Goal: Task Accomplishment & Management: Use online tool/utility

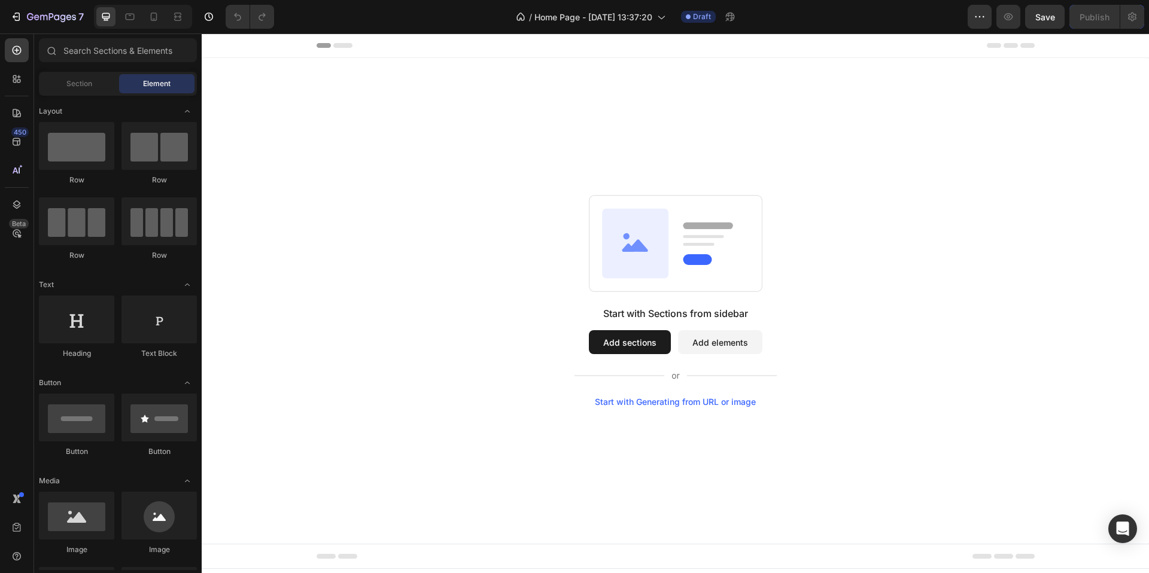
click at [655, 343] on button "Add sections" at bounding box center [630, 342] width 82 height 24
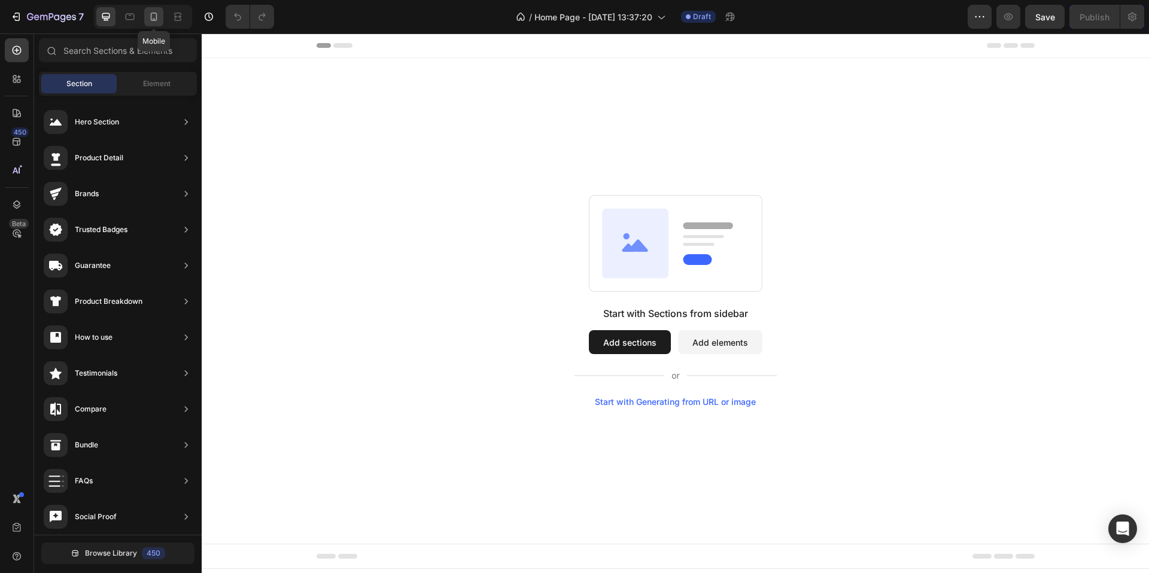
click at [148, 19] on icon at bounding box center [154, 17] width 12 height 12
click at [640, 334] on button "Add sections" at bounding box center [630, 342] width 82 height 24
click at [661, 138] on div "Start with Sections from sidebar Add sections Add elements Start with Generatin…" at bounding box center [675, 301] width 224 height 486
click at [706, 158] on div "Start with Sections from sidebar Add sections Add elements Start with Generatin…" at bounding box center [675, 301] width 224 height 486
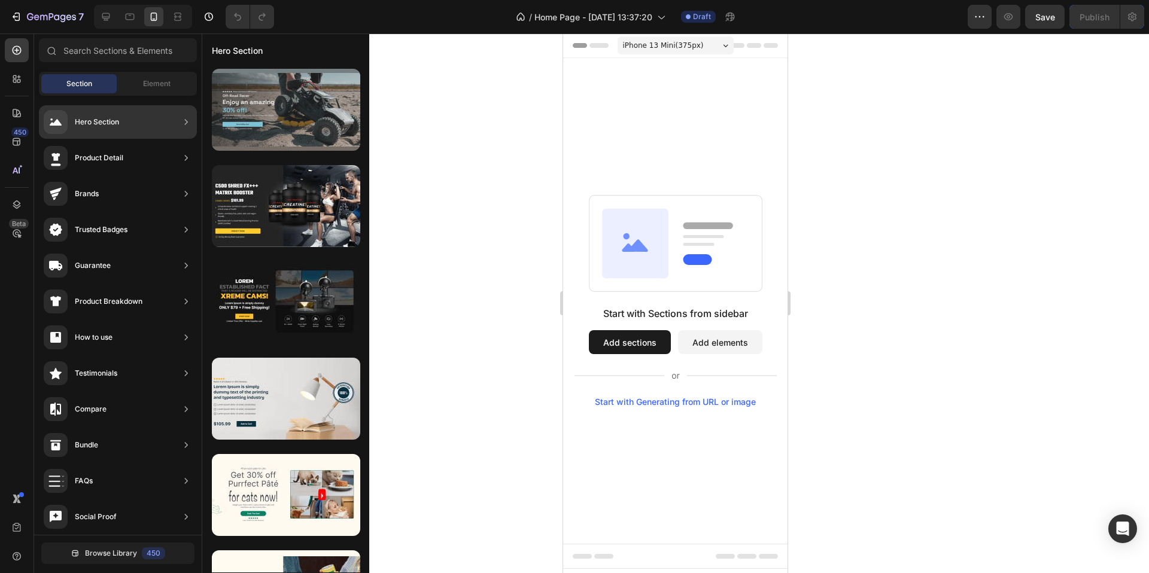
click at [289, 113] on div at bounding box center [286, 110] width 148 height 82
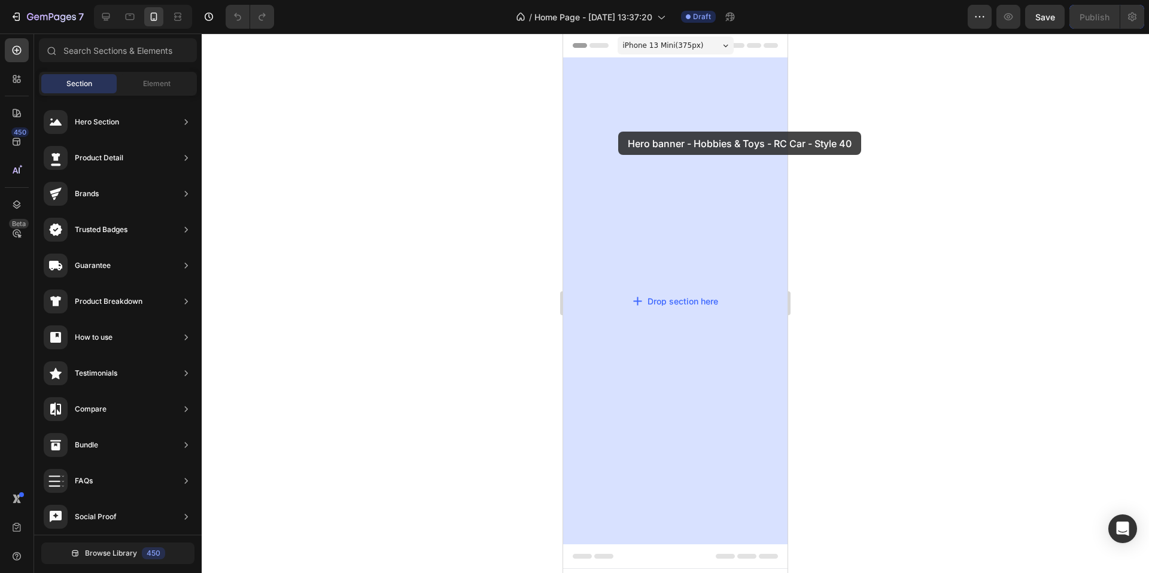
drag, startPoint x: 851, startPoint y: 151, endPoint x: 618, endPoint y: 132, distance: 233.5
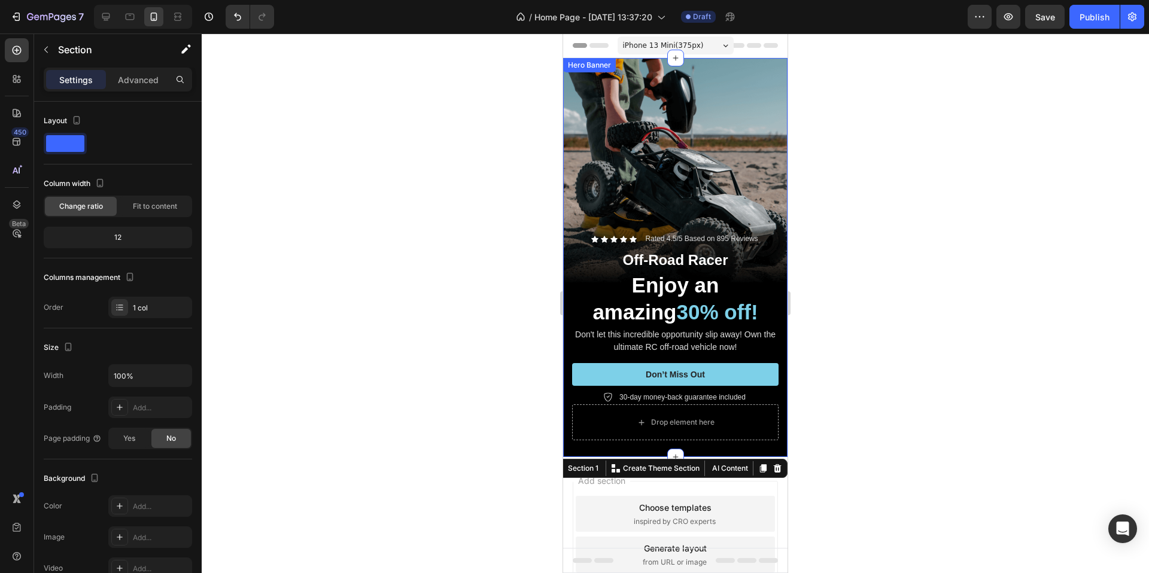
click at [705, 142] on div "Background Image" at bounding box center [675, 257] width 224 height 399
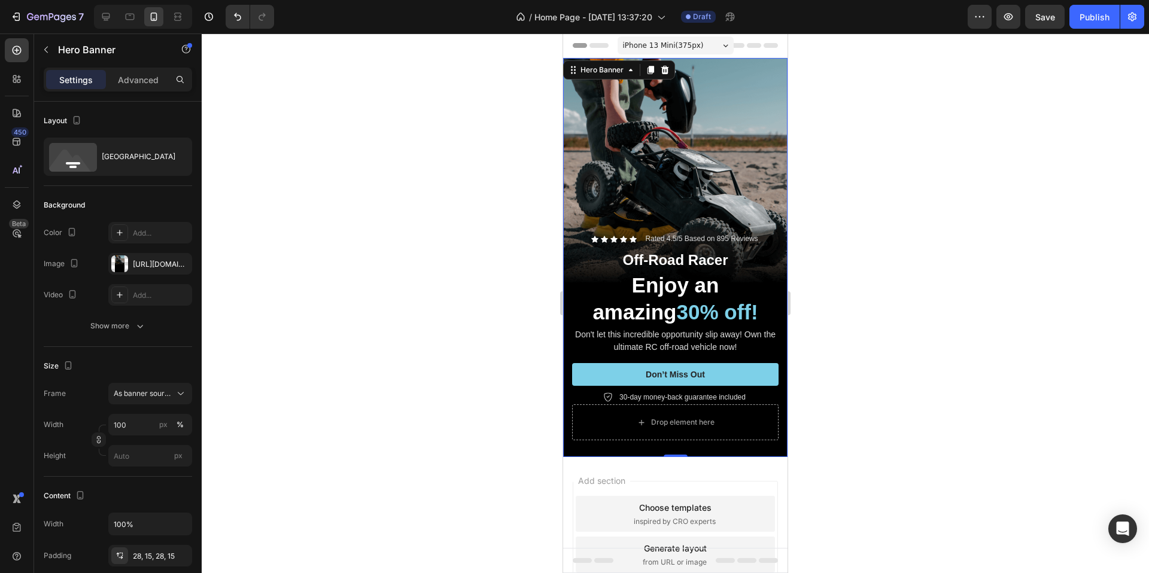
click at [602, 102] on div "Background Image" at bounding box center [675, 257] width 224 height 399
click at [181, 266] on icon "button" at bounding box center [180, 264] width 10 height 10
type input "Auto"
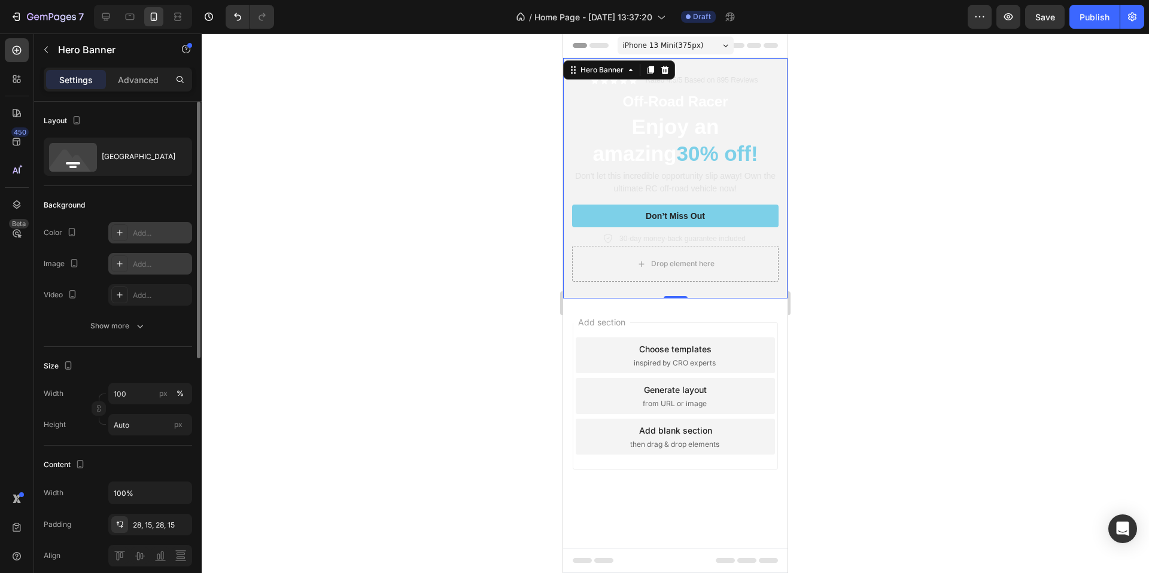
click at [133, 234] on div "Add..." at bounding box center [161, 233] width 56 height 11
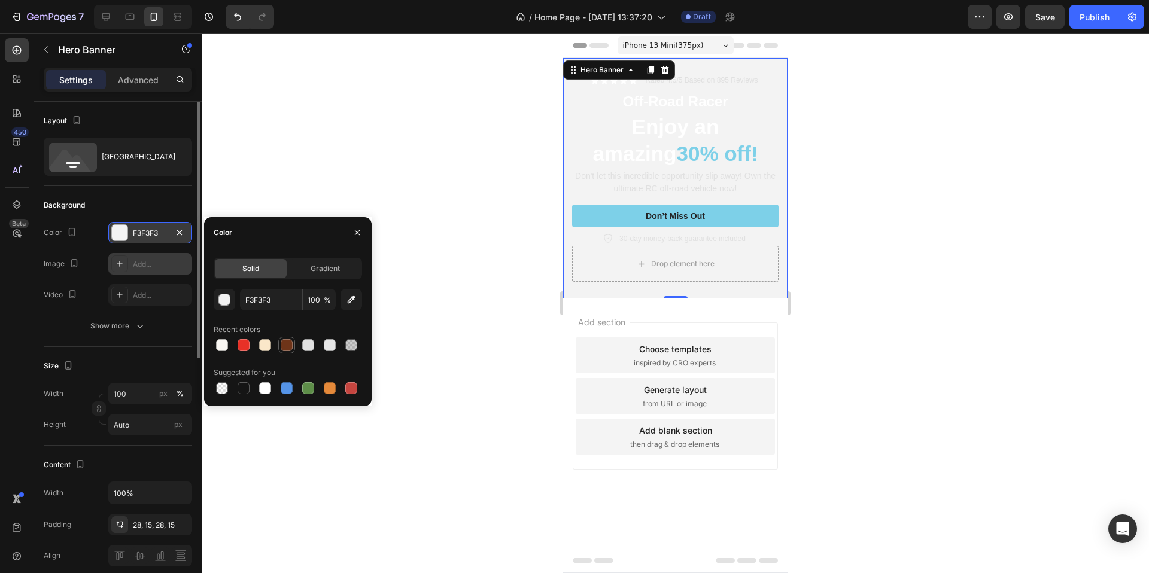
click at [279, 342] on div at bounding box center [286, 345] width 14 height 14
type input "6E3419"
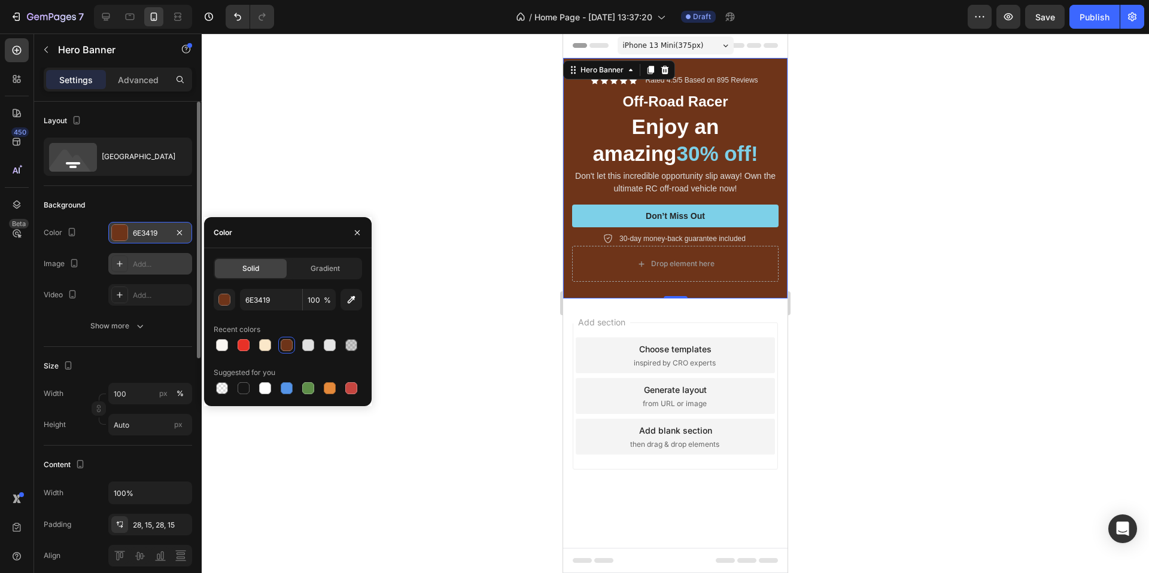
click at [455, 135] on div at bounding box center [675, 304] width 947 height 540
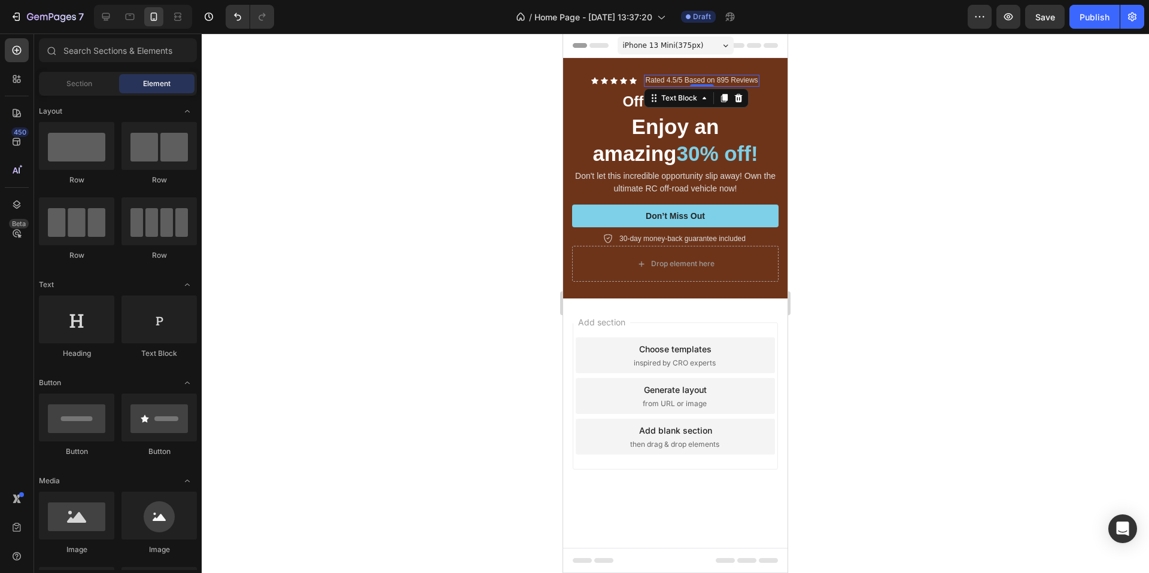
click at [672, 84] on p "Rated 4.5/5 Based on 895 Reviews" at bounding box center [701, 81] width 112 height 10
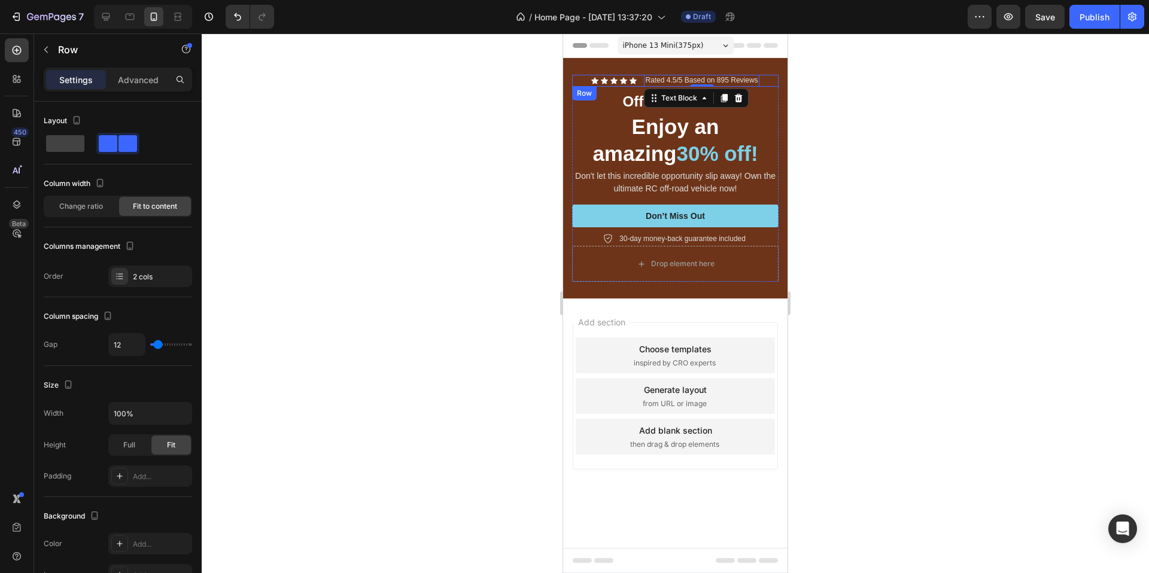
click at [638, 83] on div "Icon Icon Icon Icon Icon Icon List Rated 4.5/5 Based on 895 Reviews Text Block …" at bounding box center [675, 81] width 206 height 12
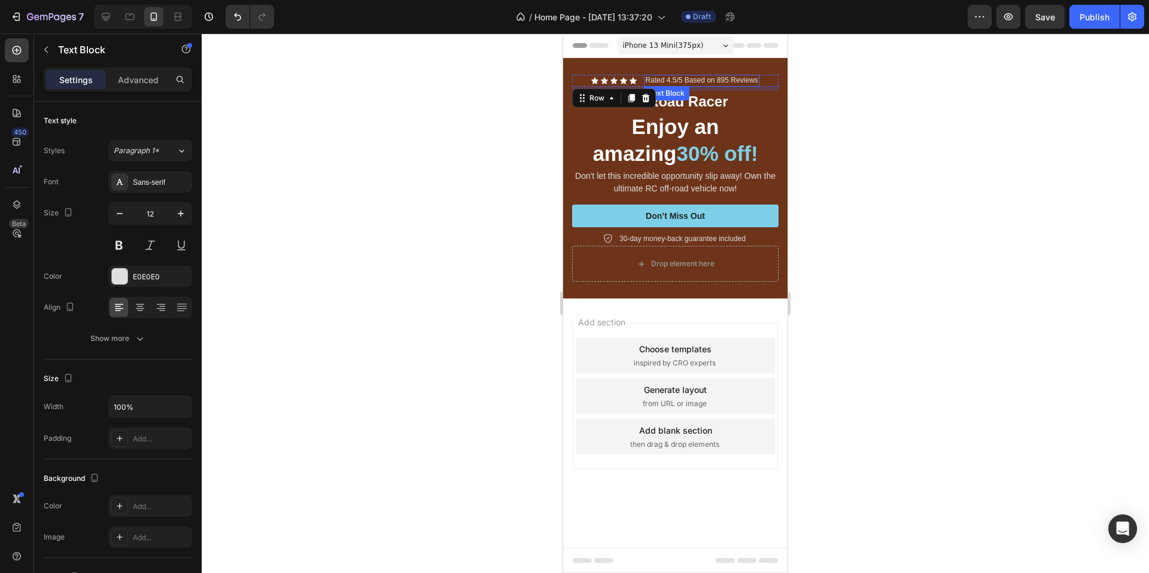
click at [677, 81] on p "Rated 4.5/5 Based on 895 Reviews" at bounding box center [701, 81] width 112 height 10
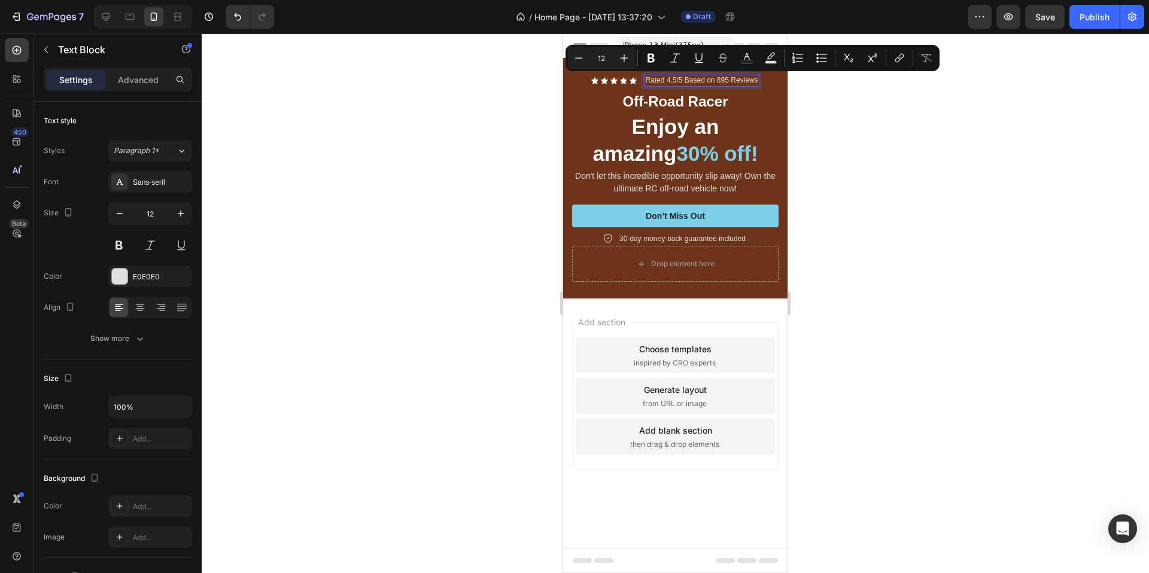
click at [671, 83] on p "Rated 4.5/5 Based on 895 Reviews" at bounding box center [701, 81] width 112 height 10
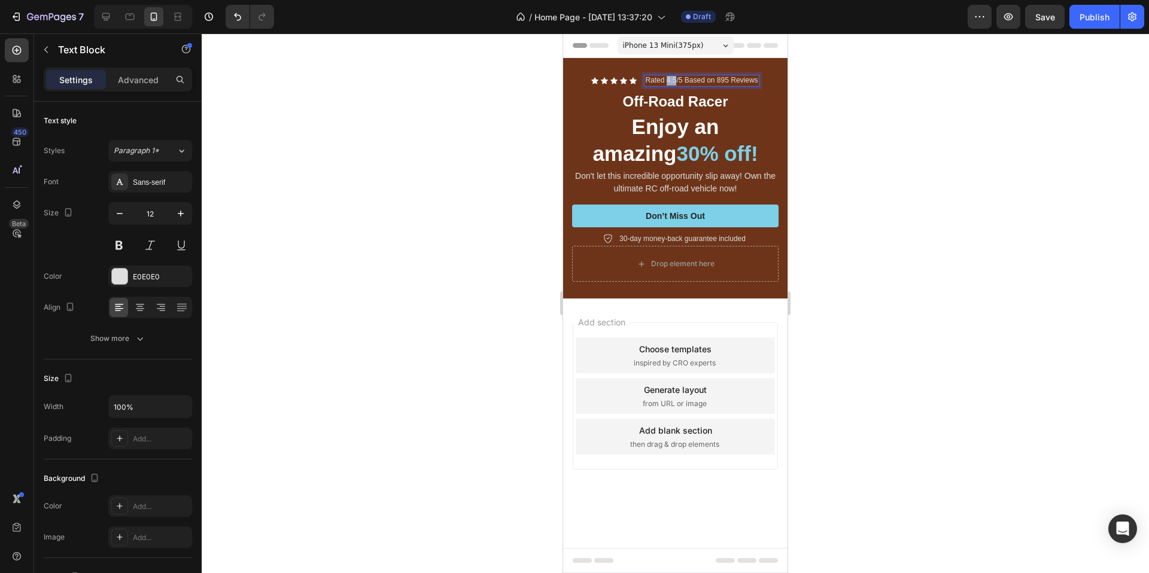
click at [671, 83] on p "Rated 4.5/5 Based on 895 Reviews" at bounding box center [701, 81] width 112 height 10
click at [871, 121] on div at bounding box center [675, 304] width 947 height 540
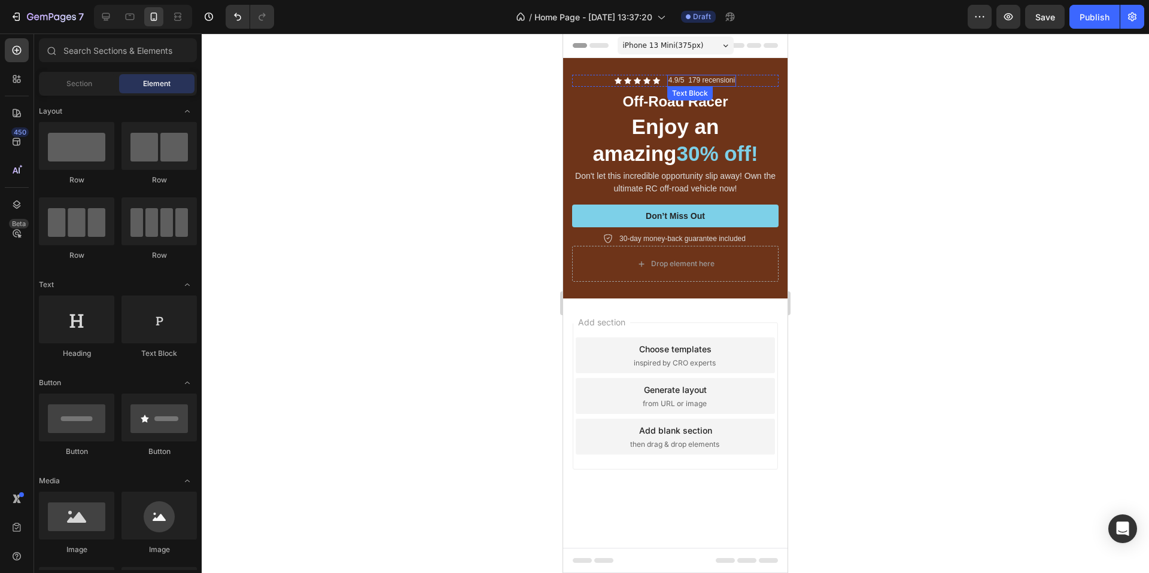
click at [720, 83] on p "4.9/5 179 recensioni" at bounding box center [701, 81] width 66 height 10
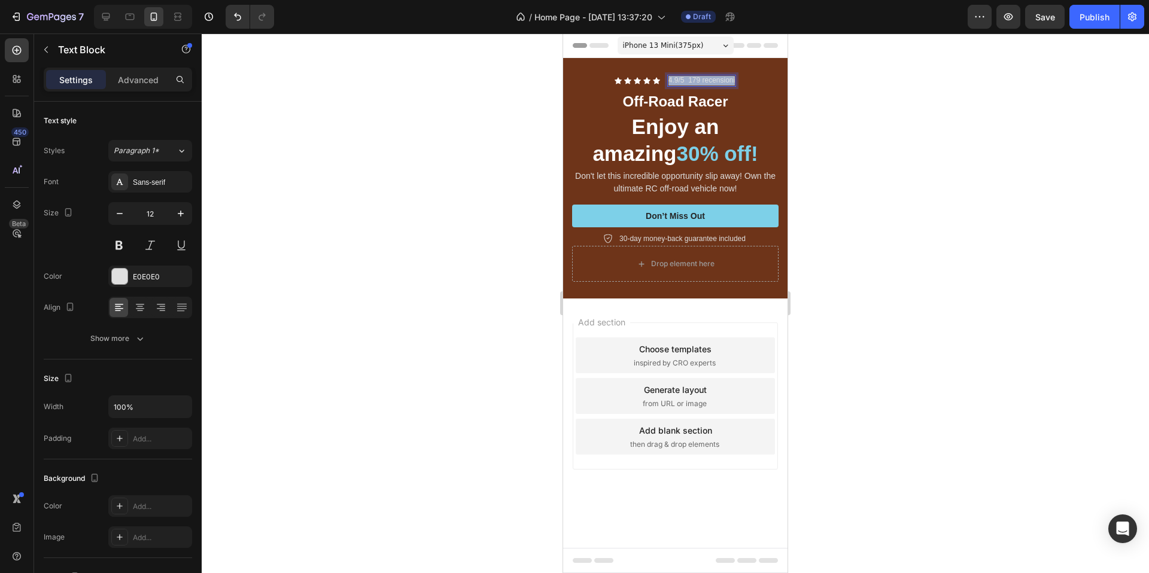
click at [720, 83] on p "4.9/5 179 recensioni" at bounding box center [701, 81] width 66 height 10
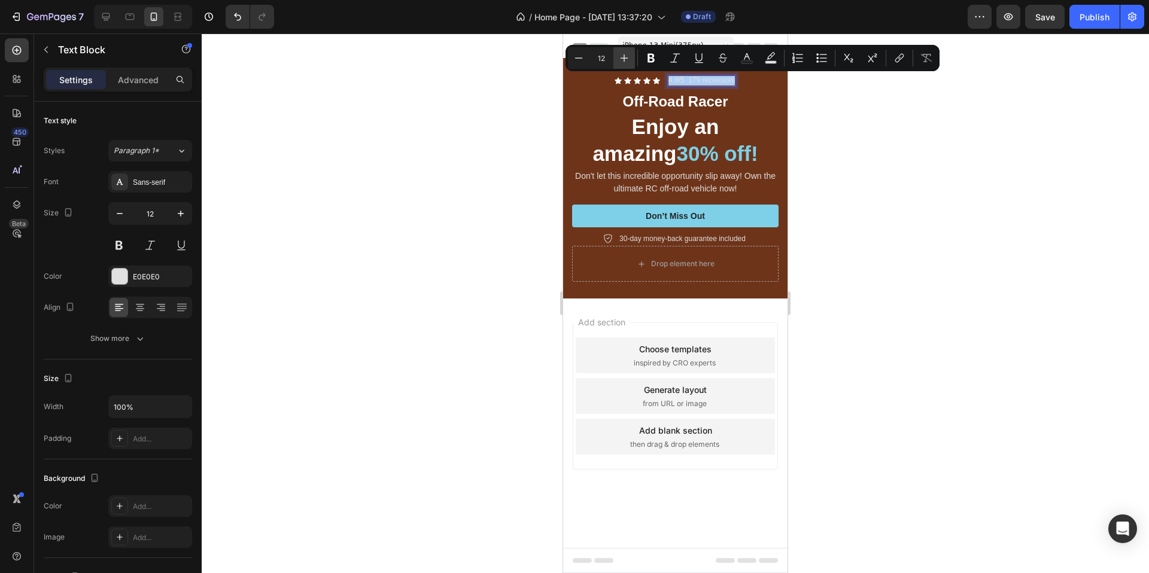
click at [628, 60] on icon "Editor contextual toolbar" at bounding box center [624, 58] width 12 height 12
type input "14"
click at [875, 133] on div at bounding box center [675, 304] width 947 height 540
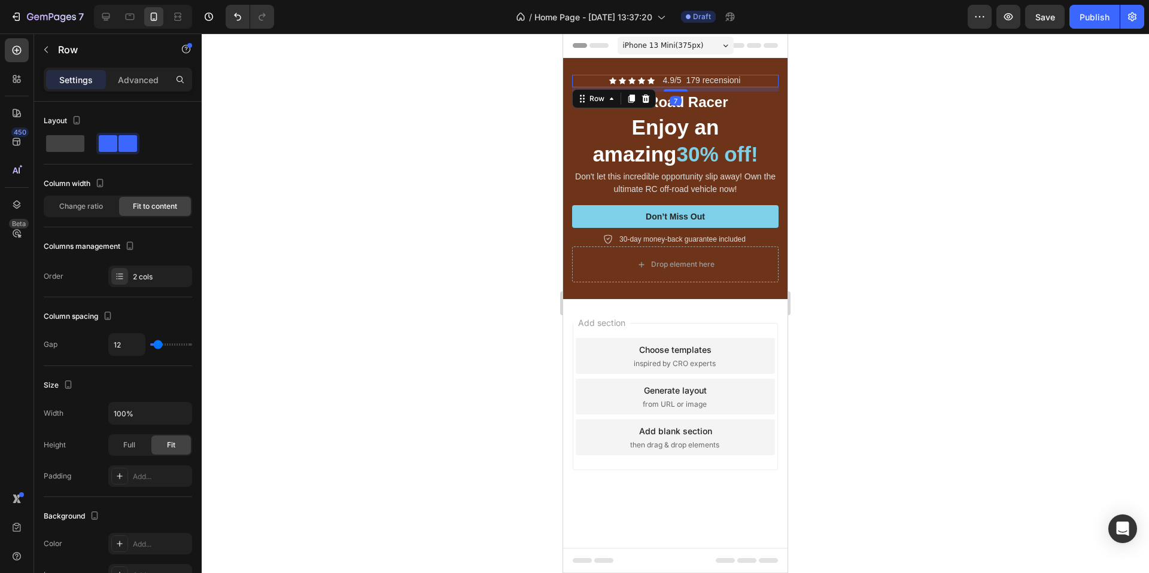
click at [658, 81] on div "Icon Icon Icon Icon Icon Icon List 4.9/5 179 recensioni Text Block Row 7" at bounding box center [675, 81] width 206 height 13
type input "3"
type input "2"
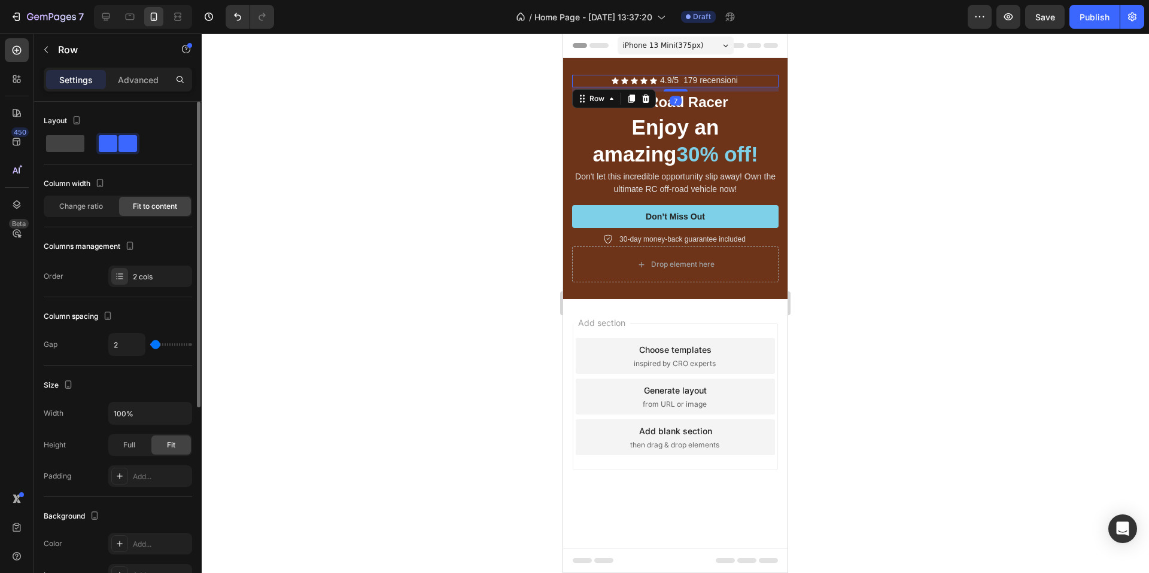
type input "1"
type input "2"
type input "3"
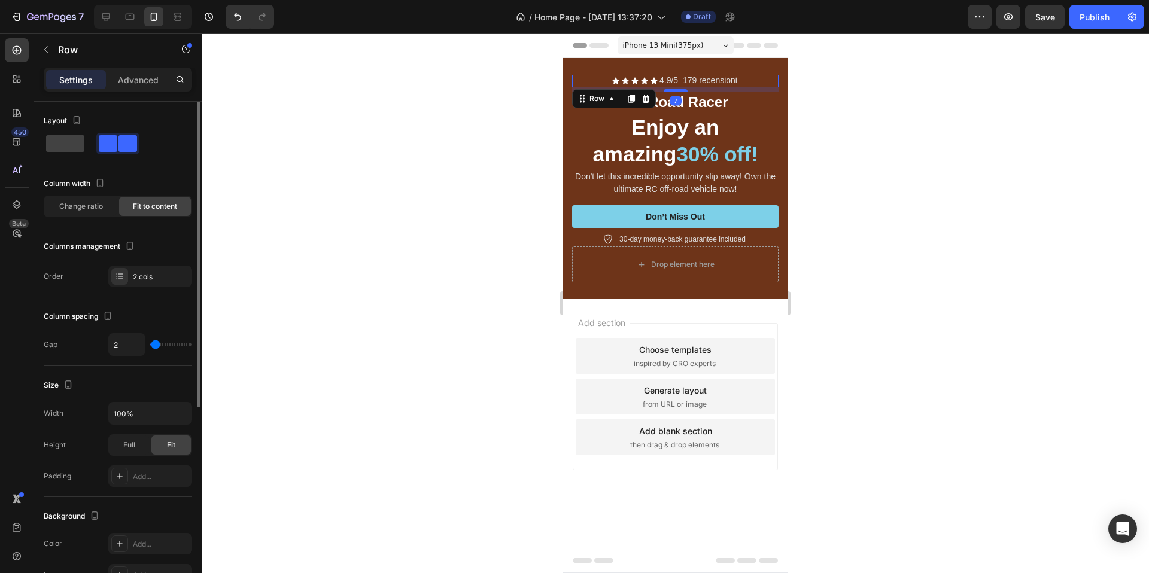
type input "3"
type input "4"
type input "5"
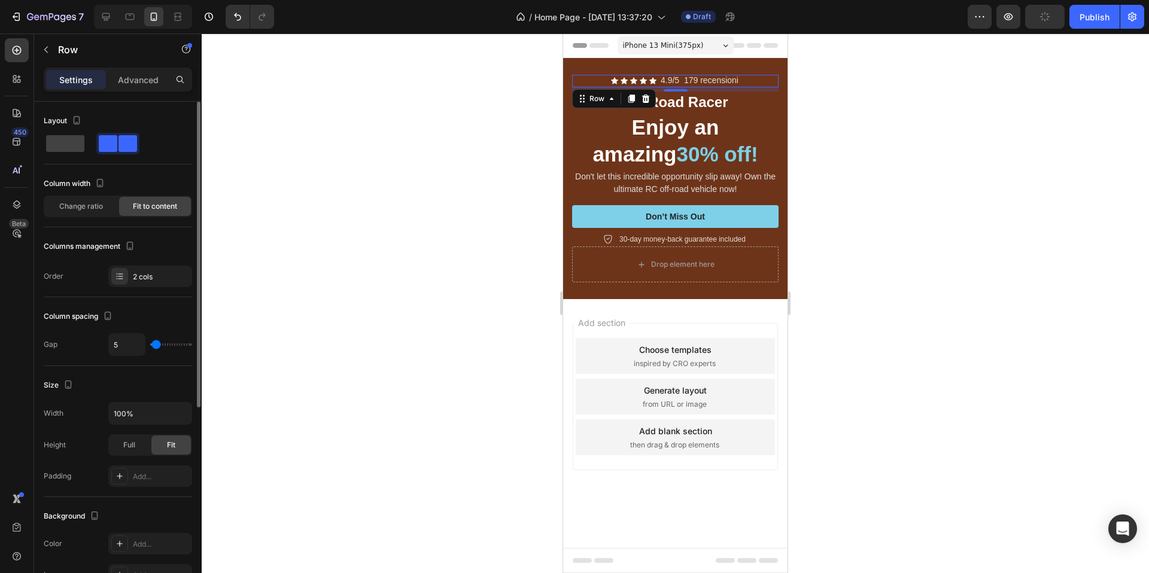
type input "6"
type input "7"
click at [157, 343] on input "range" at bounding box center [171, 344] width 42 height 2
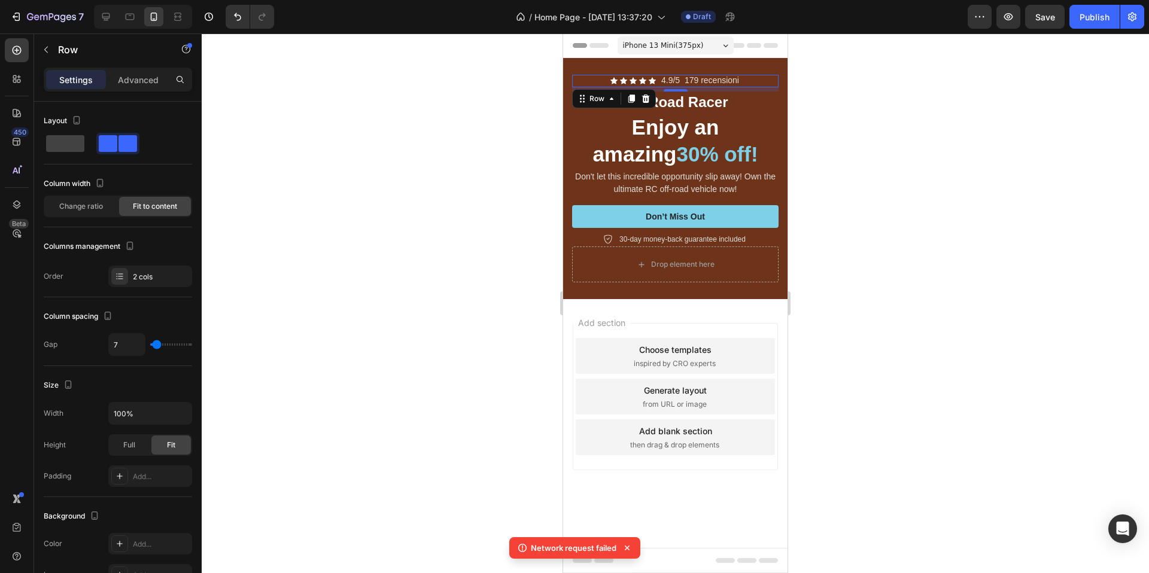
click at [454, 230] on div at bounding box center [675, 304] width 947 height 540
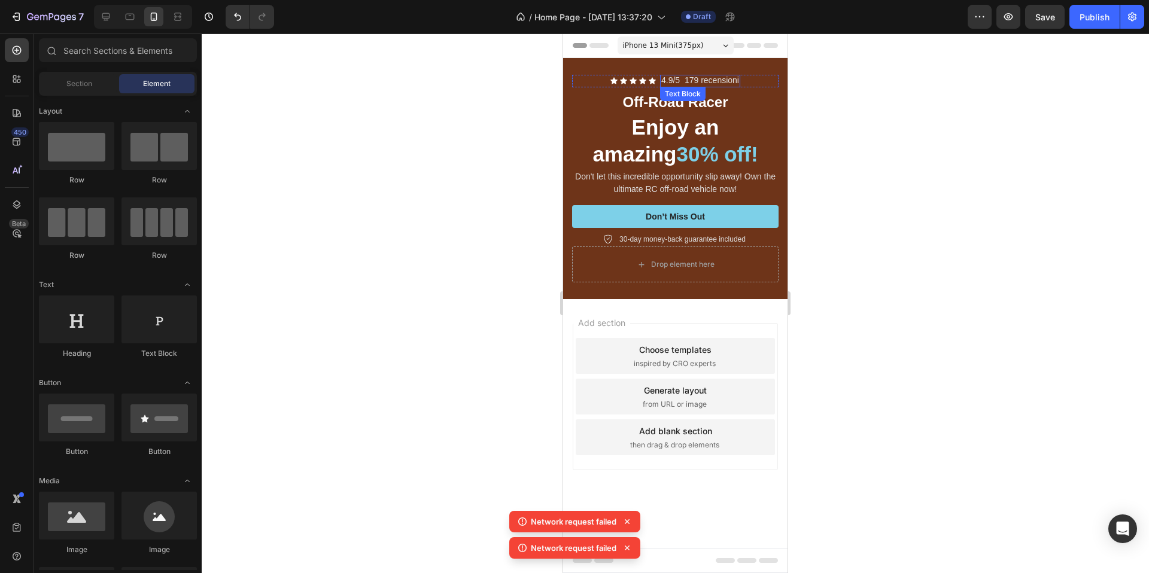
click at [722, 78] on span "4.9/5 179 recensioni" at bounding box center [700, 80] width 78 height 10
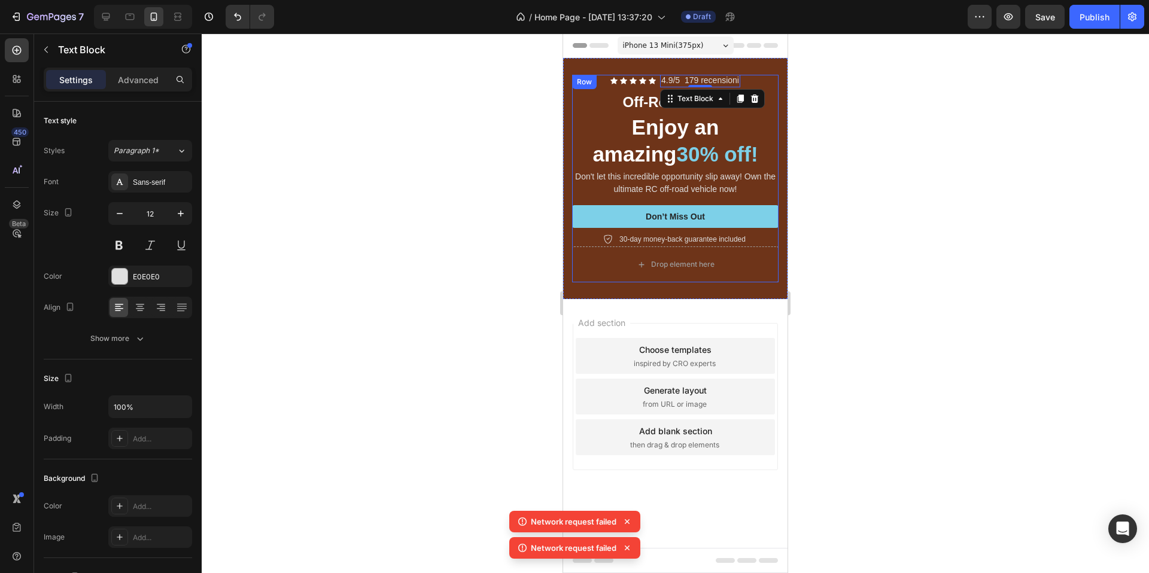
click at [656, 87] on div "Icon Icon Icon Icon Icon Icon List 4.9/5 179 recensioni Text Block 0 Row Off-Ro…" at bounding box center [675, 161] width 206 height 172
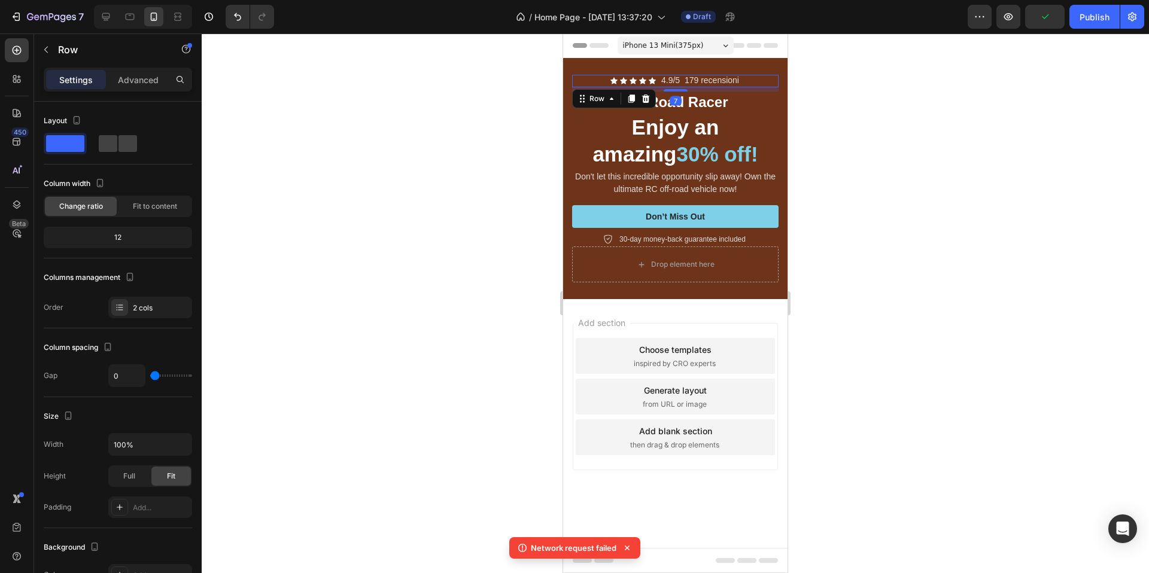
click at [658, 86] on div "Icon Icon Icon Icon Icon Icon List 4.9/5 179 recensioni Text Block Row 7" at bounding box center [675, 81] width 206 height 13
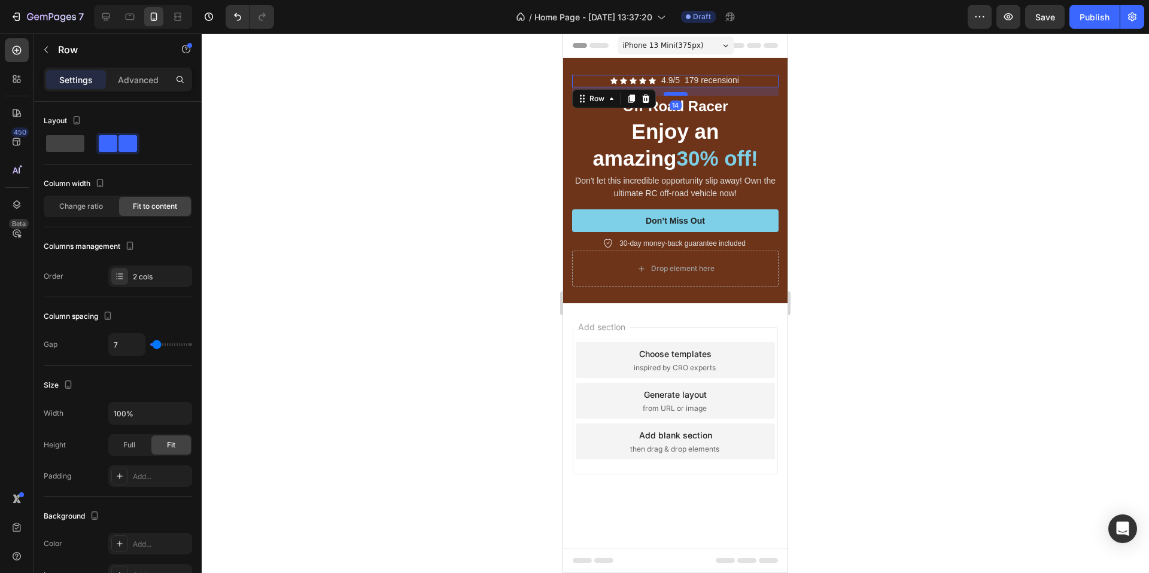
click at [676, 95] on div at bounding box center [676, 94] width 24 height 4
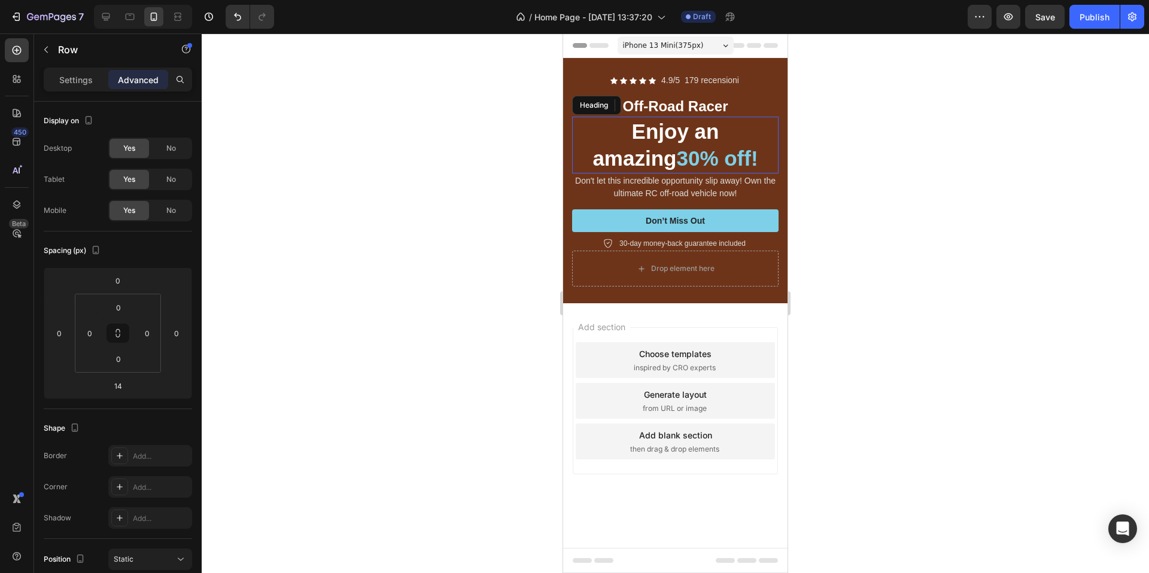
click at [710, 157] on span "30% off!" at bounding box center [716, 158] width 81 height 23
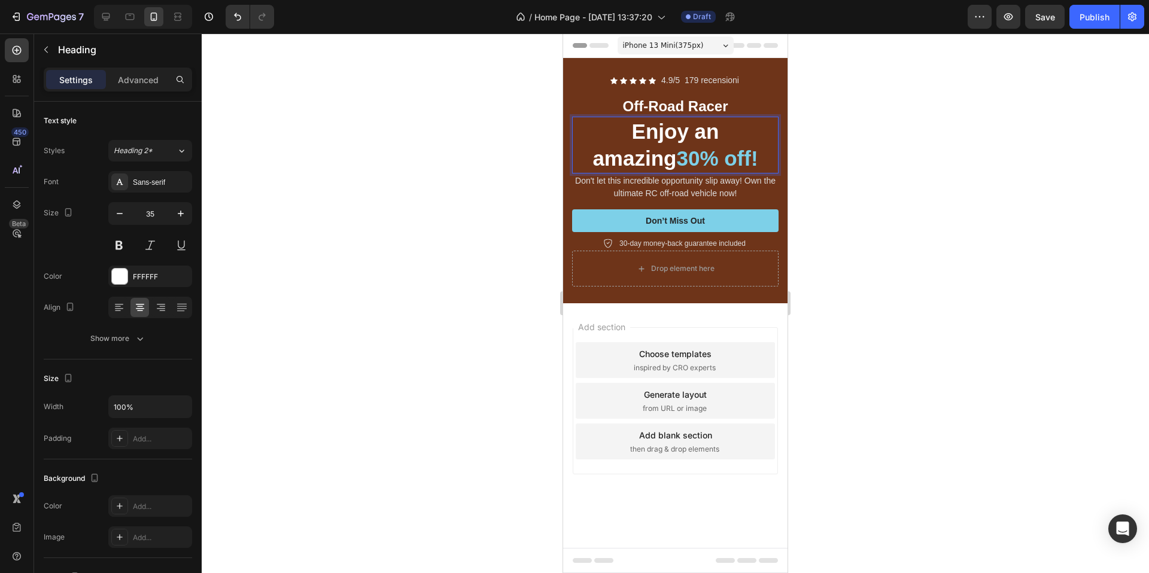
click at [731, 162] on p "Enjoy an amazing 30% off!" at bounding box center [675, 145] width 204 height 54
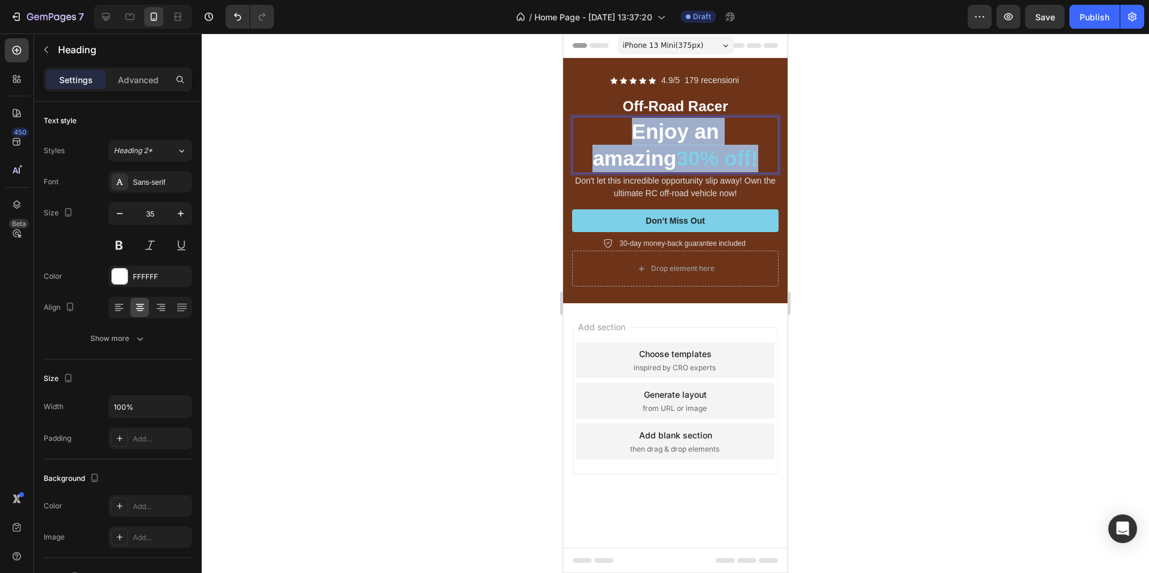
drag, startPoint x: 735, startPoint y: 162, endPoint x: 588, endPoint y: 133, distance: 150.1
click at [588, 133] on p "Enjoy an amazing 30% off!" at bounding box center [675, 145] width 204 height 54
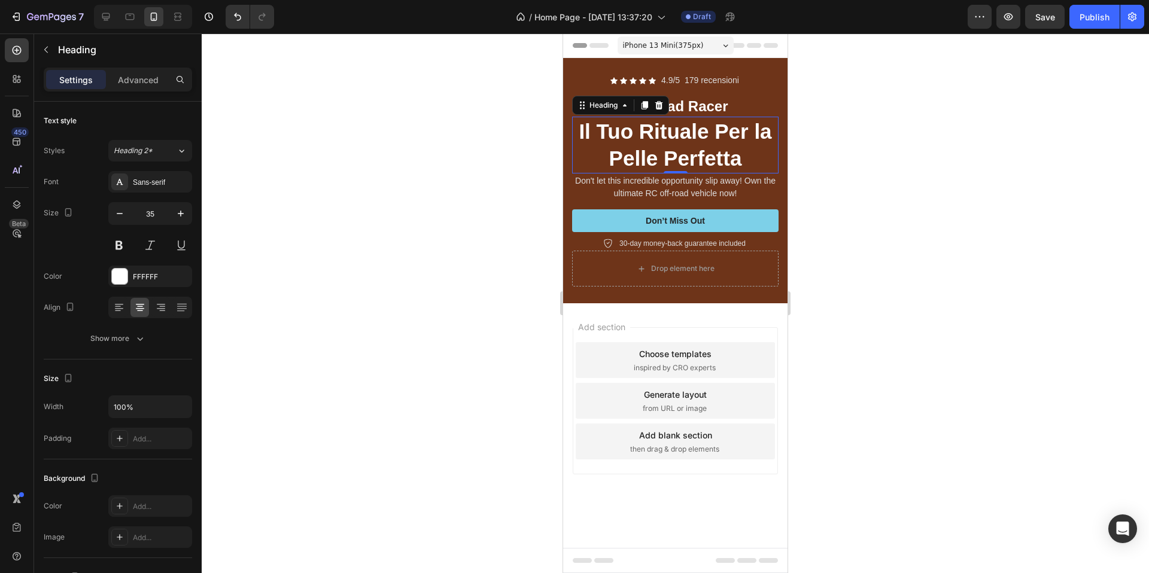
click at [1013, 186] on div at bounding box center [675, 304] width 947 height 540
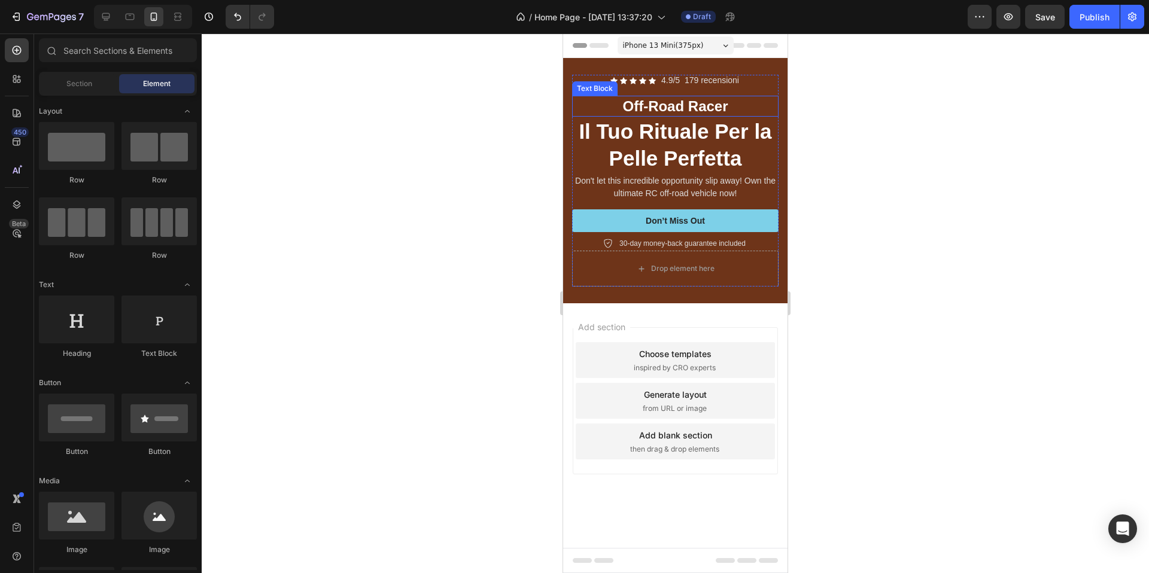
click at [705, 102] on p "Off-Road Racer" at bounding box center [675, 106] width 204 height 19
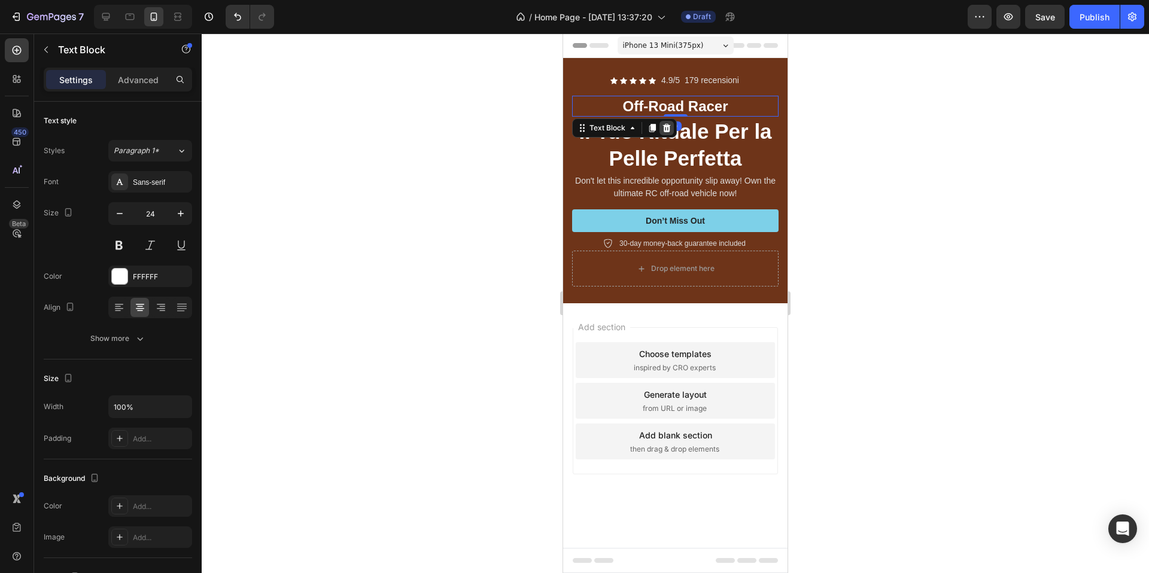
click at [660, 129] on div at bounding box center [666, 128] width 14 height 14
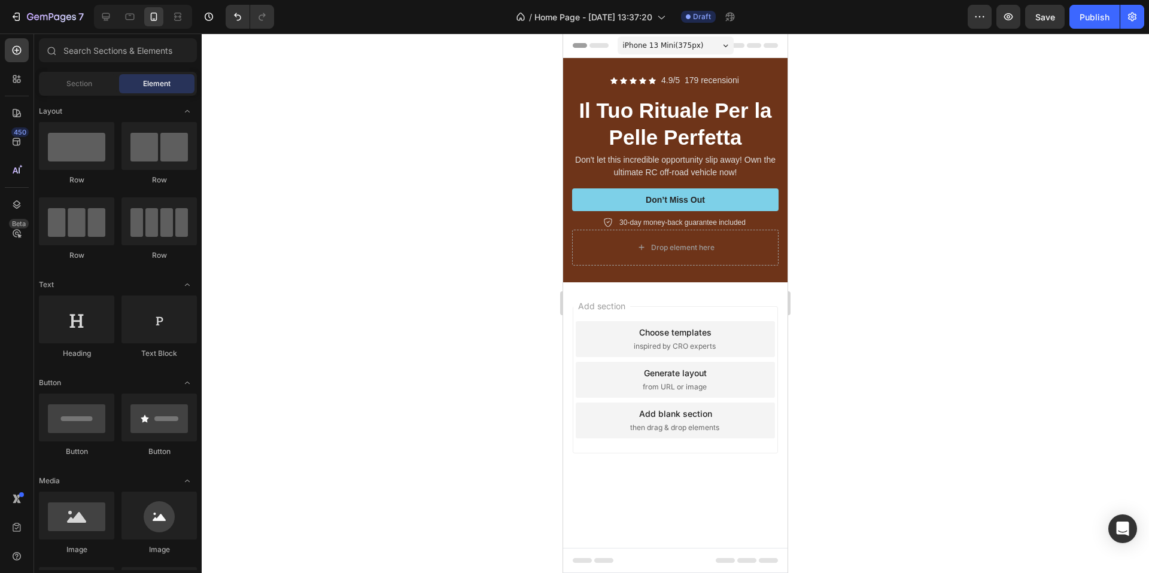
click at [819, 79] on div at bounding box center [675, 304] width 947 height 540
click at [738, 126] on p "Il Tuo Rituale Per la Pelle Perfetta" at bounding box center [675, 124] width 204 height 54
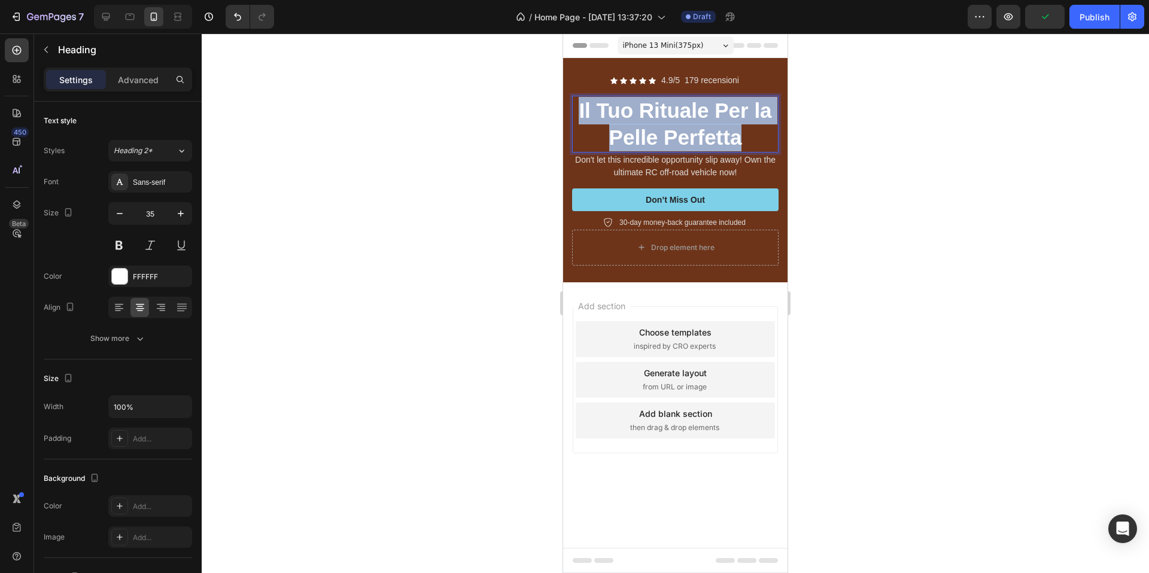
click at [738, 126] on p "Il Tuo Rituale Per la Pelle Perfetta" at bounding box center [675, 124] width 204 height 54
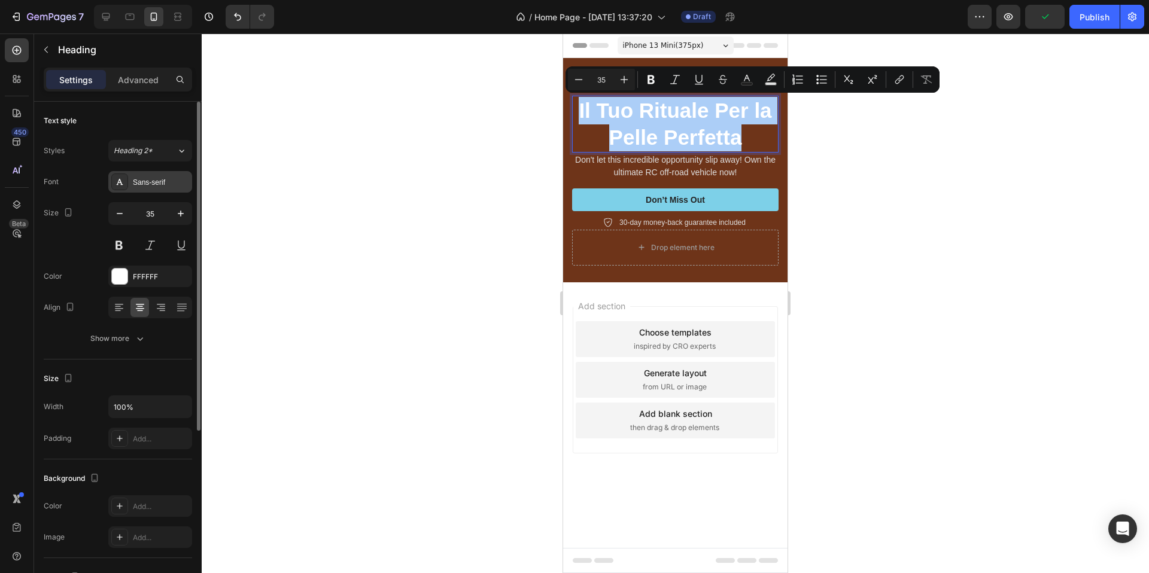
click at [152, 181] on div "Sans-serif" at bounding box center [161, 182] width 56 height 11
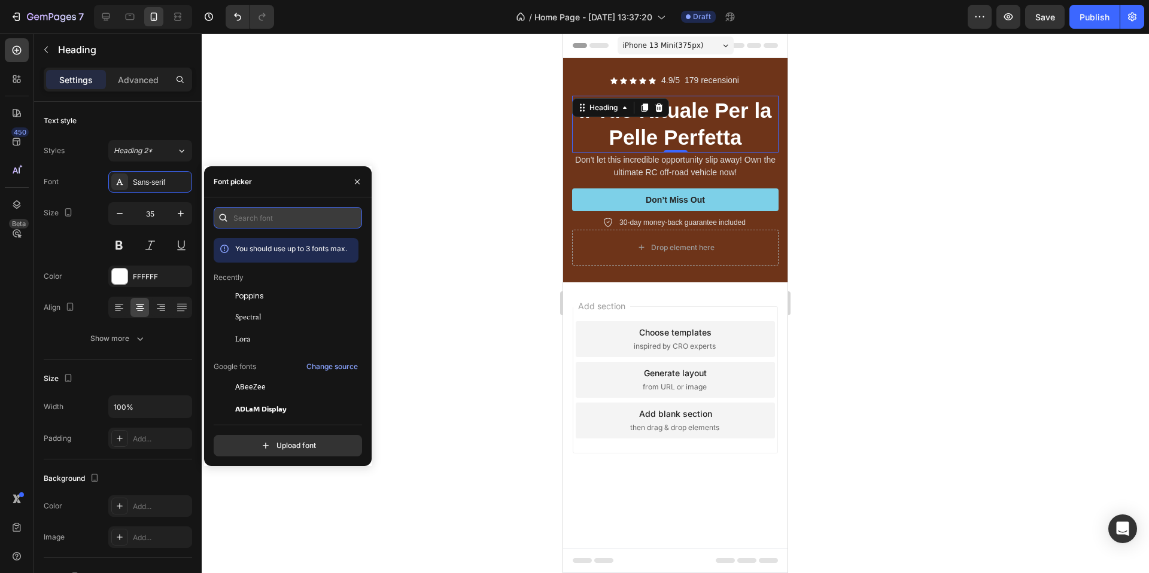
click at [281, 220] on input "text" at bounding box center [288, 218] width 148 height 22
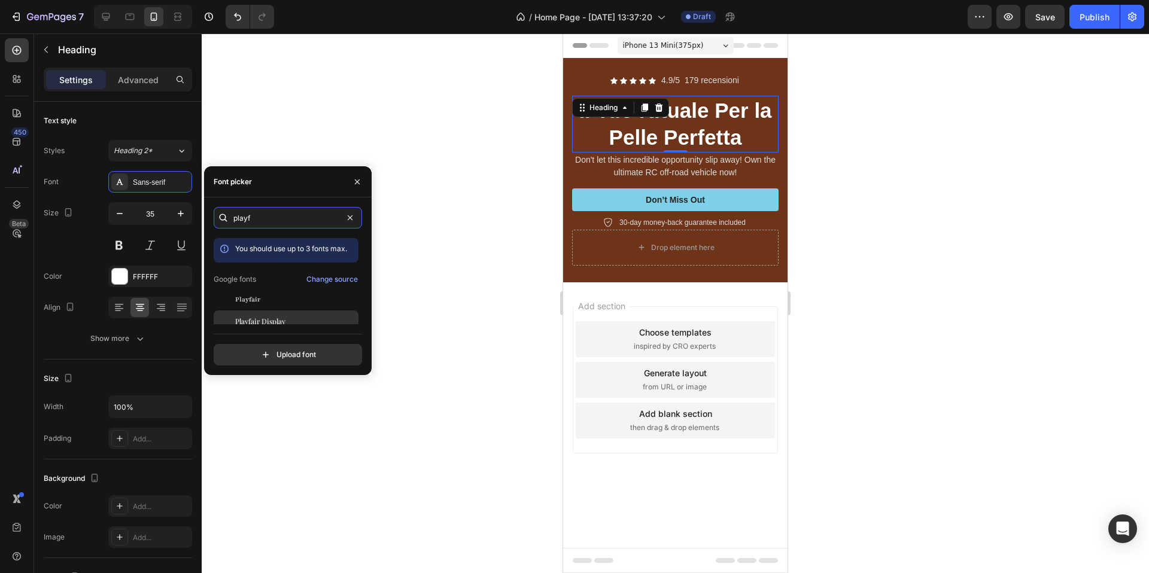
type input "playf"
click at [277, 317] on span "Playfair Display" at bounding box center [260, 321] width 50 height 11
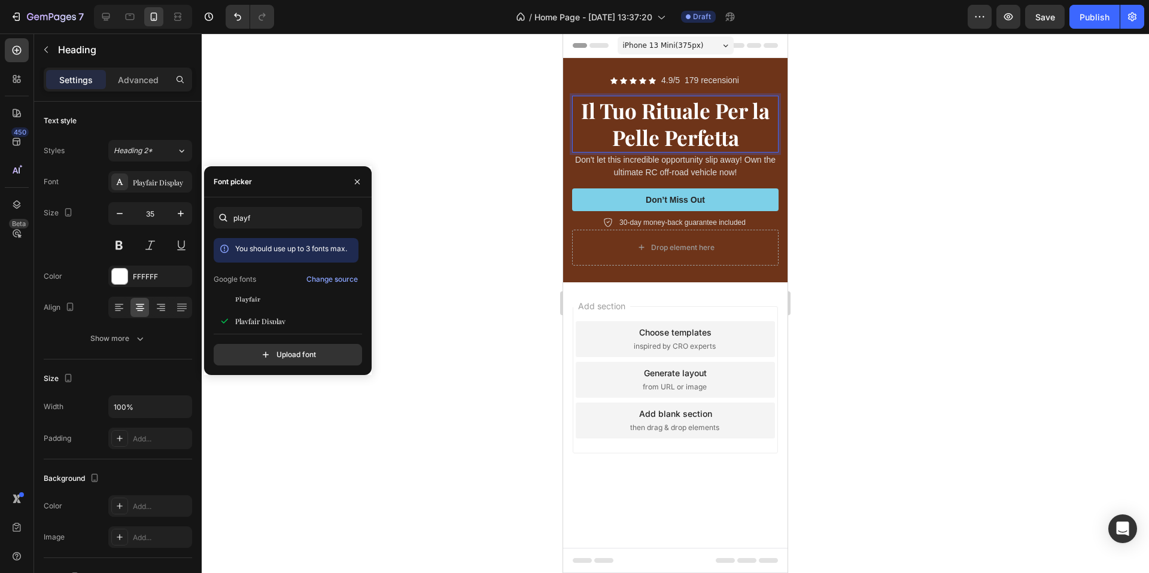
click at [777, 103] on h2 "Il Tuo Rituale Per la Pelle Perfetta" at bounding box center [675, 124] width 206 height 57
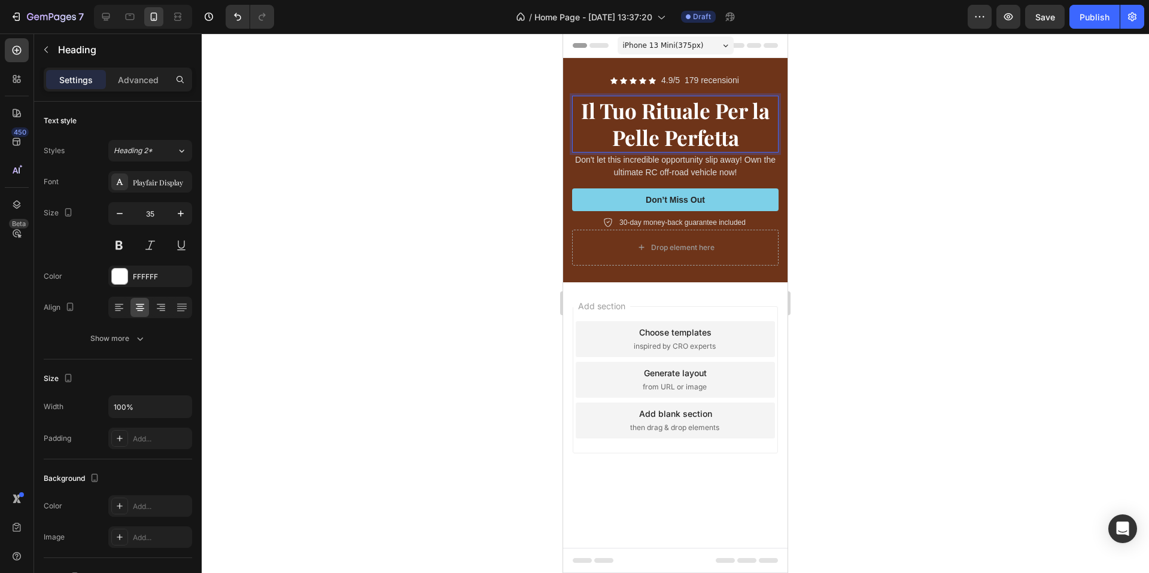
click at [808, 105] on div at bounding box center [675, 304] width 947 height 540
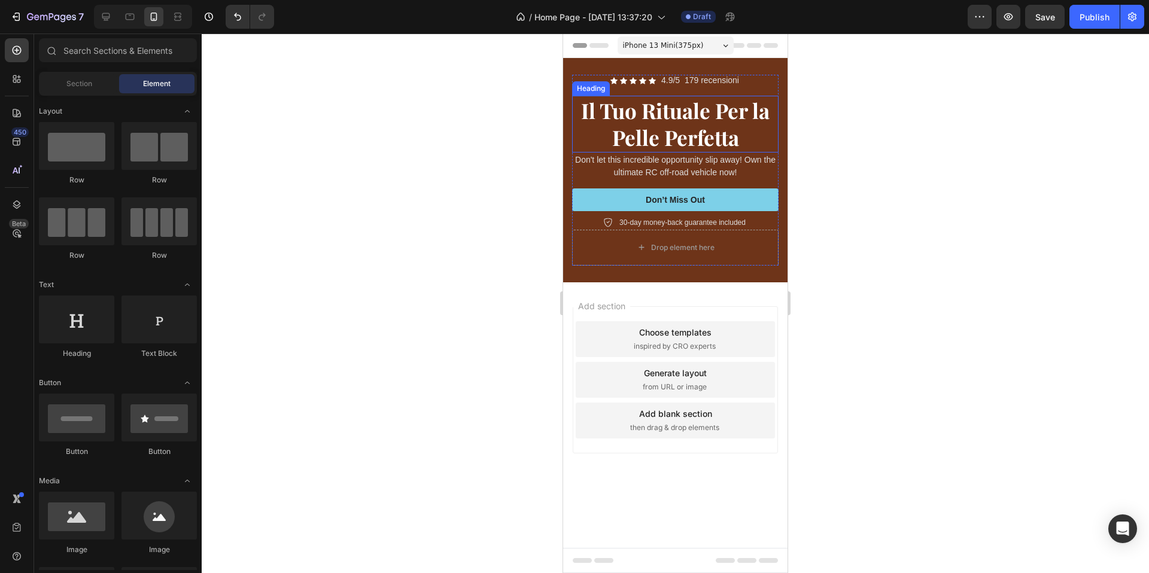
click at [715, 116] on p "Il Tuo Rituale Per la Pelle Perfetta" at bounding box center [675, 124] width 204 height 54
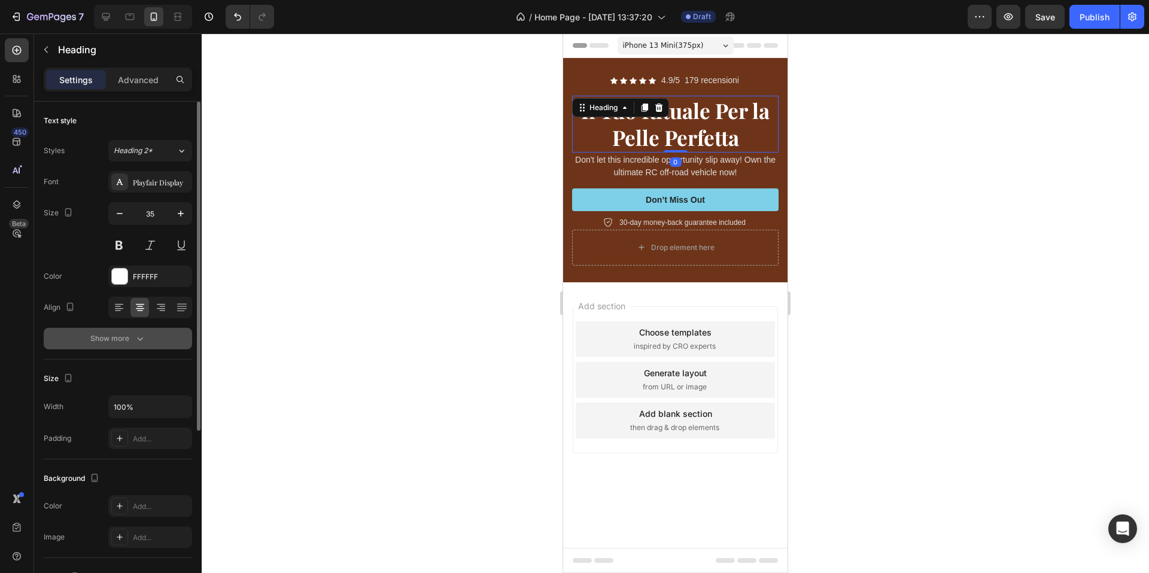
click at [138, 337] on icon "button" at bounding box center [140, 339] width 12 height 12
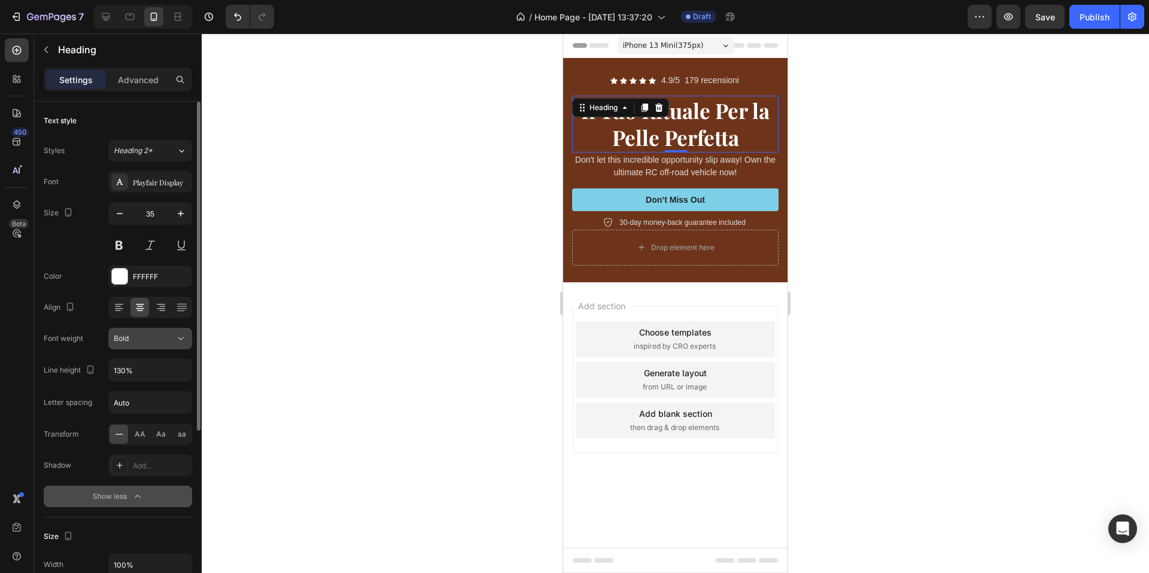
click at [152, 341] on div "Bold" at bounding box center [144, 338] width 61 height 11
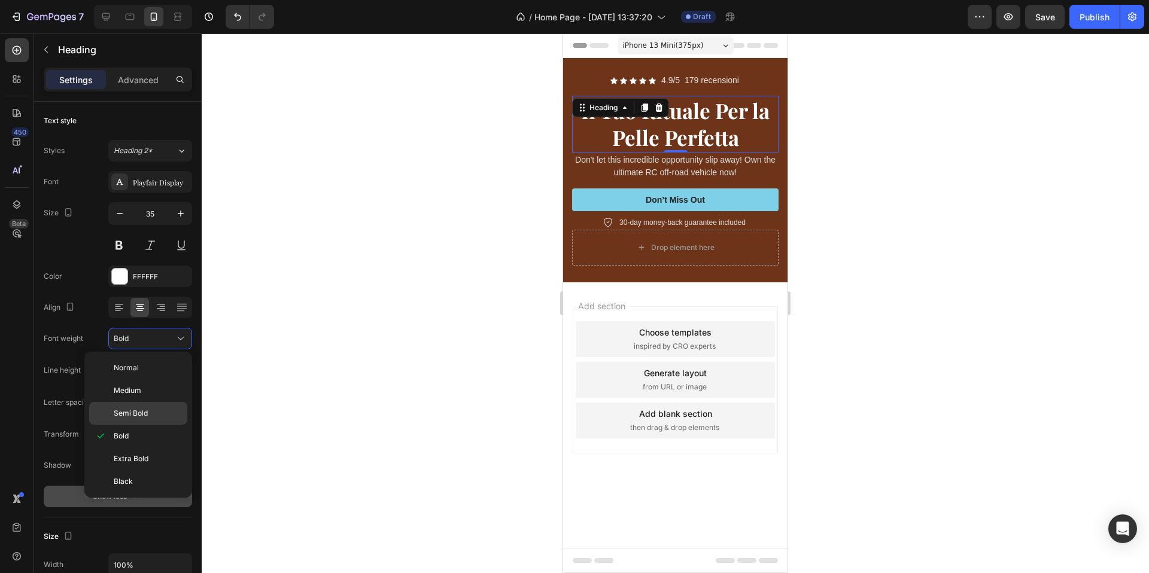
click at [154, 415] on p "Semi Bold" at bounding box center [148, 413] width 68 height 11
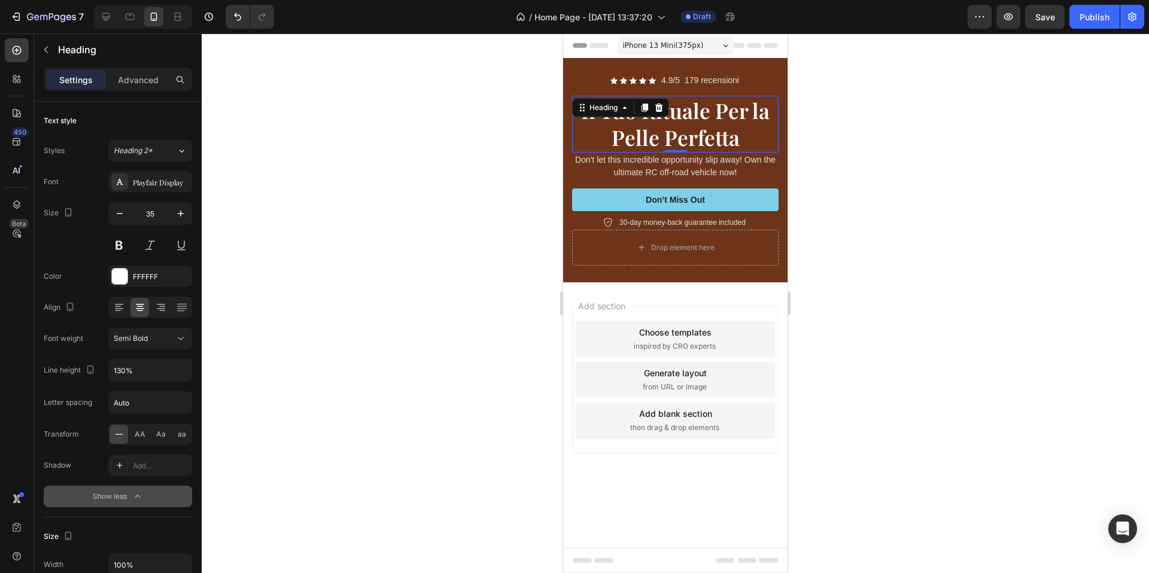
click at [452, 312] on div at bounding box center [675, 304] width 947 height 540
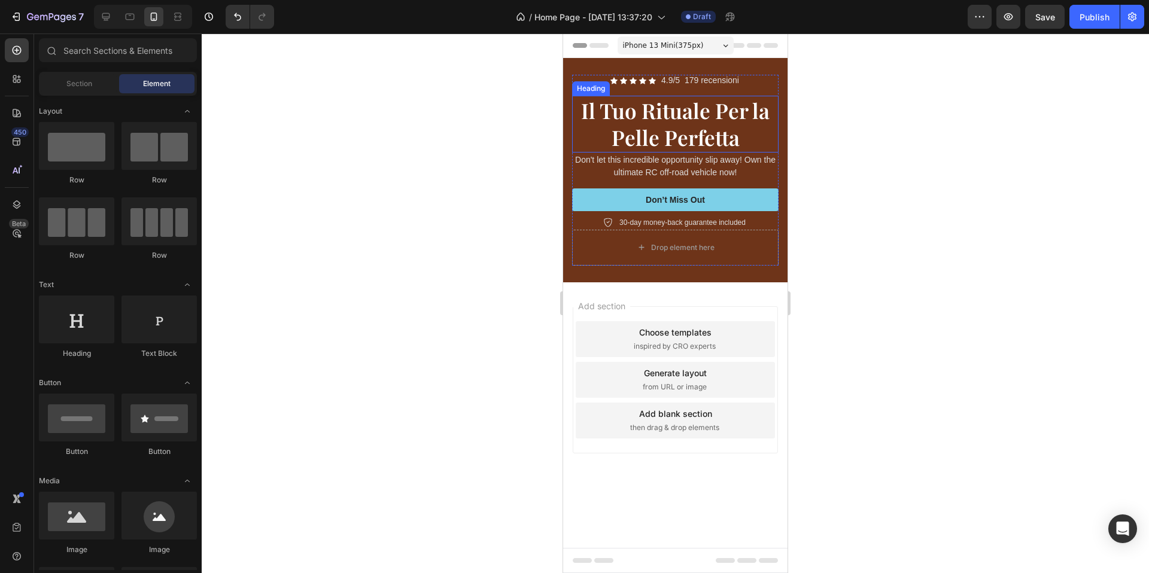
click at [737, 131] on p "Il Tuo Rituale Per la Pelle Perfetta" at bounding box center [675, 124] width 204 height 54
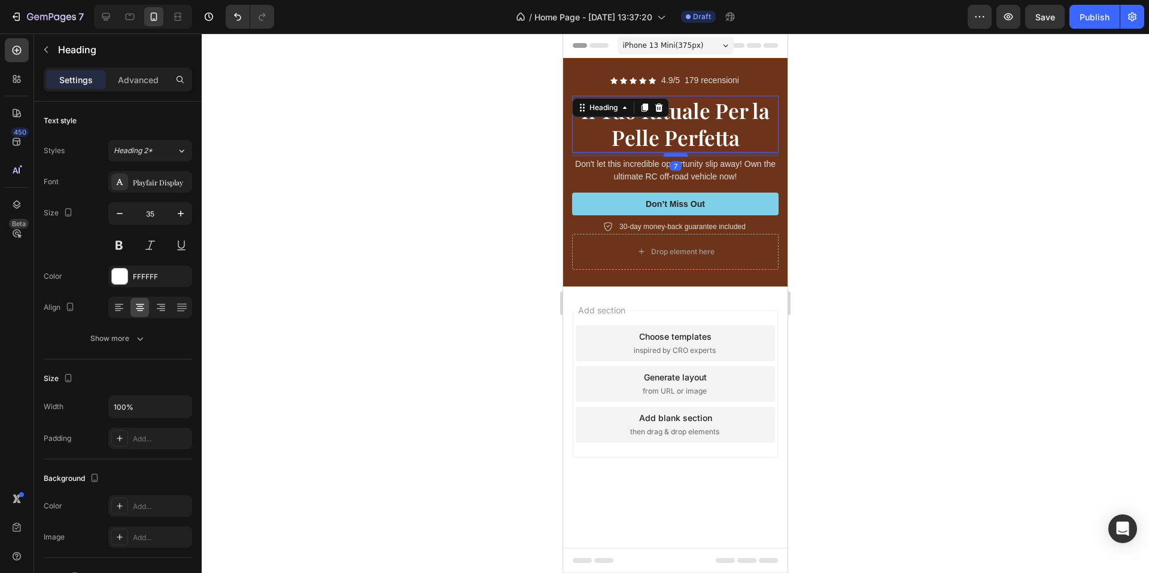
click at [680, 156] on div at bounding box center [676, 155] width 24 height 4
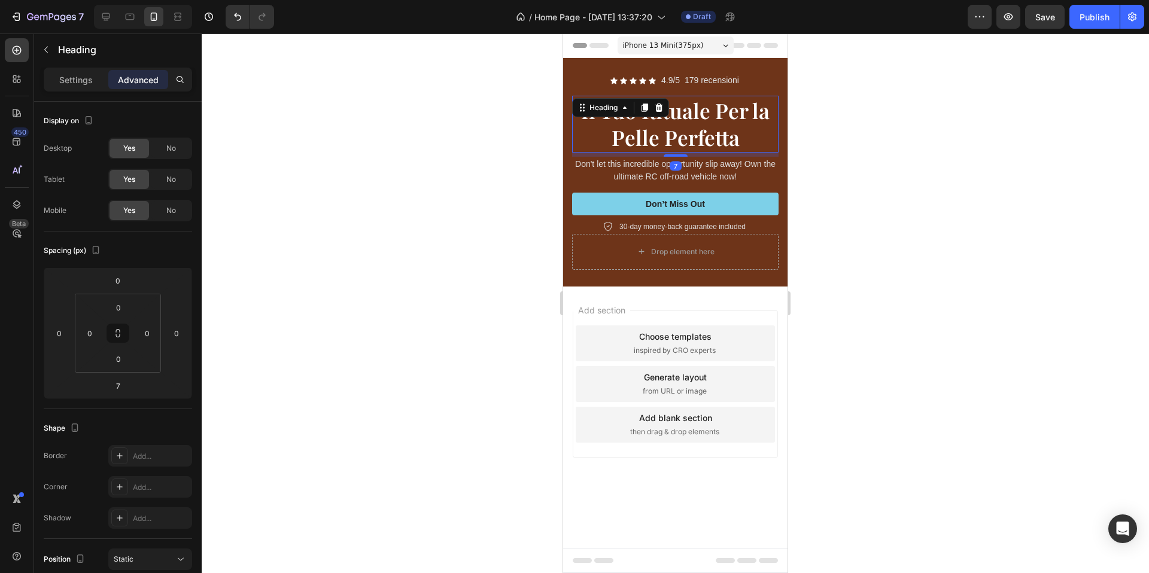
click at [850, 147] on div at bounding box center [675, 304] width 947 height 540
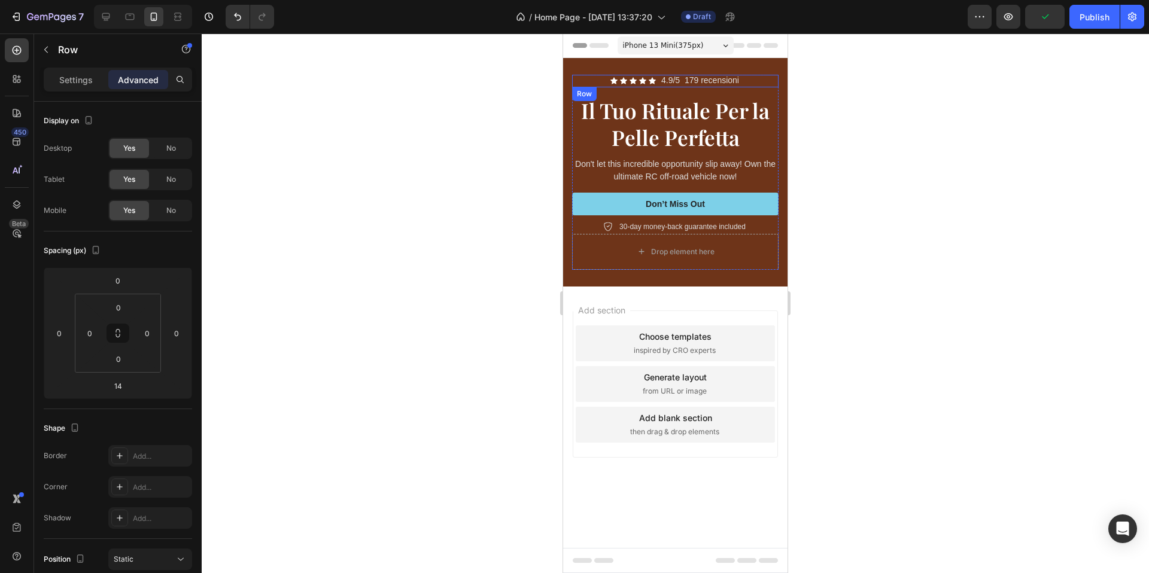
click at [657, 86] on div "Icon Icon Icon Icon Icon Icon List 4.9/5 179 recensioni Text Block Row" at bounding box center [675, 81] width 206 height 13
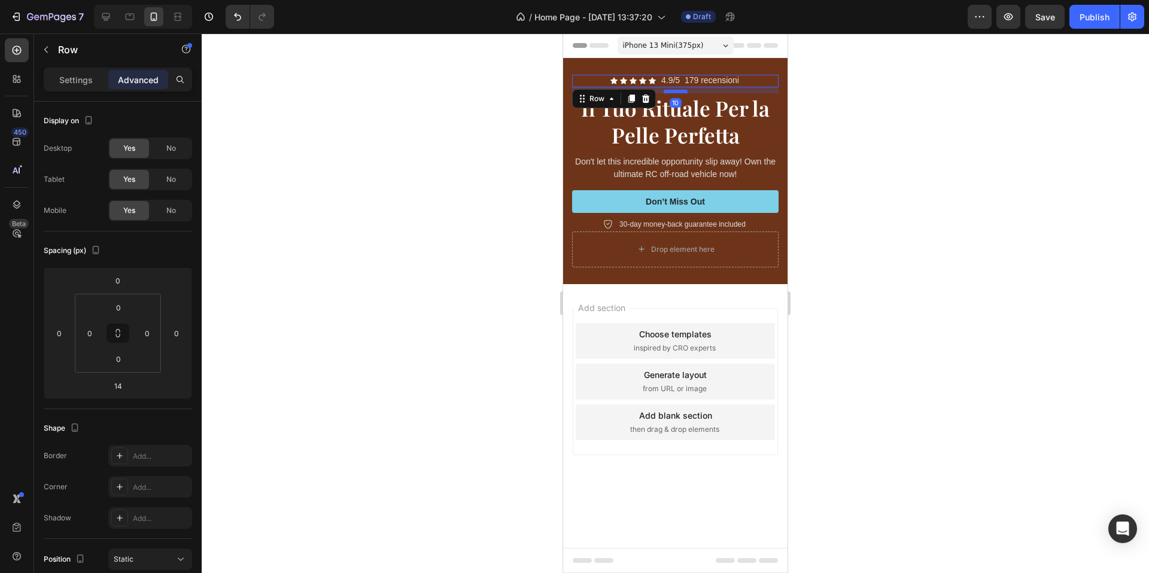
drag, startPoint x: 674, startPoint y: 94, endPoint x: 1382, endPoint y: 145, distance: 709.7
click at [674, 92] on div at bounding box center [676, 92] width 24 height 4
type input "10"
click at [989, 128] on div at bounding box center [675, 304] width 947 height 540
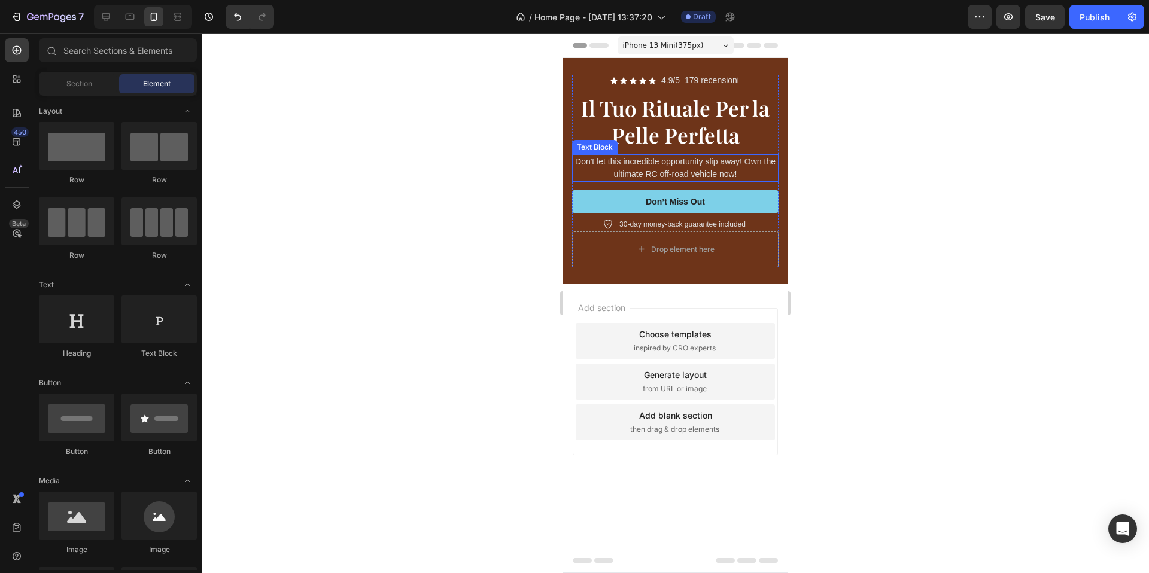
click at [737, 160] on p "Don't let this incredible opportunity slip away! Own the ultimate RC off-road v…" at bounding box center [675, 168] width 204 height 25
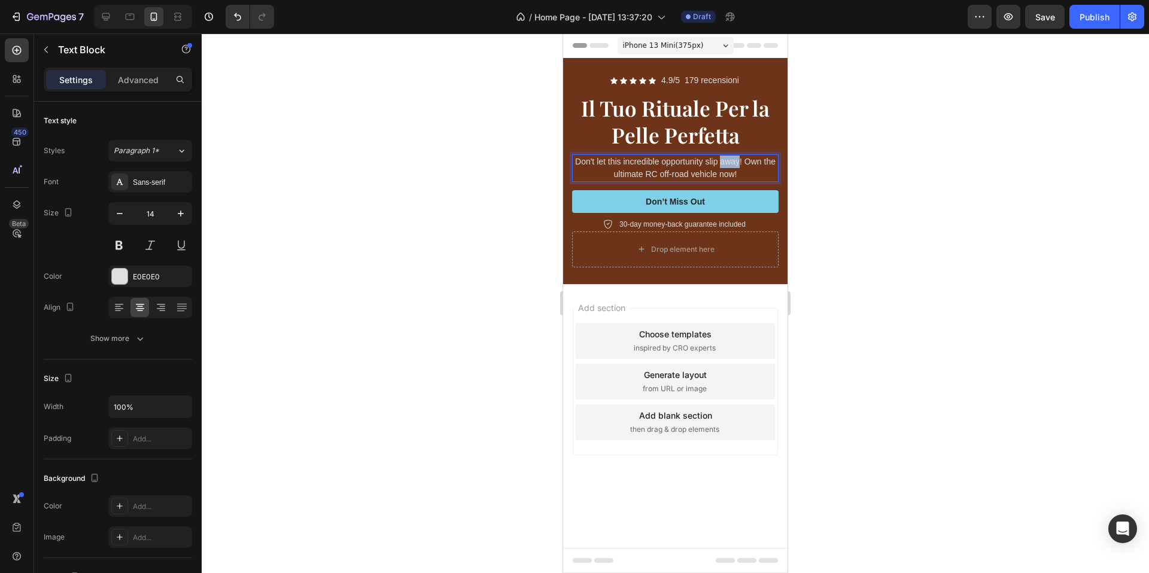
click at [737, 160] on p "Don't let this incredible opportunity slip away! Own the ultimate RC off-road v…" at bounding box center [675, 168] width 204 height 25
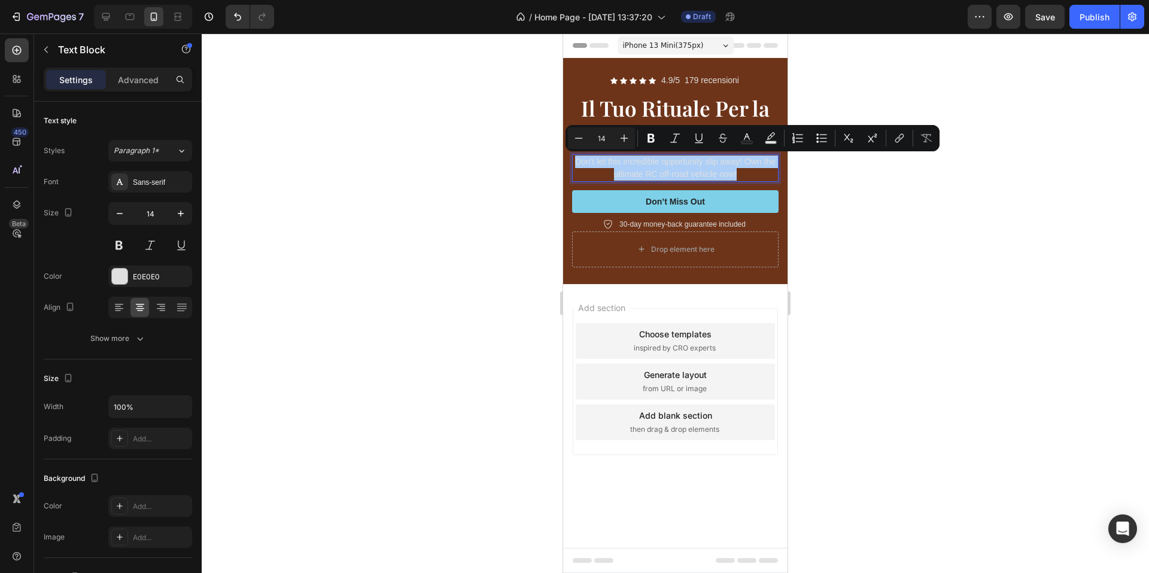
click at [845, 173] on div at bounding box center [675, 304] width 947 height 540
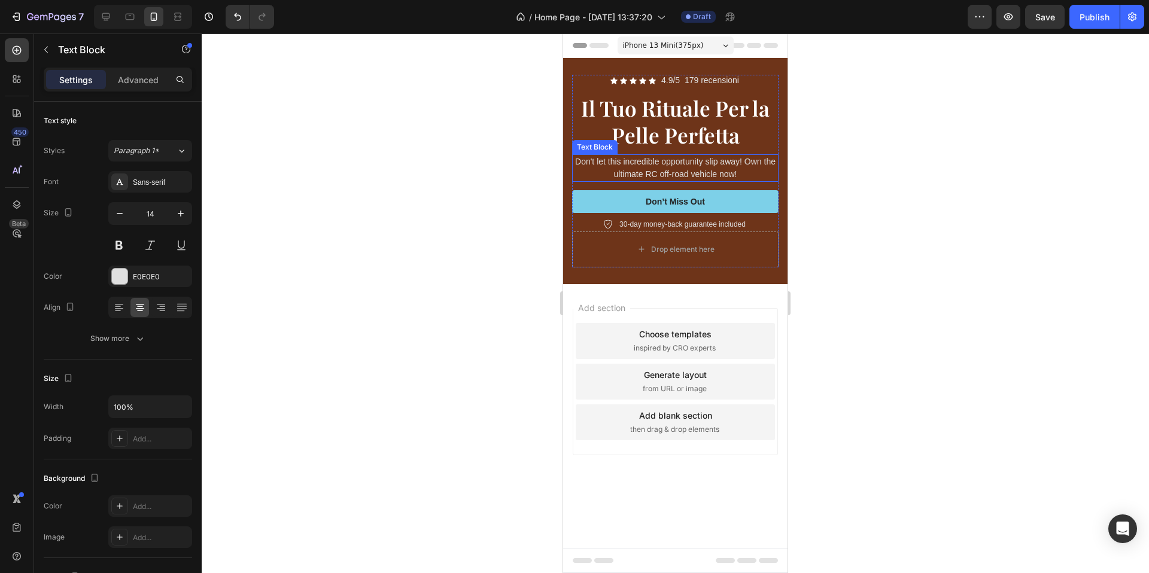
click at [765, 172] on p "Don't let this incredible opportunity slip away! Own the ultimate RC off-road v…" at bounding box center [675, 168] width 204 height 25
click at [665, 144] on icon at bounding box center [667, 143] width 10 height 10
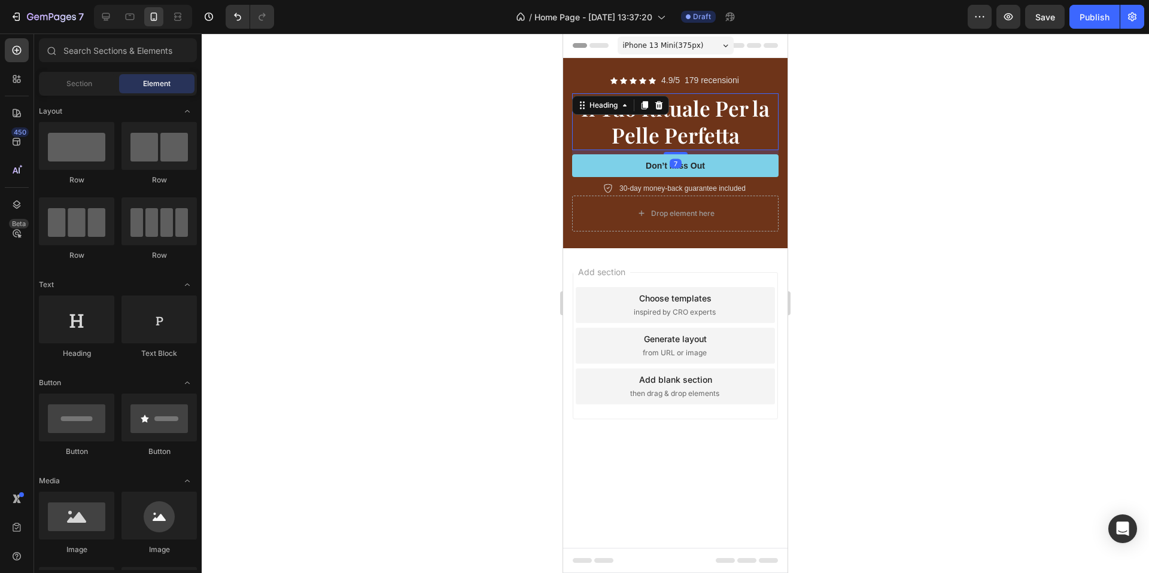
drag, startPoint x: 694, startPoint y: 132, endPoint x: 686, endPoint y: 142, distance: 12.3
click at [694, 132] on p "Il Tuo Rituale Per la Pelle Perfetta" at bounding box center [675, 122] width 204 height 54
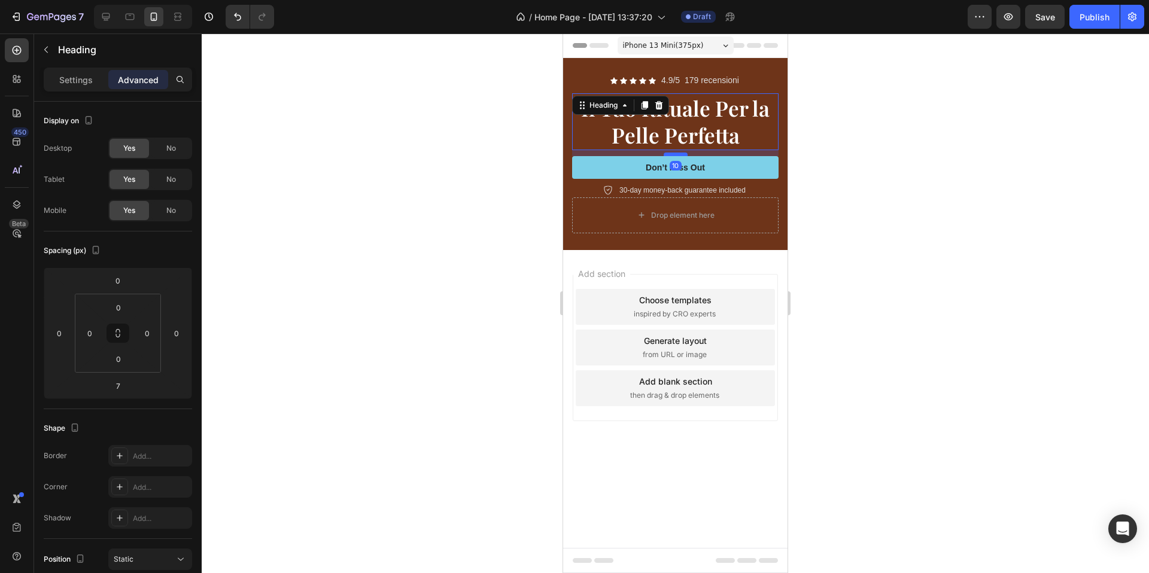
click at [680, 154] on div at bounding box center [676, 155] width 24 height 4
type input "10"
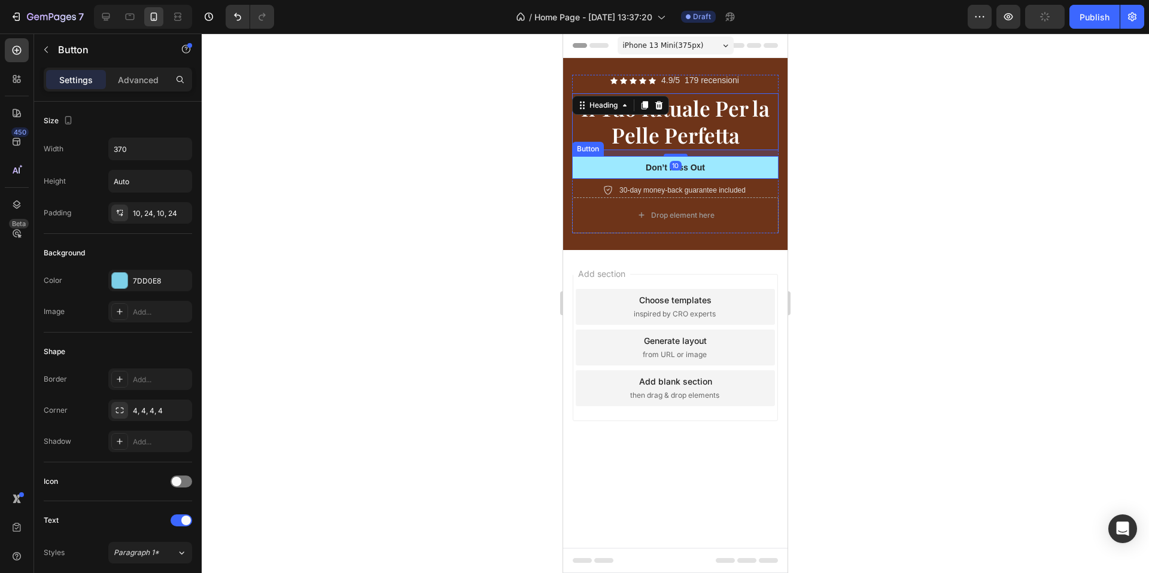
click at [752, 176] on button "Don’t Miss Out" at bounding box center [675, 167] width 206 height 23
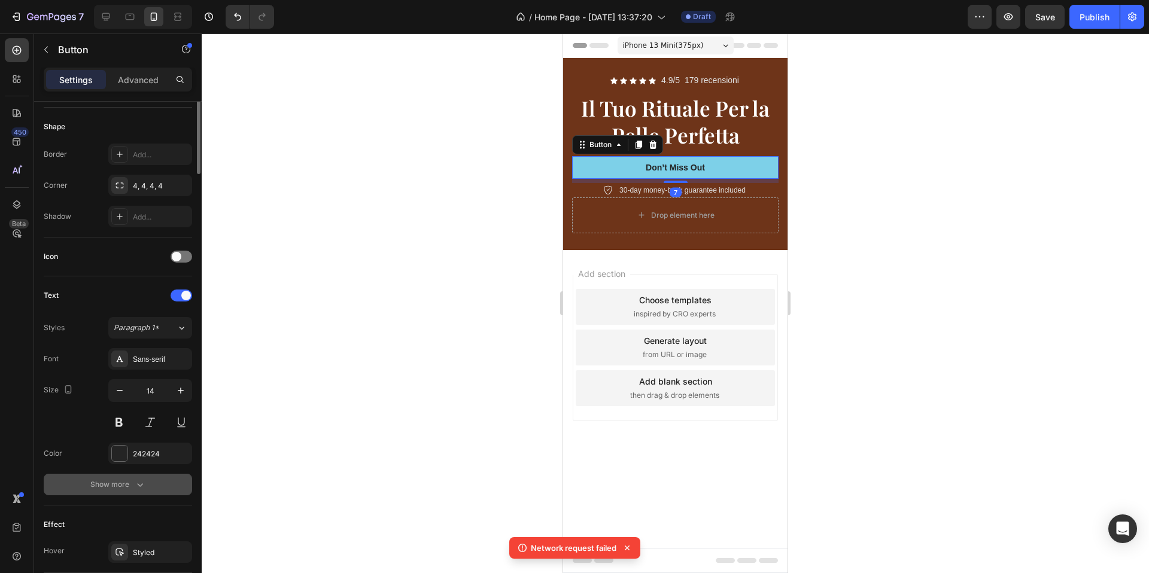
scroll to position [352, 0]
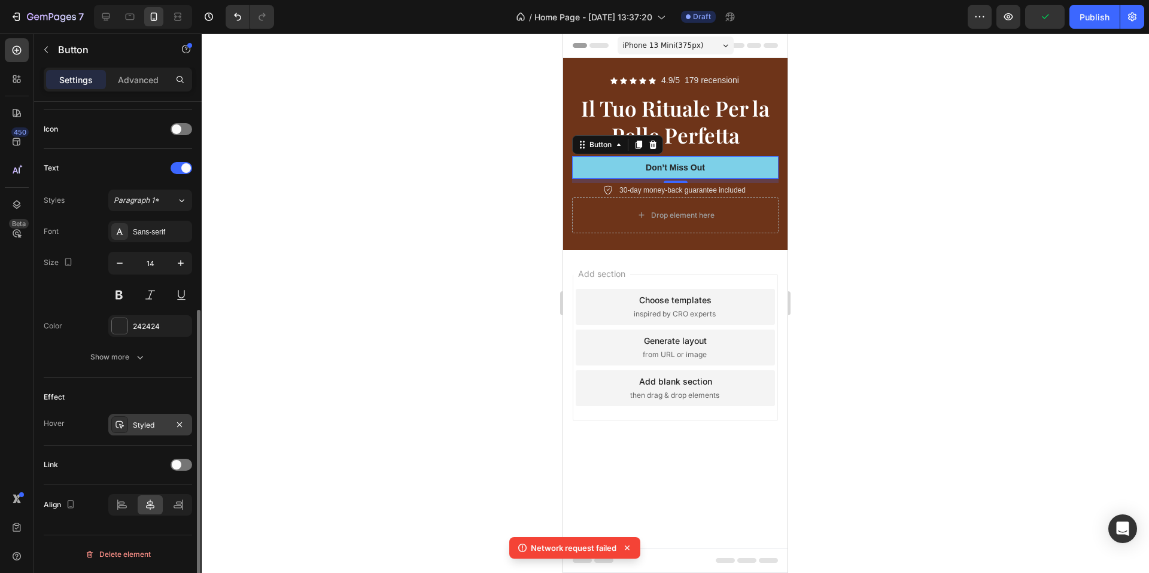
click at [135, 423] on div "Styled" at bounding box center [150, 425] width 35 height 11
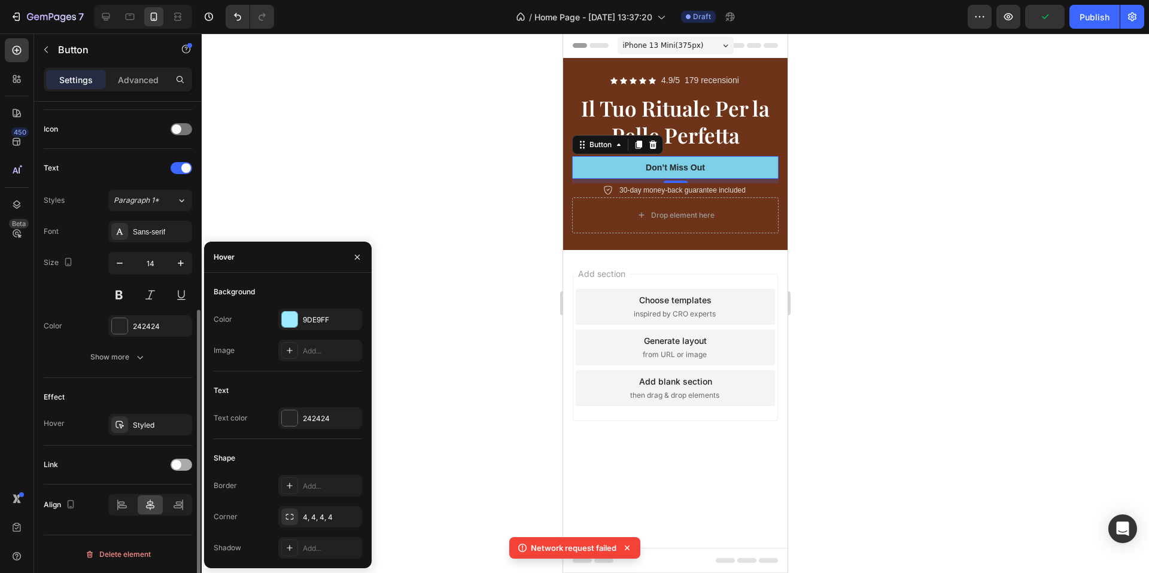
drag, startPoint x: 154, startPoint y: 458, endPoint x: 172, endPoint y: 462, distance: 17.9
click at [155, 458] on div "Link" at bounding box center [118, 464] width 148 height 19
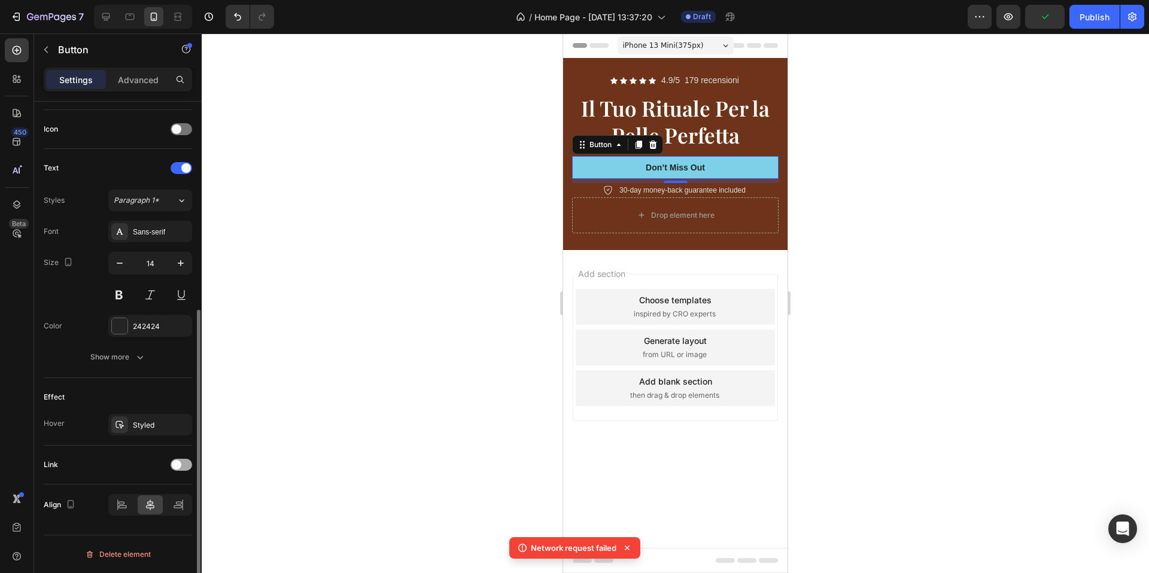
click at [172, 462] on span at bounding box center [177, 465] width 10 height 10
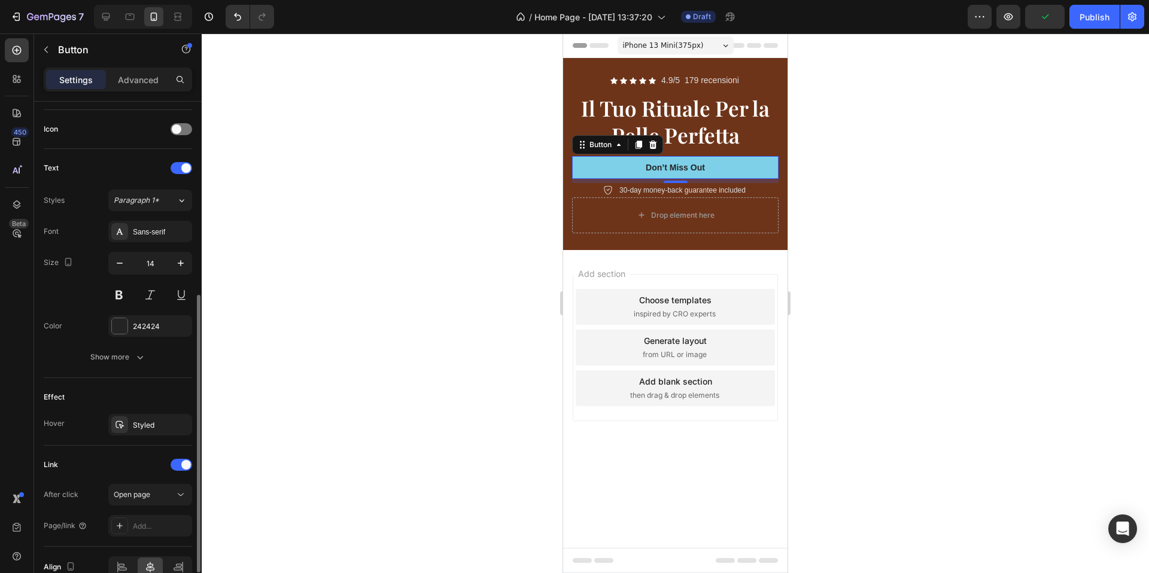
scroll to position [415, 0]
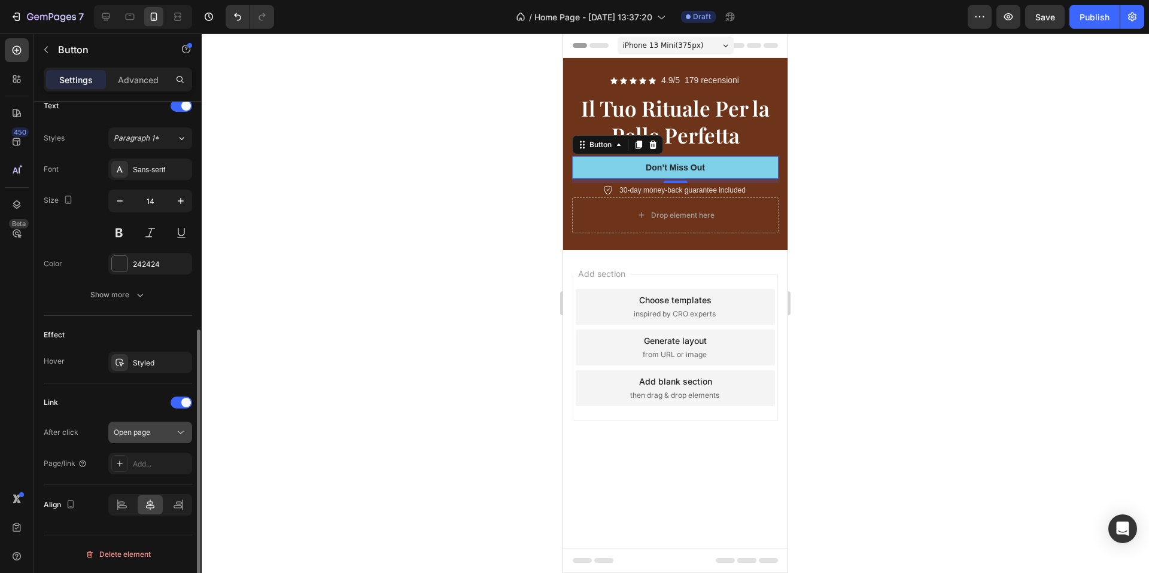
click at [147, 428] on span "Open page" at bounding box center [132, 432] width 36 height 9
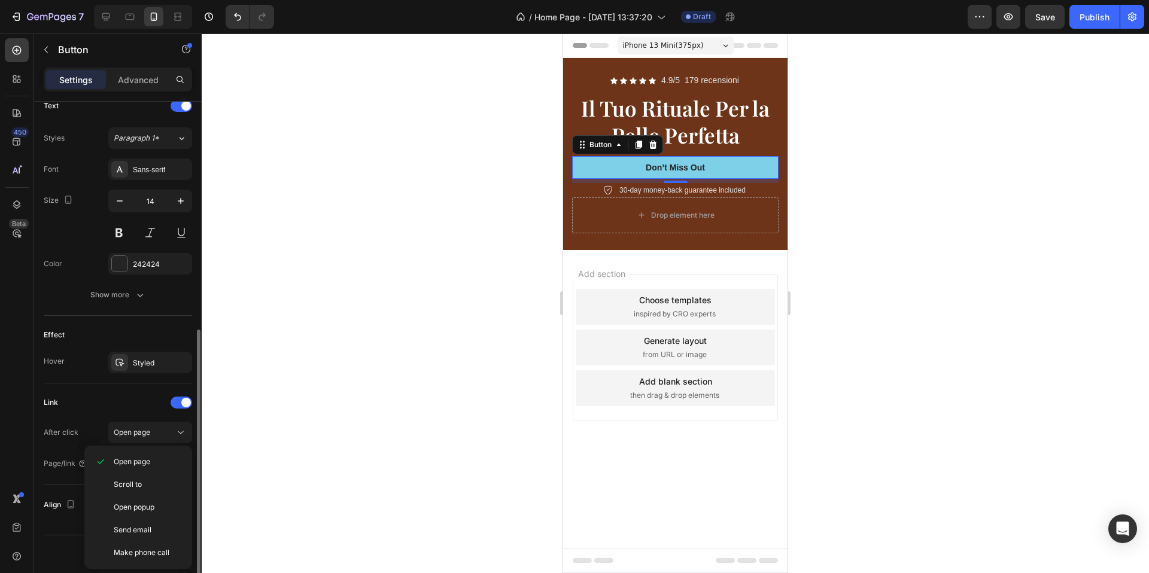
click at [142, 406] on div "Link" at bounding box center [118, 402] width 148 height 19
click at [150, 463] on div "Add..." at bounding box center [161, 464] width 56 height 11
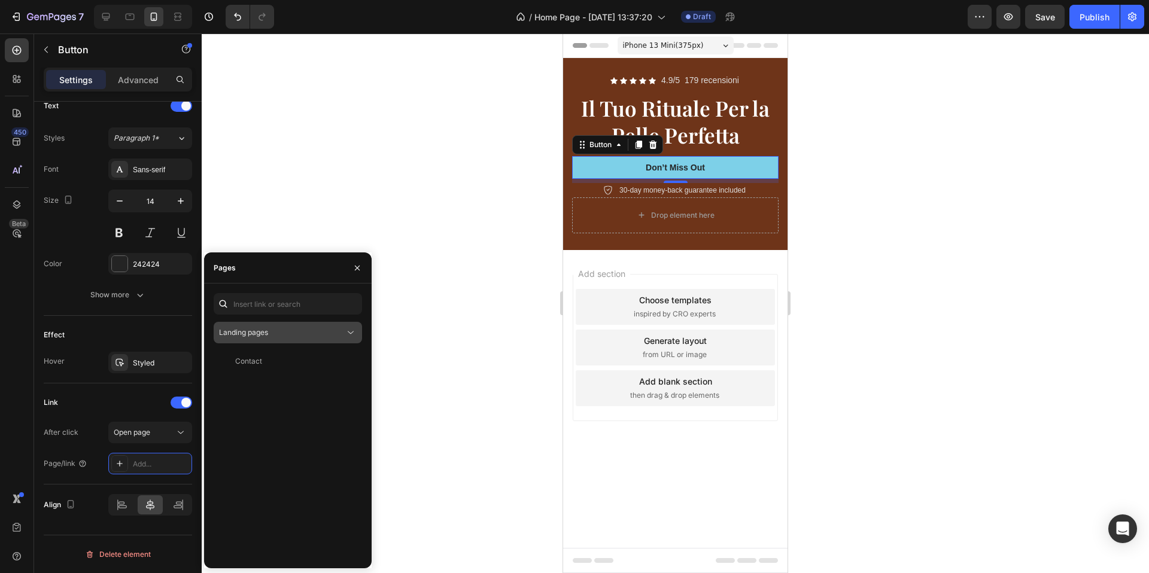
click at [251, 334] on span "Landing pages" at bounding box center [243, 332] width 49 height 9
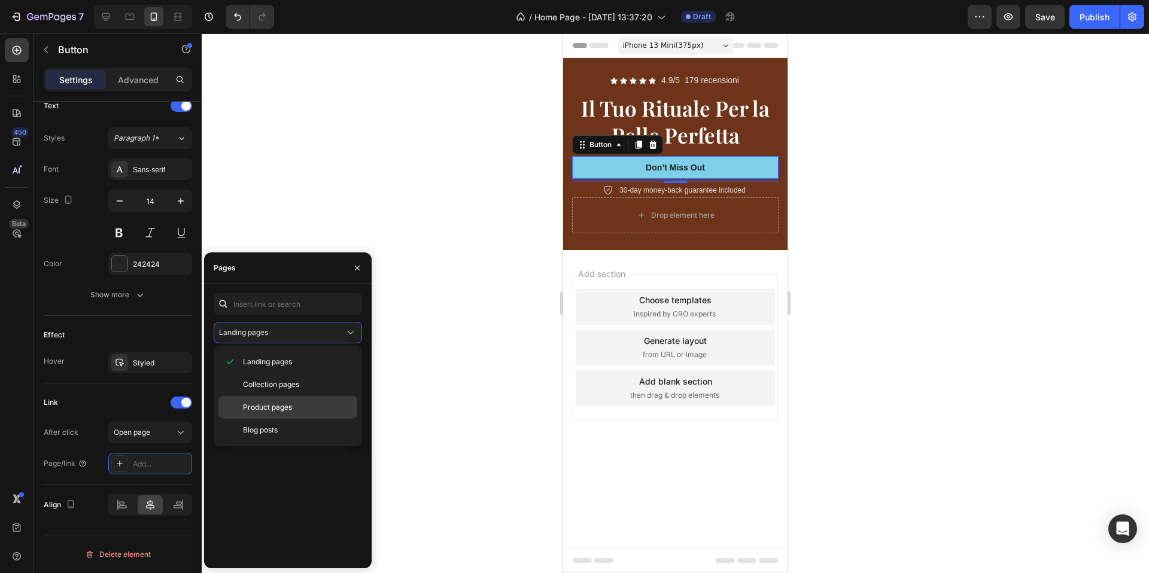
click at [278, 407] on span "Product pages" at bounding box center [267, 407] width 49 height 11
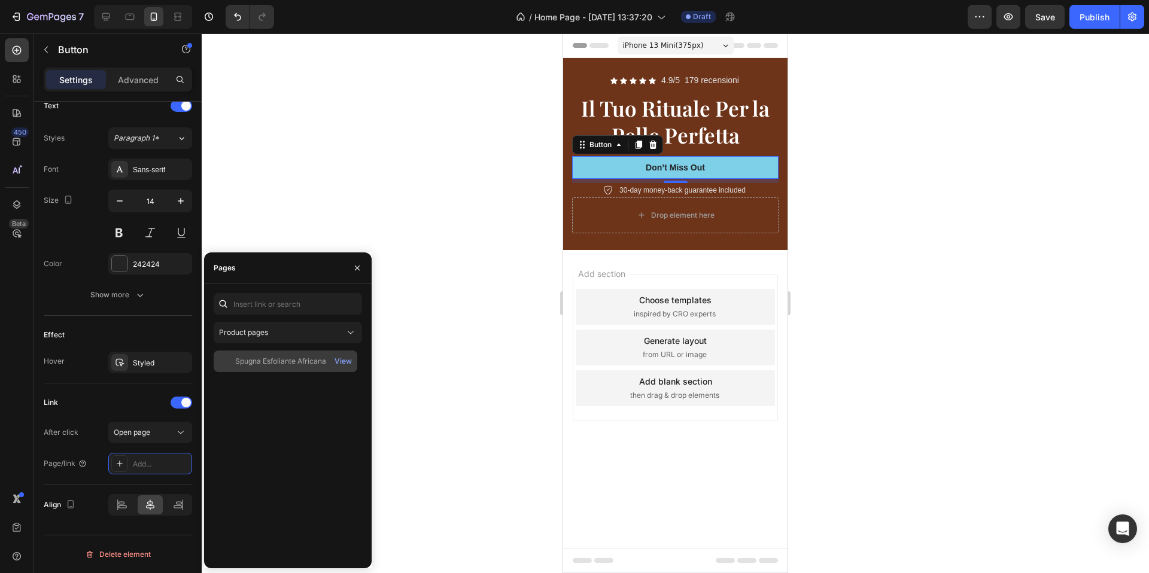
click at [279, 363] on div "Spugna Esfoliante Africana" at bounding box center [280, 361] width 91 height 11
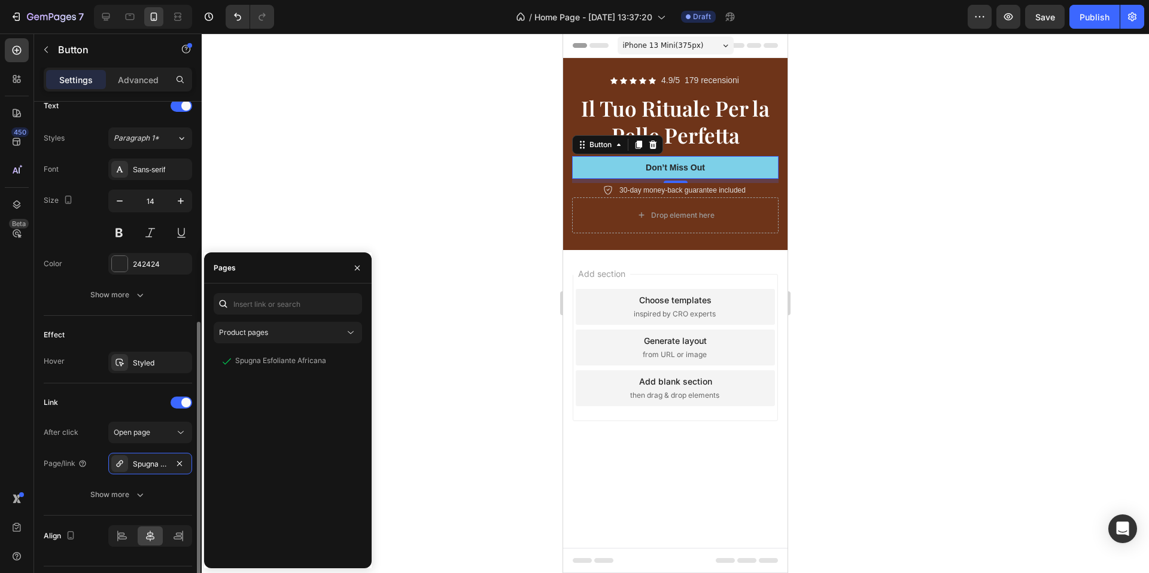
click at [121, 394] on div "Link" at bounding box center [118, 402] width 148 height 19
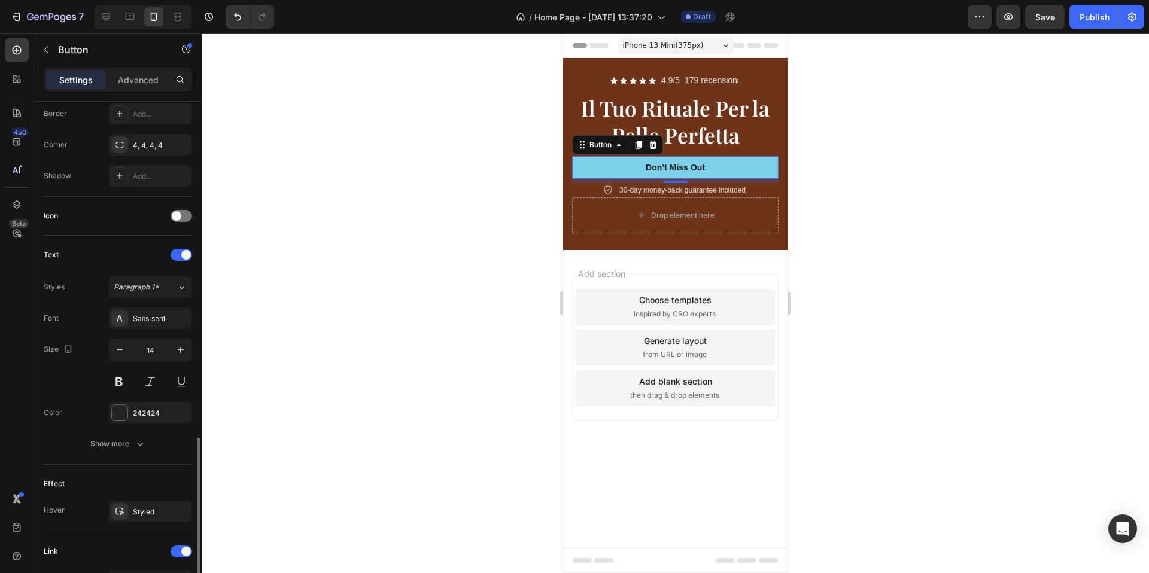
scroll to position [0, 0]
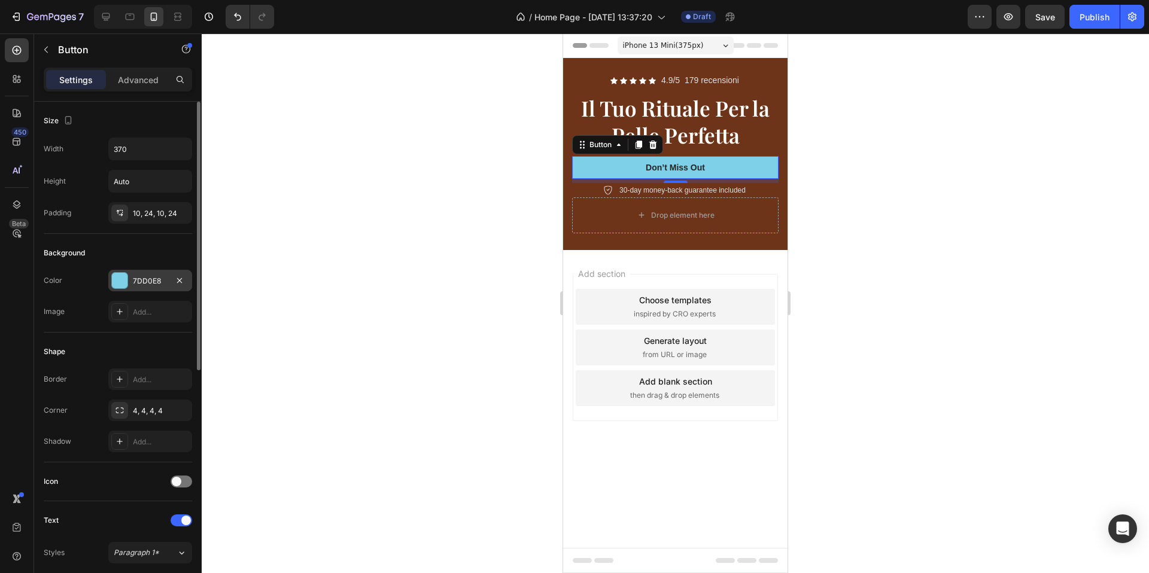
click at [129, 286] on div "7DD0E8" at bounding box center [150, 281] width 84 height 22
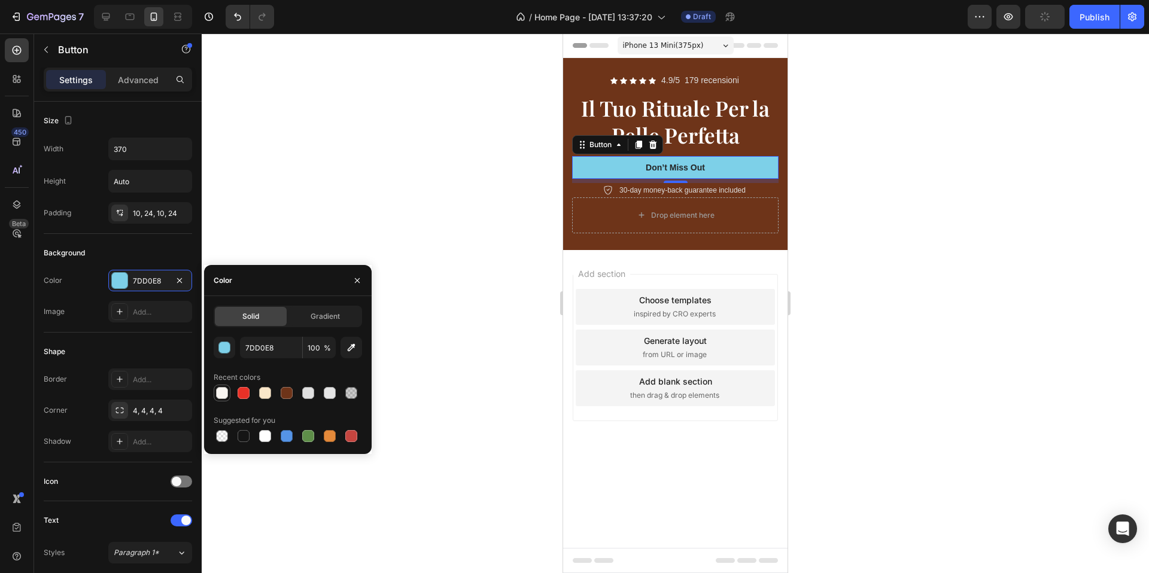
click at [227, 390] on div at bounding box center [222, 393] width 12 height 12
type input "F9F6F2"
click at [663, 168] on div "Don’t Miss Out" at bounding box center [675, 167] width 59 height 11
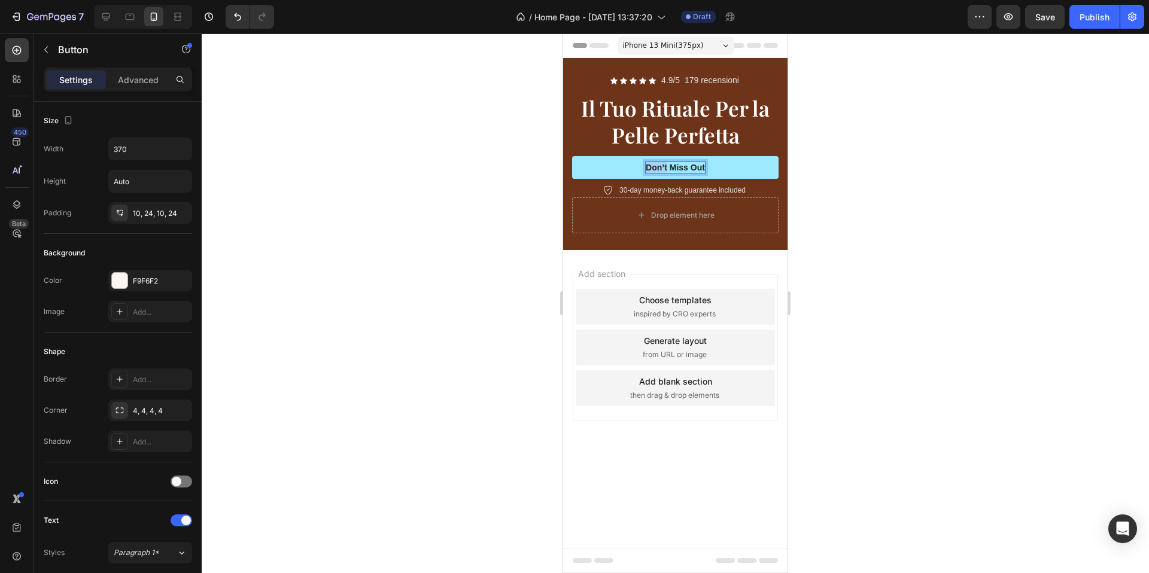
click at [663, 168] on p "Don’t Miss Out" at bounding box center [675, 167] width 59 height 11
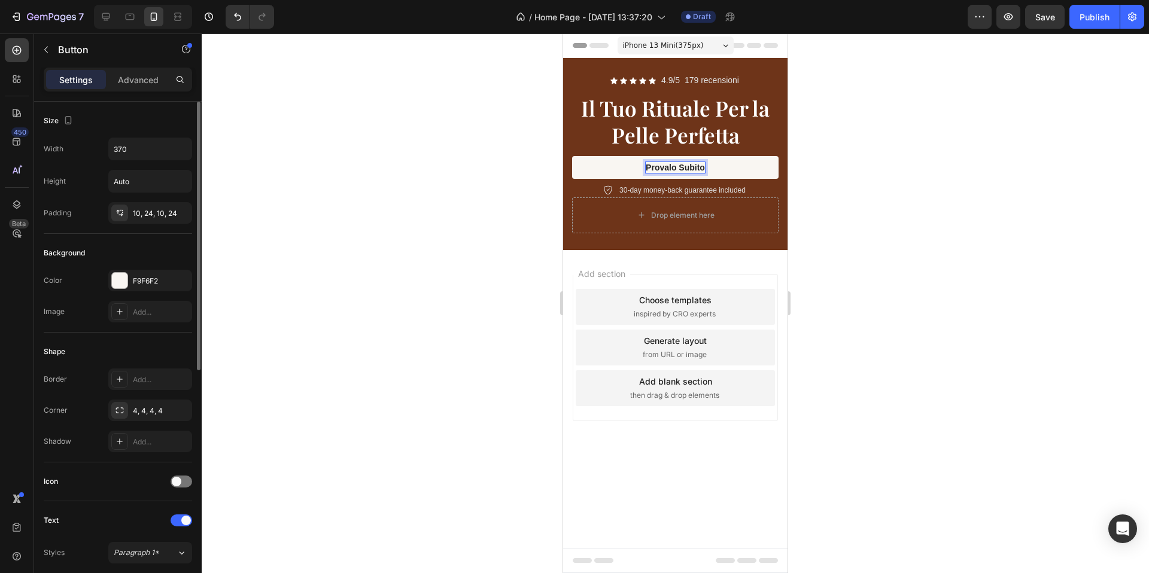
click at [163, 248] on div "Background" at bounding box center [118, 253] width 148 height 19
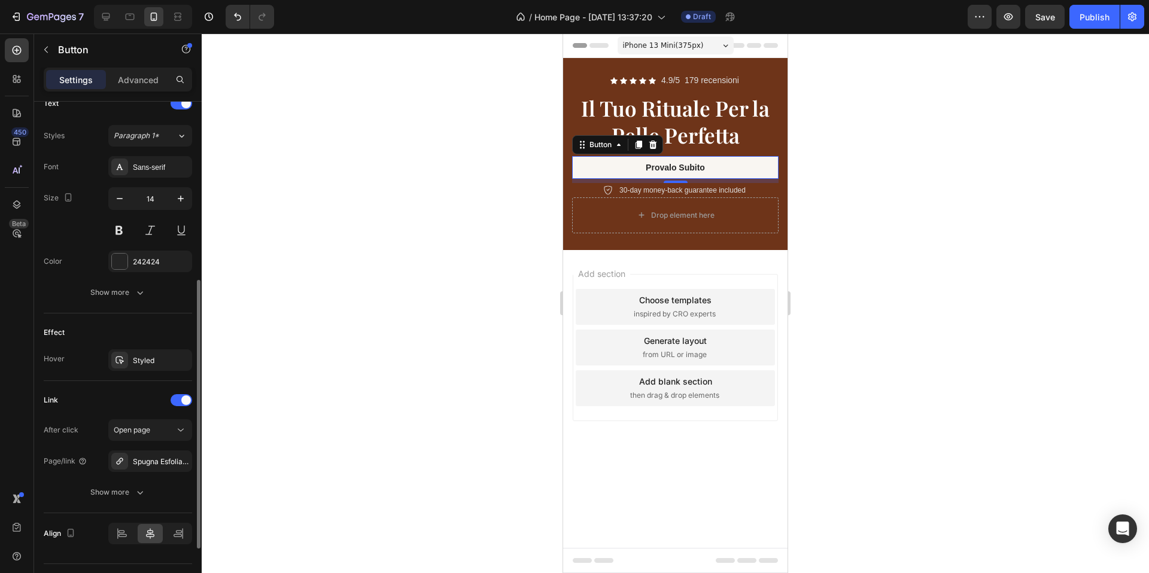
scroll to position [446, 0]
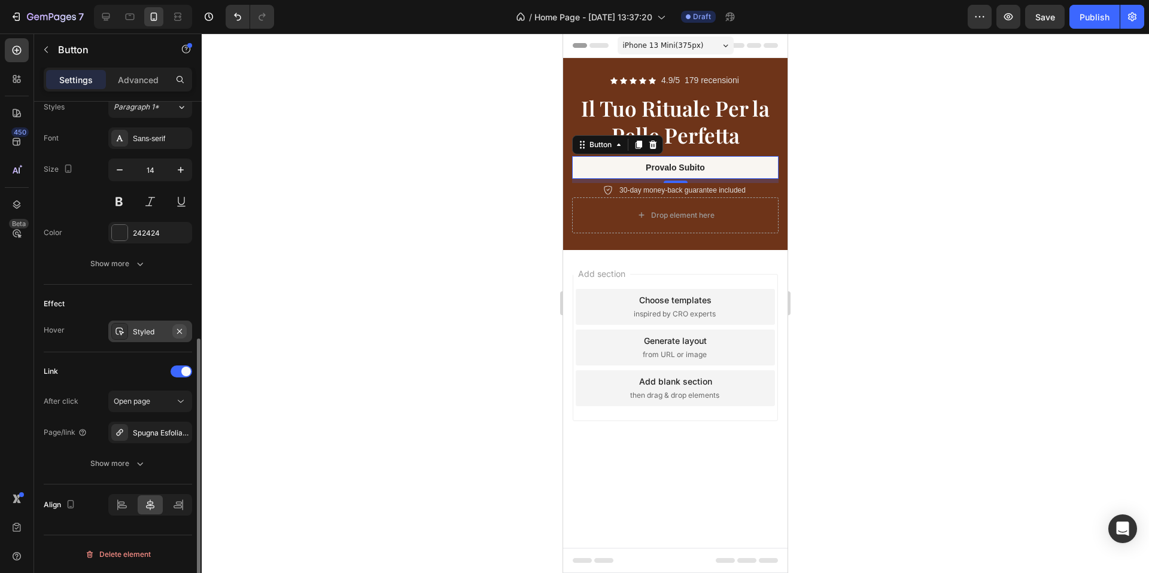
click at [181, 333] on icon "button" at bounding box center [180, 332] width 10 height 10
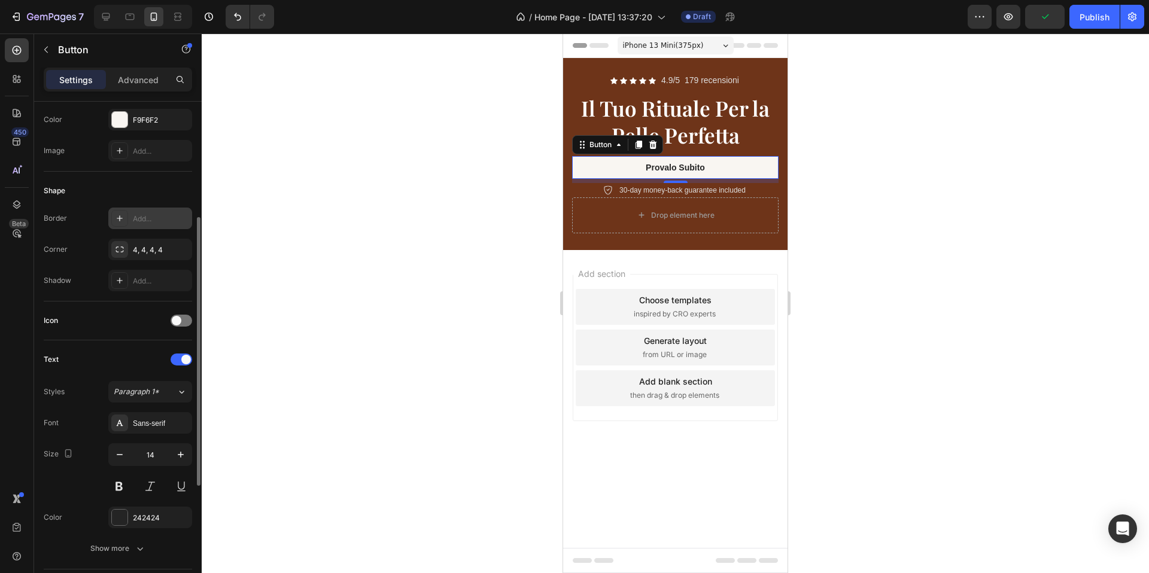
scroll to position [74, 0]
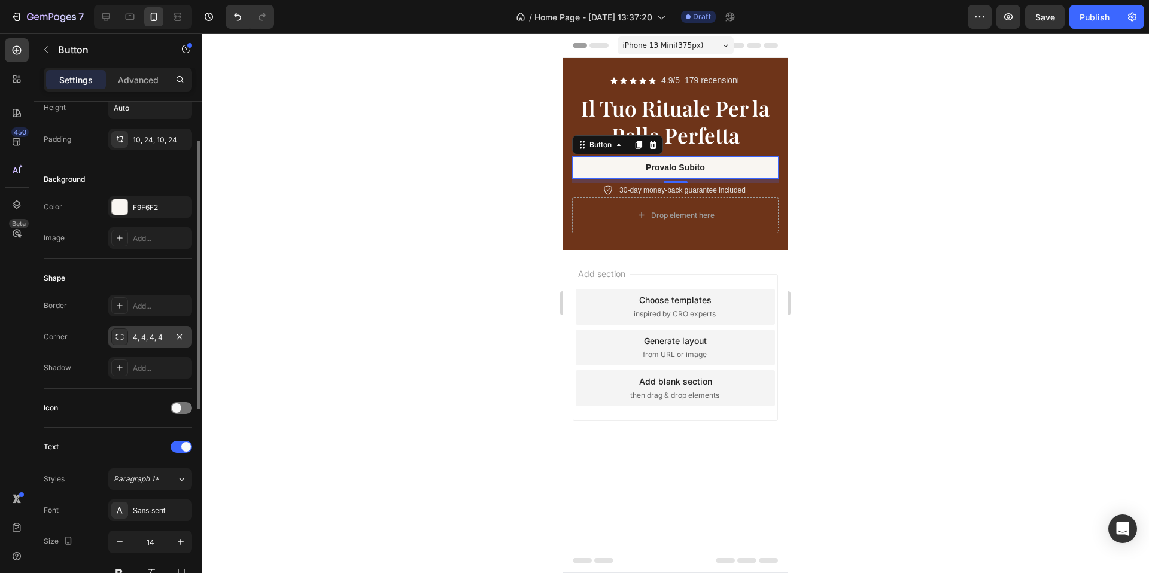
click at [155, 337] on div "4, 4, 4, 4" at bounding box center [150, 337] width 35 height 11
click at [151, 131] on div "10, 24, 10, 24" at bounding box center [150, 140] width 84 height 22
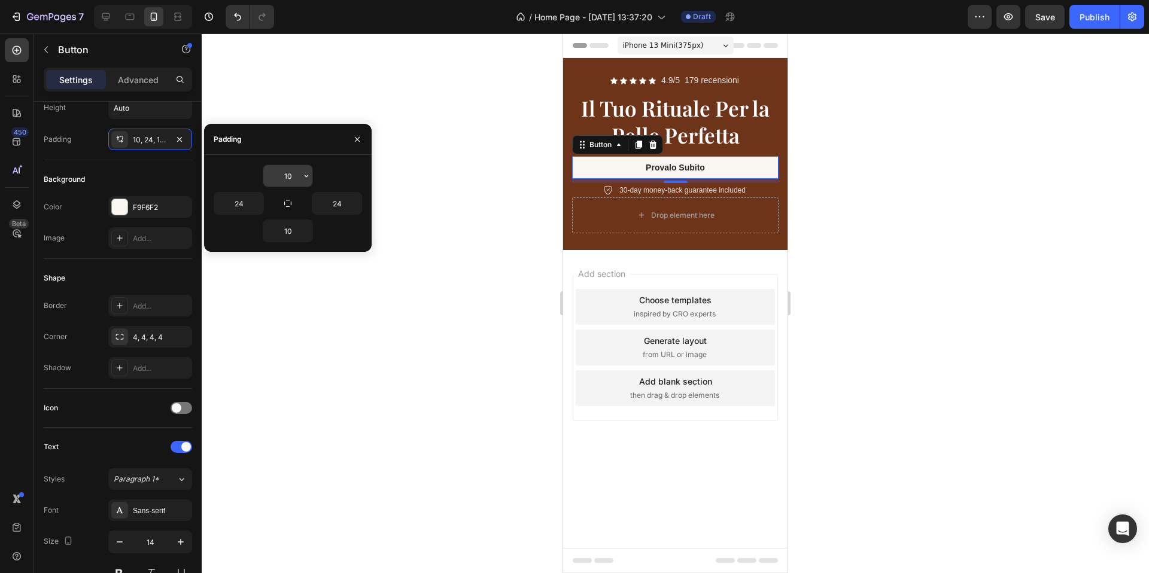
click at [291, 181] on input "10" at bounding box center [287, 176] width 49 height 22
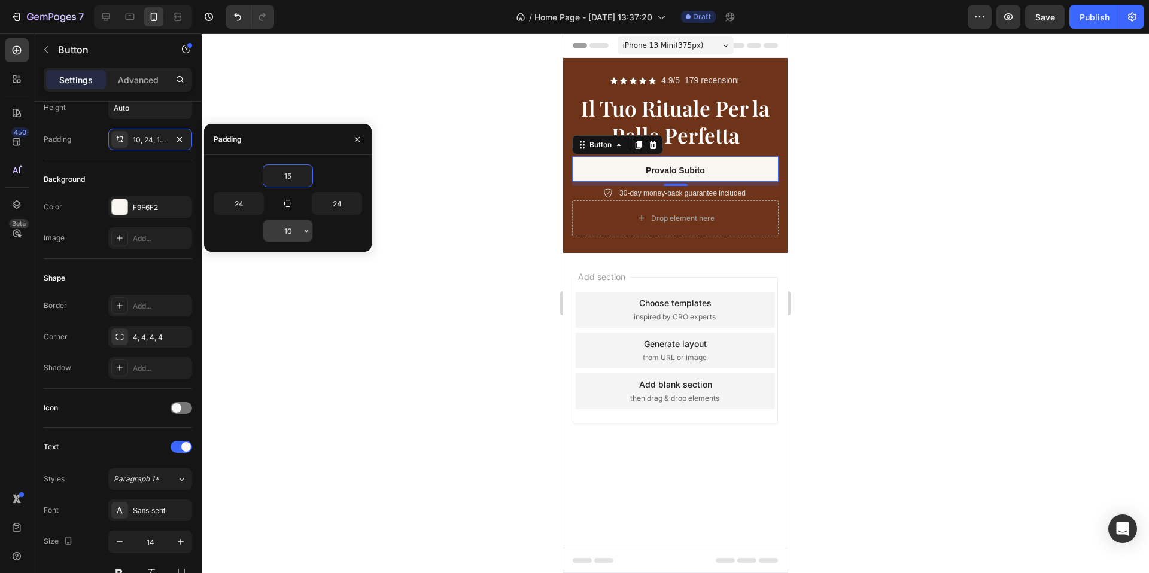
type input "15"
click at [287, 225] on input "10" at bounding box center [287, 231] width 49 height 22
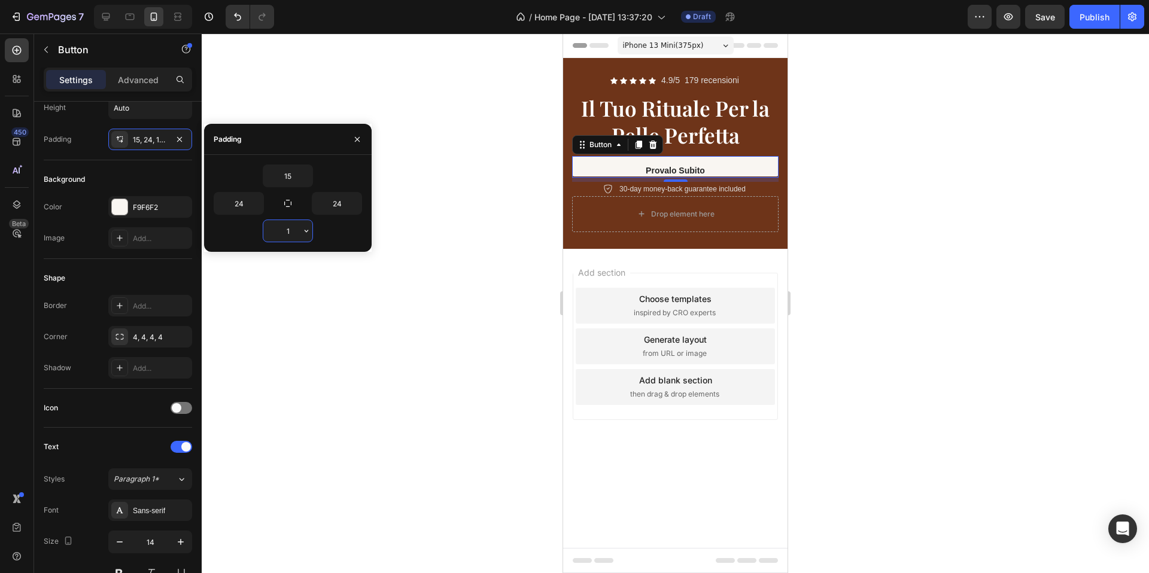
type input "15"
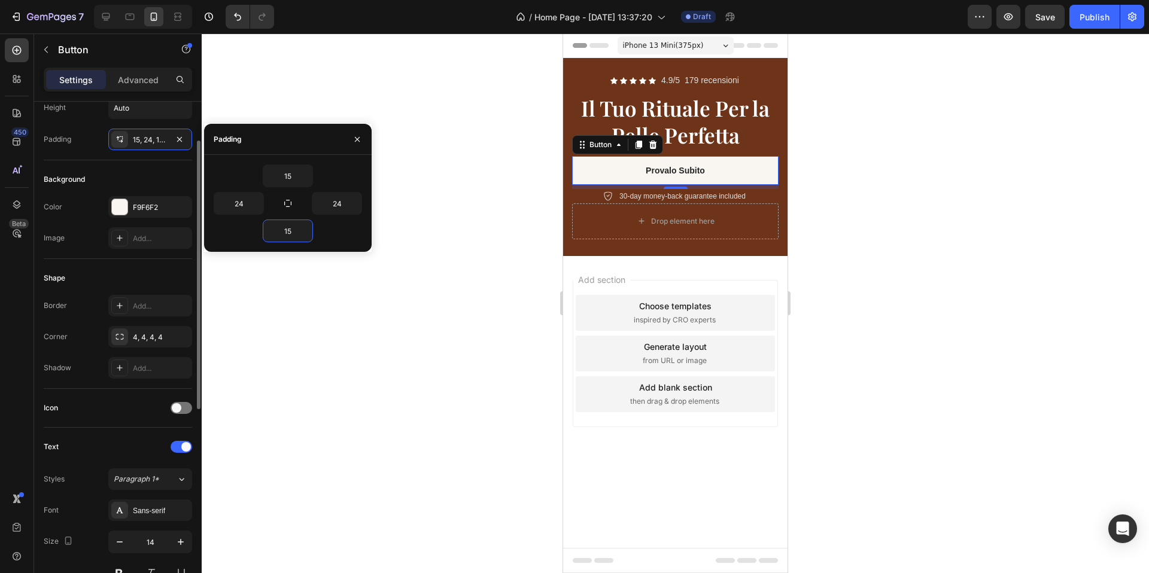
click at [145, 174] on div "Background" at bounding box center [118, 179] width 148 height 19
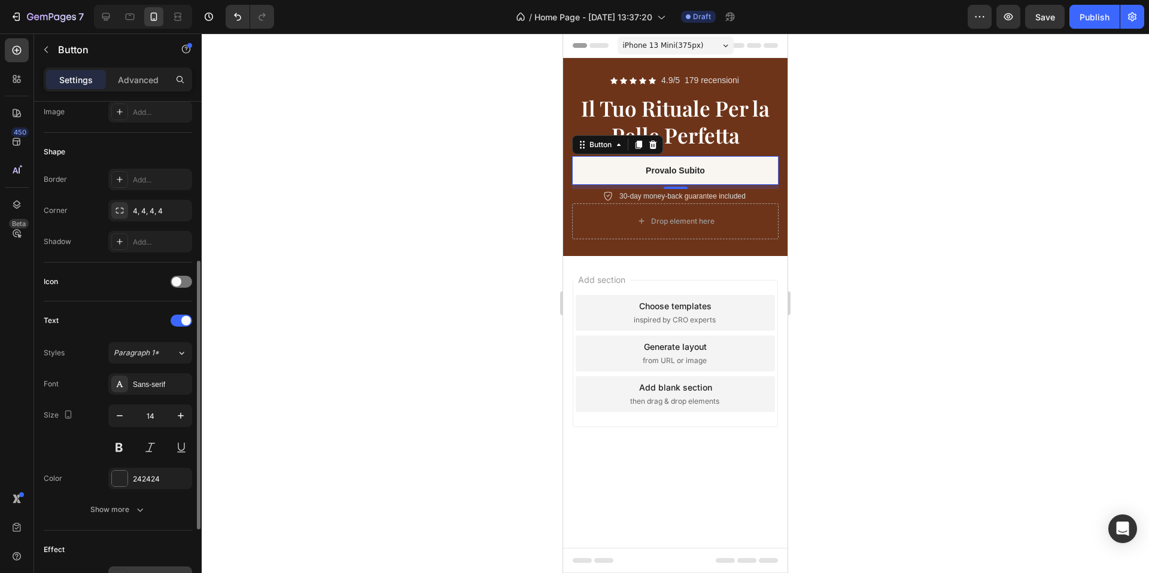
scroll to position [235, 0]
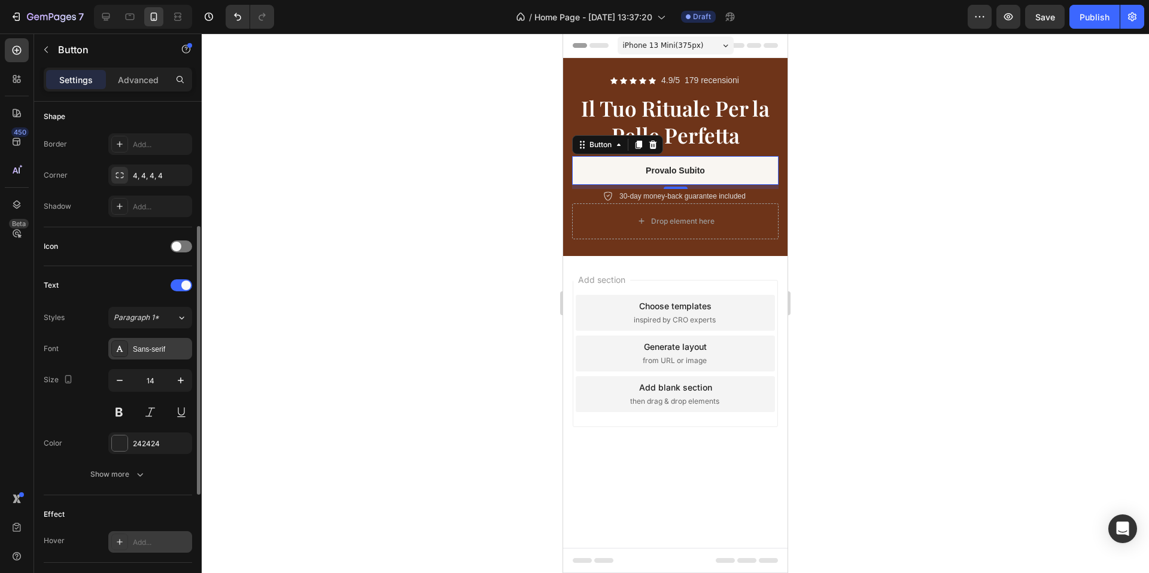
click at [172, 355] on div "Sans-serif" at bounding box center [150, 349] width 84 height 22
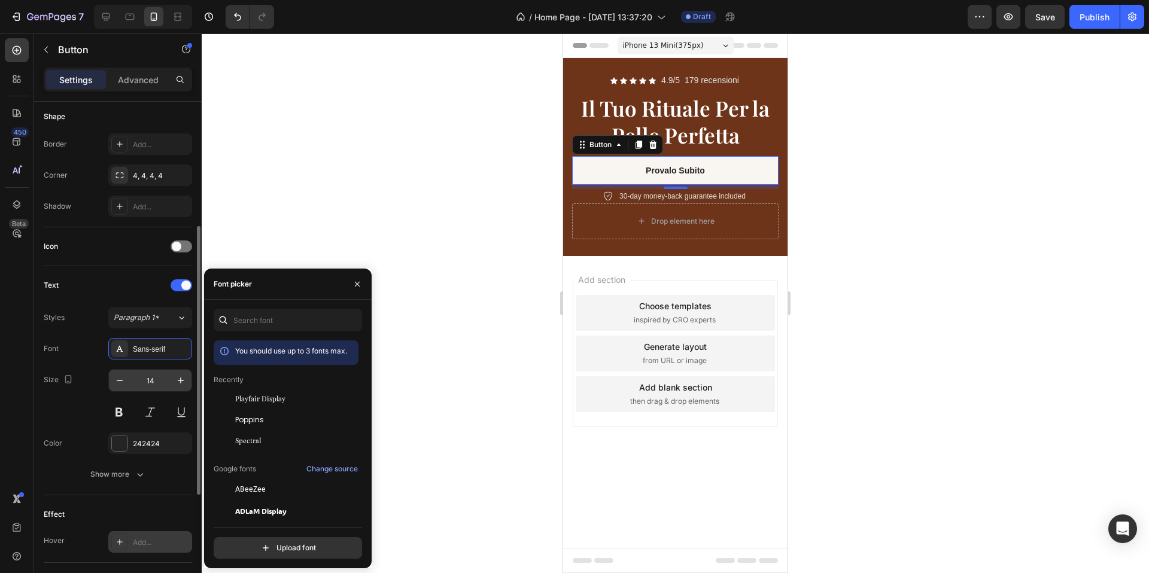
drag, startPoint x: 260, startPoint y: 422, endPoint x: 189, endPoint y: 390, distance: 77.6
click at [260, 422] on span "Poppins" at bounding box center [249, 420] width 29 height 11
click at [178, 382] on icon "button" at bounding box center [181, 381] width 12 height 12
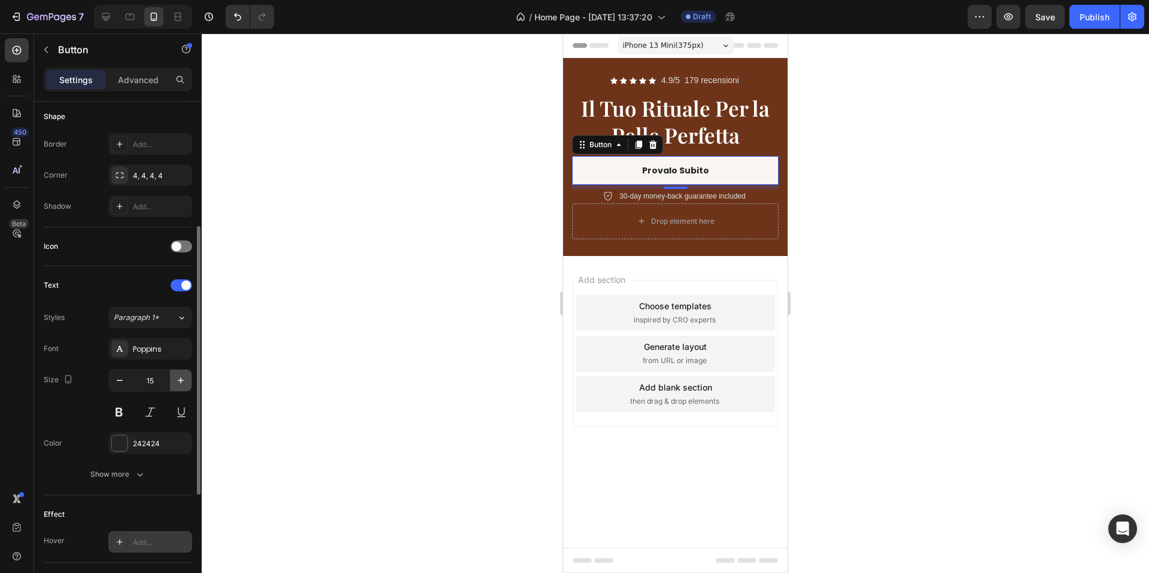
click at [178, 382] on icon "button" at bounding box center [181, 381] width 12 height 12
click at [124, 383] on icon "button" at bounding box center [120, 381] width 12 height 12
type input "16"
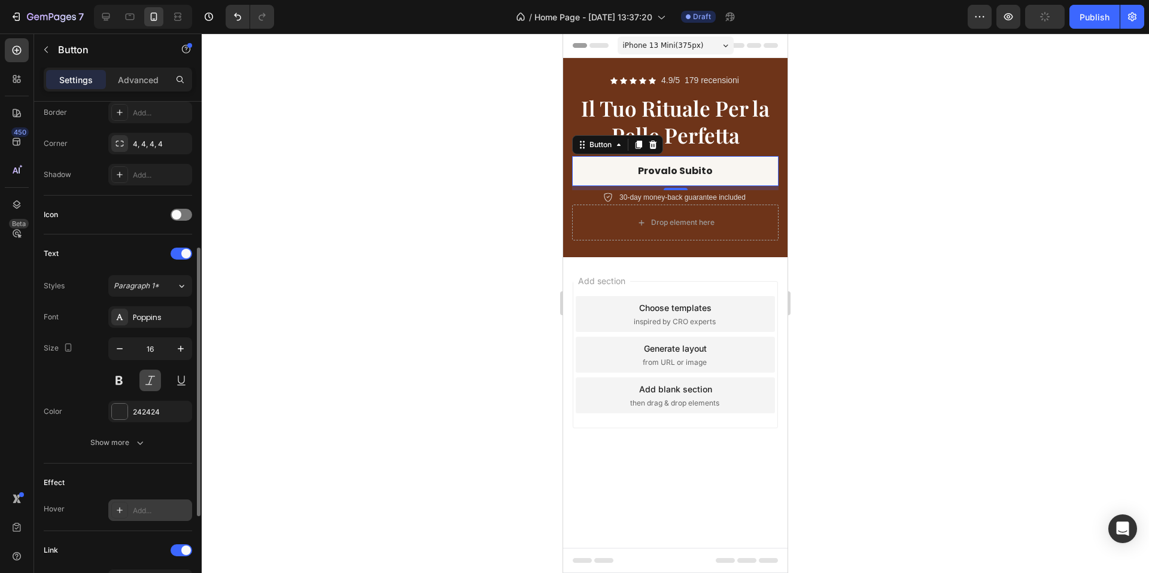
scroll to position [270, 0]
click at [124, 404] on div at bounding box center [120, 409] width 16 height 16
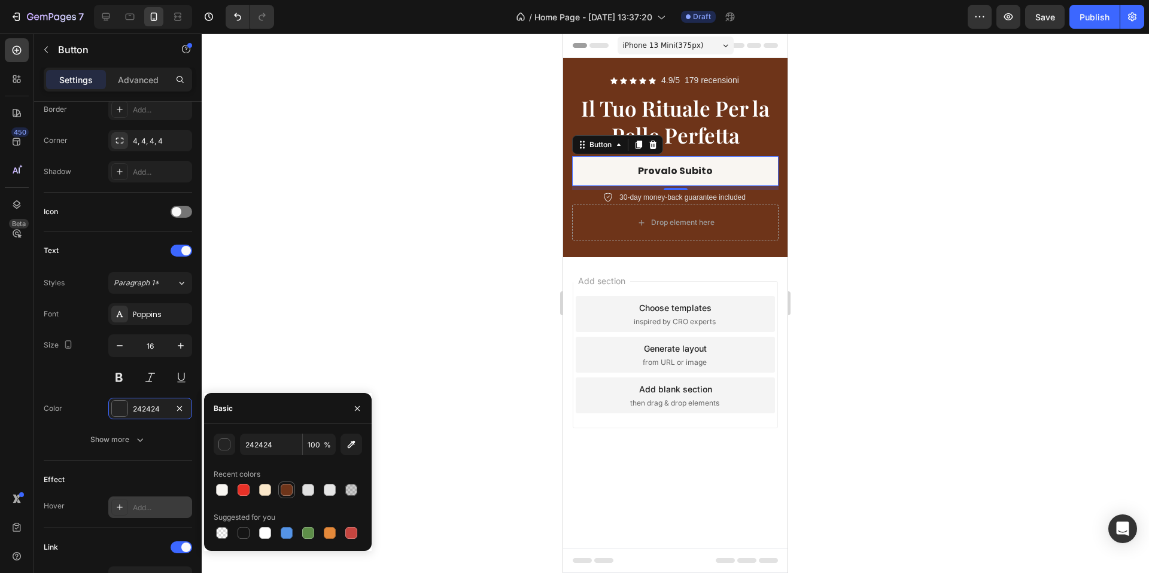
click at [285, 484] on div at bounding box center [287, 490] width 12 height 12
type input "6E3419"
click at [414, 244] on div at bounding box center [675, 304] width 947 height 540
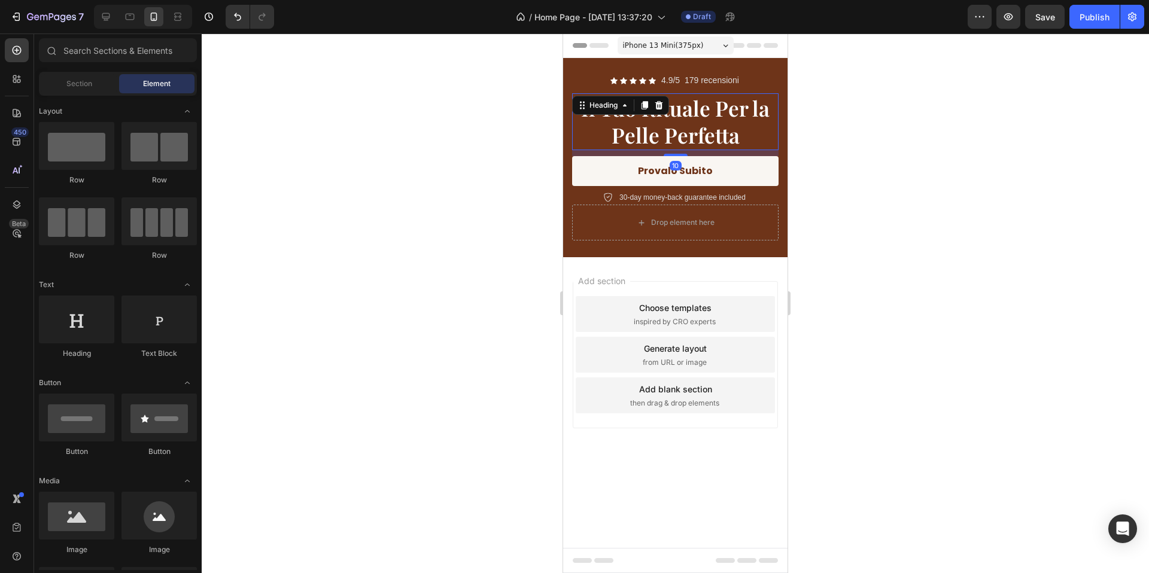
click at [656, 138] on p "Il Tuo Rituale Per la Pelle Perfetta" at bounding box center [675, 122] width 204 height 54
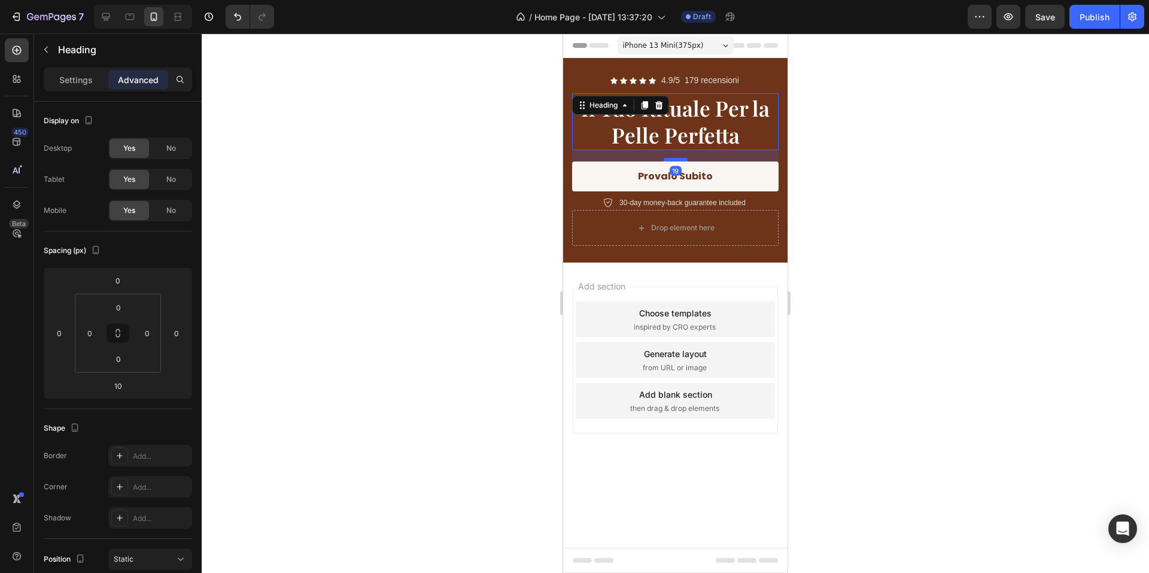
click at [675, 160] on div at bounding box center [676, 160] width 24 height 4
click at [676, 160] on div at bounding box center [676, 161] width 24 height 4
type input "20"
click at [828, 156] on div at bounding box center [675, 304] width 947 height 540
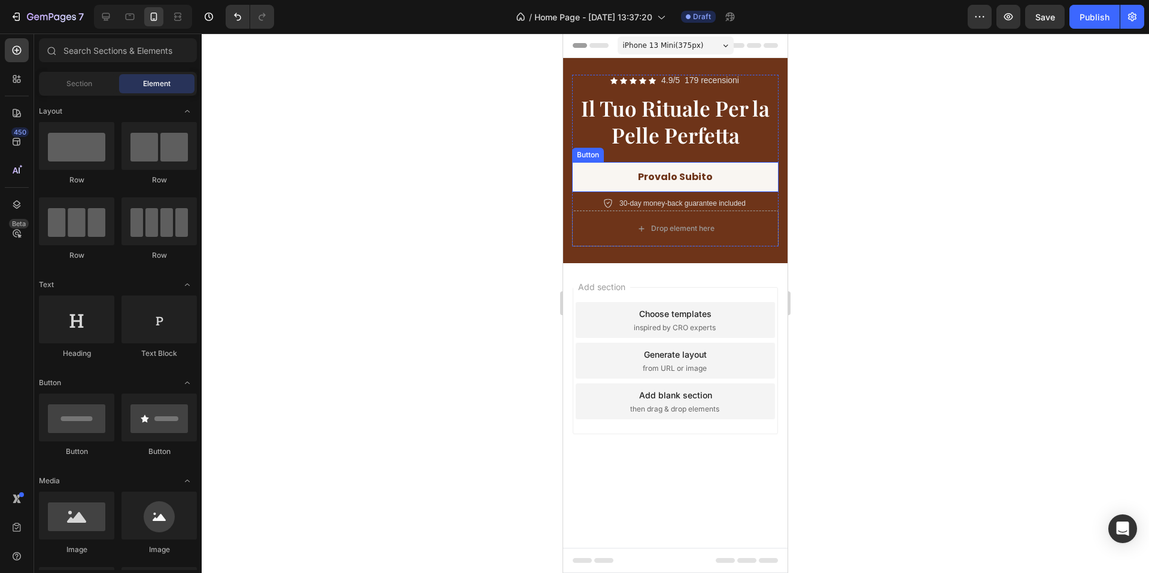
click at [767, 166] on link "Provalo Subito" at bounding box center [675, 177] width 206 height 31
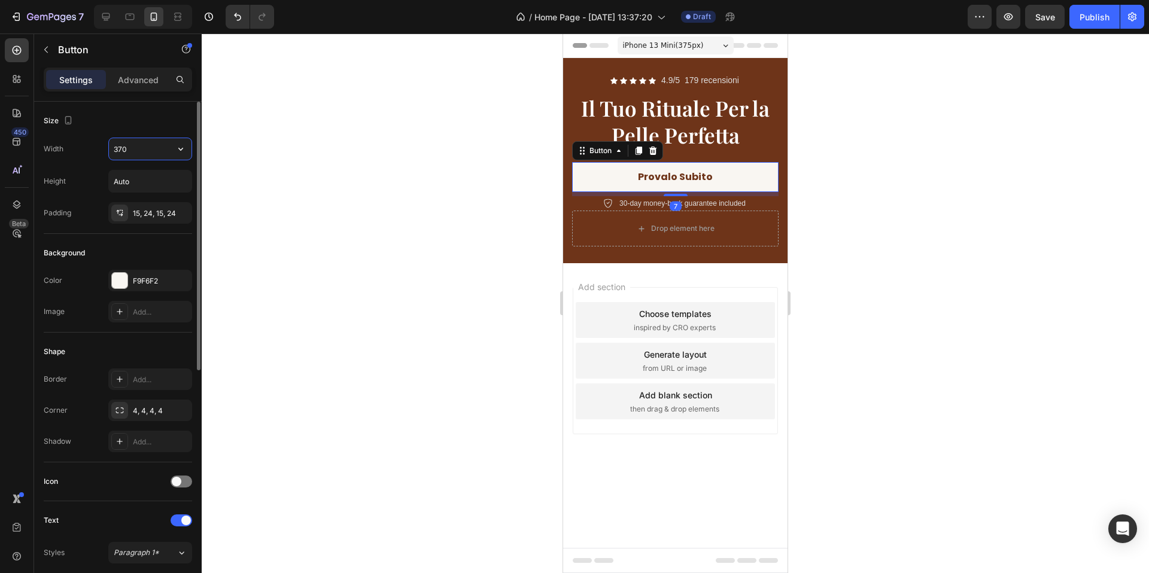
click at [135, 156] on input "370" at bounding box center [150, 149] width 83 height 22
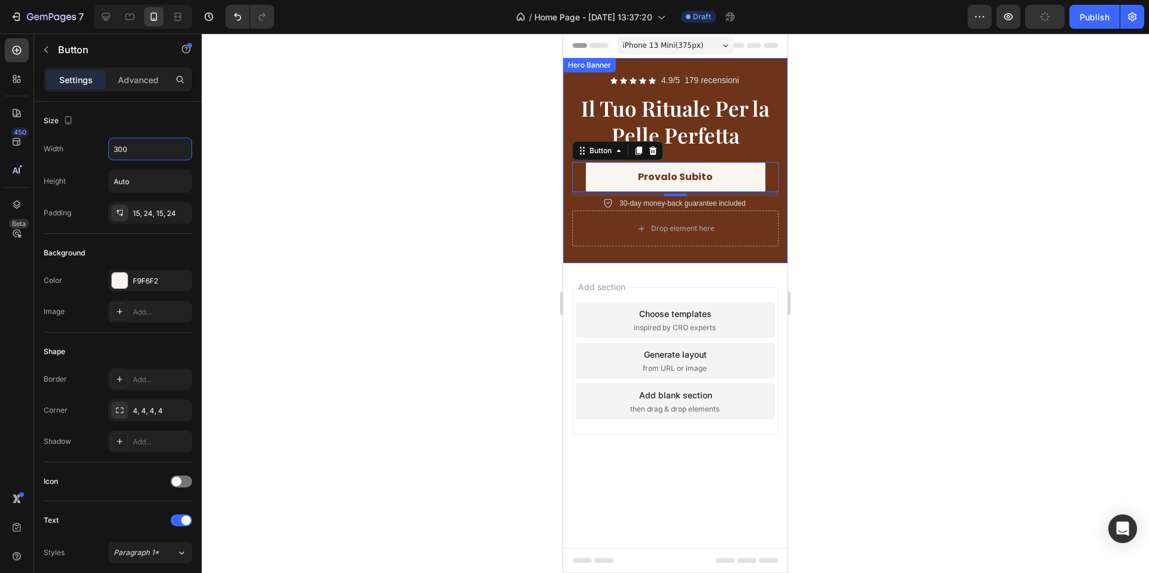
type input "300"
click at [827, 148] on div at bounding box center [675, 304] width 947 height 540
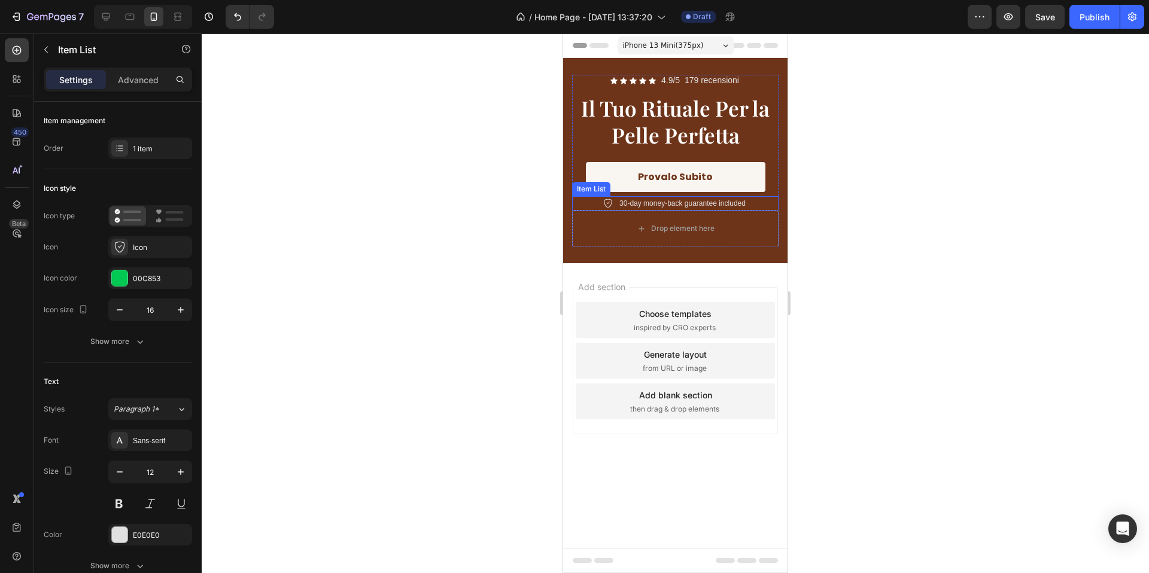
click at [662, 202] on p "30-day money-back guarantee included" at bounding box center [682, 203] width 126 height 11
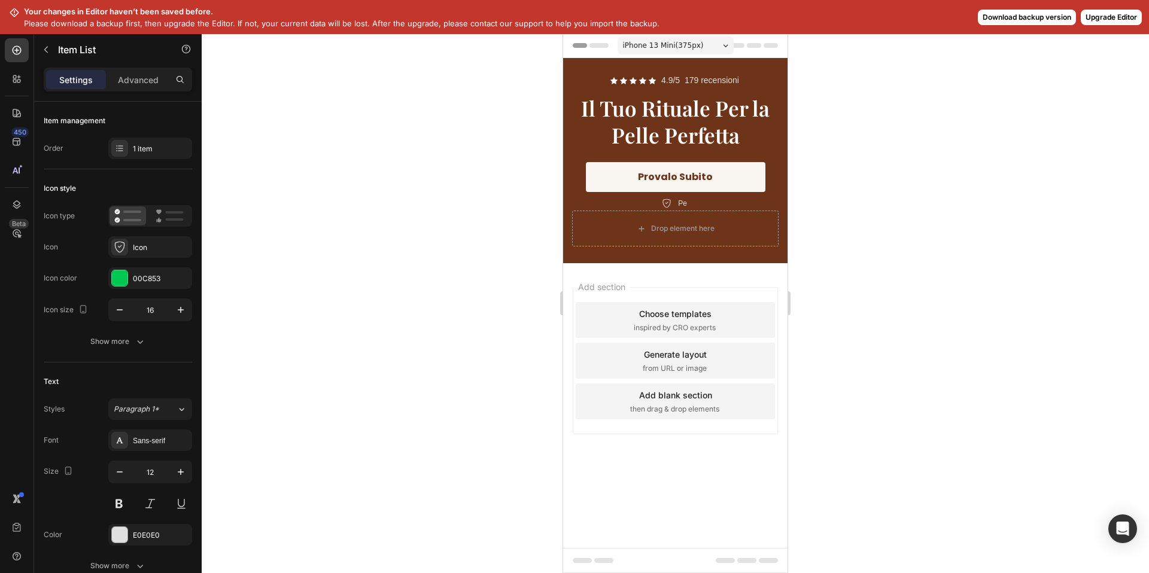
click at [491, 180] on div at bounding box center [675, 304] width 947 height 540
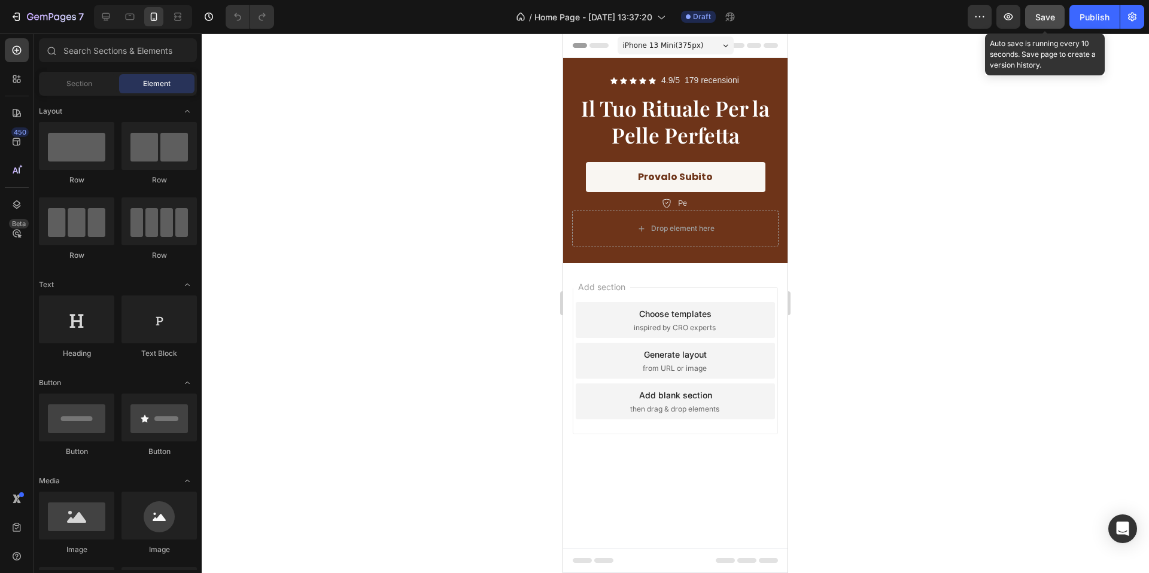
click at [1049, 20] on span "Save" at bounding box center [1045, 17] width 20 height 10
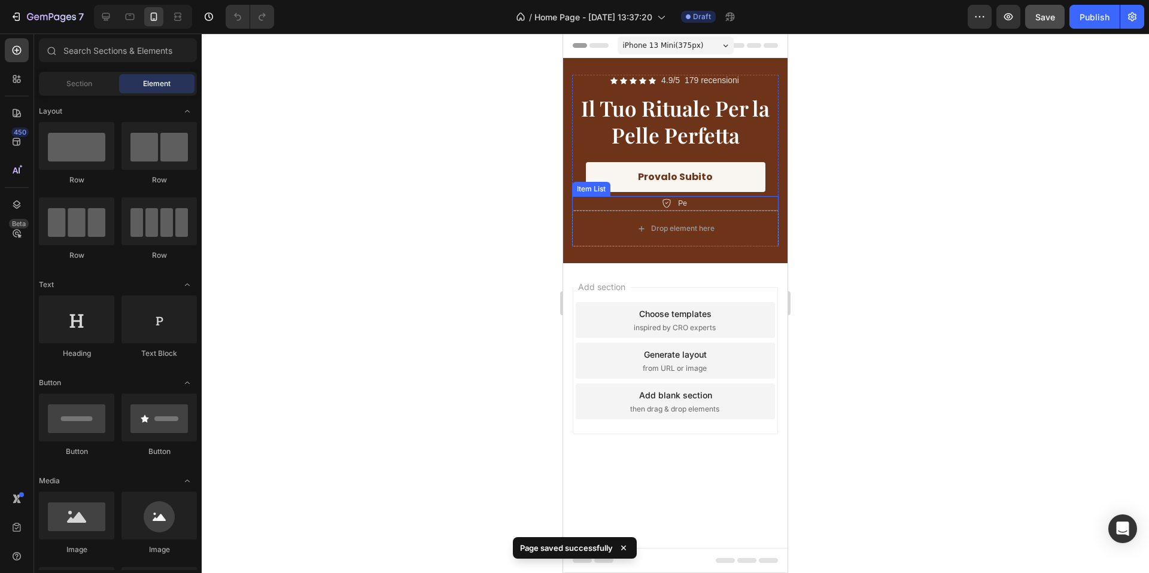
click at [705, 203] on div "Pe" at bounding box center [675, 203] width 206 height 14
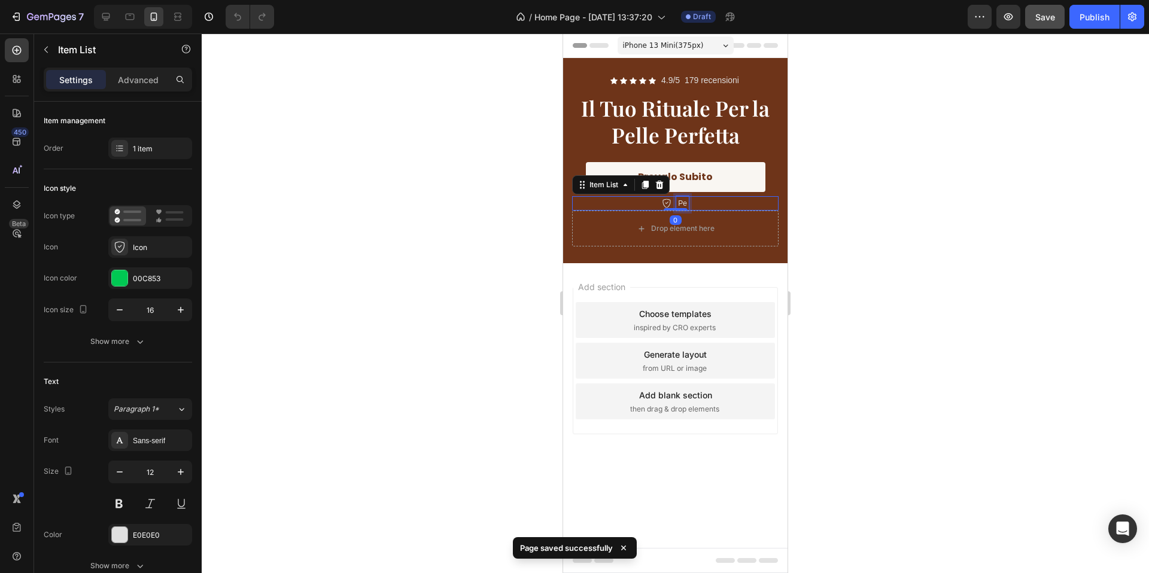
click at [683, 204] on p "Pe" at bounding box center [682, 203] width 9 height 11
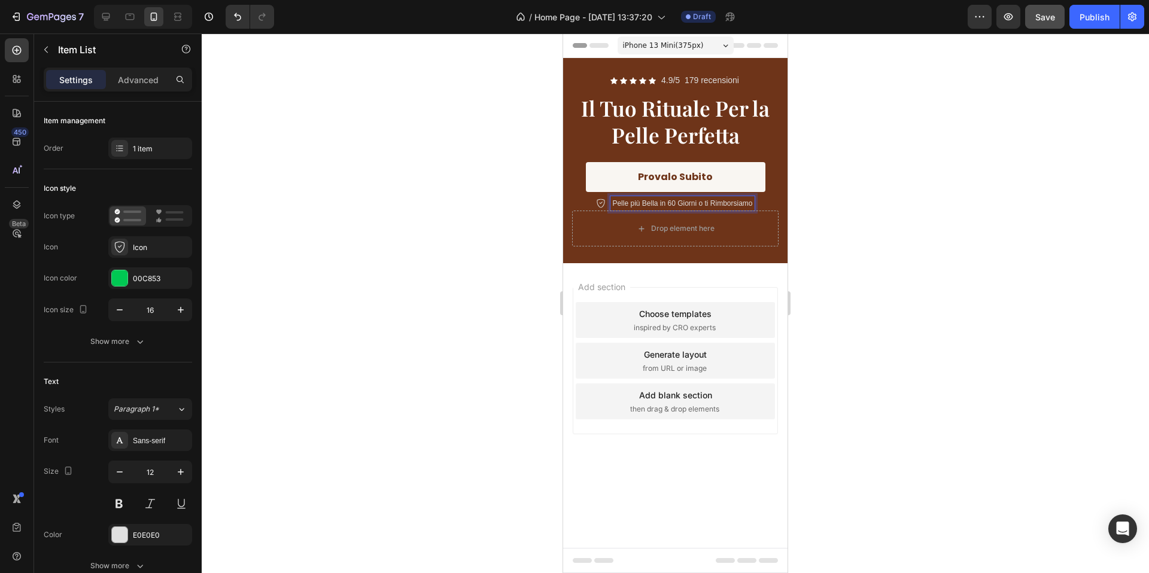
click at [687, 199] on p "Pelle più Bella in 60 Giorni o ti Rimborsiamo" at bounding box center [682, 203] width 140 height 11
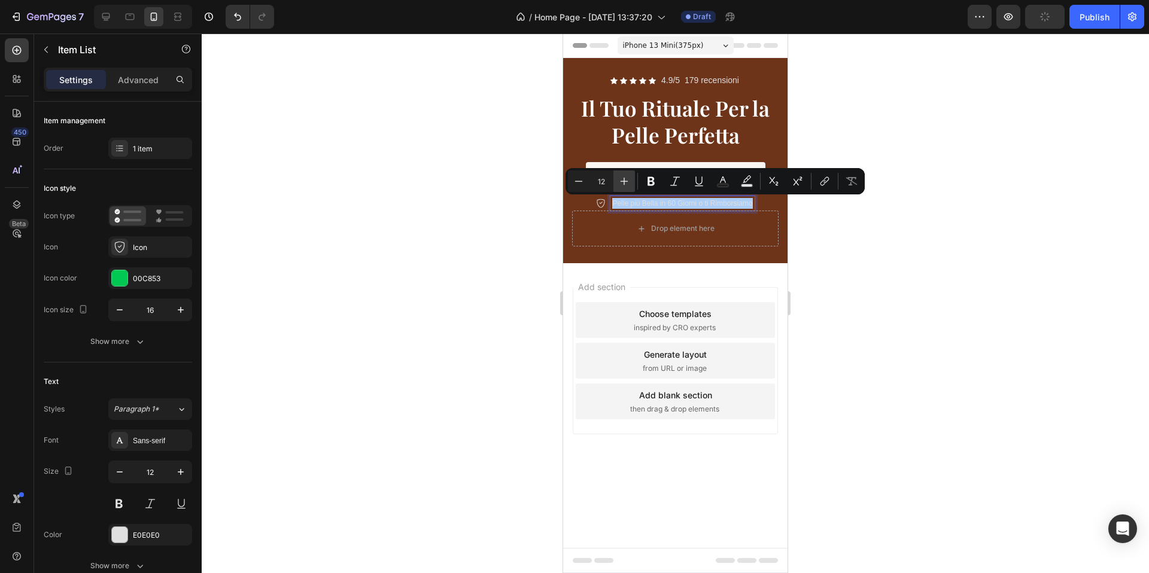
click at [626, 187] on icon "Editor contextual toolbar" at bounding box center [624, 181] width 12 height 12
type input "13"
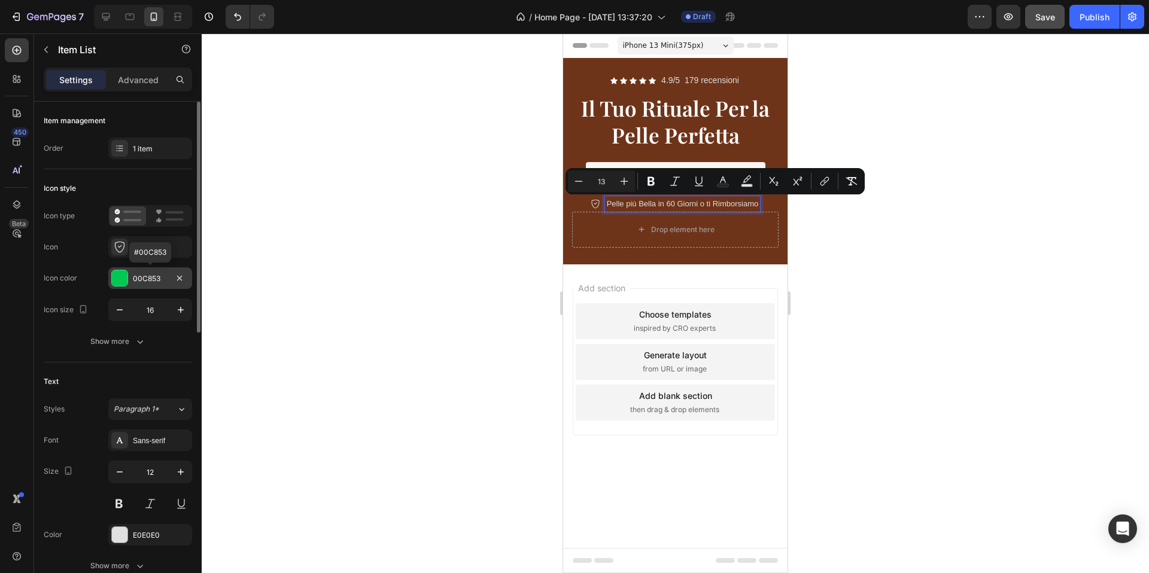
click at [114, 281] on div at bounding box center [120, 278] width 16 height 16
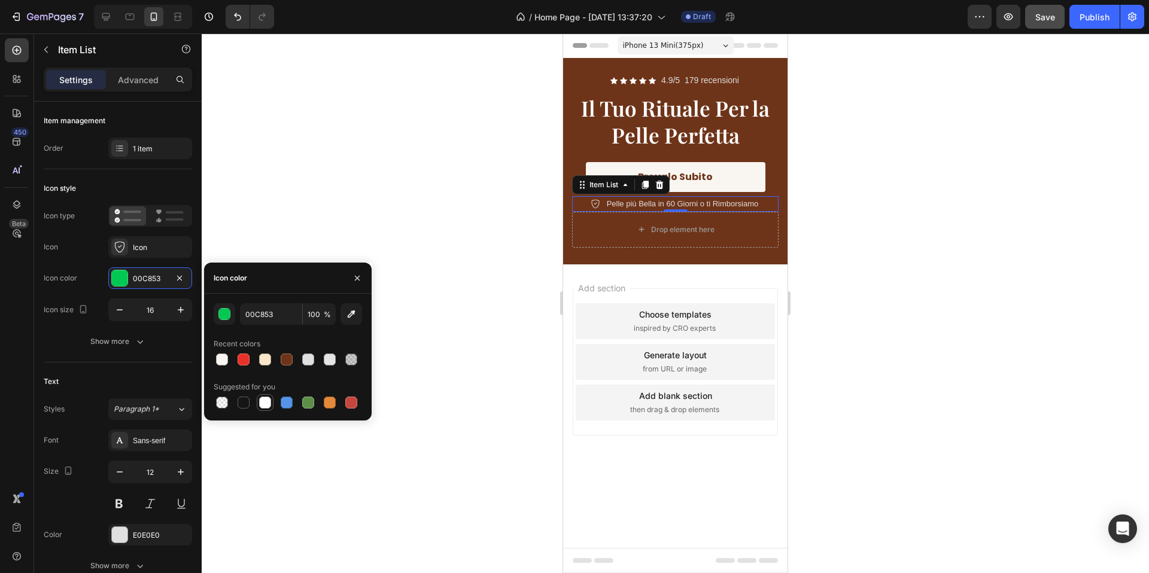
click at [261, 404] on div at bounding box center [265, 403] width 12 height 12
type input "FFFFFF"
click at [98, 255] on div "Icon Icon" at bounding box center [118, 247] width 148 height 22
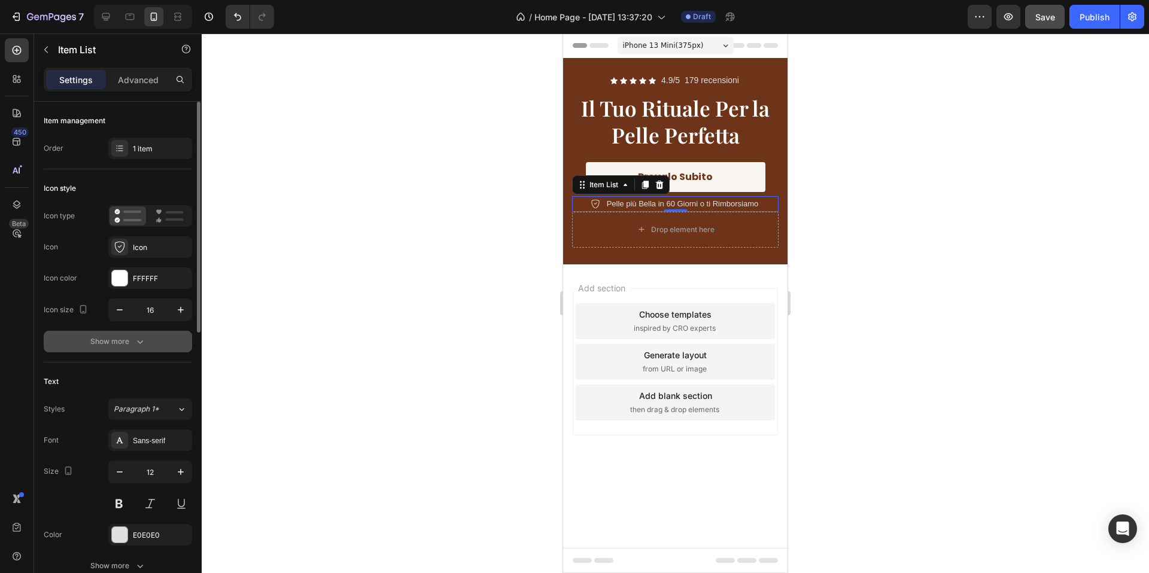
click at [136, 337] on icon "button" at bounding box center [140, 342] width 12 height 12
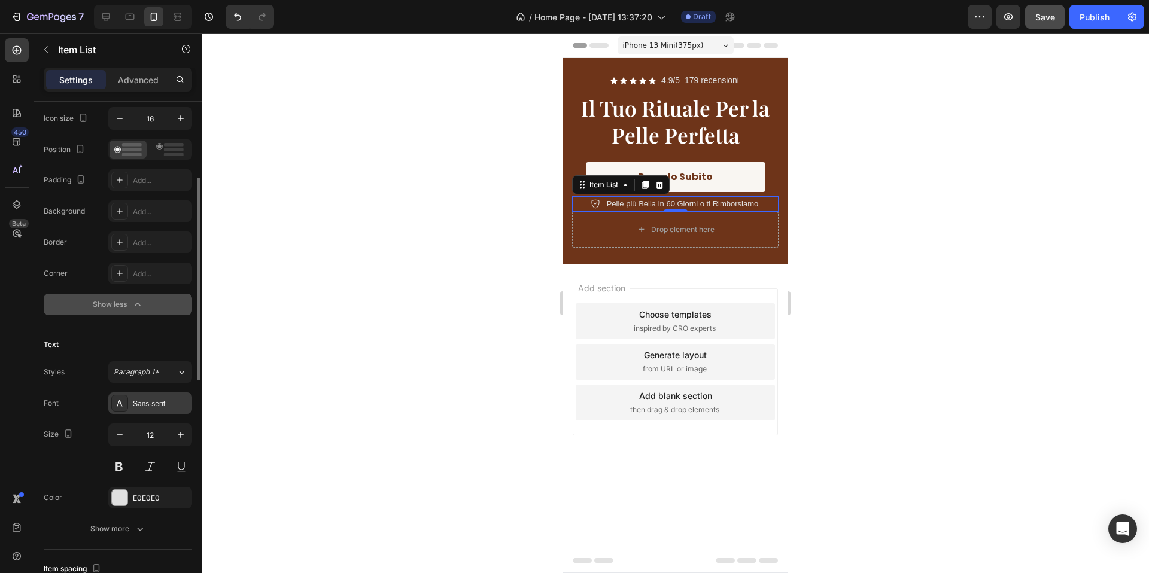
scroll to position [193, 0]
click at [154, 412] on div "Sans-serif" at bounding box center [150, 402] width 84 height 22
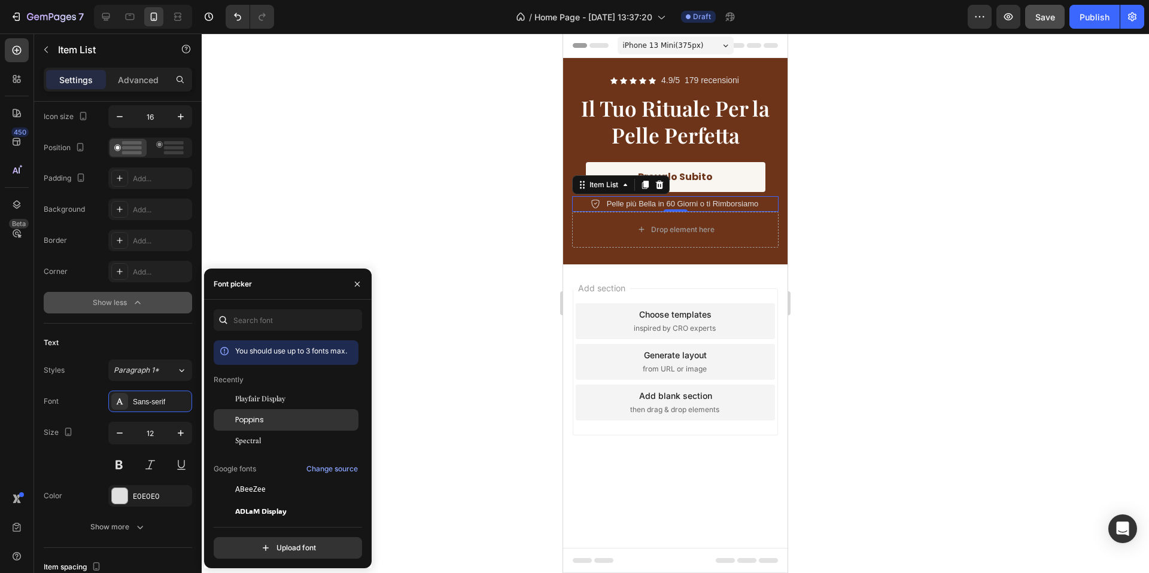
click at [264, 543] on div "Poppins" at bounding box center [286, 554] width 145 height 22
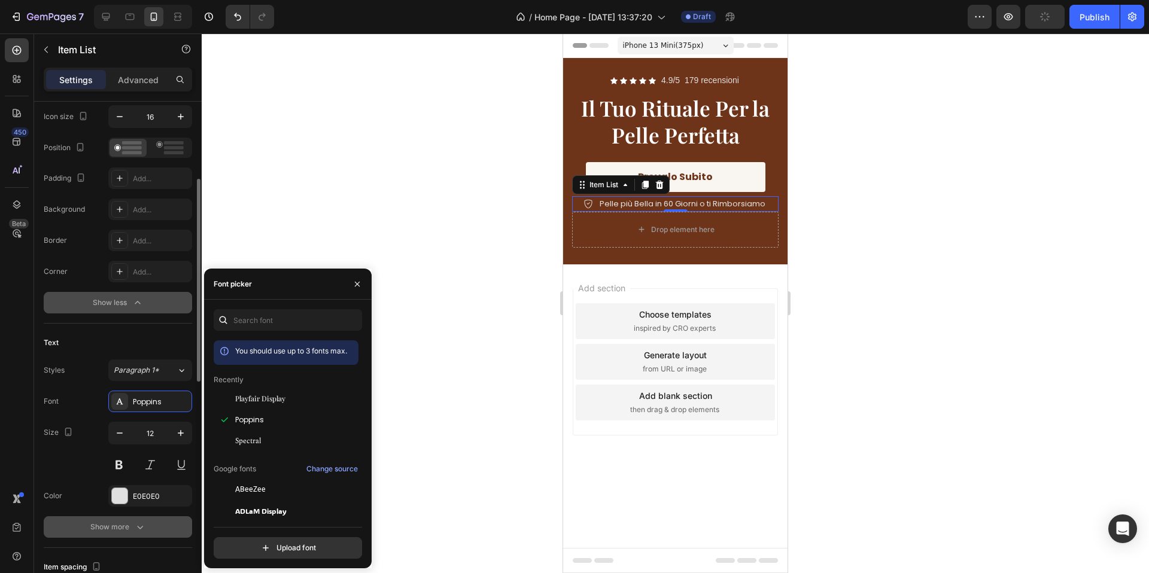
click at [138, 517] on button "Show more" at bounding box center [118, 527] width 148 height 22
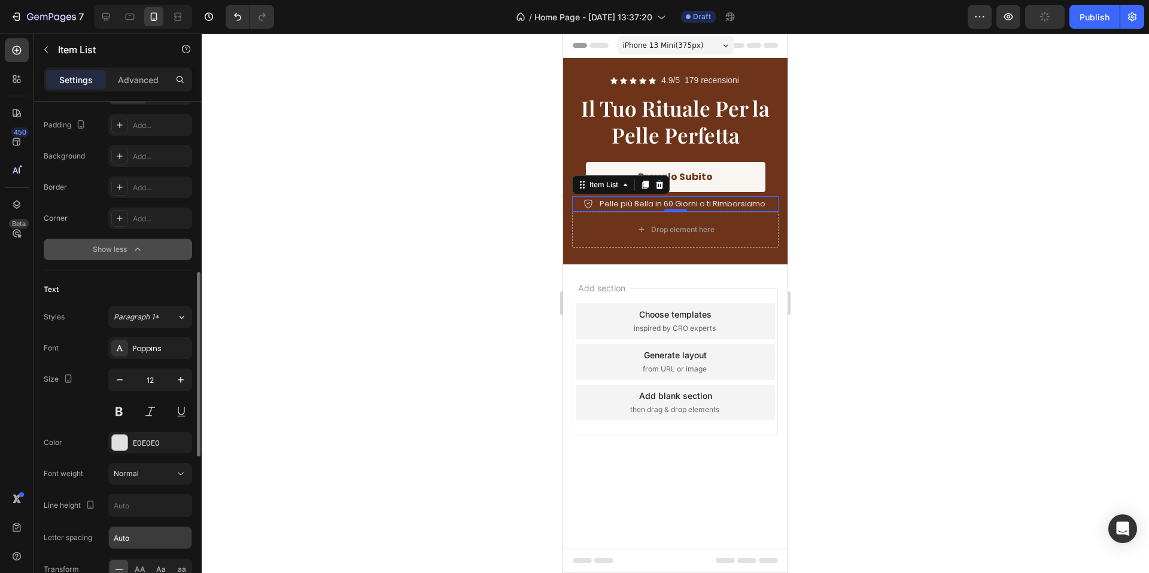
scroll to position [320, 0]
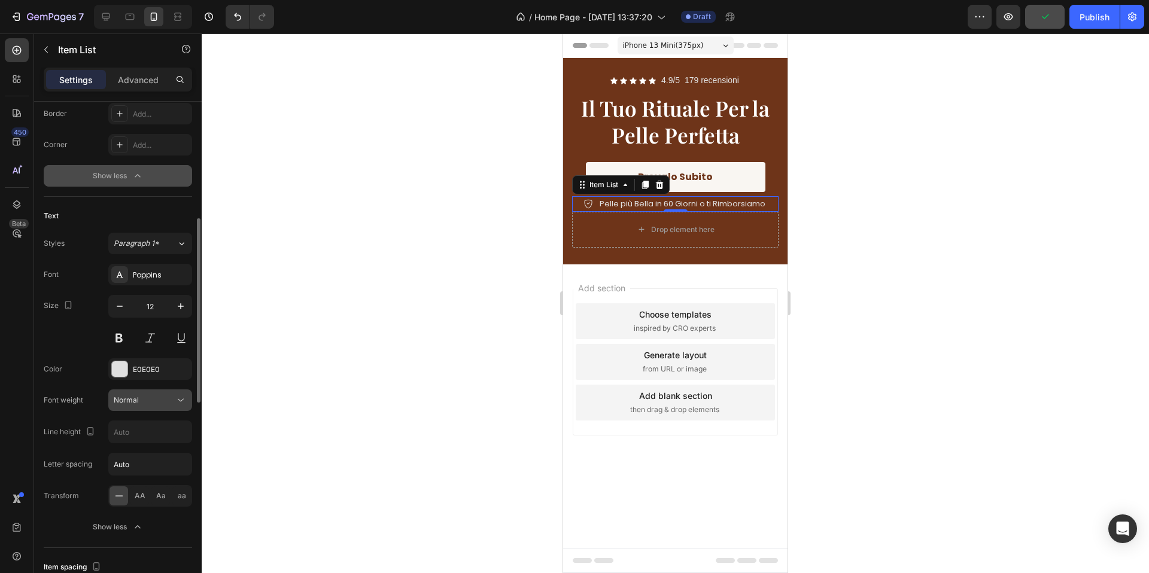
click at [152, 406] on button "Normal" at bounding box center [150, 401] width 84 height 22
click at [375, 354] on div at bounding box center [675, 304] width 947 height 540
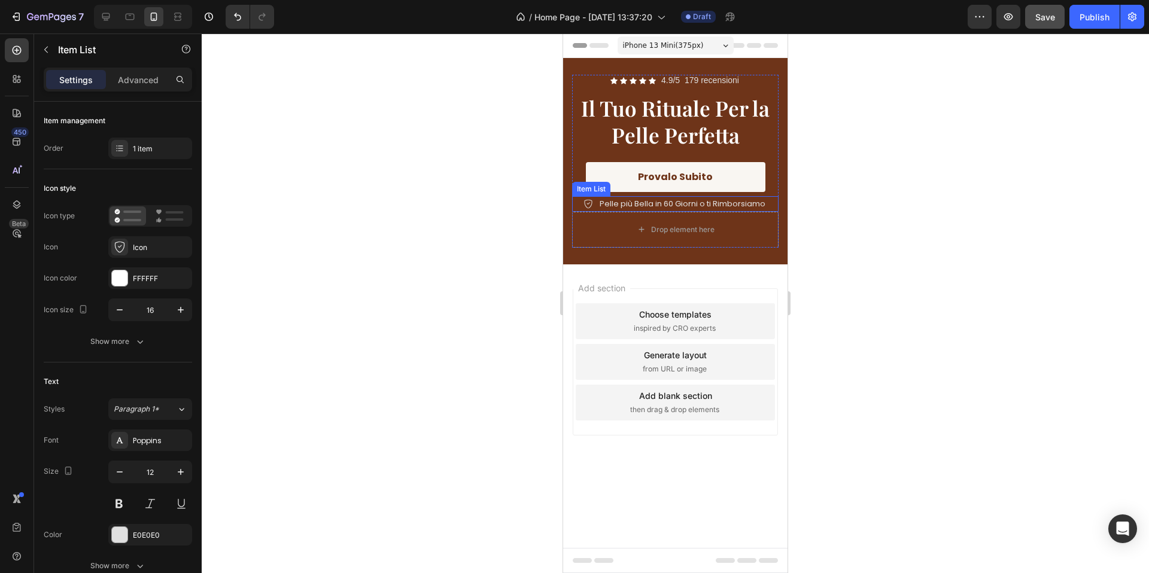
click at [774, 206] on div "Pelle più Bella in 60 Giorni o ti Rimborsiamo" at bounding box center [675, 204] width 206 height 16
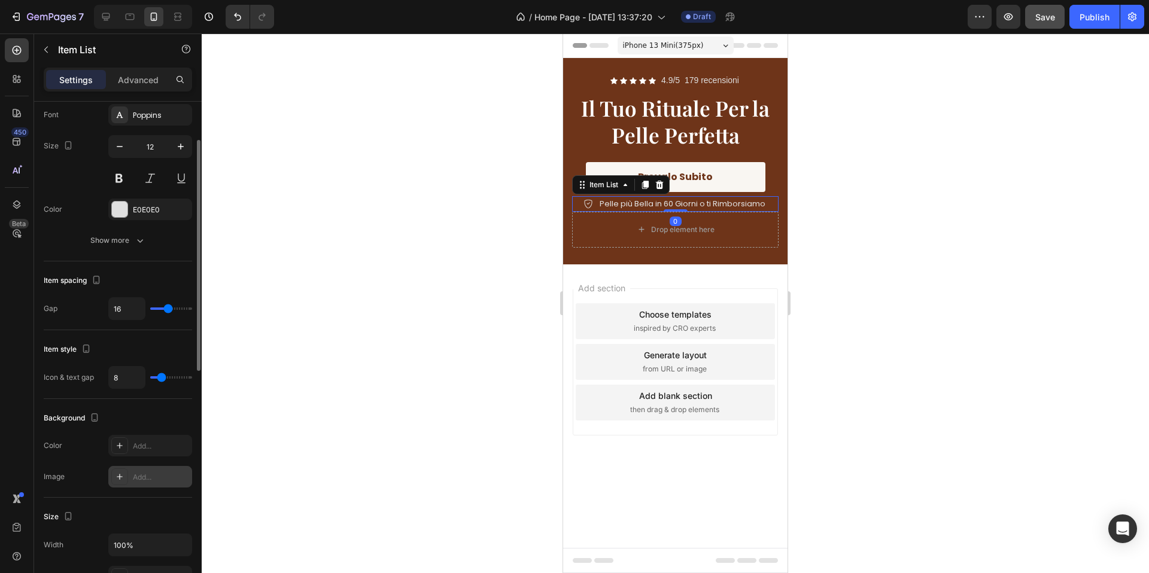
scroll to position [342, 0]
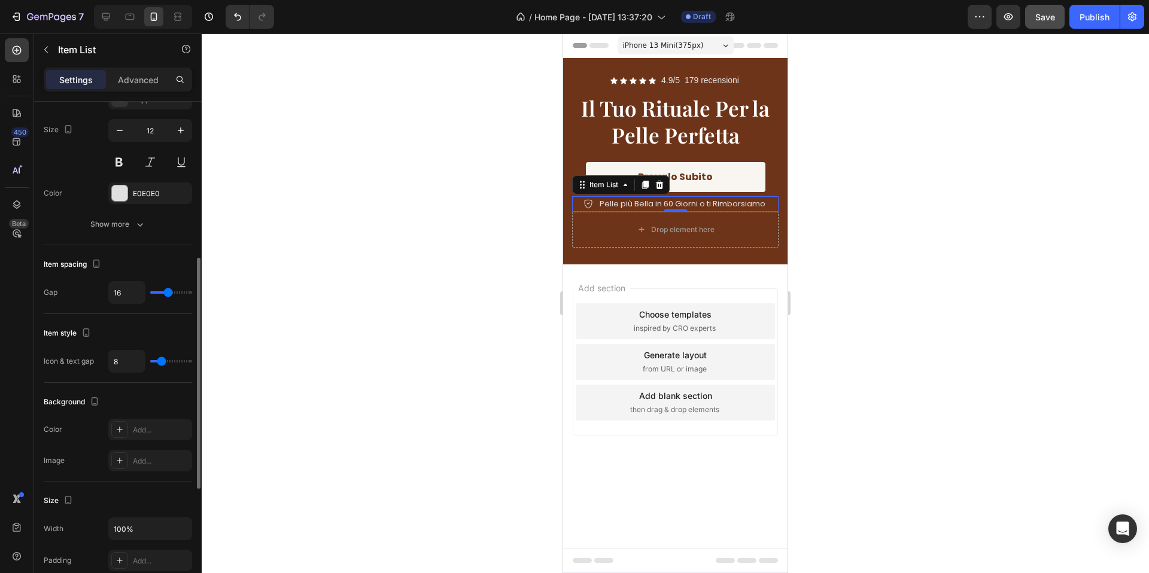
click at [170, 299] on div "16" at bounding box center [150, 292] width 84 height 23
type input "15"
type input "14"
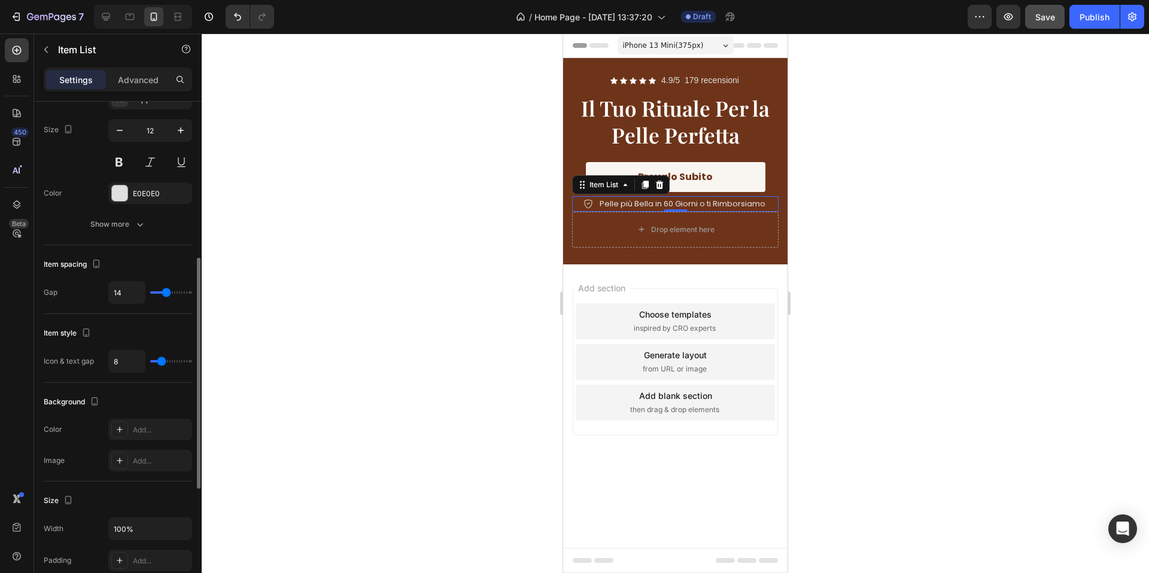
type input "13"
type input "12"
click at [165, 294] on input "range" at bounding box center [171, 292] width 42 height 2
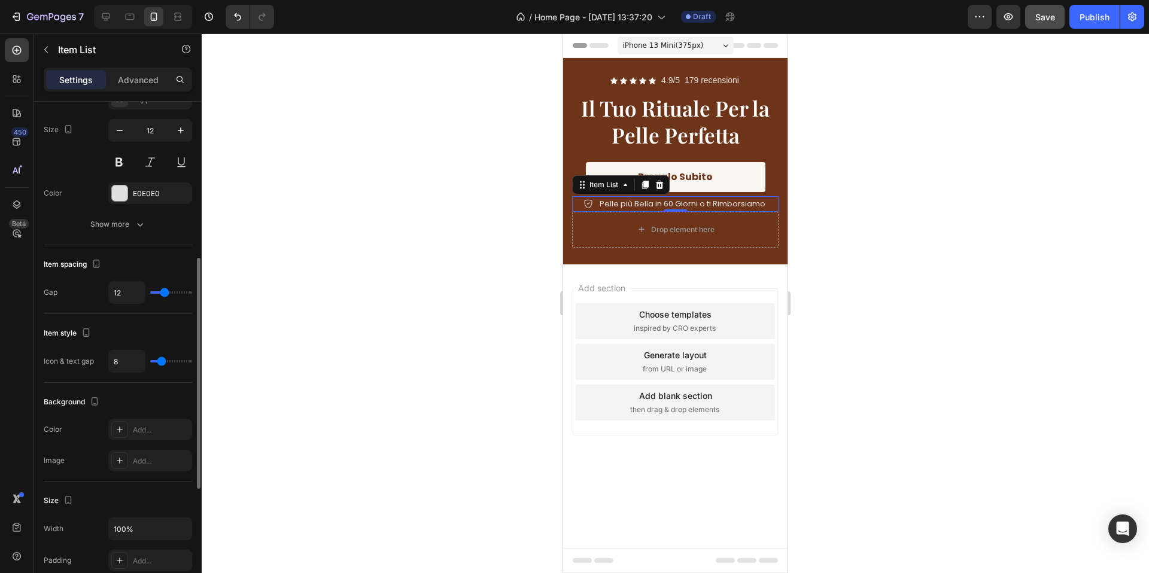
type input "11"
type input "10"
click at [162, 294] on input "range" at bounding box center [171, 292] width 42 height 2
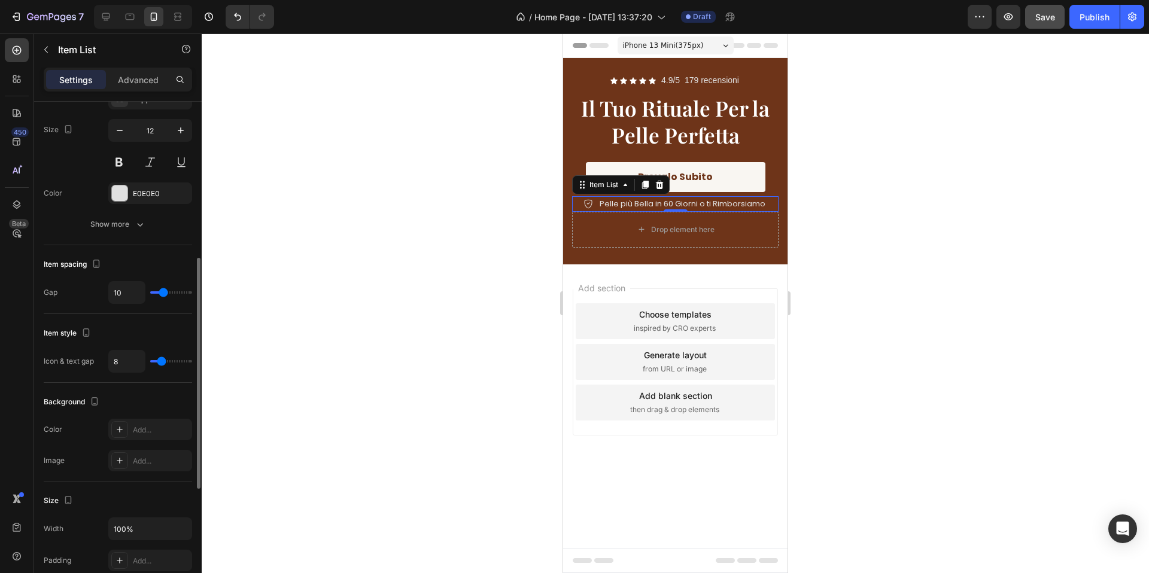
type input "5"
type input "4"
click at [158, 363] on input "range" at bounding box center [171, 361] width 42 height 2
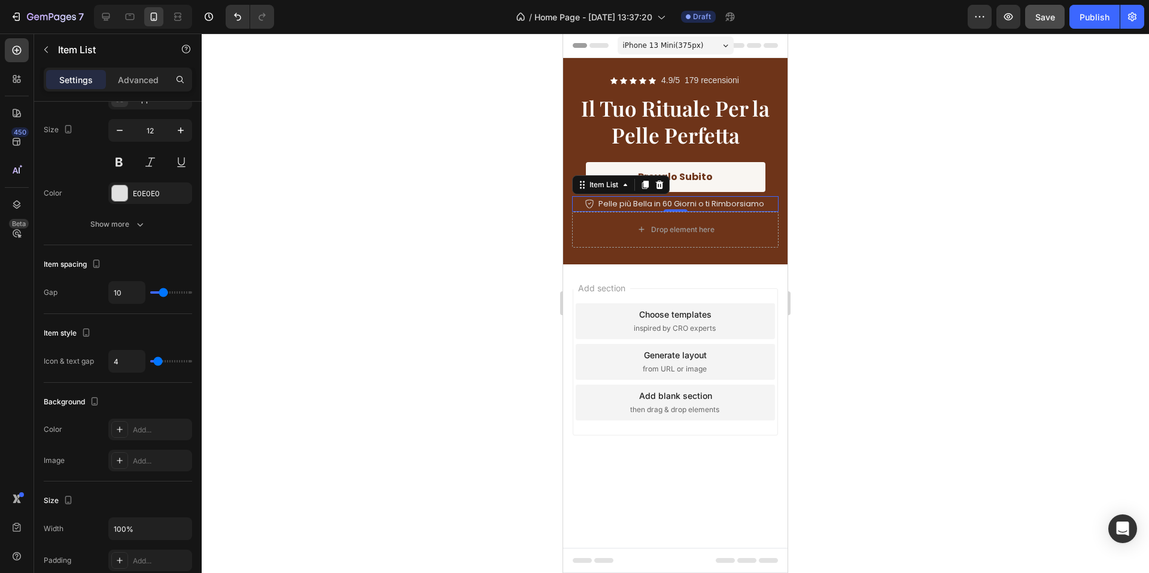
click at [358, 314] on div at bounding box center [675, 304] width 947 height 540
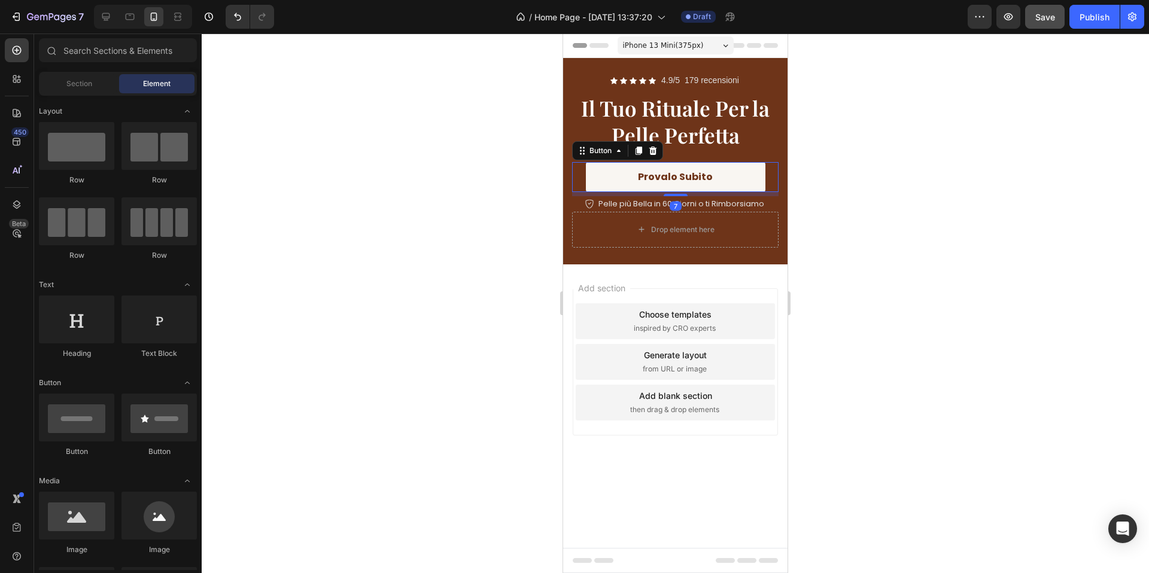
drag, startPoint x: 769, startPoint y: 187, endPoint x: 687, endPoint y: 197, distance: 83.2
click at [767, 188] on div "Provalo Subito Button 7" at bounding box center [675, 177] width 206 height 31
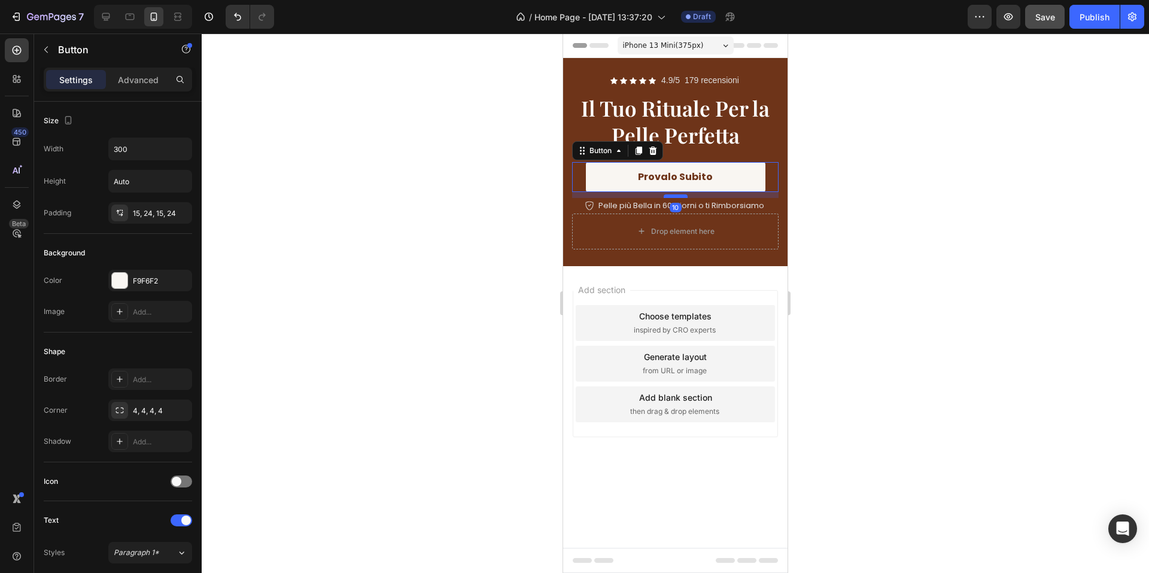
click at [677, 196] on div at bounding box center [676, 196] width 24 height 4
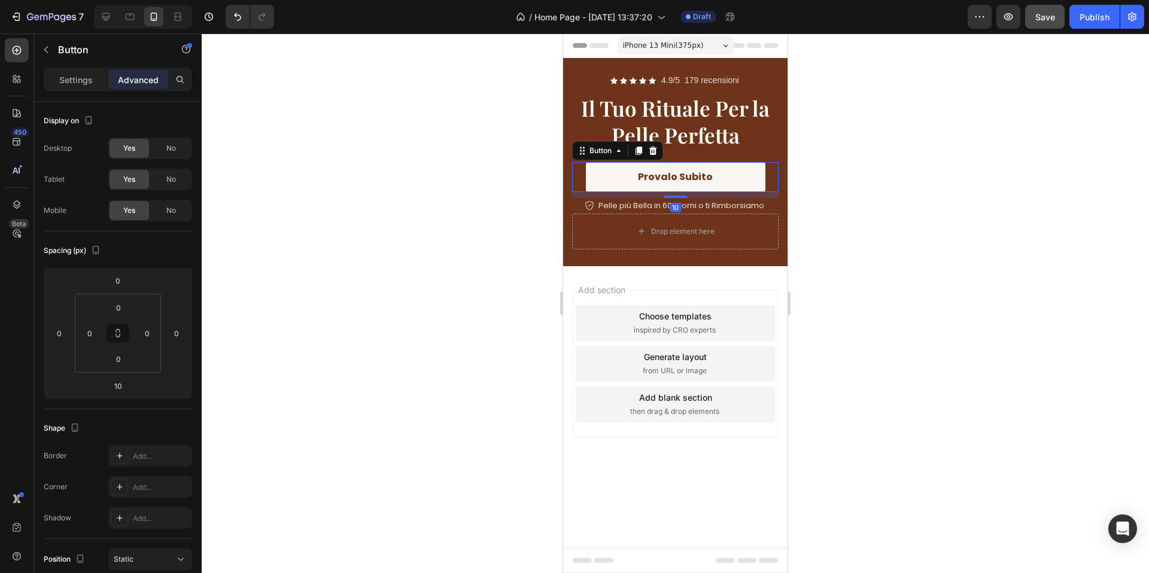
click at [890, 194] on div at bounding box center [675, 304] width 947 height 540
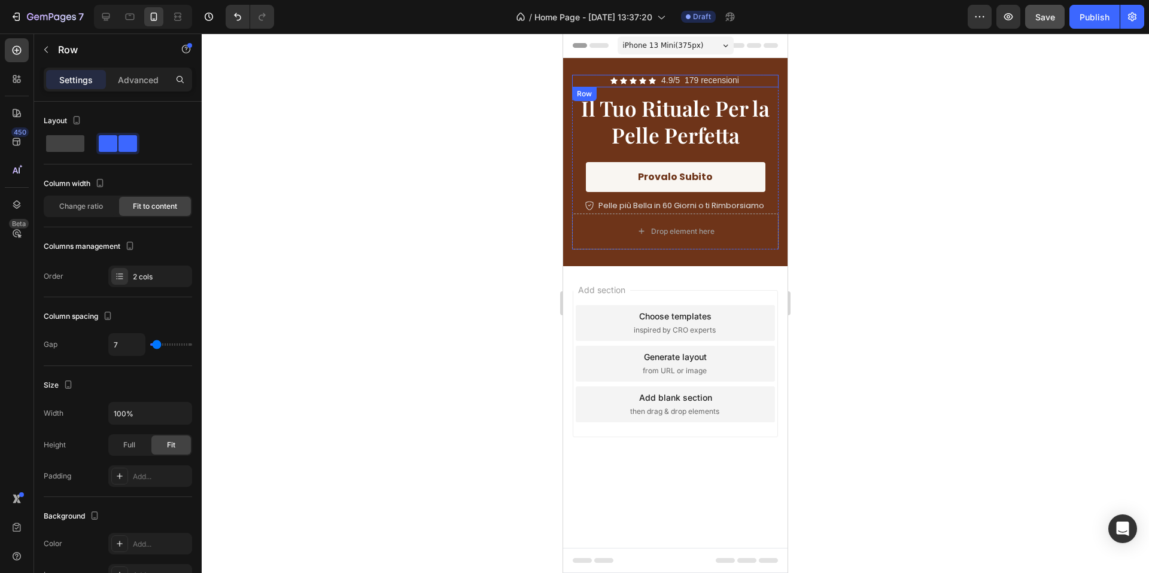
click at [748, 81] on div "Icon Icon Icon Icon Icon Icon List 4.9/5 179 recensioni Text Block Row" at bounding box center [675, 81] width 206 height 13
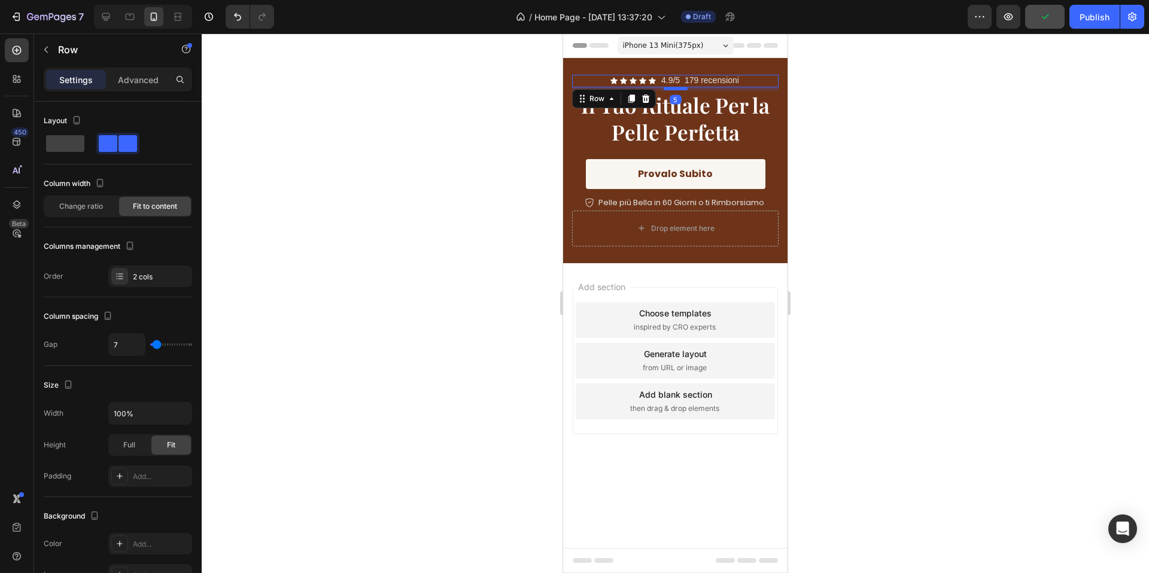
click at [683, 89] on div at bounding box center [676, 89] width 24 height 4
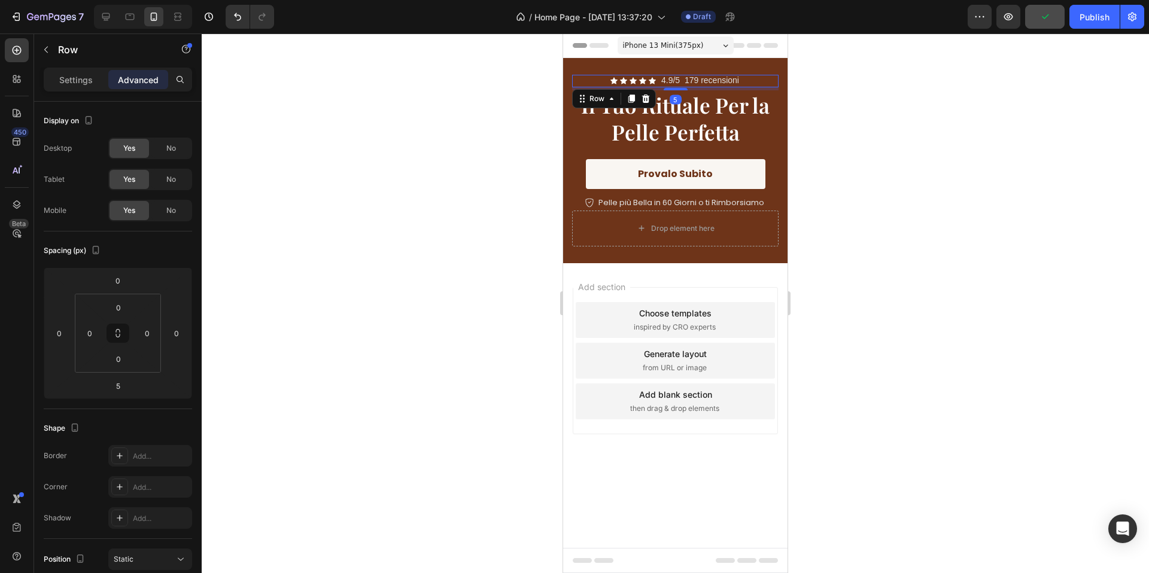
click at [884, 90] on div at bounding box center [675, 304] width 947 height 540
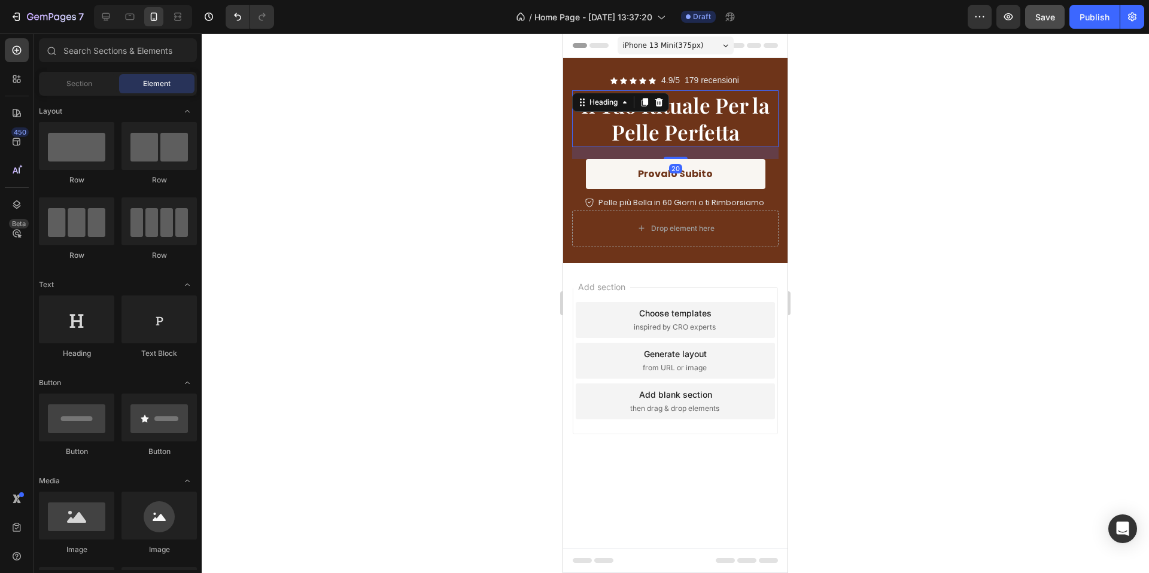
click at [746, 125] on h2 "Il Tuo Rituale Per la Pelle Perfetta" at bounding box center [675, 118] width 206 height 57
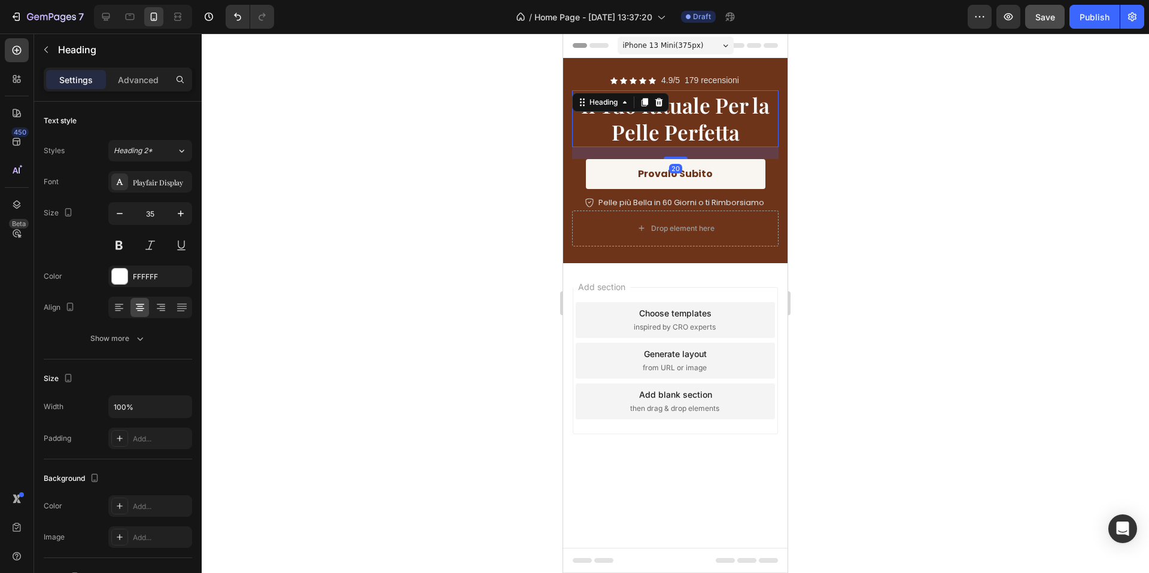
click at [746, 125] on h2 "Il Tuo Rituale Per la Pelle Perfetta" at bounding box center [675, 118] width 206 height 57
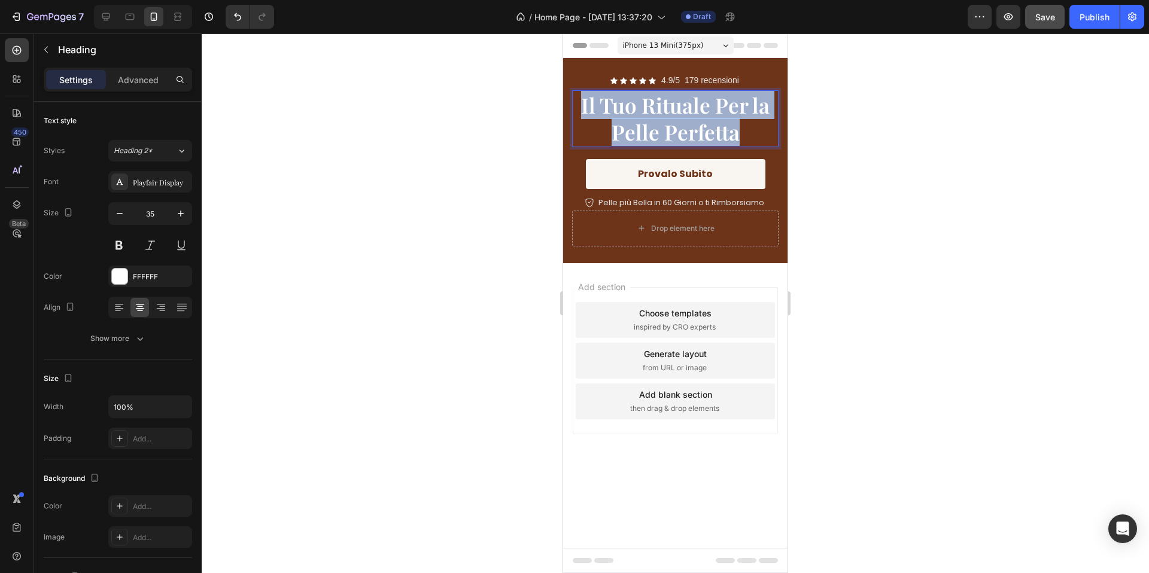
click at [746, 125] on p "Il Tuo Rituale Per la Pelle Perfetta" at bounding box center [675, 119] width 204 height 54
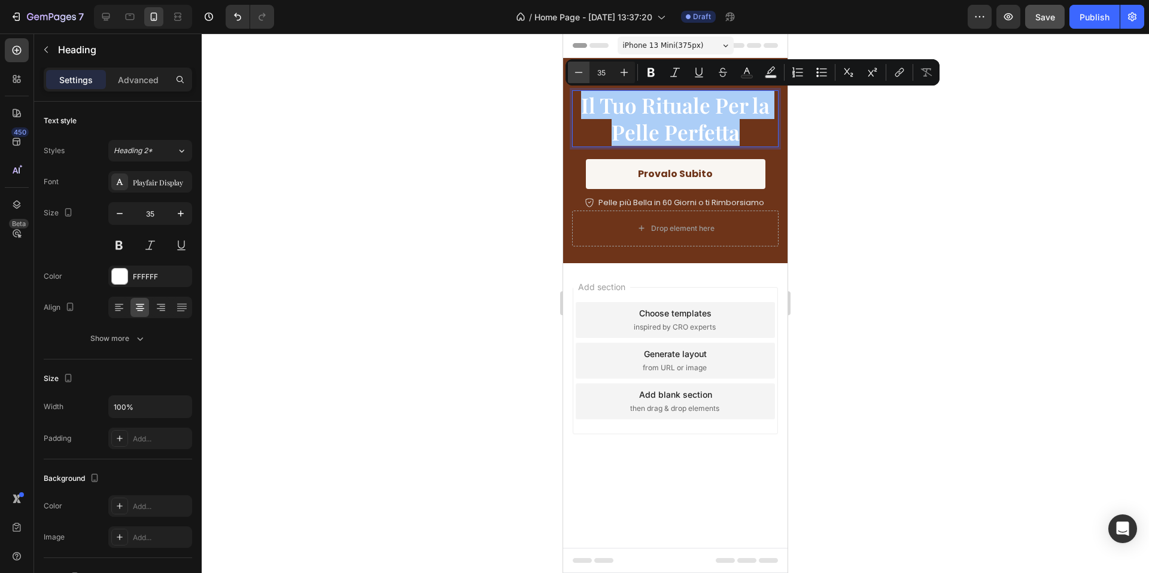
click at [577, 69] on icon "Editor contextual toolbar" at bounding box center [579, 72] width 12 height 12
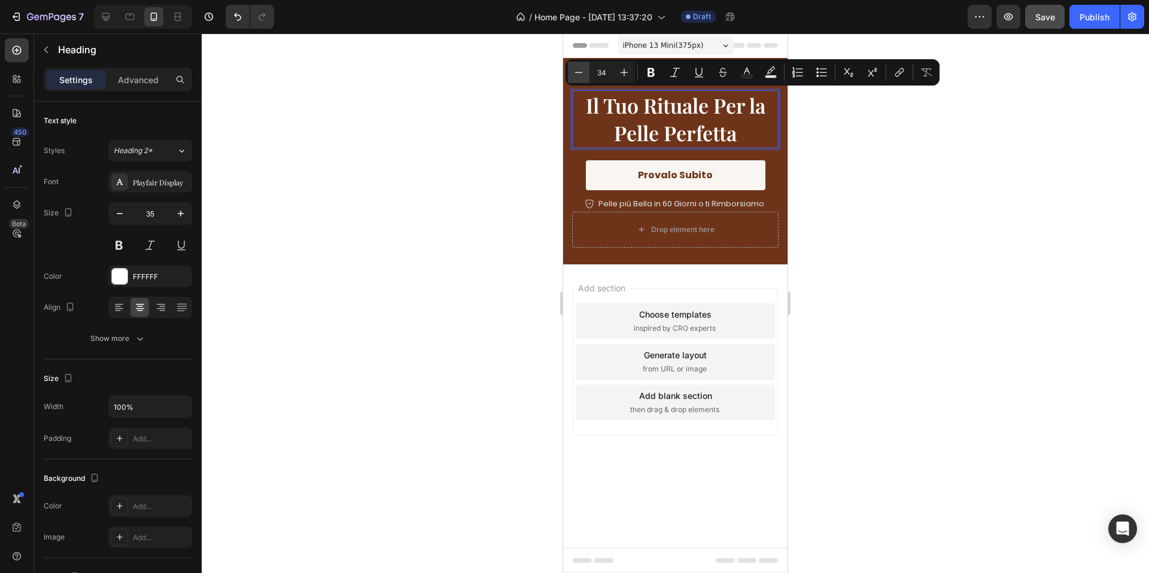
click at [577, 69] on icon "Editor contextual toolbar" at bounding box center [579, 72] width 12 height 12
type input "33"
click at [118, 212] on icon "button" at bounding box center [120, 214] width 12 height 12
drag, startPoint x: 118, startPoint y: 212, endPoint x: 128, endPoint y: 210, distance: 10.3
click at [118, 212] on icon "button" at bounding box center [120, 214] width 12 height 12
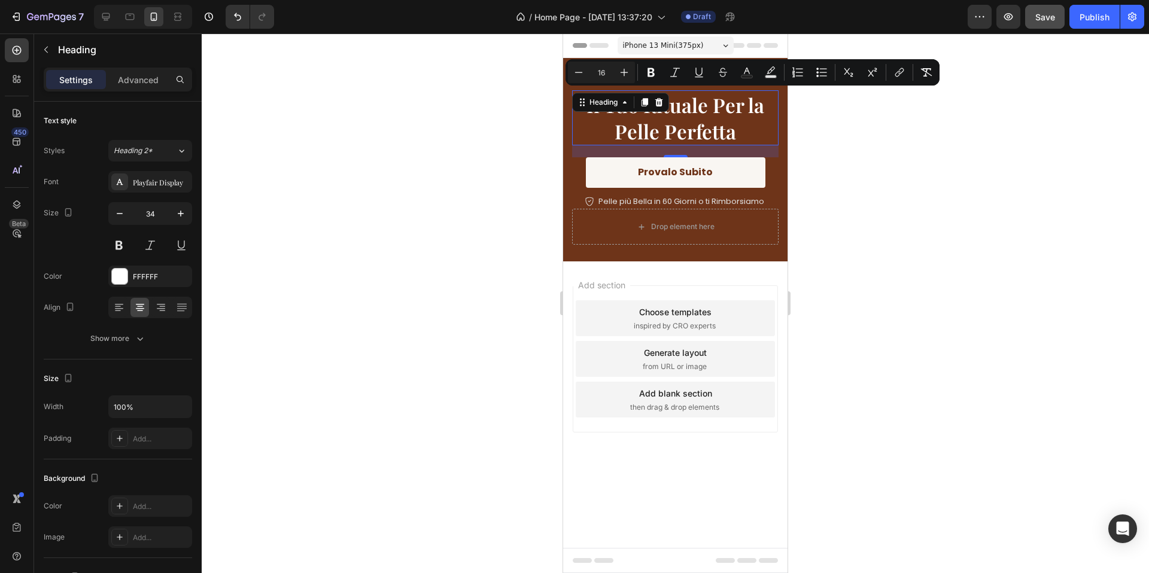
type input "33"
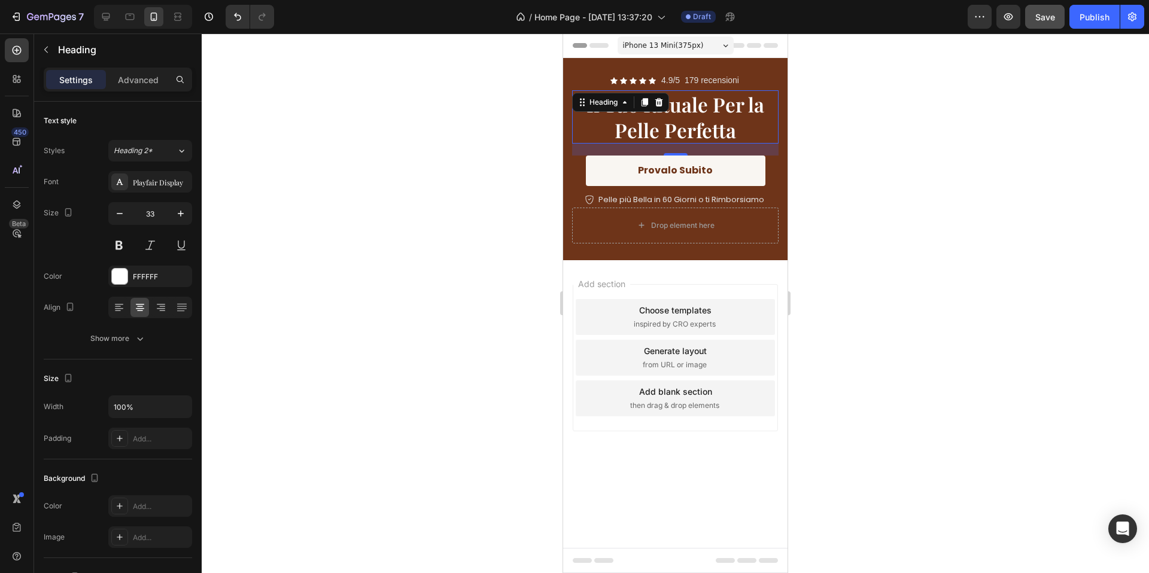
click at [377, 180] on div at bounding box center [675, 304] width 947 height 540
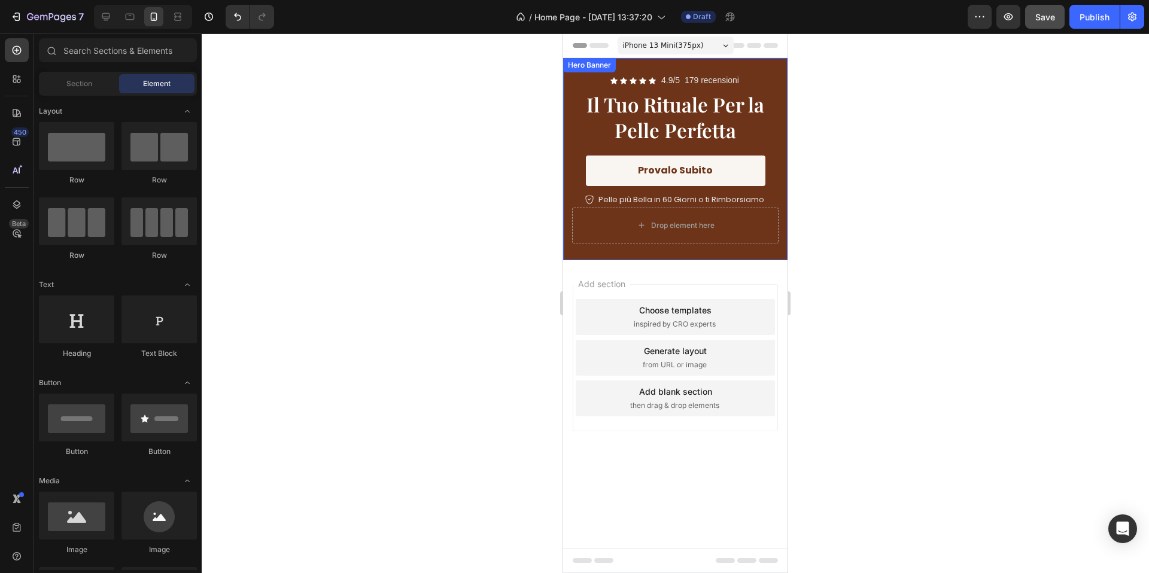
click at [769, 70] on div "Icon Icon Icon Icon Icon Icon List 4.9/5 179 recensioni Text Block Row ⁠⁠⁠⁠⁠⁠⁠ …" at bounding box center [675, 159] width 224 height 202
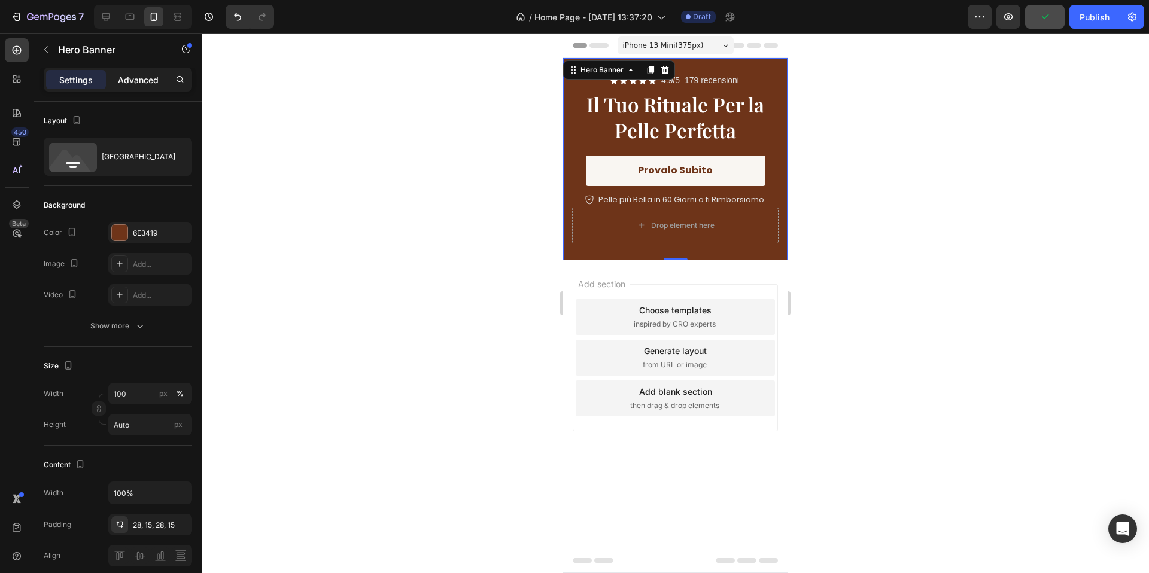
click at [132, 72] on div "Advanced" at bounding box center [138, 79] width 60 height 19
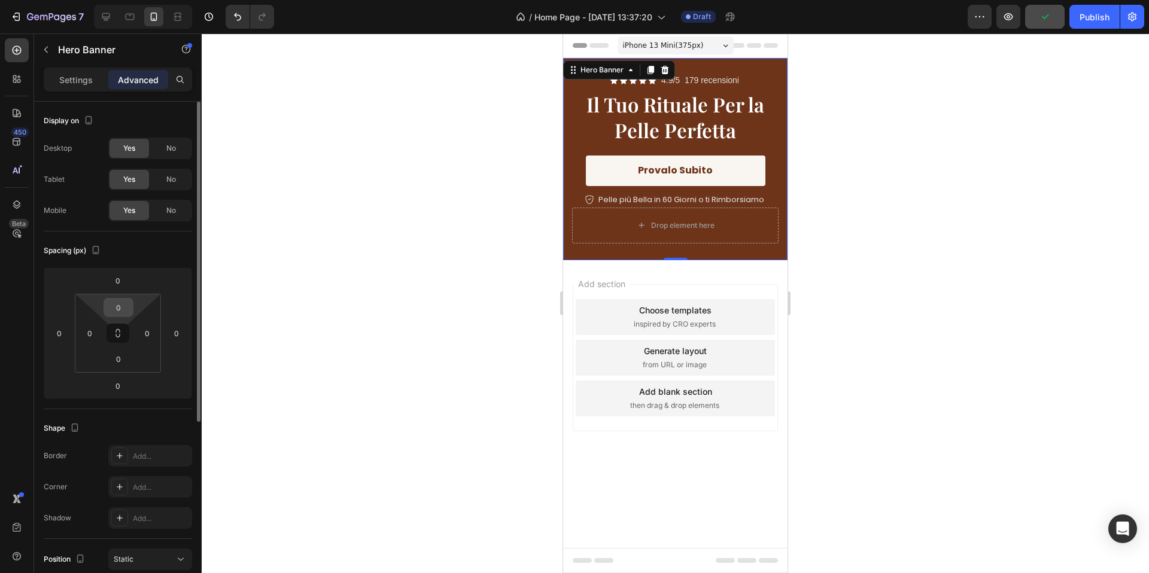
click at [127, 306] on input "0" at bounding box center [119, 308] width 24 height 18
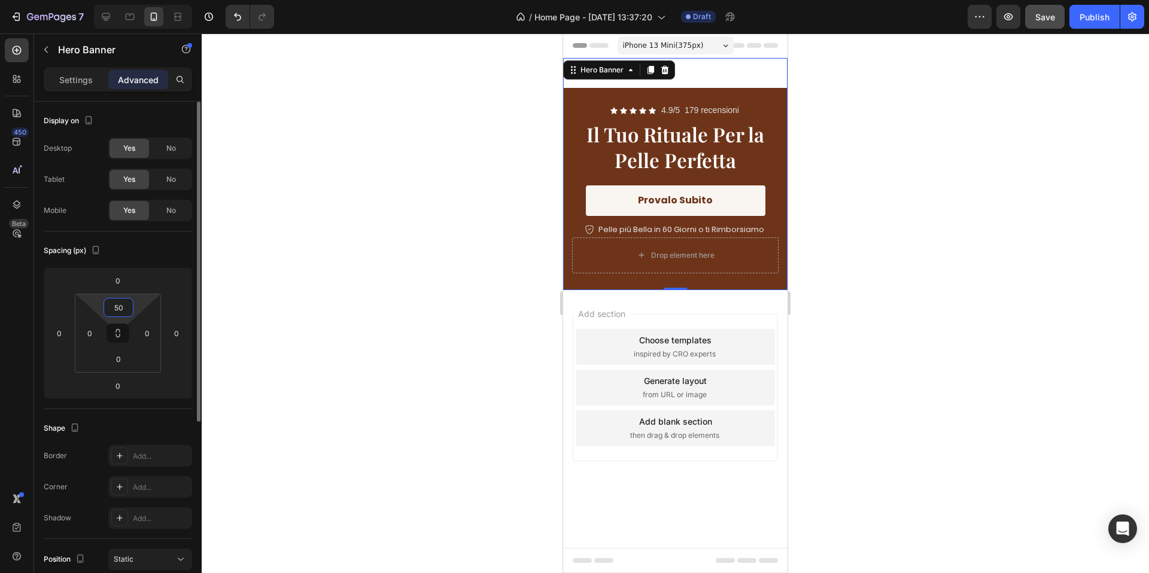
type input "5"
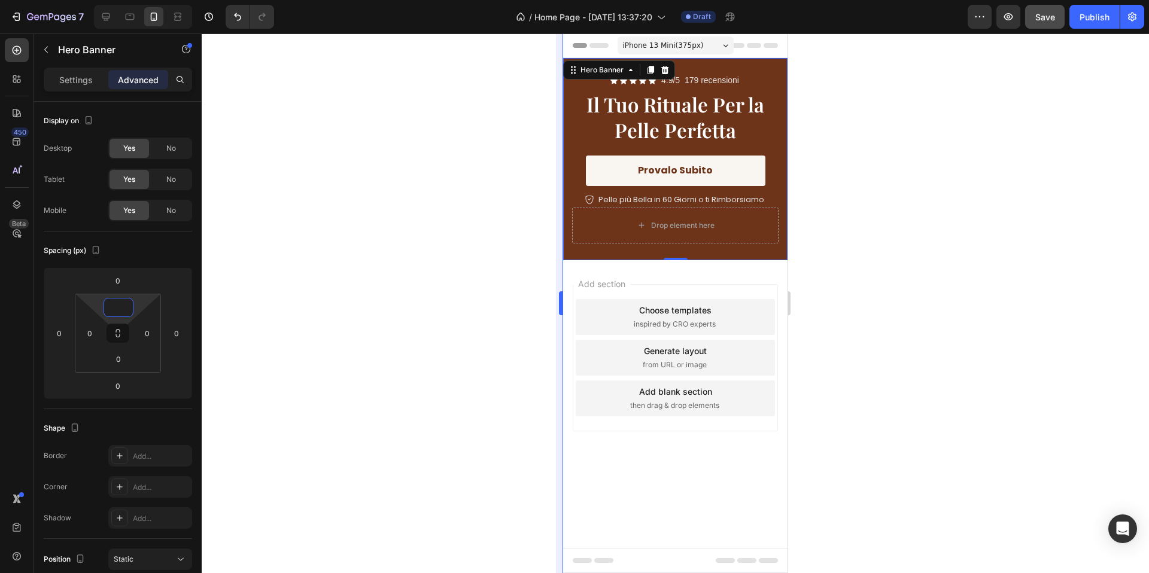
type input "0"
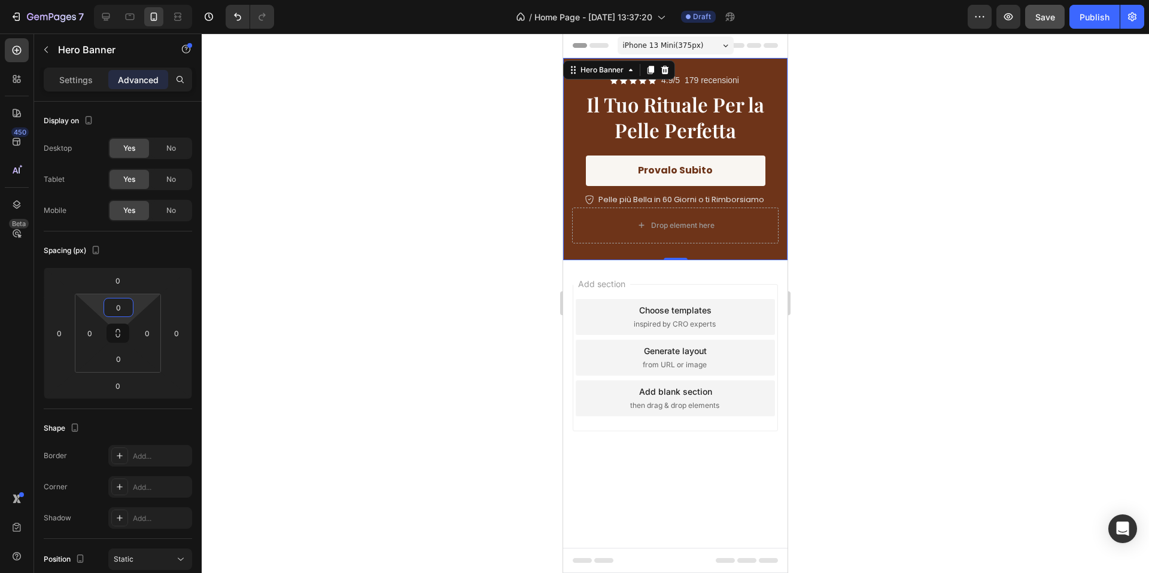
click at [492, 237] on div at bounding box center [675, 304] width 947 height 540
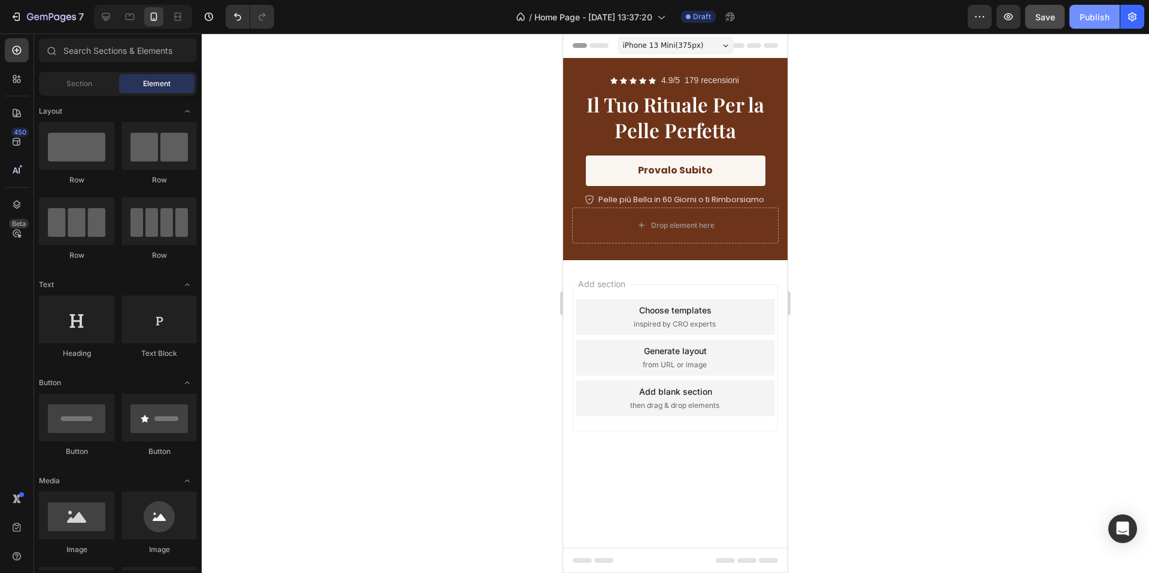
click at [1088, 18] on div "Publish" at bounding box center [1094, 17] width 30 height 13
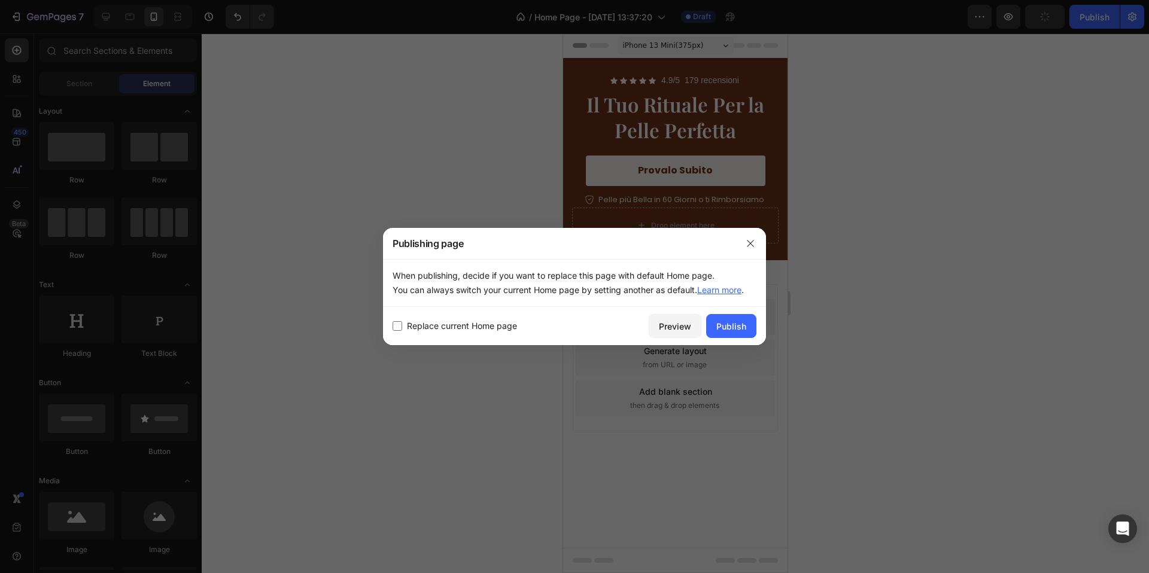
click at [443, 323] on span "Replace current Home page" at bounding box center [462, 326] width 110 height 14
checkbox input "true"
click at [728, 327] on div "Publish" at bounding box center [731, 326] width 30 height 13
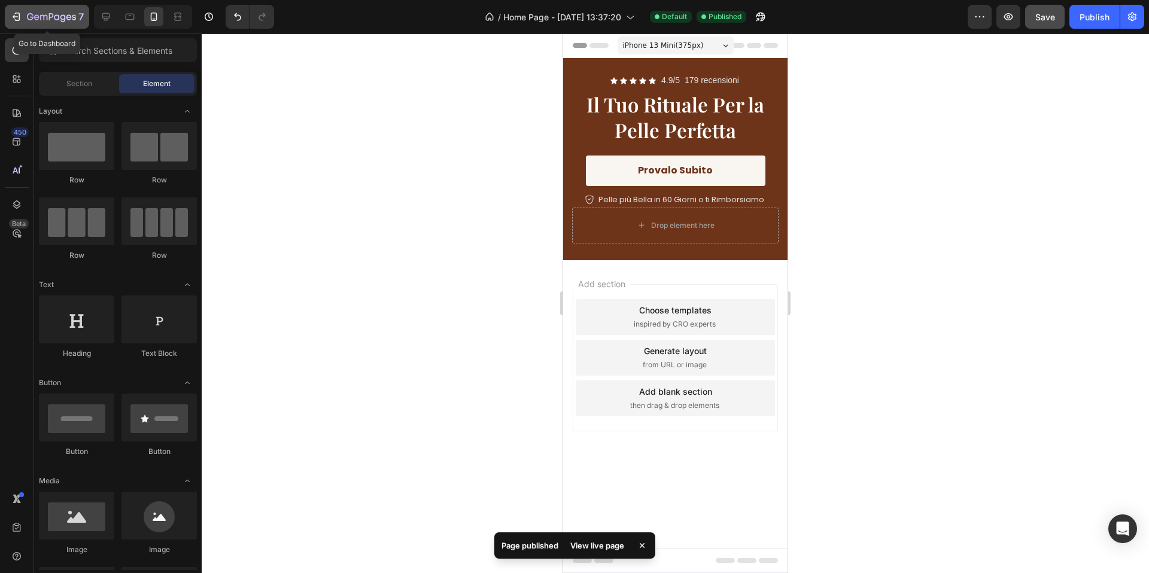
click at [18, 12] on icon "button" at bounding box center [16, 17] width 12 height 12
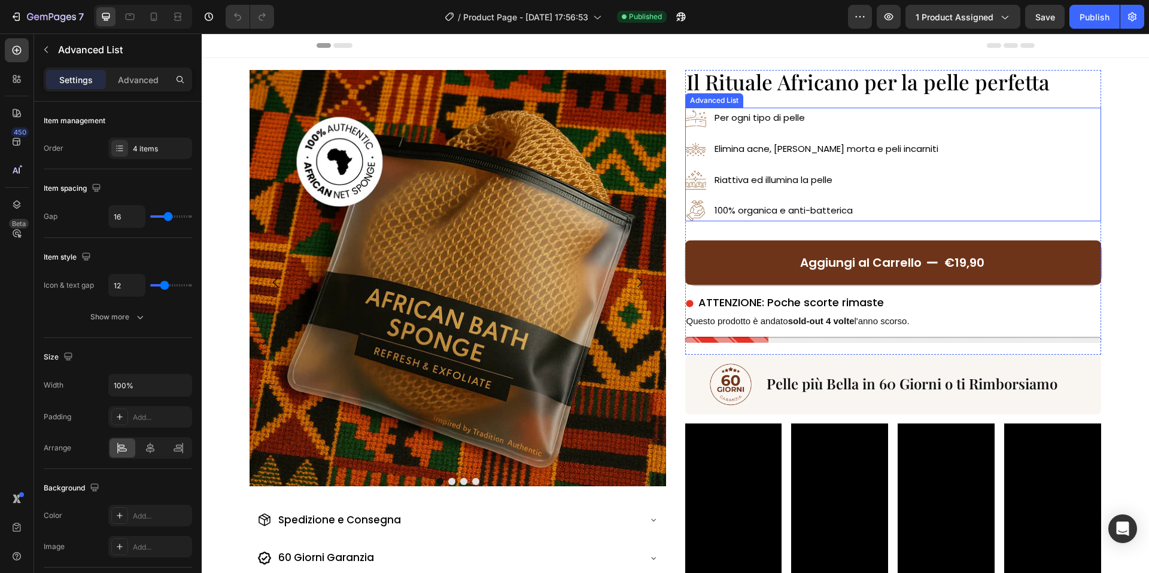
click at [926, 214] on div "Image Per ogni tipo di pelle Text Block Image Elimina acne, pelle morta e peli …" at bounding box center [893, 165] width 416 height 114
click at [760, 101] on icon at bounding box center [758, 97] width 10 height 10
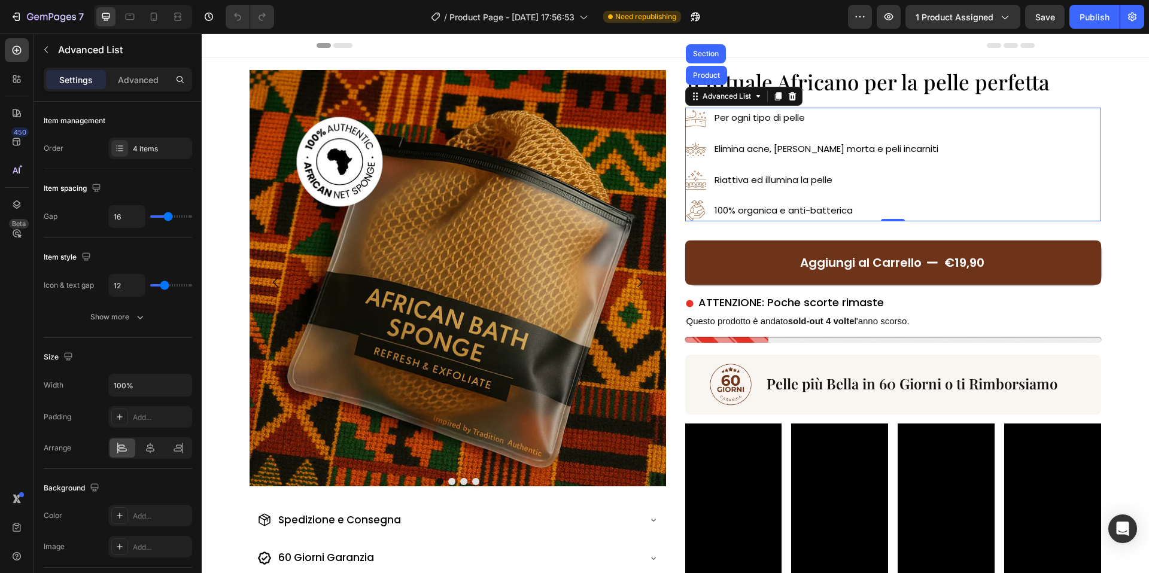
click at [928, 108] on div "Image Per ogni tipo di pelle Text Block Image Elimina acne, pelle morta e peli …" at bounding box center [893, 165] width 416 height 114
click at [1111, 104] on div "Image Drop element here Drop element here Drop element here Carousel Spedizione…" at bounding box center [675, 345] width 947 height 574
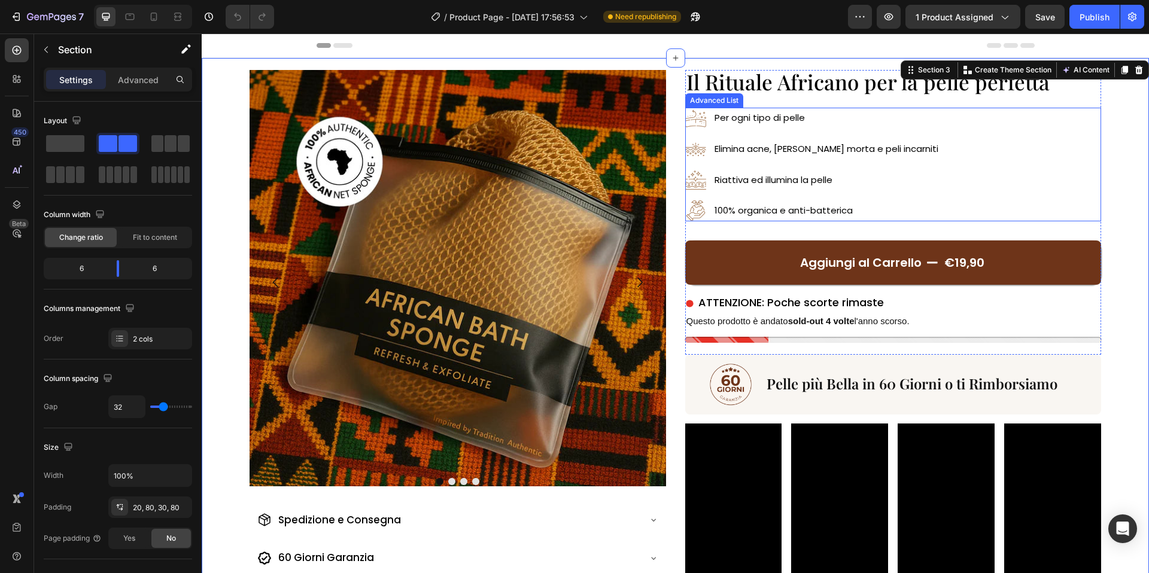
click at [1085, 118] on div "Image Per ogni tipo di pelle Text Block Image Elimina acne, pelle morta e peli …" at bounding box center [893, 165] width 416 height 114
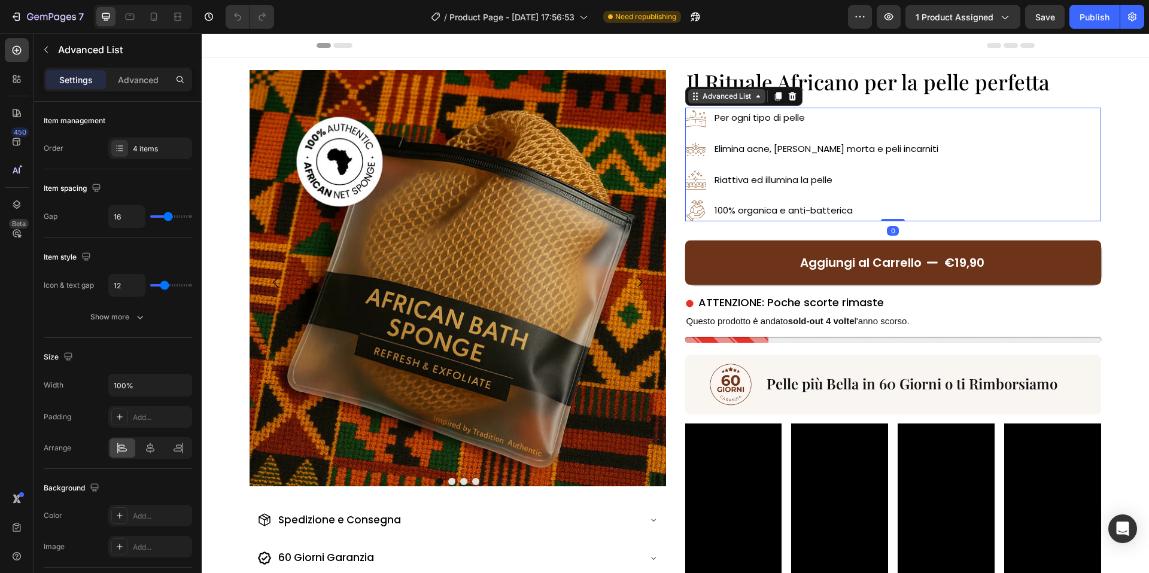
click at [757, 98] on icon at bounding box center [758, 96] width 4 height 2
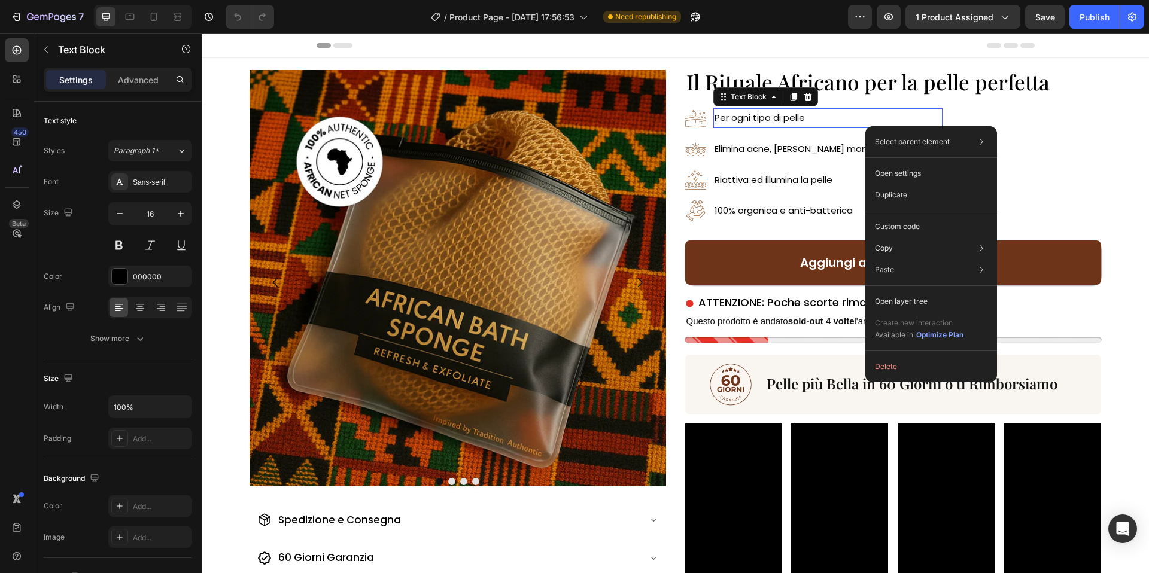
drag, startPoint x: 865, startPoint y: 126, endPoint x: 1067, endPoint y: 160, distance: 205.0
click at [956, 120] on div "Image Per ogni tipo di pelle Text Block 0 Image Elimina acne, pelle morta e pel…" at bounding box center [893, 165] width 416 height 114
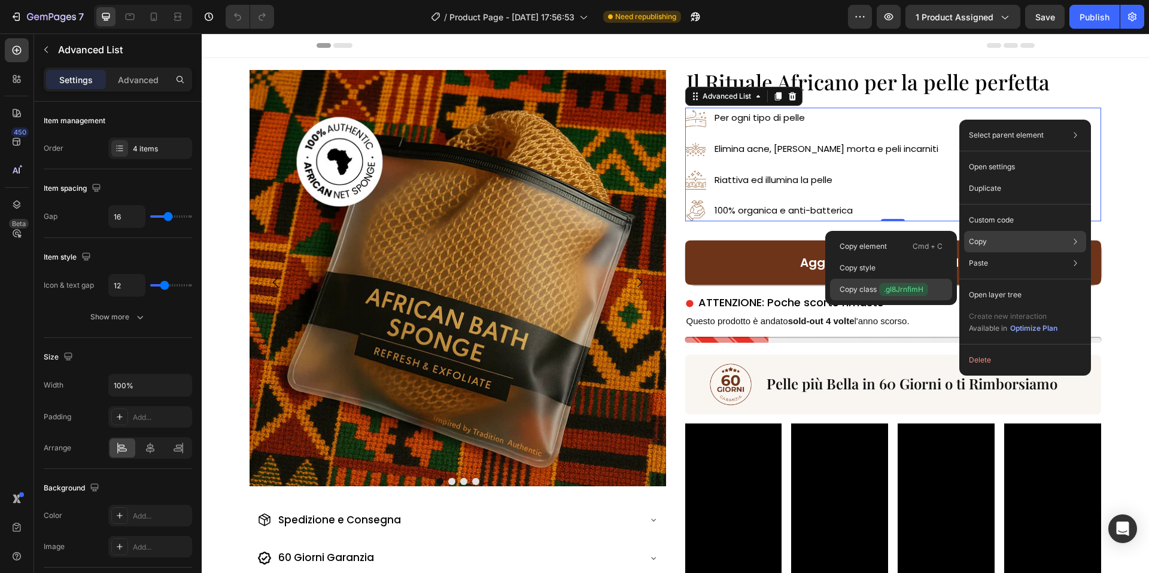
click at [908, 292] on span ".gI8JrnfimH" at bounding box center [903, 289] width 49 height 13
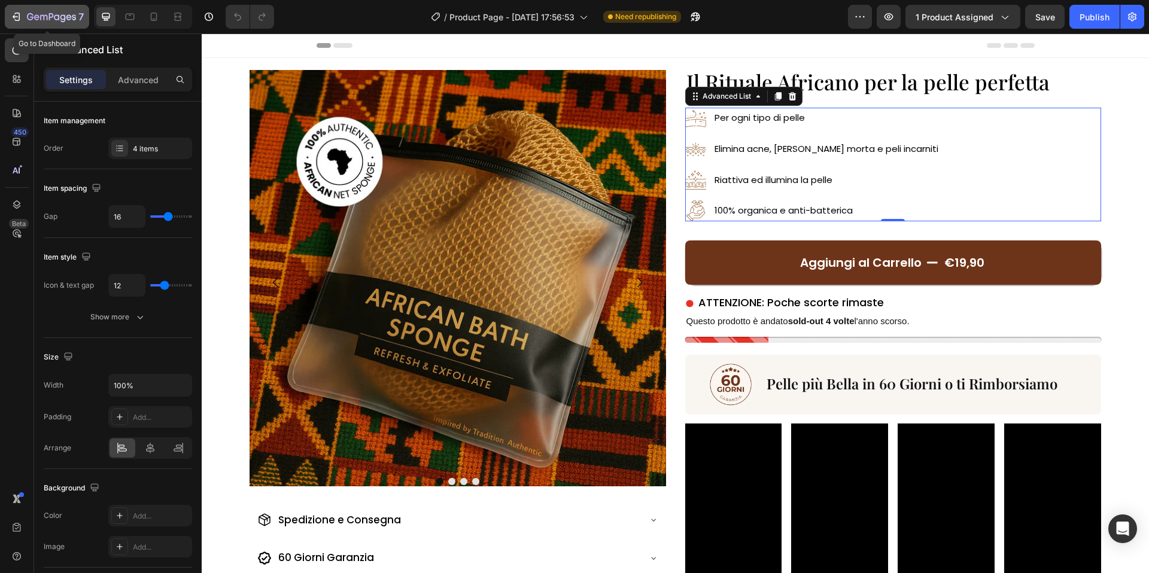
click at [12, 12] on icon "button" at bounding box center [16, 17] width 12 height 12
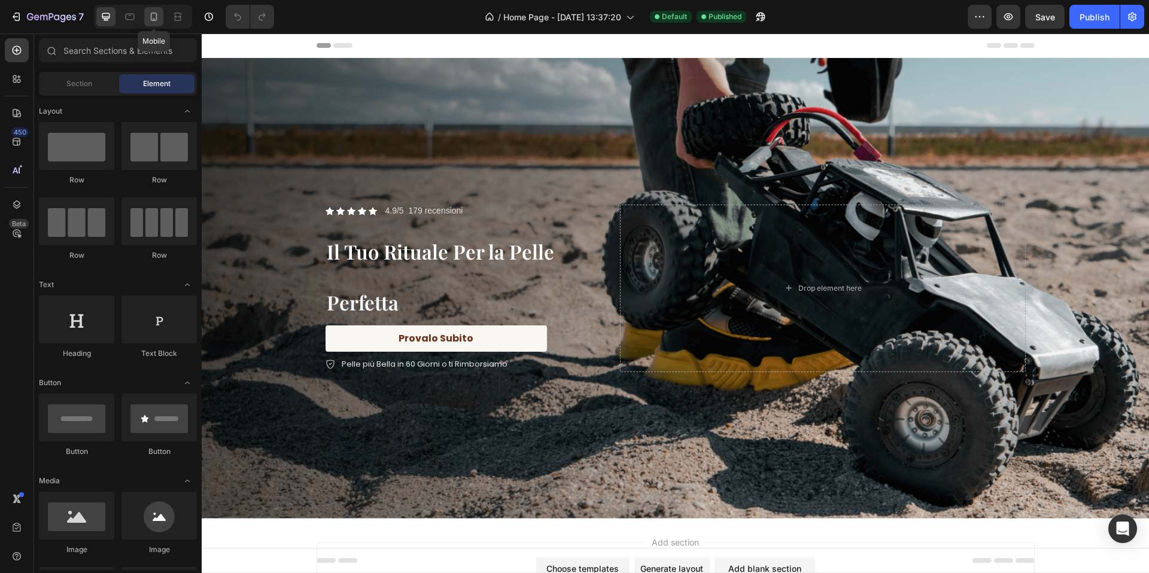
click at [152, 13] on icon at bounding box center [154, 17] width 7 height 8
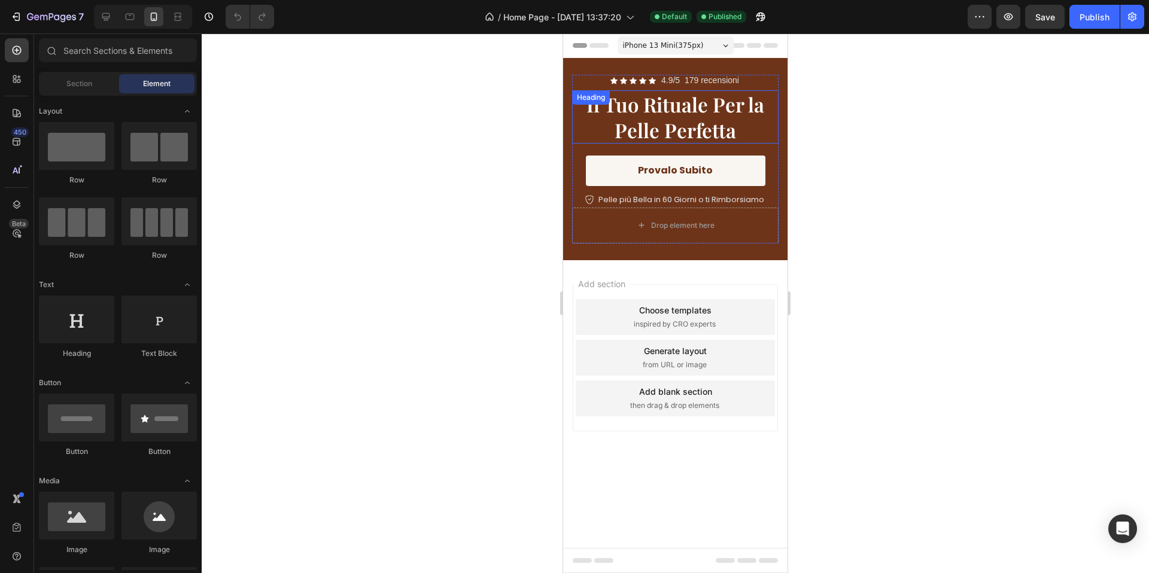
click at [659, 139] on span "Il Tuo Rituale Per la Pelle Perfetta" at bounding box center [675, 117] width 178 height 52
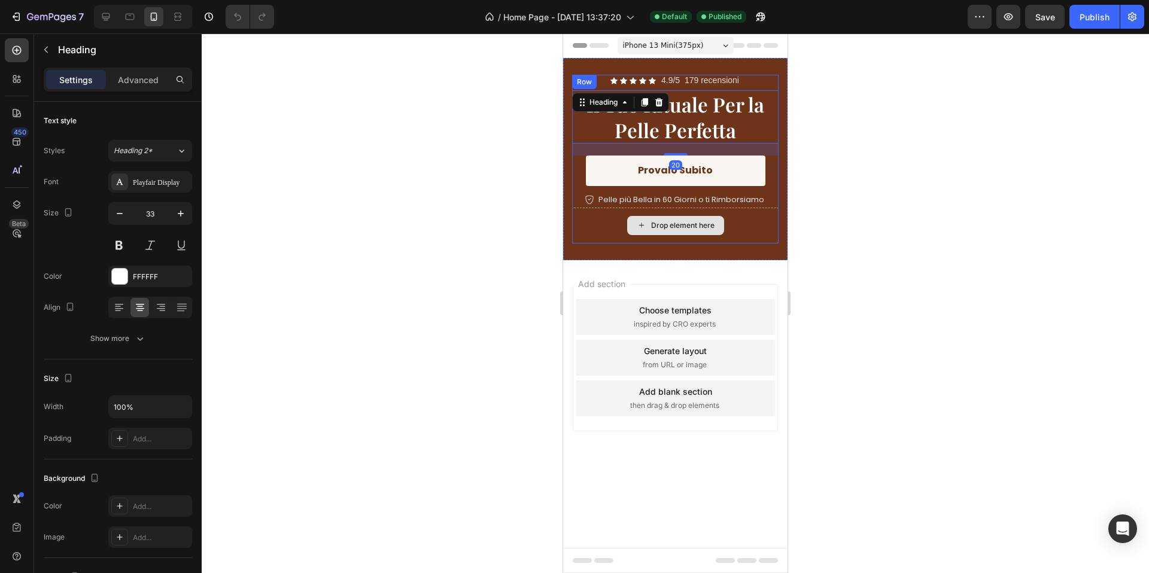
click at [649, 225] on div "Drop element here" at bounding box center [675, 225] width 97 height 19
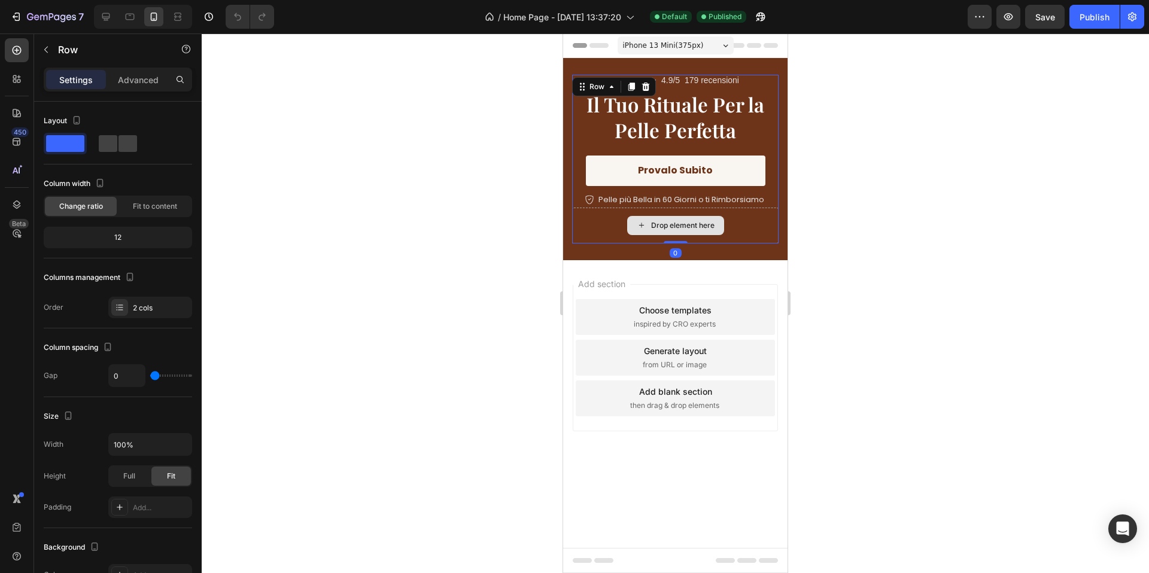
click at [624, 217] on div "Drop element here" at bounding box center [675, 226] width 206 height 36
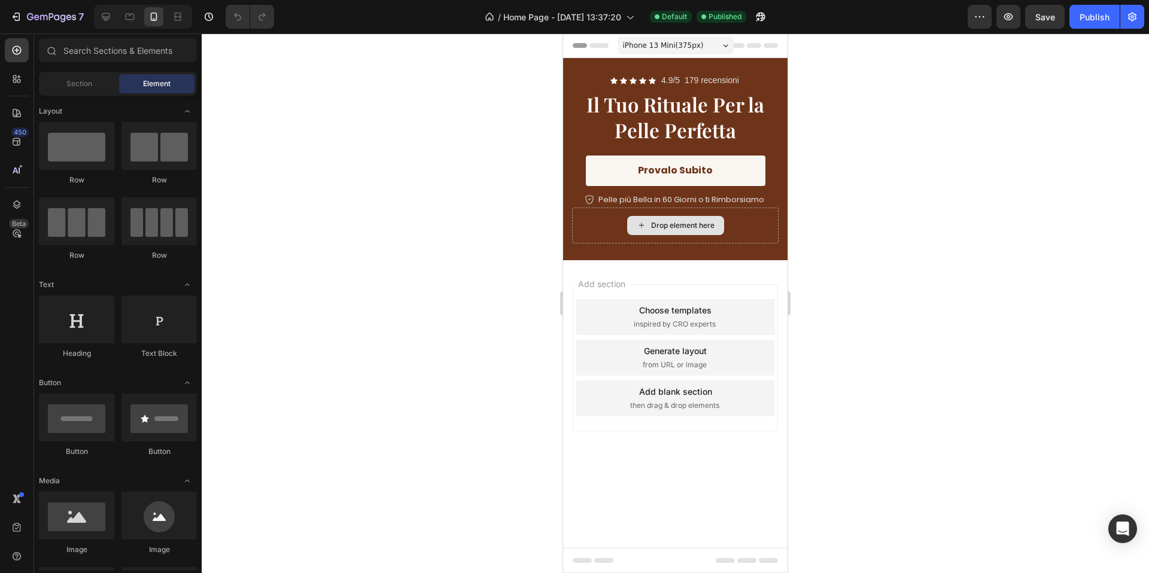
click at [648, 226] on div "Drop element here" at bounding box center [675, 225] width 97 height 19
click at [653, 227] on div "Drop element here" at bounding box center [682, 226] width 63 height 10
click at [702, 221] on div "Drop element here" at bounding box center [682, 226] width 63 height 10
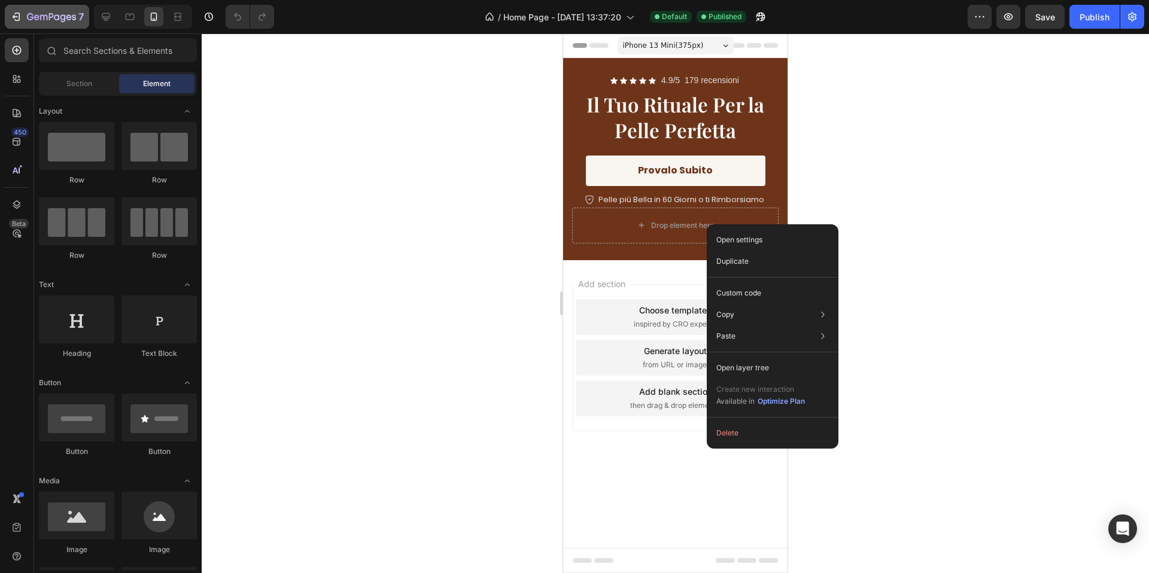
click at [5, 7] on button "7" at bounding box center [47, 17] width 84 height 24
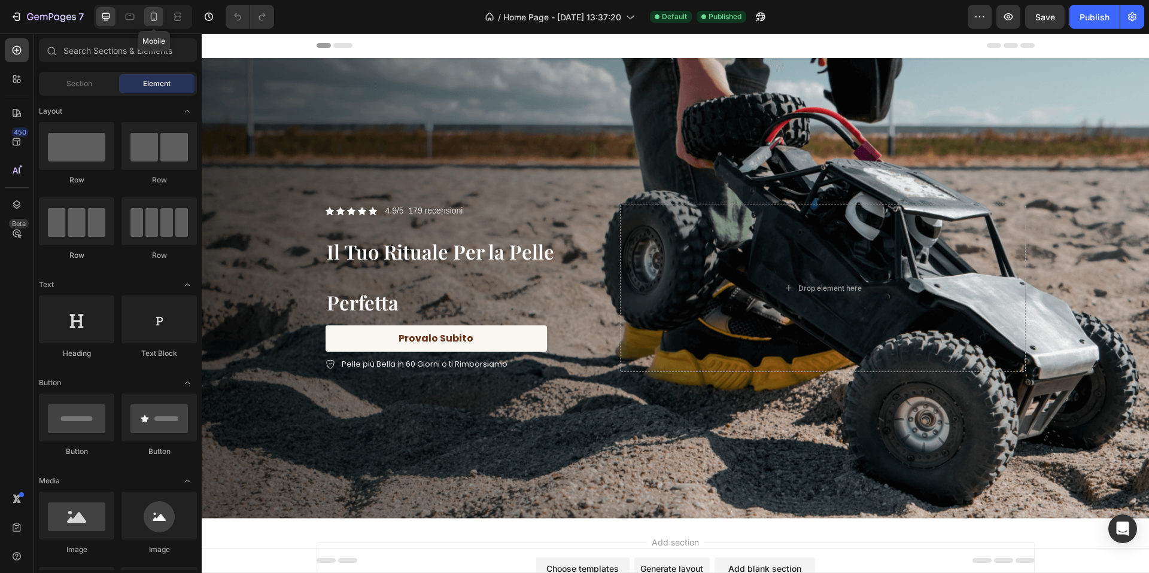
click at [158, 15] on icon at bounding box center [154, 17] width 12 height 12
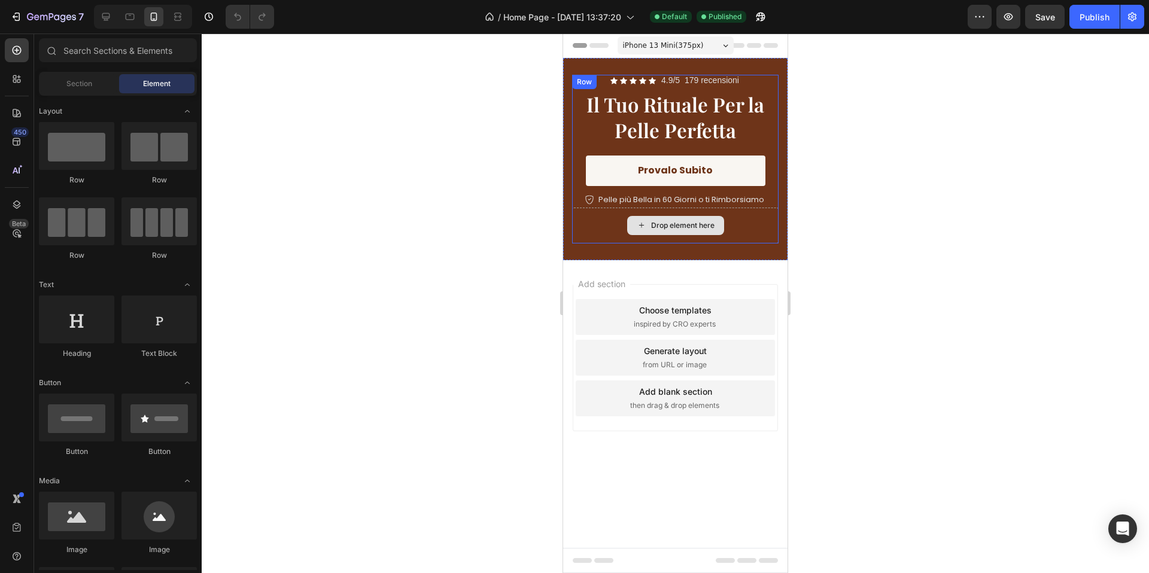
click at [692, 228] on div "Drop element here" at bounding box center [682, 226] width 63 height 10
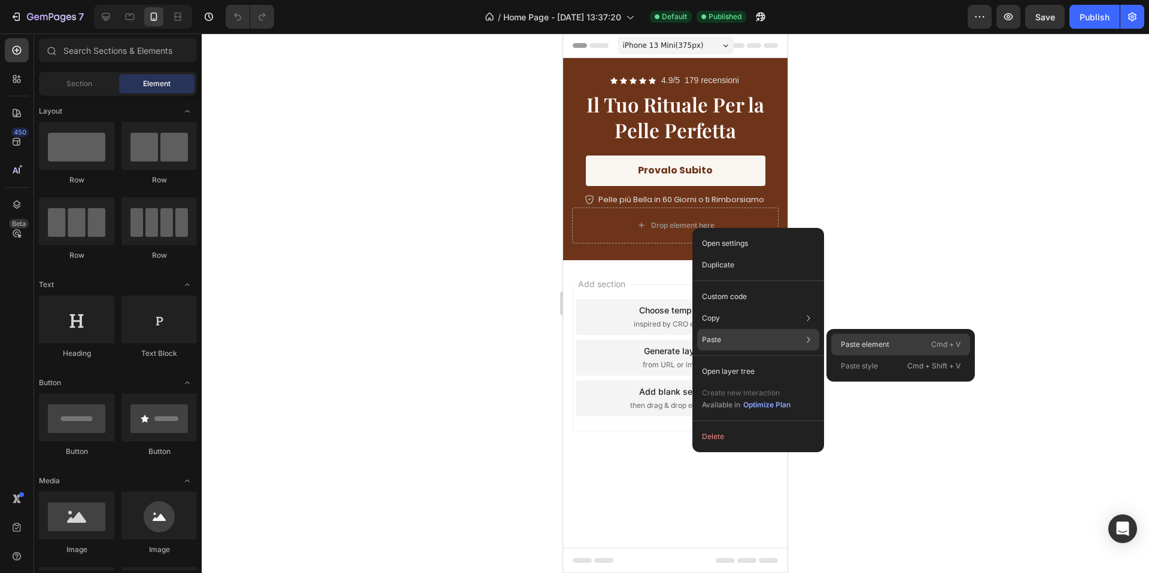
click at [859, 346] on p "Paste element" at bounding box center [865, 344] width 48 height 11
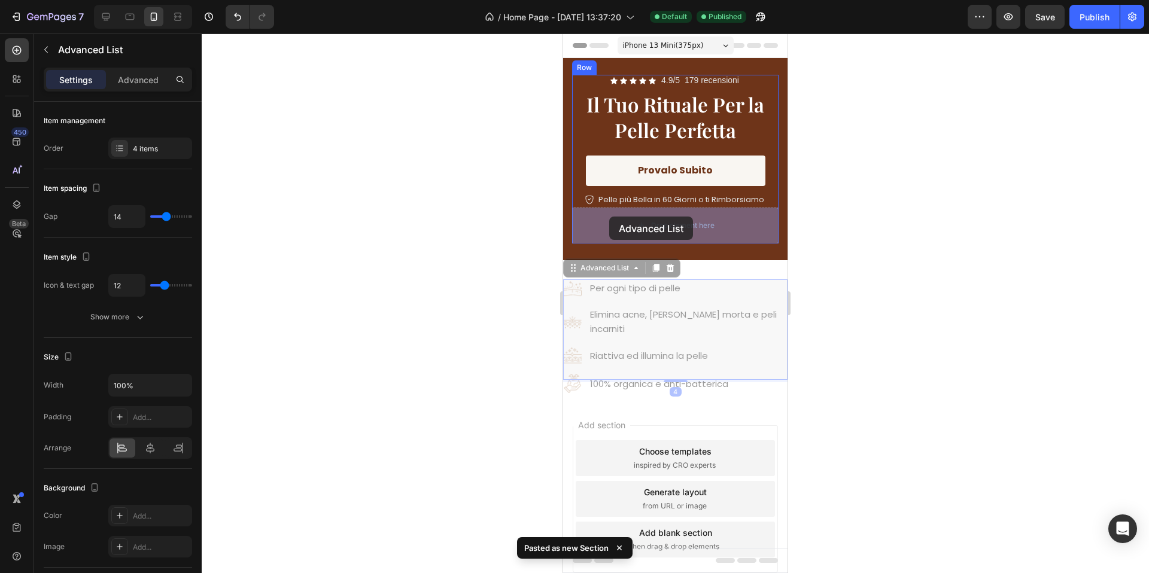
drag, startPoint x: 577, startPoint y: 270, endPoint x: 609, endPoint y: 217, distance: 62.3
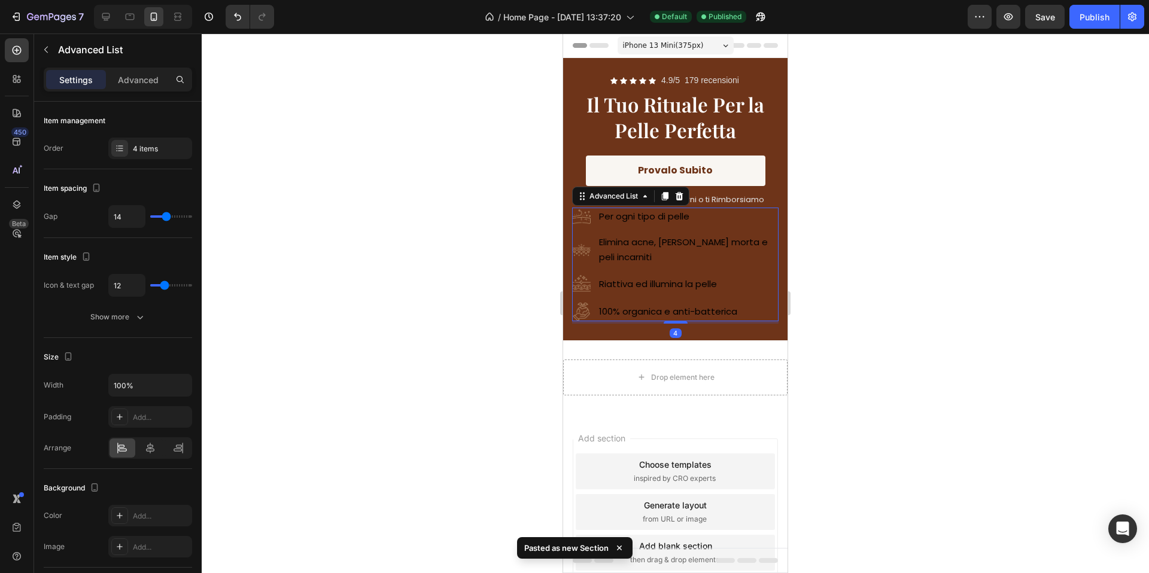
click at [880, 205] on div at bounding box center [675, 304] width 947 height 540
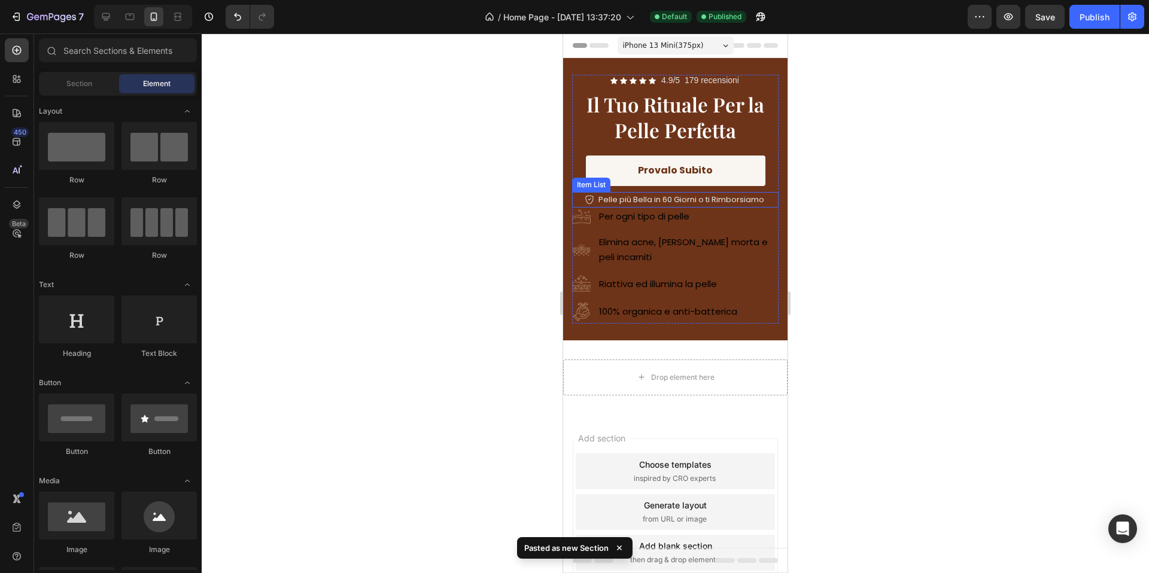
click at [662, 199] on span "Pelle più Bella in 60 Giorni o ti Rimborsiamo" at bounding box center [681, 199] width 166 height 11
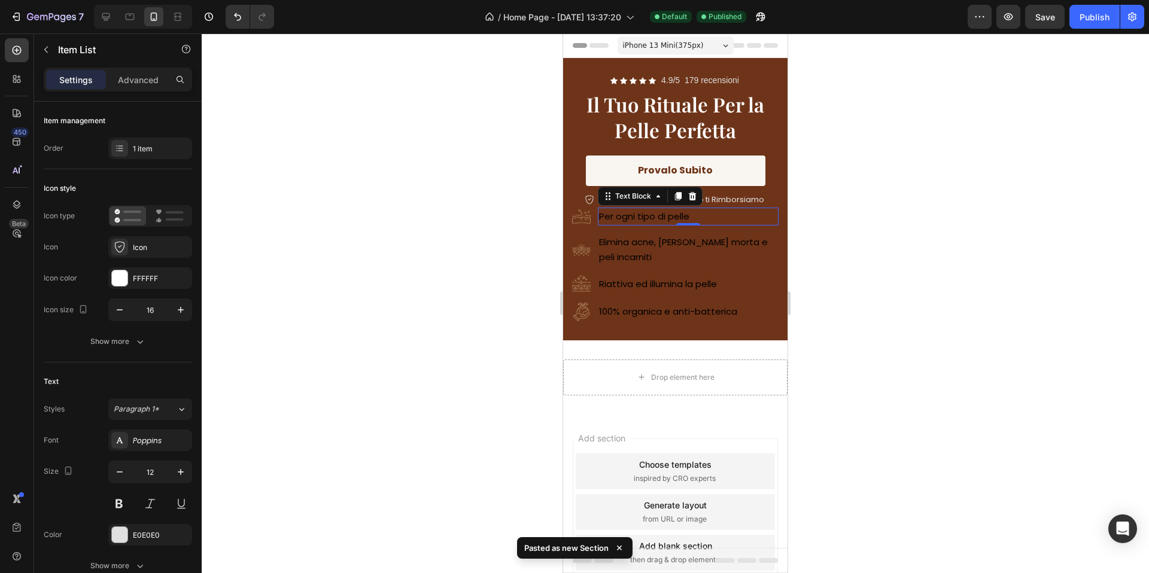
click at [677, 208] on div "Per ogni tipo di pelle" at bounding box center [688, 217] width 181 height 18
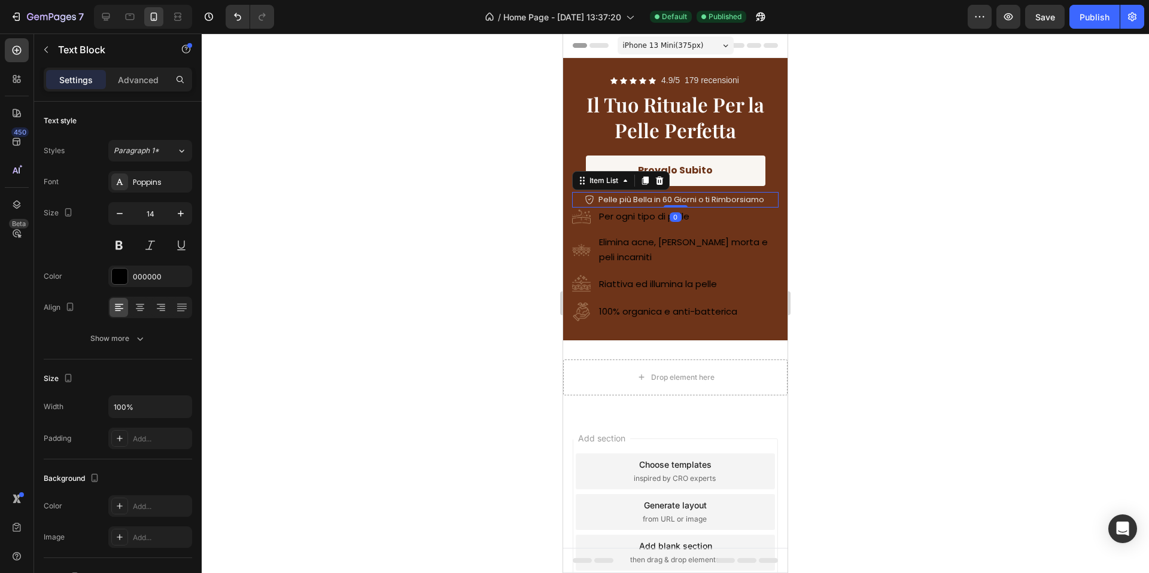
click at [707, 200] on span "Pelle più Bella in 60 Giorni o ti Rimborsiamo" at bounding box center [681, 199] width 166 height 11
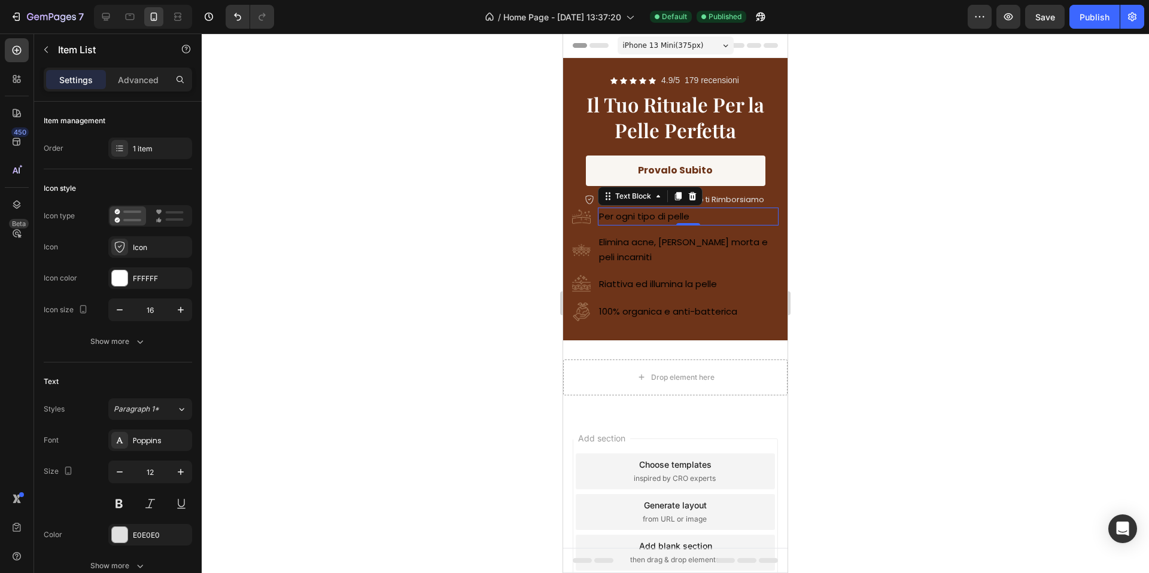
click at [681, 208] on div "Per ogni tipo di pelle" at bounding box center [688, 217] width 181 height 18
click at [705, 205] on p "Pelle più Bella in 60 Giorni o ti Rimborsiamo" at bounding box center [681, 200] width 166 height 12
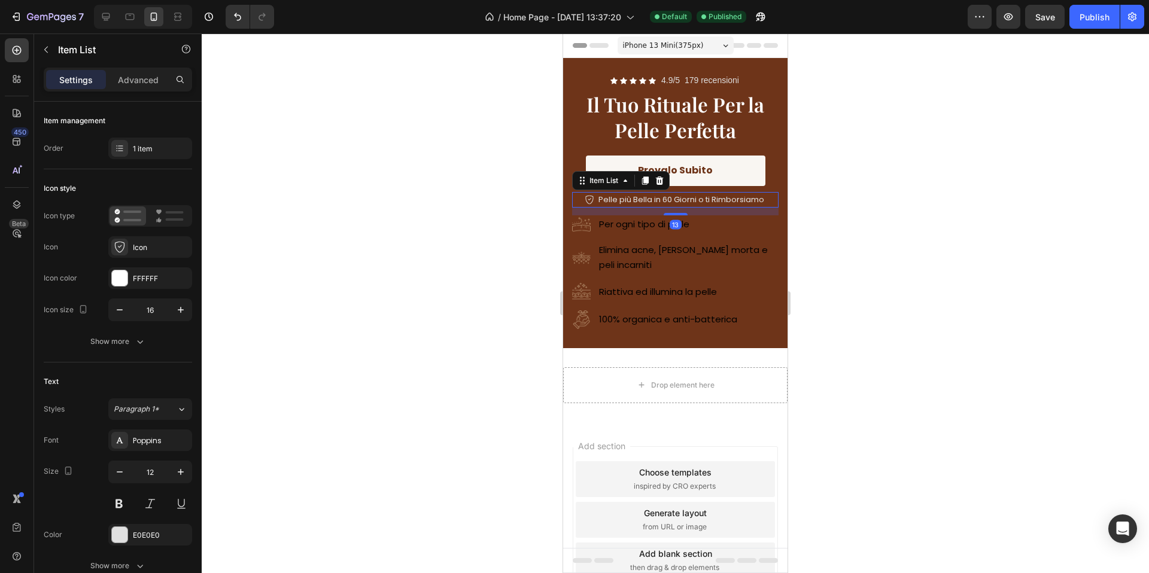
drag, startPoint x: 683, startPoint y: 206, endPoint x: 726, endPoint y: 221, distance: 45.2
click at [684, 214] on div at bounding box center [676, 214] width 24 height 2
type input "100%"
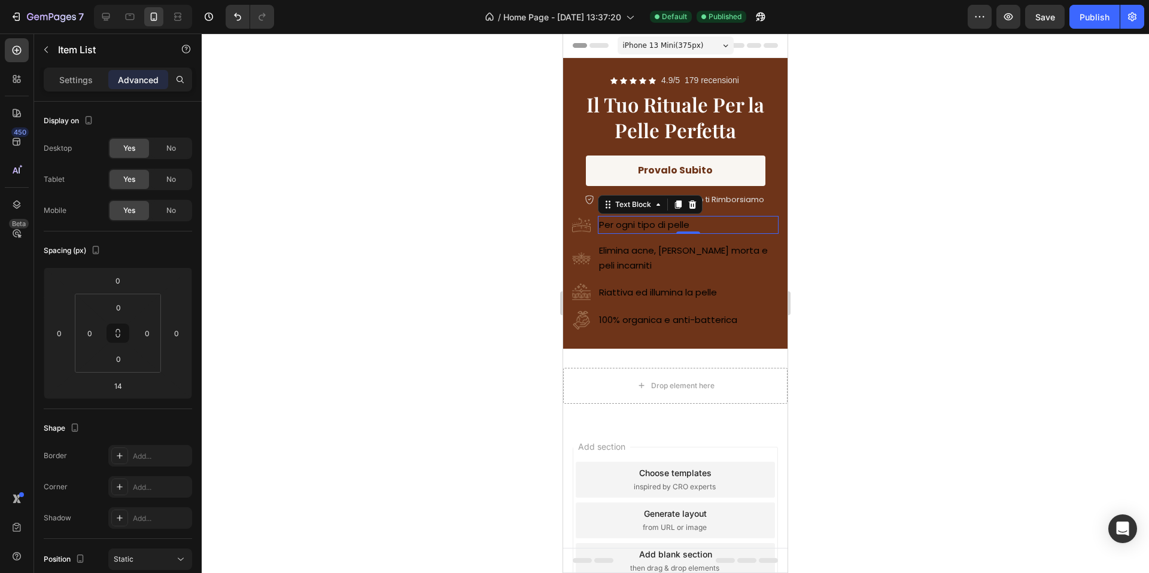
click at [733, 227] on p "Per ogni tipo di pelle" at bounding box center [688, 225] width 178 height 16
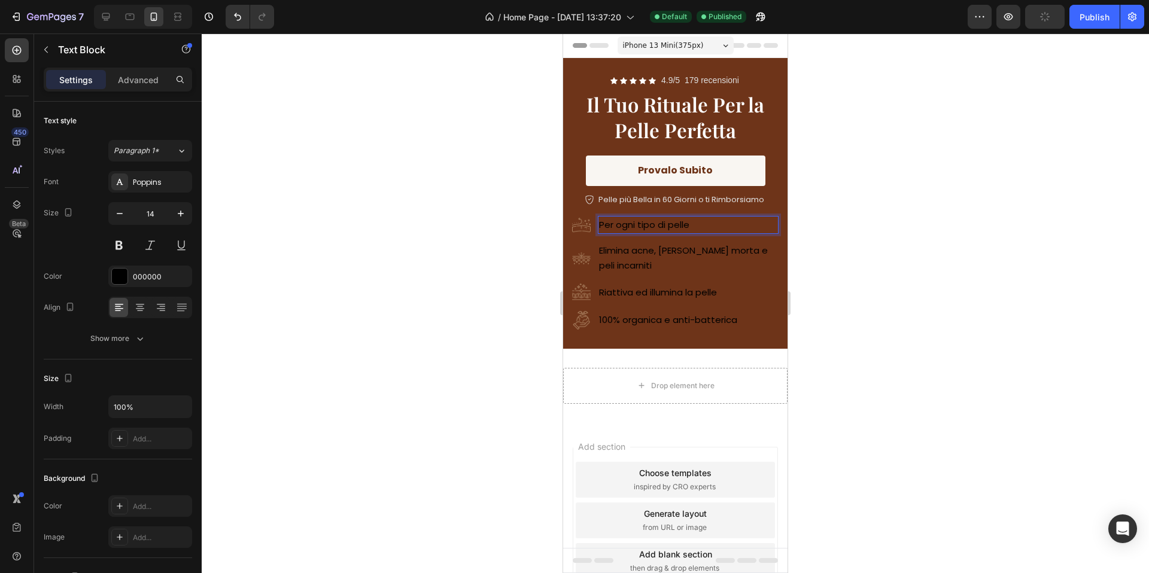
click at [733, 227] on p "Per ogni tipo di pelle" at bounding box center [688, 225] width 178 height 16
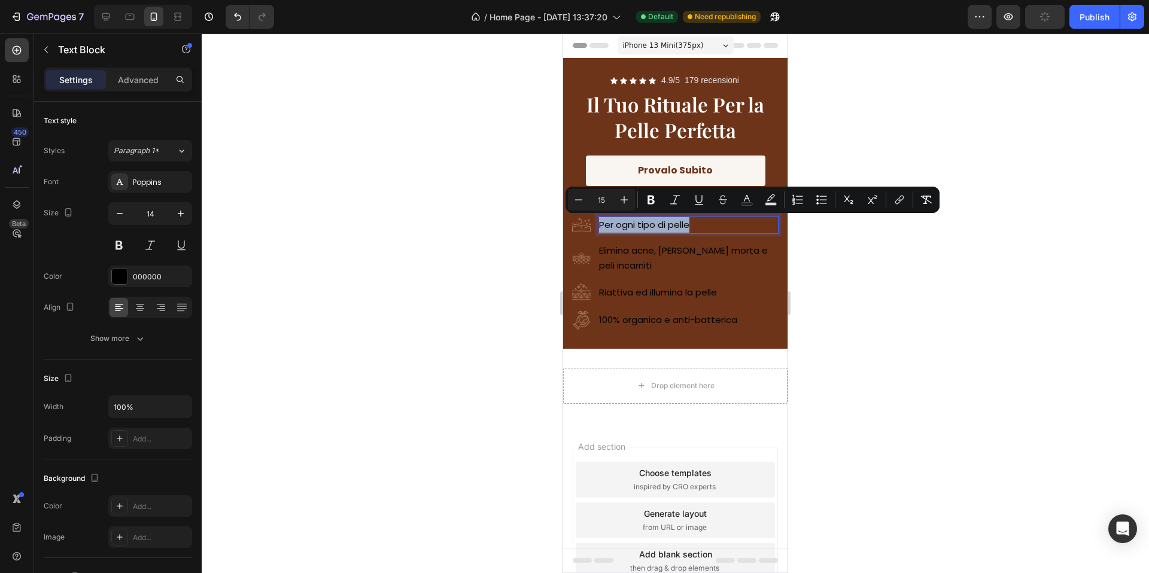
click at [733, 227] on p "Per ogni tipo di pelle" at bounding box center [688, 225] width 178 height 16
drag, startPoint x: 744, startPoint y: 205, endPoint x: 169, endPoint y: 187, distance: 575.3
click at [744, 205] on rect "Editor contextual toolbar" at bounding box center [746, 204] width 11 height 3
type input "000000"
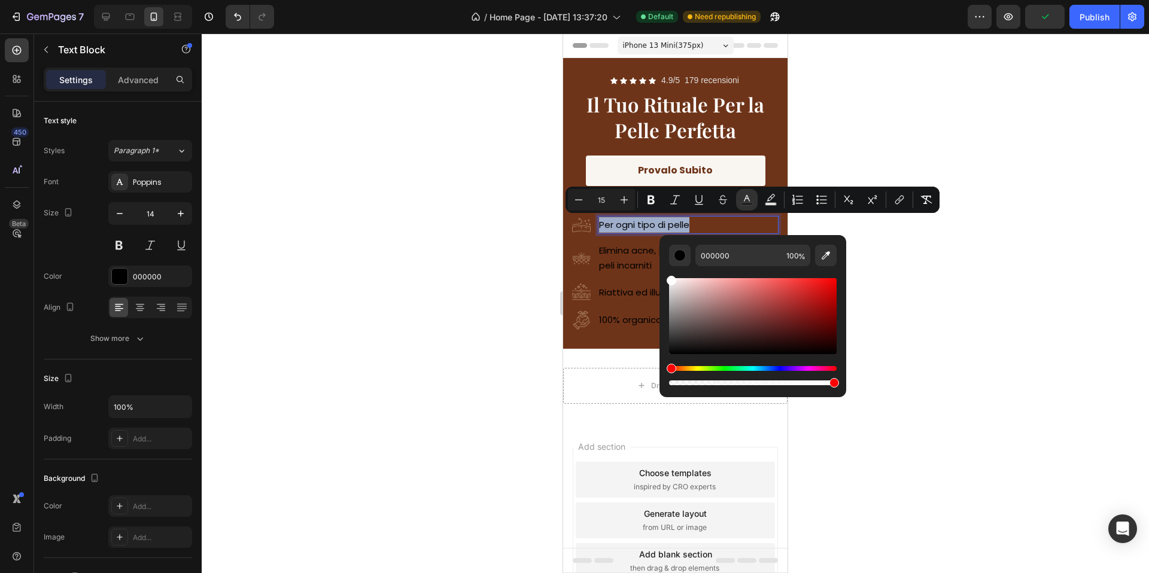
drag, startPoint x: 1254, startPoint y: 326, endPoint x: 658, endPoint y: 263, distance: 599.8
type input "FFFFFF"
click at [631, 251] on span "Elimina acne, [PERSON_NAME] morta e peli incarniti" at bounding box center [683, 257] width 169 height 27
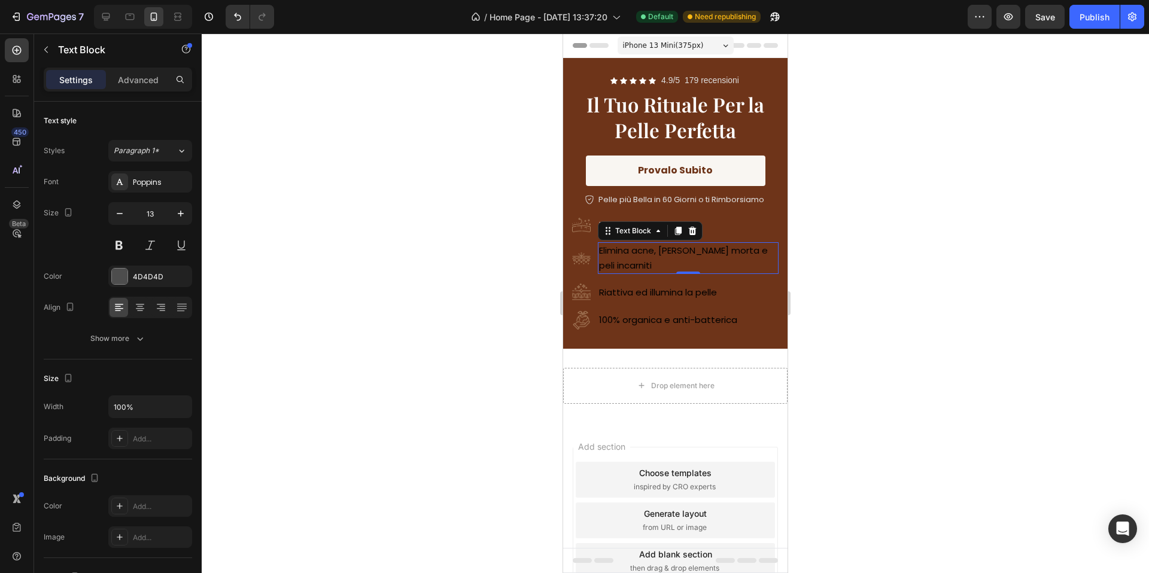
click at [631, 251] on span "Elimina acne, [PERSON_NAME] morta e peli incarniti" at bounding box center [683, 257] width 169 height 27
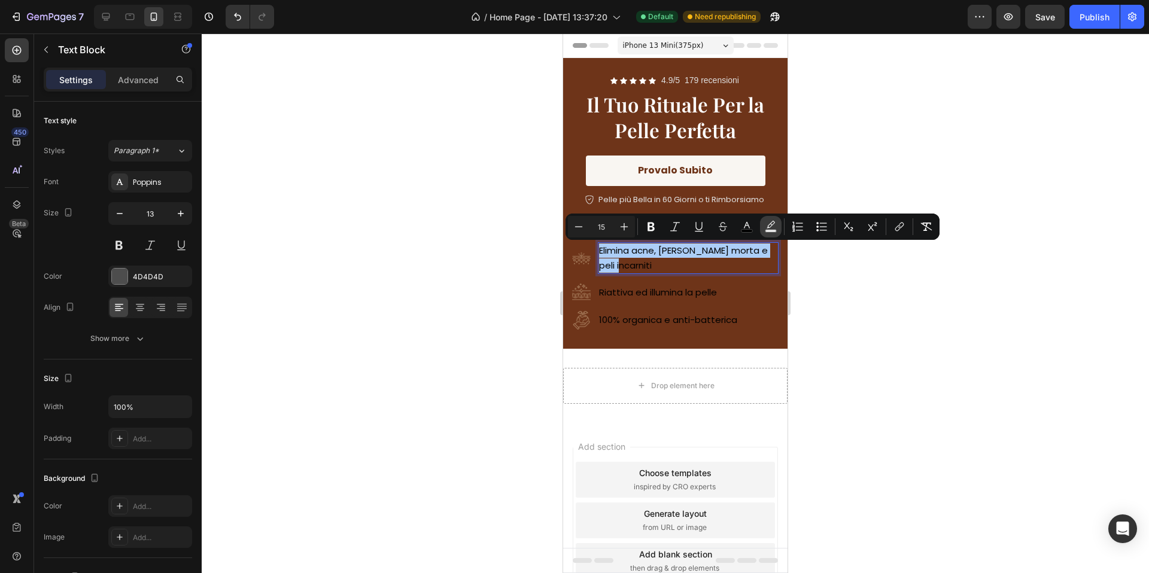
click at [765, 232] on icon "Editor contextual toolbar" at bounding box center [771, 227] width 12 height 12
type input "000000"
type input "77"
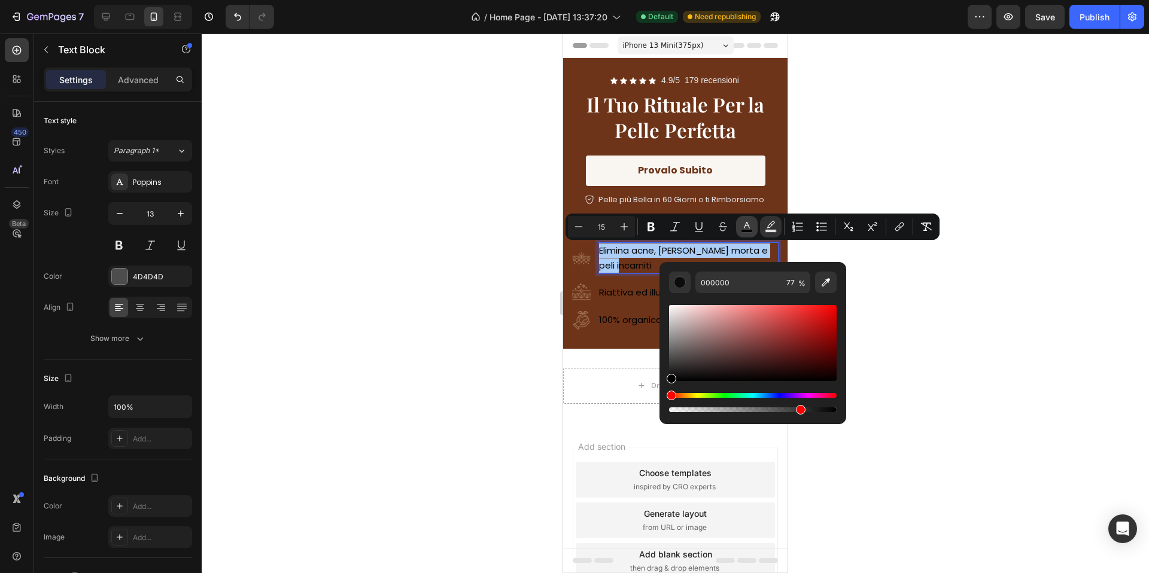
click at [749, 230] on rect "Editor contextual toolbar" at bounding box center [746, 231] width 11 height 3
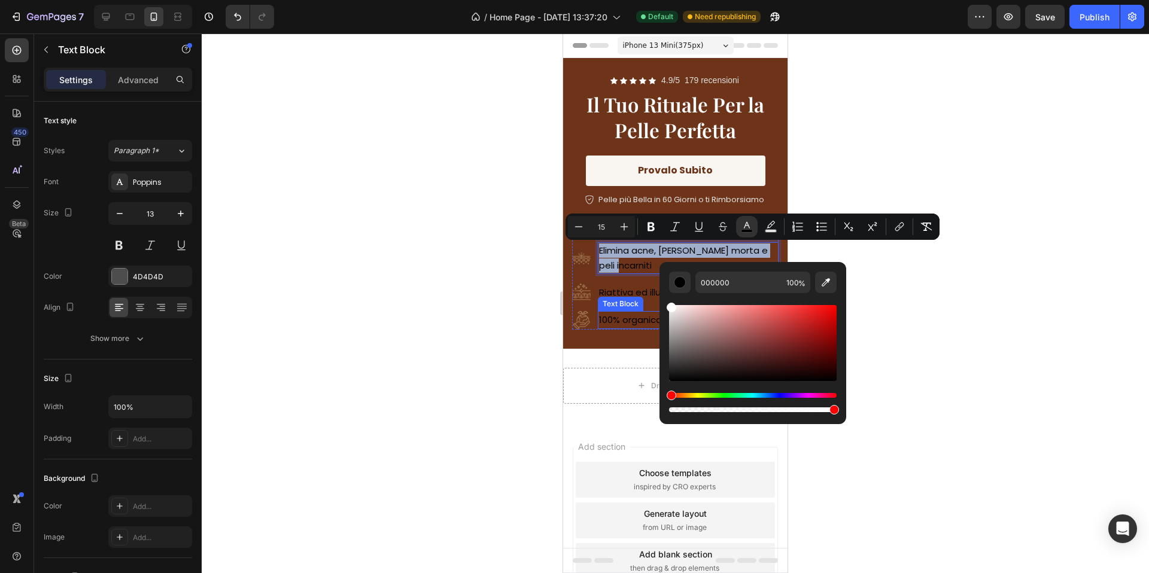
type input "FFFFFF"
drag, startPoint x: 1251, startPoint y: 361, endPoint x: 643, endPoint y: 293, distance: 611.7
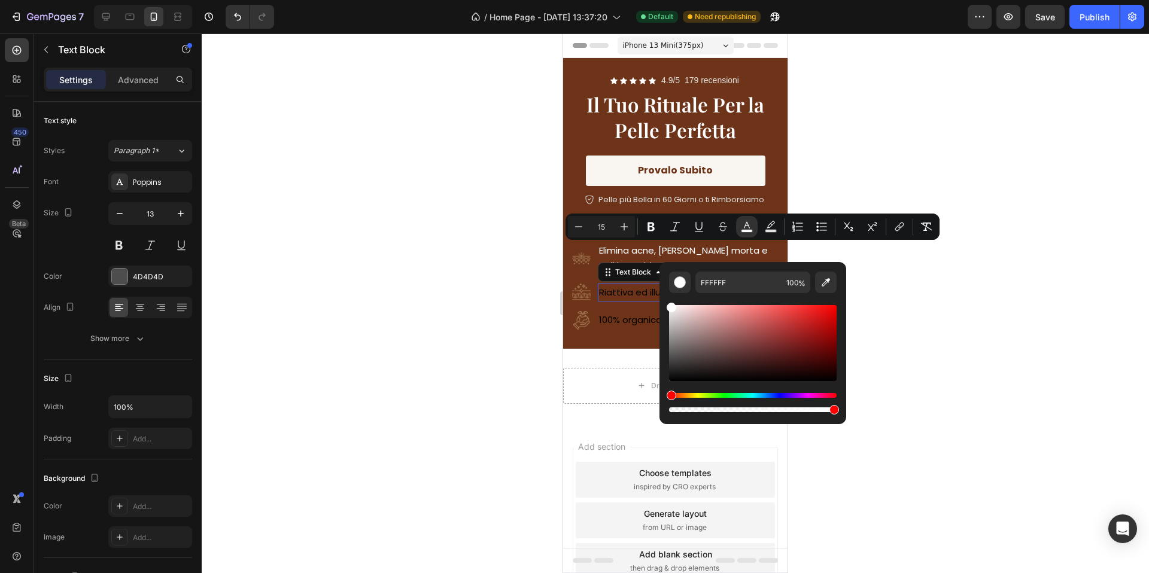
click at [635, 286] on span "Riattiva ed illumina la pelle" at bounding box center [658, 292] width 118 height 13
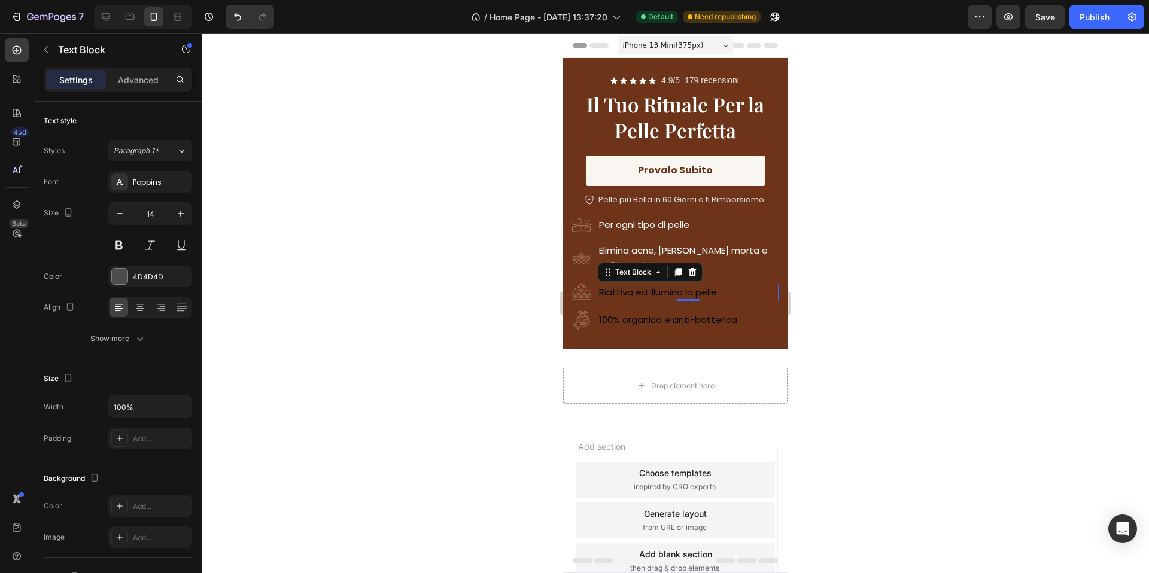
click at [635, 286] on span "Riattiva ed illumina la pelle" at bounding box center [658, 292] width 118 height 13
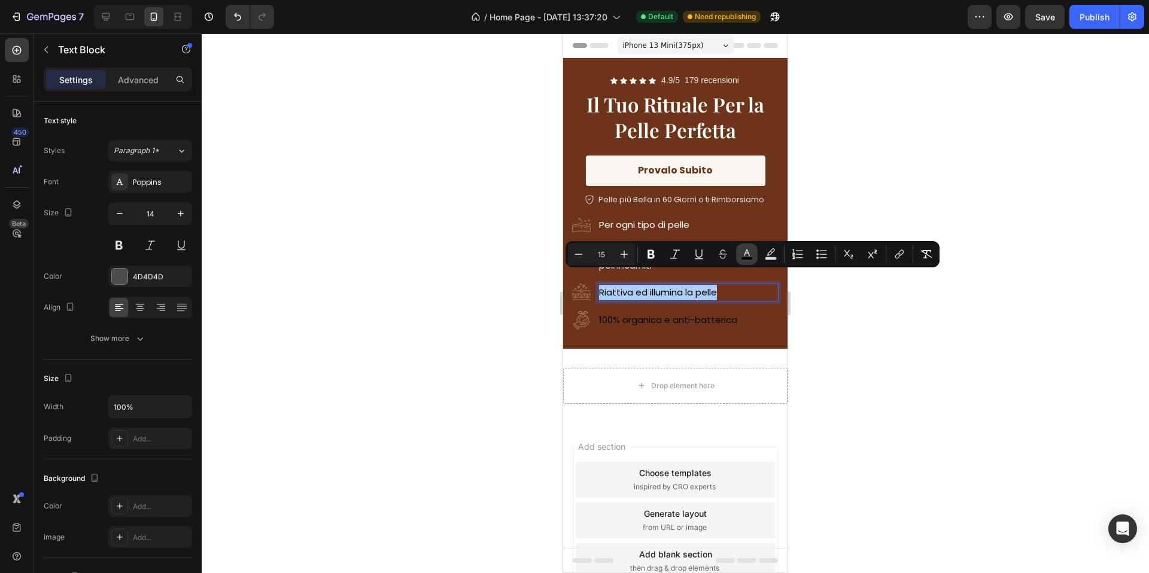
click at [745, 255] on icon "Editor contextual toolbar" at bounding box center [747, 254] width 12 height 12
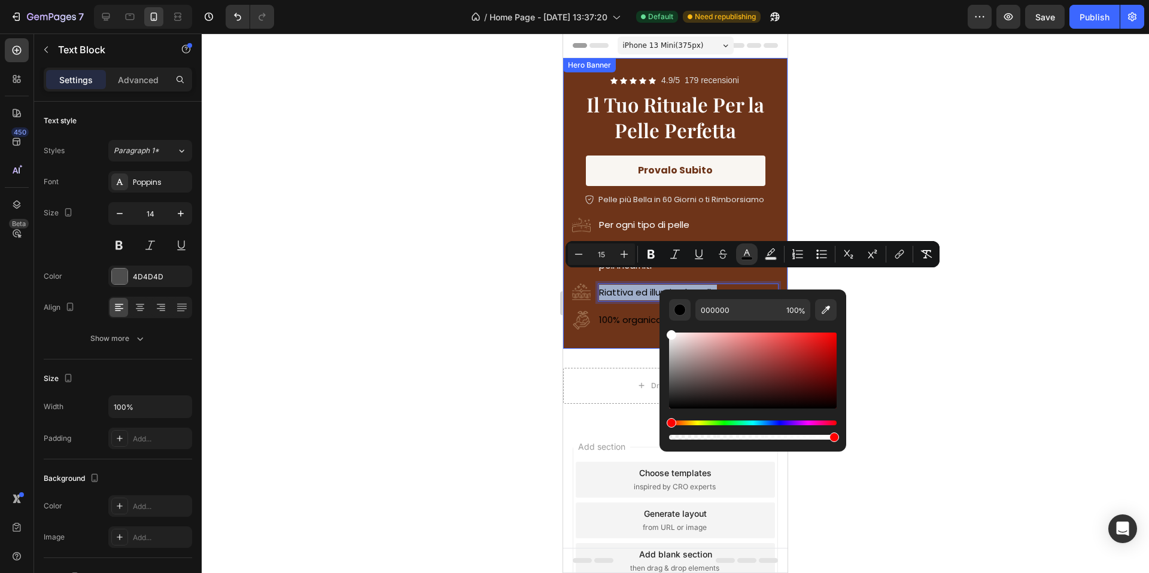
type input "FFFFFF"
drag, startPoint x: 1279, startPoint y: 385, endPoint x: 656, endPoint y: 325, distance: 625.1
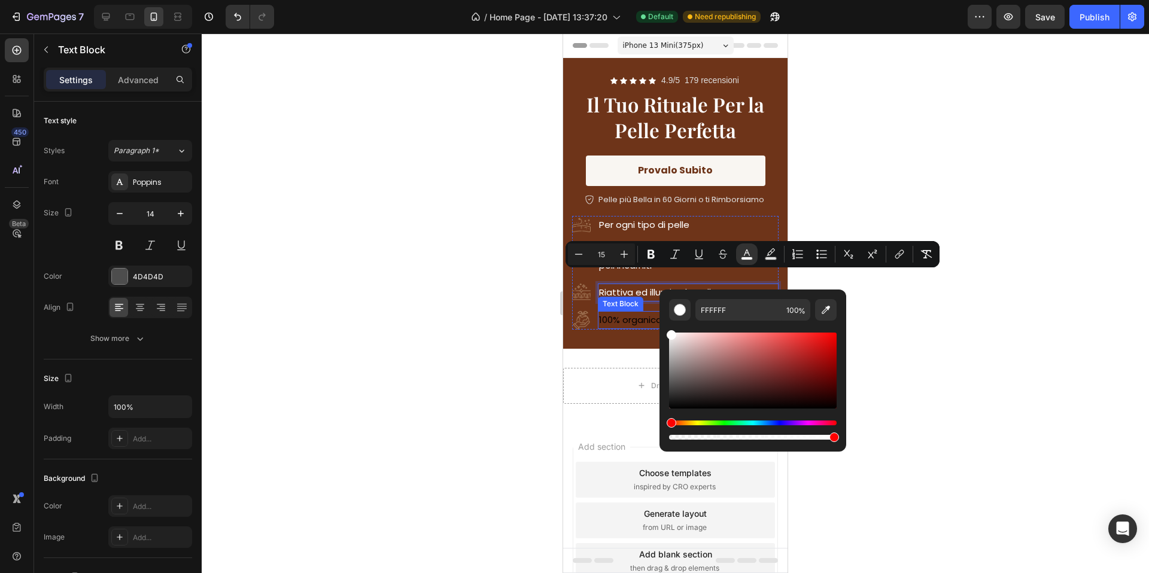
click at [626, 315] on div "100% organica e anti-batterica" at bounding box center [688, 320] width 181 height 18
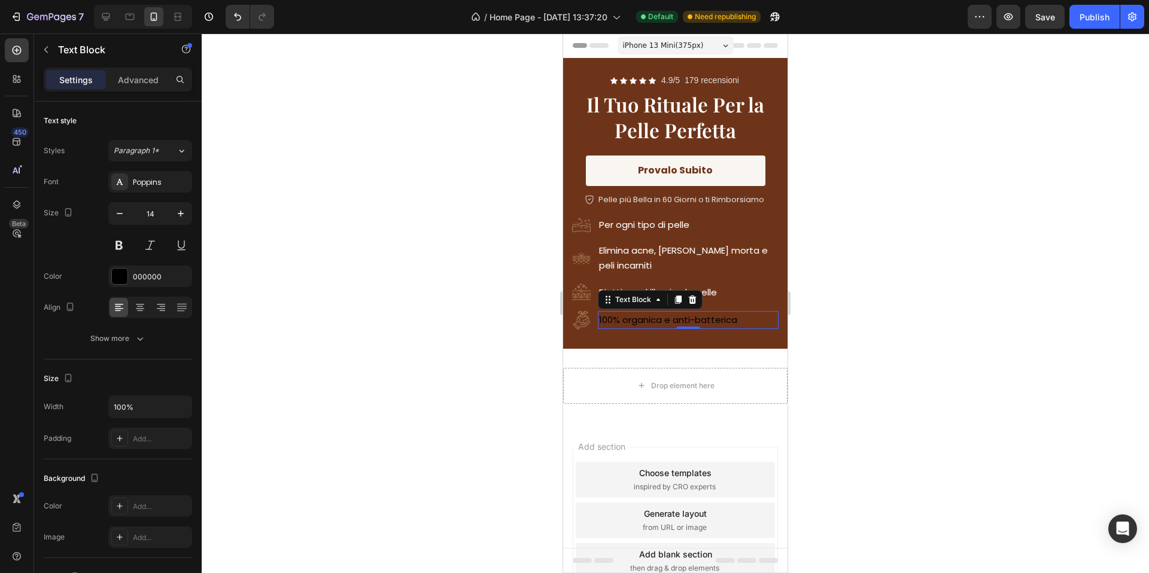
click at [626, 315] on div "100% organica e anti-batterica" at bounding box center [688, 320] width 181 height 18
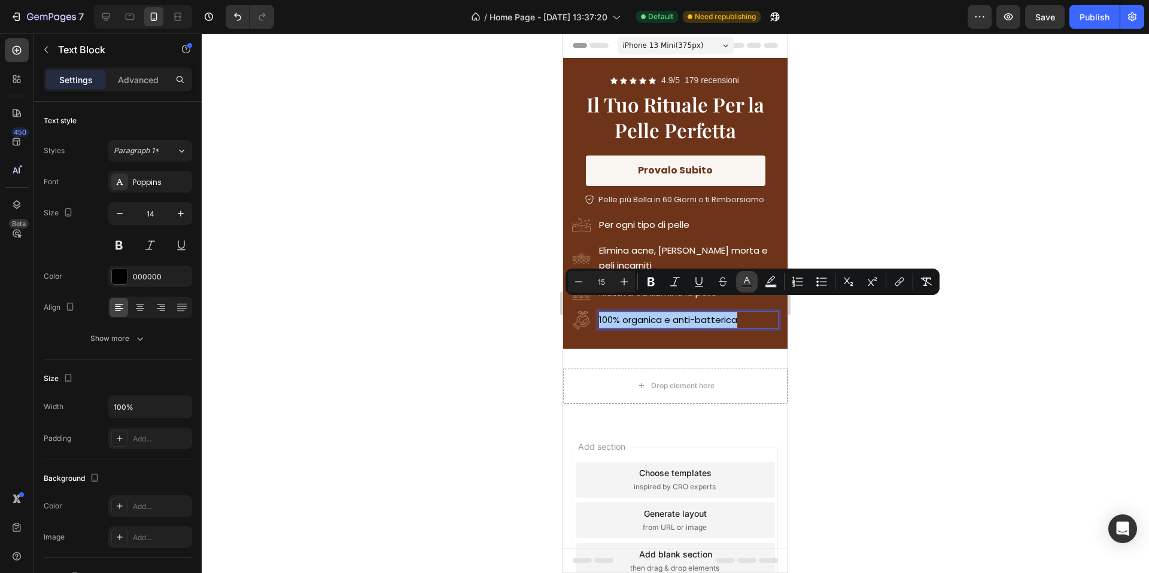
click at [740, 284] on button "Text Color" at bounding box center [747, 282] width 22 height 22
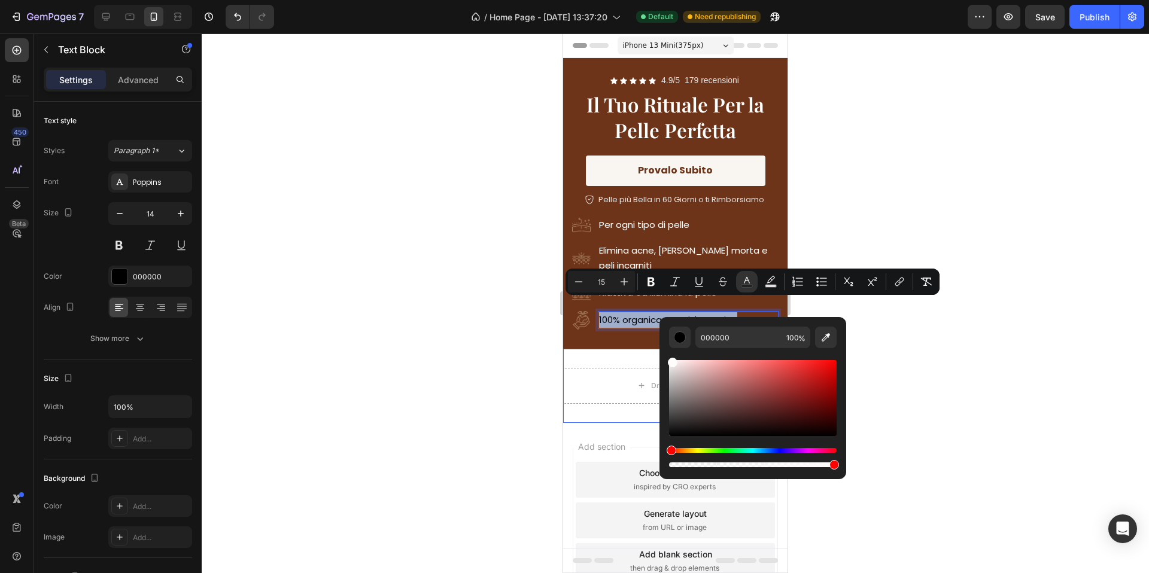
drag, startPoint x: 1249, startPoint y: 395, endPoint x: 654, endPoint y: 346, distance: 597.4
type input "FFFFFF"
click at [900, 288] on button "link" at bounding box center [900, 282] width 22 height 22
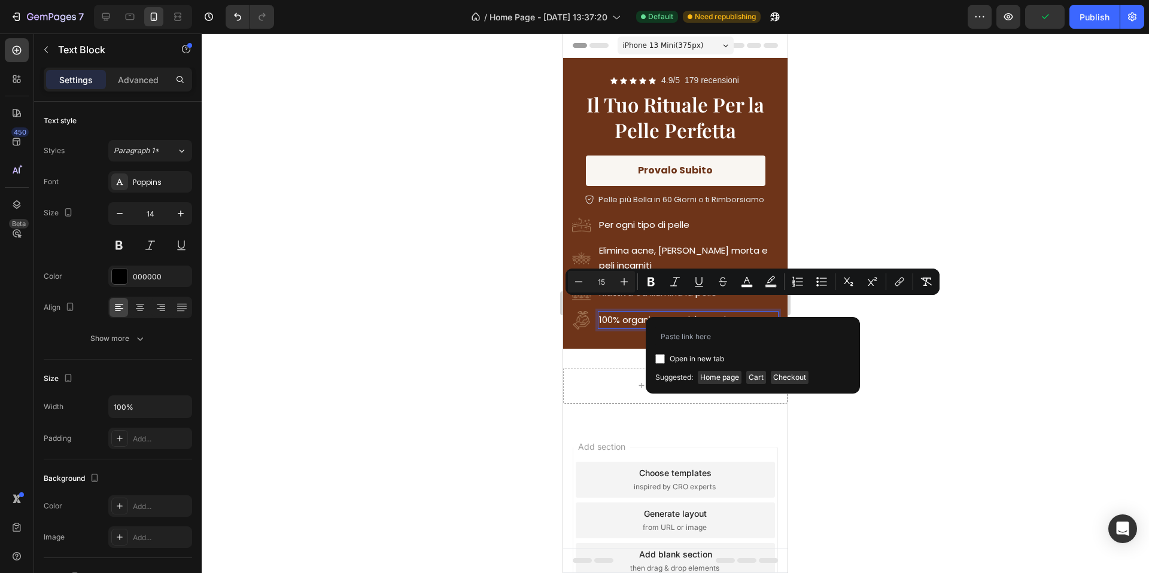
click at [918, 326] on div at bounding box center [675, 304] width 947 height 540
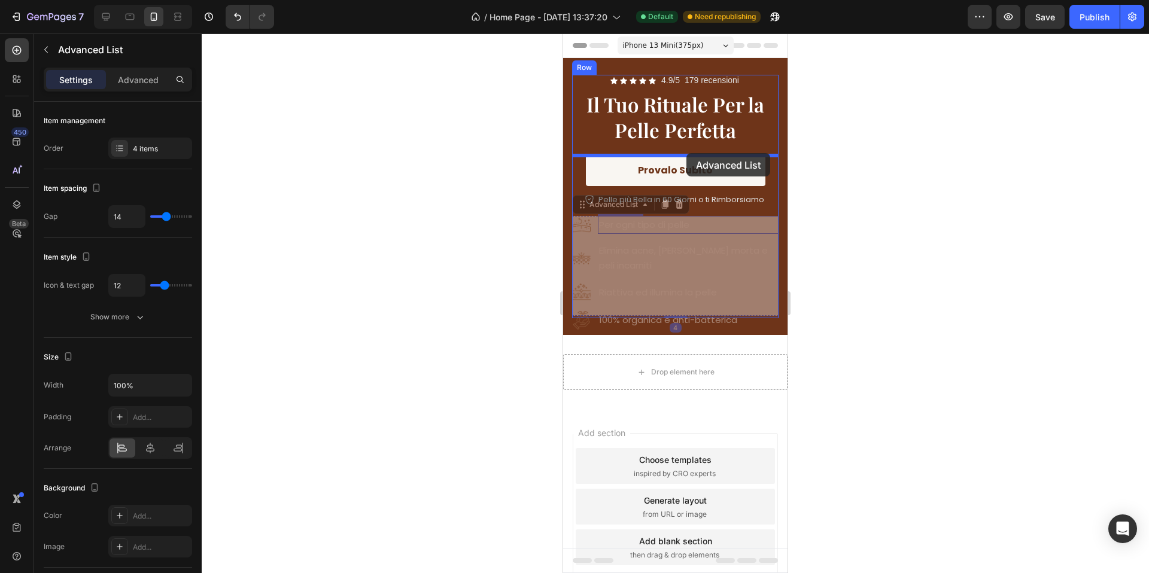
drag, startPoint x: 772, startPoint y: 239, endPoint x: 683, endPoint y: 153, distance: 124.0
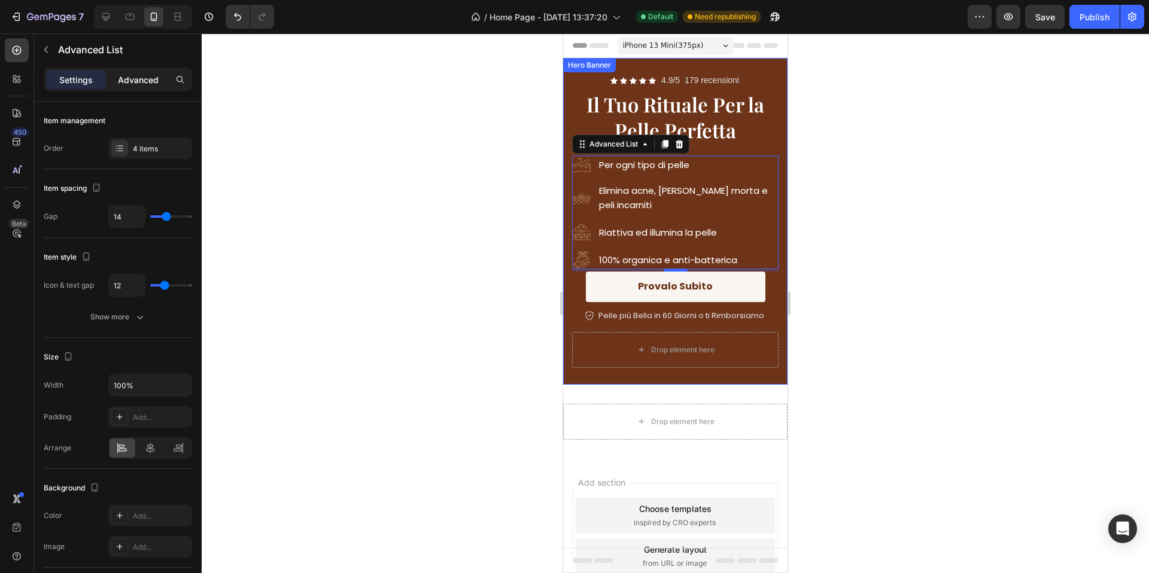
click at [132, 87] on div "Advanced" at bounding box center [138, 79] width 60 height 19
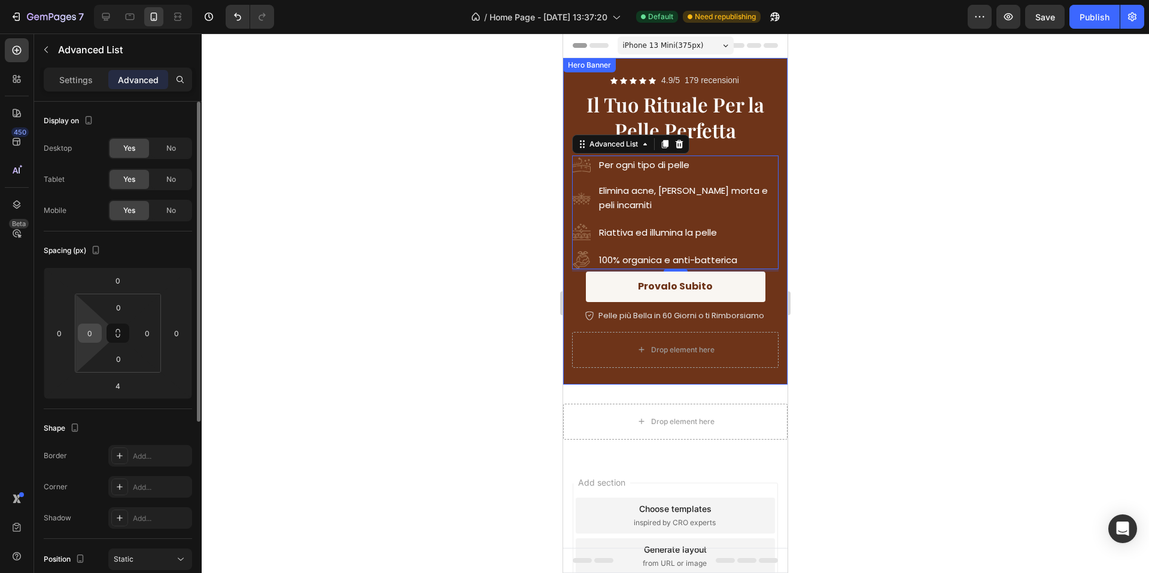
click at [101, 325] on div "0" at bounding box center [90, 333] width 24 height 19
click at [95, 328] on input "0" at bounding box center [90, 333] width 18 height 18
type input "20"
click at [141, 328] on input "0" at bounding box center [147, 333] width 18 height 18
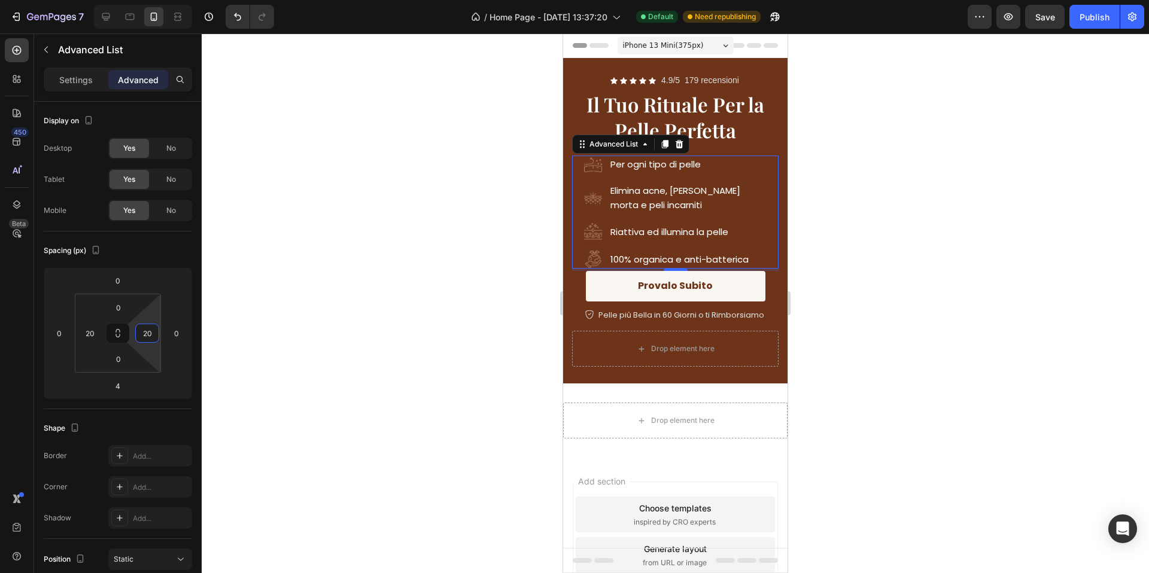
type input "20"
click at [1017, 230] on div at bounding box center [675, 304] width 947 height 540
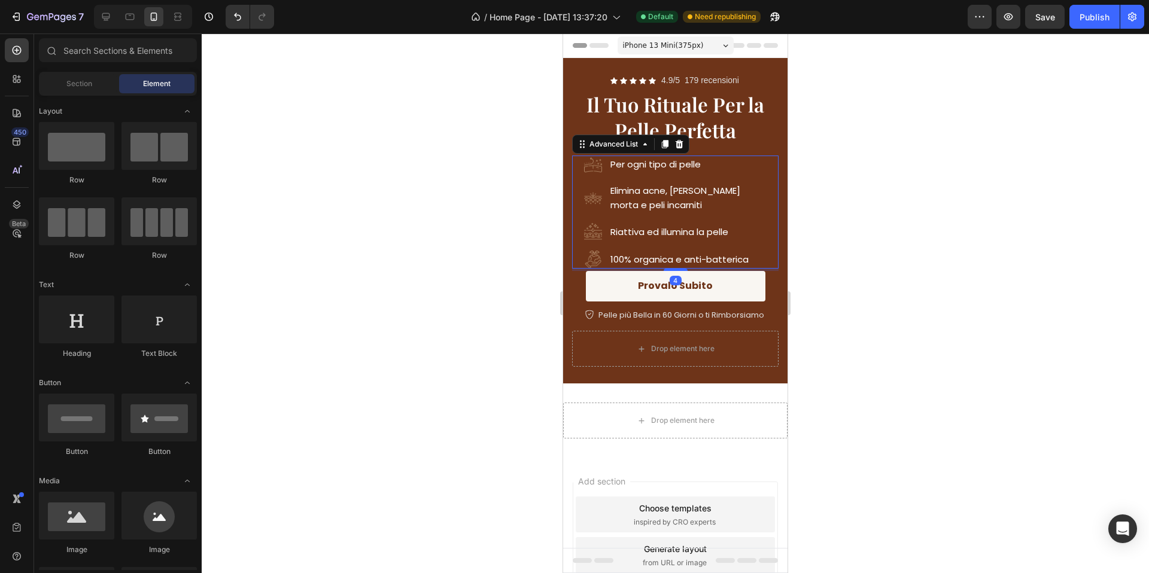
click at [771, 263] on div "Image Per ogni tipo di pelle Text Block Image Elimina acne, pelle morta e peli …" at bounding box center [675, 212] width 206 height 112
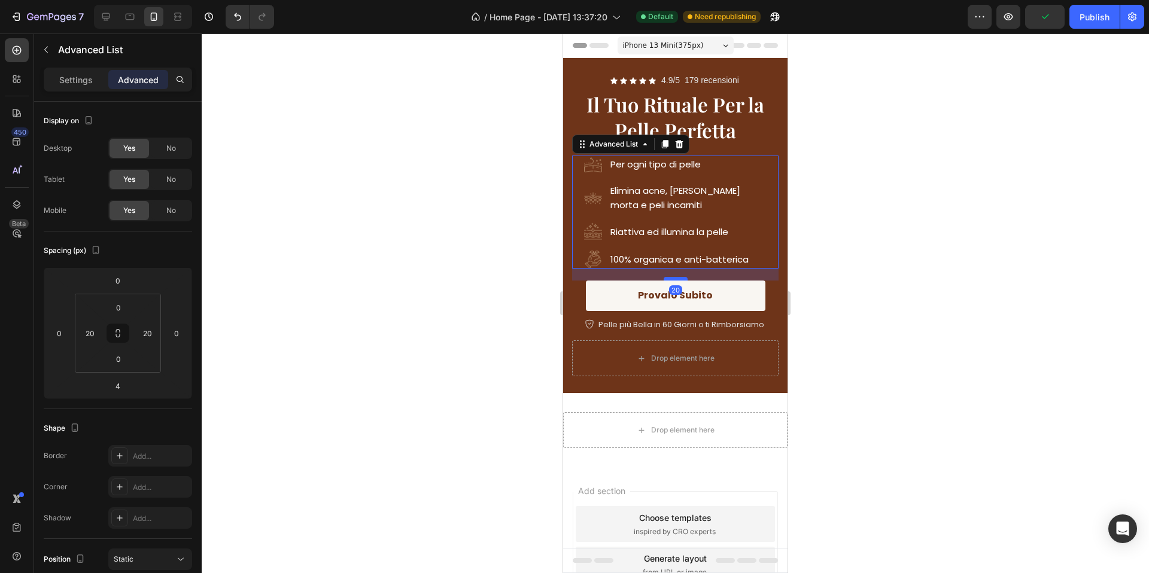
drag, startPoint x: 682, startPoint y: 269, endPoint x: 682, endPoint y: 278, distance: 9.6
click at [682, 278] on div at bounding box center [676, 279] width 24 height 4
type input "20"
click at [949, 251] on div at bounding box center [675, 304] width 947 height 540
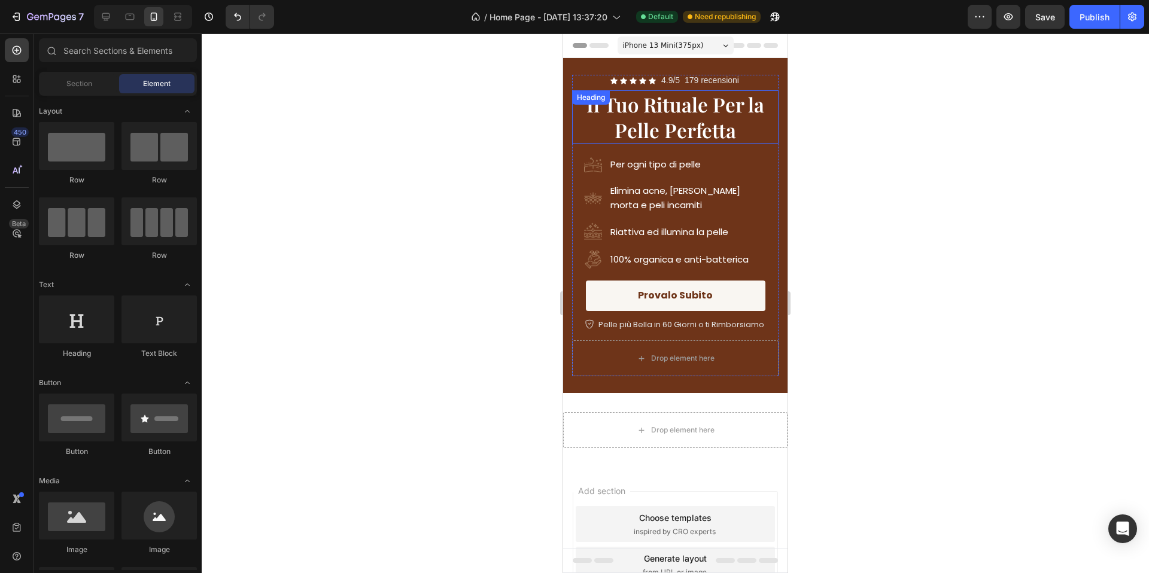
click at [685, 123] on span "Il Tuo Rituale Per la Pelle Perfetta" at bounding box center [675, 117] width 178 height 52
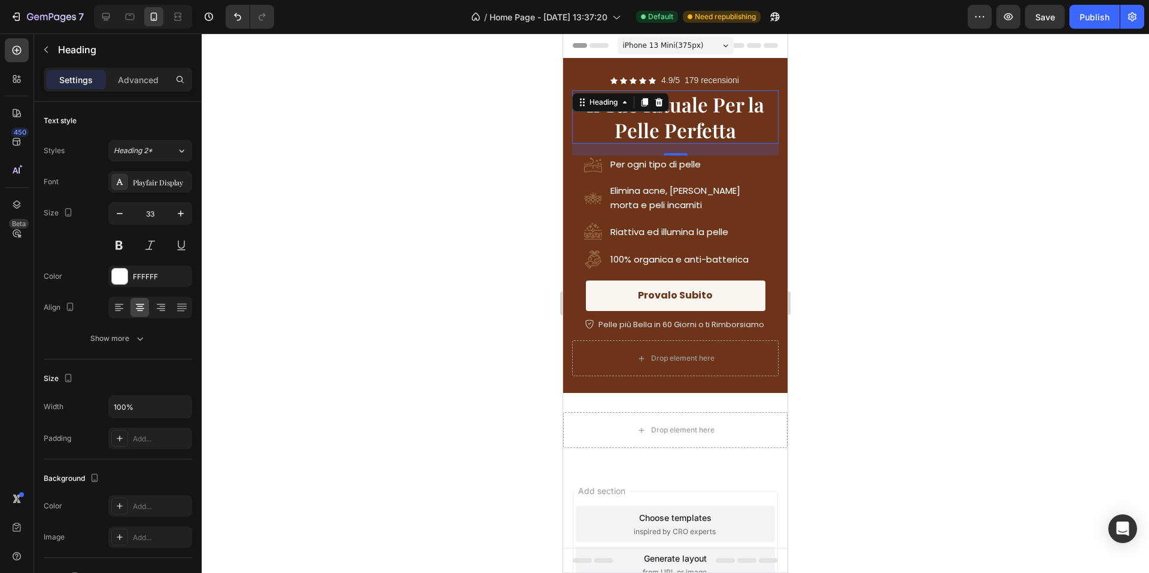
drag, startPoint x: 408, startPoint y: 93, endPoint x: 413, endPoint y: 81, distance: 12.9
click at [408, 93] on div at bounding box center [675, 304] width 947 height 540
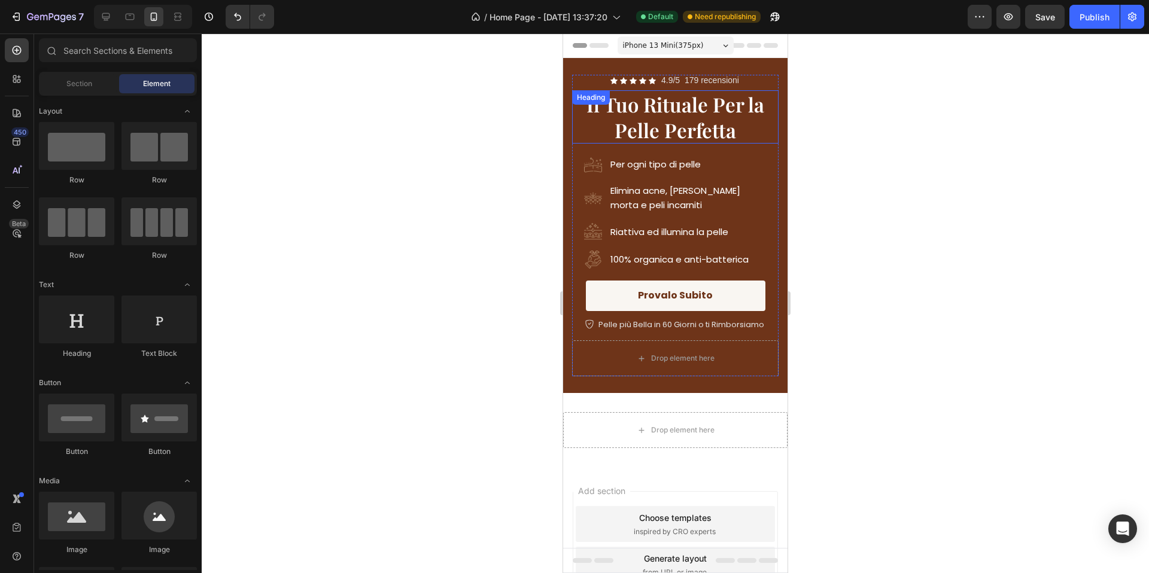
click at [708, 117] on span "Il Tuo Rituale Per la Pelle Perfetta" at bounding box center [675, 117] width 178 height 52
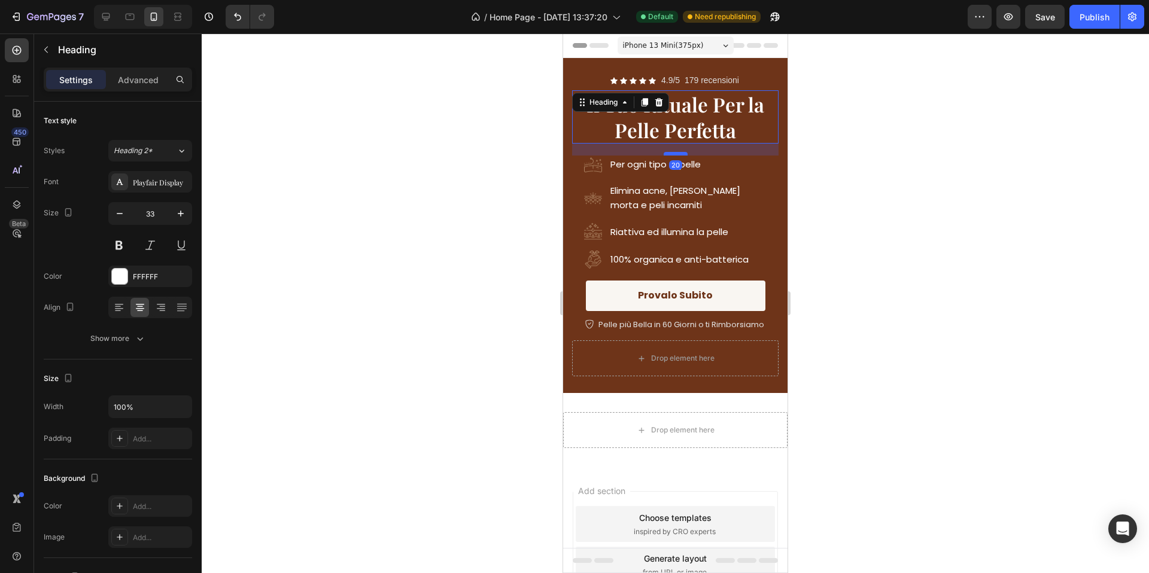
click at [680, 153] on div at bounding box center [676, 154] width 24 height 4
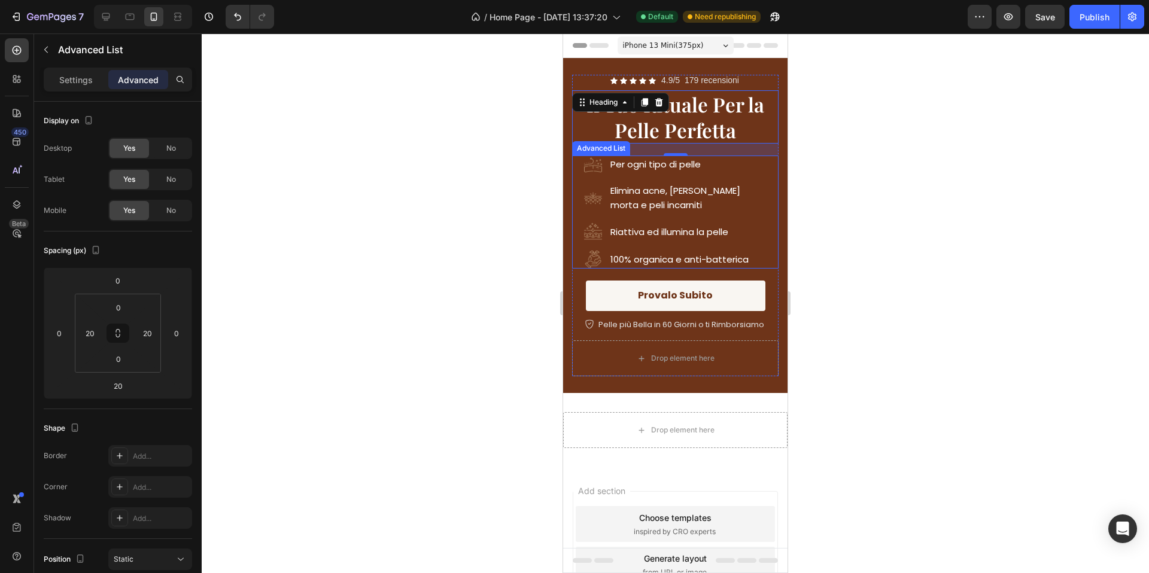
click at [771, 261] on div "Image Per ogni tipo di pelle Text Block Image Elimina acne, pelle morta e peli …" at bounding box center [675, 212] width 206 height 112
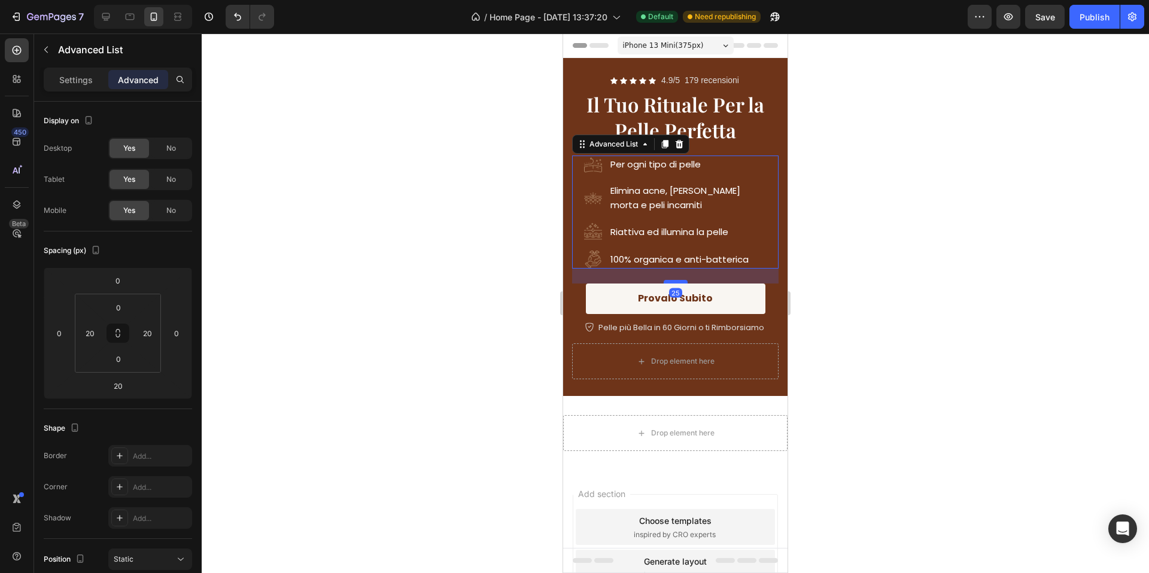
click at [679, 281] on div at bounding box center [676, 282] width 24 height 4
type input "25"
click at [877, 252] on div at bounding box center [675, 304] width 947 height 540
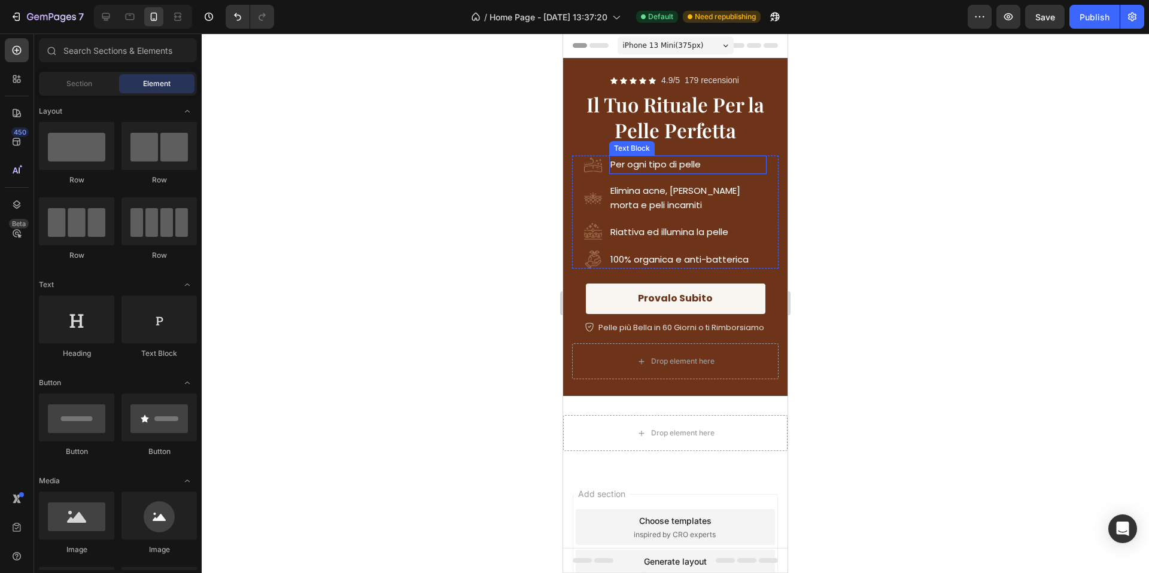
click at [653, 169] on span "Per ogni tipo di pelle" at bounding box center [655, 164] width 90 height 13
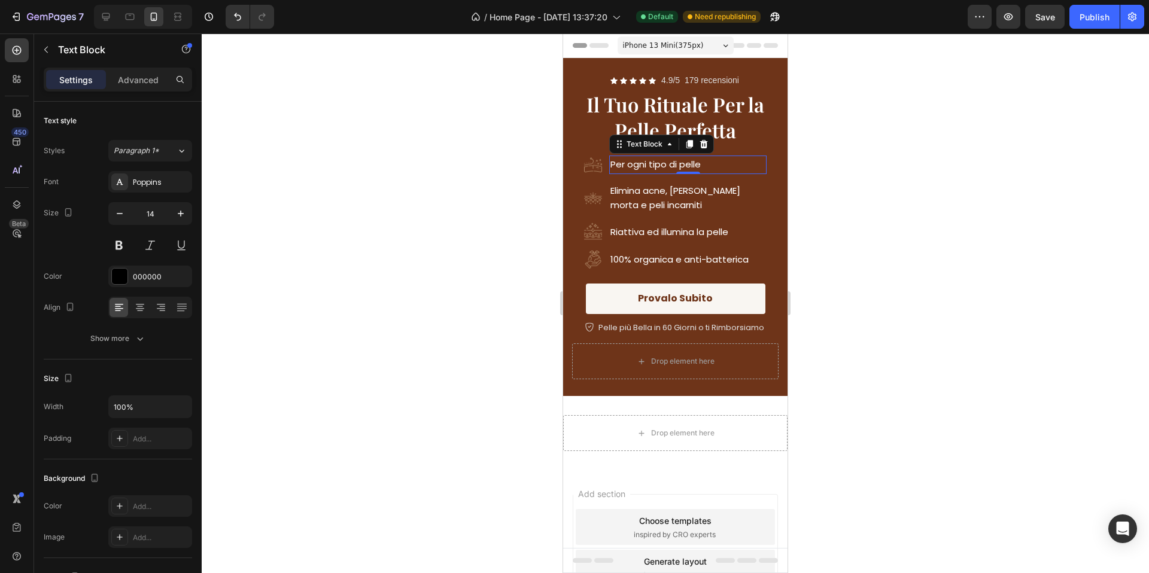
click at [653, 169] on span "Per ogni tipo di pelle" at bounding box center [655, 164] width 90 height 13
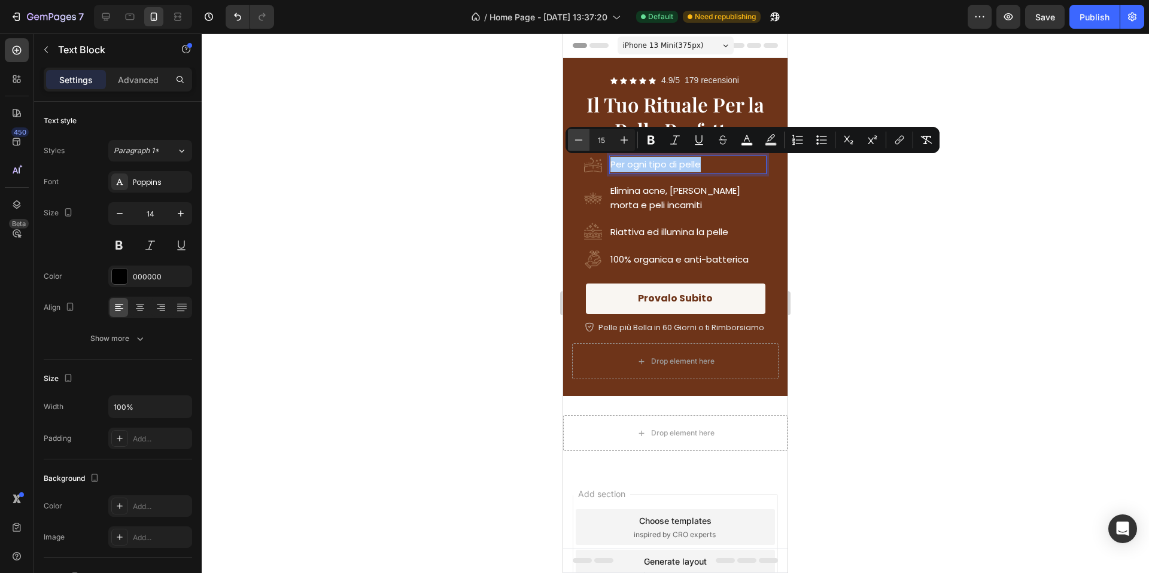
click at [576, 142] on icon "Editor contextual toolbar" at bounding box center [579, 140] width 12 height 12
type input "14"
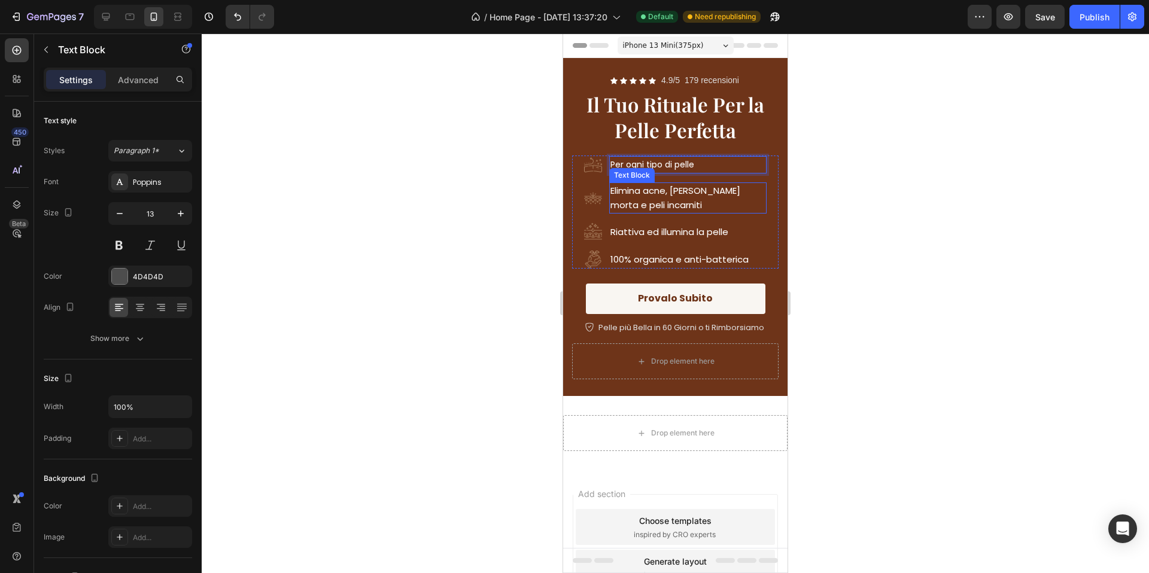
click at [630, 187] on span "Elimina acne, [PERSON_NAME] morta e peli incarniti" at bounding box center [675, 197] width 130 height 27
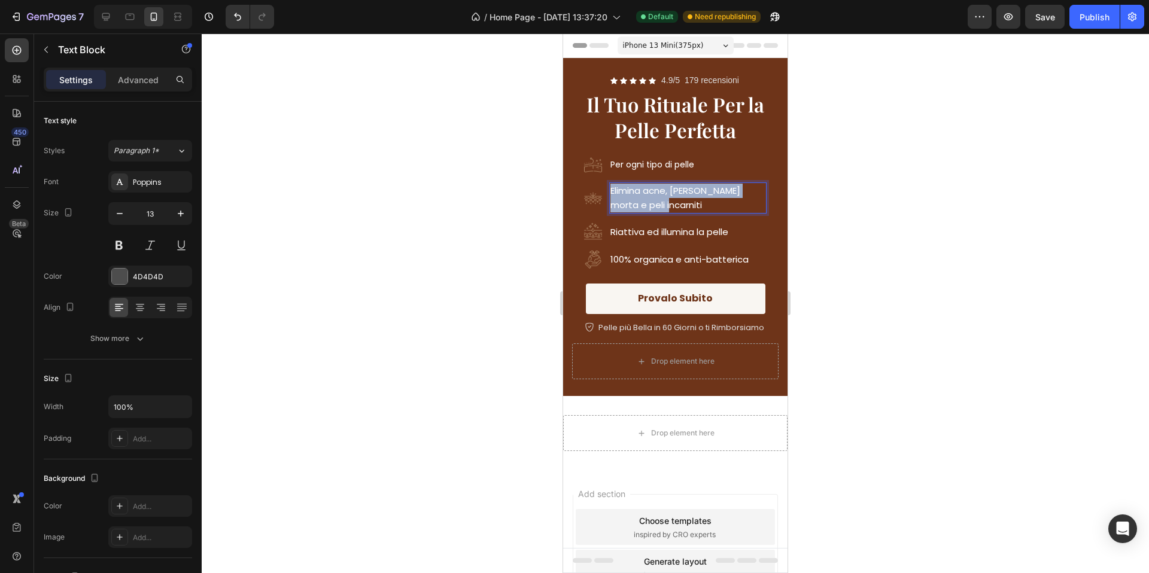
click at [630, 187] on span "Elimina acne, [PERSON_NAME] morta e peli incarniti" at bounding box center [675, 197] width 130 height 27
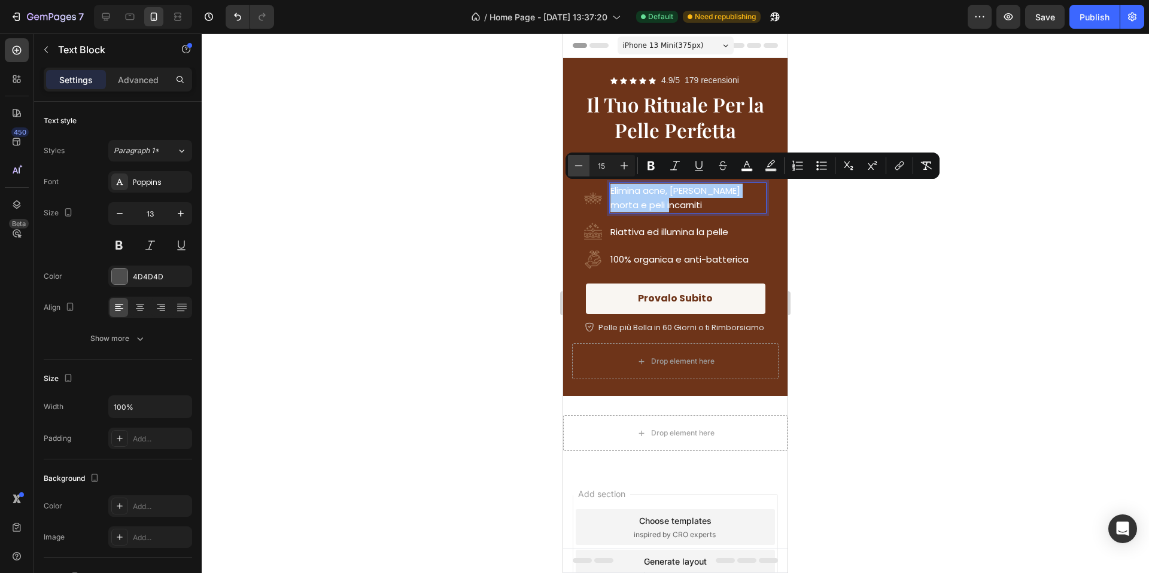
drag, startPoint x: 576, startPoint y: 169, endPoint x: 78, endPoint y: 191, distance: 498.3
click at [576, 169] on icon "Editor contextual toolbar" at bounding box center [579, 166] width 12 height 12
type input "14"
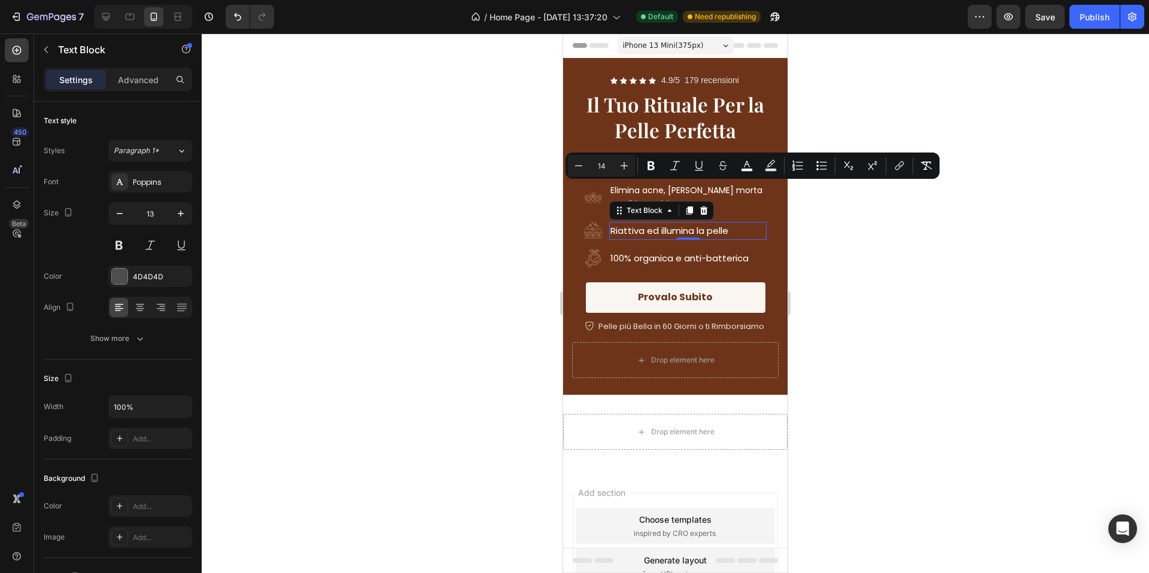
click at [644, 229] on span "Riattiva ed illumina la pelle" at bounding box center [669, 230] width 118 height 13
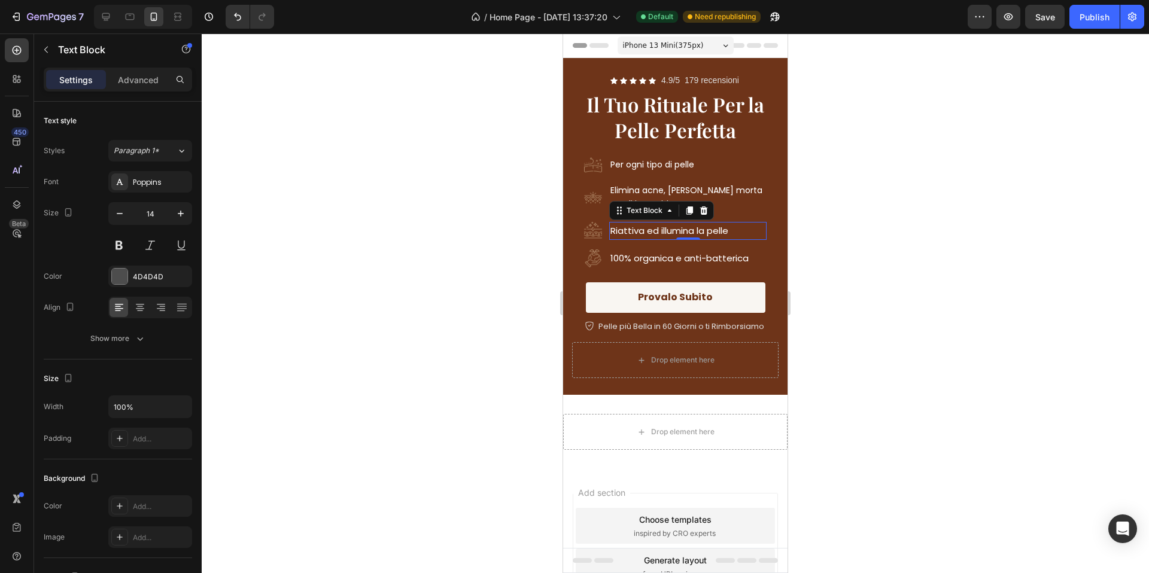
click at [644, 229] on span "Riattiva ed illumina la pelle" at bounding box center [669, 230] width 118 height 13
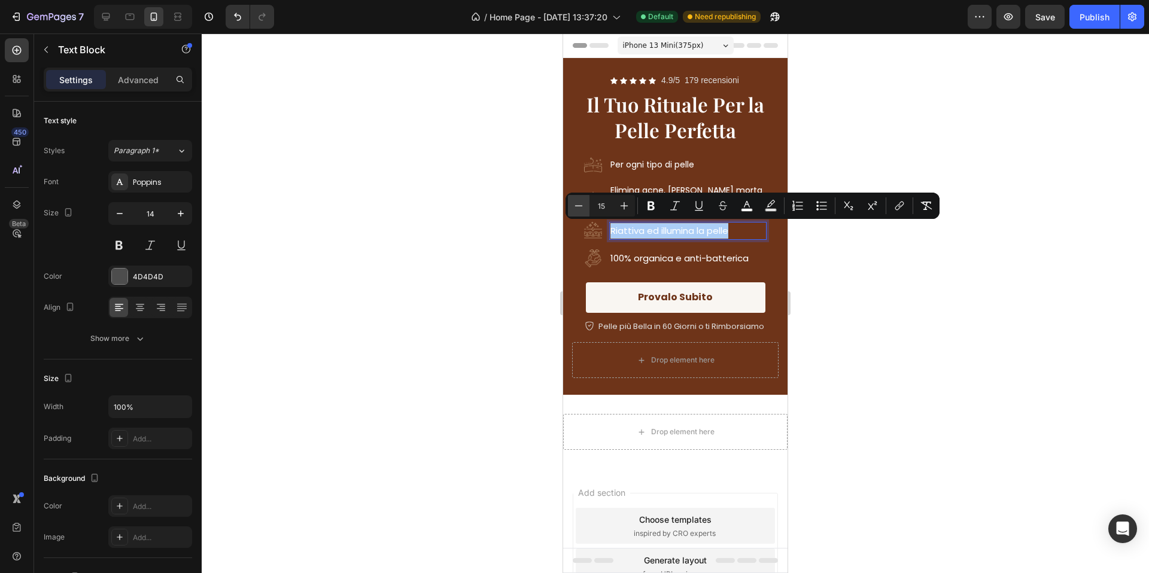
click at [570, 205] on button "Minus" at bounding box center [579, 206] width 22 height 22
type input "14"
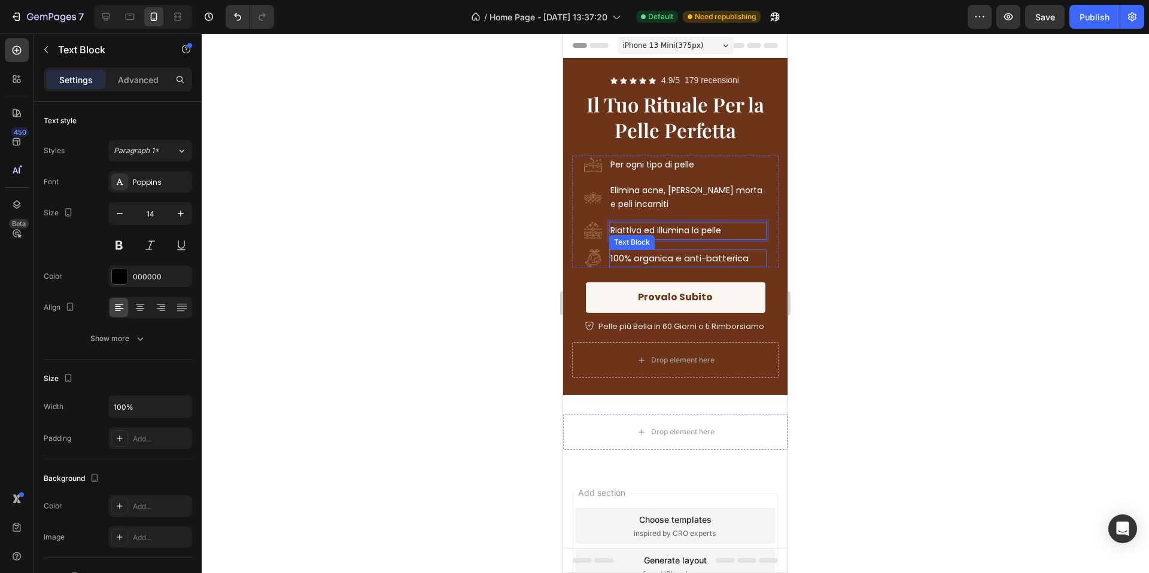
click at [643, 260] on span "100% organica e anti-batterica" at bounding box center [679, 258] width 138 height 13
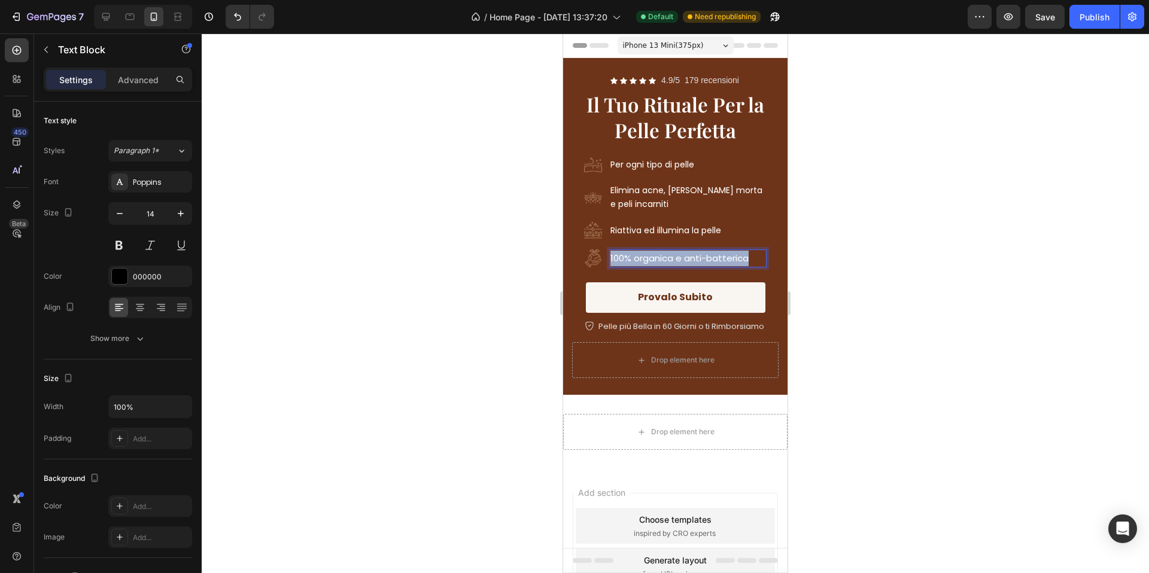
click at [643, 260] on span "100% organica e anti-batterica" at bounding box center [679, 258] width 138 height 13
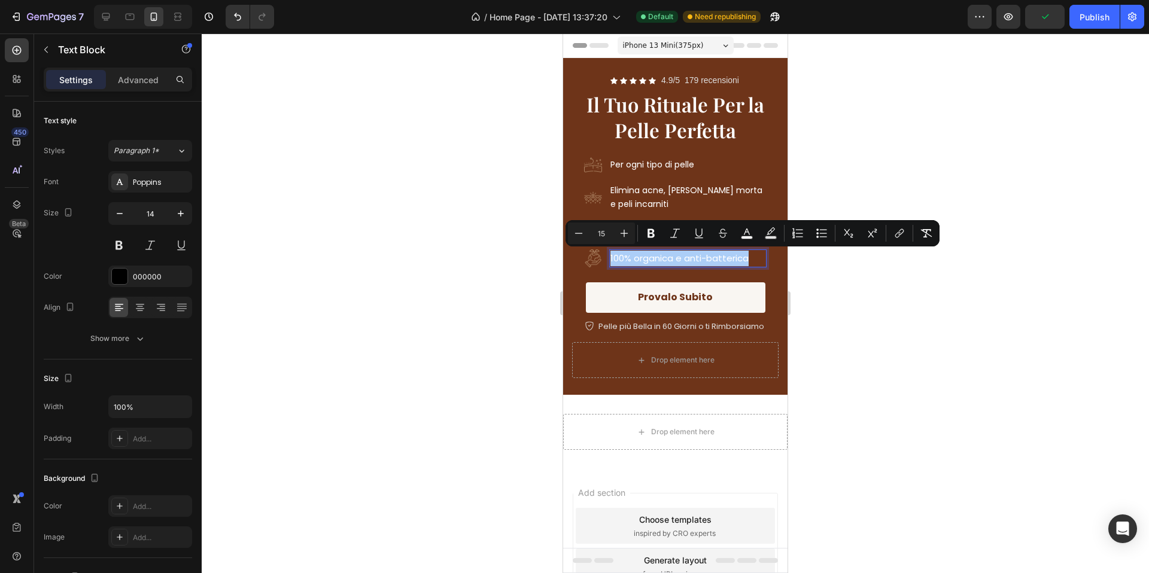
drag, startPoint x: 578, startPoint y: 236, endPoint x: 567, endPoint y: 236, distance: 11.4
click at [575, 236] on icon "Editor contextual toolbar" at bounding box center [579, 233] width 12 height 12
type input "14"
click at [531, 232] on div at bounding box center [675, 304] width 947 height 540
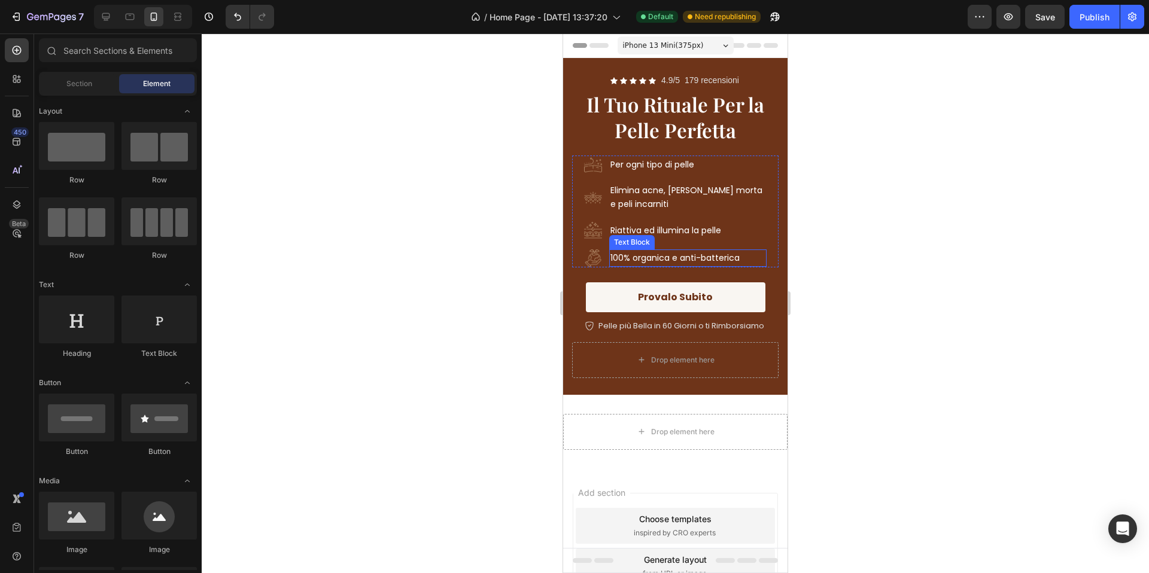
click at [746, 265] on p "100% organica e anti-batterica" at bounding box center [687, 258] width 155 height 15
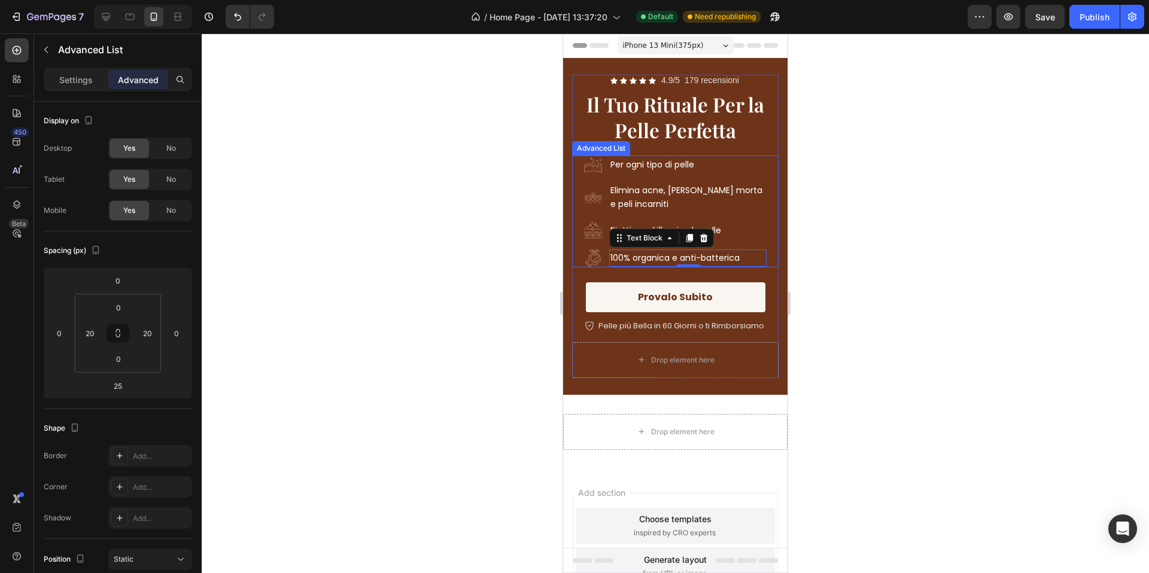
click at [769, 266] on div "Image Per ogni tipo di pelle Text Block Image Elimina acne, pelle morta e peli …" at bounding box center [675, 211] width 206 height 111
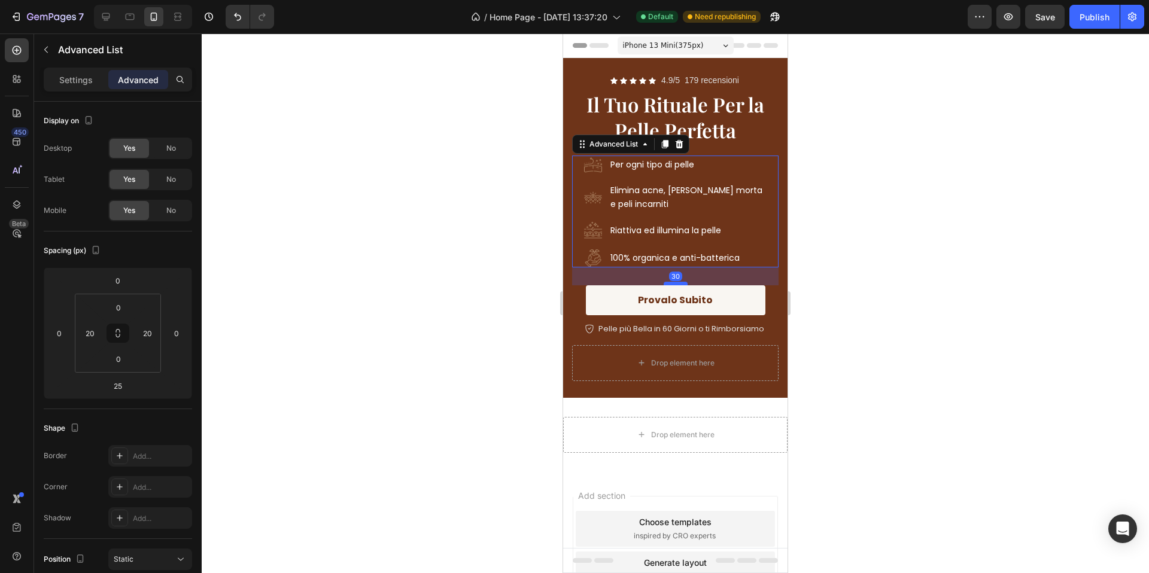
click at [676, 284] on div at bounding box center [676, 284] width 24 height 4
type input "30"
click at [917, 263] on div at bounding box center [675, 304] width 947 height 540
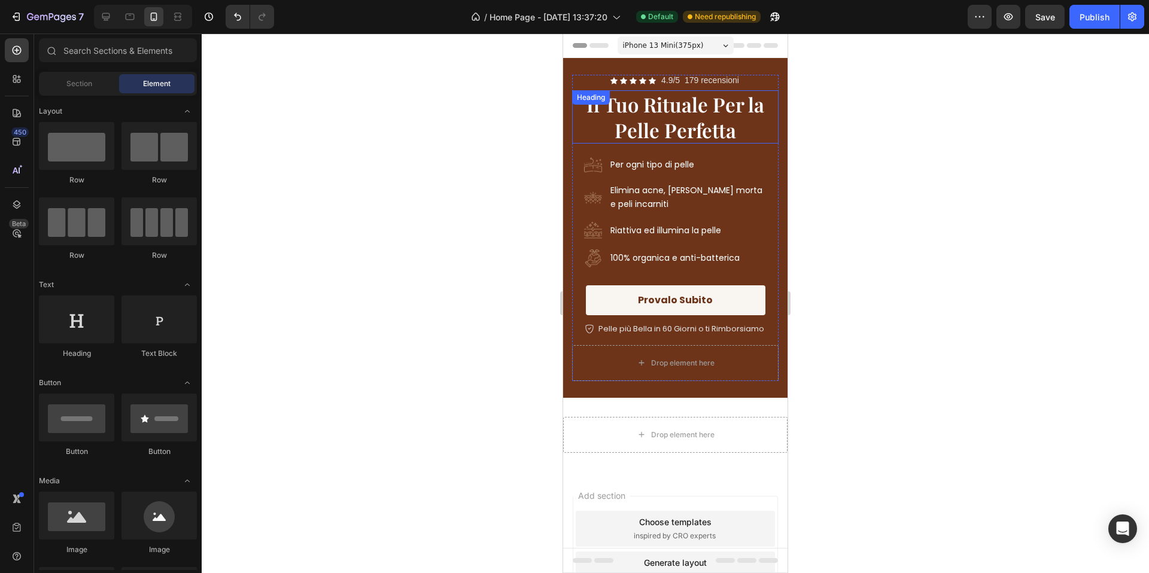
click at [722, 138] on span "Il Tuo Rituale Per la Pelle Perfetta" at bounding box center [675, 117] width 178 height 52
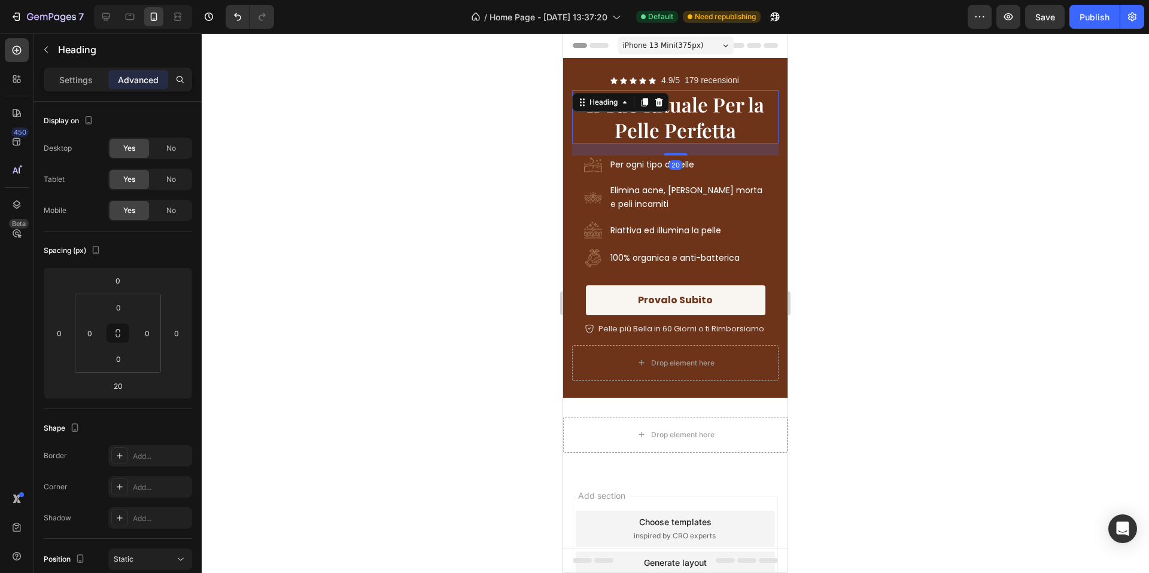
click at [683, 153] on div "20" at bounding box center [675, 150] width 206 height 12
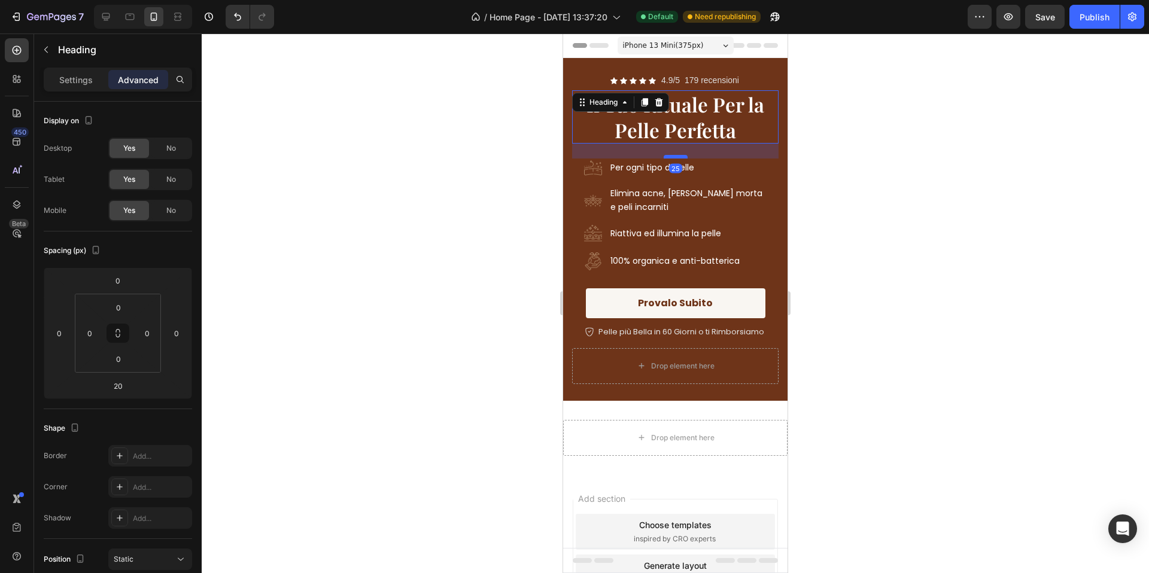
click at [682, 157] on div at bounding box center [676, 157] width 24 height 4
type input "25"
click at [830, 142] on div at bounding box center [675, 304] width 947 height 540
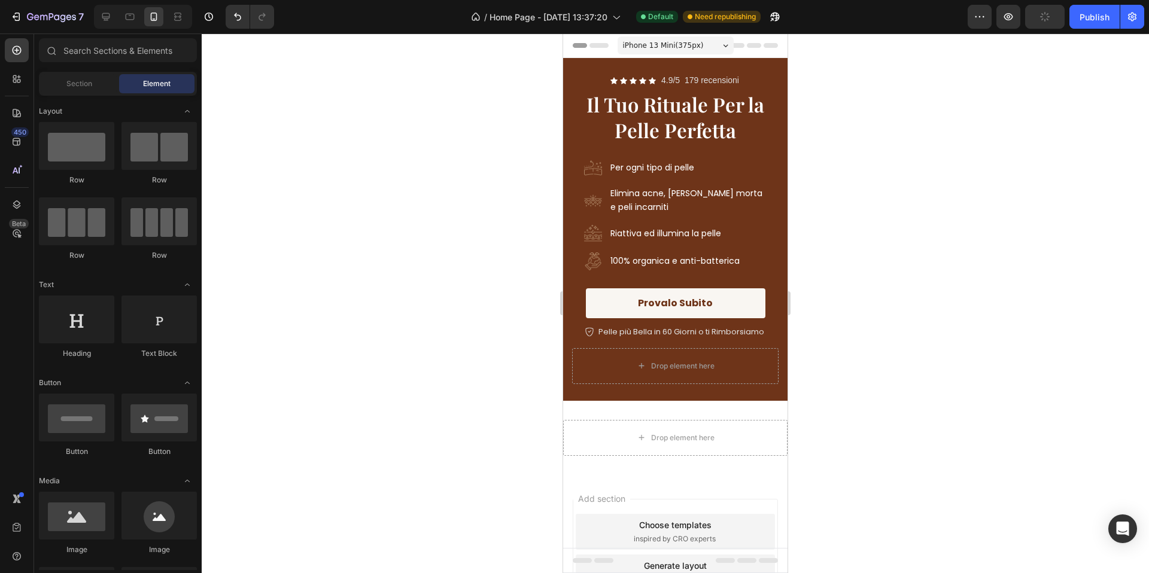
click at [710, 138] on span "Il Tuo Rituale Per la Pelle Perfetta" at bounding box center [675, 117] width 178 height 52
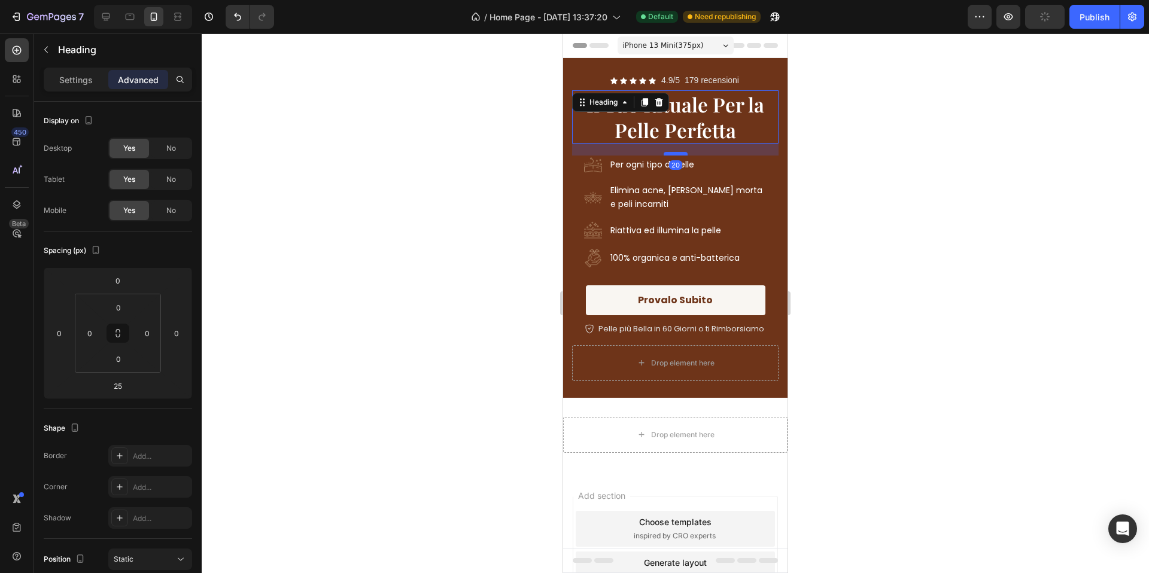
click at [678, 155] on div at bounding box center [676, 154] width 24 height 4
type input "20"
click at [849, 157] on div at bounding box center [675, 304] width 947 height 540
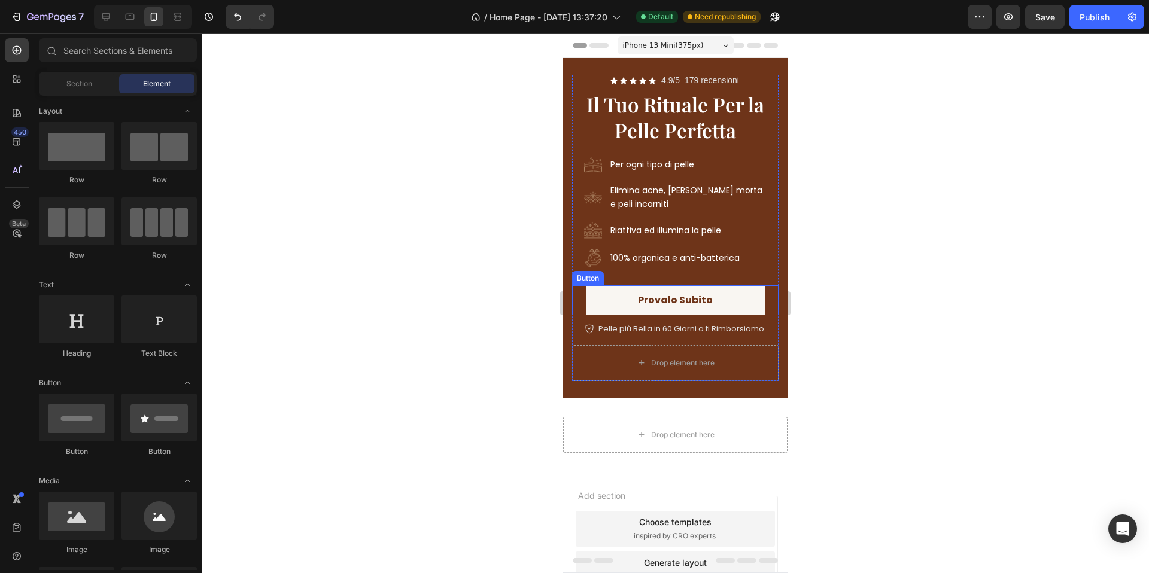
click at [740, 295] on link "Provalo Subito" at bounding box center [676, 300] width 180 height 31
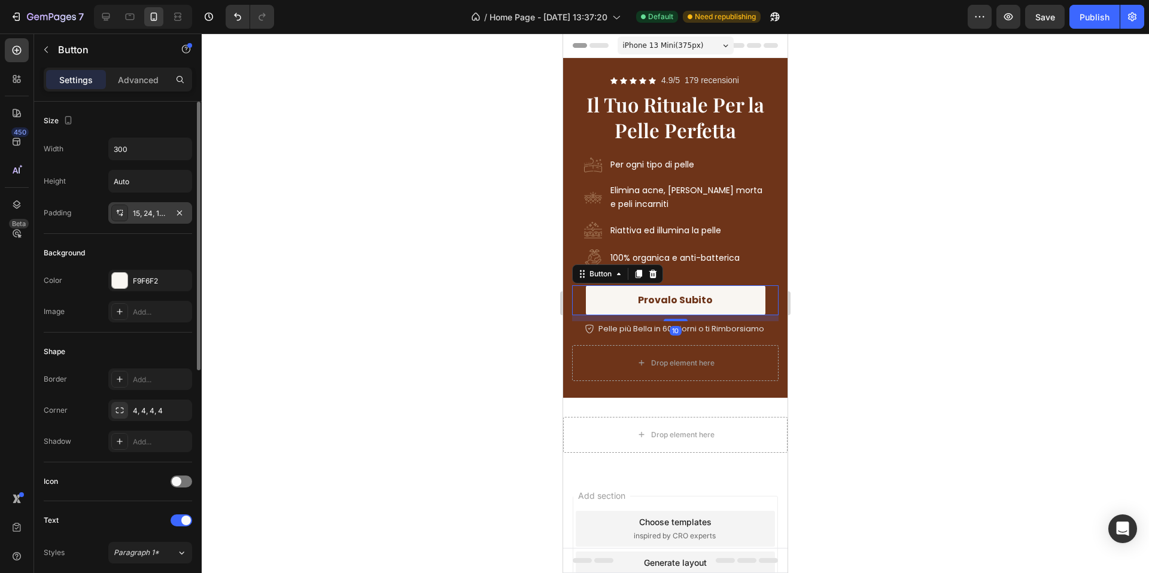
click at [141, 218] on div "15, 24, 15, 24" at bounding box center [150, 213] width 35 height 11
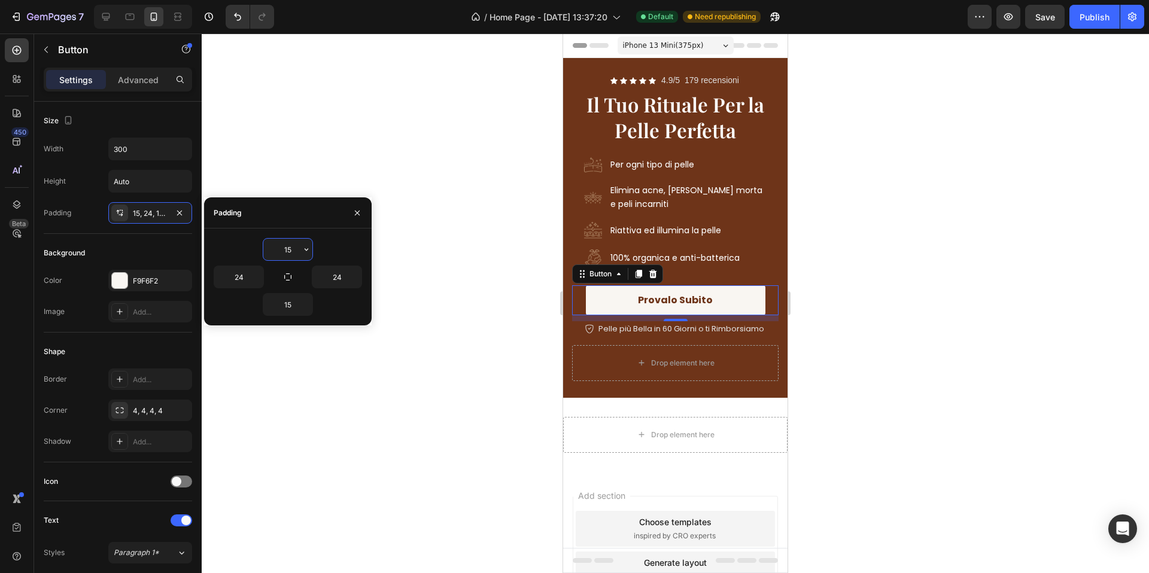
click at [288, 249] on input "15" at bounding box center [287, 250] width 49 height 22
type input "20"
click at [287, 295] on input "15" at bounding box center [287, 305] width 49 height 22
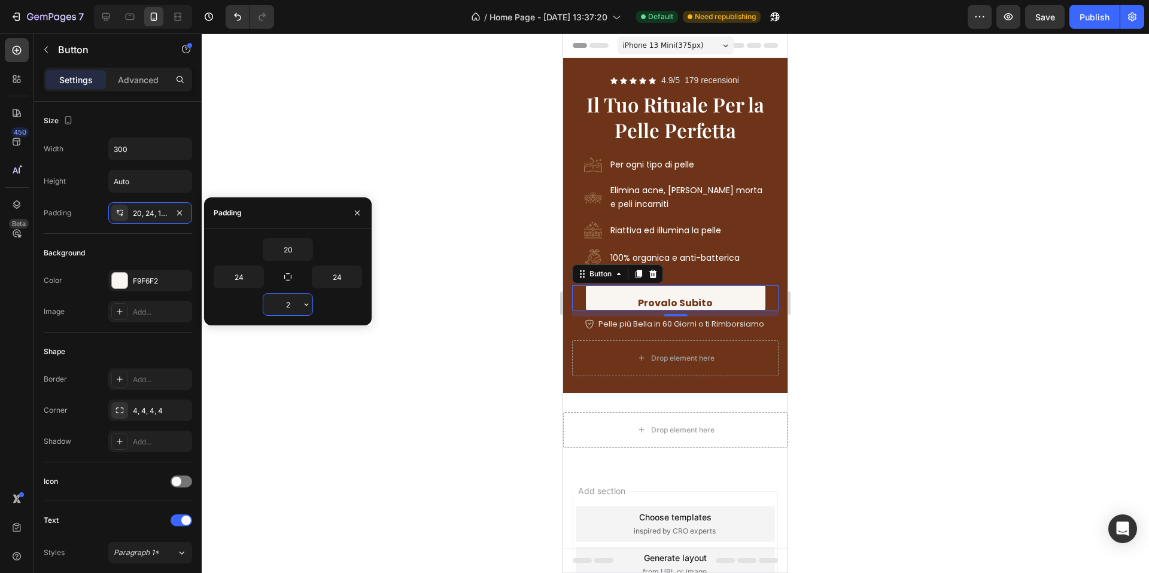
type input "20"
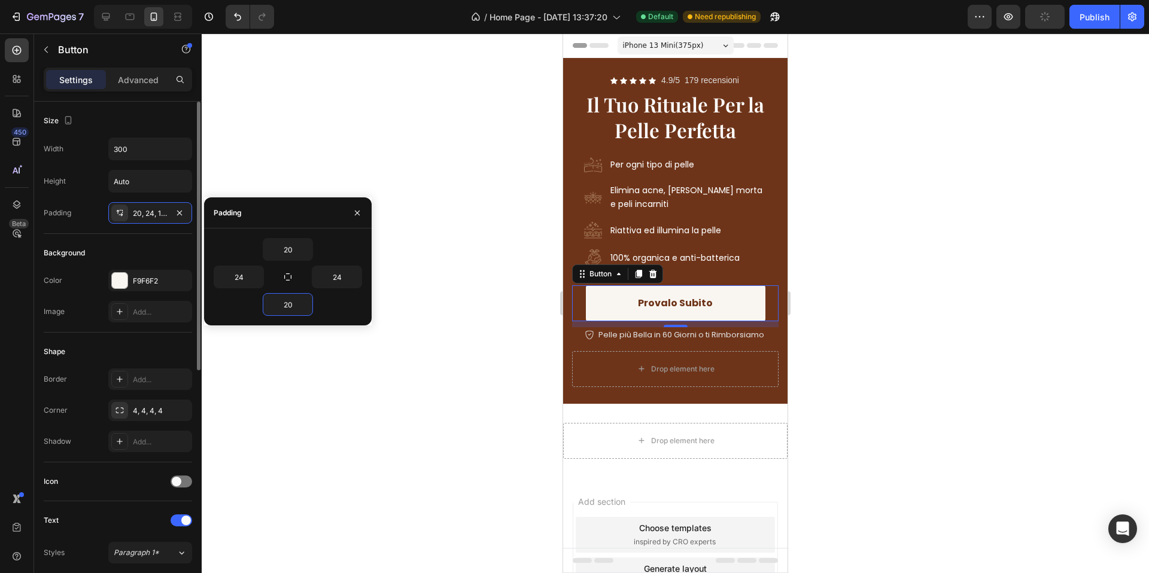
click at [150, 121] on div "Size" at bounding box center [118, 120] width 148 height 19
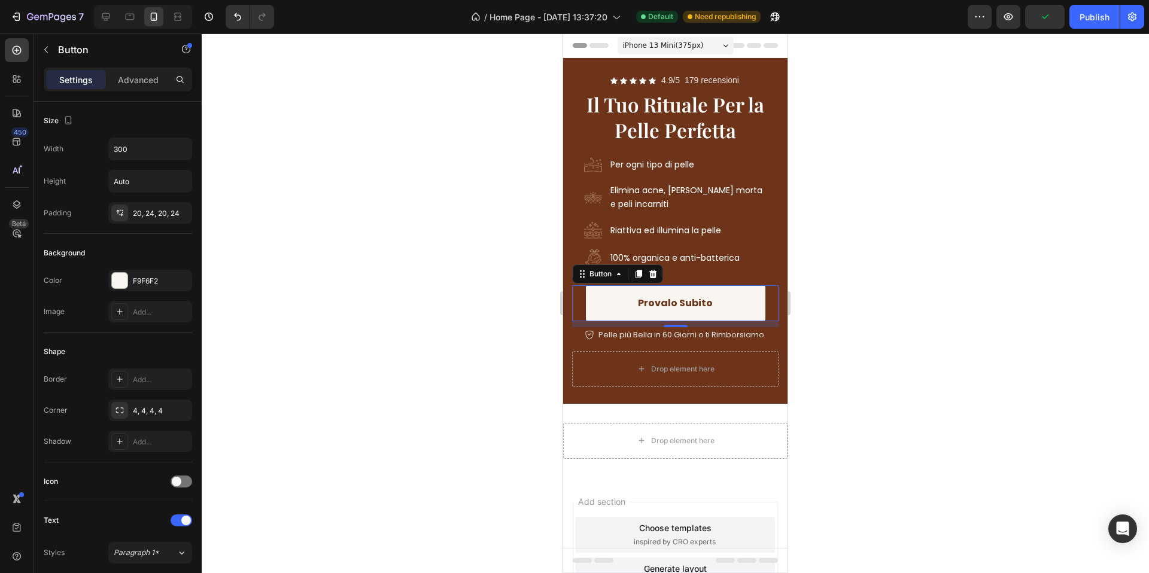
click at [366, 117] on div at bounding box center [675, 304] width 947 height 540
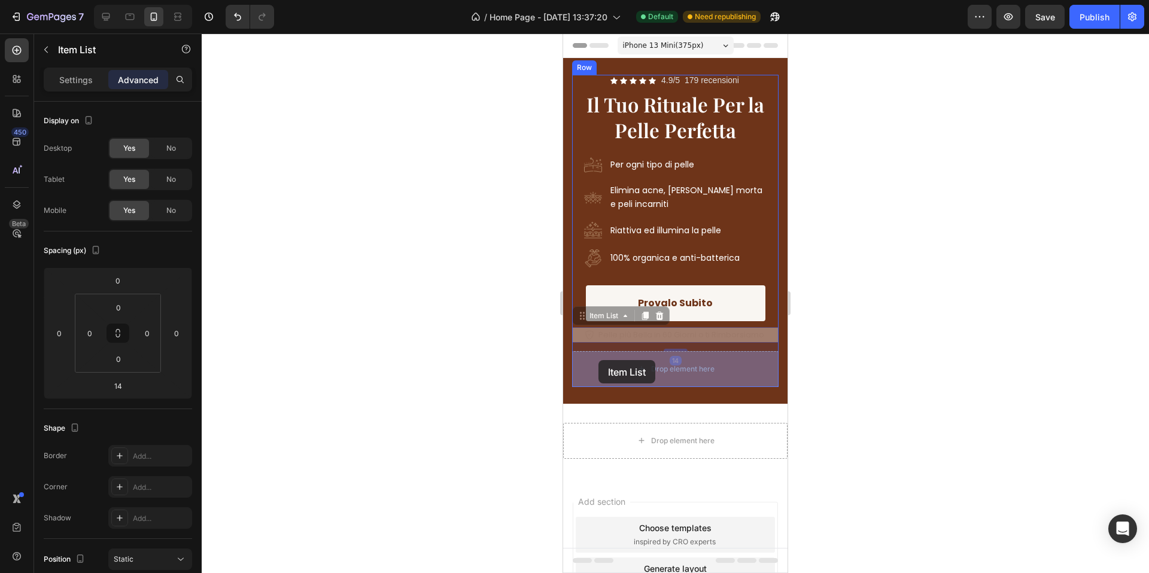
drag, startPoint x: 595, startPoint y: 340, endPoint x: 598, endPoint y: 355, distance: 15.4
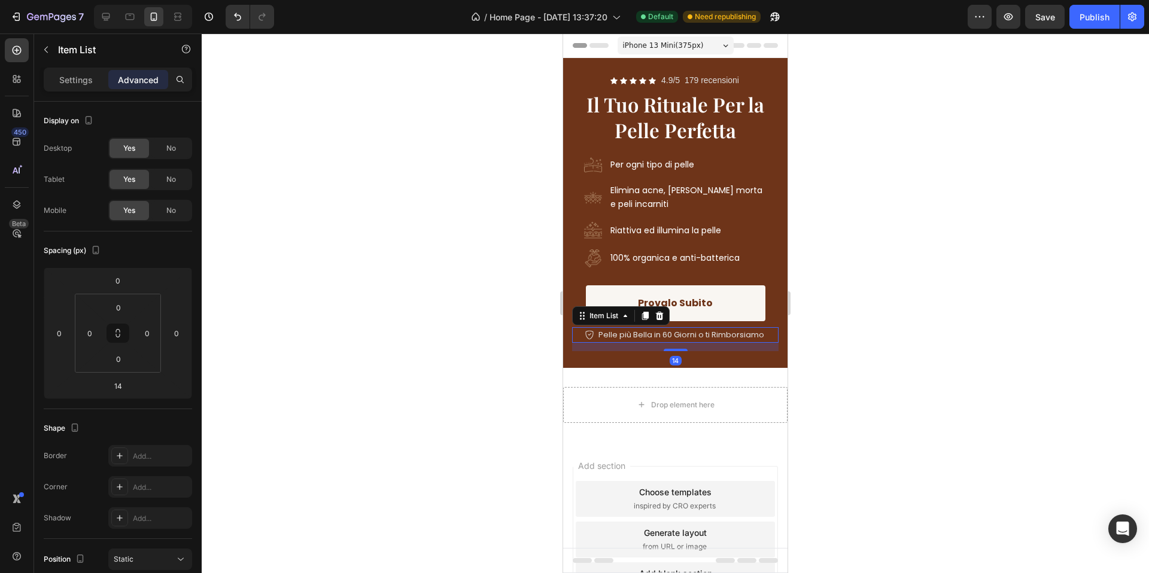
click at [954, 275] on div at bounding box center [675, 304] width 947 height 540
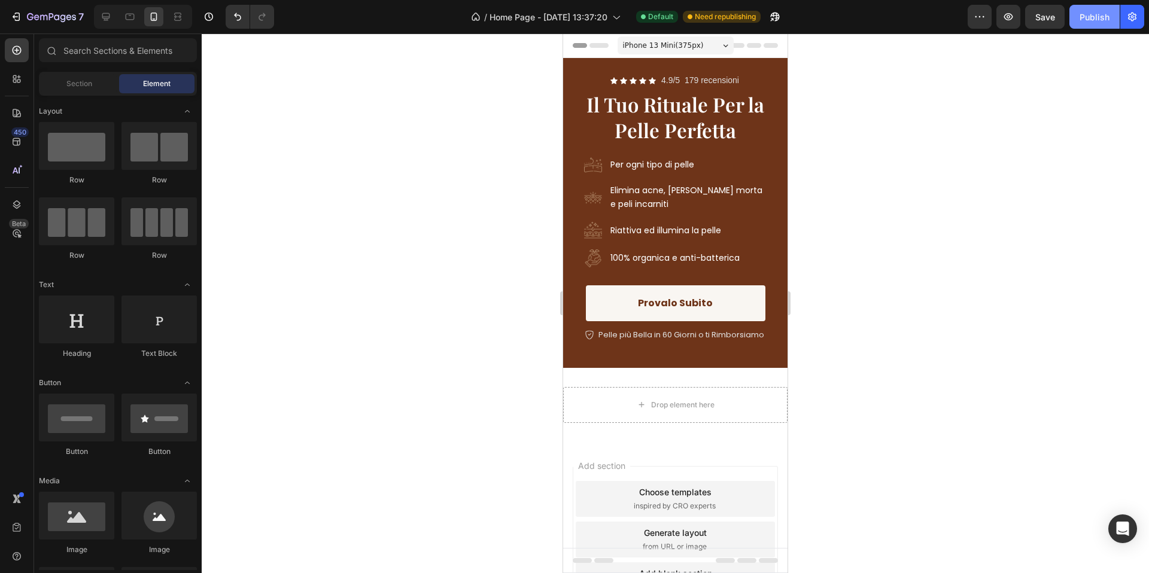
click at [1093, 17] on div "Publish" at bounding box center [1094, 17] width 30 height 13
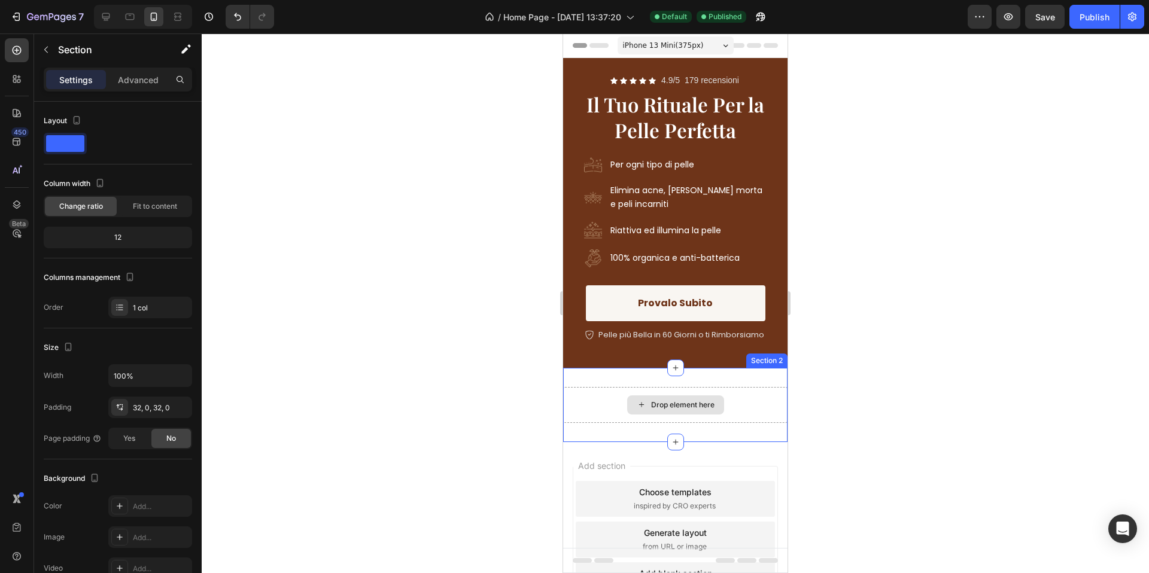
click at [661, 393] on div "Drop element here" at bounding box center [675, 405] width 224 height 36
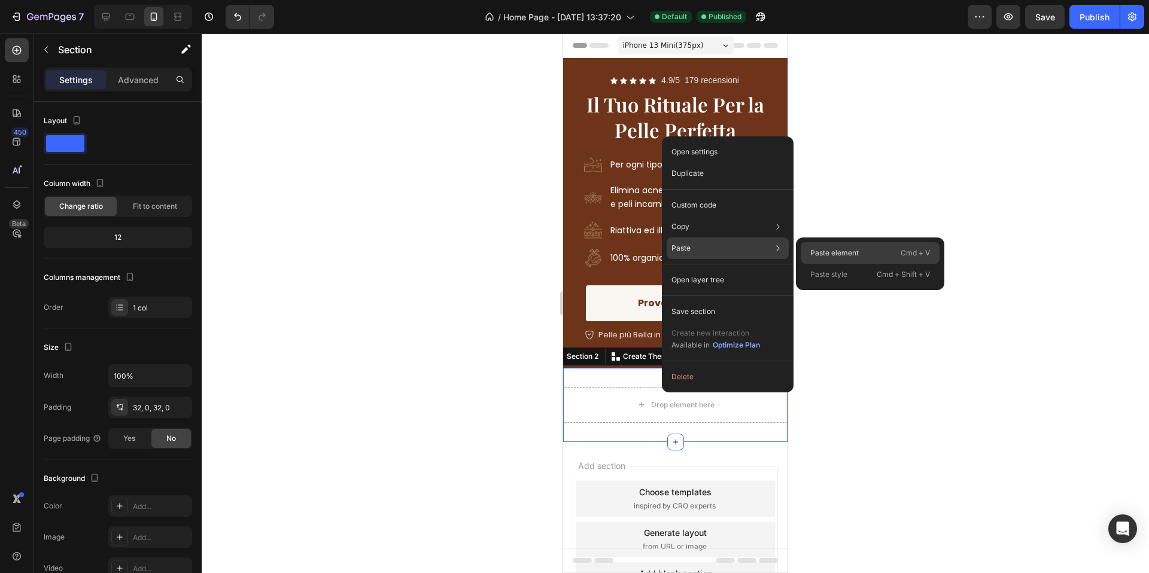
click at [814, 250] on p "Paste element" at bounding box center [834, 253] width 48 height 11
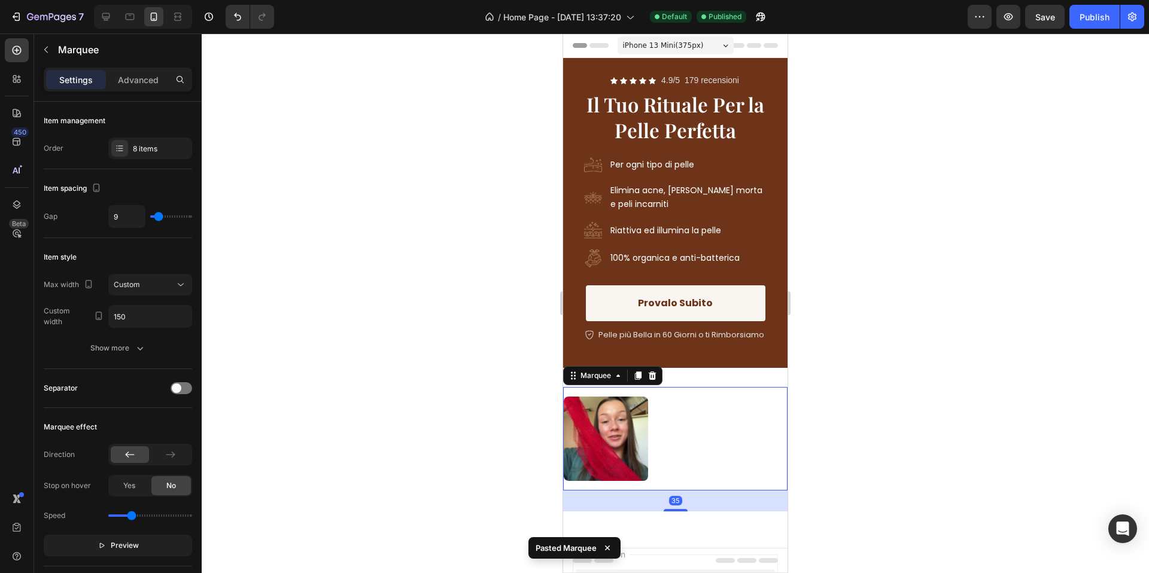
click at [842, 294] on div at bounding box center [675, 304] width 947 height 540
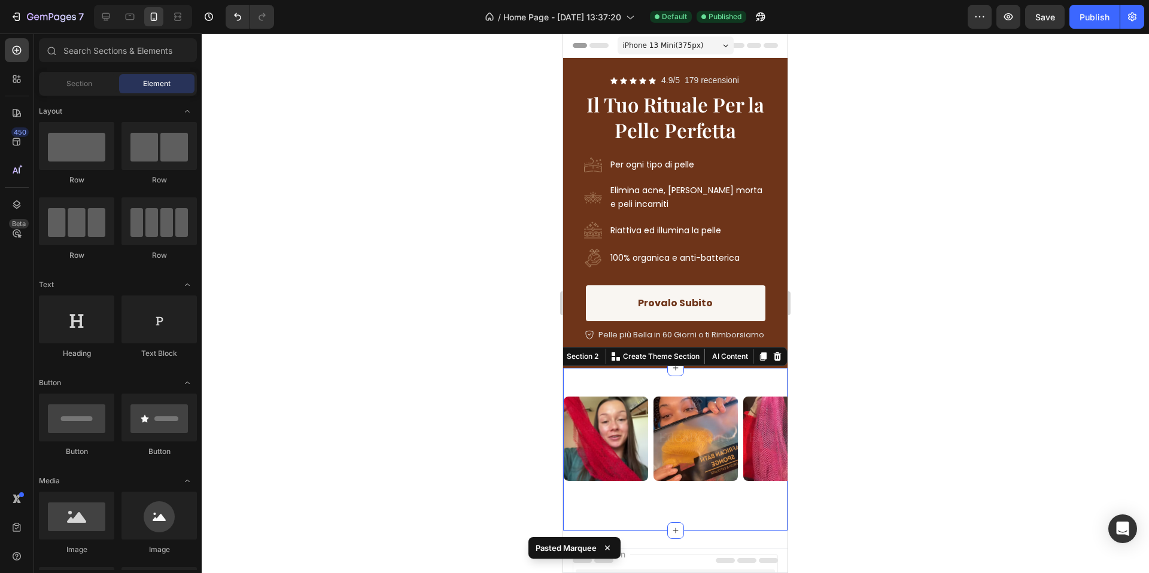
click at [689, 378] on div "Image Image Image Image Image Image Image Image Image Image Image Image Image I…" at bounding box center [675, 449] width 224 height 163
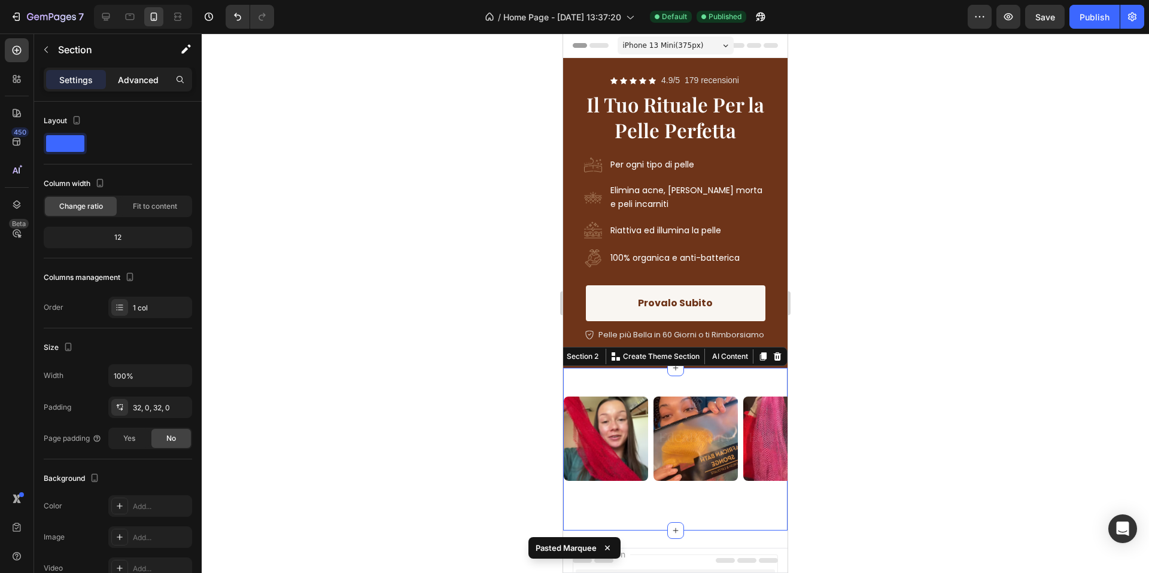
click at [141, 78] on p "Advanced" at bounding box center [138, 80] width 41 height 13
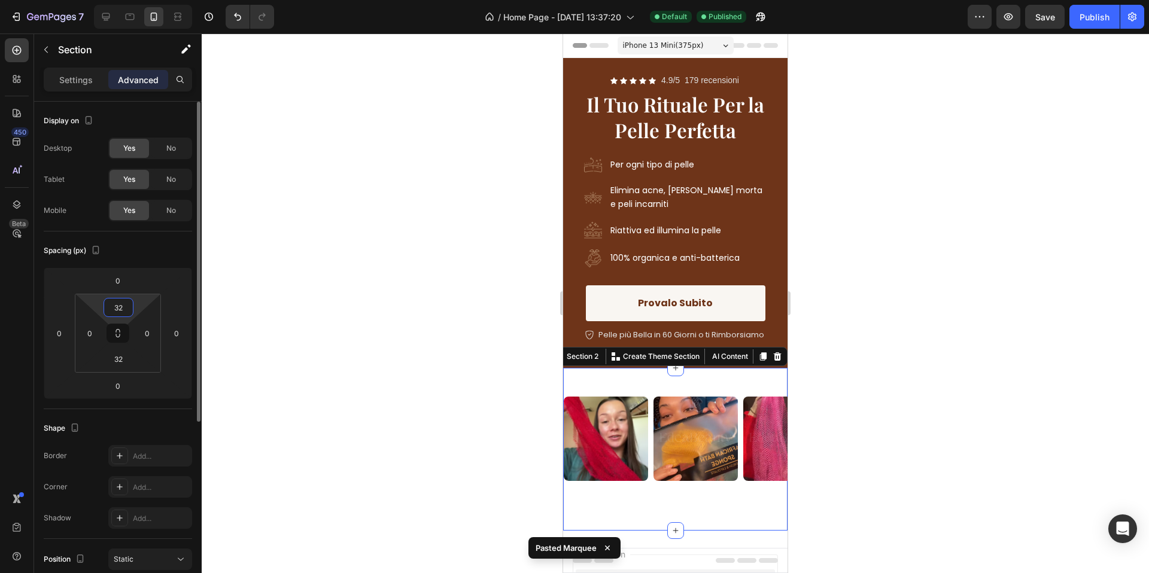
click at [122, 314] on input "32" at bounding box center [119, 308] width 24 height 18
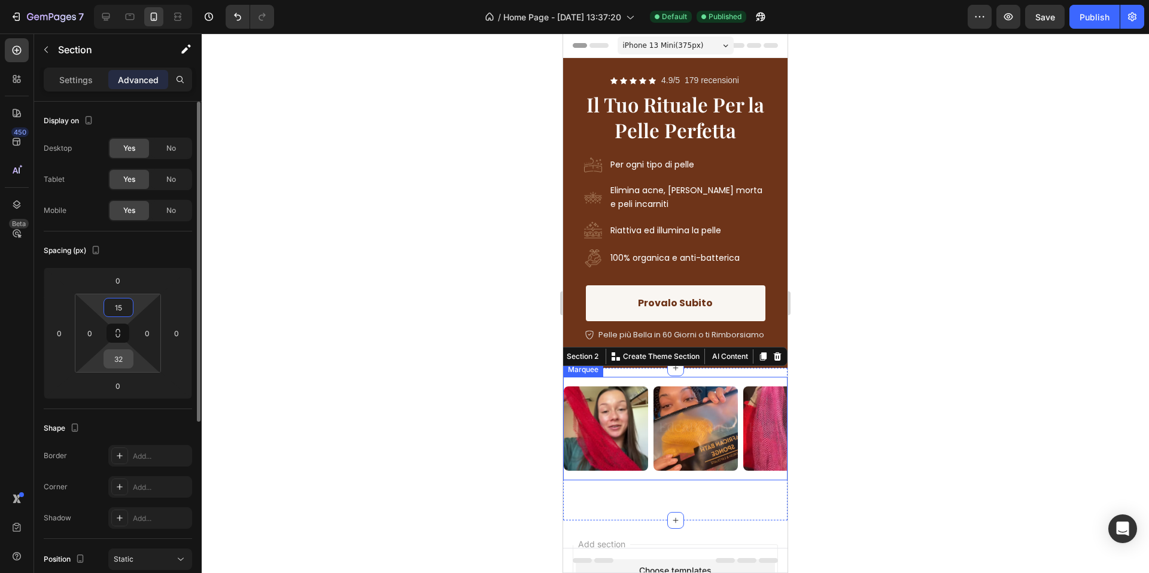
type input "15"
click at [117, 366] on input "32" at bounding box center [119, 359] width 24 height 18
type input "15"
drag, startPoint x: 433, startPoint y: 375, endPoint x: 419, endPoint y: 373, distance: 13.9
click at [434, 375] on div at bounding box center [675, 304] width 947 height 540
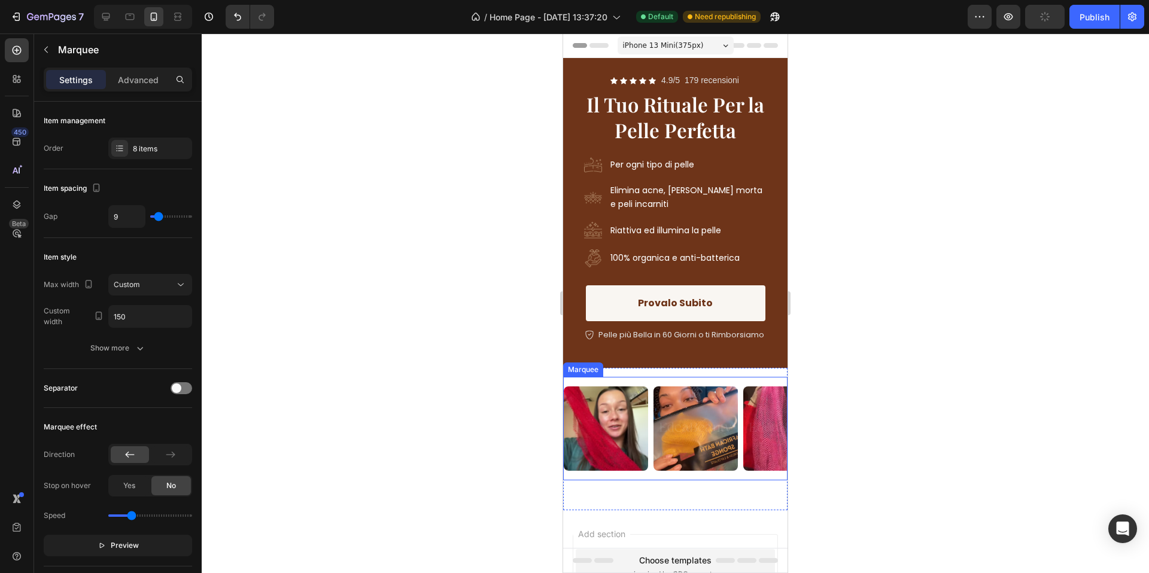
click at [658, 377] on div "Image Image Image Image Image Image Image Image Image Image Image Image Image I…" at bounding box center [675, 429] width 224 height 104
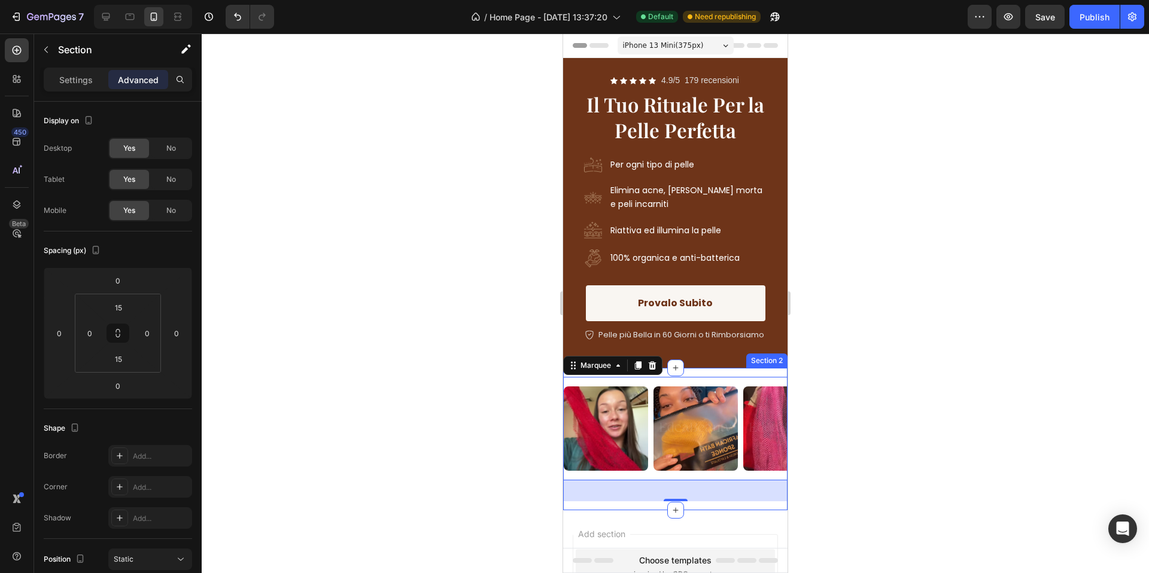
click at [701, 373] on div "Image Image Image Image Image Image Image Image Image Image Image Image Image I…" at bounding box center [675, 439] width 224 height 142
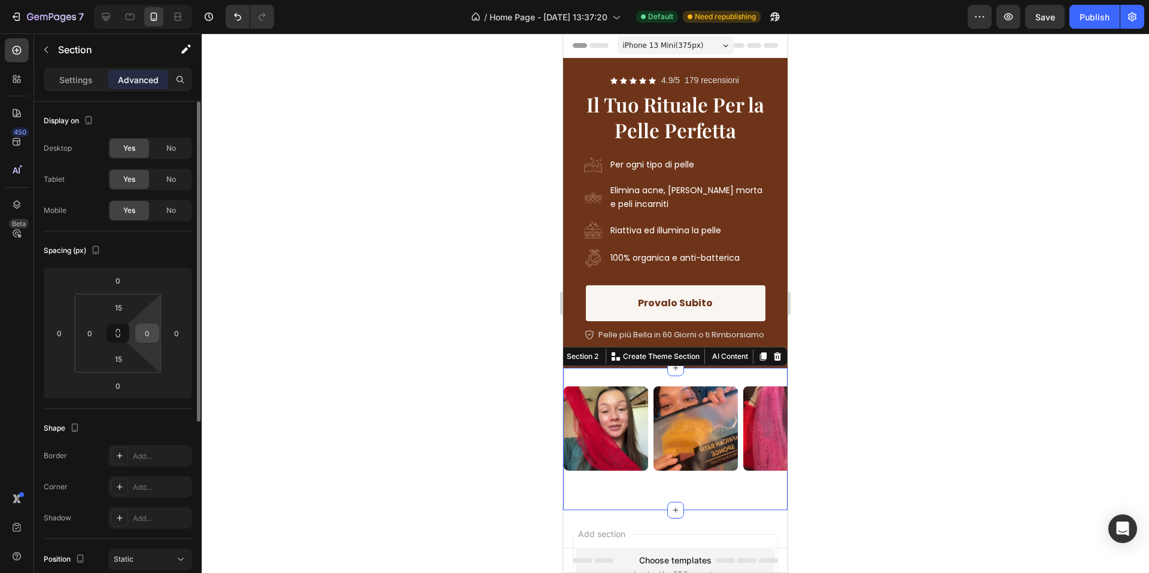
click at [144, 336] on input "0" at bounding box center [147, 333] width 18 height 18
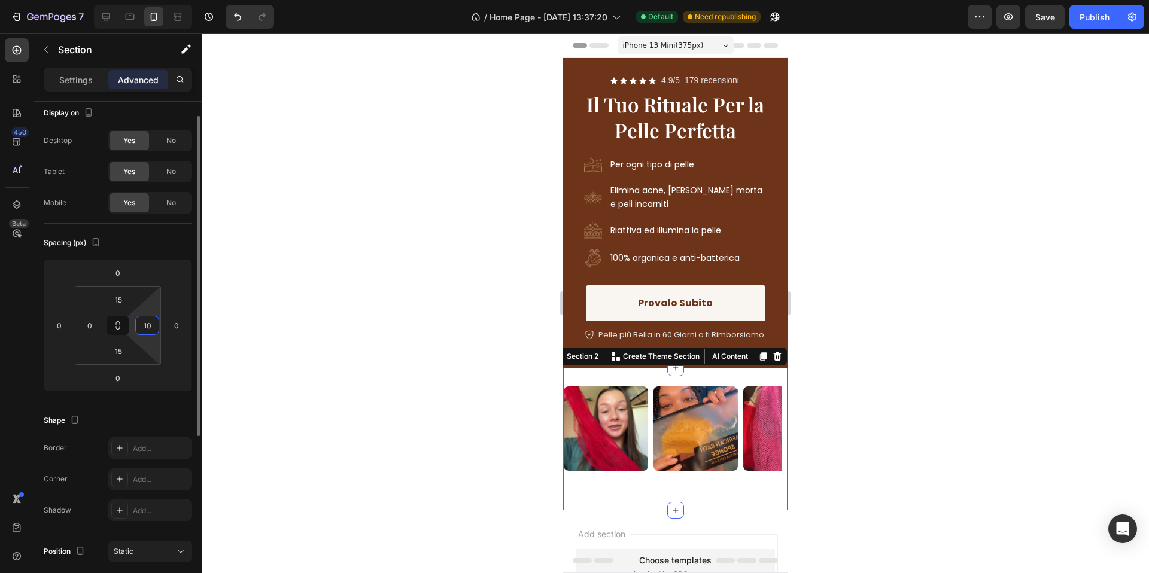
scroll to position [14, 0]
type input "10"
click at [99, 320] on div "0" at bounding box center [90, 319] width 24 height 19
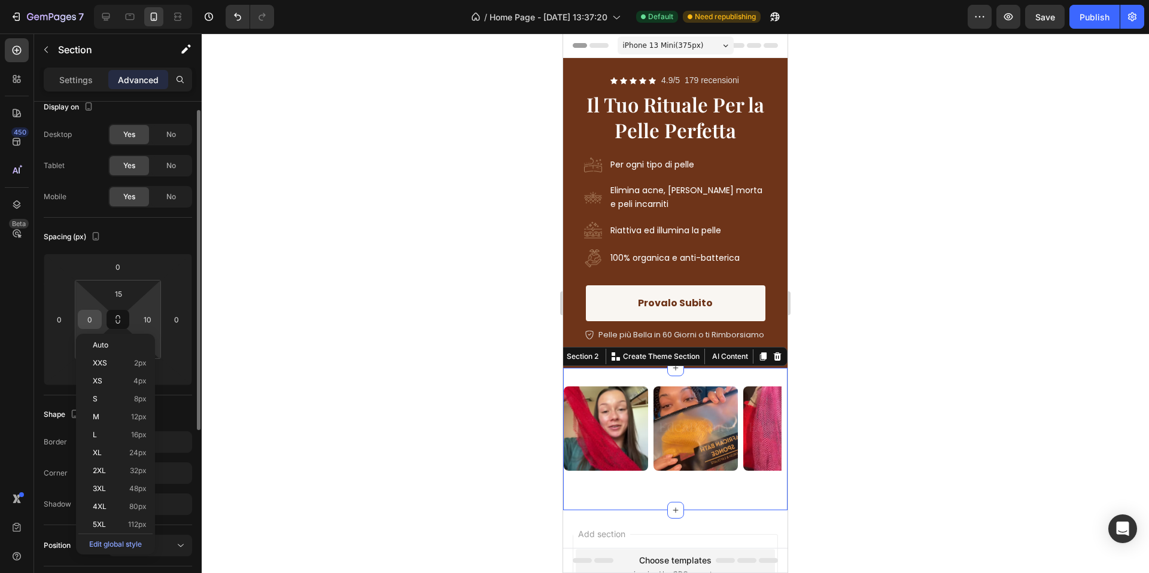
click at [89, 320] on input "0" at bounding box center [90, 320] width 18 height 18
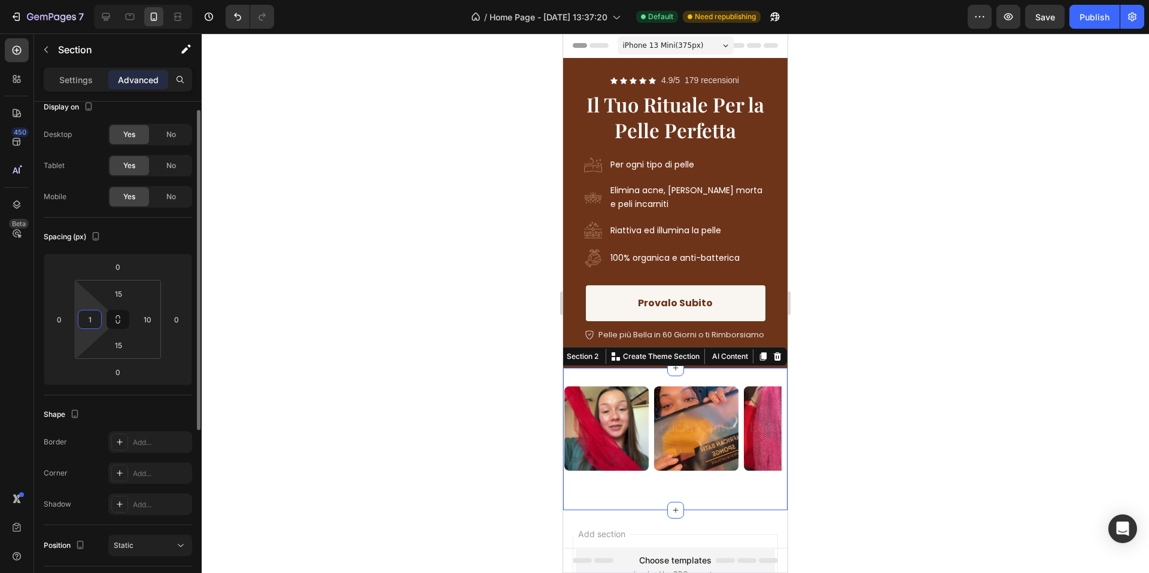
type input "10"
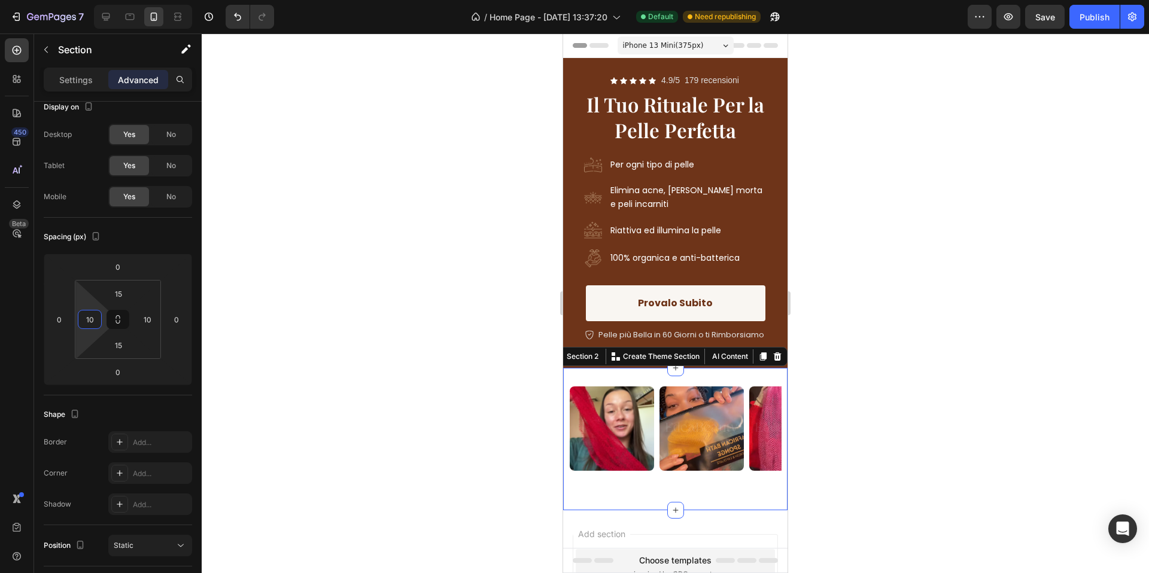
click at [419, 291] on div at bounding box center [675, 304] width 947 height 540
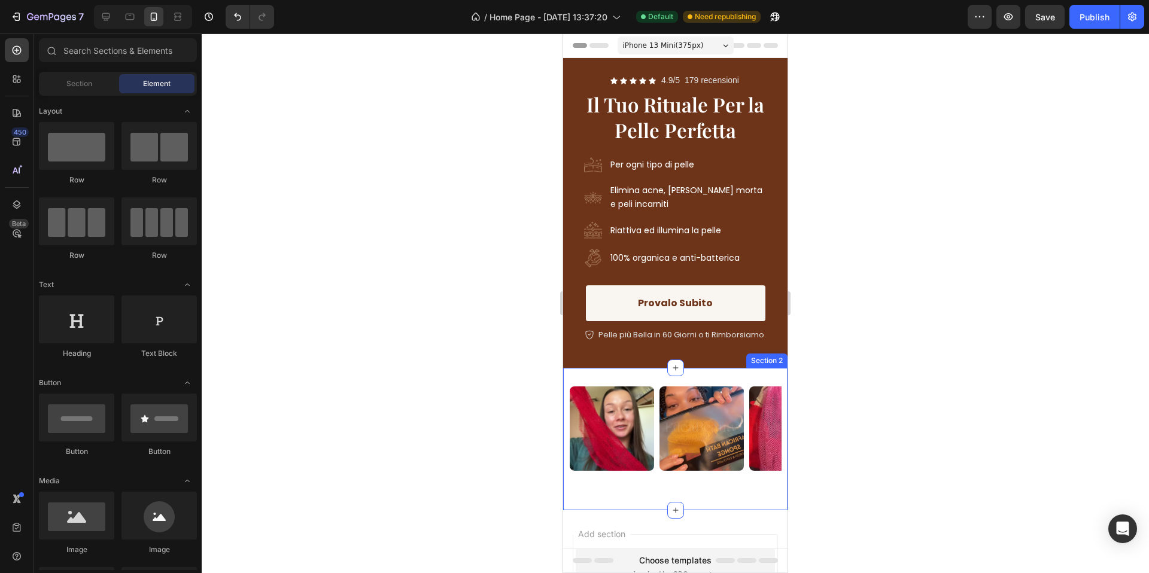
click at [686, 374] on div "Image Image Image Image Image Image Image Image Image Image Image Image Image I…" at bounding box center [675, 439] width 224 height 142
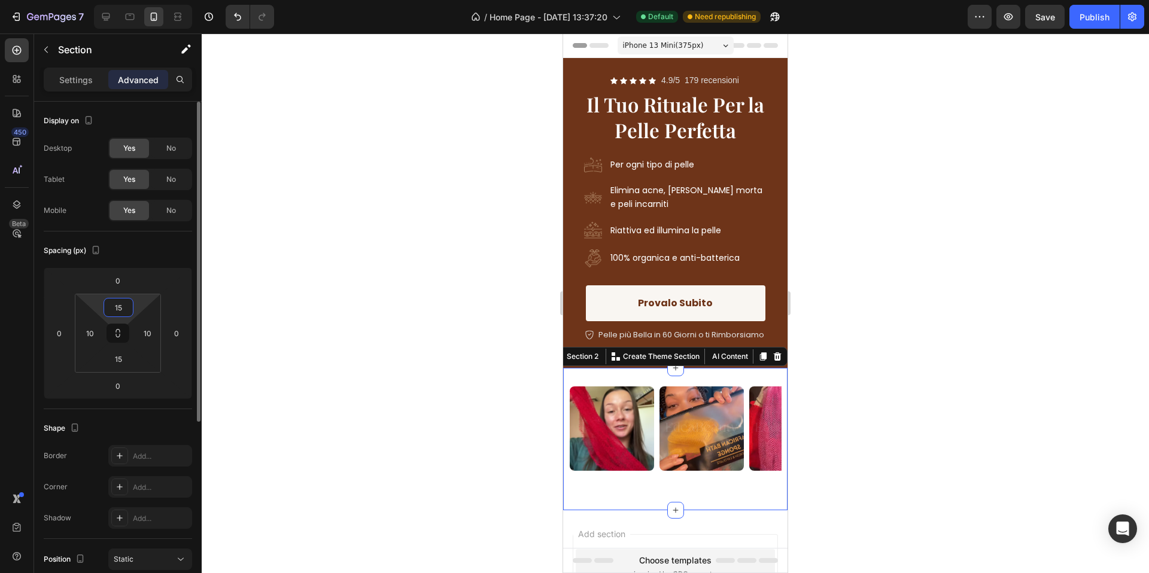
click at [124, 307] on input "15" at bounding box center [119, 308] width 24 height 18
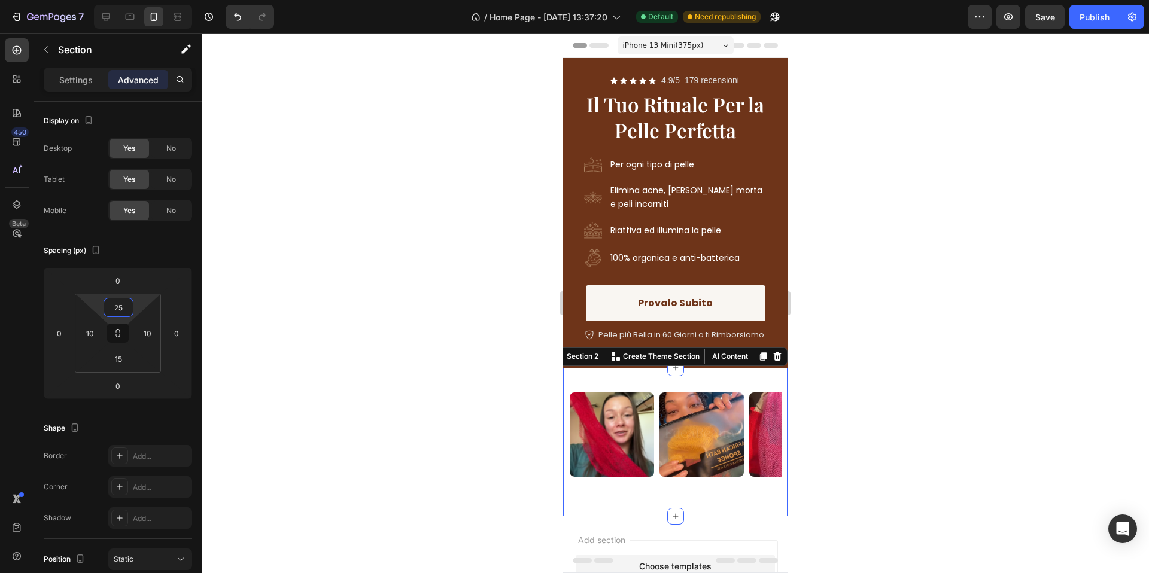
type input "25"
click at [451, 284] on div at bounding box center [675, 304] width 947 height 540
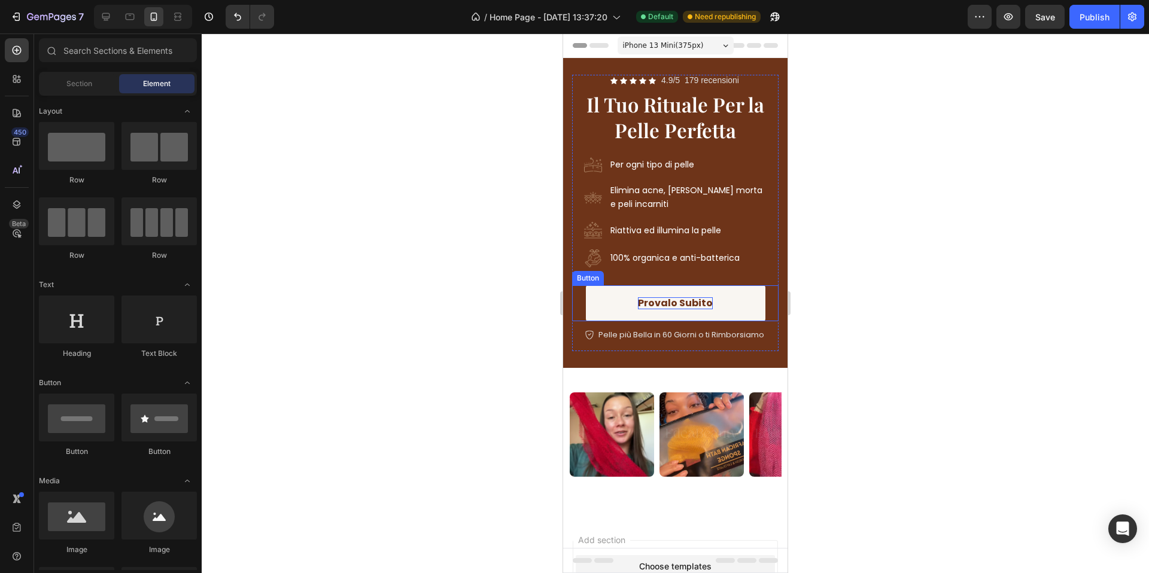
scroll to position [90, 0]
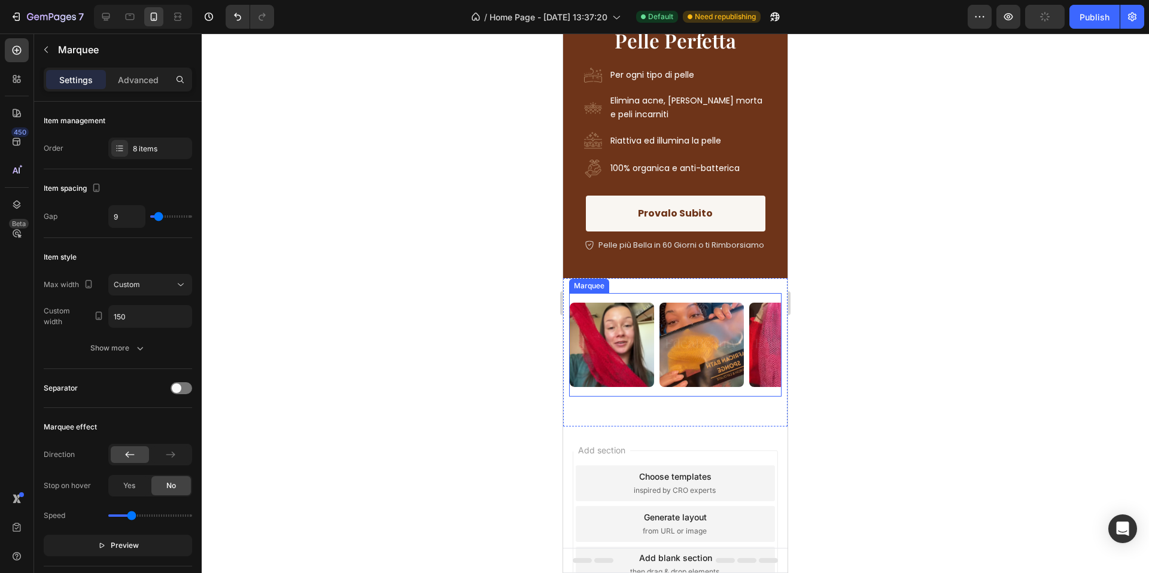
click at [659, 391] on div "Image Image Image Image Image Image Image Image Image Image Image Image Image I…" at bounding box center [675, 345] width 212 height 104
click at [884, 351] on div at bounding box center [675, 304] width 947 height 540
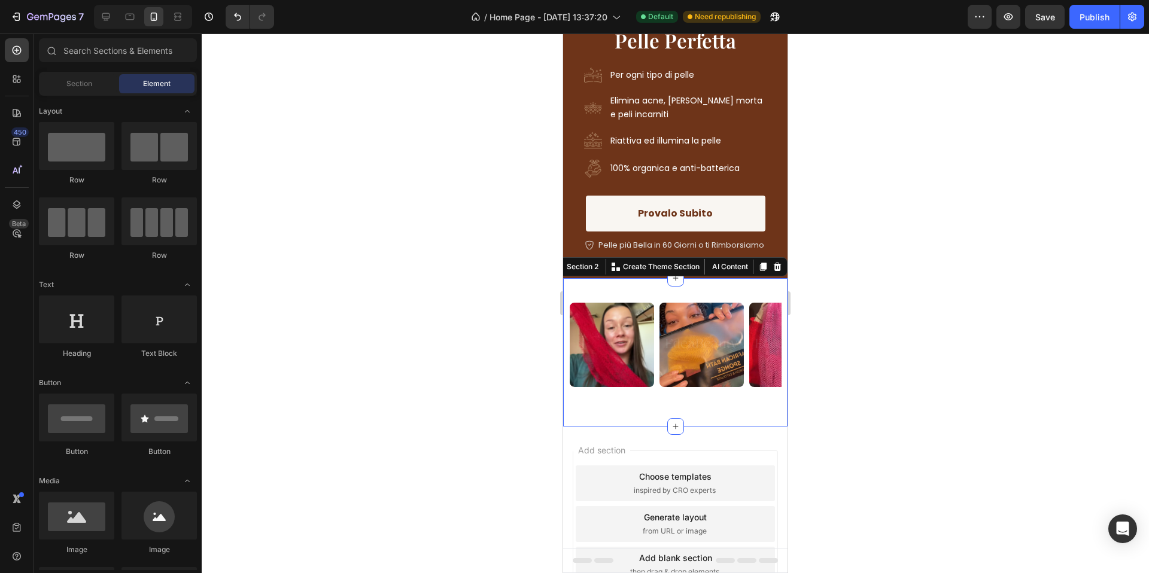
click at [701, 403] on div "Image Image Image Image Image Image Image Image Image Image Image Image Image I…" at bounding box center [675, 355] width 212 height 124
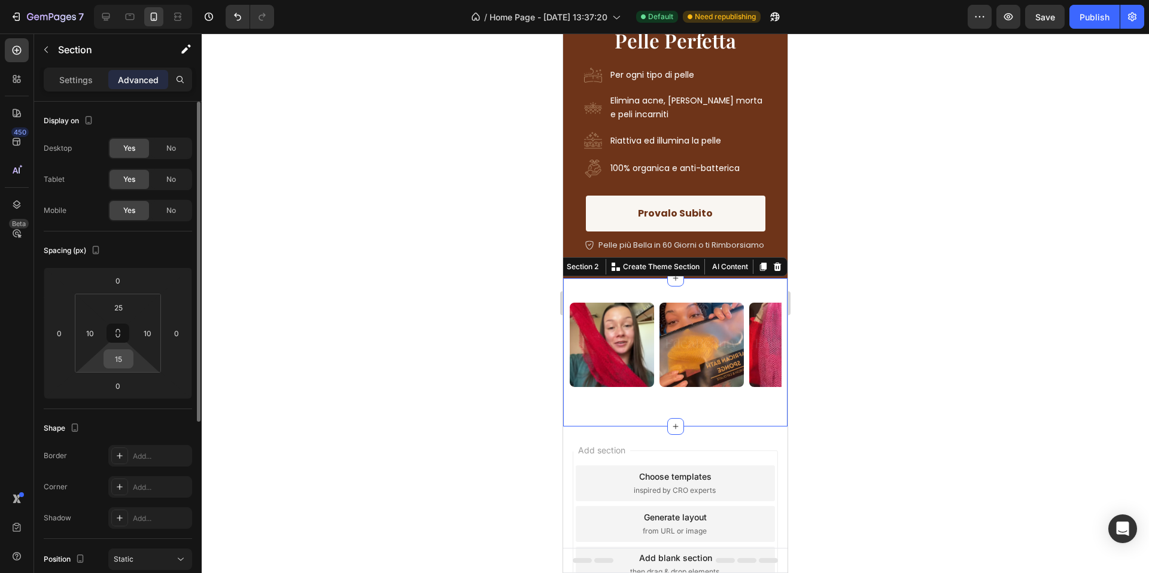
click at [118, 355] on input "15" at bounding box center [119, 359] width 24 height 18
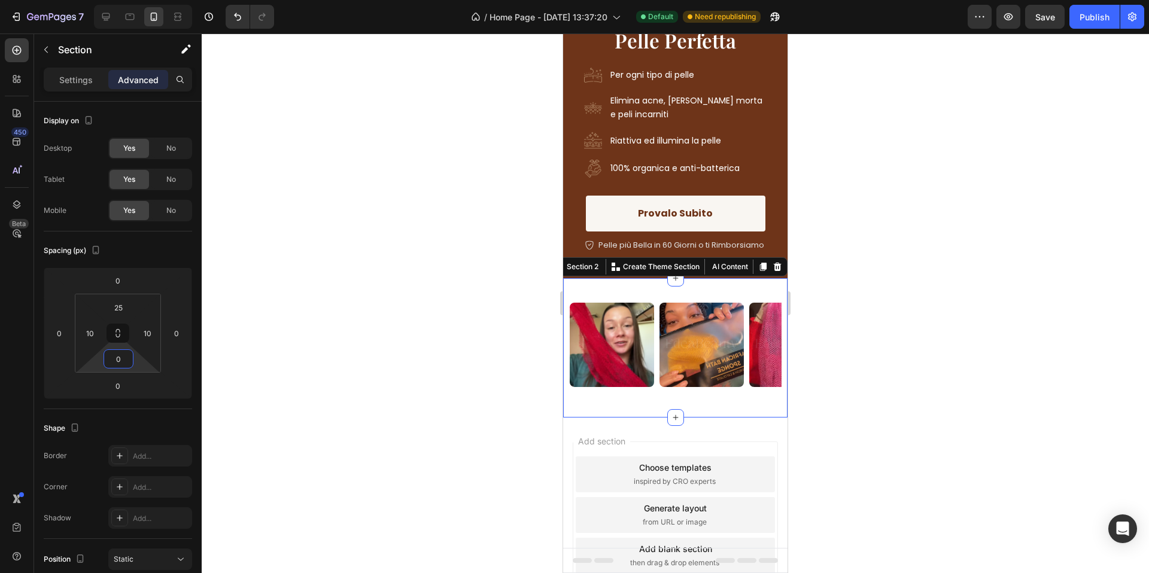
click at [552, 279] on div at bounding box center [675, 304] width 947 height 540
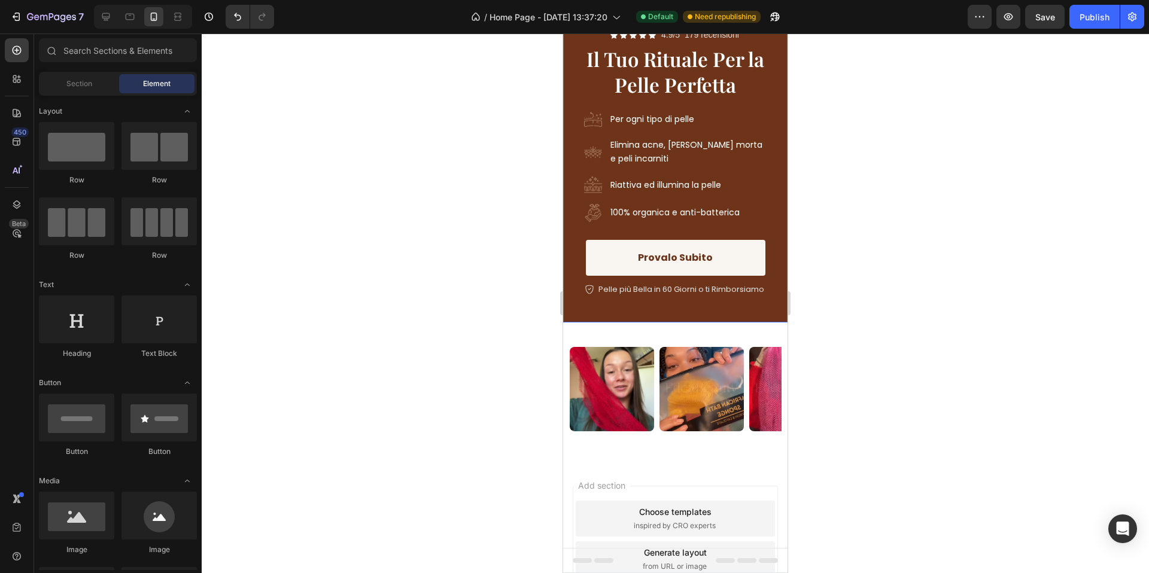
scroll to position [0, 0]
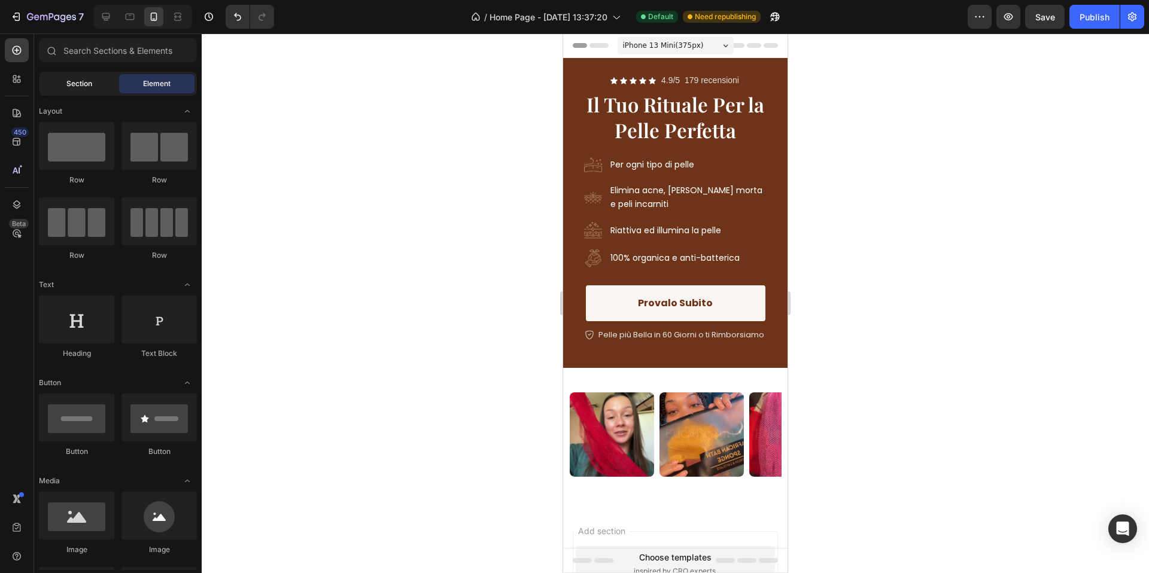
click at [96, 83] on div "Section" at bounding box center [78, 83] width 75 height 19
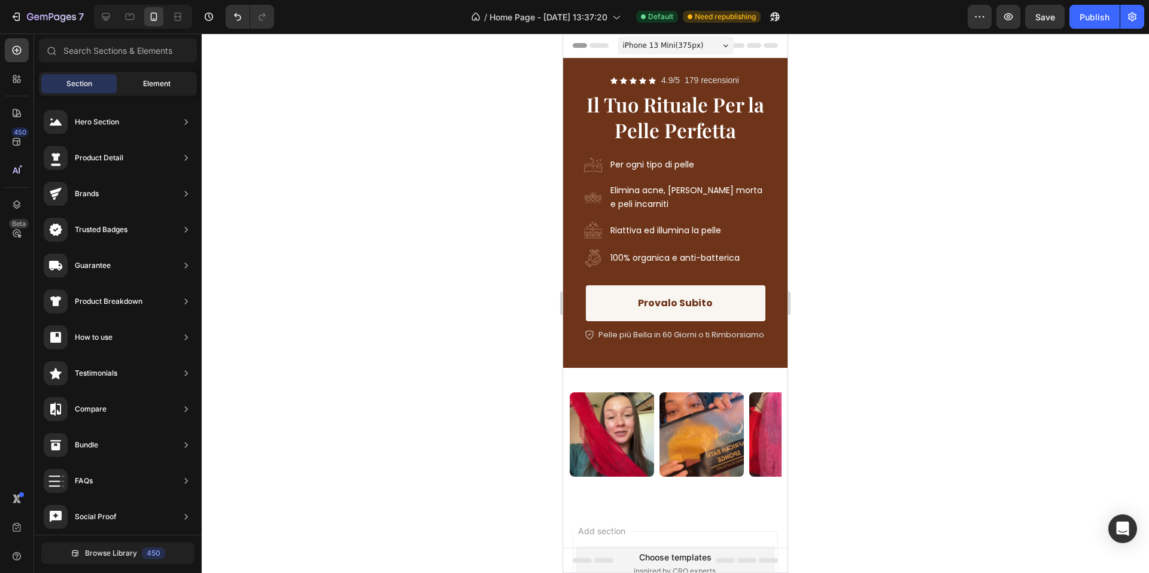
click at [132, 86] on div "Element" at bounding box center [156, 83] width 75 height 19
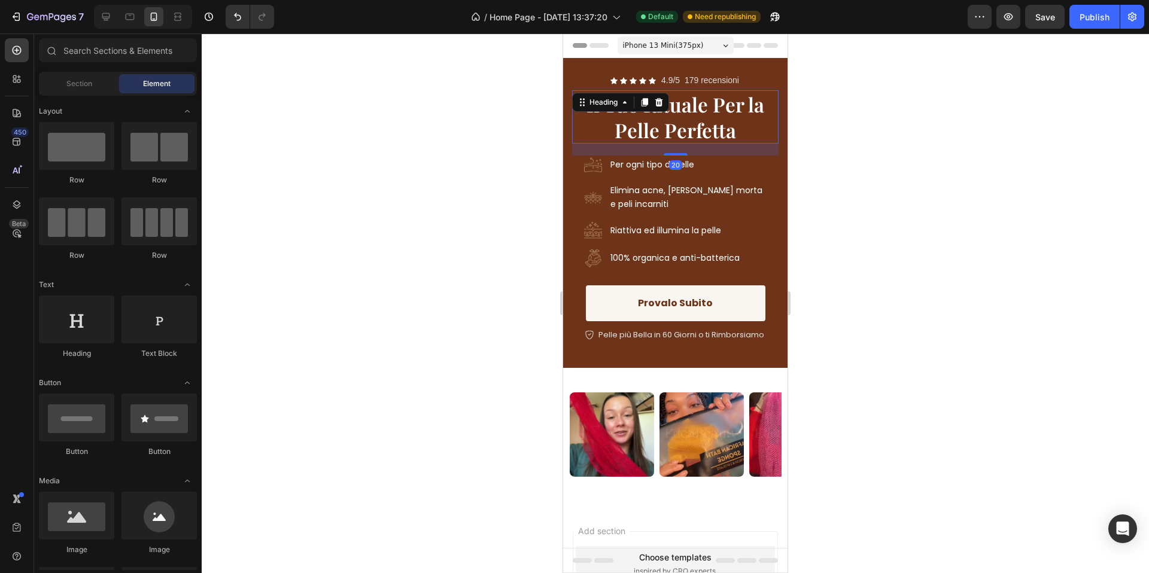
click at [707, 127] on span "Il Tuo Rituale Per la Pelle Perfetta" at bounding box center [675, 117] width 178 height 52
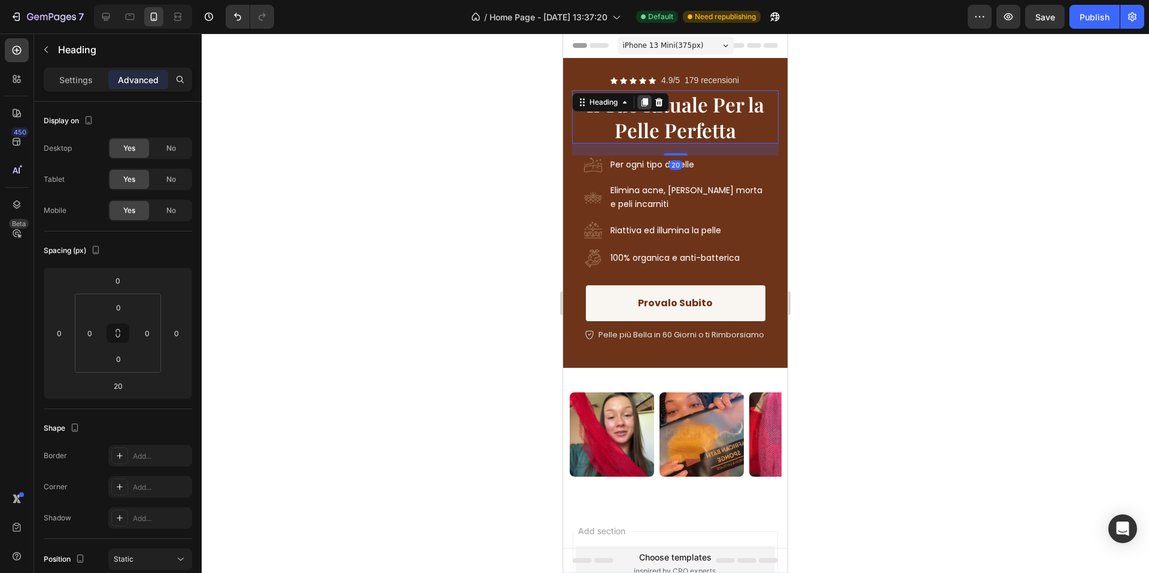
click at [640, 98] on icon at bounding box center [645, 103] width 10 height 10
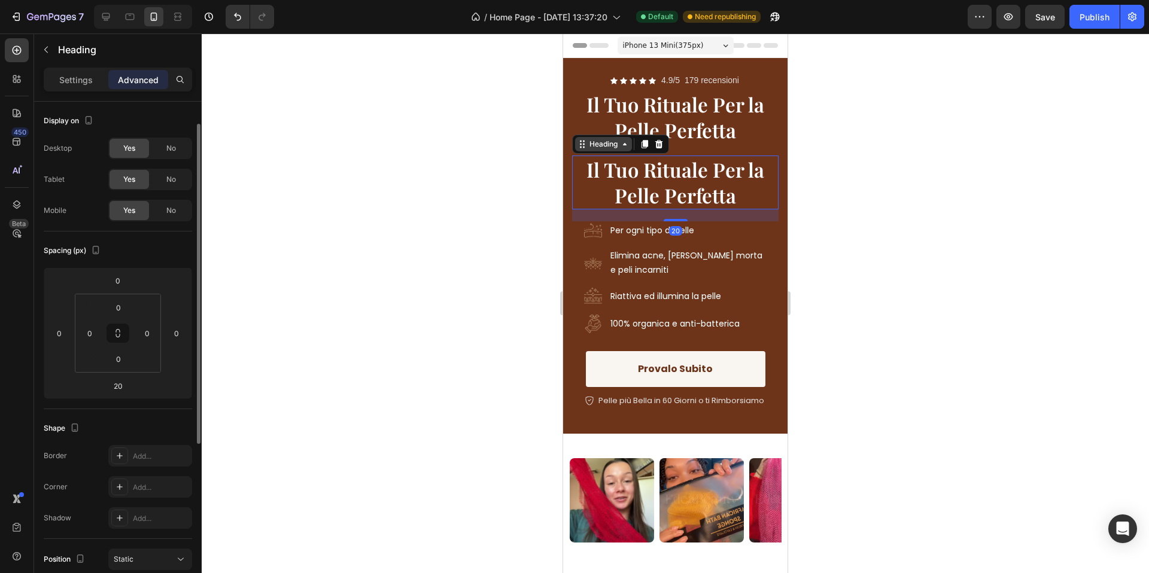
scroll to position [14, 0]
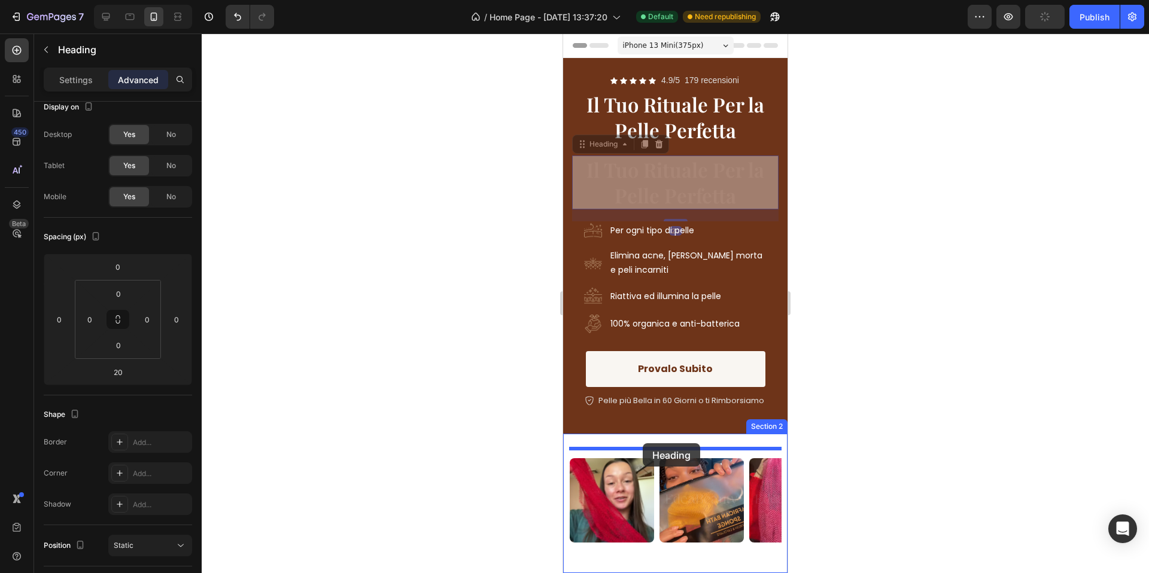
drag, startPoint x: 581, startPoint y: 147, endPoint x: 643, endPoint y: 443, distance: 303.1
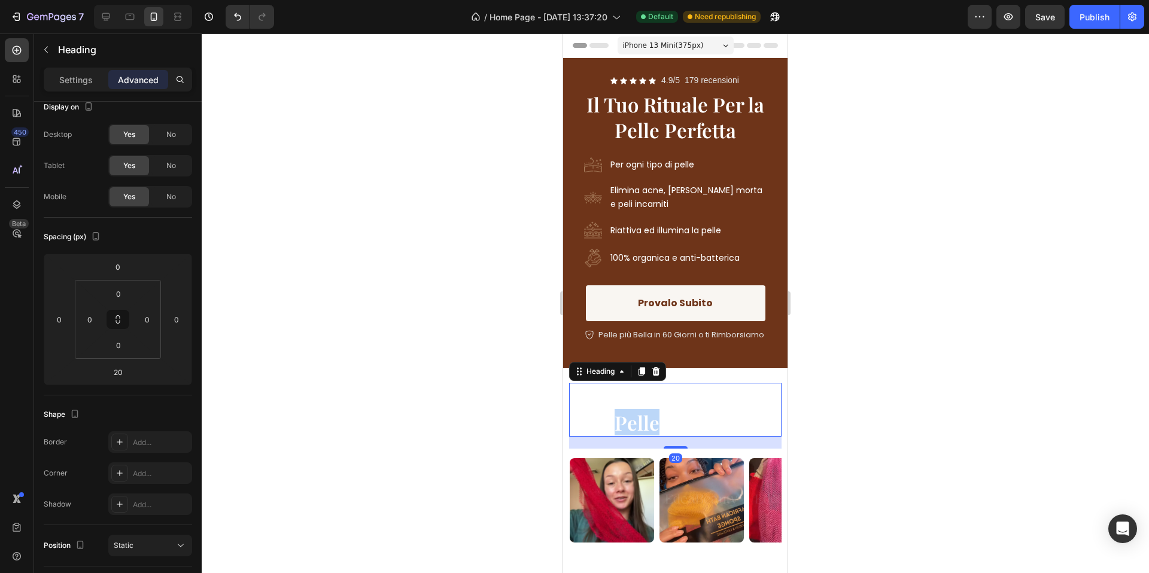
click at [643, 419] on span "Il Tuo Rituale Per la Pelle Perfetta" at bounding box center [675, 410] width 178 height 52
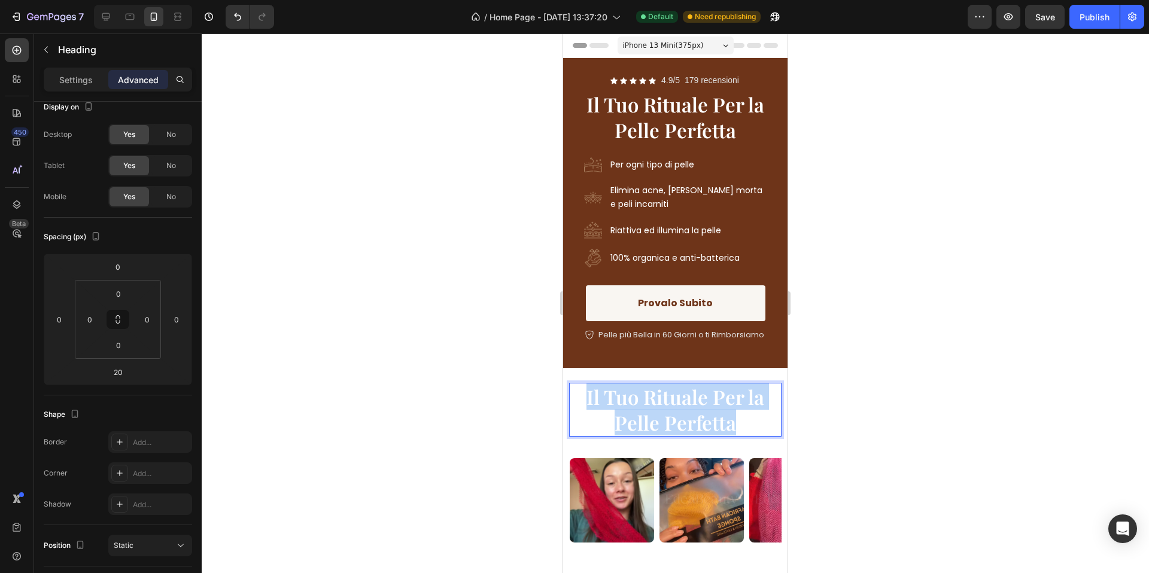
click at [643, 419] on span "Il Tuo Rituale Per la Pelle Perfetta" at bounding box center [675, 410] width 178 height 52
click at [662, 428] on span "Amato da Migliaia di Donne" at bounding box center [675, 410] width 188 height 52
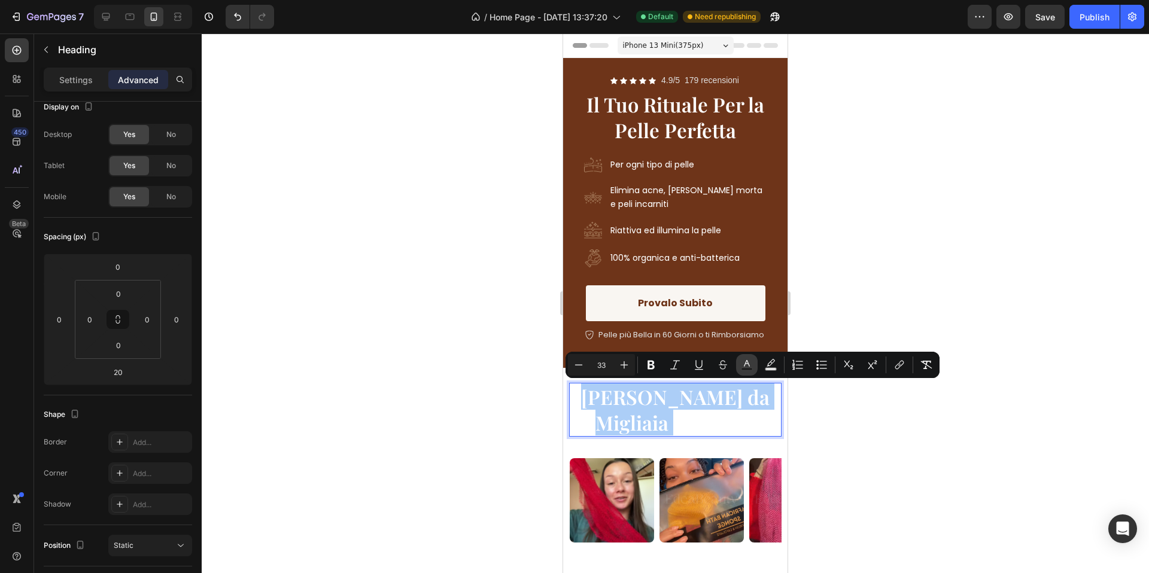
click at [741, 363] on icon "Editor contextual toolbar" at bounding box center [747, 365] width 12 height 12
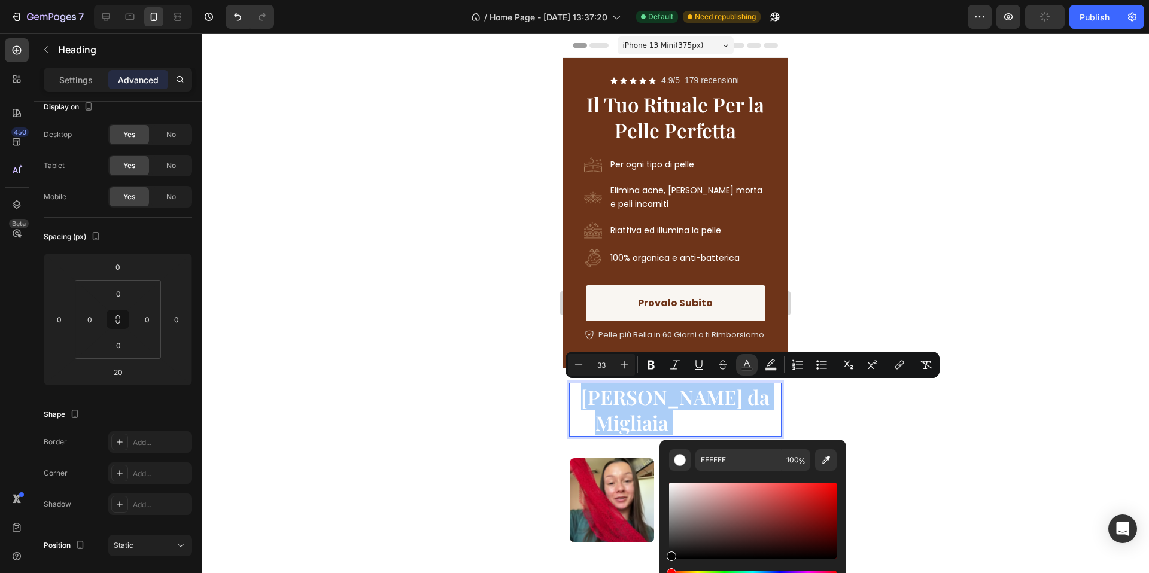
drag, startPoint x: 671, startPoint y: 531, endPoint x: 663, endPoint y: 557, distance: 27.1
click at [663, 557] on div "FFFFFF 100 %" at bounding box center [752, 516] width 187 height 153
type input "050505"
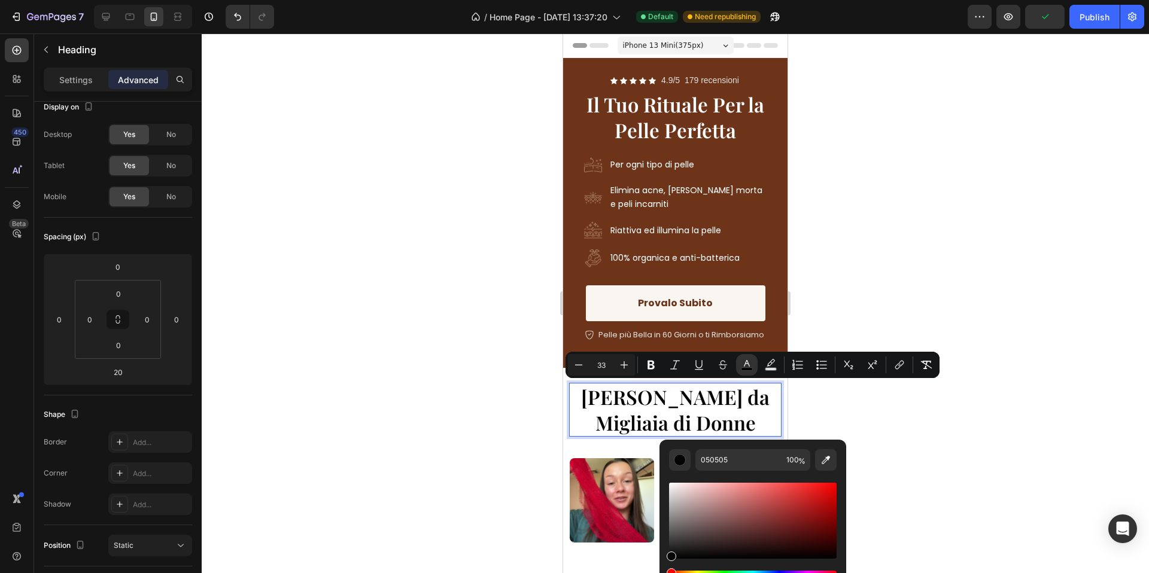
click at [705, 422] on p "Amato da Migliaia di Donne" at bounding box center [675, 409] width 210 height 51
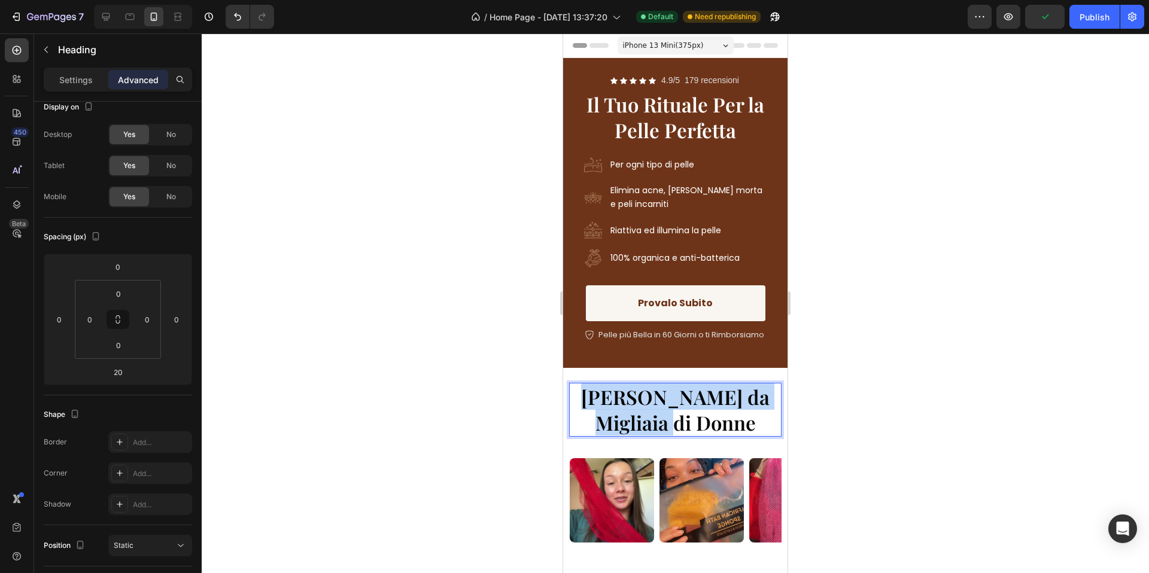
click at [705, 422] on p "Amato da Migliaia di Donne" at bounding box center [675, 409] width 210 height 51
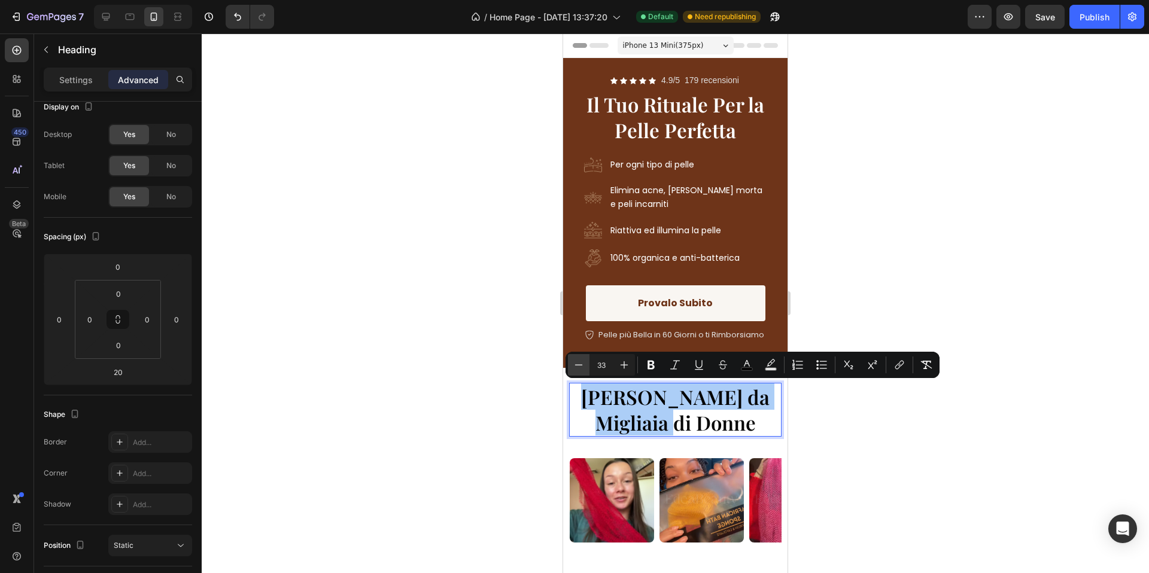
click at [583, 369] on icon "Editor contextual toolbar" at bounding box center [579, 365] width 12 height 12
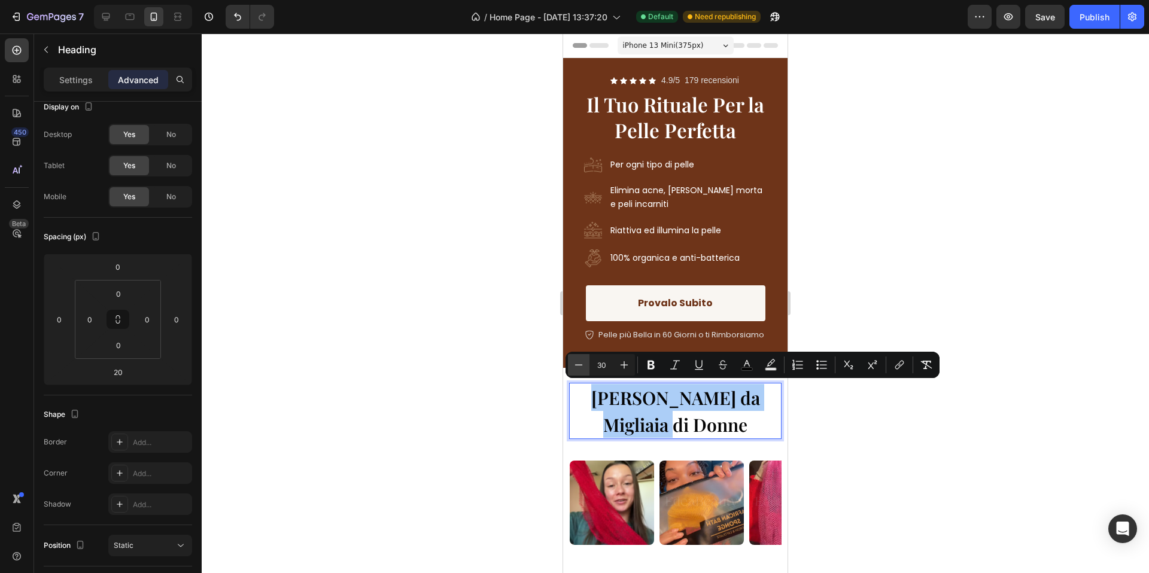
click at [583, 369] on icon "Editor contextual toolbar" at bounding box center [579, 365] width 12 height 12
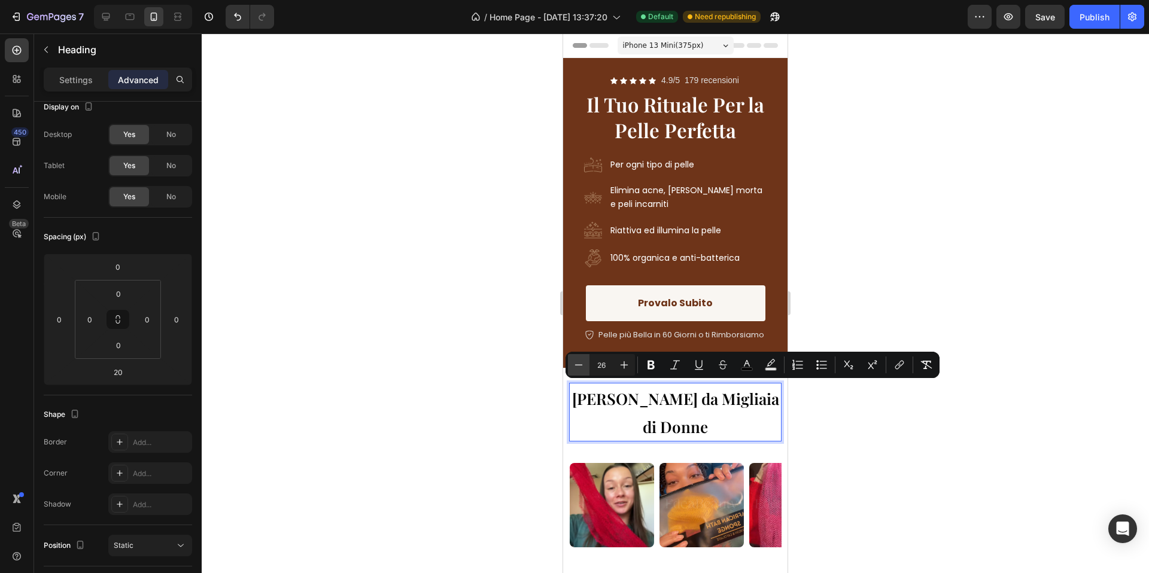
click at [583, 369] on icon "Editor contextual toolbar" at bounding box center [579, 365] width 12 height 12
click at [631, 369] on button "Plus" at bounding box center [624, 365] width 22 height 22
type input "25"
click at [612, 399] on span "Amato da Migliaia di Donne" at bounding box center [675, 413] width 203 height 48
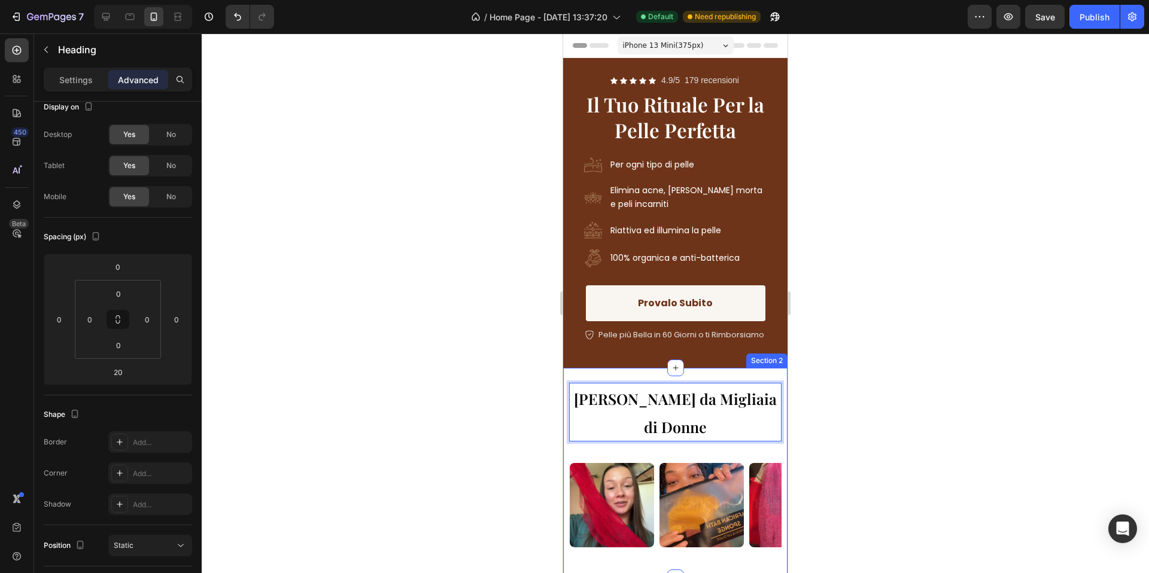
click at [672, 418] on div "Amato da Migliaia di Donne Heading 20 Image Image Image Image Image Image Image…" at bounding box center [675, 480] width 212 height 195
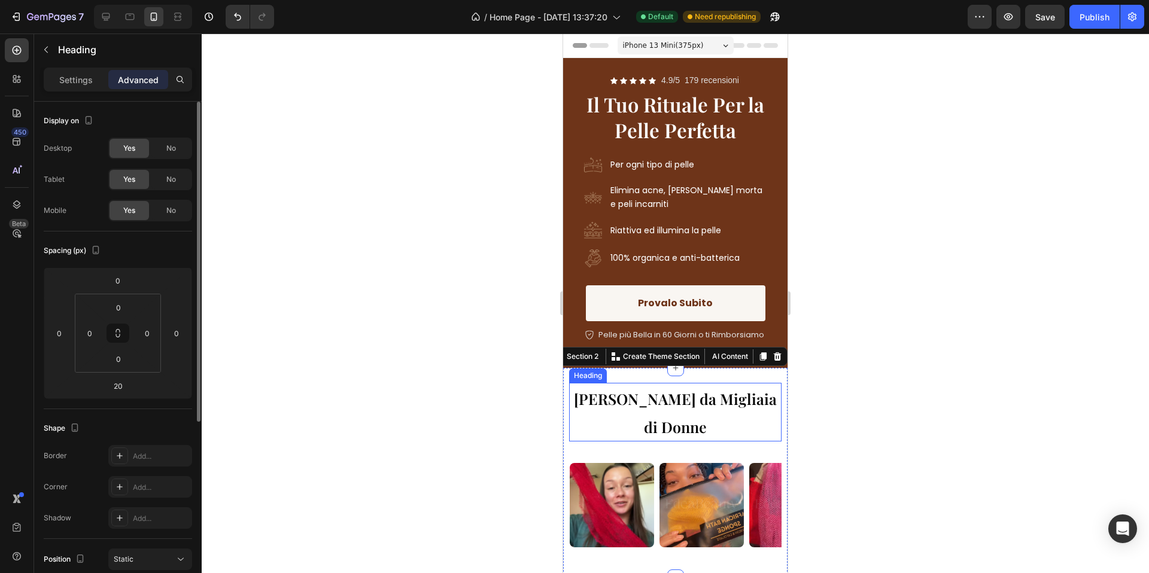
click at [683, 404] on span "Amato da Migliaia di Donne" at bounding box center [675, 413] width 203 height 48
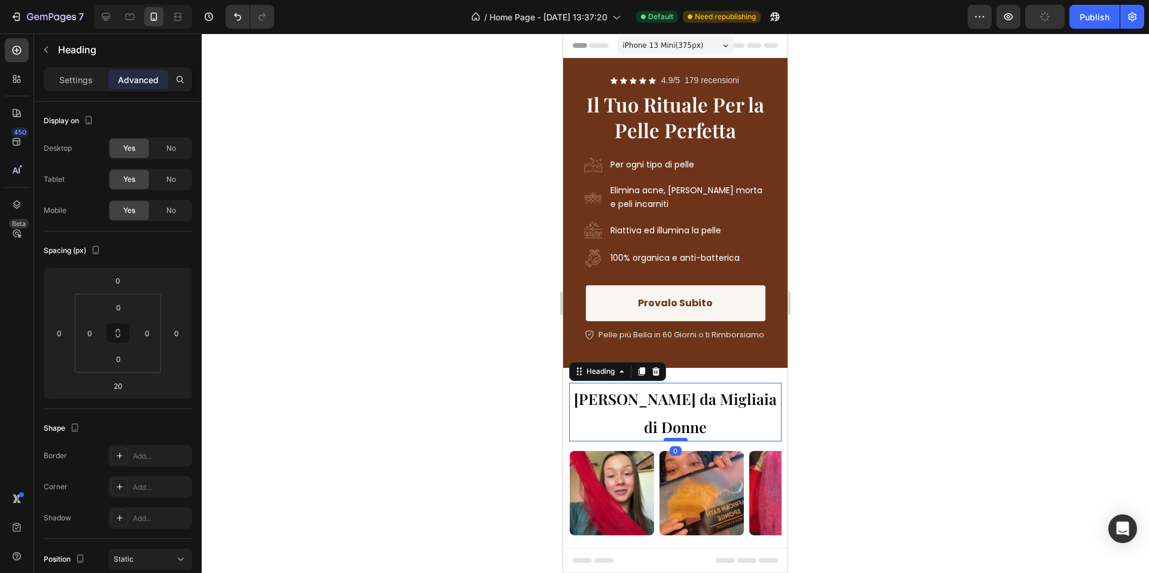
drag, startPoint x: 676, startPoint y: 424, endPoint x: 680, endPoint y: 412, distance: 12.7
click at [680, 438] on div at bounding box center [676, 440] width 24 height 4
type input "0"
click at [956, 376] on div at bounding box center [675, 304] width 947 height 540
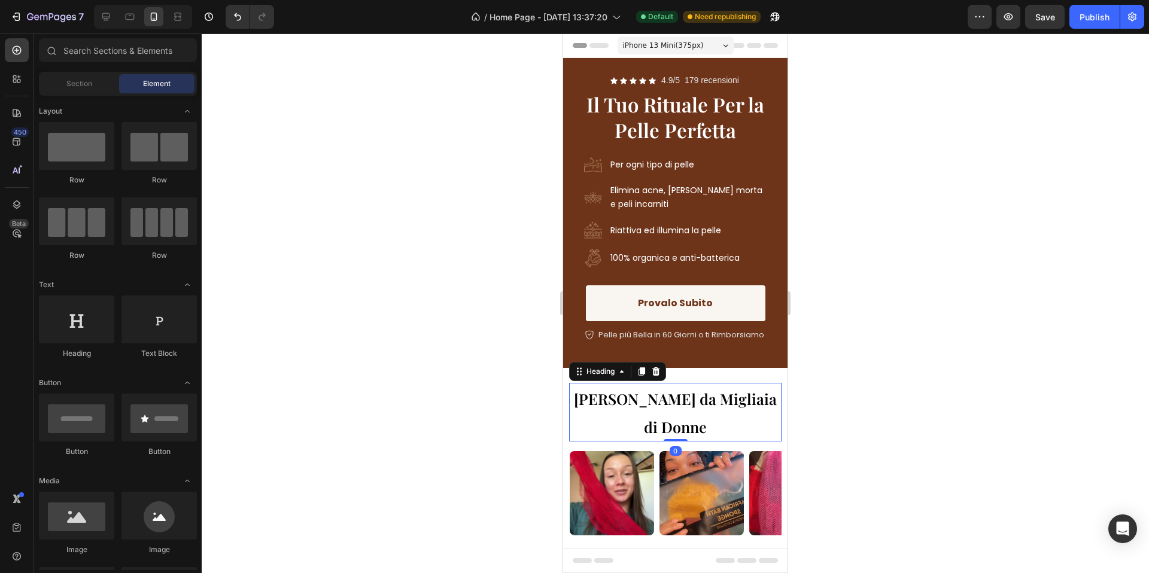
click at [732, 401] on span "Amato da Migliaia di Donne" at bounding box center [675, 413] width 203 height 48
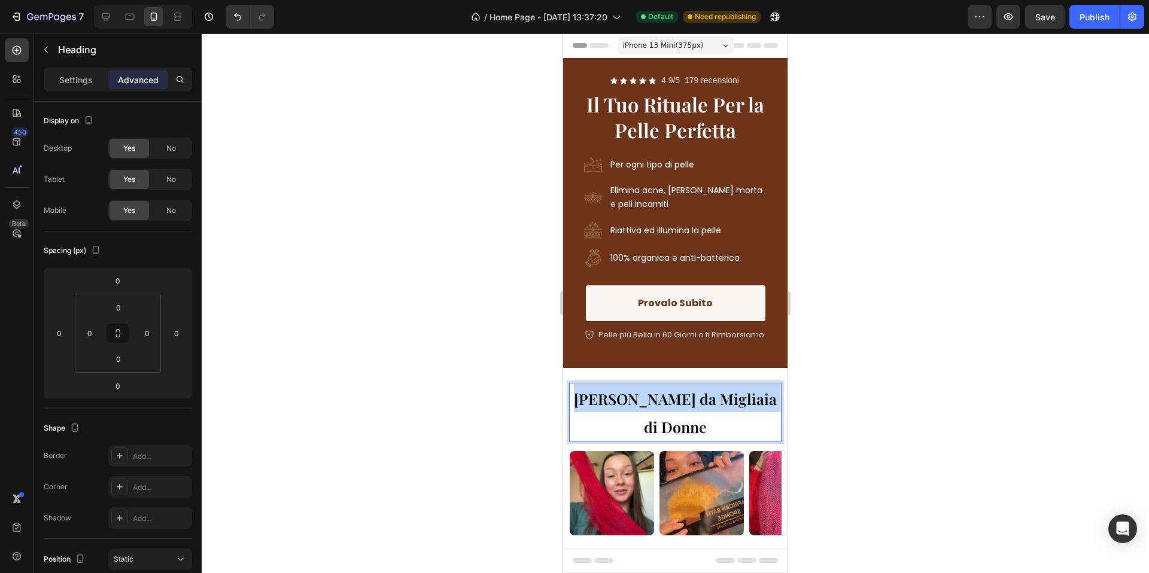
click at [732, 401] on span "Amato da Migliaia di Donne" at bounding box center [675, 413] width 203 height 48
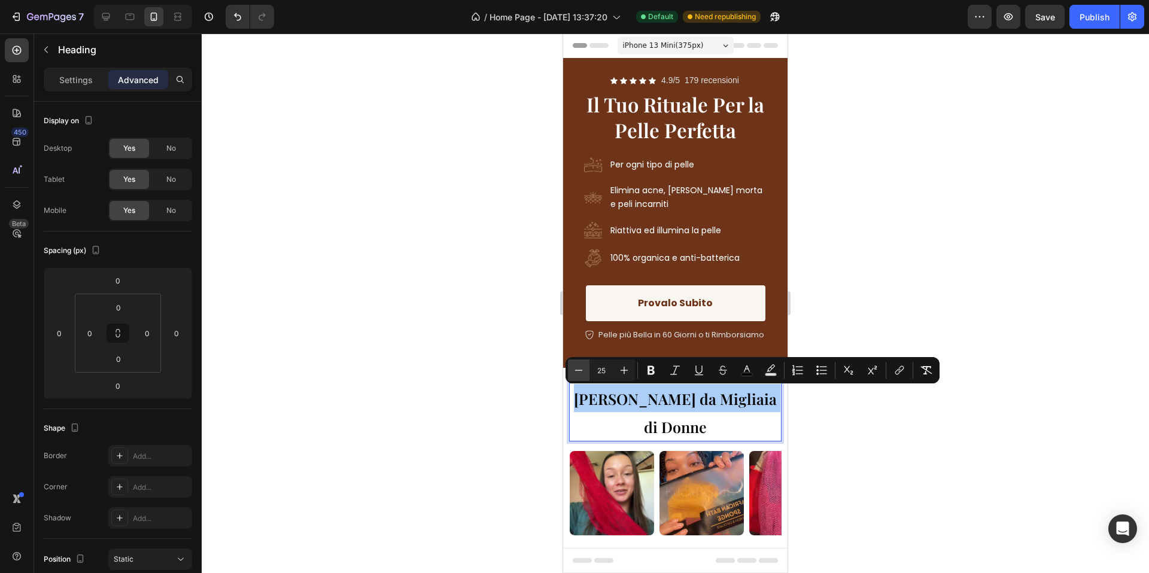
click at [581, 376] on icon "Editor contextual toolbar" at bounding box center [579, 370] width 12 height 12
type input "24"
click at [485, 378] on div at bounding box center [675, 304] width 947 height 540
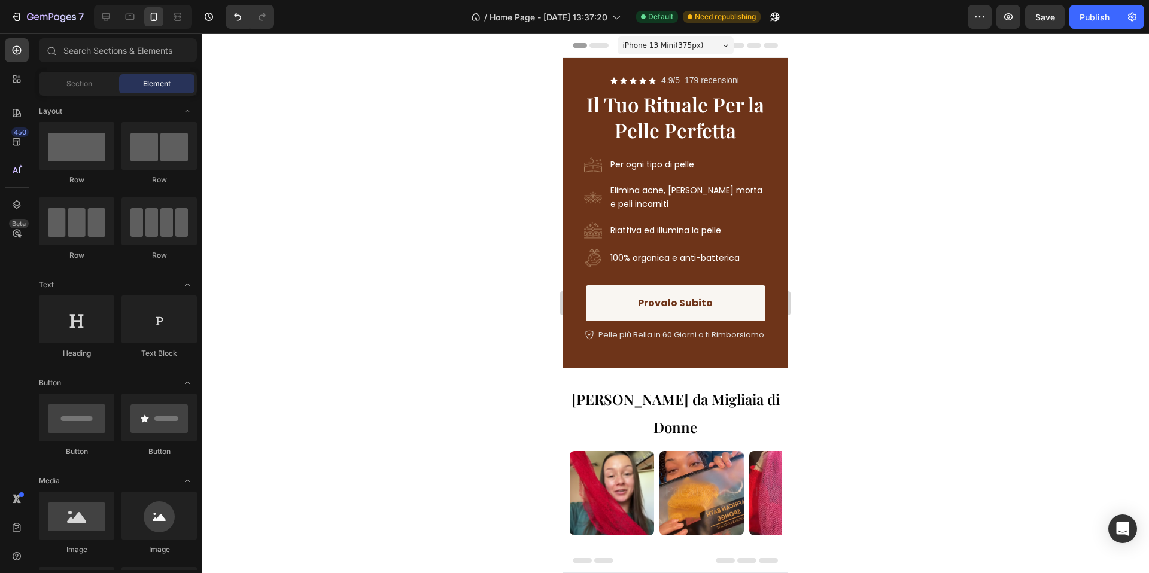
click at [899, 408] on div at bounding box center [675, 304] width 947 height 540
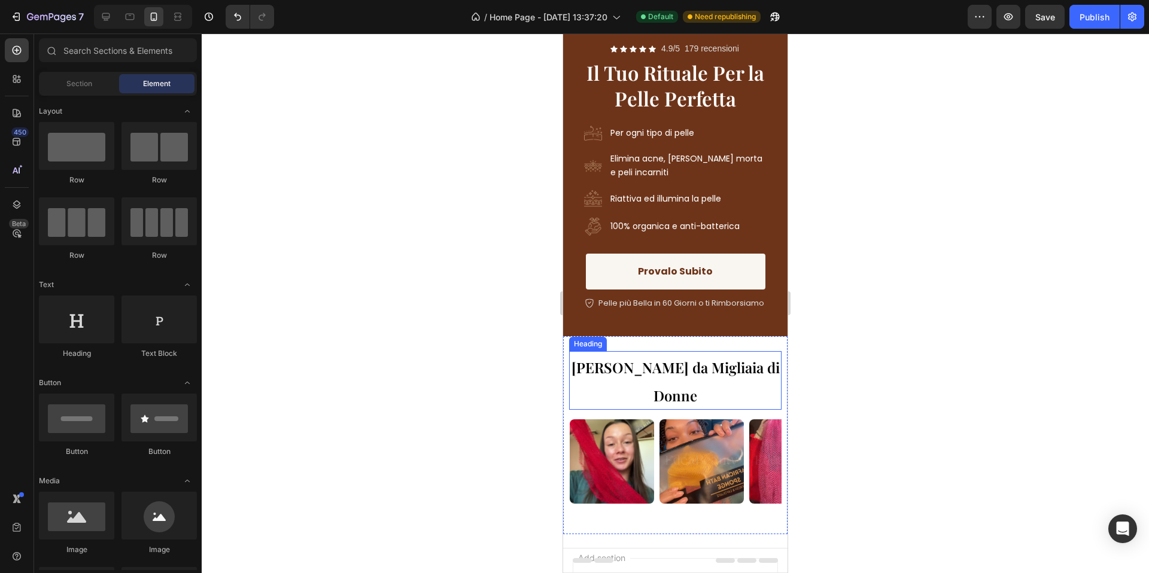
scroll to position [36, 0]
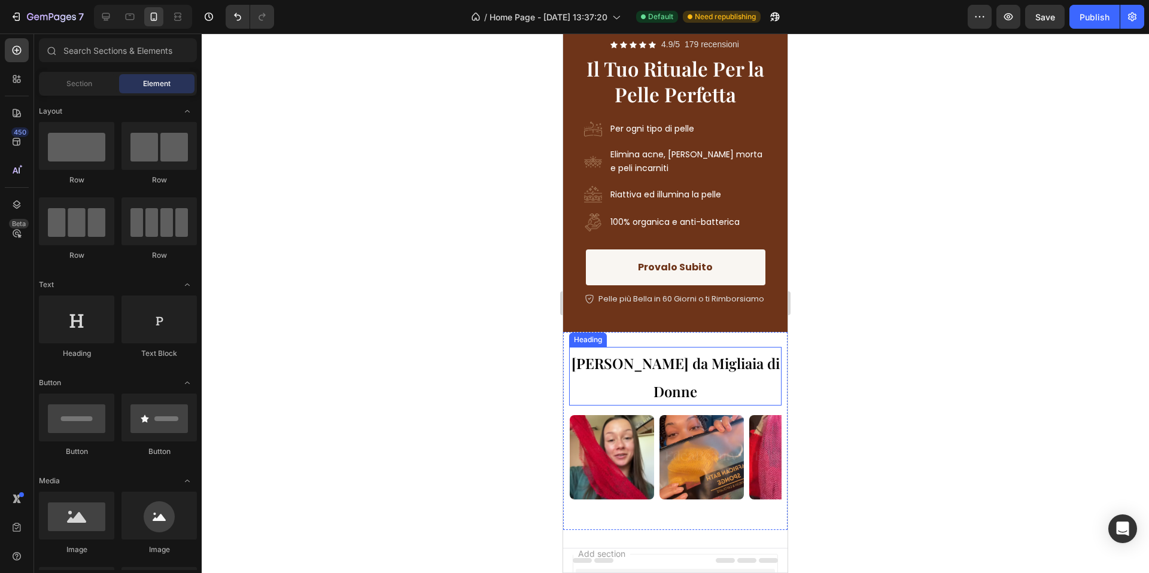
click at [716, 375] on p "⁠⁠⁠⁠⁠⁠⁠ Amato da Migliaia di Donne" at bounding box center [675, 376] width 210 height 56
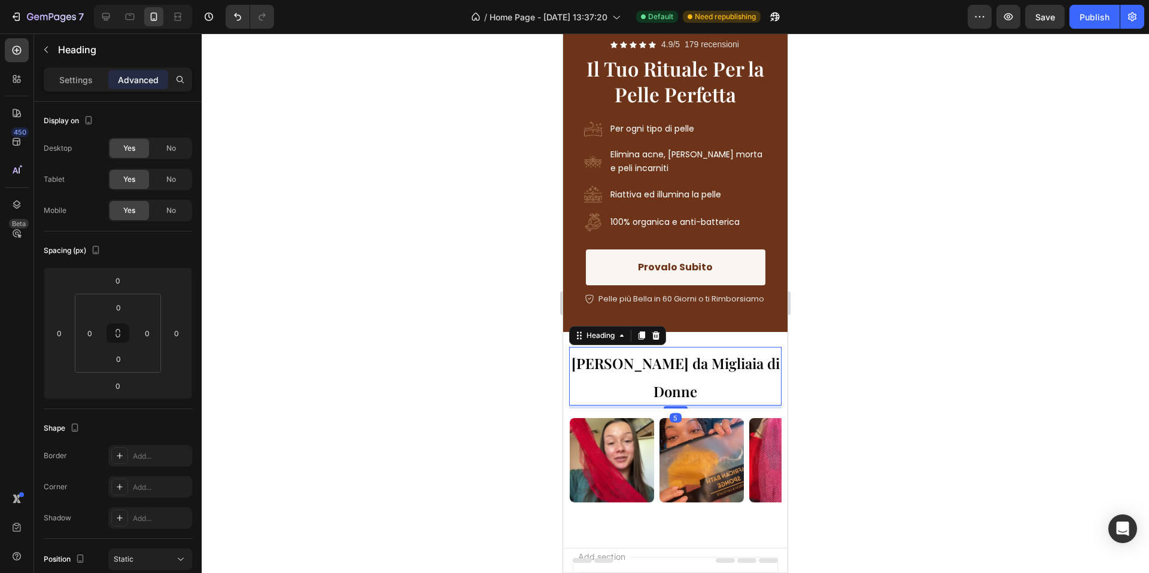
click at [680, 406] on div at bounding box center [676, 407] width 24 height 2
type input "5"
click at [890, 387] on div at bounding box center [675, 304] width 947 height 540
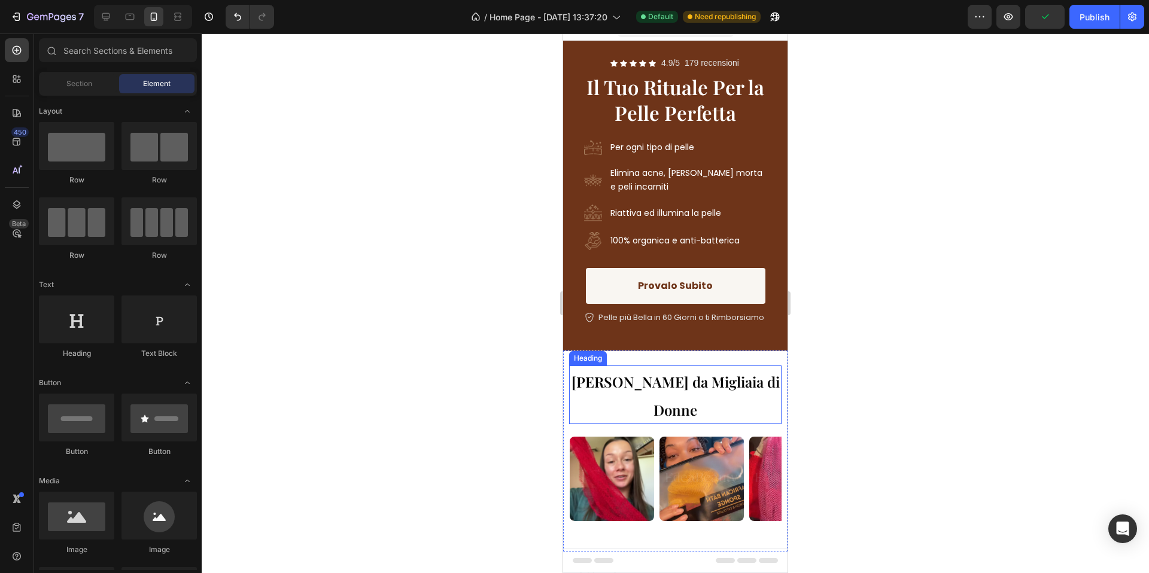
scroll to position [0, 0]
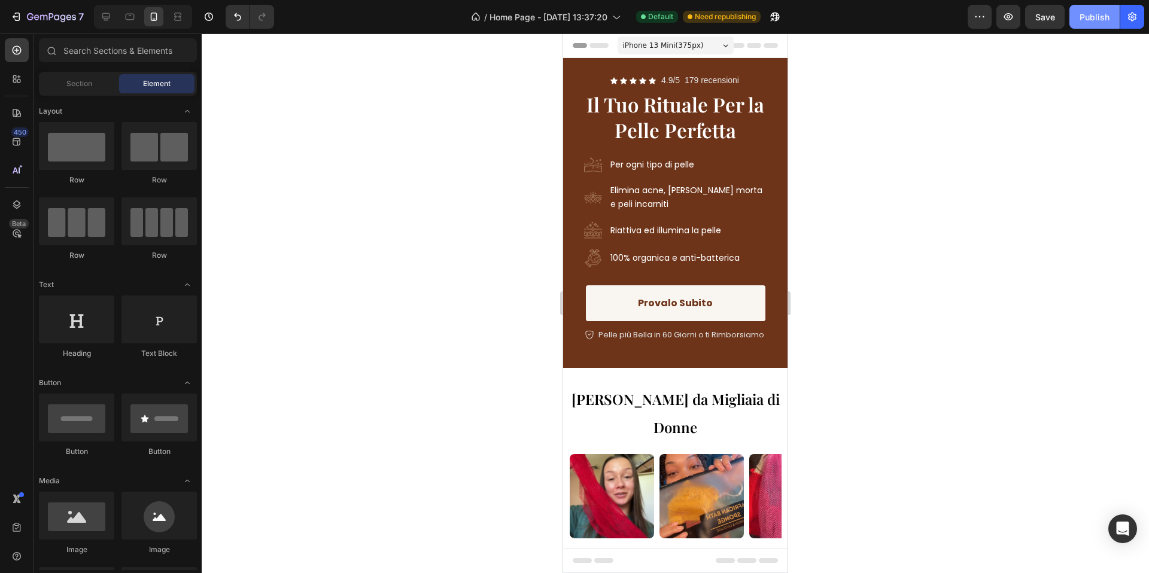
click at [1084, 20] on div "Publish" at bounding box center [1094, 17] width 30 height 13
click at [687, 373] on div "⁠⁠⁠⁠⁠⁠⁠ Amato da Migliaia di Donne Heading Image Image Image Image Image Image …" at bounding box center [675, 468] width 224 height 201
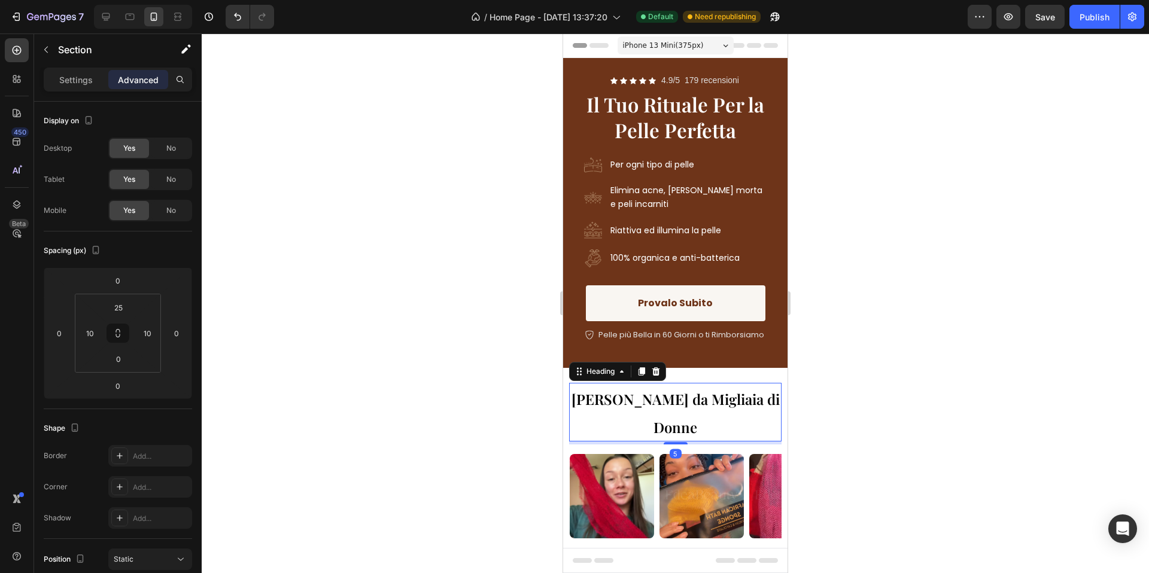
click at [688, 387] on p "⁠⁠⁠⁠⁠⁠⁠ Amato da Migliaia di Donne" at bounding box center [675, 412] width 210 height 56
click at [888, 371] on div at bounding box center [675, 304] width 947 height 540
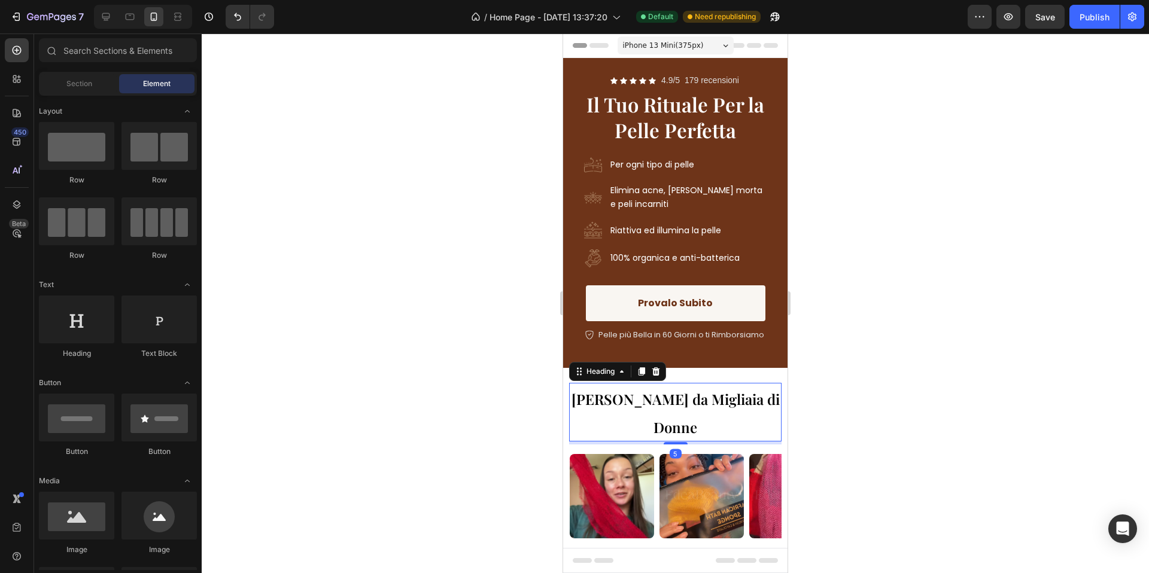
click at [713, 398] on span "Amato da Migliaia di Donne" at bounding box center [675, 413] width 208 height 47
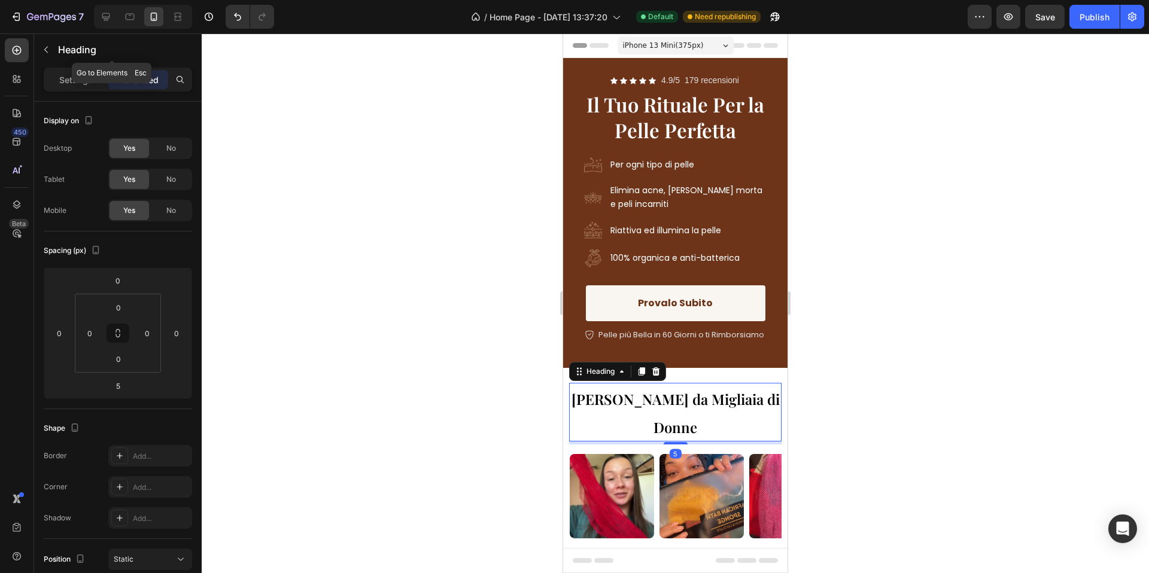
click at [62, 66] on div "Heading" at bounding box center [112, 51] width 156 height 34
click at [71, 75] on p "Settings" at bounding box center [76, 80] width 34 height 13
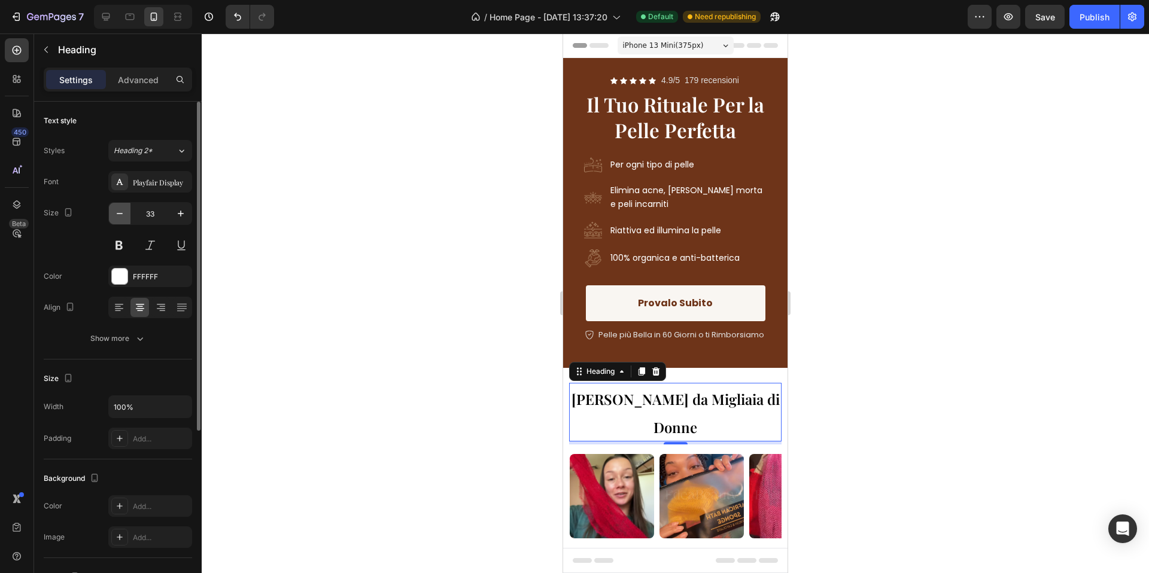
click at [114, 217] on icon "button" at bounding box center [120, 214] width 12 height 12
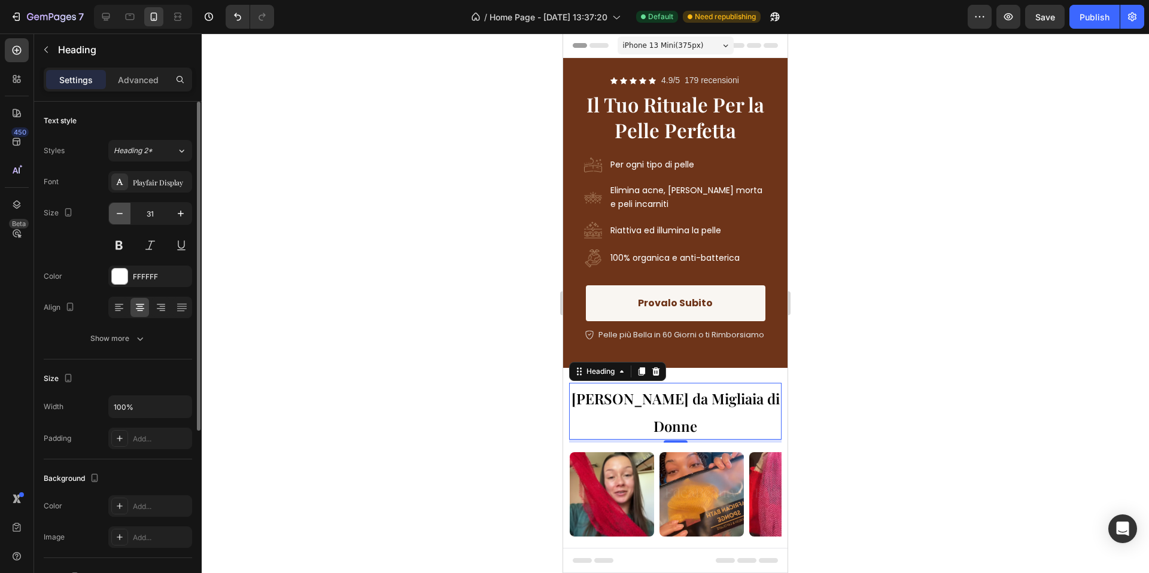
click at [114, 217] on icon "button" at bounding box center [120, 214] width 12 height 12
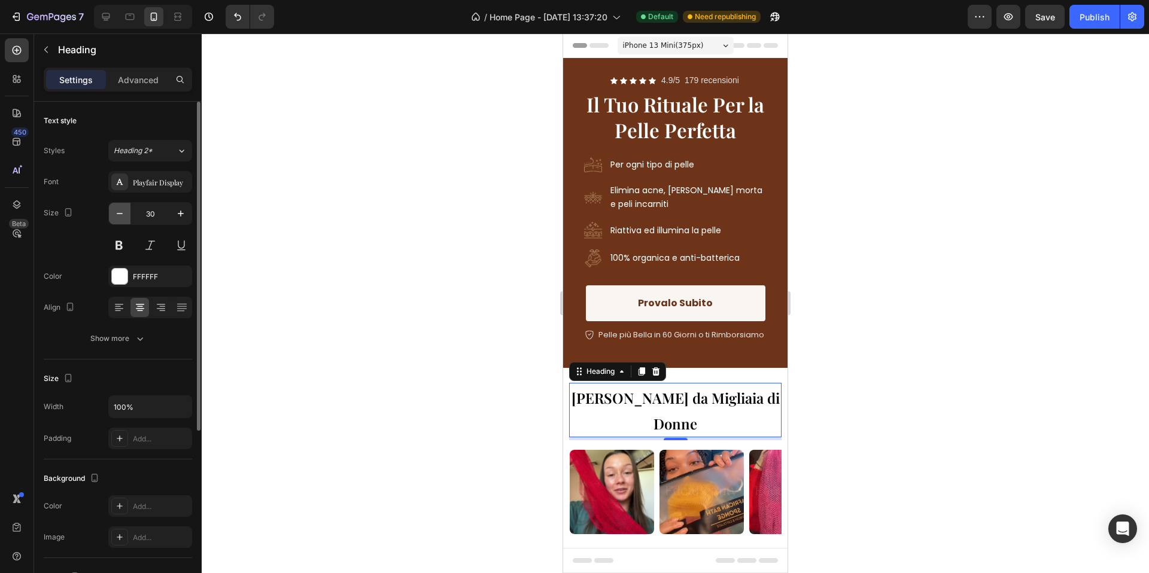
click at [114, 217] on icon "button" at bounding box center [120, 214] width 12 height 12
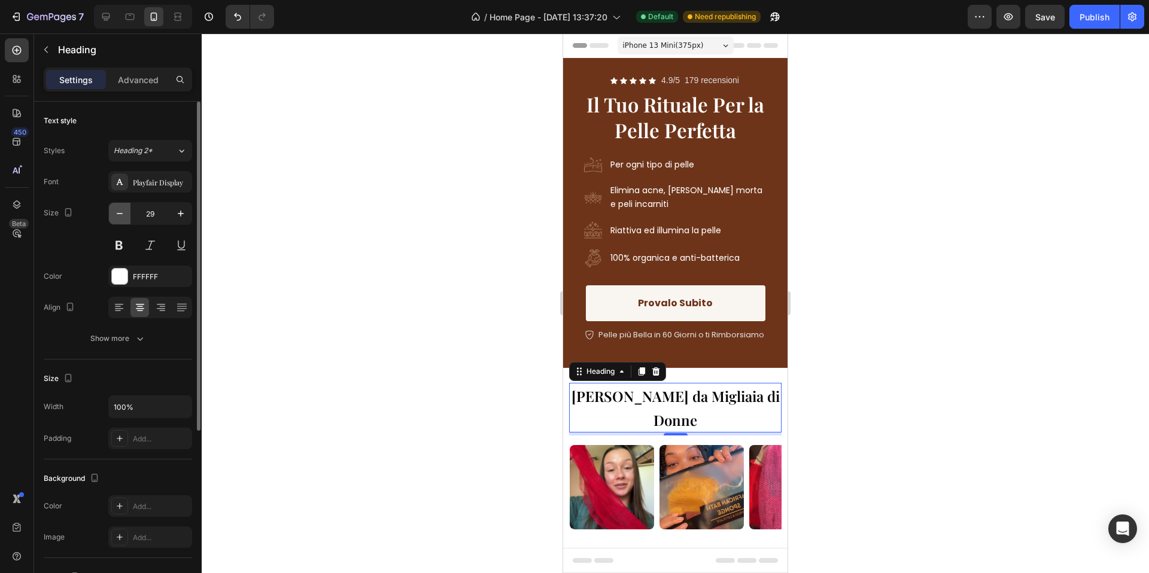
click at [114, 217] on icon "button" at bounding box center [120, 214] width 12 height 12
type input "28"
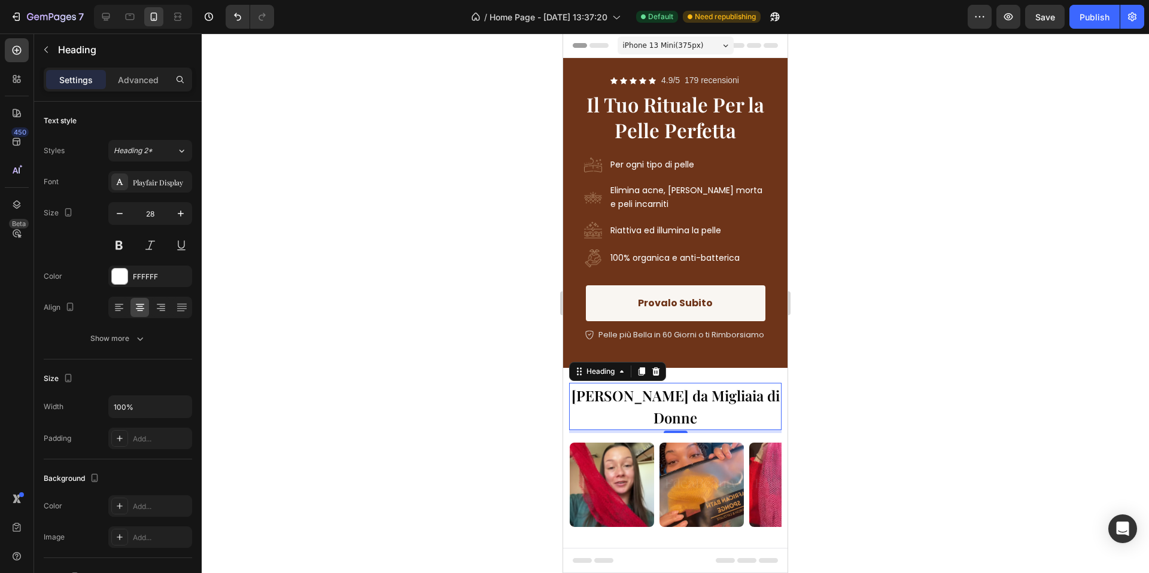
click at [489, 264] on div at bounding box center [675, 304] width 947 height 540
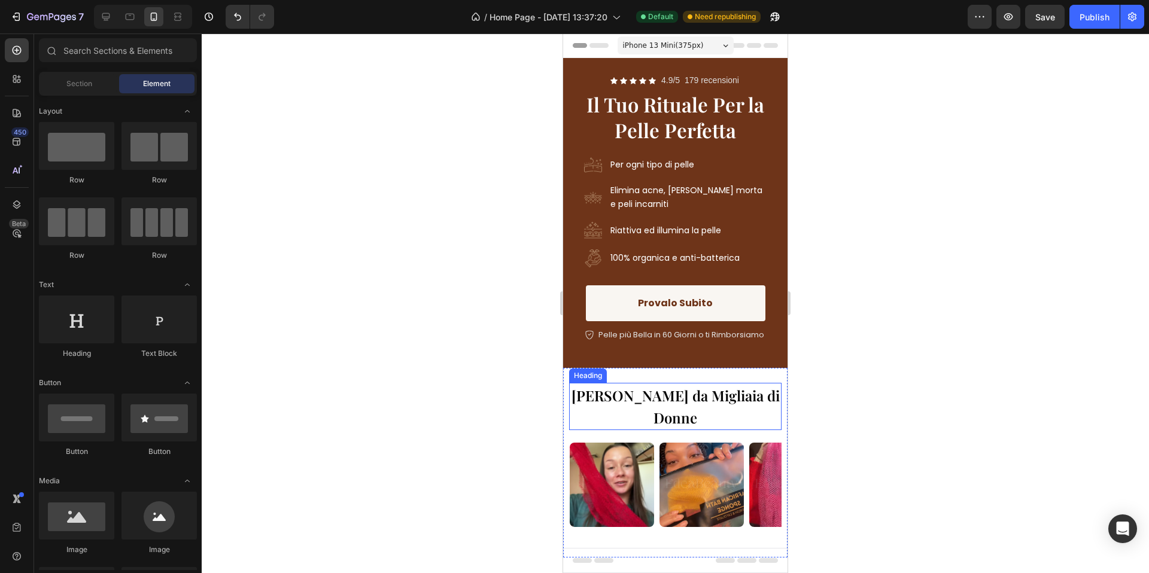
drag, startPoint x: 705, startPoint y: 391, endPoint x: 685, endPoint y: 395, distance: 20.1
click at [705, 391] on span "Amato da Migliaia di Donne" at bounding box center [675, 406] width 208 height 41
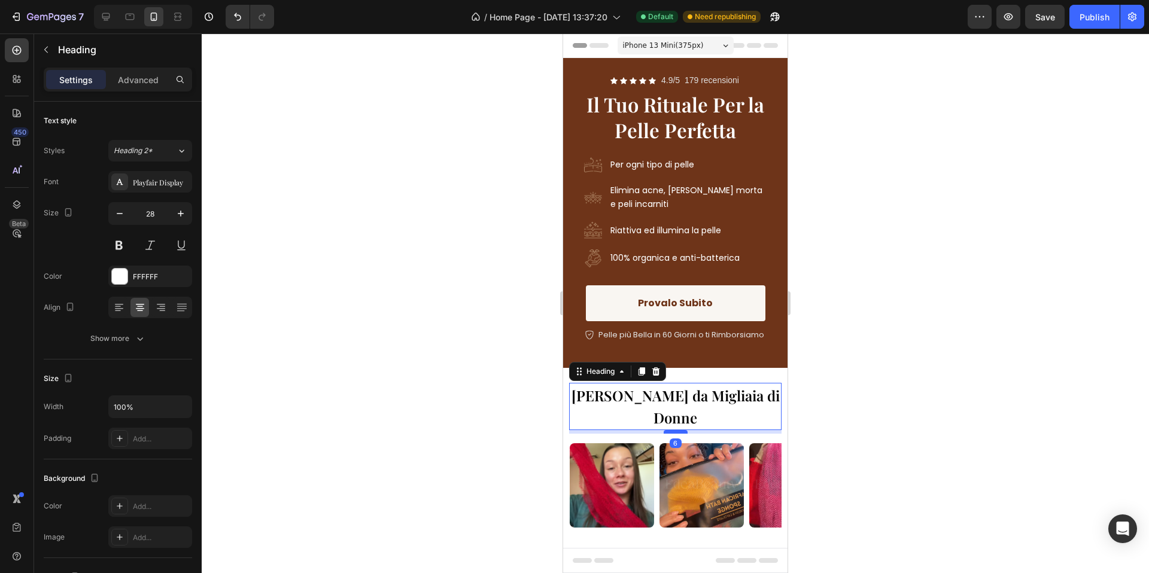
click at [674, 430] on div at bounding box center [676, 432] width 24 height 4
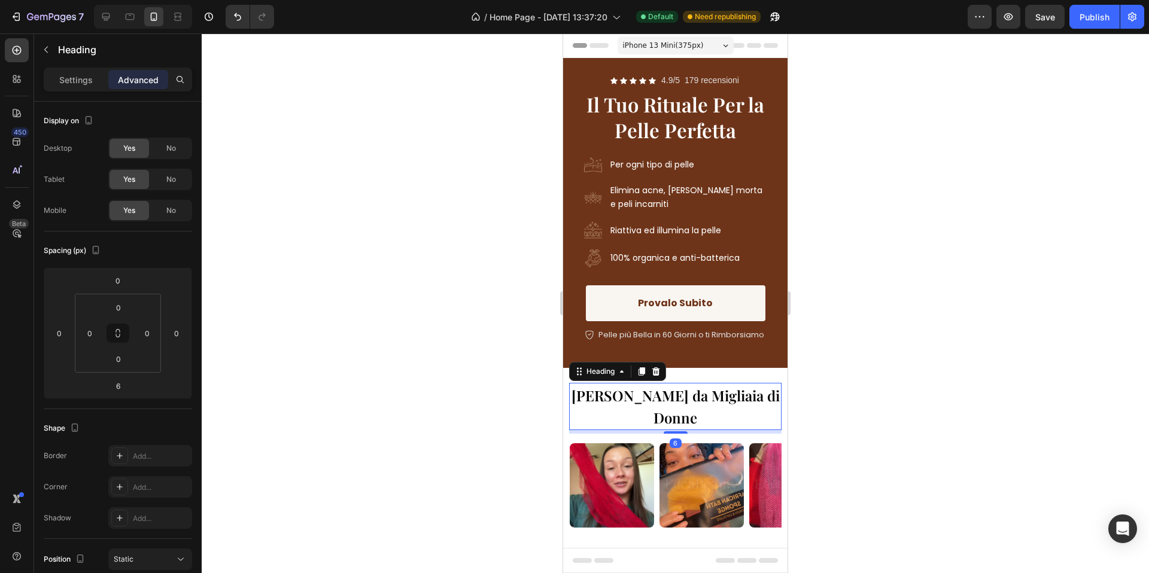
click at [892, 339] on div at bounding box center [675, 304] width 947 height 540
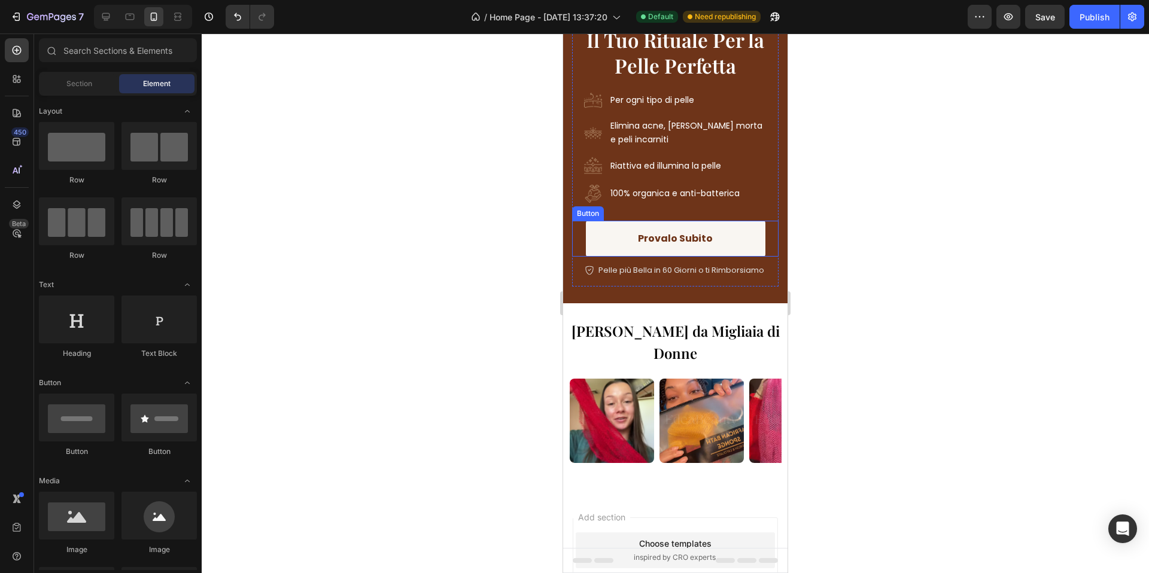
scroll to position [139, 0]
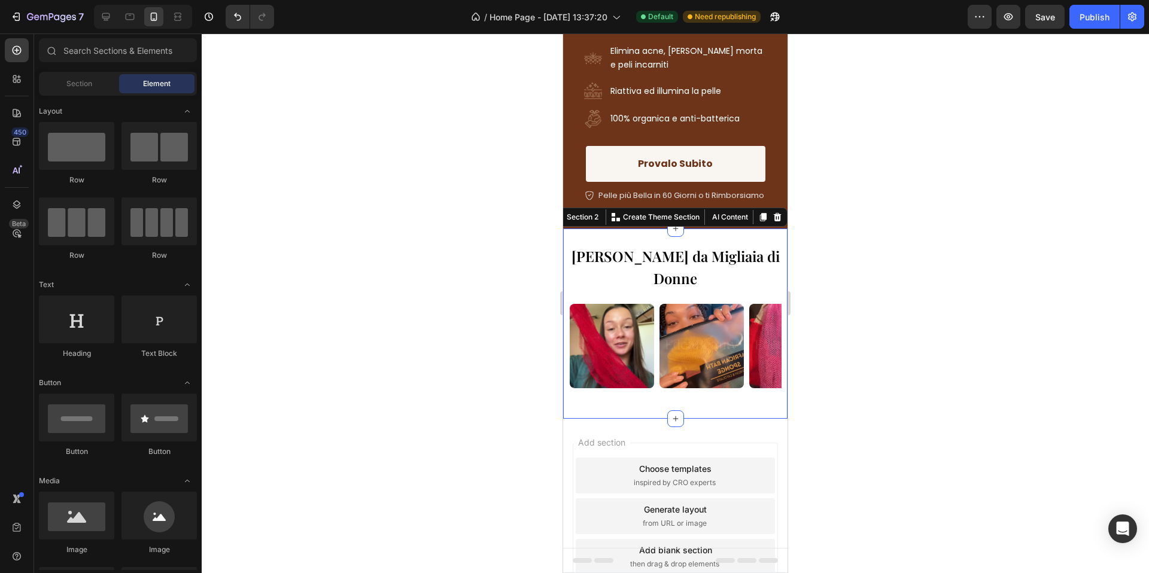
click at [735, 385] on div "Image Image Image Image Image Image Image Image Image Image Image Image Image I…" at bounding box center [675, 356] width 212 height 124
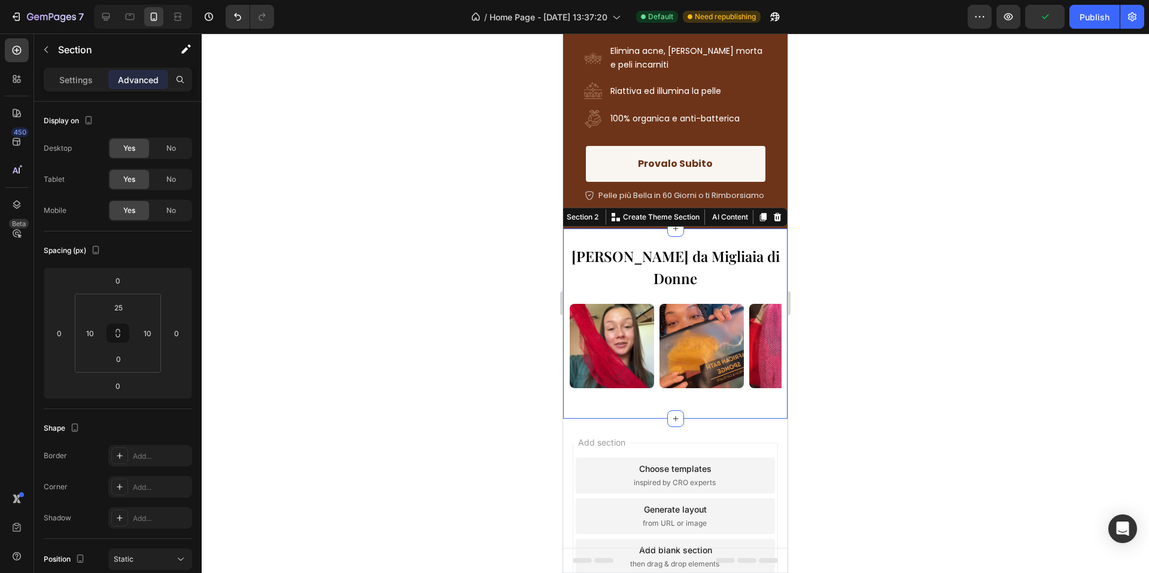
drag, startPoint x: 1091, startPoint y: 8, endPoint x: 1007, endPoint y: 0, distance: 84.8
click at [1091, 8] on button "Publish" at bounding box center [1094, 17] width 50 height 24
click at [932, 206] on div at bounding box center [675, 304] width 947 height 540
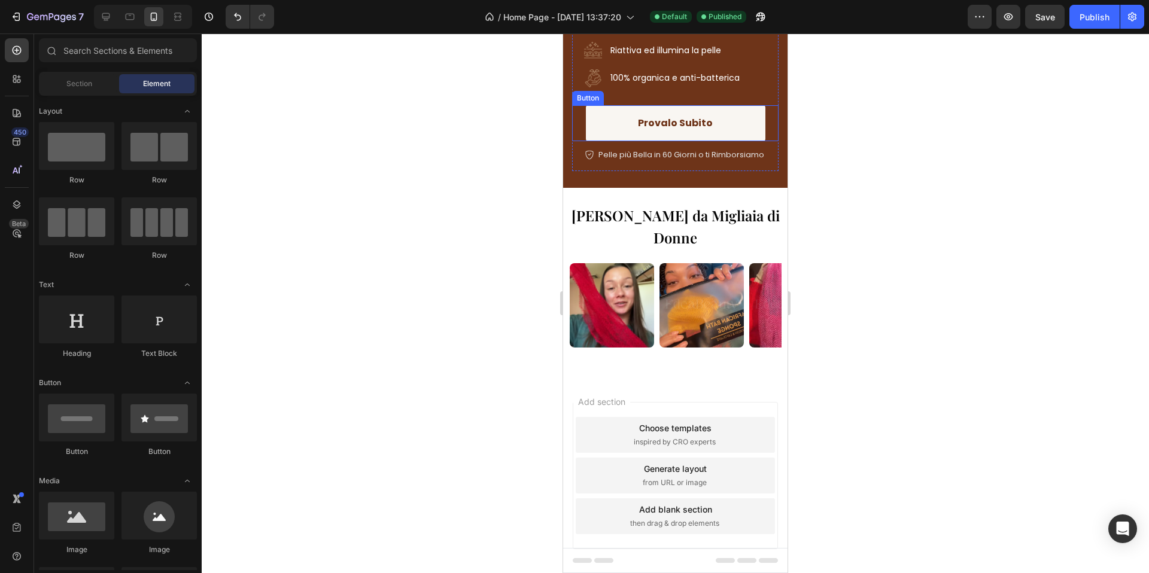
scroll to position [191, 0]
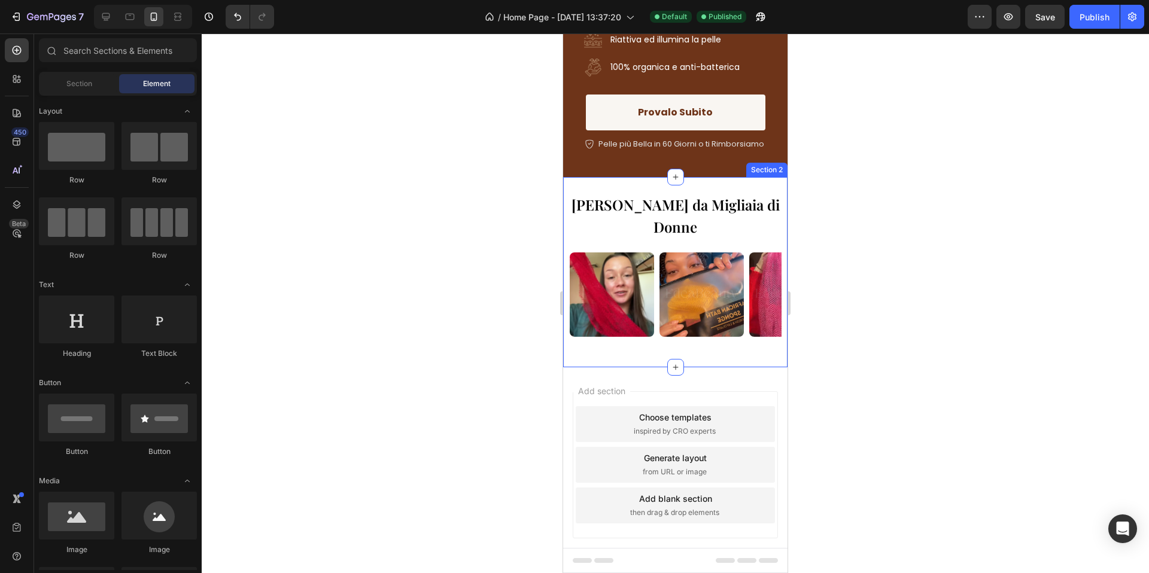
click at [687, 328] on div "Image Image Image Image Image Image Image Image Image Image Image Image Image I…" at bounding box center [675, 305] width 212 height 124
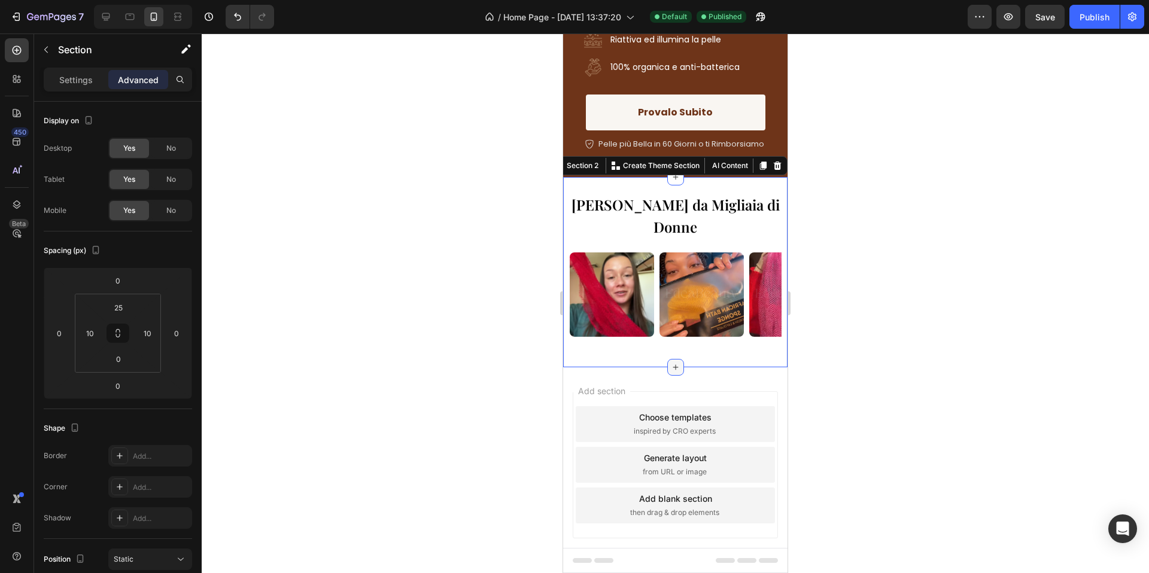
click at [682, 359] on div at bounding box center [675, 367] width 17 height 17
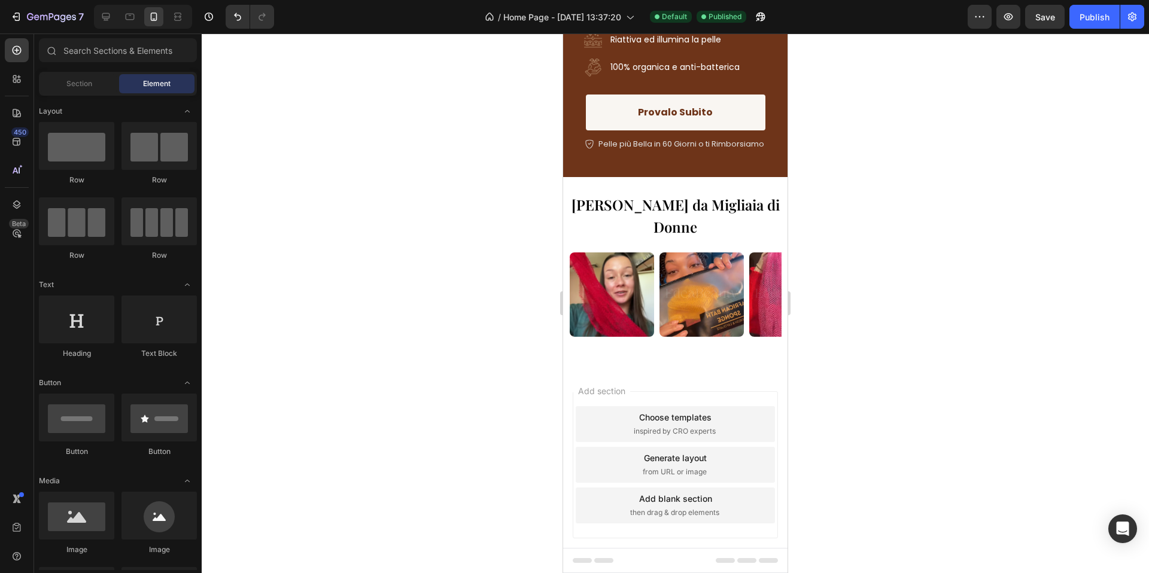
click at [639, 333] on div "Image Image Image Image Image Image Image Image Image Image Image Image Image I…" at bounding box center [675, 305] width 212 height 124
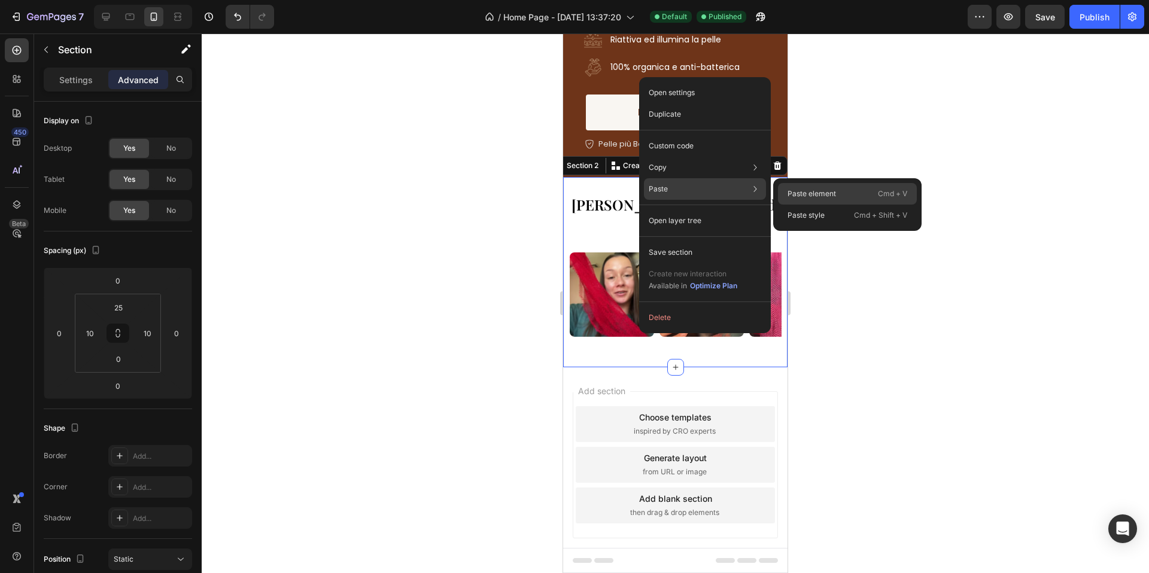
click at [807, 194] on p "Paste element" at bounding box center [811, 193] width 48 height 11
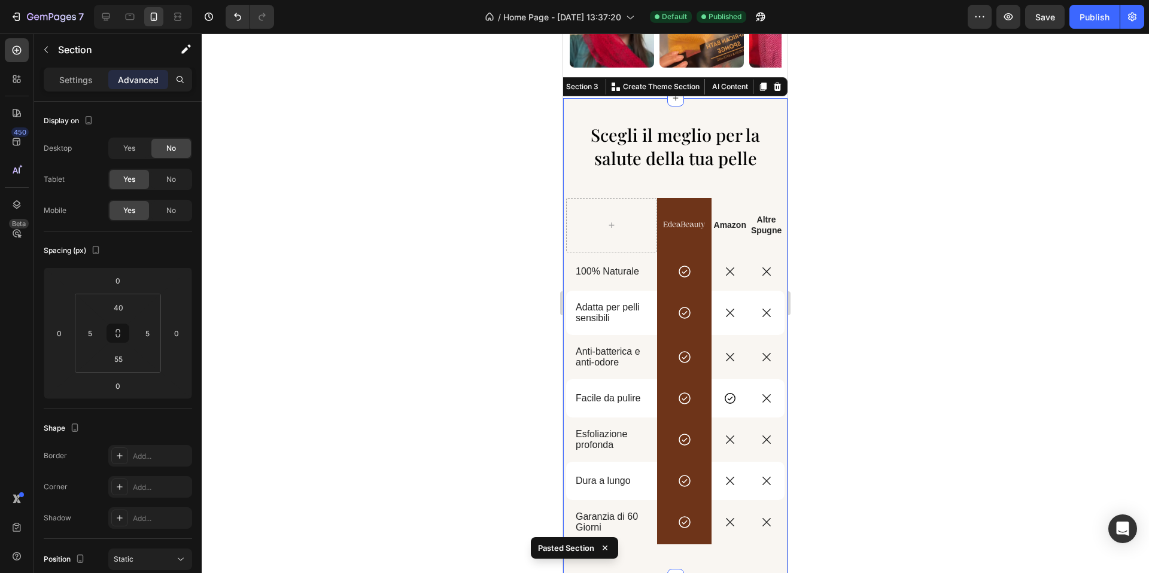
click at [845, 258] on div at bounding box center [675, 304] width 947 height 540
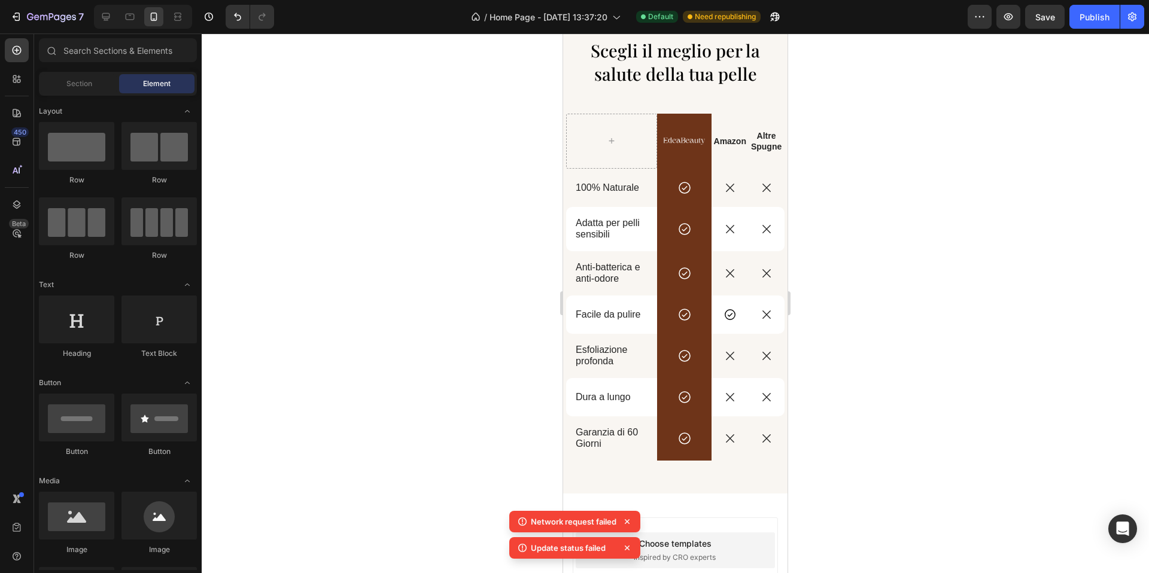
scroll to position [696, 0]
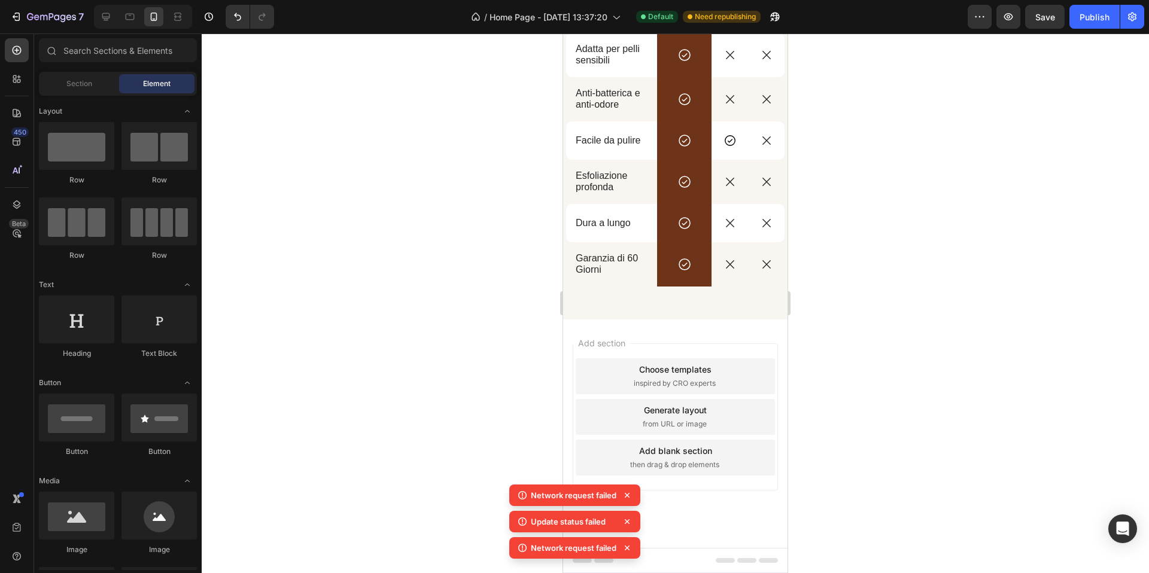
click at [674, 332] on div "Add section Choose templates inspired by CRO experts Generate layout from URL o…" at bounding box center [675, 434] width 224 height 229
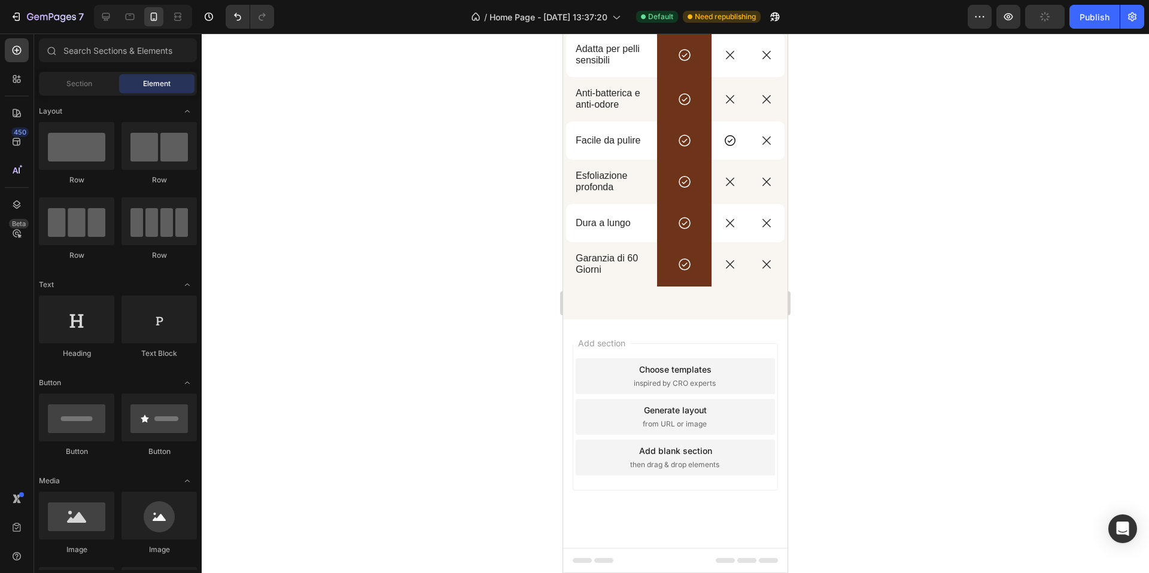
click at [609, 333] on div "Add section Choose templates inspired by CRO experts Generate layout from URL o…" at bounding box center [675, 434] width 224 height 229
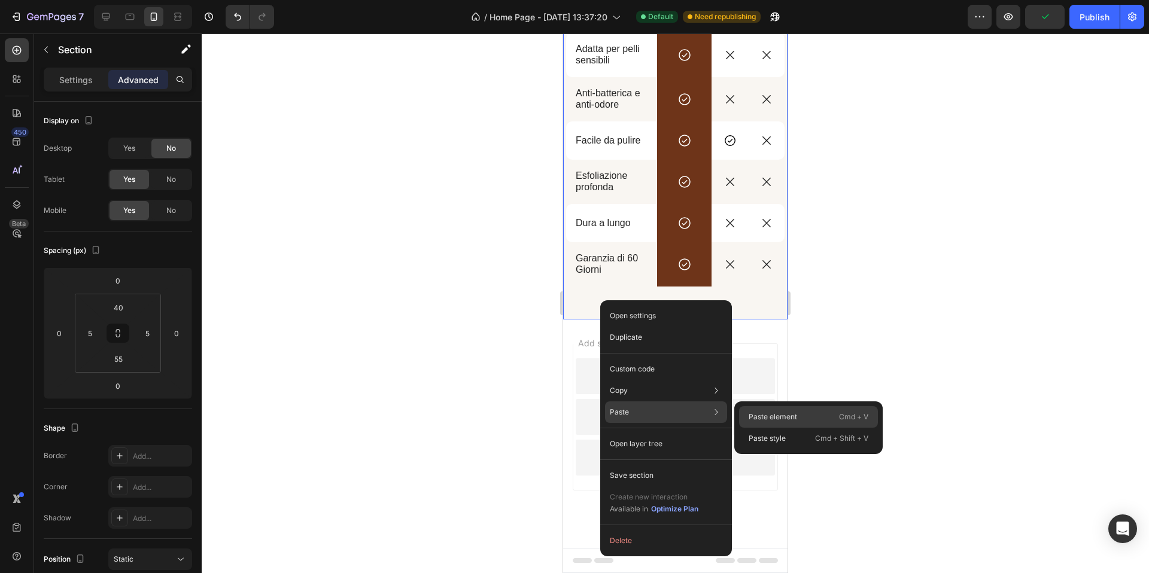
click at [763, 417] on p "Paste element" at bounding box center [773, 417] width 48 height 11
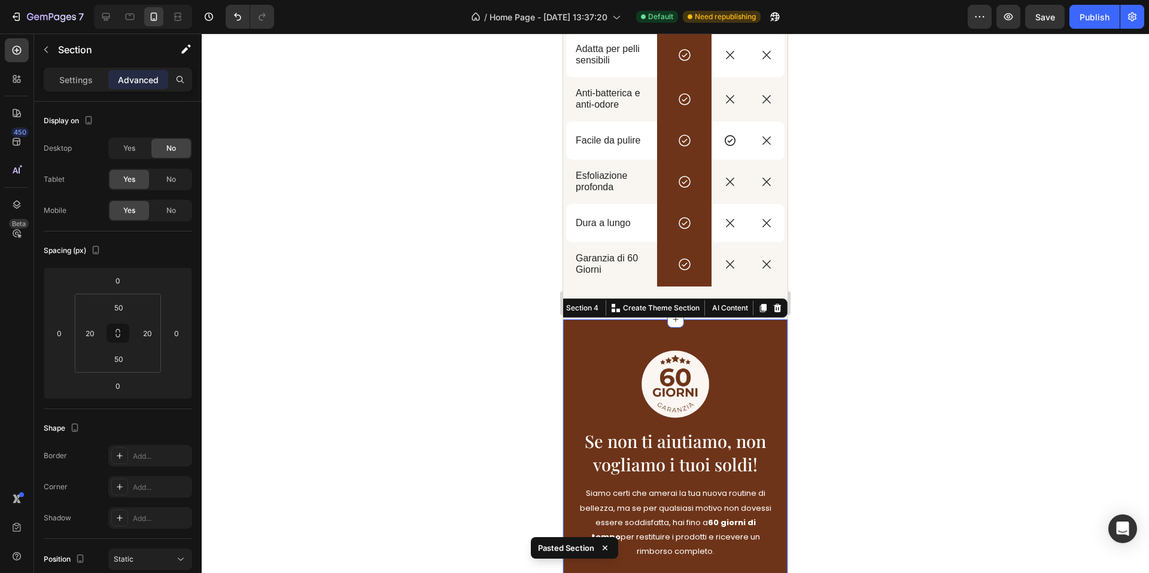
click at [860, 264] on div at bounding box center [675, 304] width 947 height 540
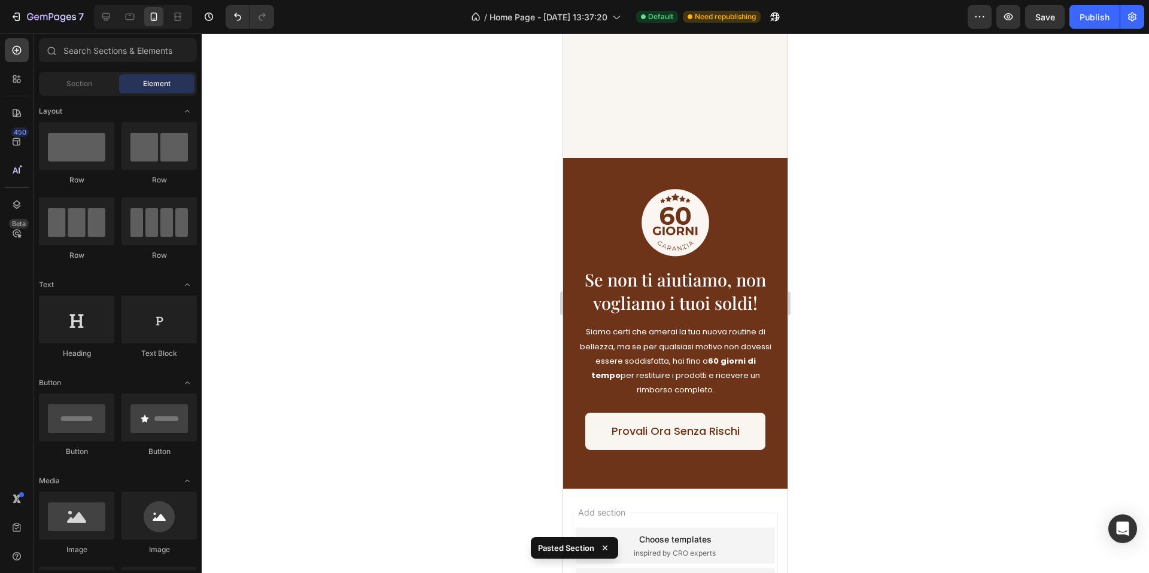
scroll to position [1027, 0]
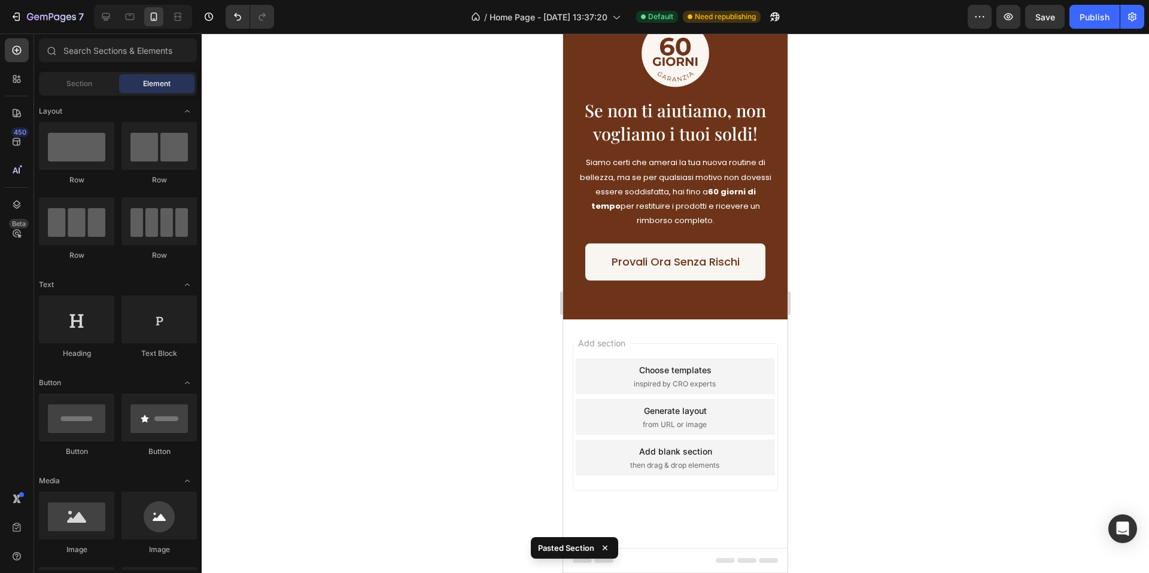
click at [701, 329] on div "Add section Choose templates inspired by CRO experts Generate layout from URL o…" at bounding box center [675, 434] width 224 height 229
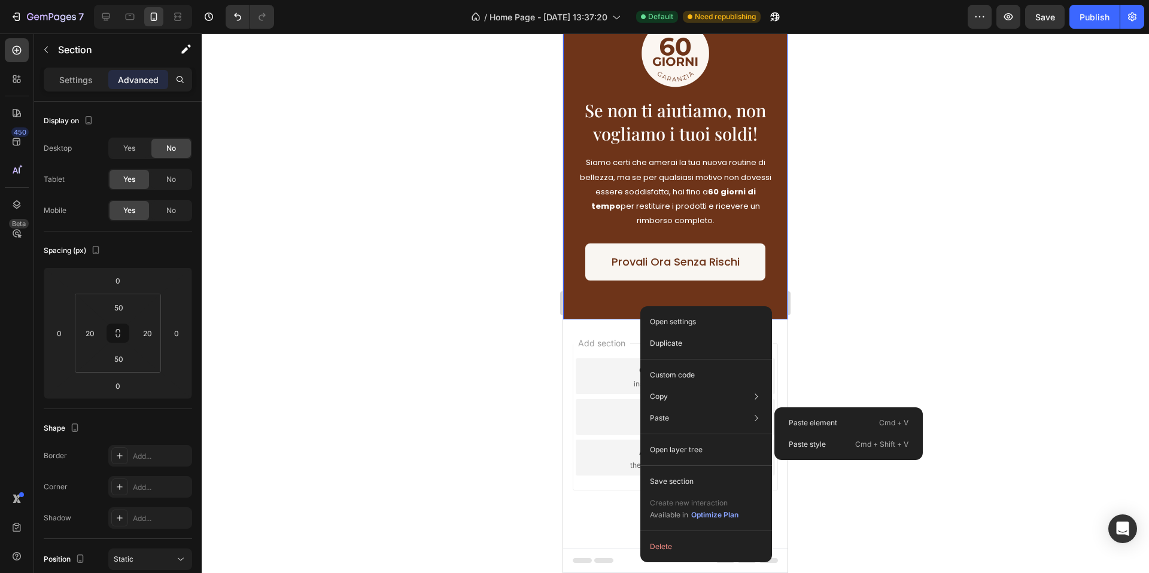
drag, startPoint x: 802, startPoint y: 419, endPoint x: 827, endPoint y: 325, distance: 98.0
click at [802, 419] on p "Paste element" at bounding box center [813, 423] width 48 height 11
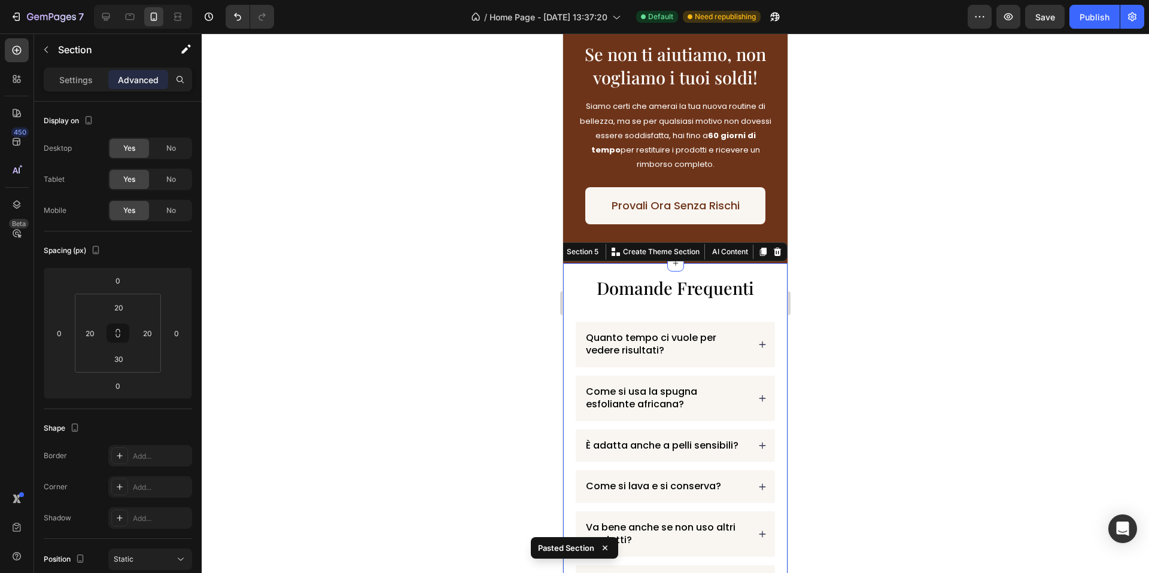
scroll to position [1271, 0]
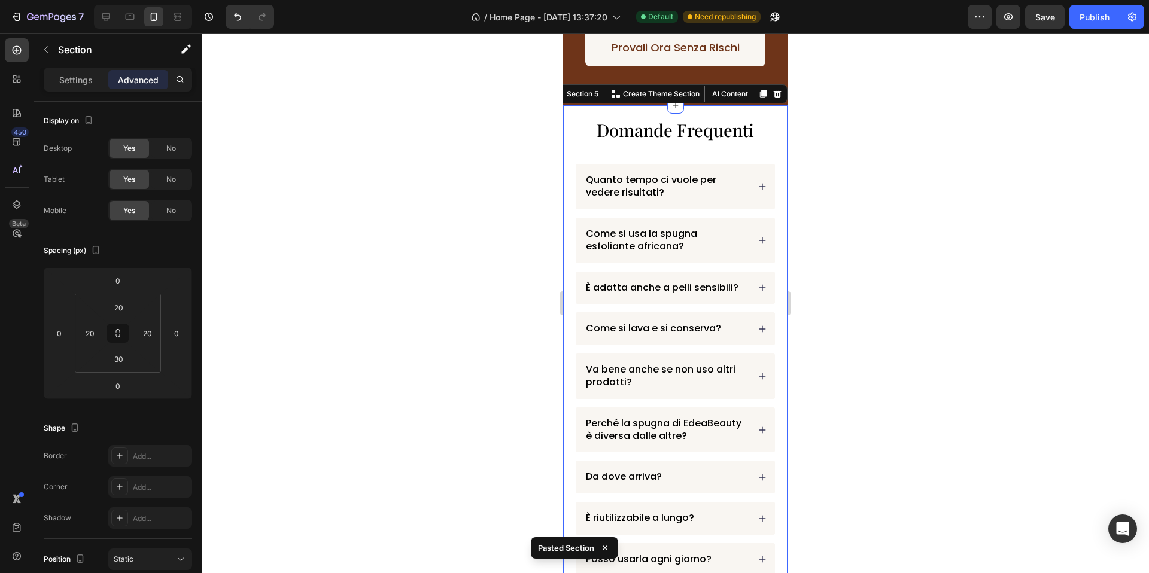
click at [876, 232] on div at bounding box center [675, 304] width 947 height 540
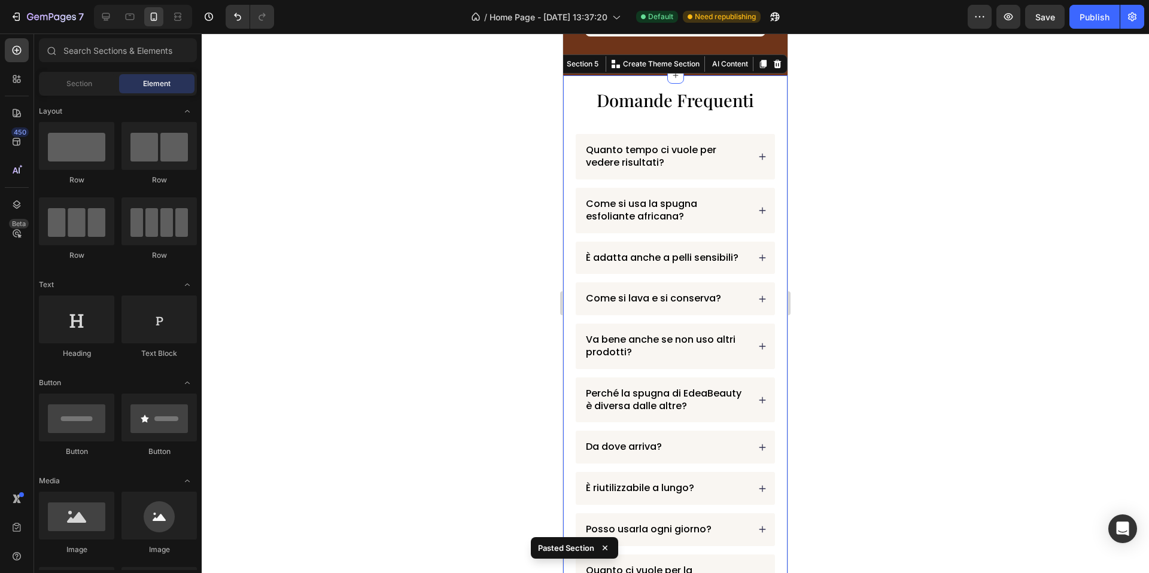
click at [737, 84] on div "Domande Frequenti Heading Quanto tempo ci vuole per vedere risultati? Come si u…" at bounding box center [675, 373] width 224 height 596
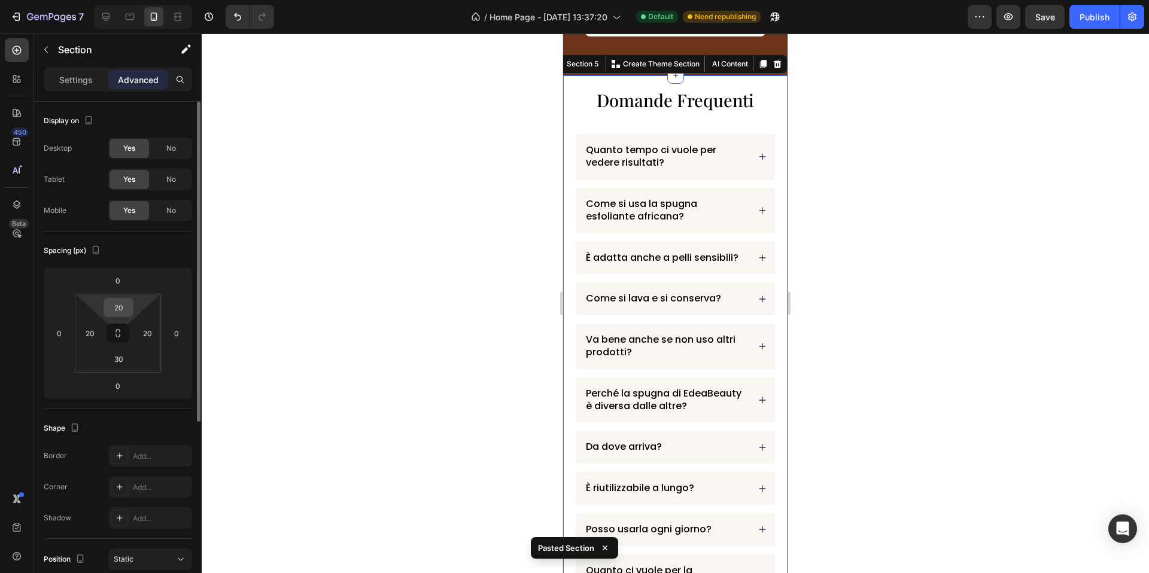
click at [115, 308] on input "20" at bounding box center [119, 308] width 24 height 18
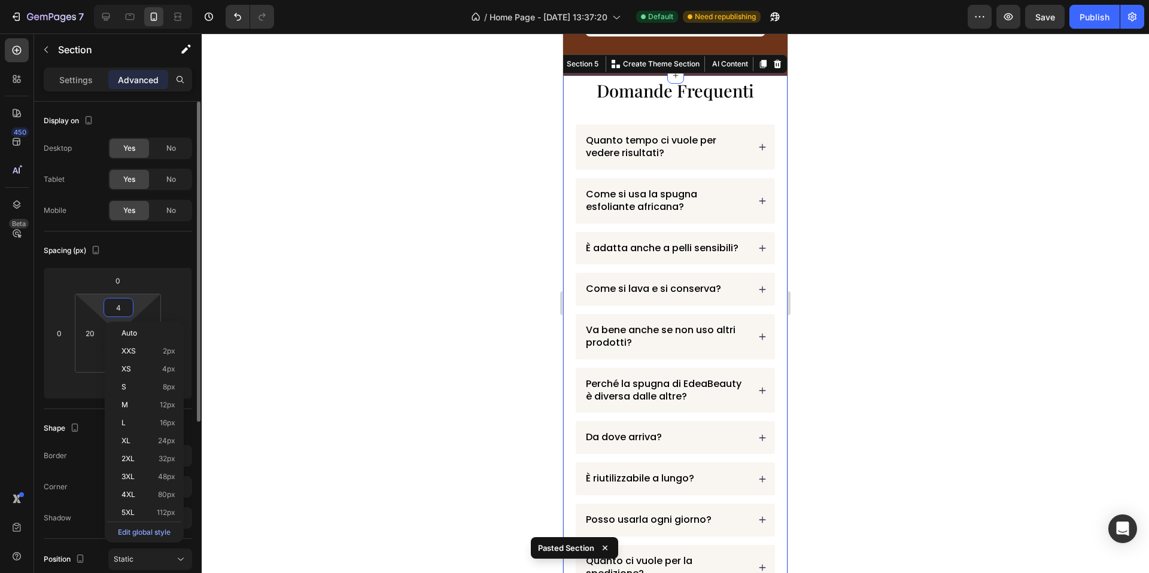
type input "40"
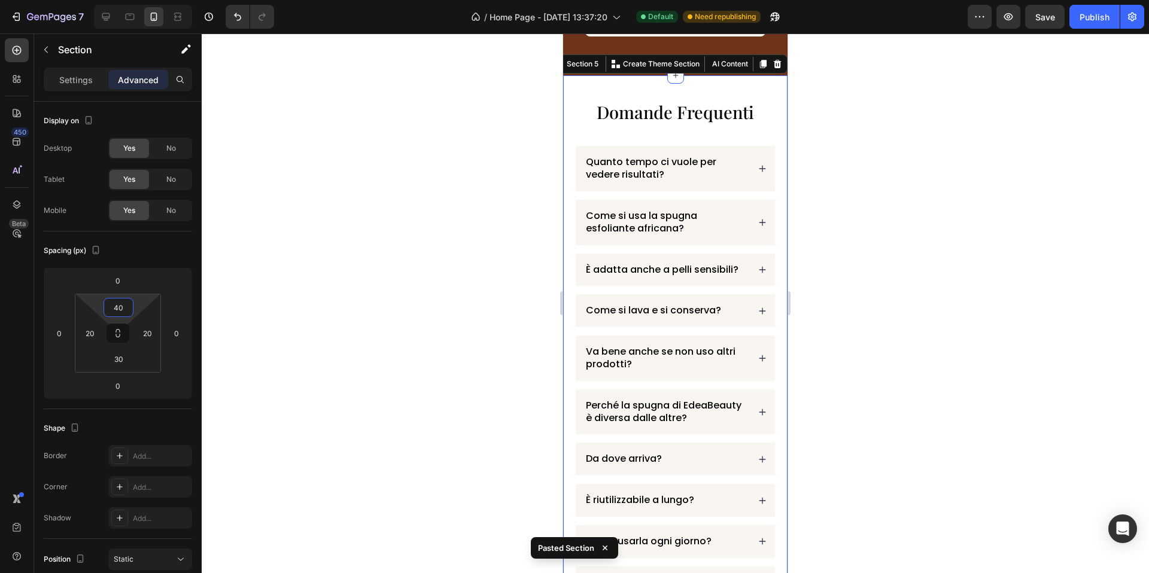
click at [290, 210] on div at bounding box center [675, 304] width 947 height 540
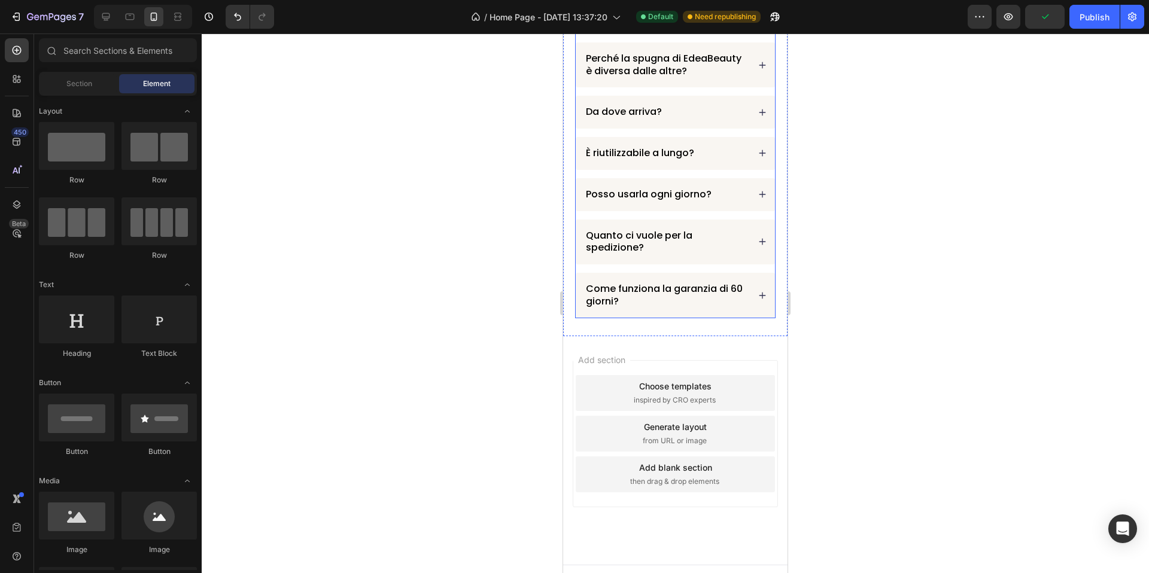
scroll to position [1635, 0]
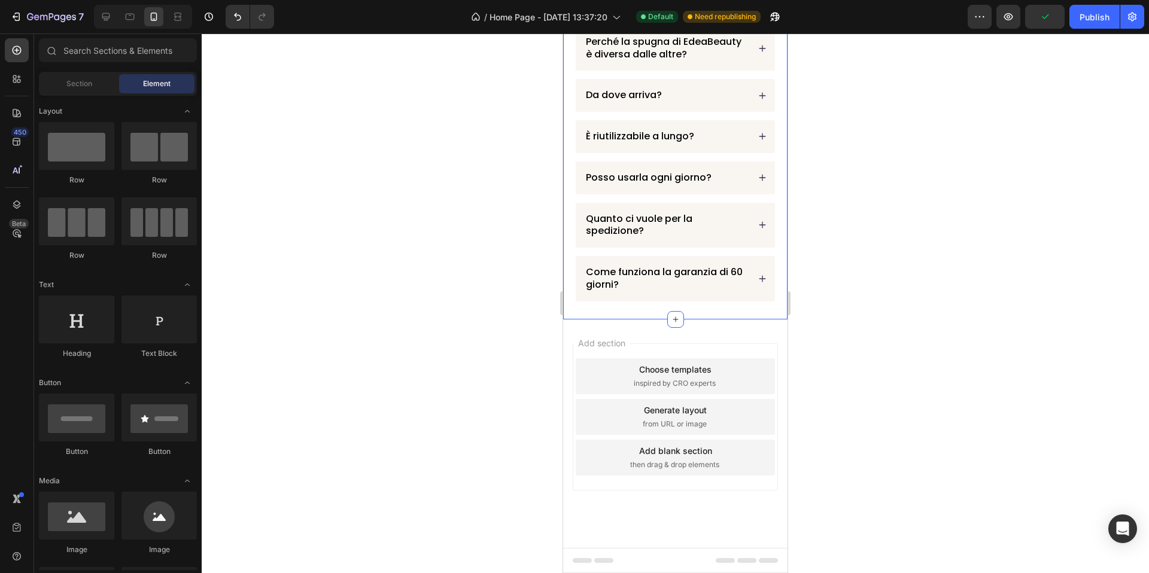
click at [725, 308] on div "Domande Frequenti Heading Quanto tempo ci vuole per vedere risultati? Come si u…" at bounding box center [675, 16] width 224 height 608
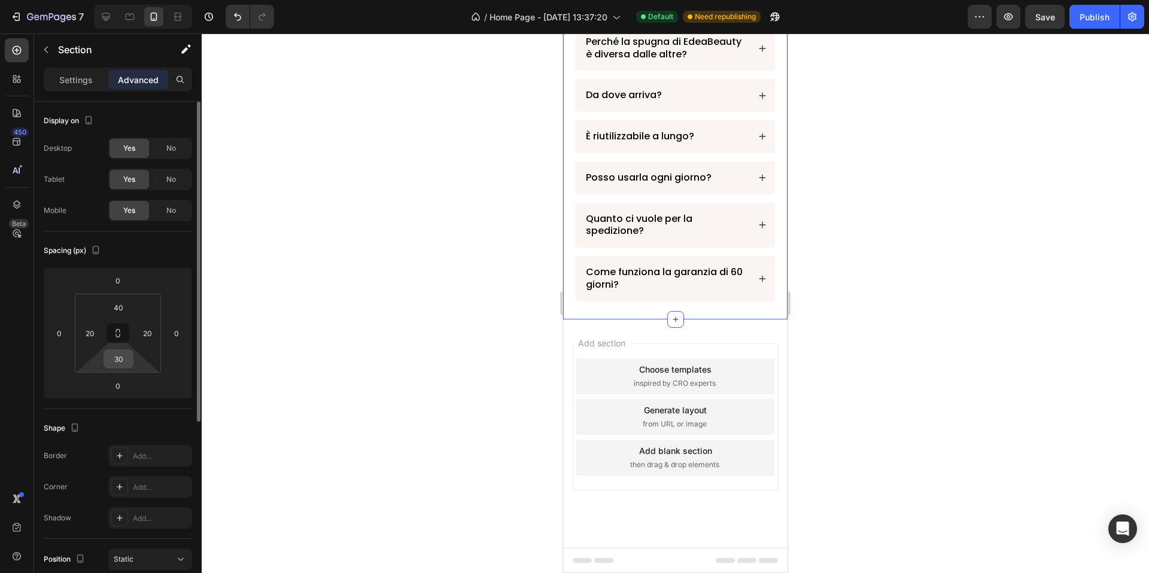
click at [128, 360] on input "30" at bounding box center [119, 359] width 24 height 18
type input "50"
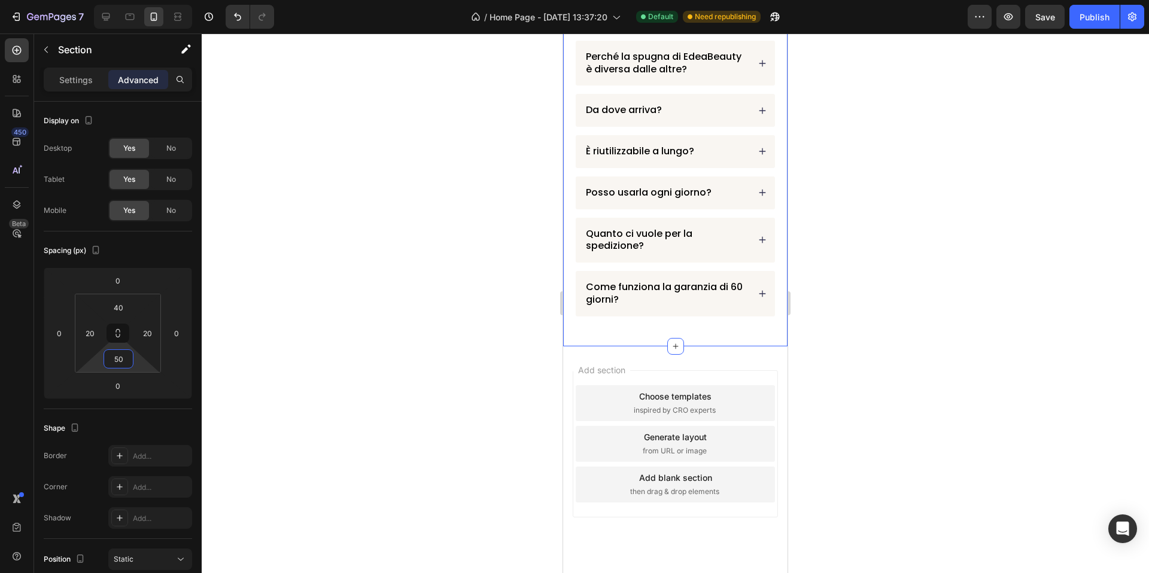
click at [392, 305] on div at bounding box center [675, 304] width 947 height 540
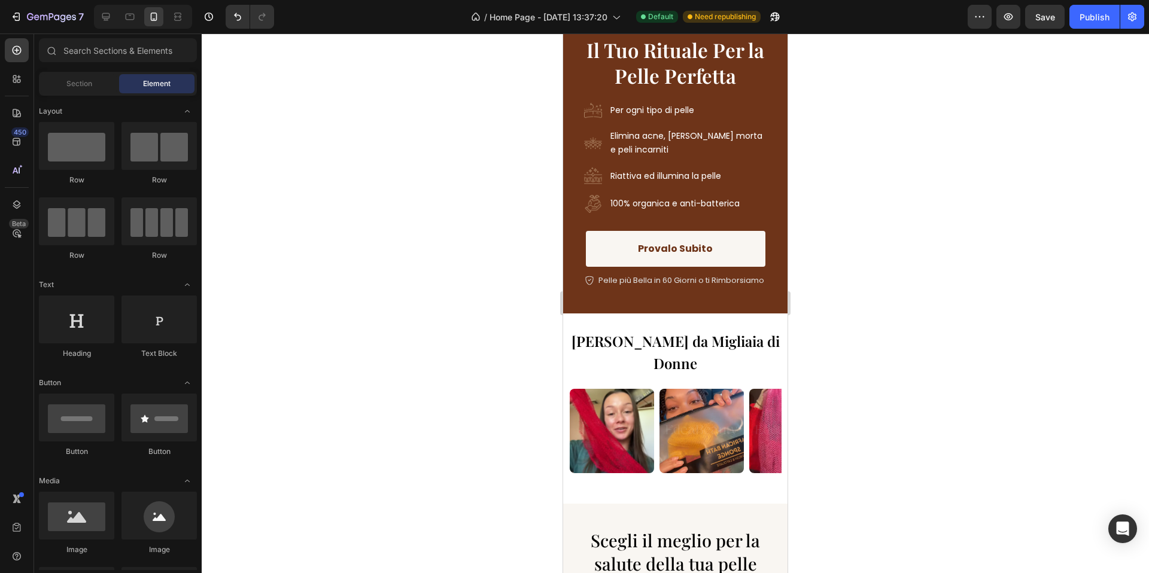
scroll to position [0, 0]
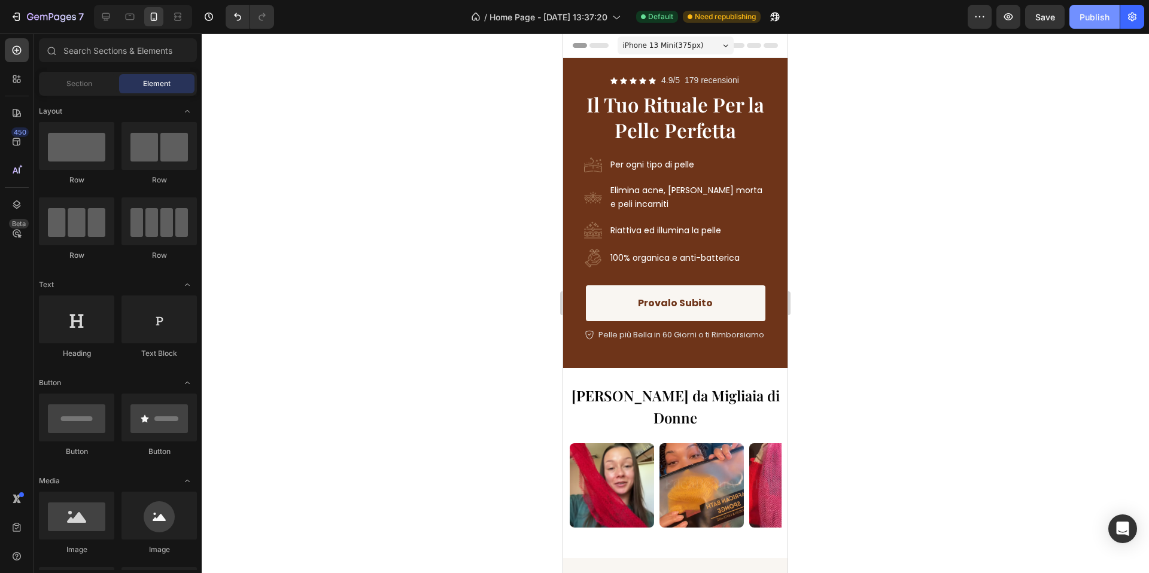
click at [1093, 13] on div "Publish" at bounding box center [1094, 17] width 30 height 13
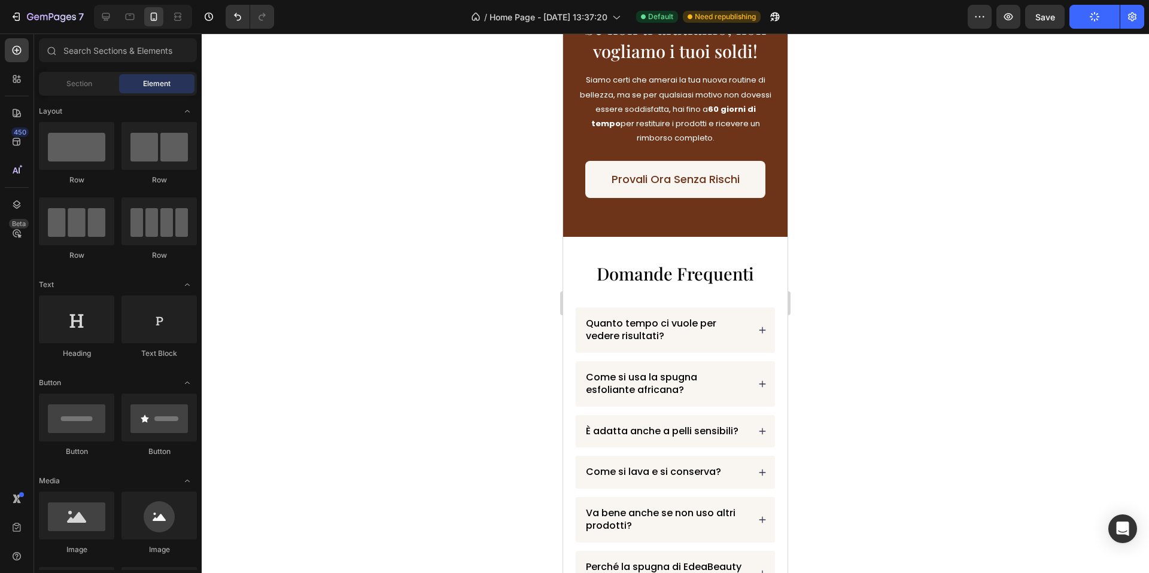
scroll to position [1137, 0]
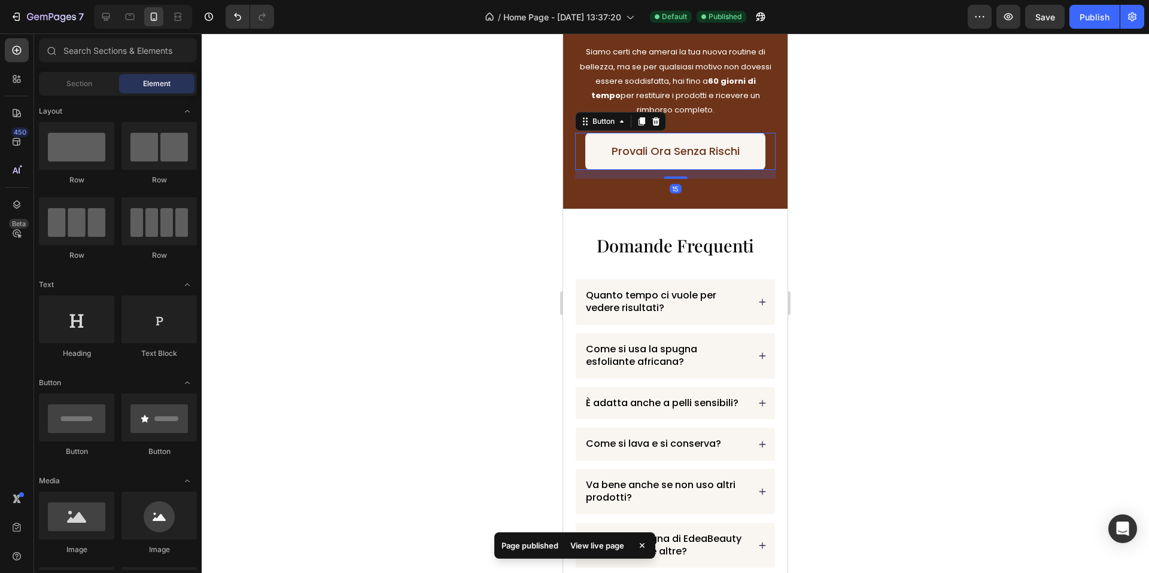
click at [752, 165] on link "Provali Ora Senza Rischi" at bounding box center [675, 151] width 181 height 37
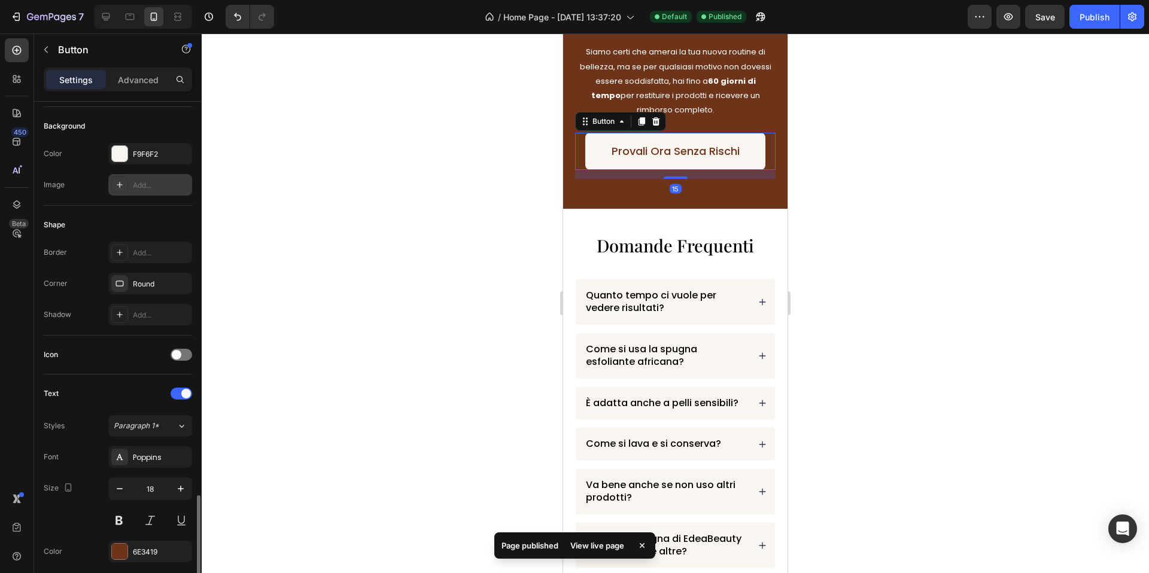
scroll to position [415, 0]
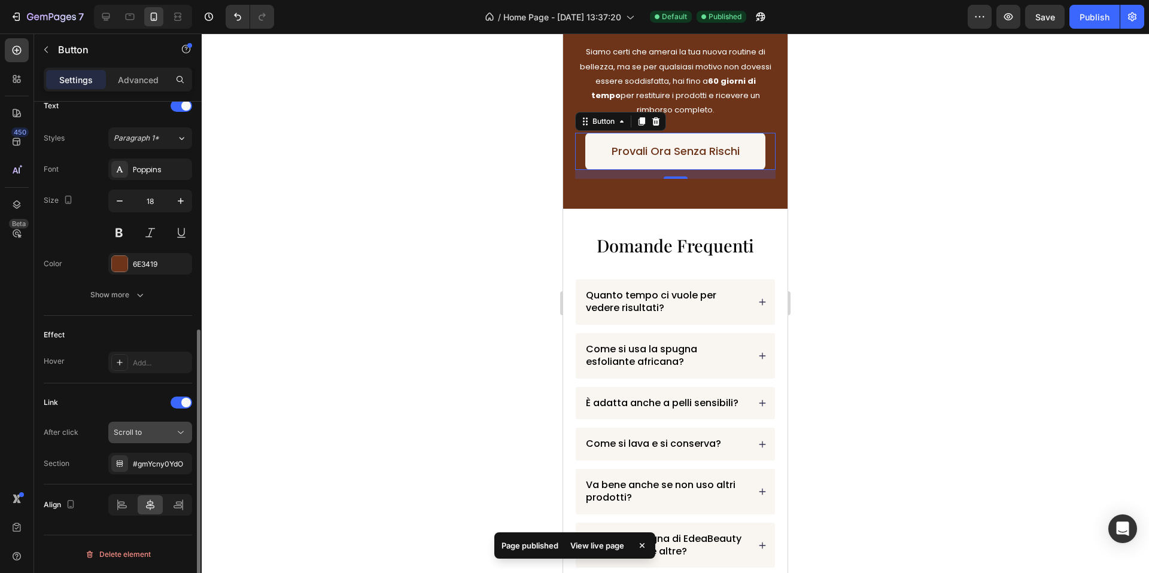
click at [161, 442] on button "Scroll to" at bounding box center [150, 433] width 84 height 22
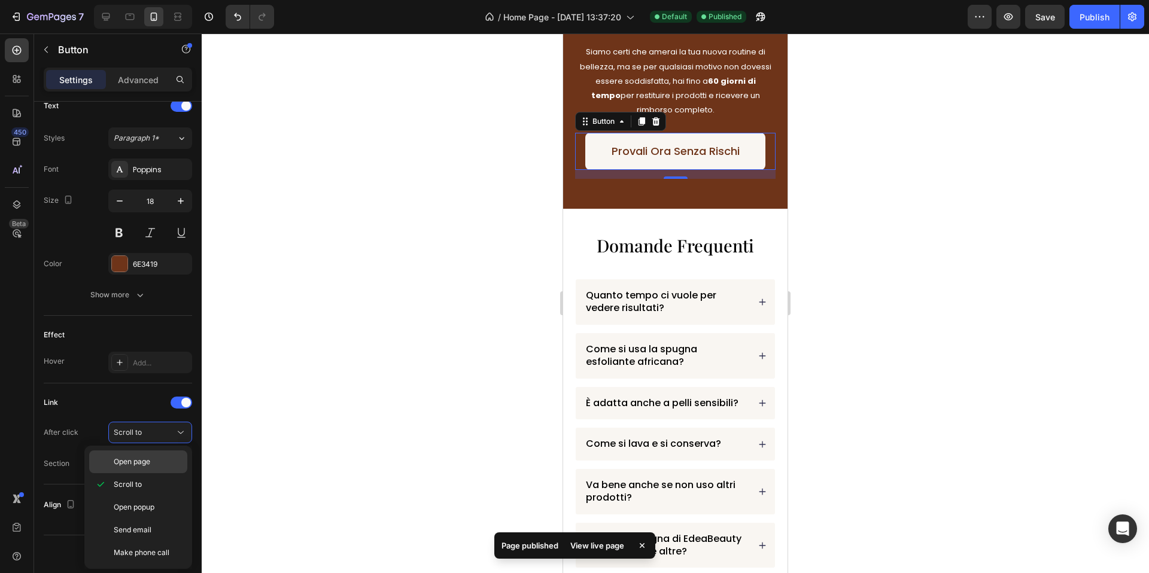
click at [158, 466] on p "Open page" at bounding box center [148, 462] width 68 height 11
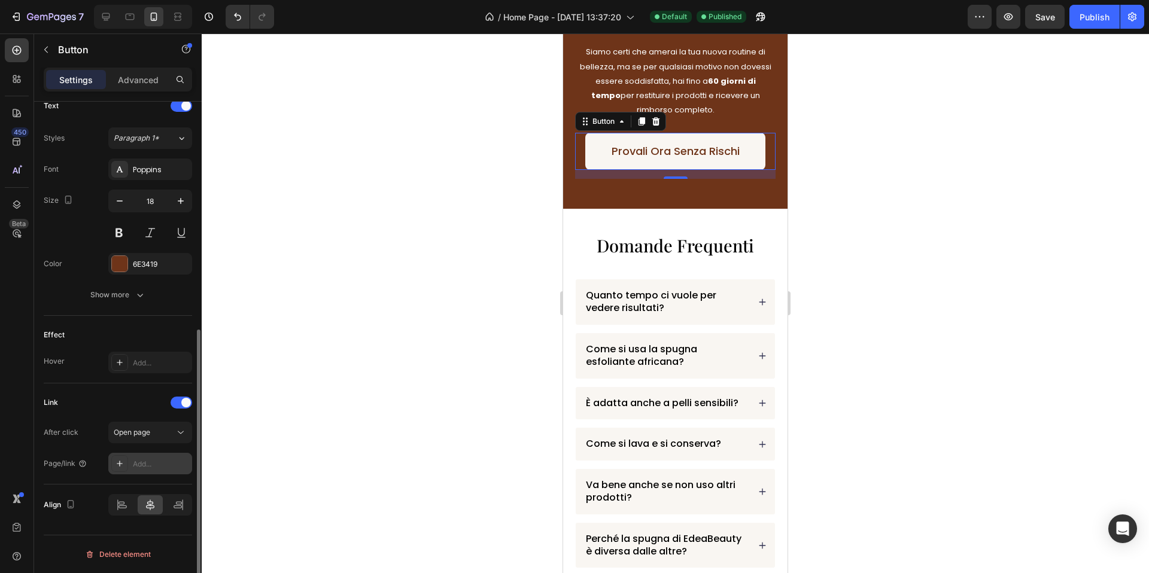
click at [159, 461] on div "Add..." at bounding box center [161, 464] width 56 height 11
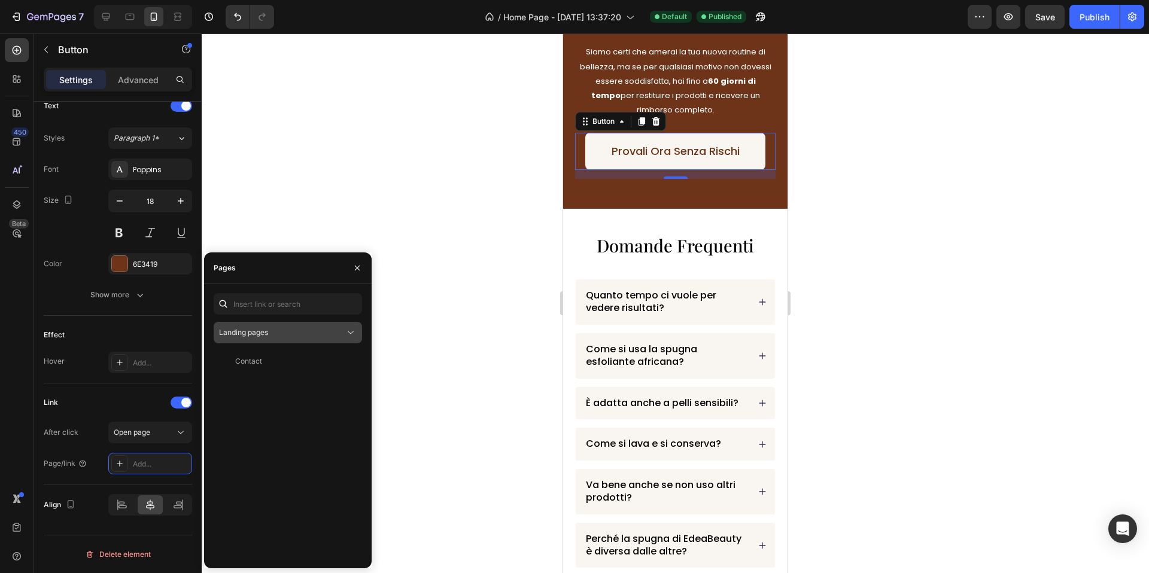
click at [268, 322] on button "Landing pages" at bounding box center [288, 333] width 148 height 22
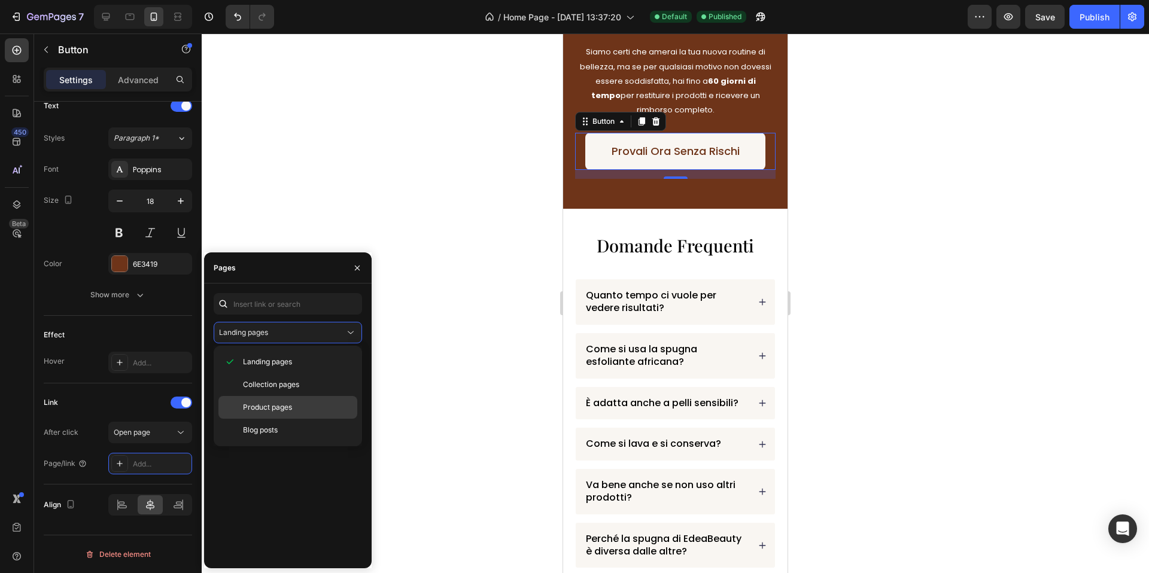
click at [275, 419] on div "Product pages" at bounding box center [287, 430] width 139 height 23
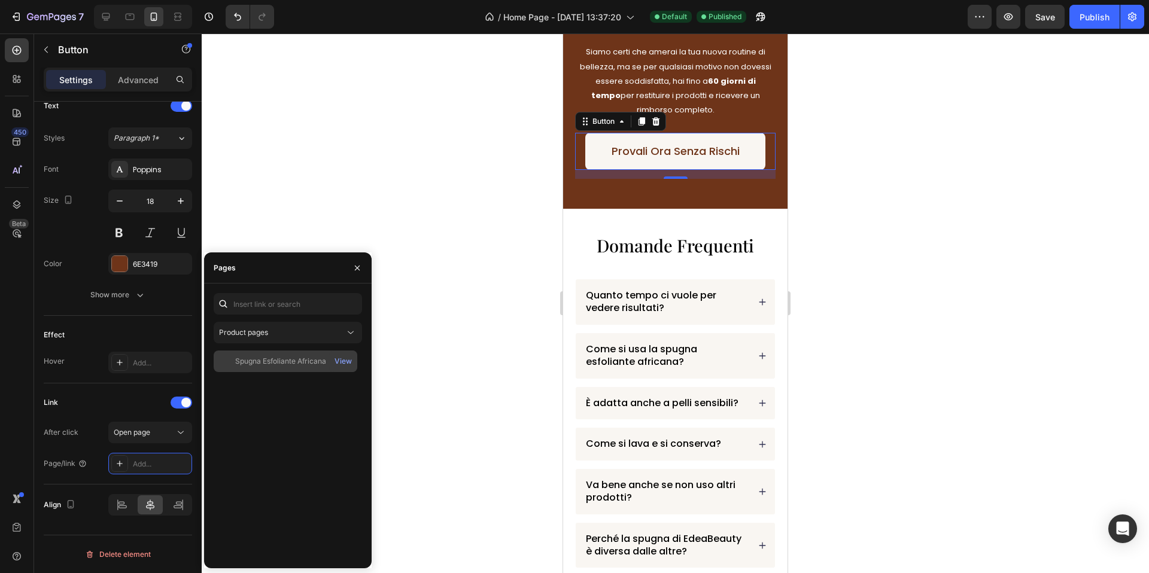
click at [282, 366] on div "Spugna Esfoliante Africana" at bounding box center [280, 361] width 91 height 11
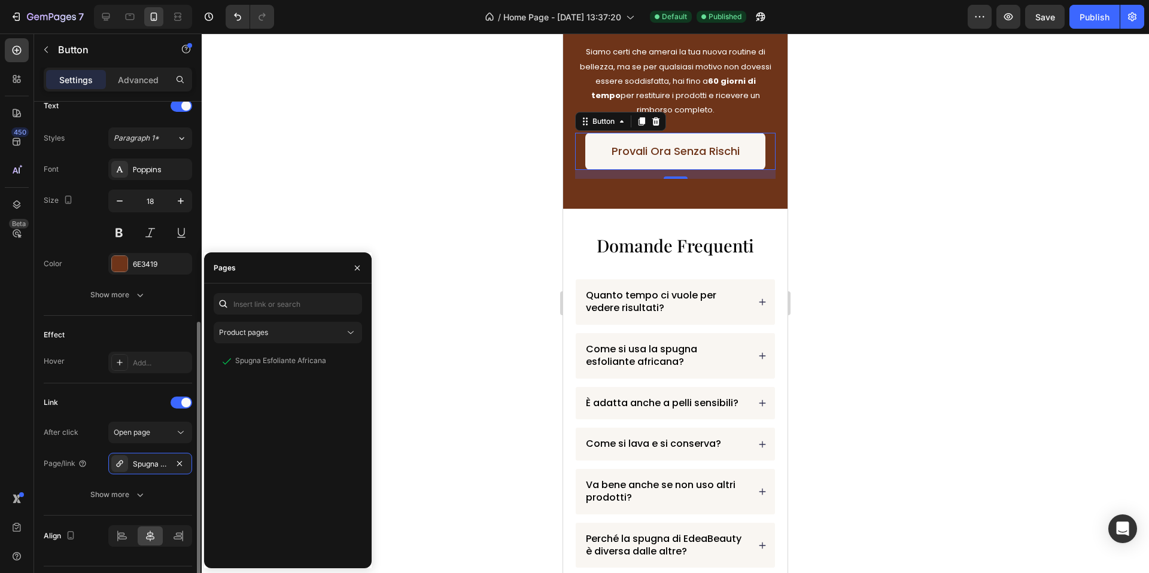
click at [133, 391] on div "Link After click Open page Page/link Spugna Esfoliante Africana Show more" at bounding box center [118, 450] width 148 height 132
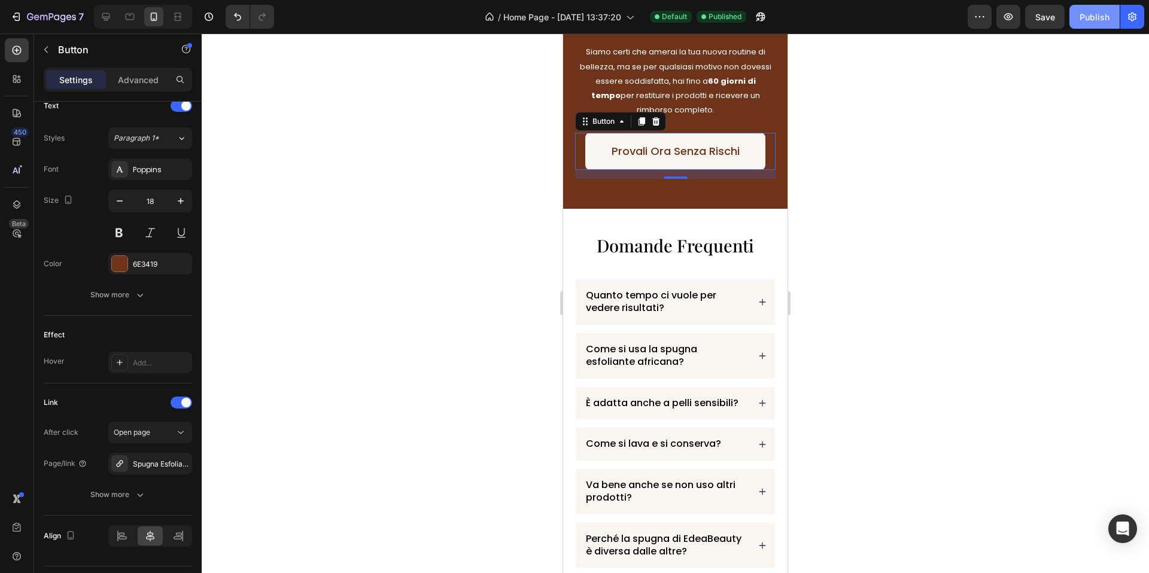
click at [1112, 10] on button "Publish" at bounding box center [1094, 17] width 50 height 24
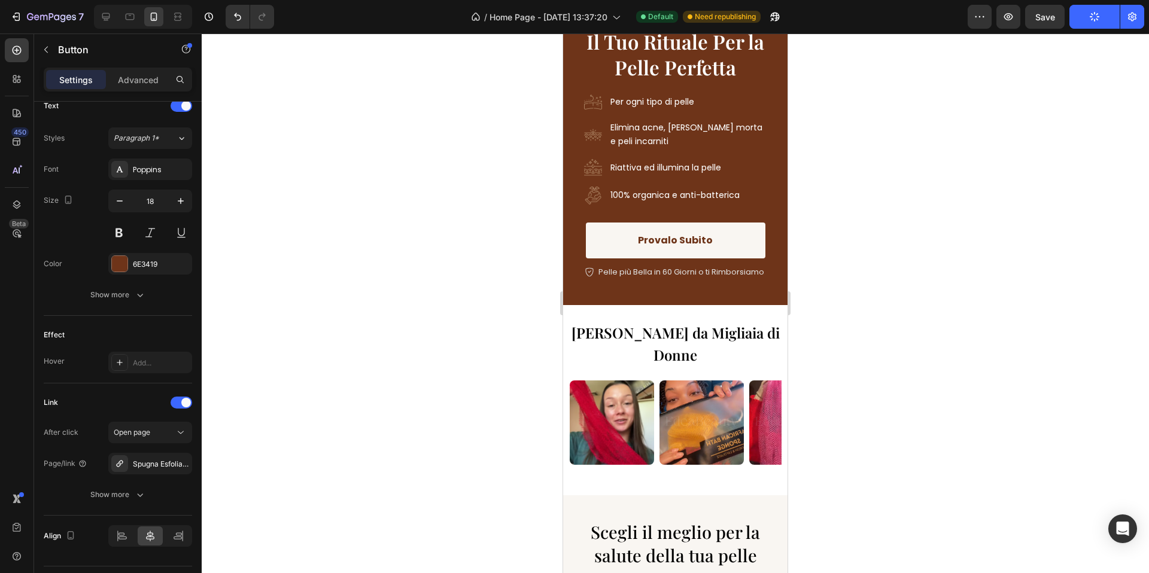
scroll to position [0, 0]
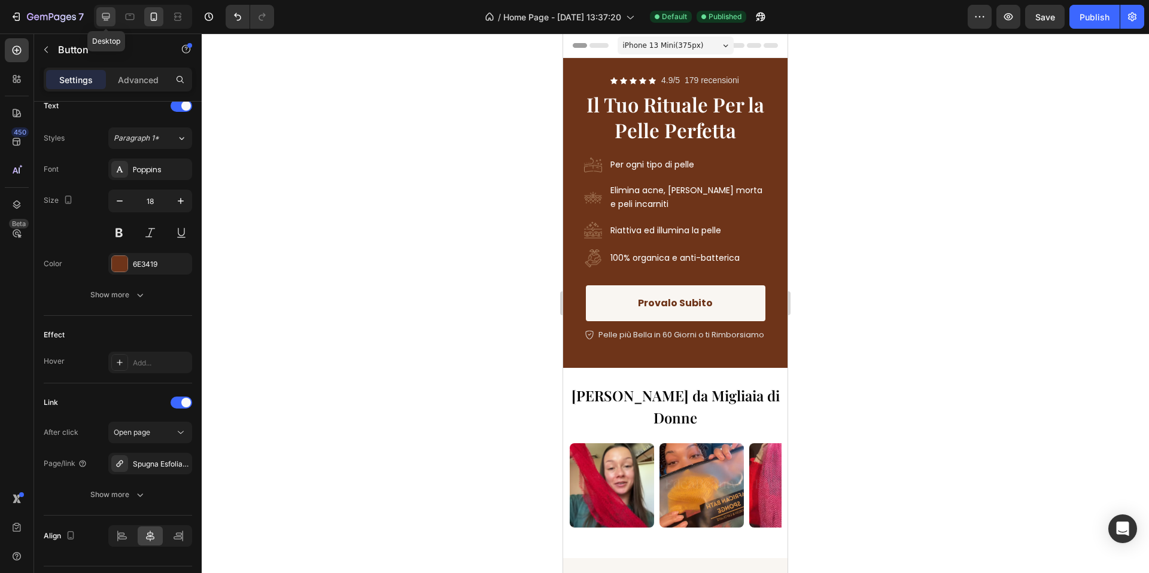
click at [105, 17] on icon at bounding box center [106, 17] width 12 height 12
type input "Auto"
type input "16"
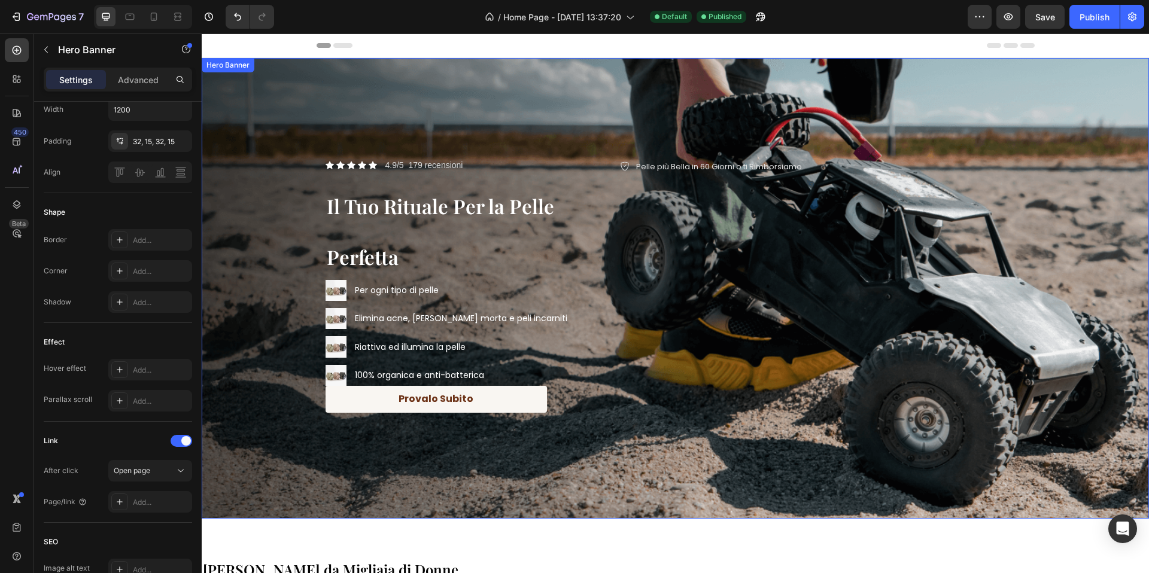
click at [483, 112] on div "Background Image" at bounding box center [675, 288] width 947 height 461
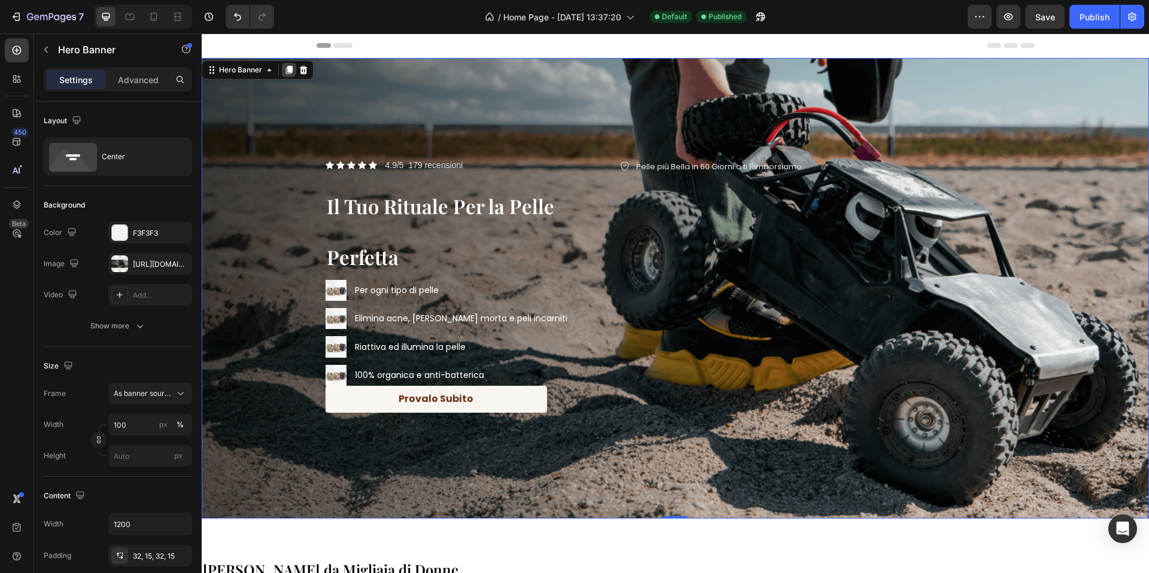
click at [288, 73] on icon at bounding box center [289, 70] width 10 height 10
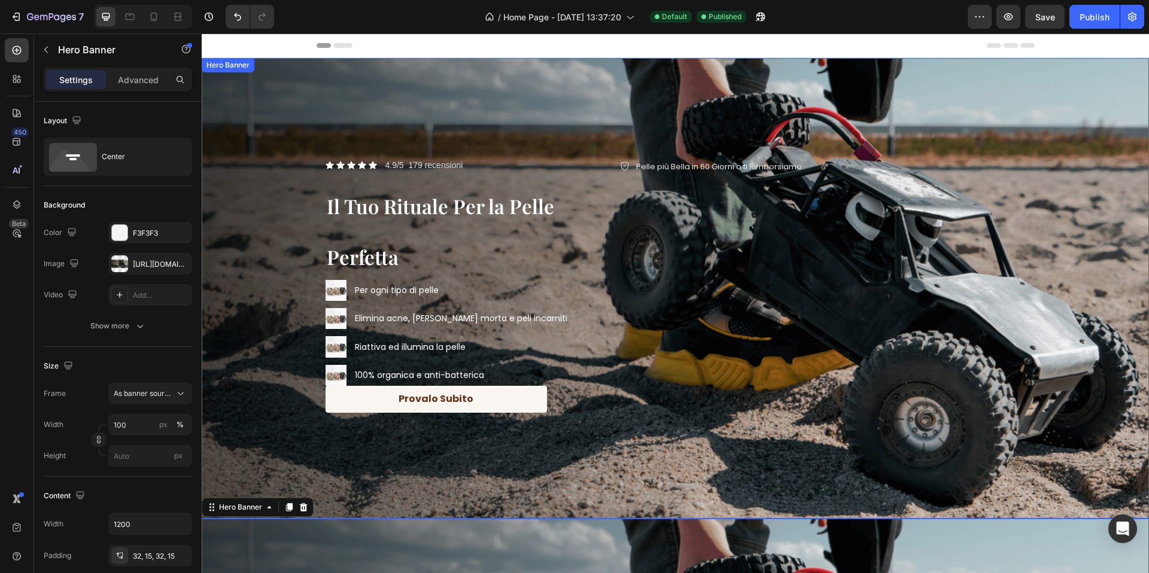
click at [282, 102] on div "Background Image" at bounding box center [675, 288] width 947 height 461
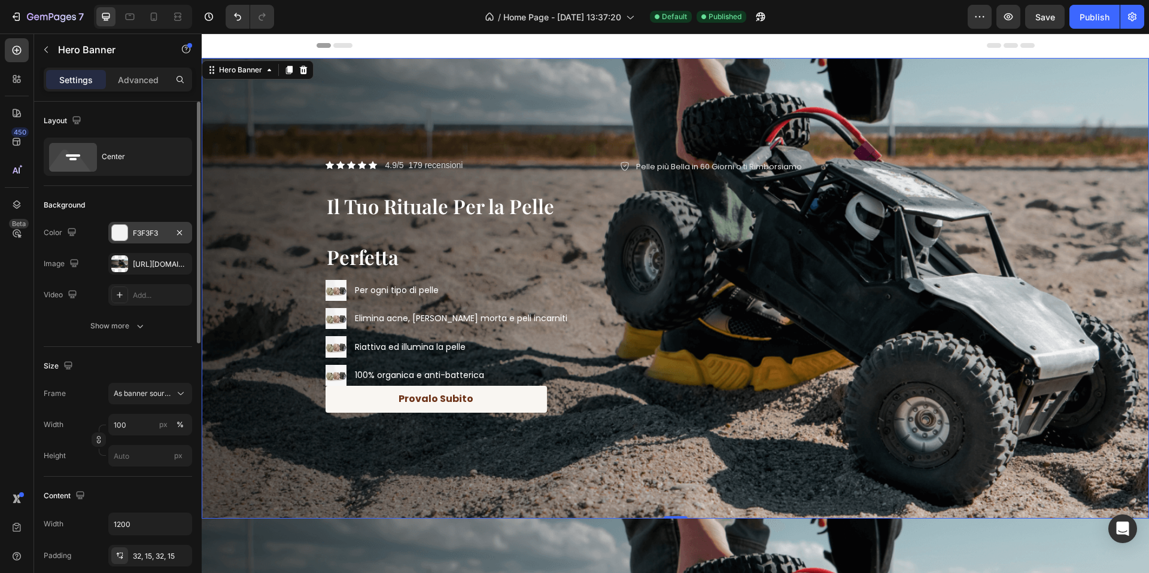
click at [134, 232] on div "F3F3F3" at bounding box center [150, 233] width 35 height 11
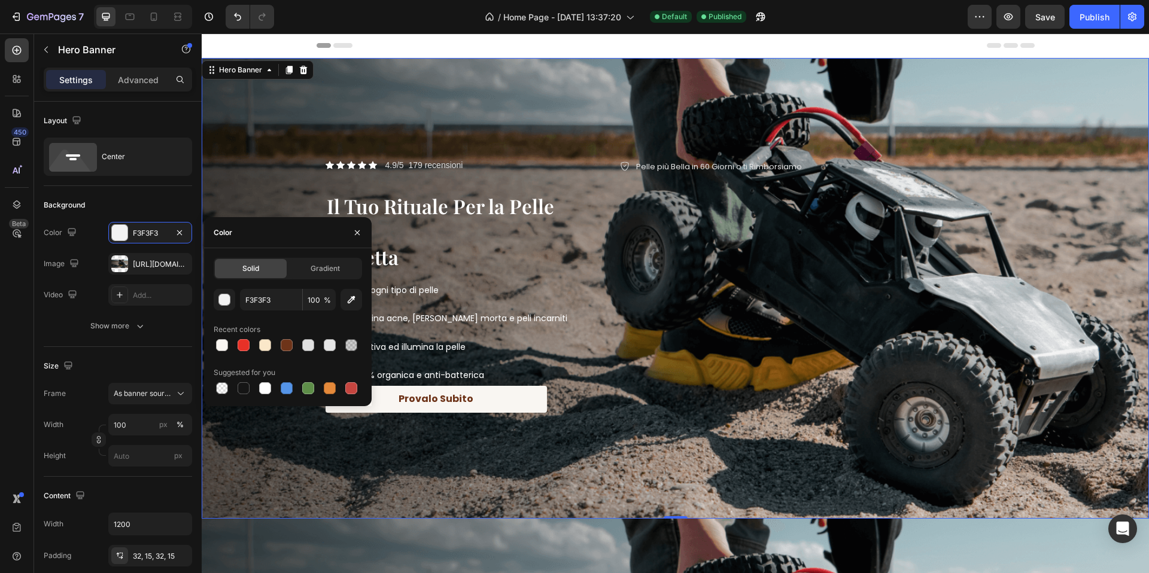
drag, startPoint x: 285, startPoint y: 342, endPoint x: 240, endPoint y: 327, distance: 47.1
click at [285, 342] on div at bounding box center [287, 345] width 12 height 12
type input "6E3419"
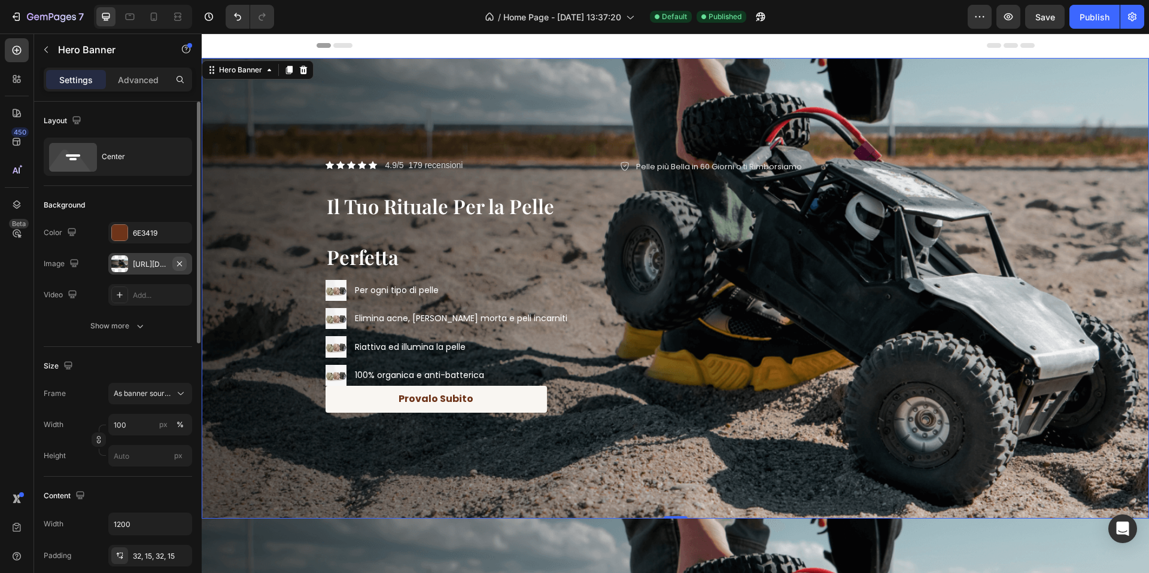
click at [179, 264] on icon "button" at bounding box center [179, 263] width 5 height 5
type input "Auto"
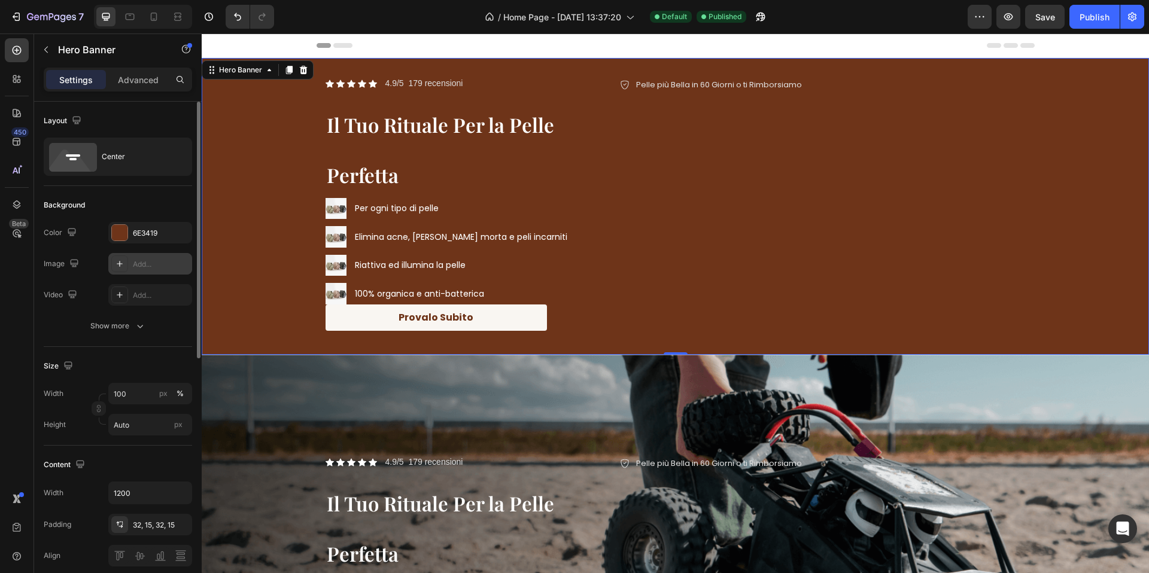
click at [156, 202] on div "Background" at bounding box center [118, 205] width 148 height 19
click at [138, 72] on div "Advanced" at bounding box center [138, 79] width 60 height 19
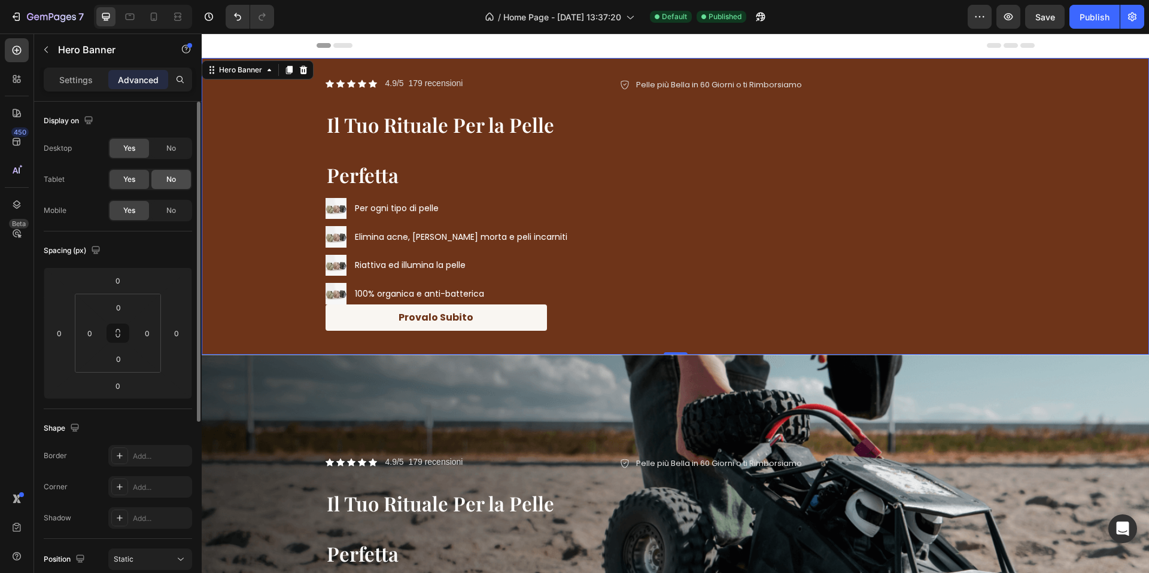
click at [172, 171] on div "No" at bounding box center [170, 179] width 39 height 19
click at [169, 214] on span "No" at bounding box center [171, 210] width 10 height 11
click at [287, 138] on div "Background Image" at bounding box center [675, 206] width 947 height 297
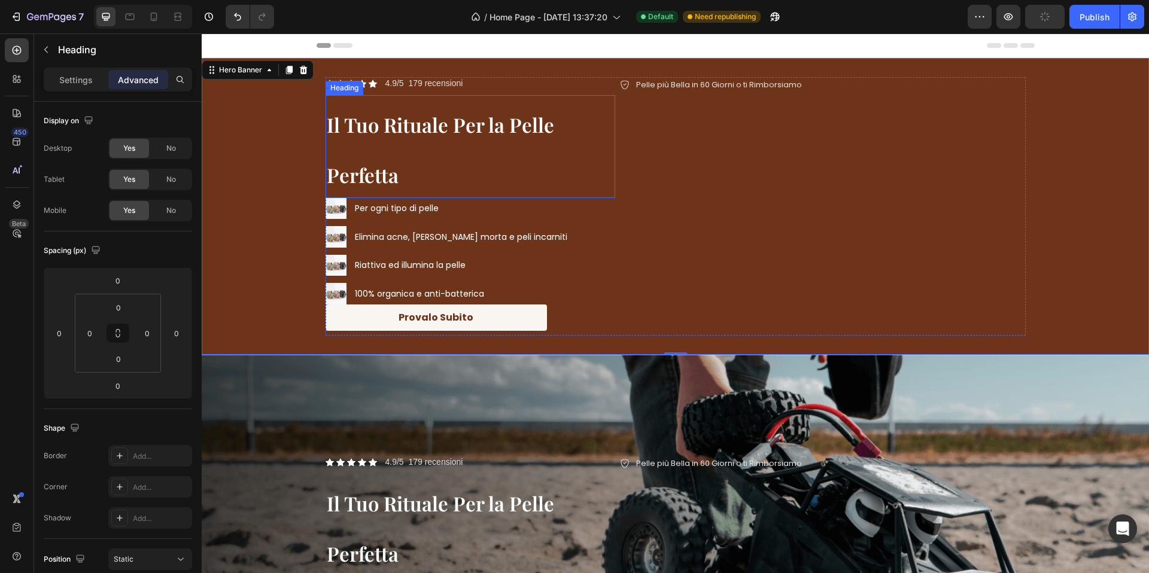
click at [403, 141] on h2 "Il Tuo Rituale Per la Pelle Perfetta" at bounding box center [470, 146] width 290 height 103
click at [291, 136] on div "Background Image" at bounding box center [675, 206] width 947 height 297
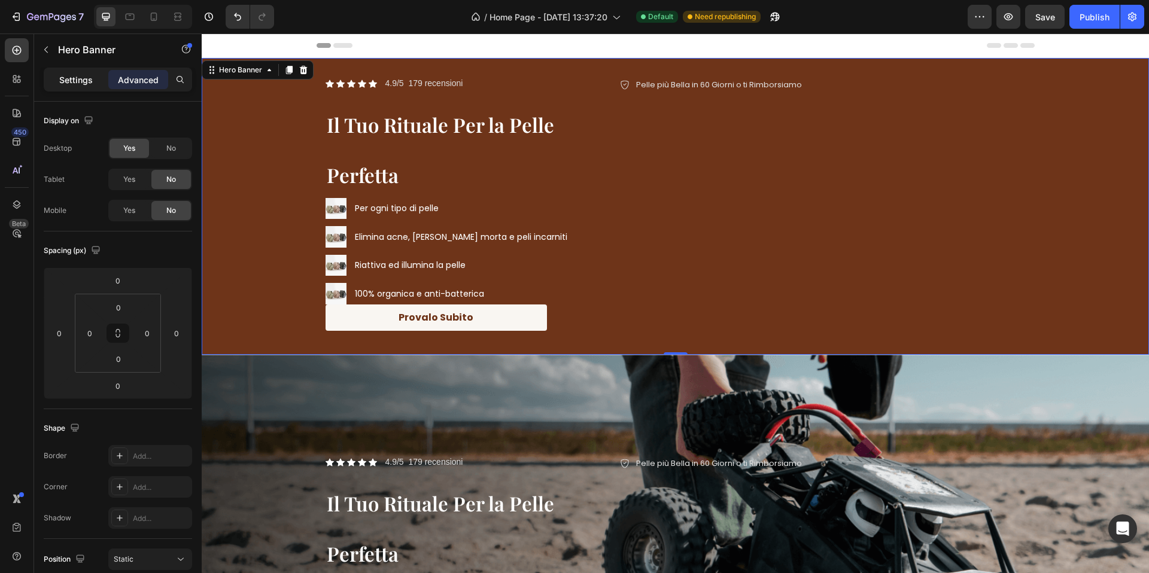
click at [86, 84] on p "Settings" at bounding box center [76, 80] width 34 height 13
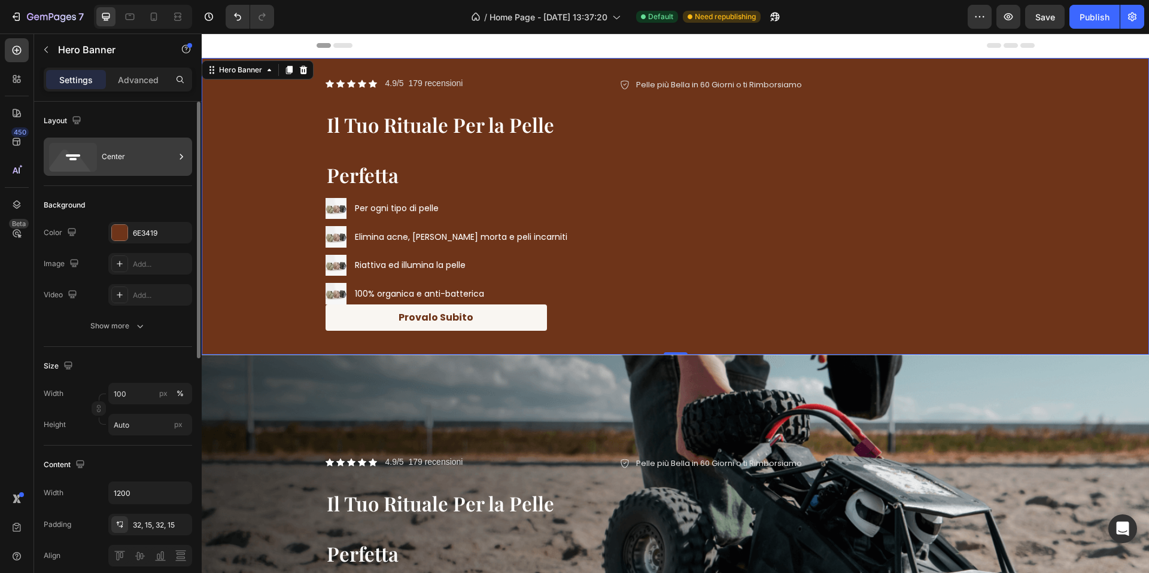
click at [131, 166] on div "Center" at bounding box center [138, 157] width 73 height 28
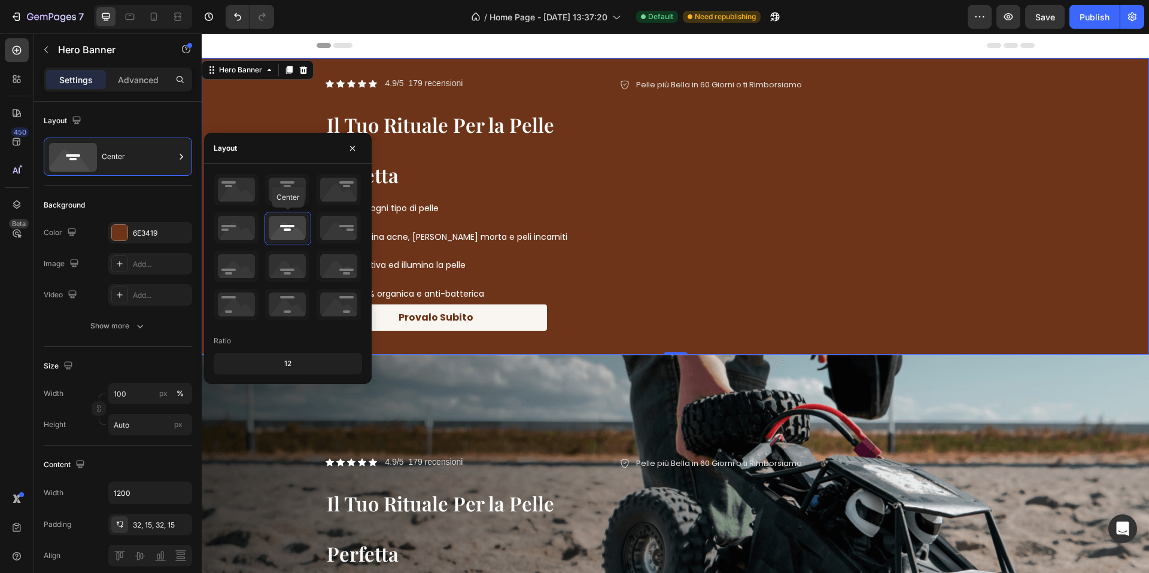
click at [285, 233] on icon at bounding box center [287, 227] width 44 height 31
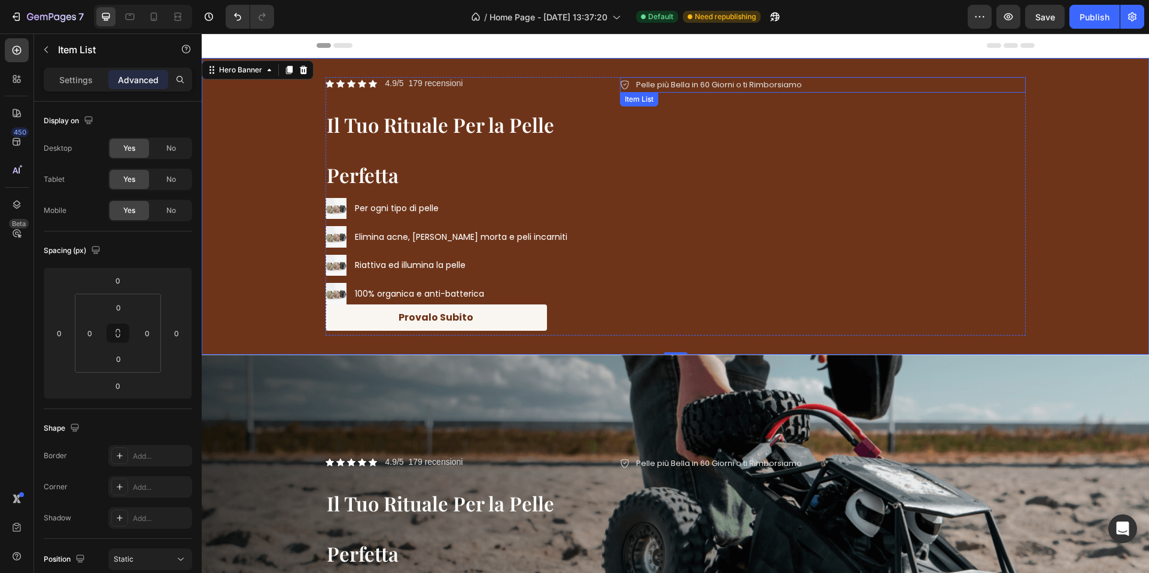
click at [691, 92] on div "Pelle più Bella in 60 Giorni o ti Rimborsiamo" at bounding box center [718, 85] width 169 height 16
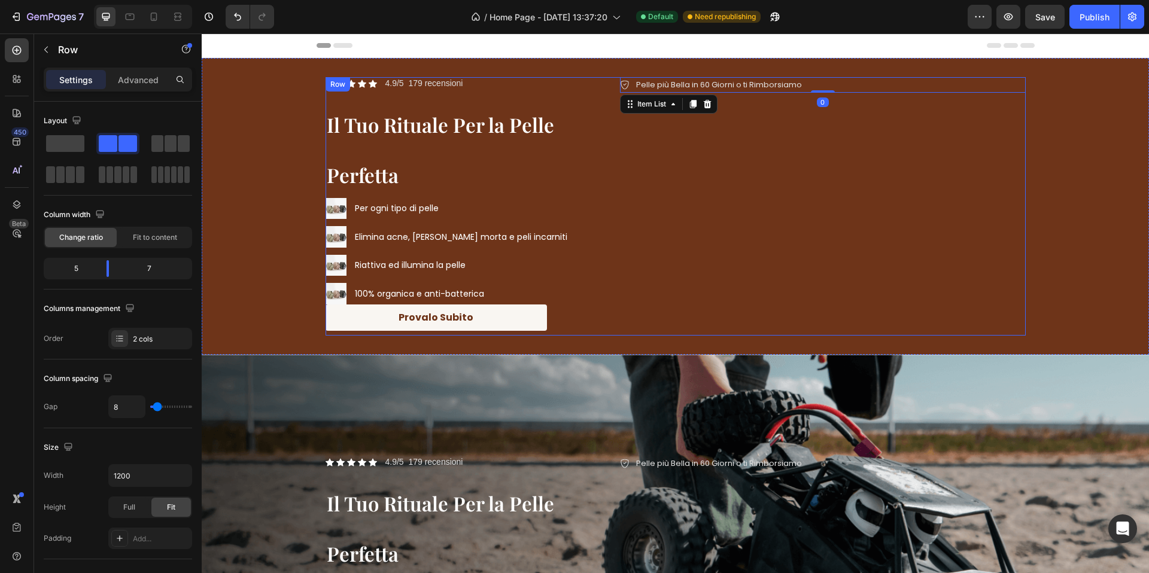
click at [673, 115] on div "Pelle più Bella in 60 Giorni o ti Rimborsiamo Item List 0" at bounding box center [823, 206] width 406 height 258
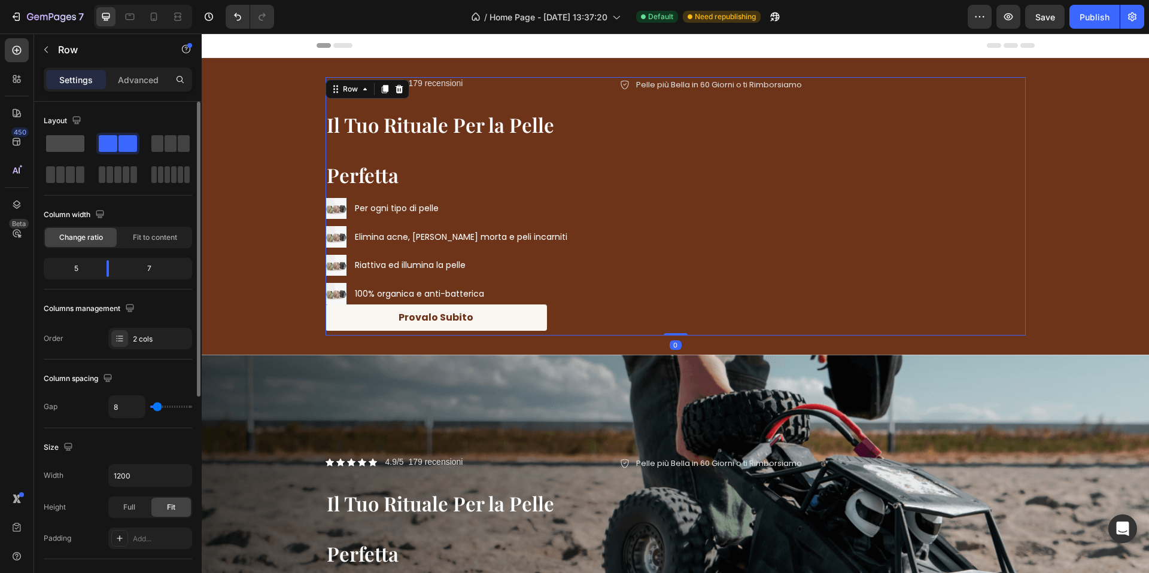
click at [56, 146] on span at bounding box center [65, 143] width 38 height 17
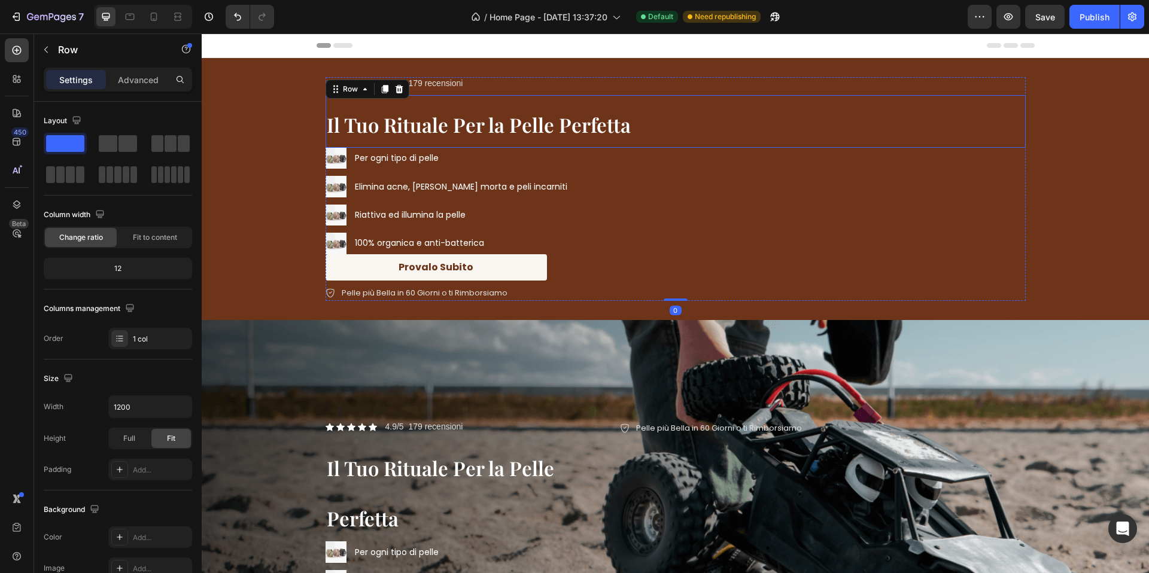
click at [468, 122] on span "Il Tuo Rituale Per la Pelle Perfetta" at bounding box center [479, 124] width 304 height 26
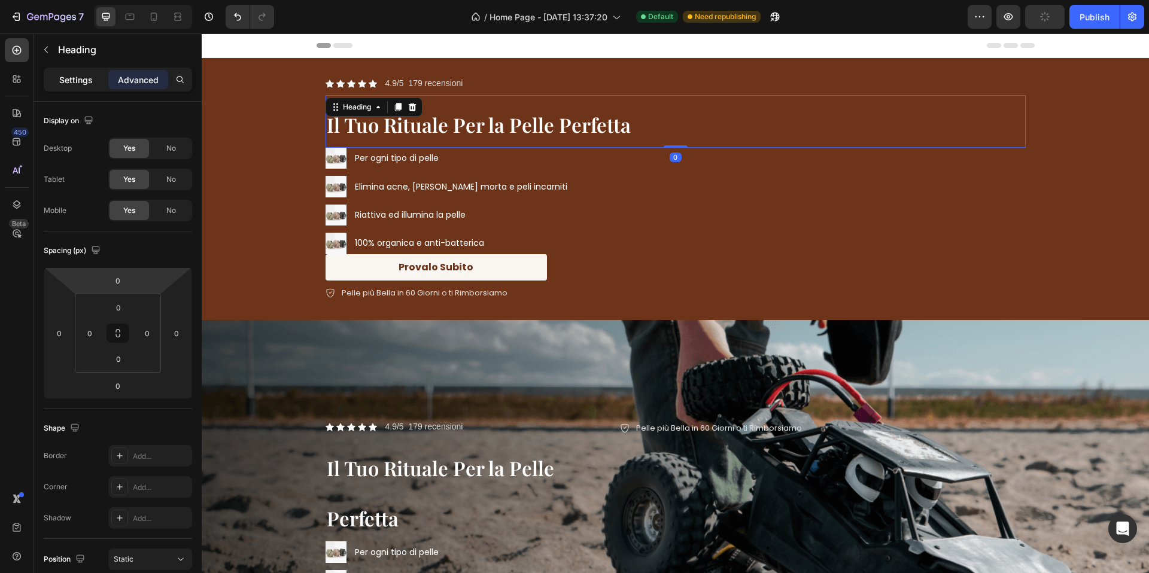
click at [68, 88] on div "Settings" at bounding box center [76, 79] width 60 height 19
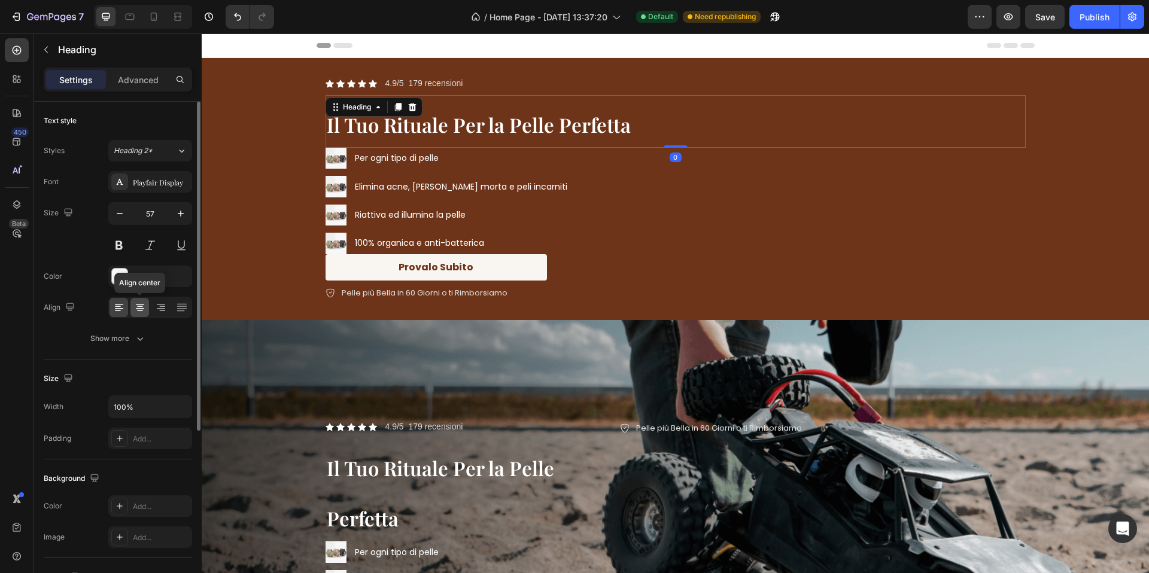
click at [142, 311] on icon at bounding box center [140, 308] width 12 height 12
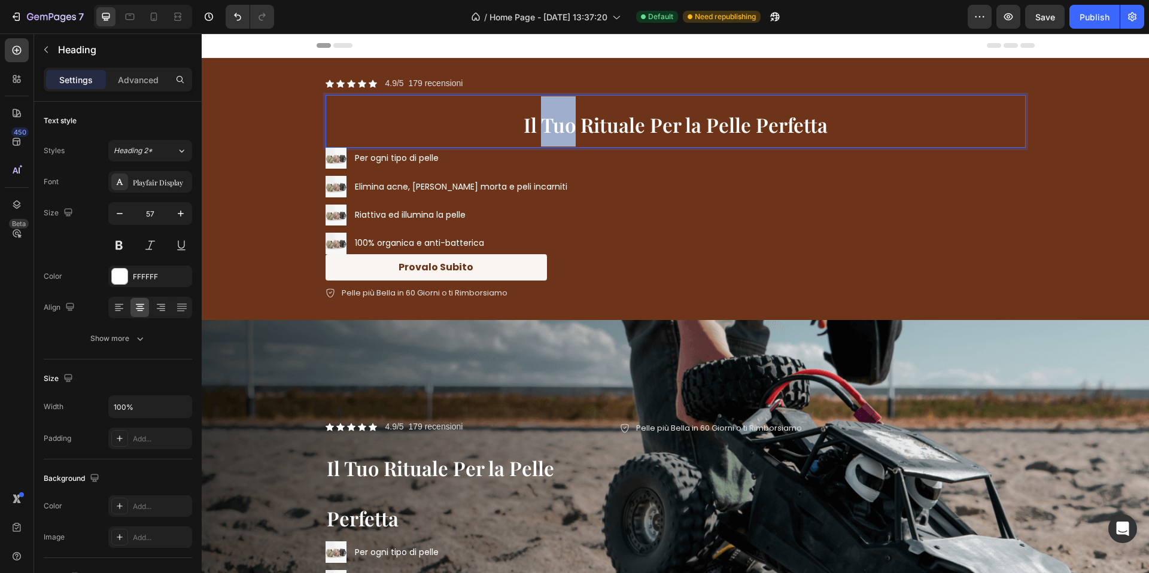
click at [543, 129] on span "Il Tuo Rituale Per la Pelle Perfetta" at bounding box center [676, 124] width 304 height 26
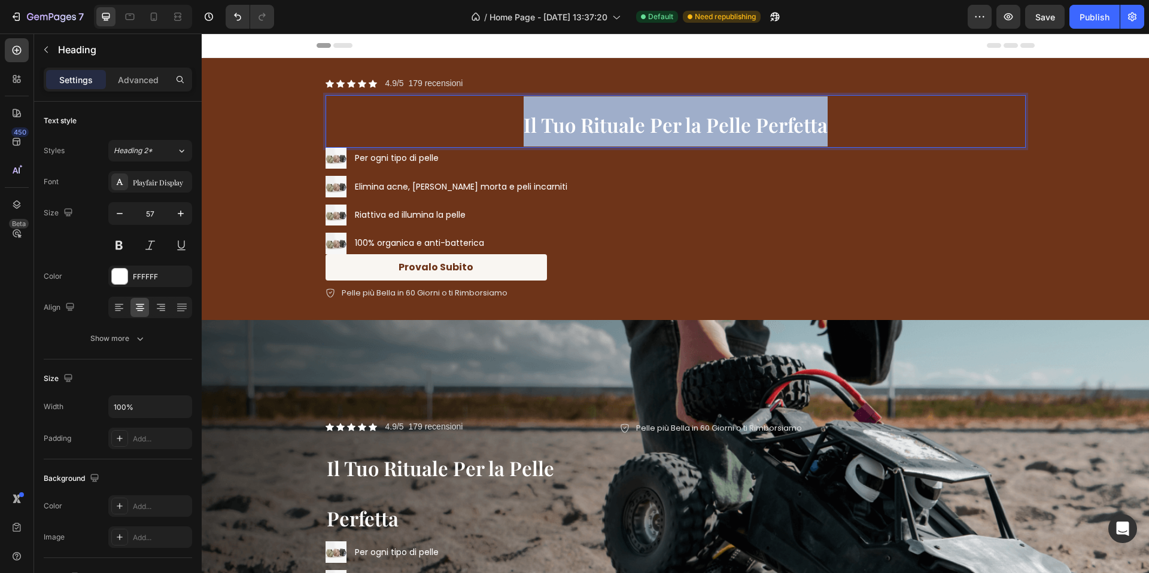
click at [543, 129] on span "Il Tuo Rituale Per la Pelle Perfetta" at bounding box center [676, 124] width 304 height 26
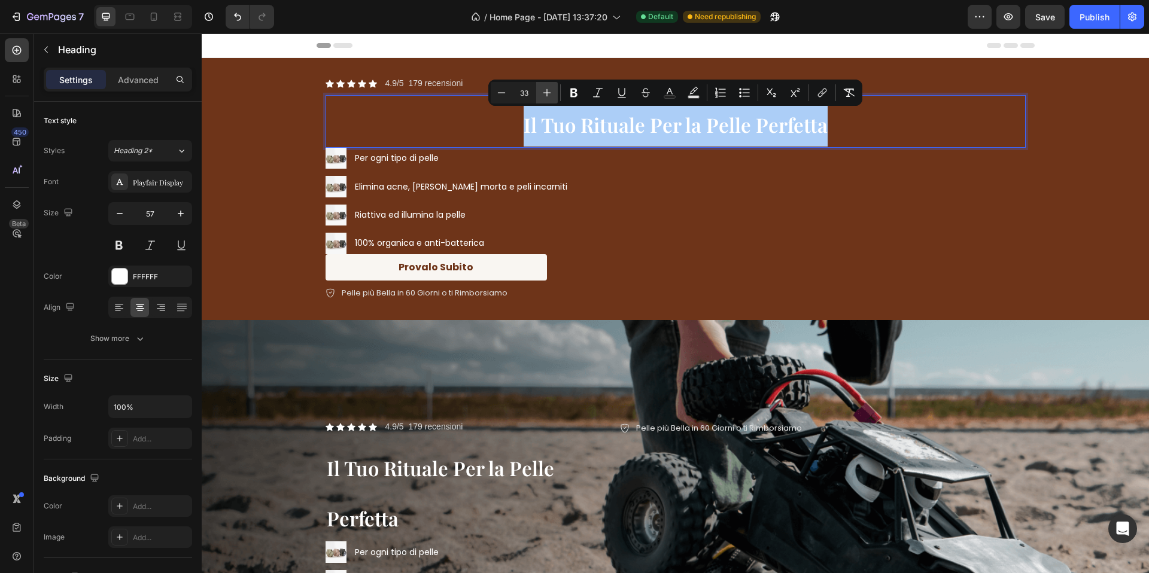
click at [544, 94] on icon "Editor contextual toolbar" at bounding box center [547, 93] width 12 height 12
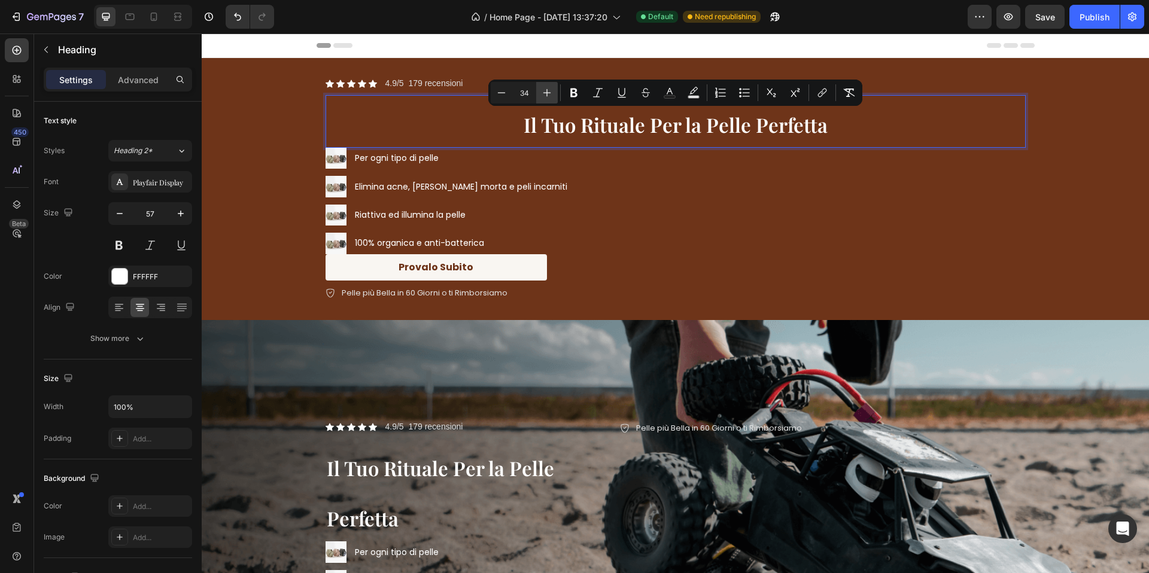
click at [544, 94] on icon "Editor contextual toolbar" at bounding box center [547, 93] width 12 height 12
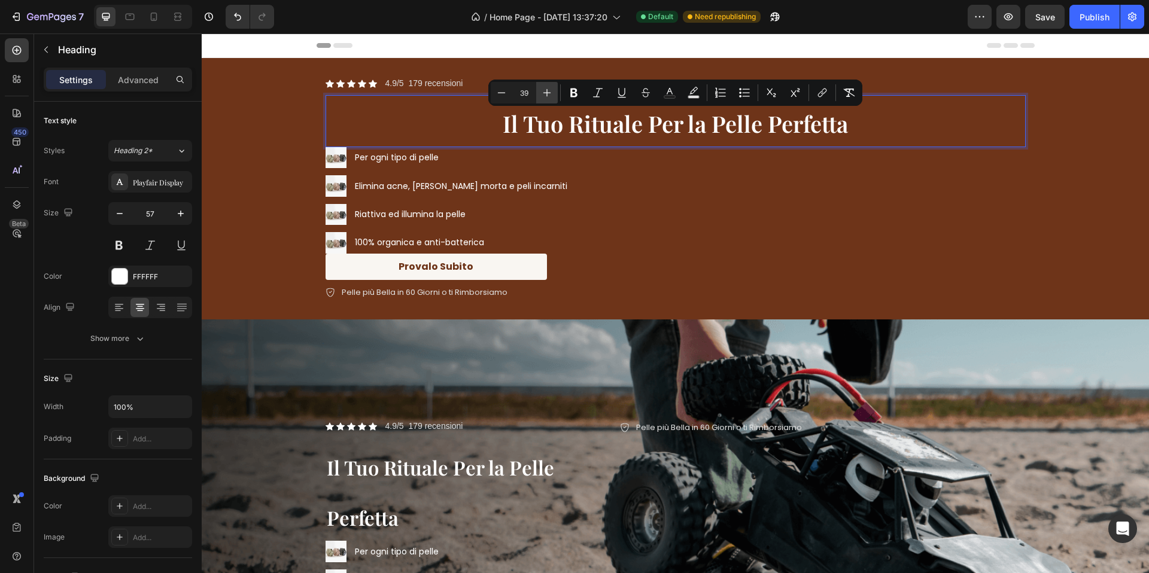
click at [544, 94] on icon "Editor contextual toolbar" at bounding box center [547, 93] width 12 height 12
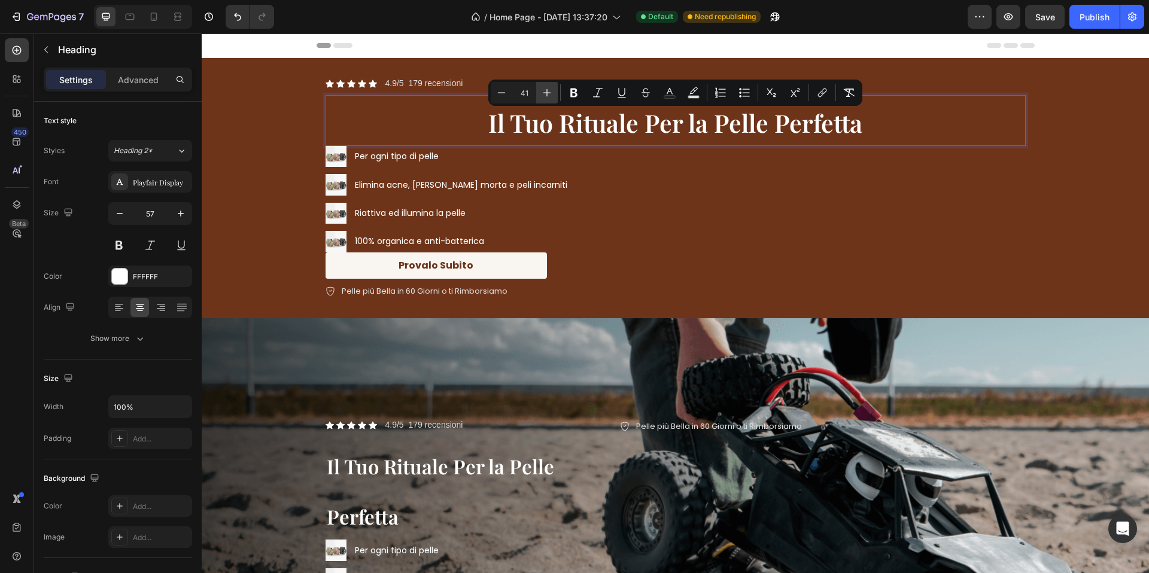
click at [544, 94] on icon "Editor contextual toolbar" at bounding box center [547, 93] width 12 height 12
type input "43"
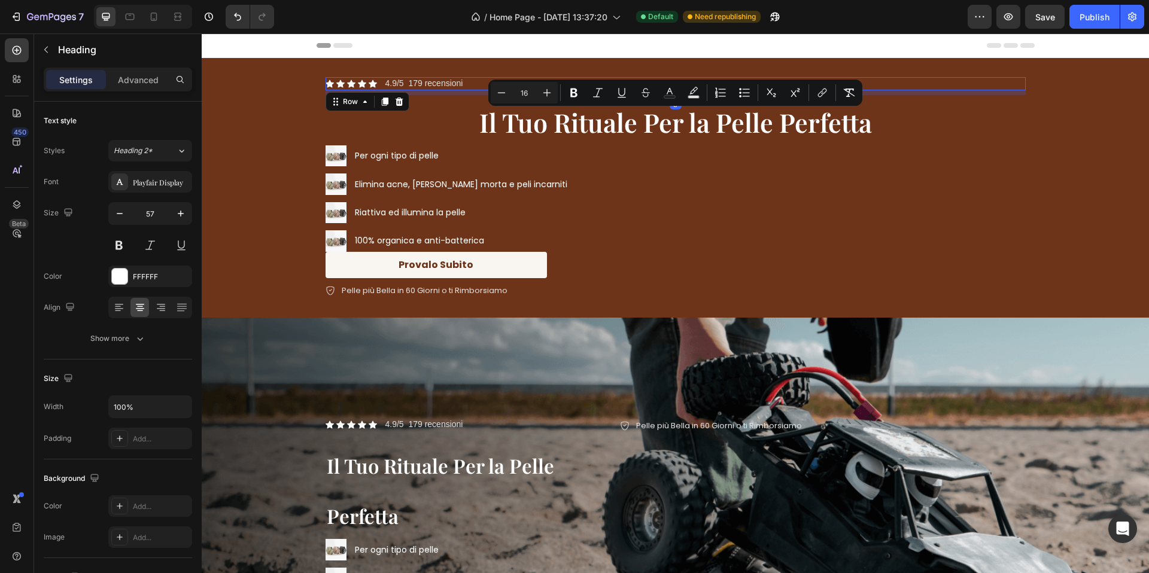
click at [473, 86] on div "Icon Icon Icon Icon Icon Icon List 4.9/5 179 recensioni Text Block Row 8" at bounding box center [675, 83] width 700 height 13
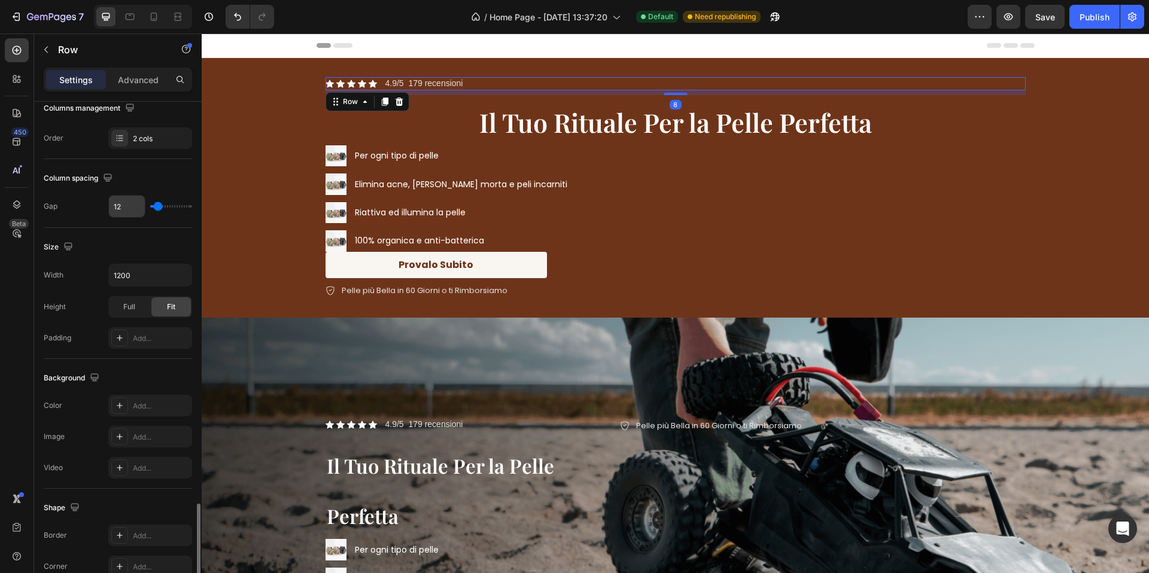
scroll to position [361, 0]
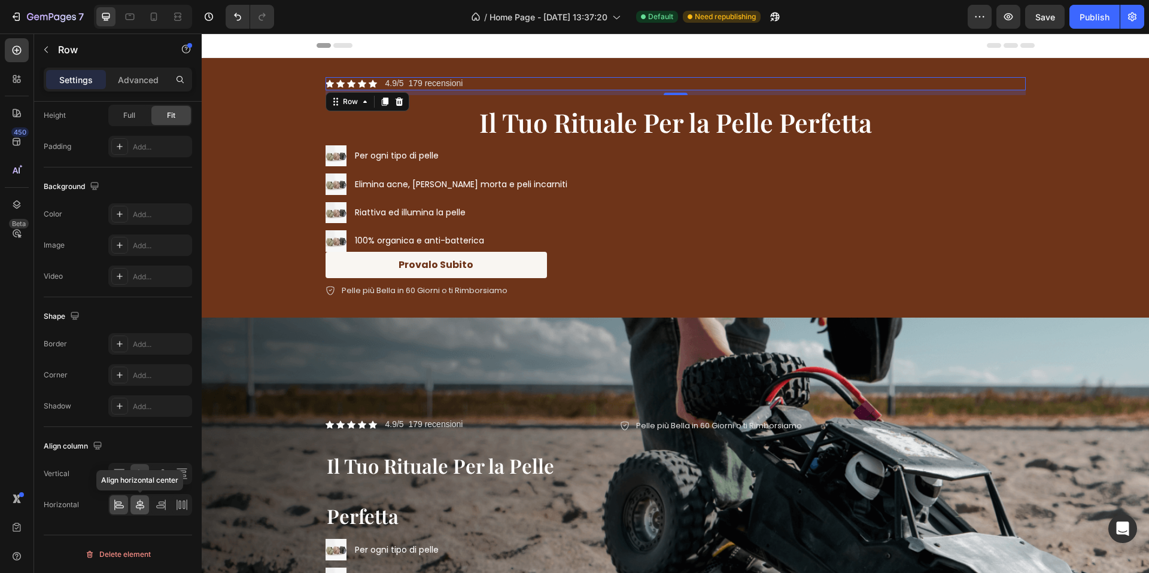
click at [138, 495] on div at bounding box center [139, 504] width 19 height 19
click at [139, 504] on icon at bounding box center [140, 505] width 12 height 12
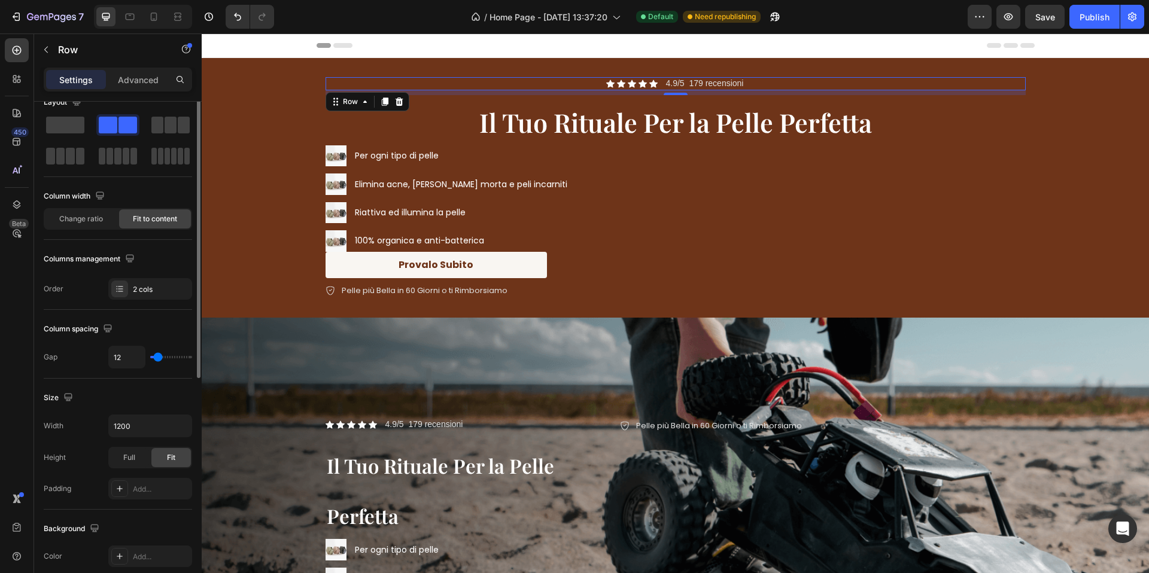
scroll to position [0, 0]
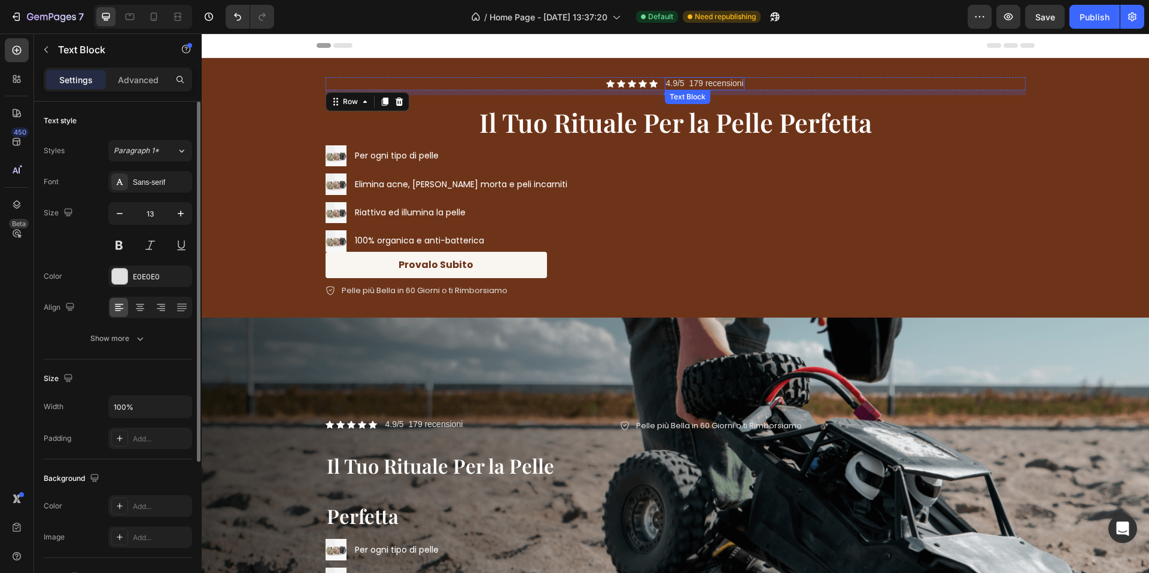
click at [725, 86] on span "4.9/5 179 recensioni" at bounding box center [705, 83] width 78 height 10
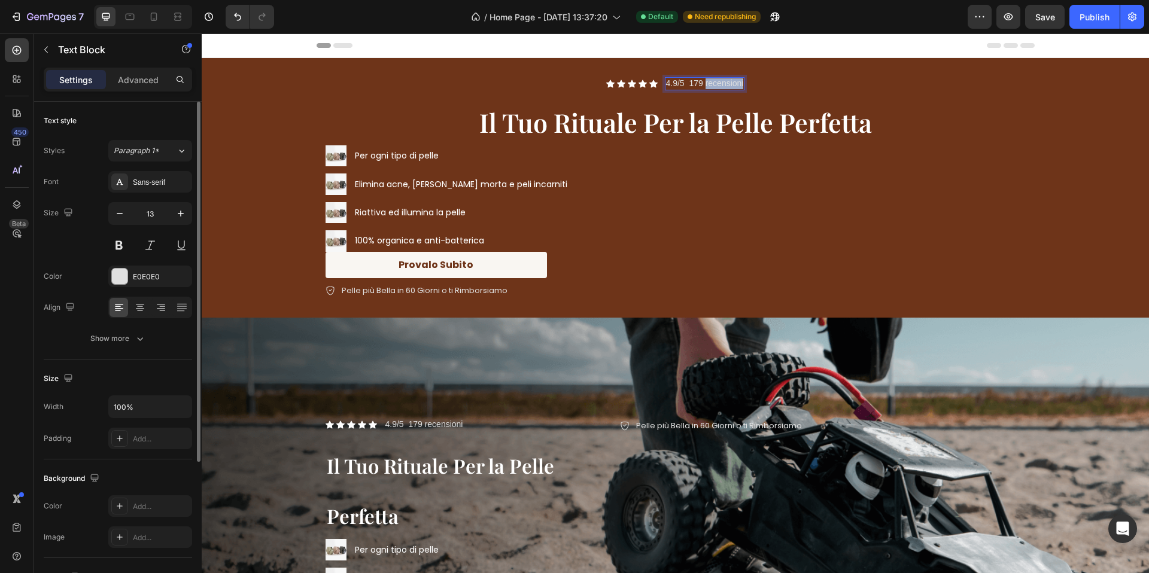
click at [725, 86] on span "4.9/5 179 recensioni" at bounding box center [705, 83] width 78 height 10
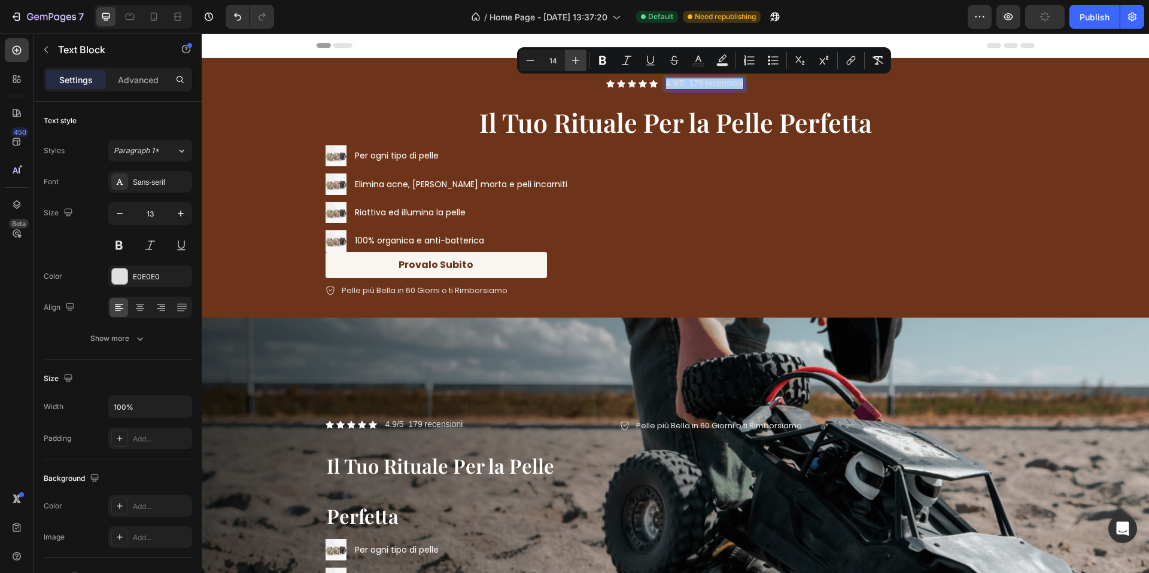
click at [583, 68] on button "Plus" at bounding box center [576, 61] width 22 height 22
type input "16"
click at [483, 118] on span "Il Tuo Rituale Per la Pelle Perfetta" at bounding box center [675, 122] width 393 height 35
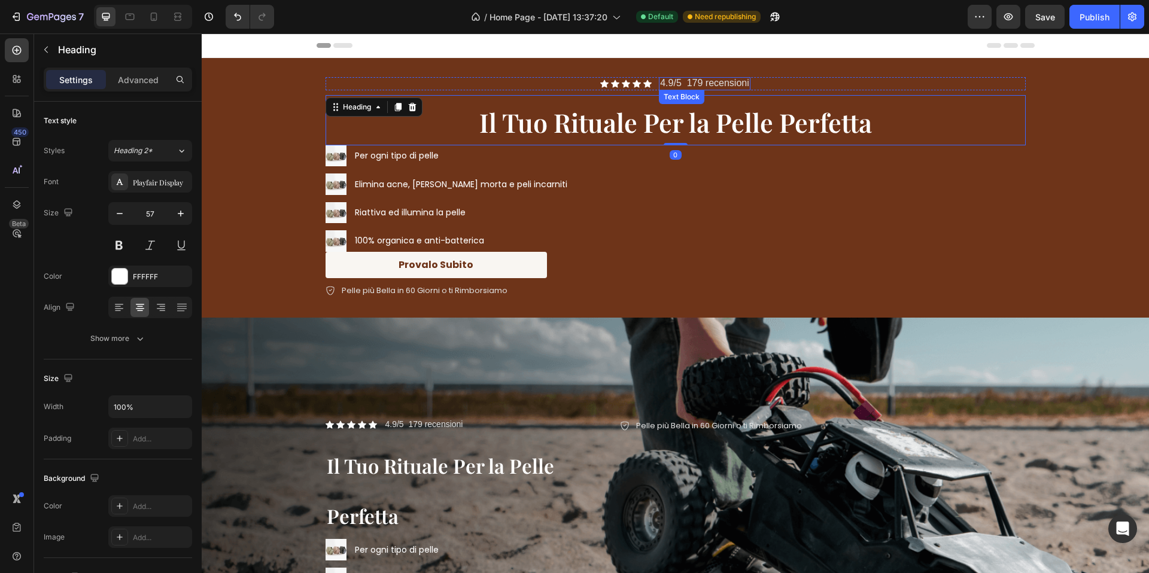
click at [659, 86] on div "4.9/5 179 recensioni" at bounding box center [705, 83] width 92 height 13
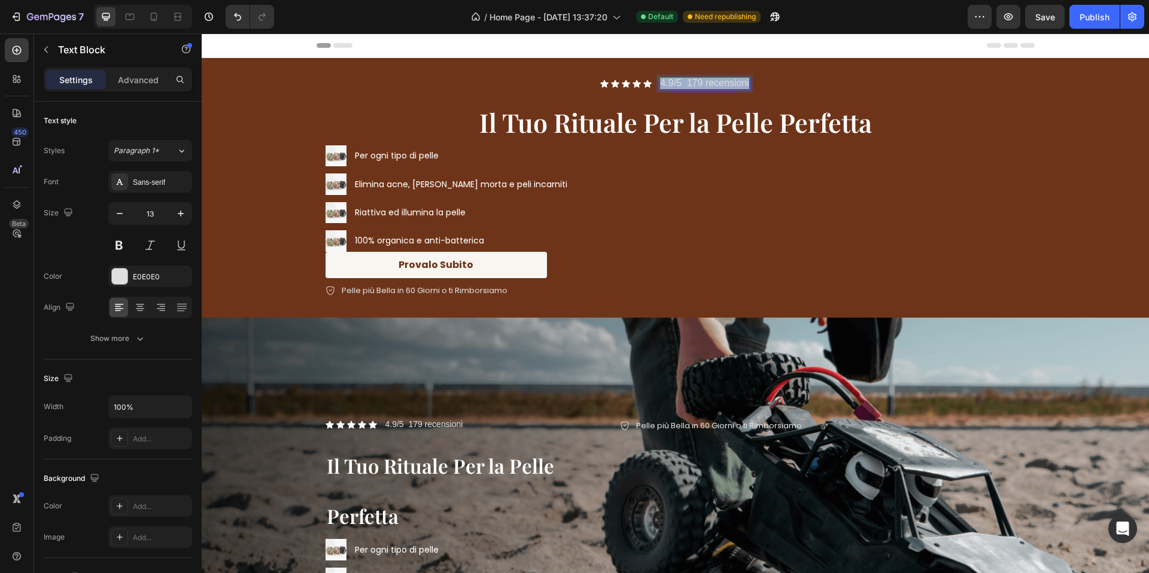
click at [669, 84] on span "4.9/5 179 recensioni" at bounding box center [704, 83] width 89 height 10
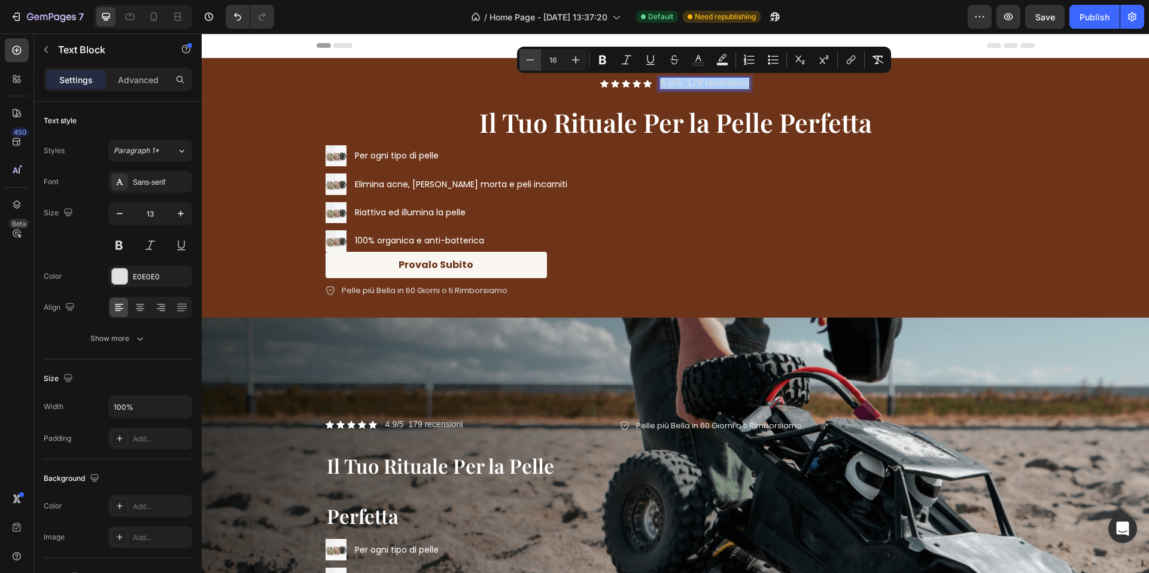
click at [524, 59] on icon "Editor contextual toolbar" at bounding box center [530, 60] width 12 height 12
type input "15"
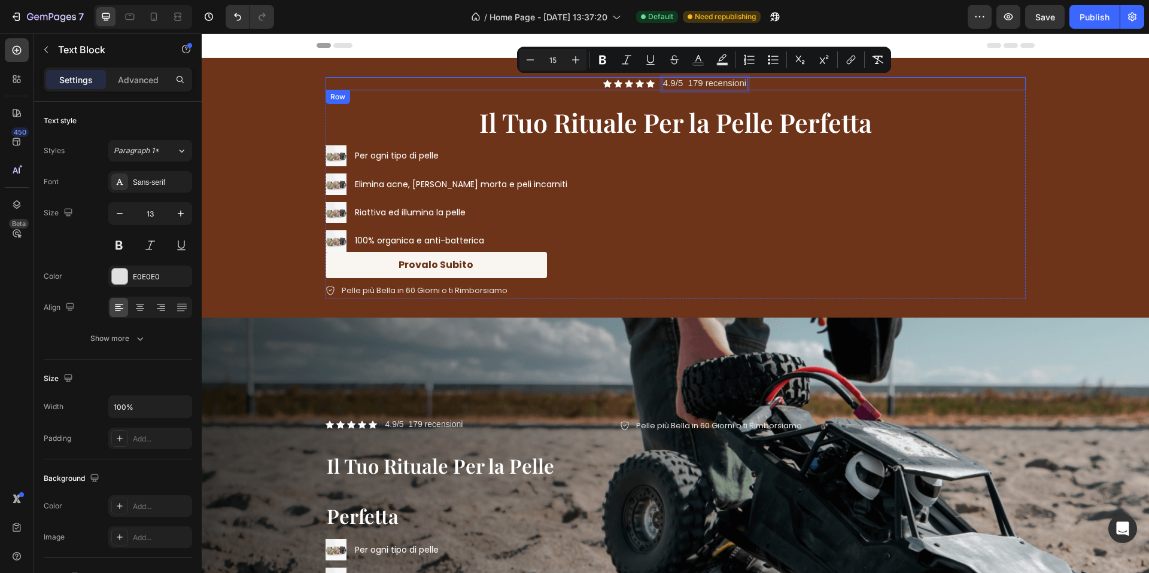
click at [509, 77] on div "Icon Icon Icon Icon Icon Icon List 4.9/5 179 recensioni Text Block 0 Row" at bounding box center [675, 83] width 700 height 13
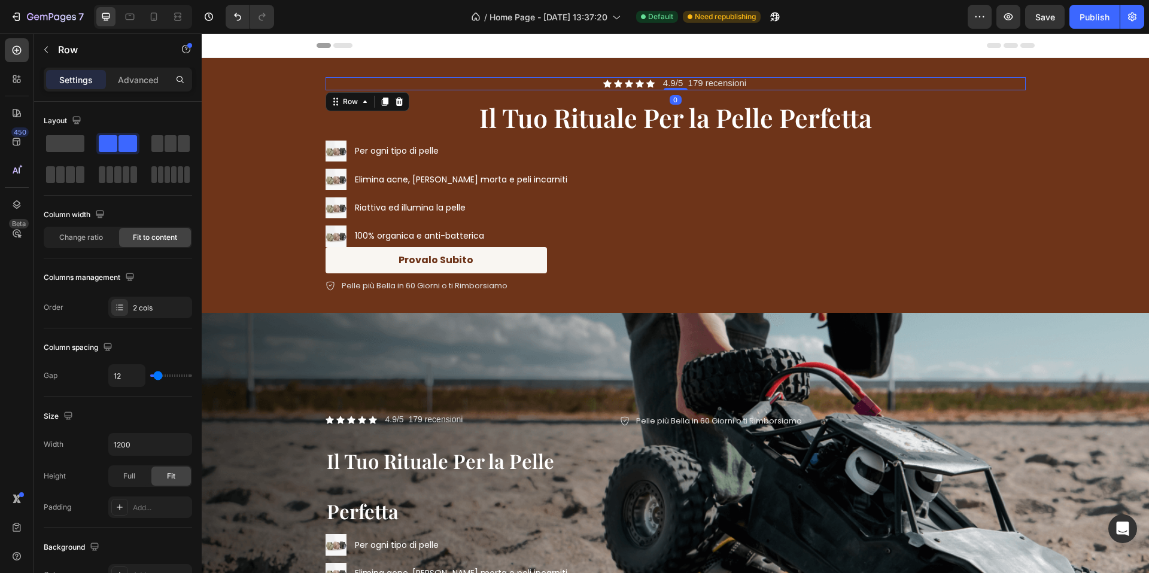
drag, startPoint x: 679, startPoint y: 94, endPoint x: 668, endPoint y: 90, distance: 11.4
click at [679, 88] on div at bounding box center [676, 89] width 24 height 2
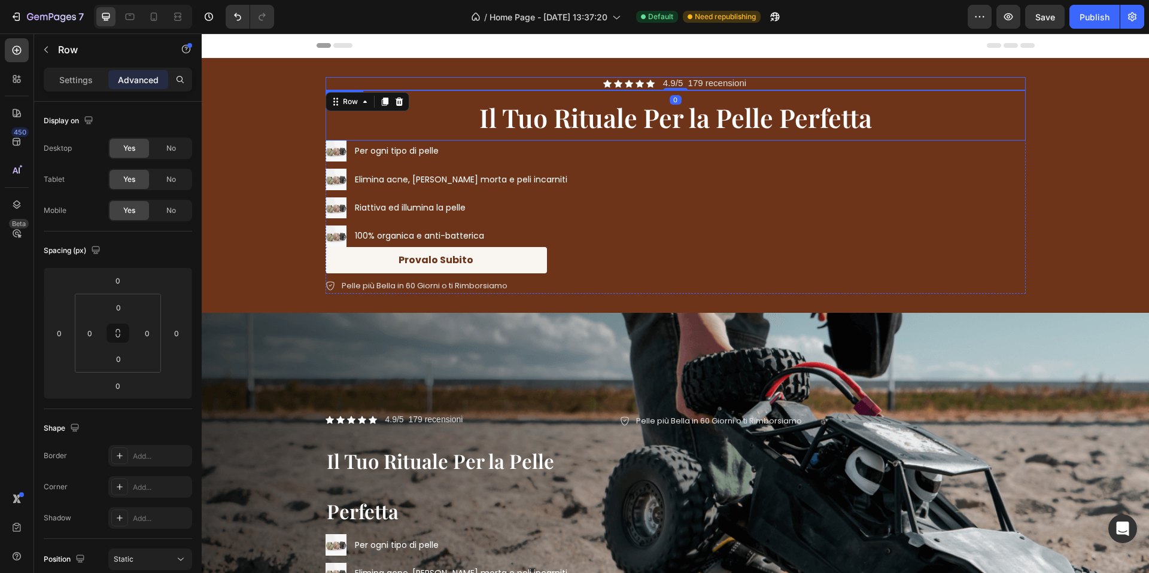
click at [617, 112] on span "Il Tuo Rituale Per la Pelle Perfetta" at bounding box center [675, 117] width 393 height 35
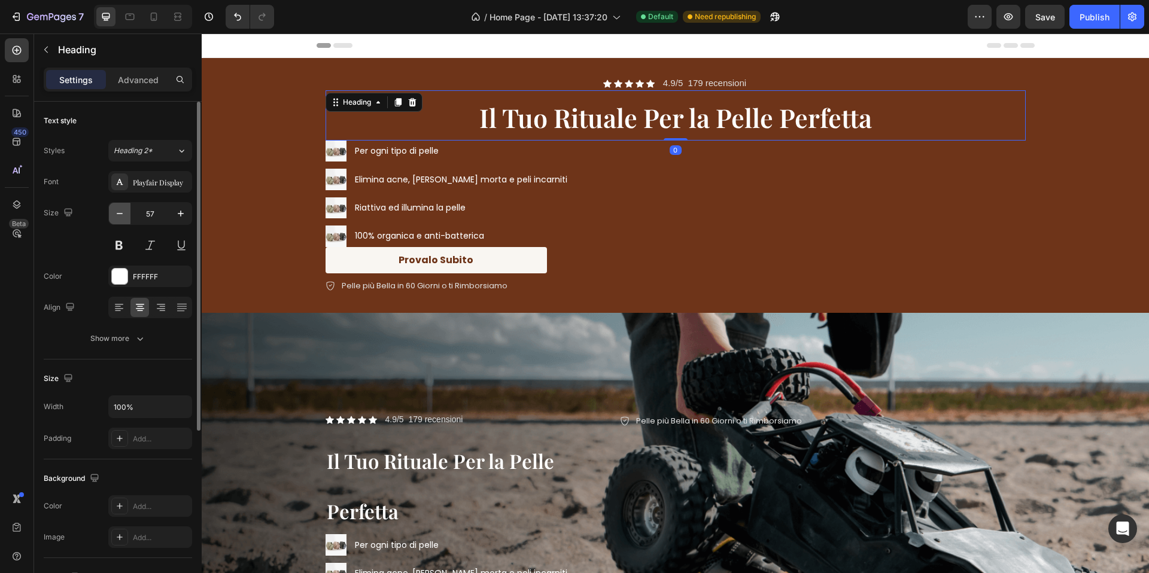
click at [122, 218] on icon "button" at bounding box center [120, 214] width 12 height 12
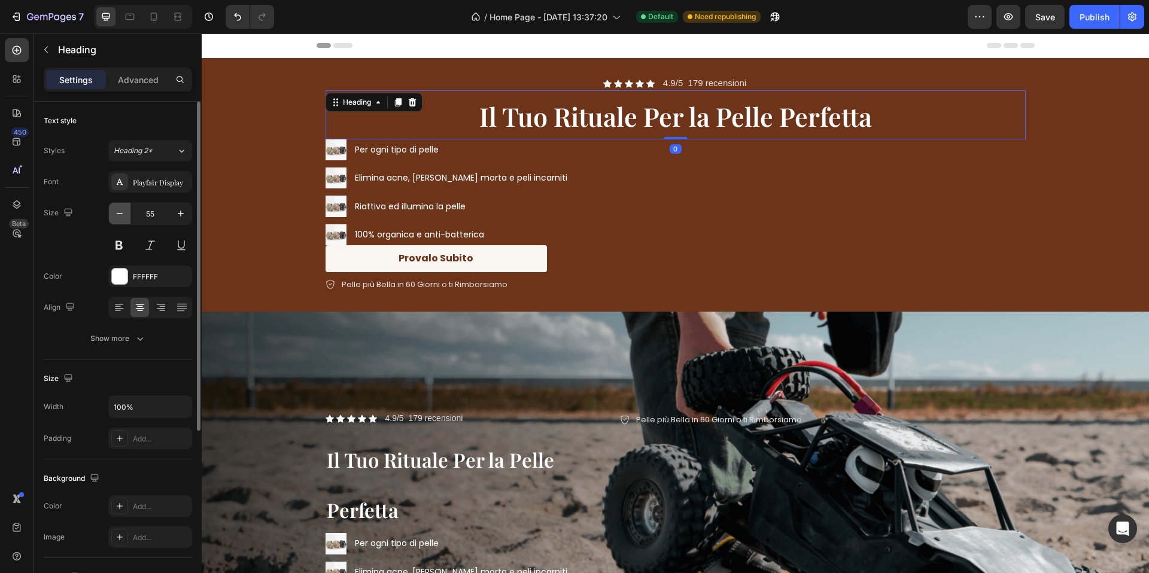
click at [122, 218] on icon "button" at bounding box center [120, 214] width 12 height 12
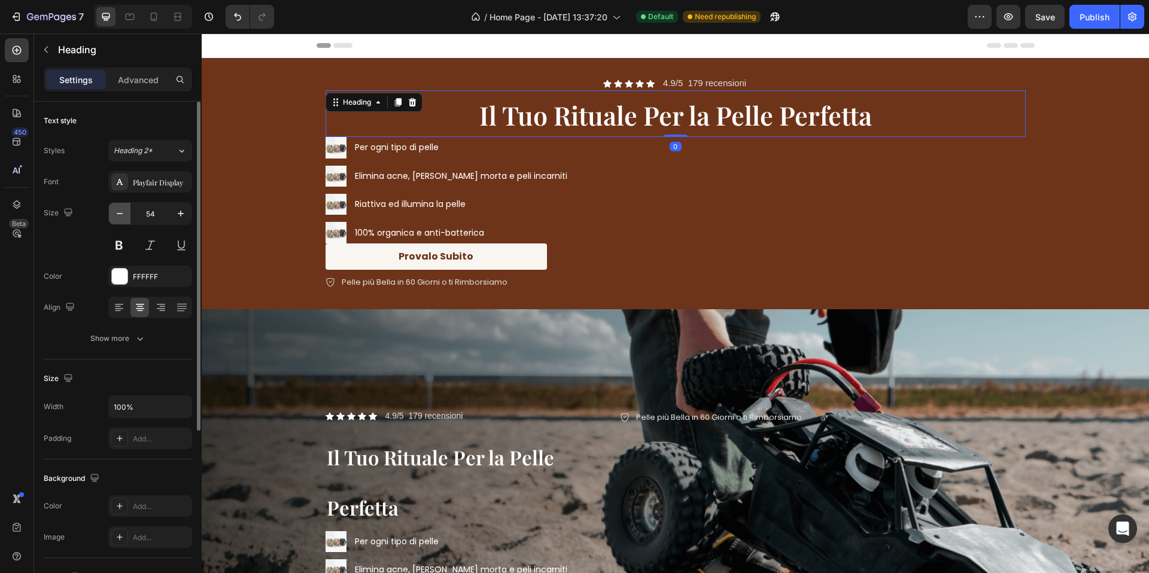
click at [122, 218] on icon "button" at bounding box center [120, 214] width 12 height 12
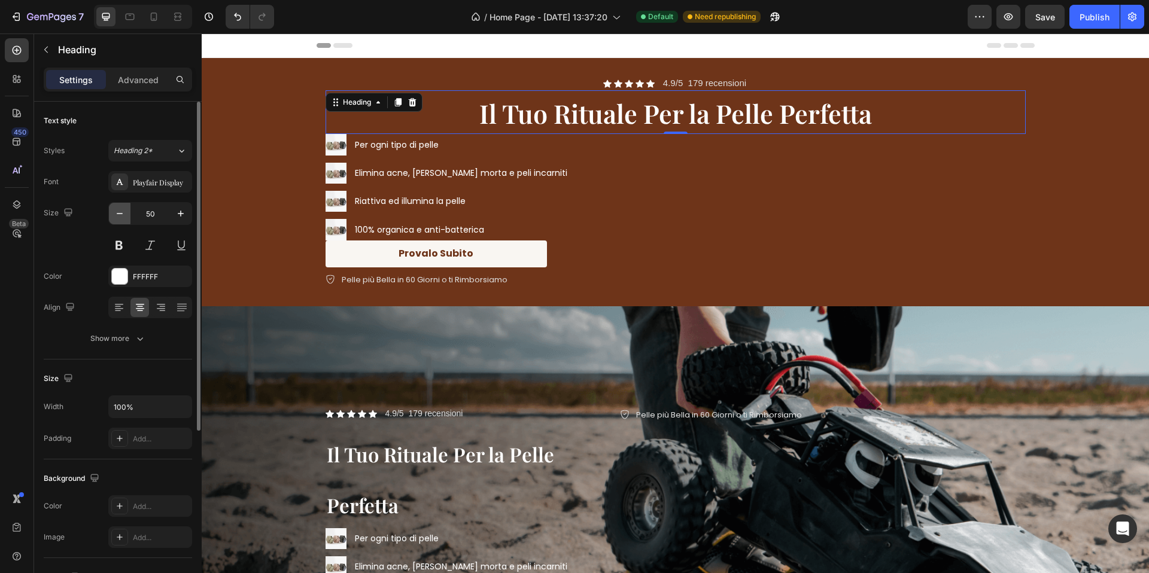
click at [122, 218] on icon "button" at bounding box center [120, 214] width 12 height 12
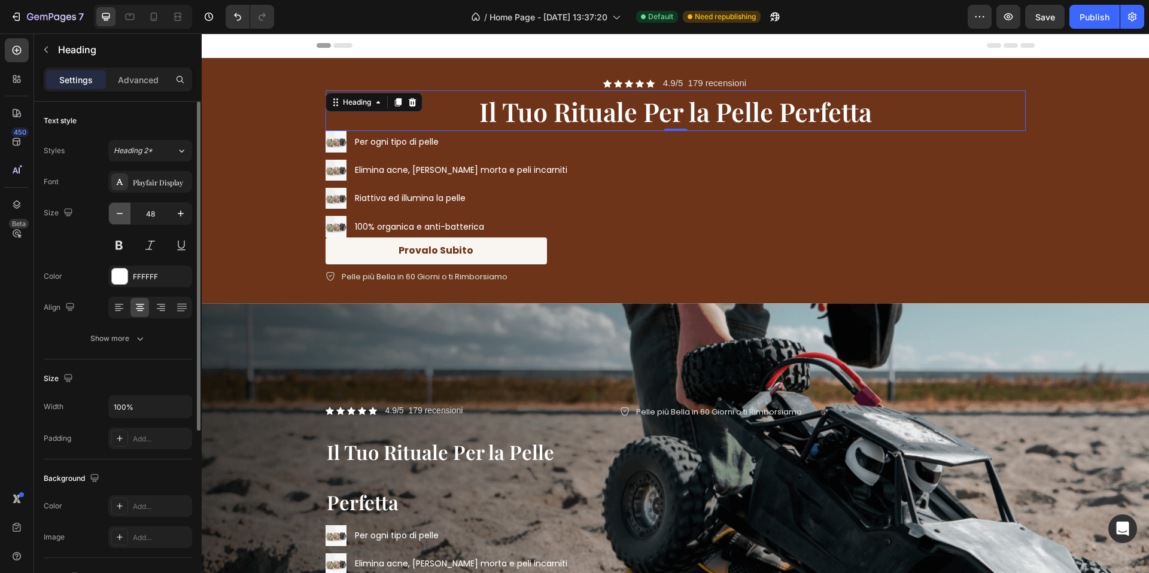
click at [123, 214] on icon "button" at bounding box center [120, 214] width 12 height 12
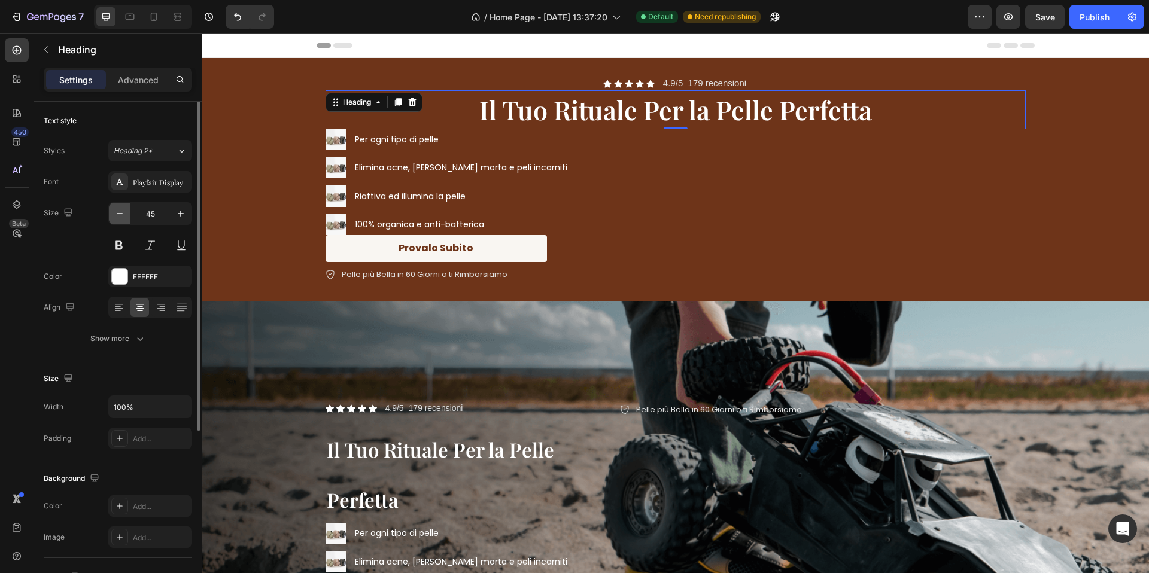
click at [123, 214] on icon "button" at bounding box center [120, 214] width 12 height 12
type input "44"
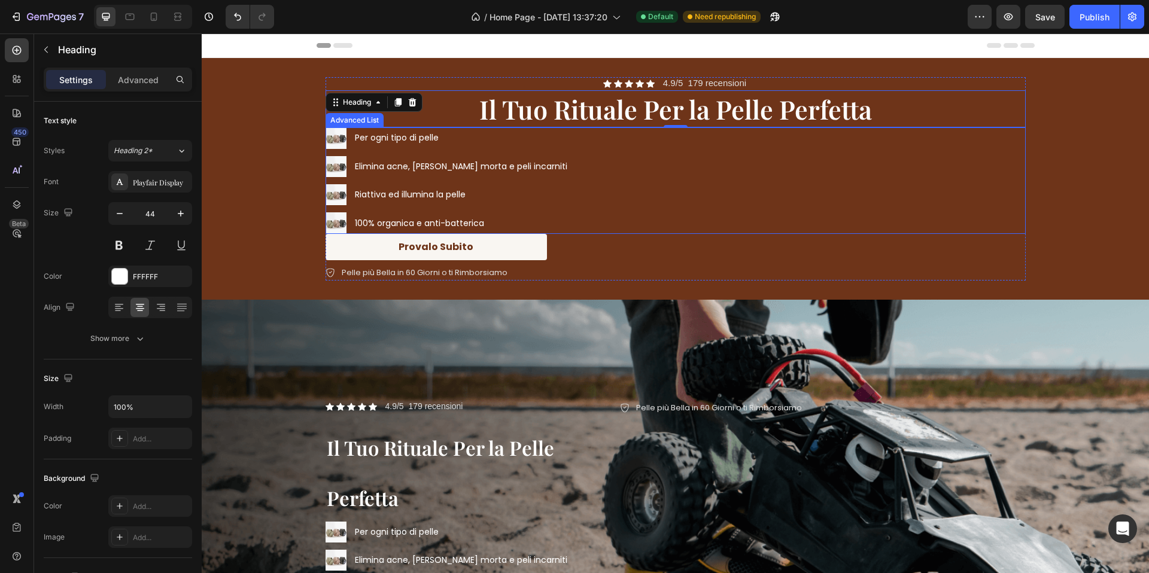
click at [650, 135] on div "Image Per ogni tipo di pelle Text Block Image Elimina acne, pelle morta e peli …" at bounding box center [675, 180] width 700 height 107
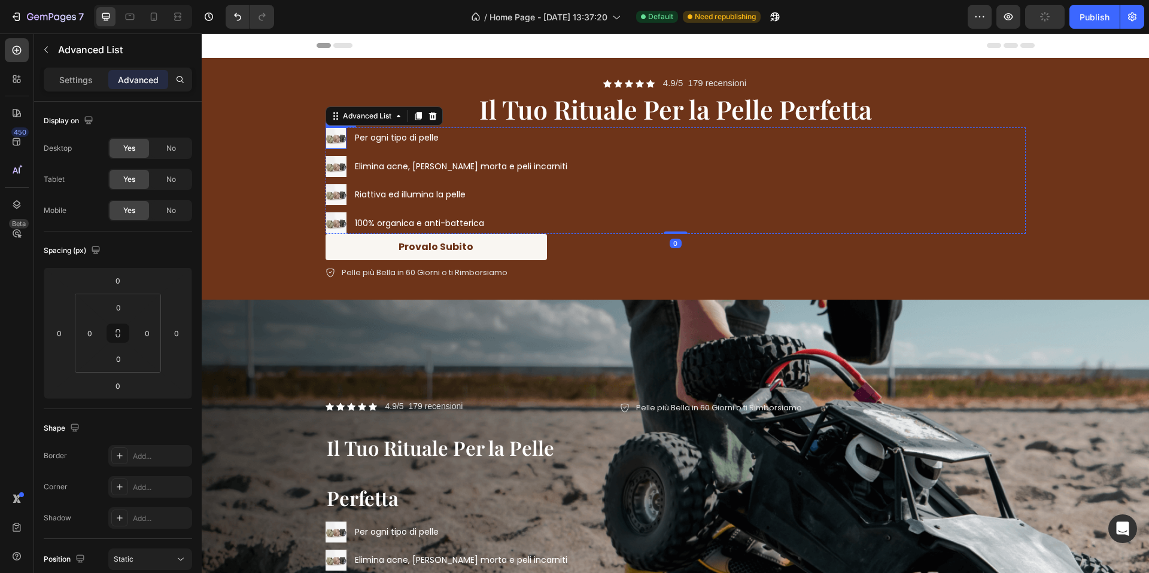
click at [339, 143] on div "Image" at bounding box center [335, 137] width 21 height 21
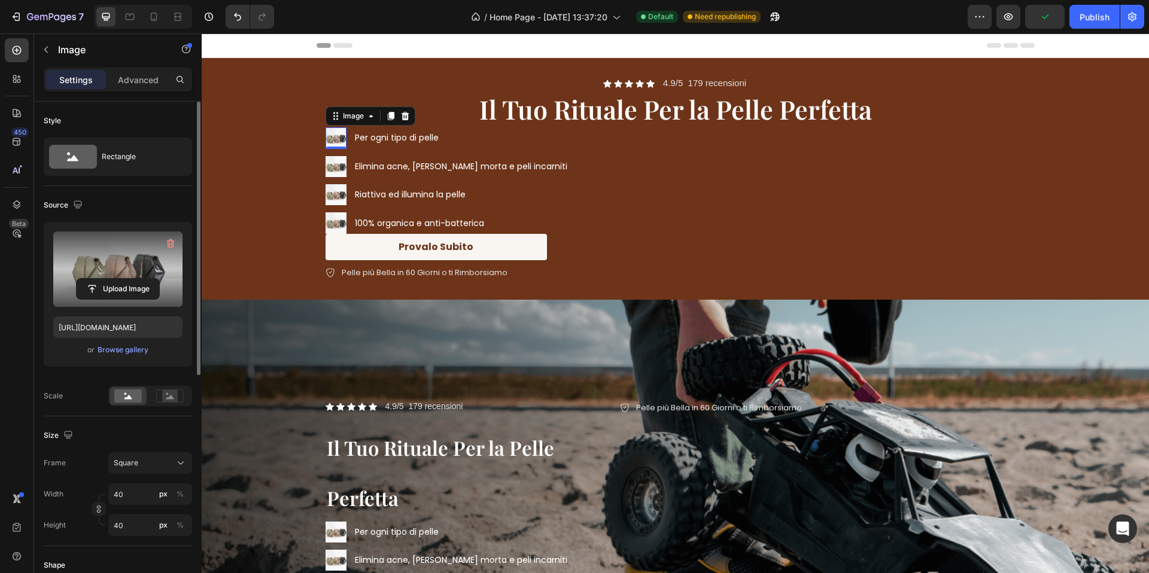
click at [142, 272] on label at bounding box center [117, 269] width 129 height 75
click at [142, 279] on input "file" at bounding box center [118, 289] width 83 height 20
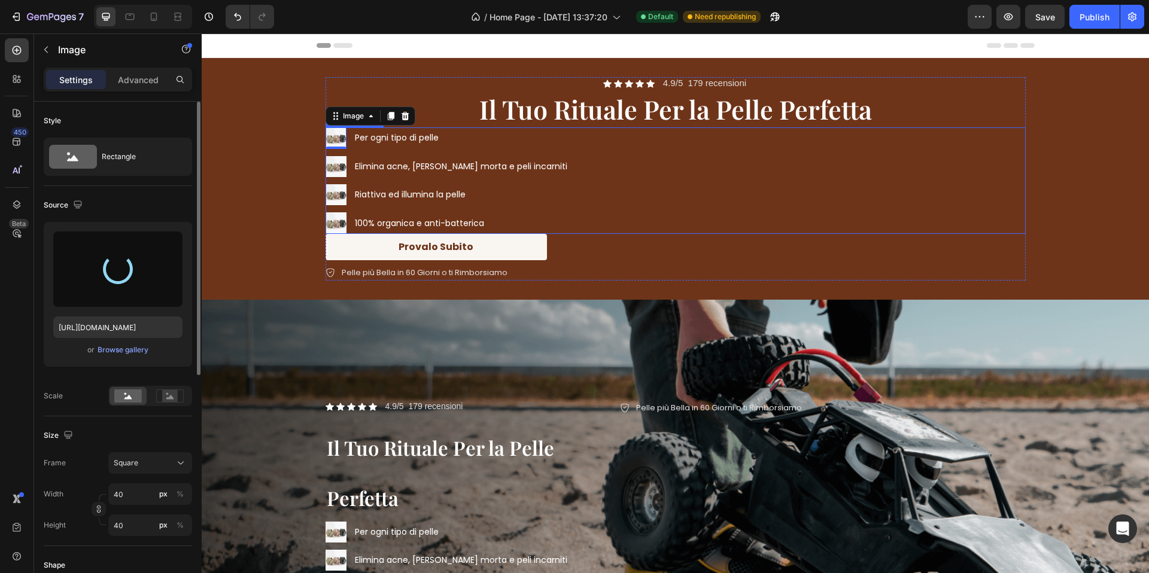
type input "https://cdn.shopify.com/s/files/1/0963/1665/3899/files/gempages_581170626895544…"
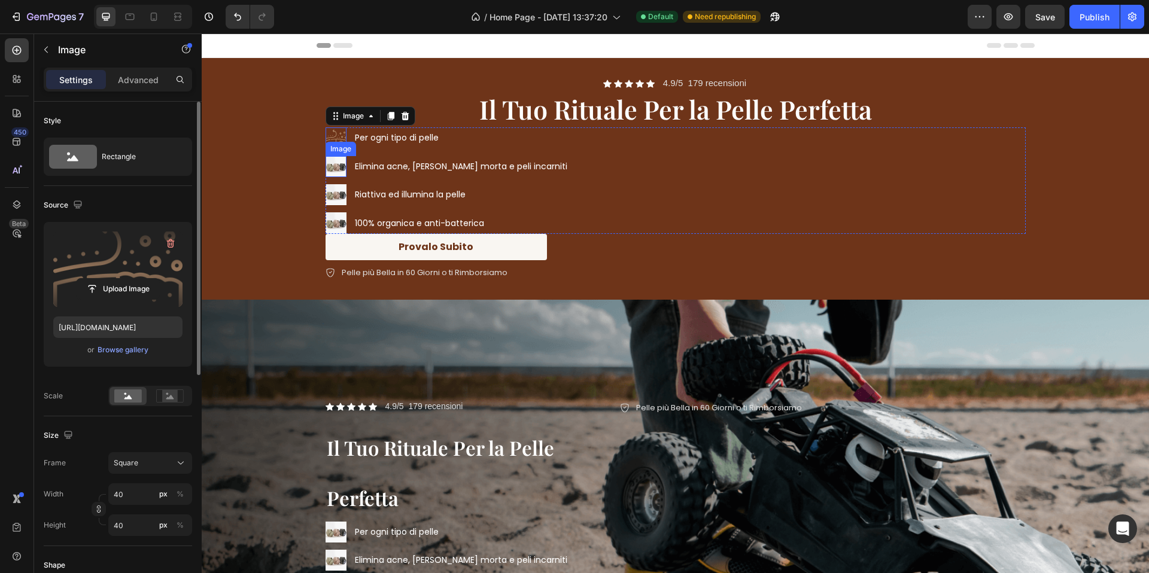
click at [342, 168] on img at bounding box center [335, 166] width 21 height 21
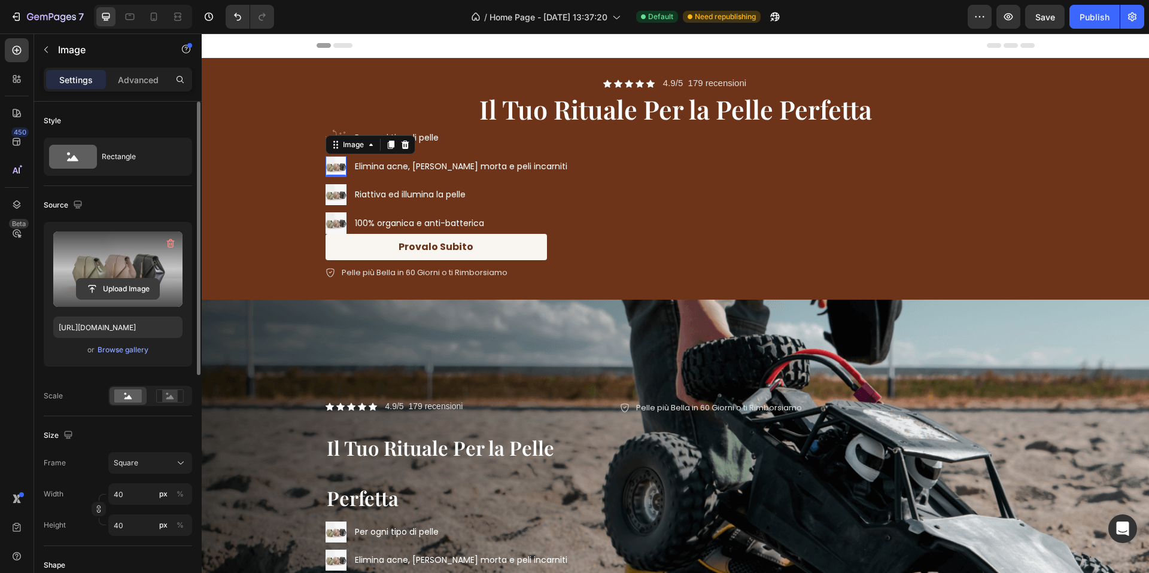
click at [117, 285] on input "file" at bounding box center [118, 289] width 83 height 20
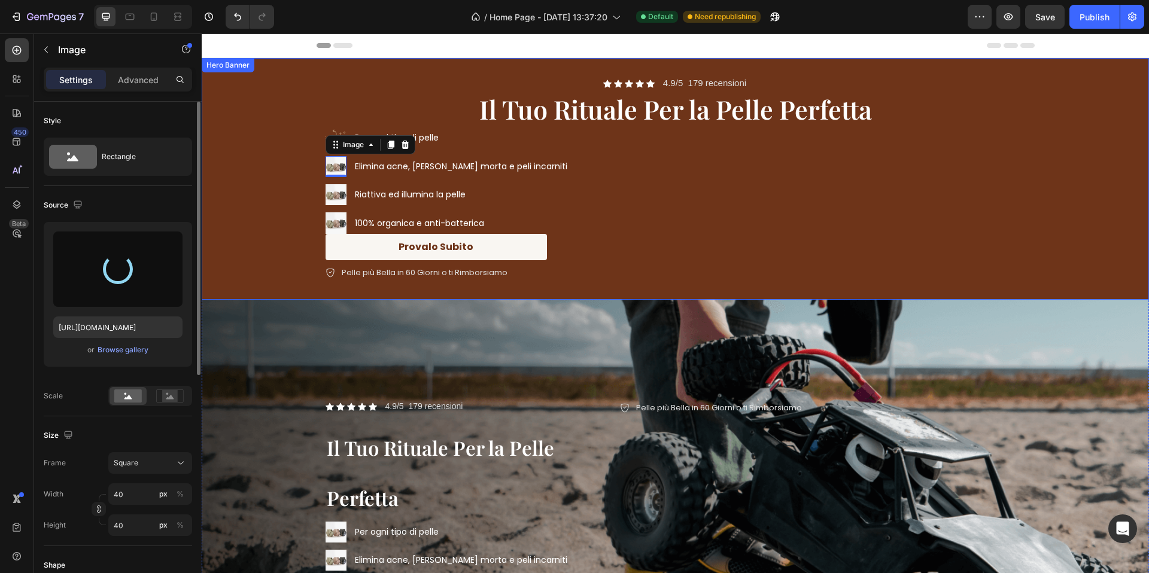
type input "https://cdn.shopify.com/s/files/1/0963/1665/3899/files/gempages_581170626895544…"
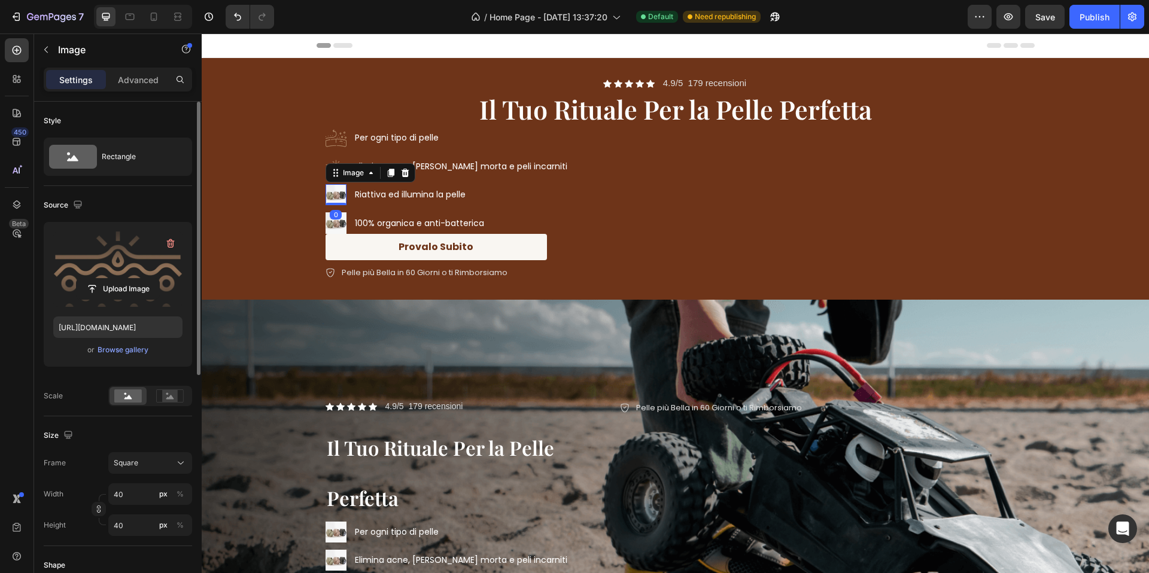
click at [334, 200] on img at bounding box center [335, 194] width 21 height 21
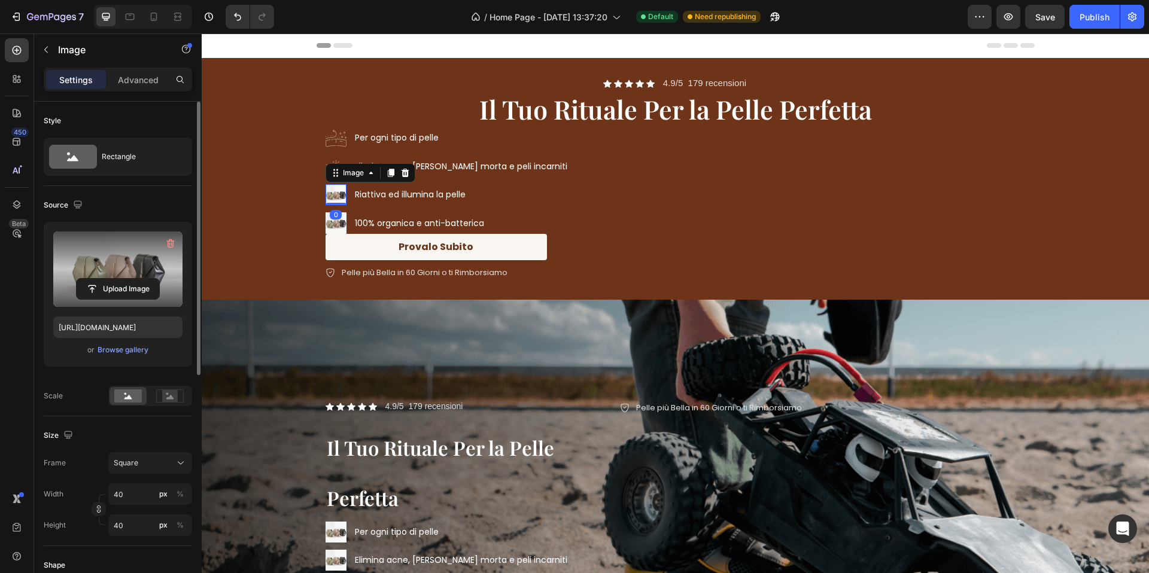
click at [91, 270] on label at bounding box center [117, 269] width 129 height 75
click at [91, 279] on input "file" at bounding box center [118, 289] width 83 height 20
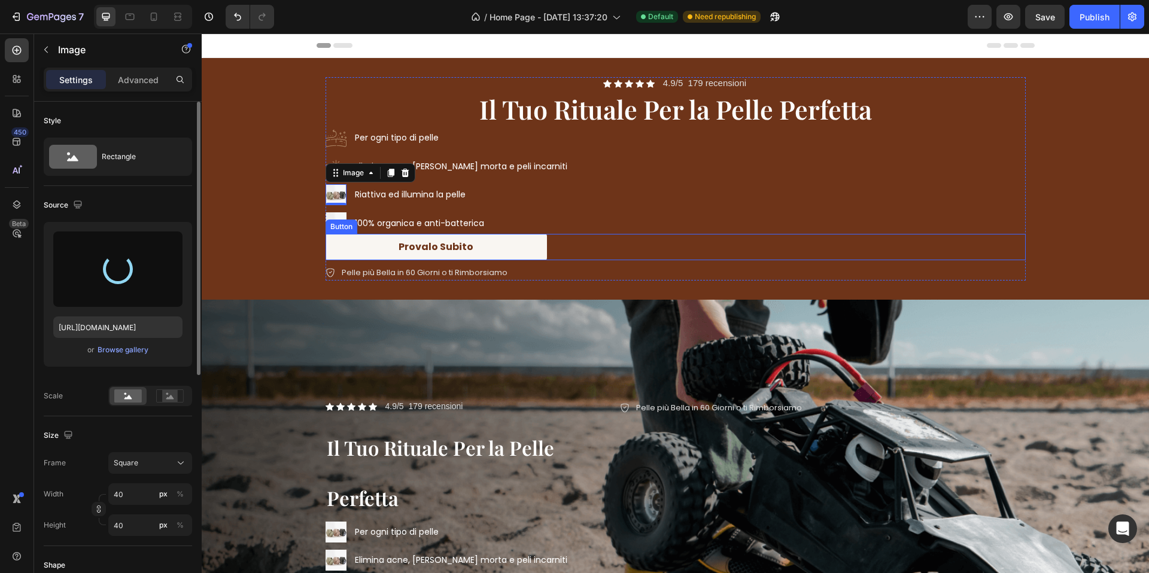
type input "https://cdn.shopify.com/s/files/1/0963/1665/3899/files/gempages_581170626895544…"
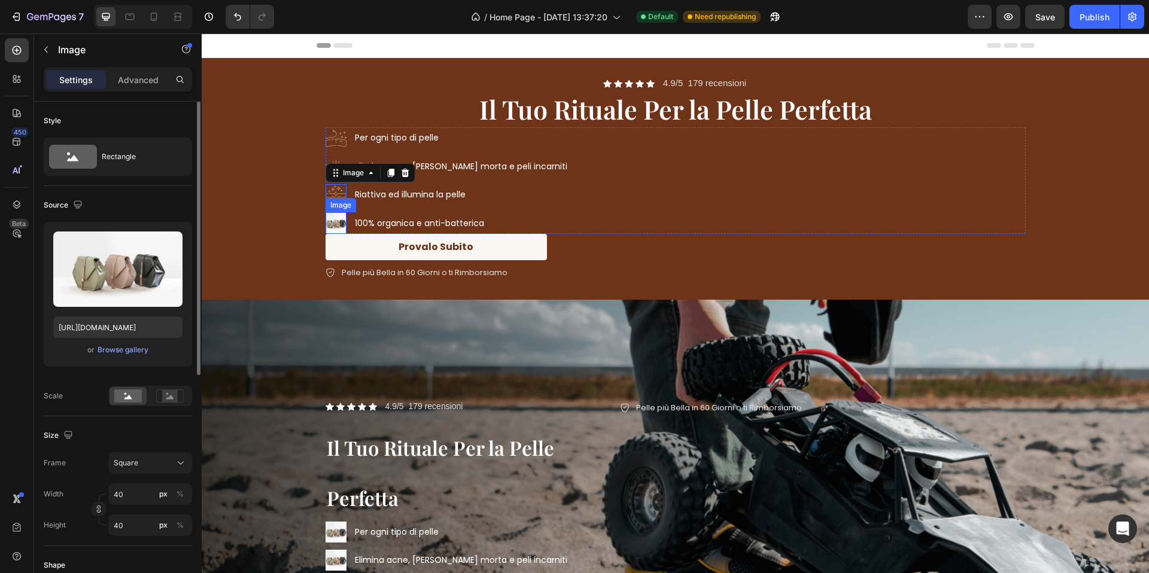
click at [330, 220] on img at bounding box center [335, 222] width 21 height 21
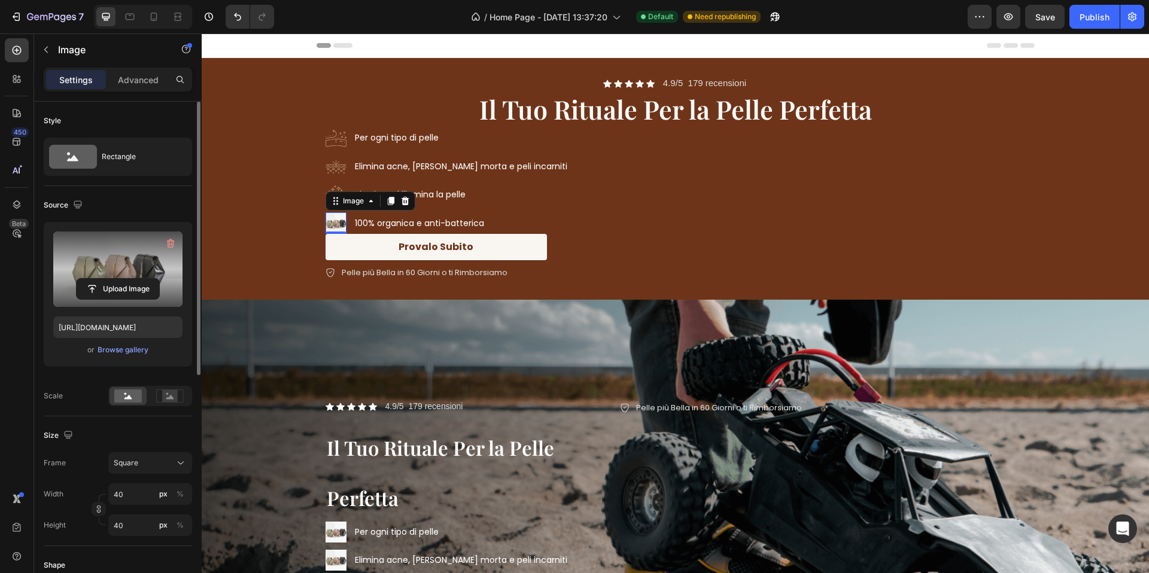
click at [86, 269] on label at bounding box center [117, 269] width 129 height 75
click at [86, 279] on input "file" at bounding box center [118, 289] width 83 height 20
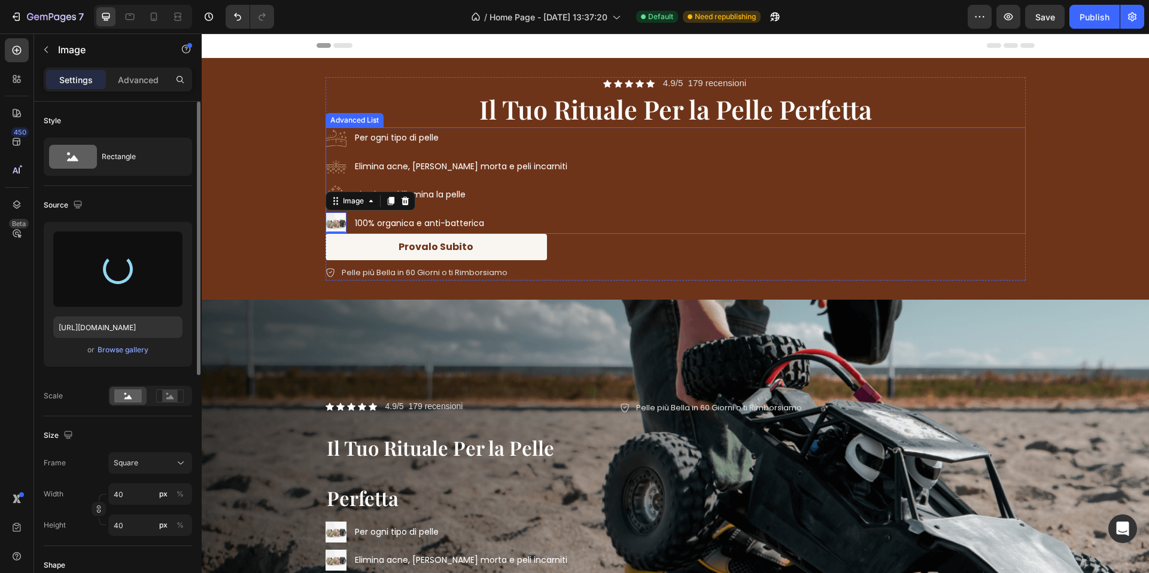
type input "https://cdn.shopify.com/s/files/1/0963/1665/3899/files/gempages_581170626895544…"
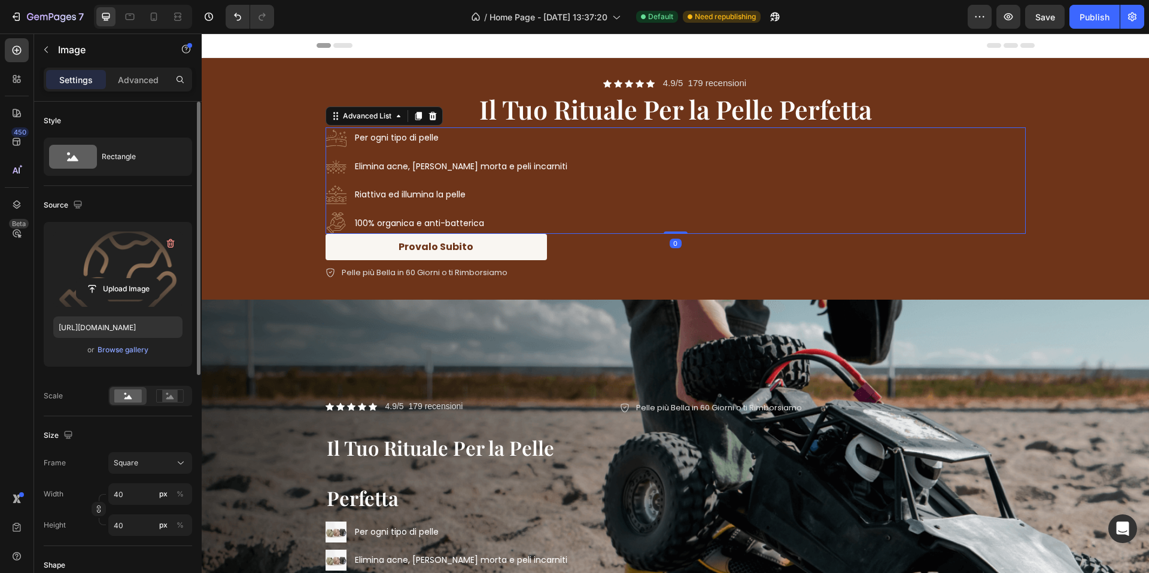
click at [595, 226] on div "Image Per ogni tipo di pelle Text Block Image Elimina acne, pelle morta e peli …" at bounding box center [675, 180] width 700 height 107
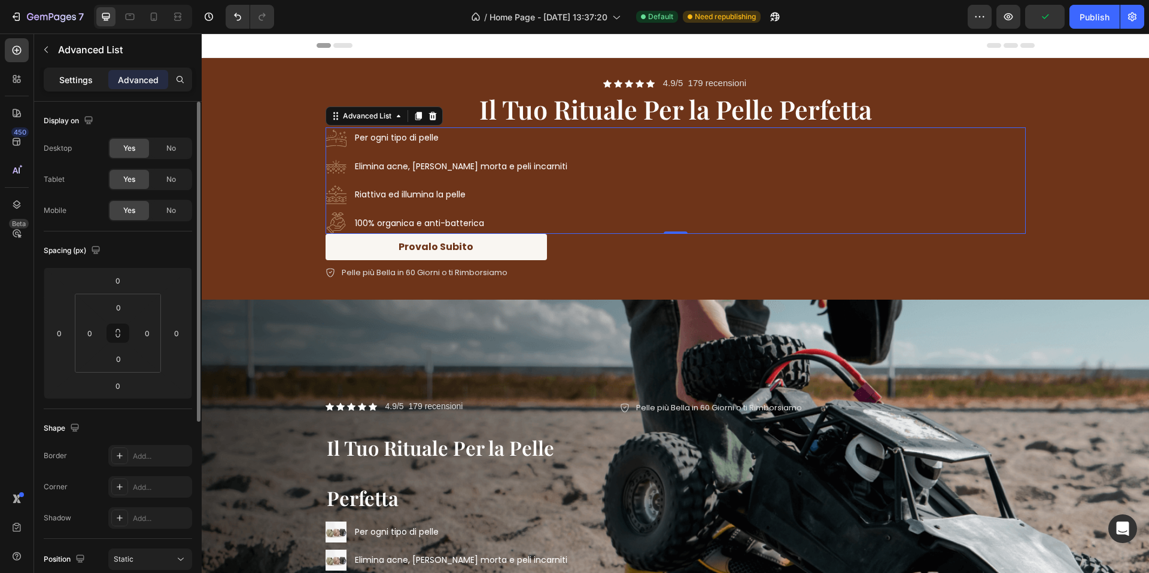
click at [77, 89] on div "Settings" at bounding box center [76, 79] width 60 height 19
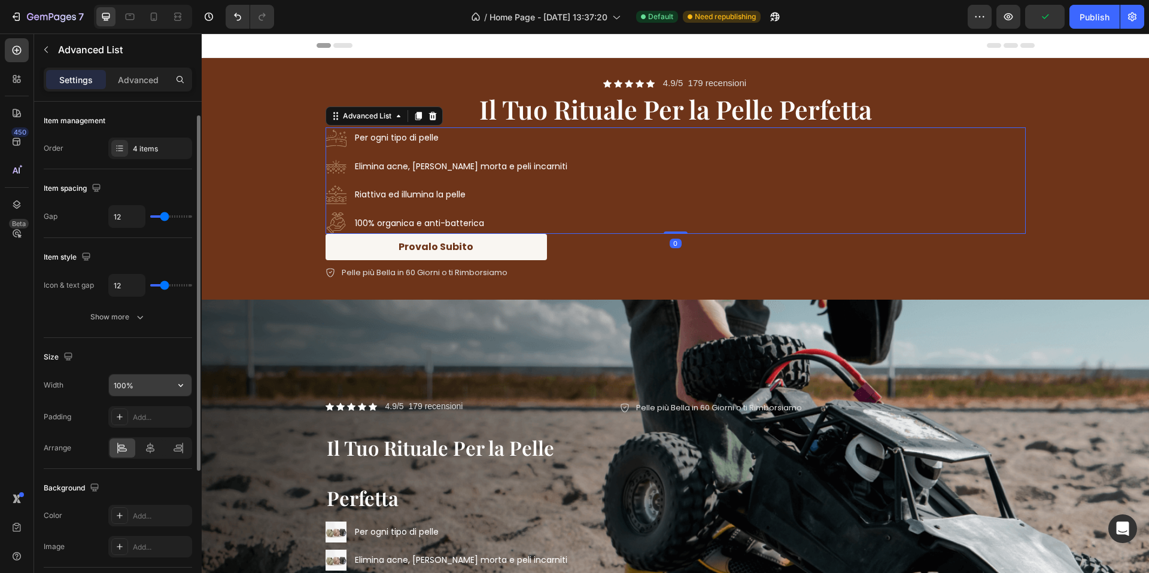
scroll to position [59, 0]
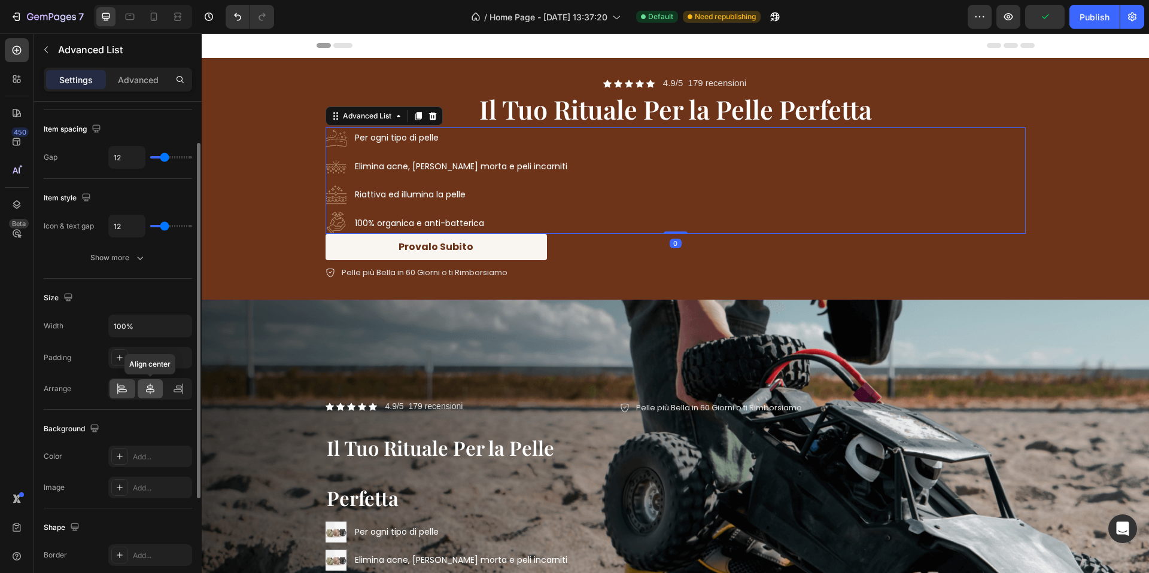
click at [149, 387] on icon at bounding box center [150, 389] width 12 height 12
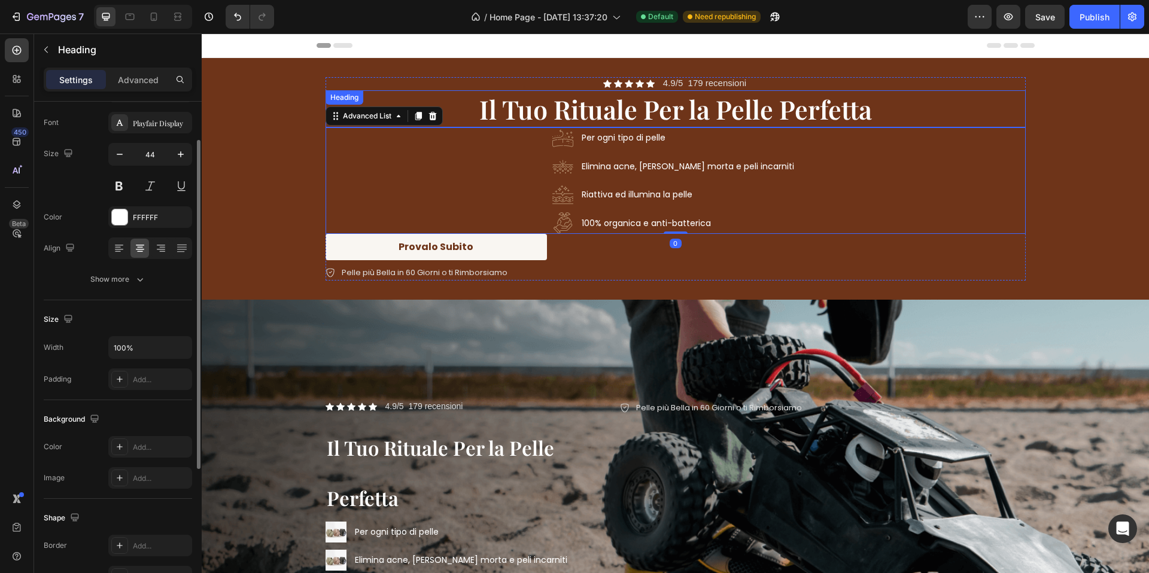
click at [679, 117] on span "Il Tuo Rituale Per la Pelle Perfetta" at bounding box center [675, 109] width 393 height 35
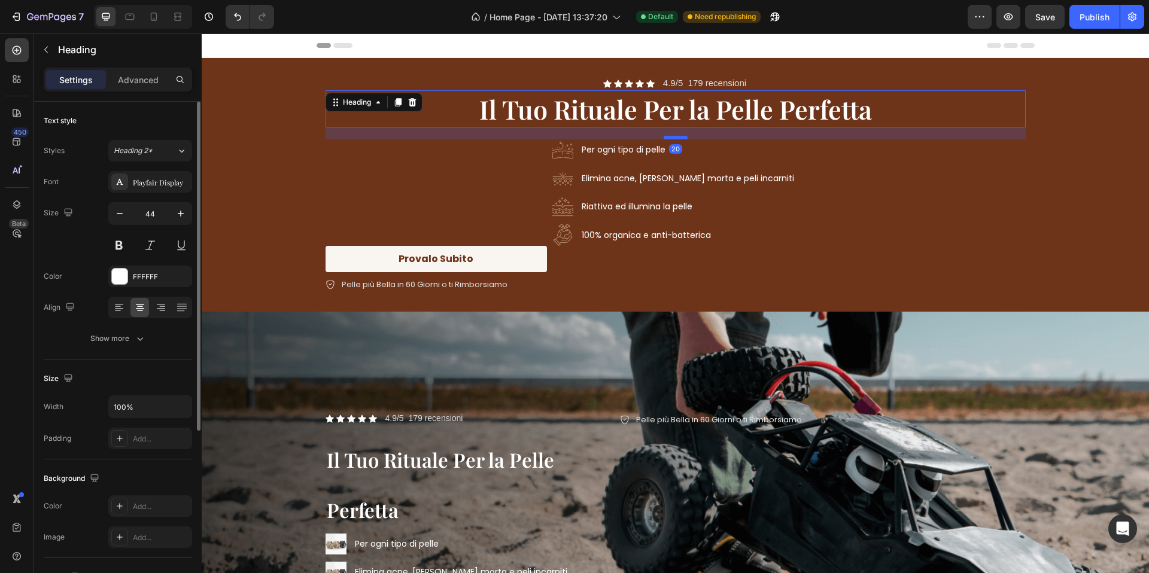
drag, startPoint x: 683, startPoint y: 126, endPoint x: 684, endPoint y: 138, distance: 12.1
click at [684, 138] on div at bounding box center [676, 138] width 24 height 4
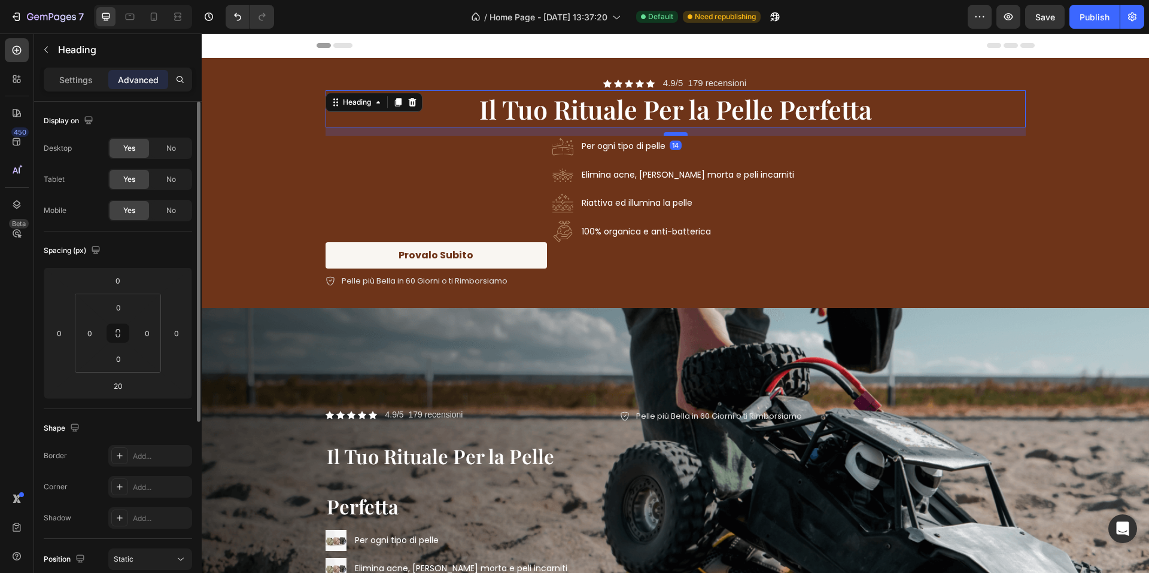
click at [680, 135] on div at bounding box center [676, 134] width 24 height 4
type input "14"
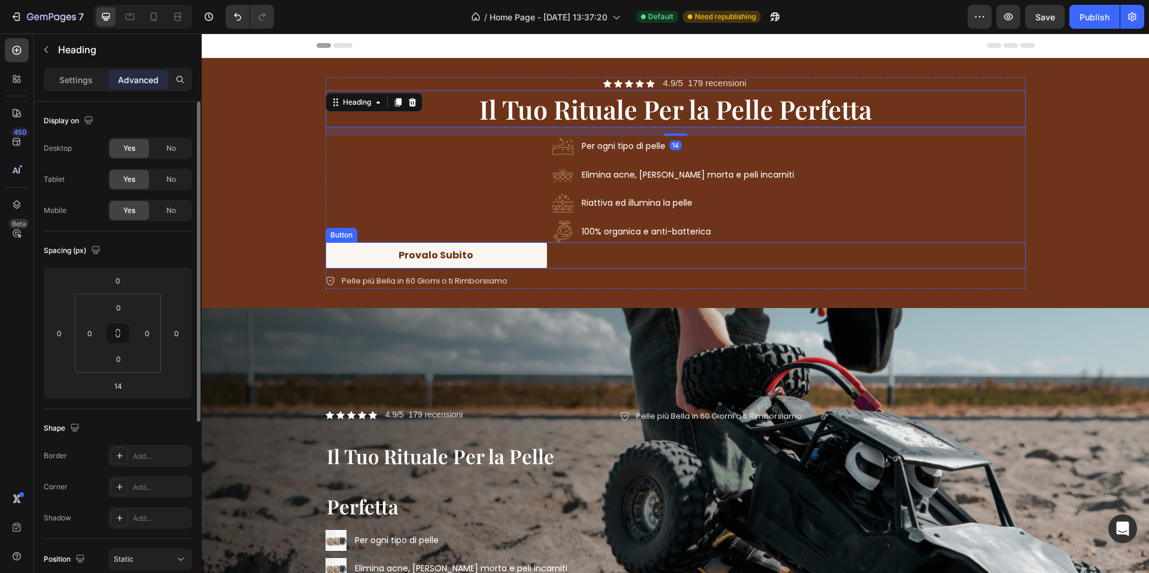
click at [491, 250] on link "Provalo Subito" at bounding box center [435, 255] width 221 height 27
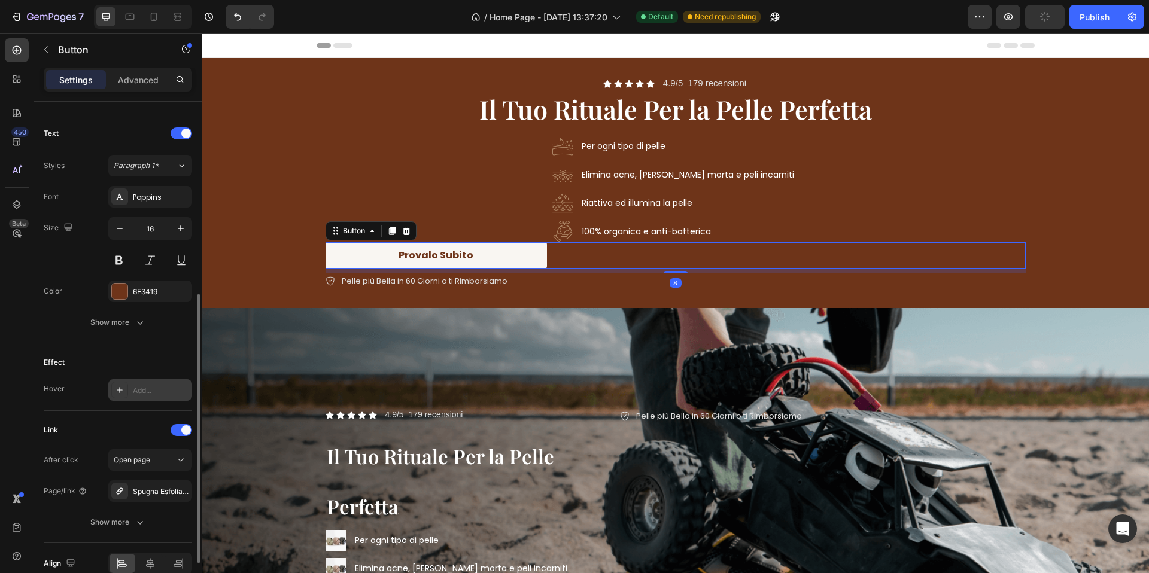
scroll to position [446, 0]
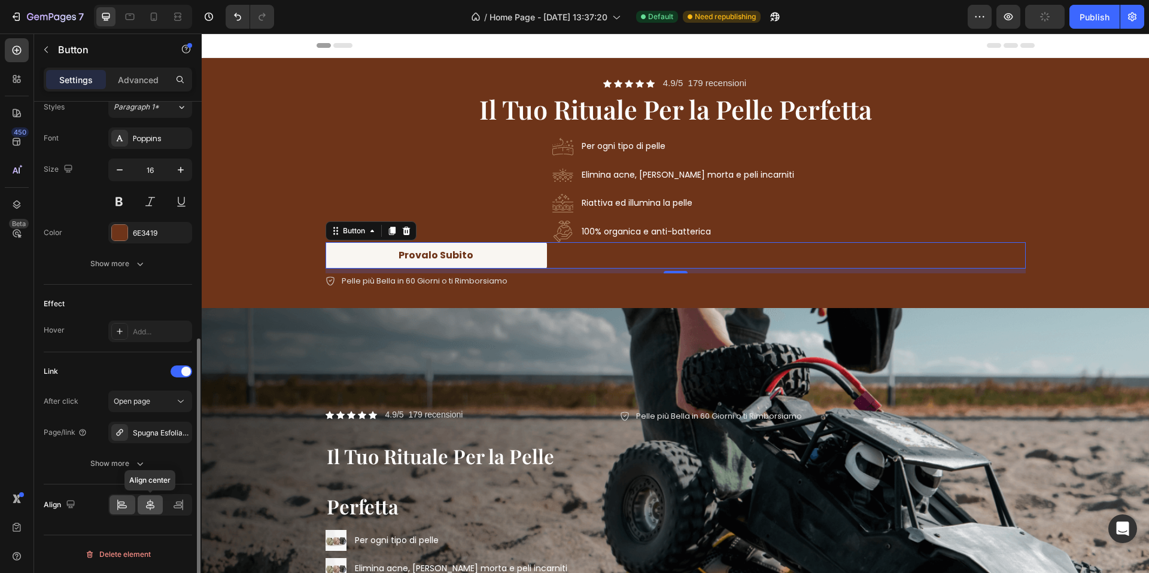
click at [147, 503] on icon at bounding box center [150, 505] width 12 height 12
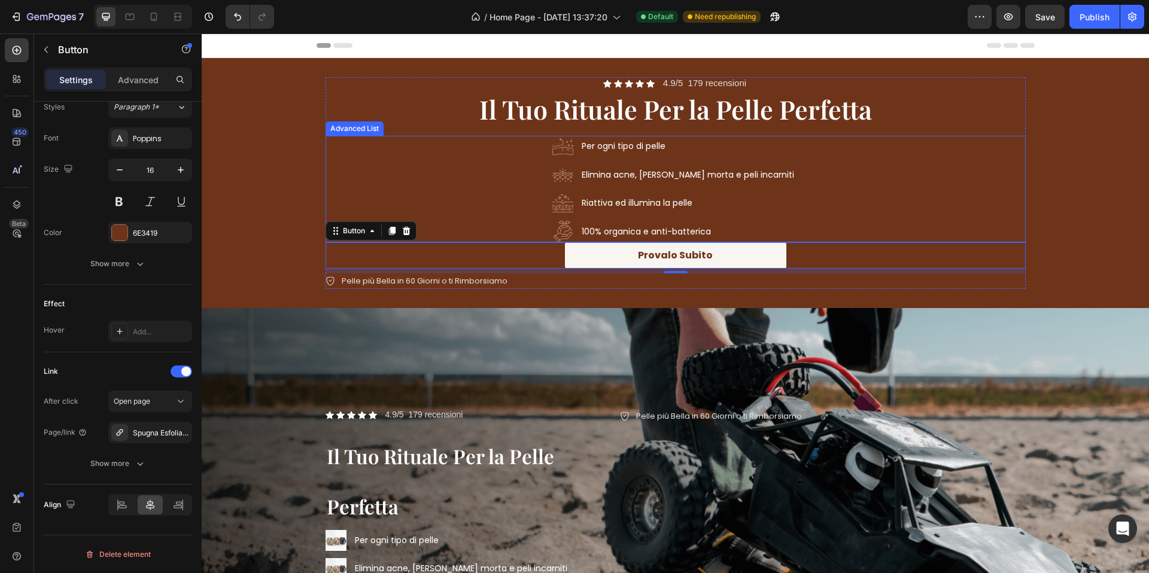
click at [778, 225] on div "Image Per ogni tipo di pelle Text Block Image Elimina acne, pelle morta e peli …" at bounding box center [675, 189] width 700 height 107
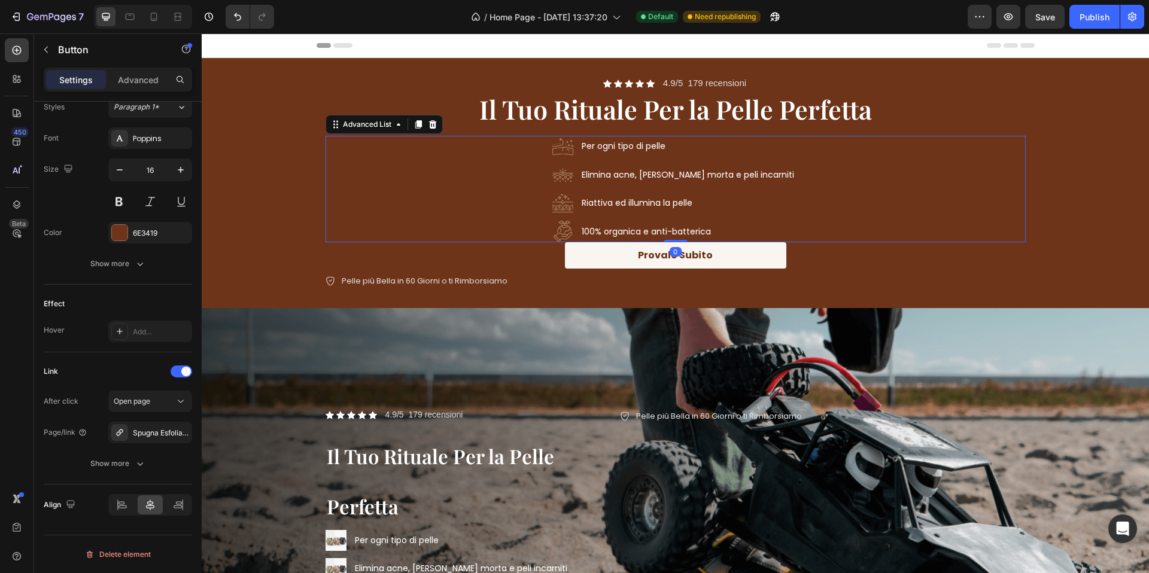
scroll to position [0, 0]
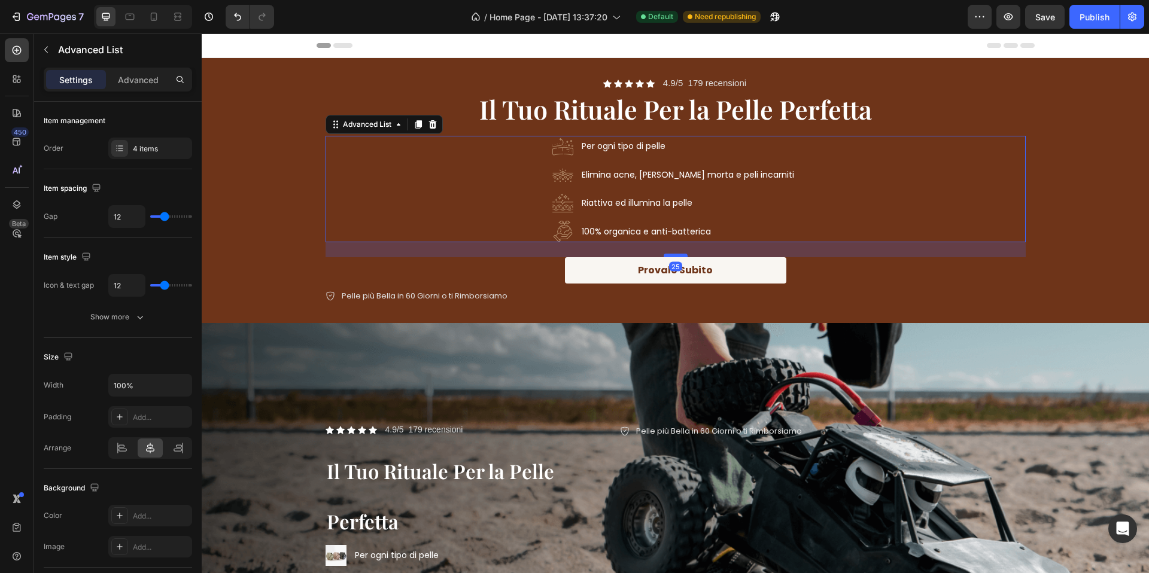
drag, startPoint x: 683, startPoint y: 238, endPoint x: 683, endPoint y: 253, distance: 15.0
click at [683, 254] on div at bounding box center [676, 256] width 24 height 4
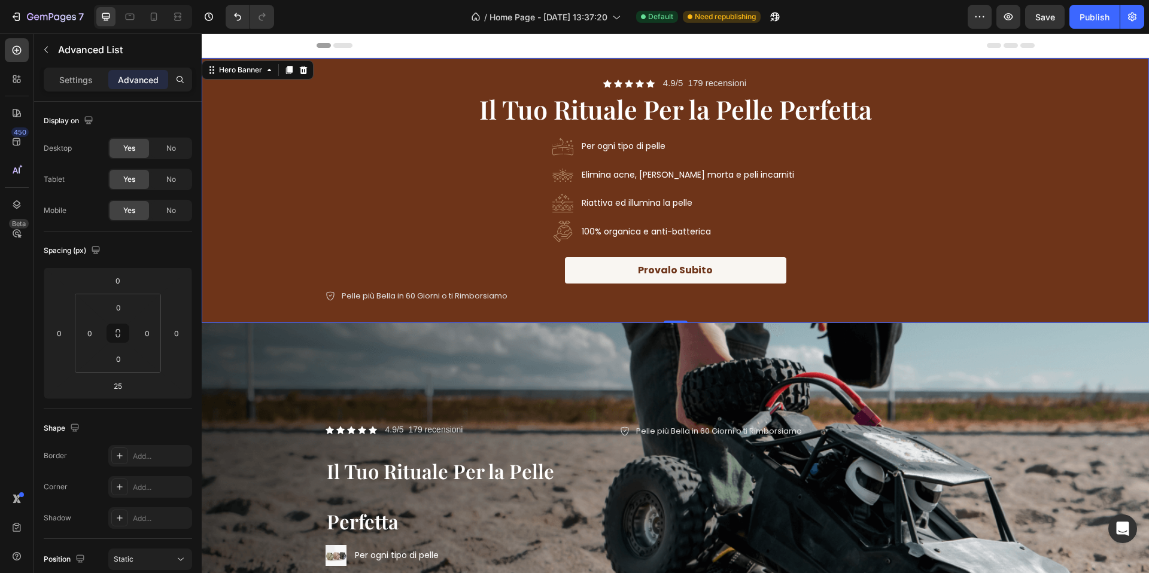
click at [1041, 221] on div "Background Image" at bounding box center [675, 190] width 947 height 265
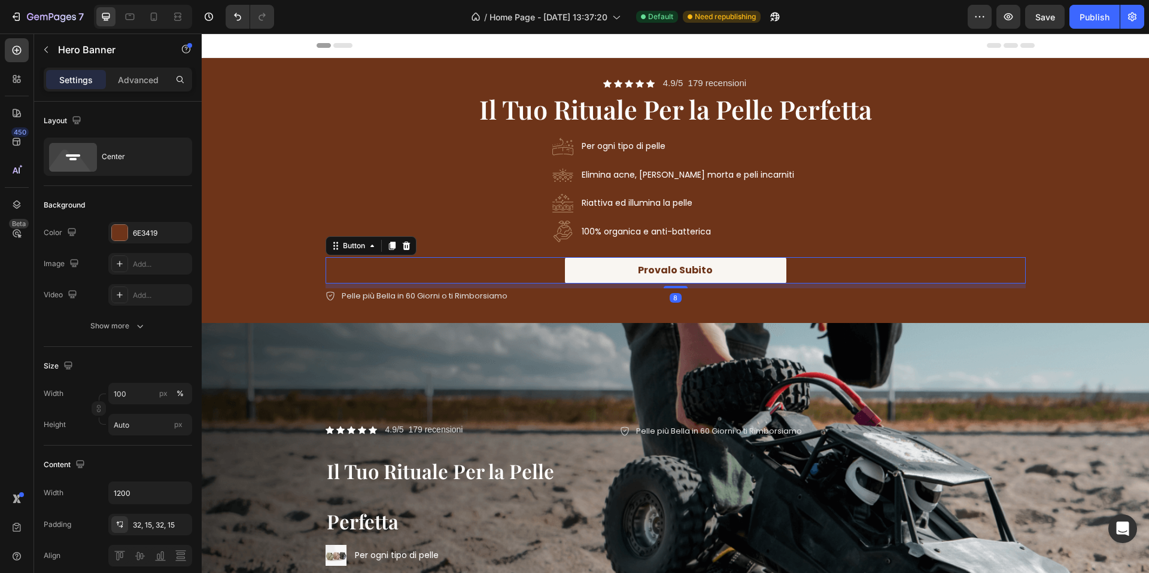
click at [775, 268] on link "Provalo Subito" at bounding box center [675, 270] width 221 height 27
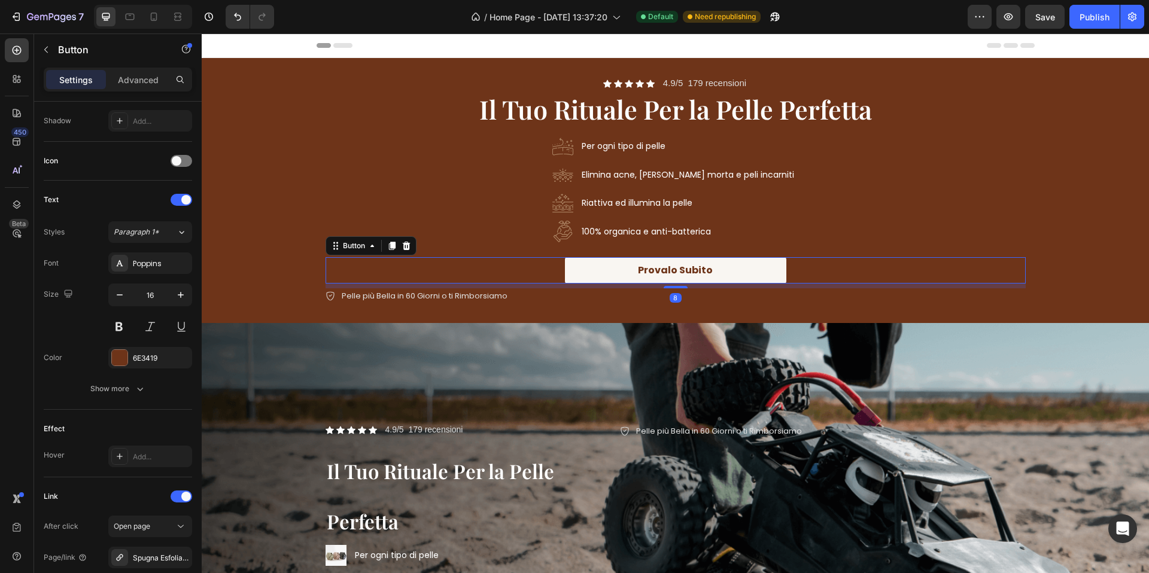
scroll to position [446, 0]
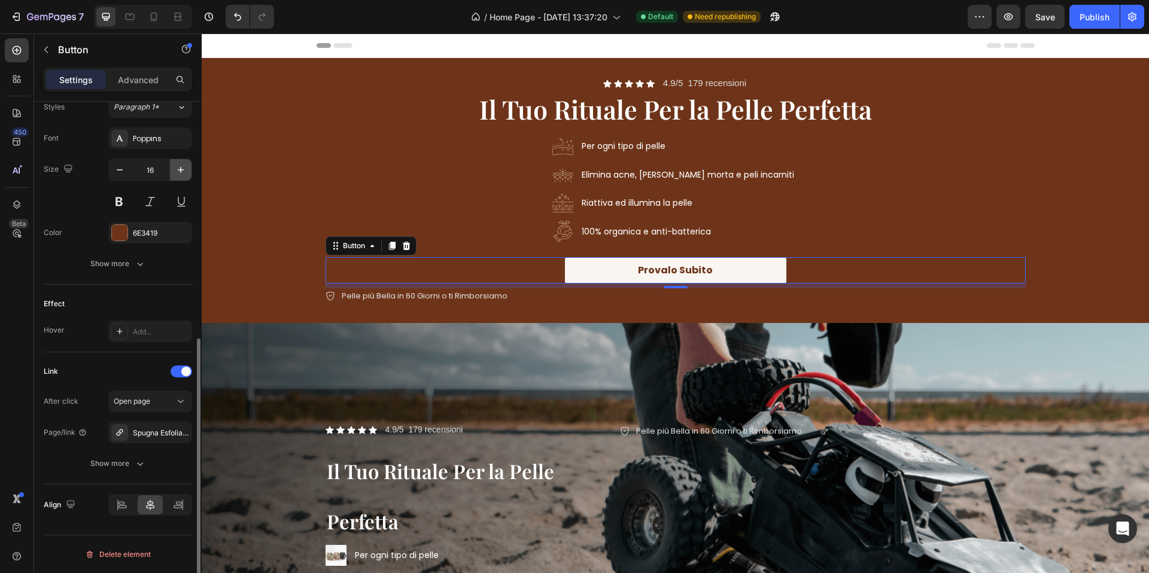
click at [175, 163] on button "button" at bounding box center [181, 170] width 22 height 22
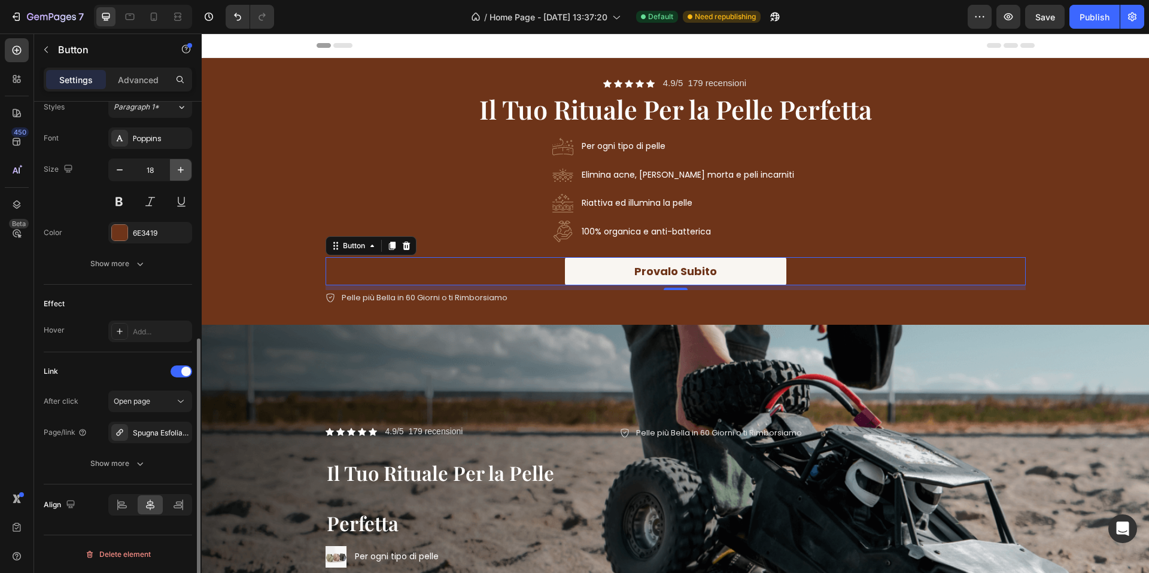
click at [175, 163] on button "button" at bounding box center [181, 170] width 22 height 22
type input "19"
click at [144, 74] on p "Advanced" at bounding box center [138, 80] width 41 height 13
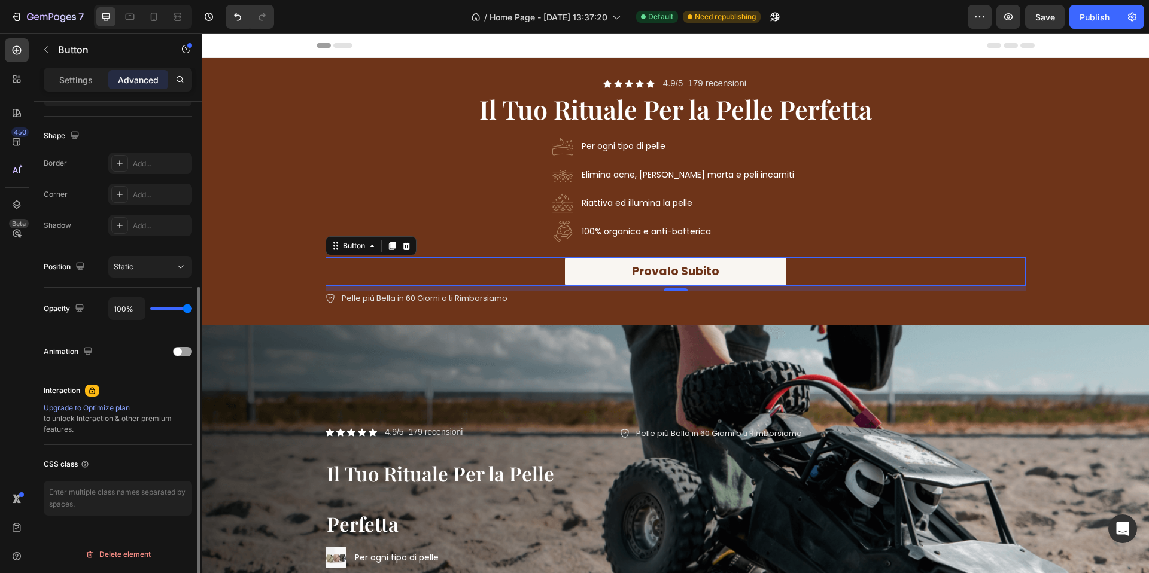
click at [69, 76] on p "Settings" at bounding box center [76, 80] width 34 height 13
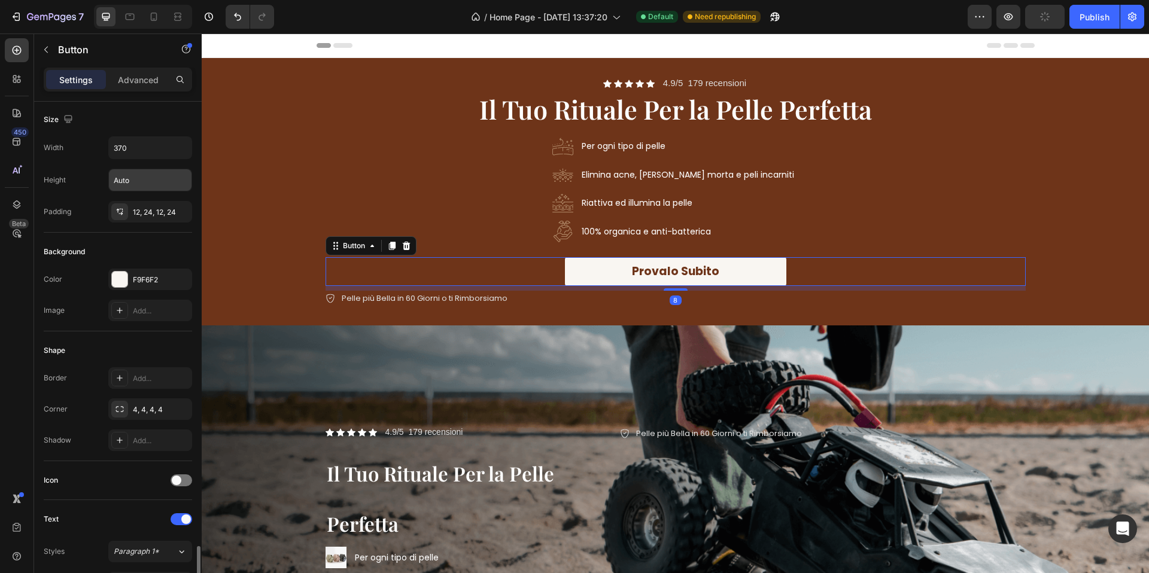
scroll to position [0, 0]
drag, startPoint x: 154, startPoint y: 212, endPoint x: 168, endPoint y: 223, distance: 17.1
click at [154, 212] on div "12, 24, 12, 24" at bounding box center [150, 213] width 35 height 11
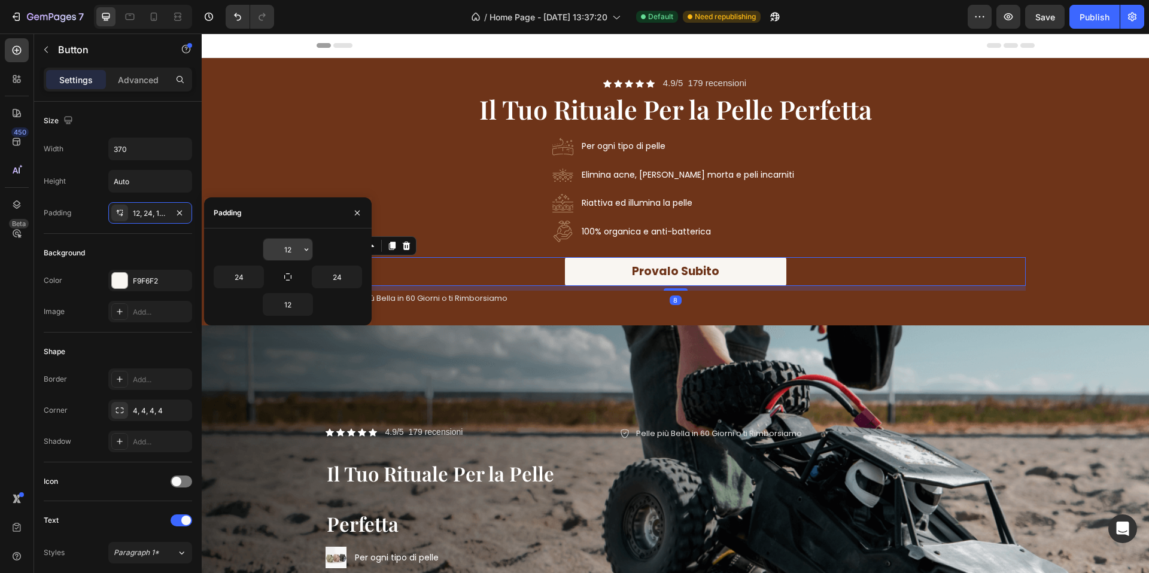
click at [293, 255] on input "12" at bounding box center [287, 250] width 49 height 22
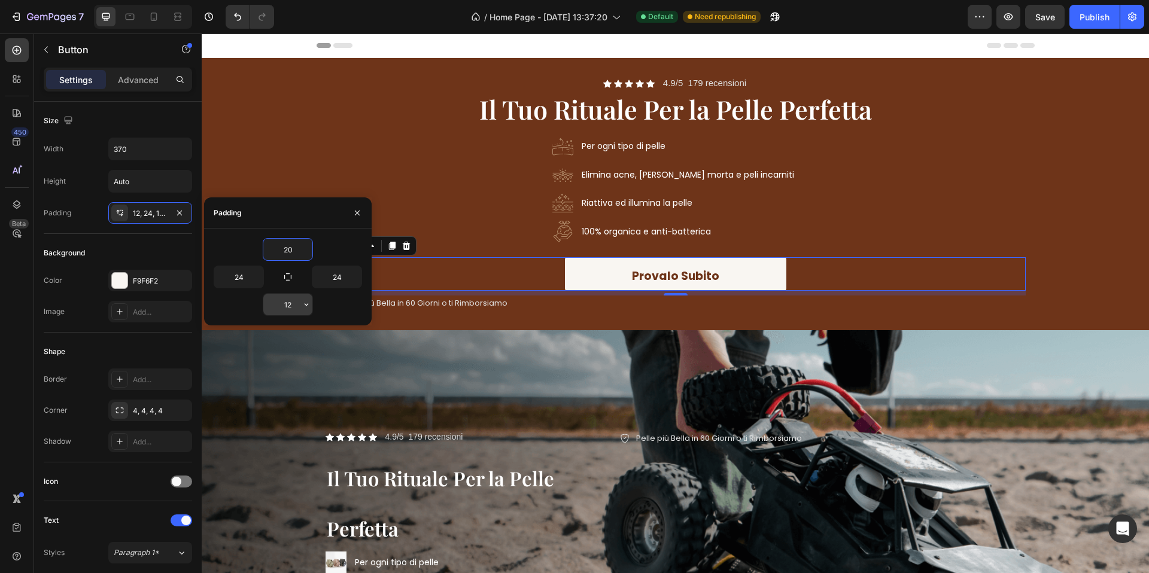
type input "20"
click at [293, 301] on input "12" at bounding box center [287, 305] width 49 height 22
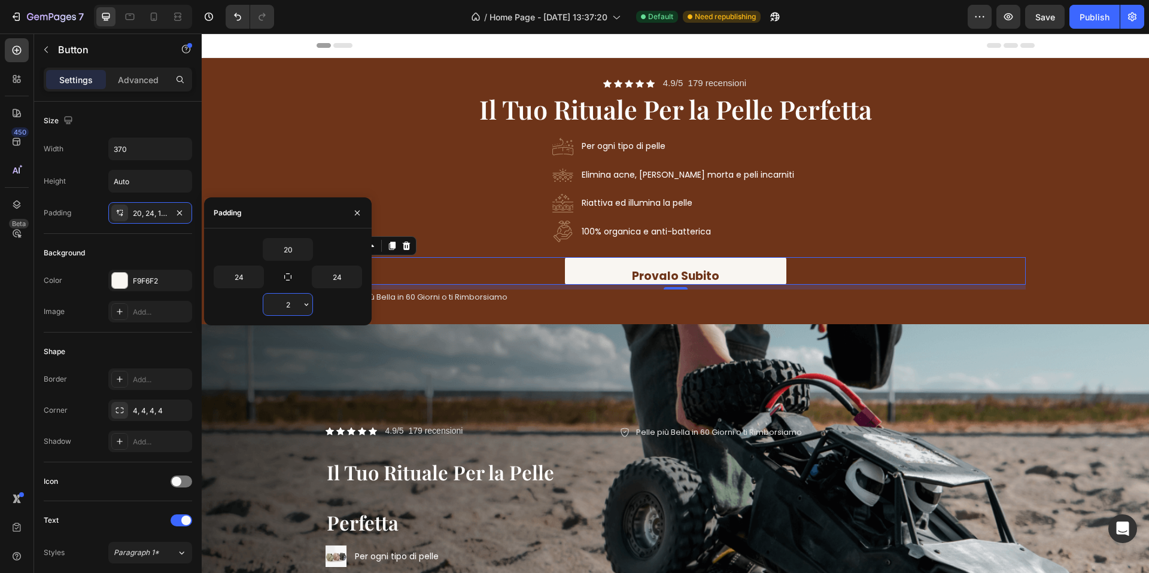
type input "20"
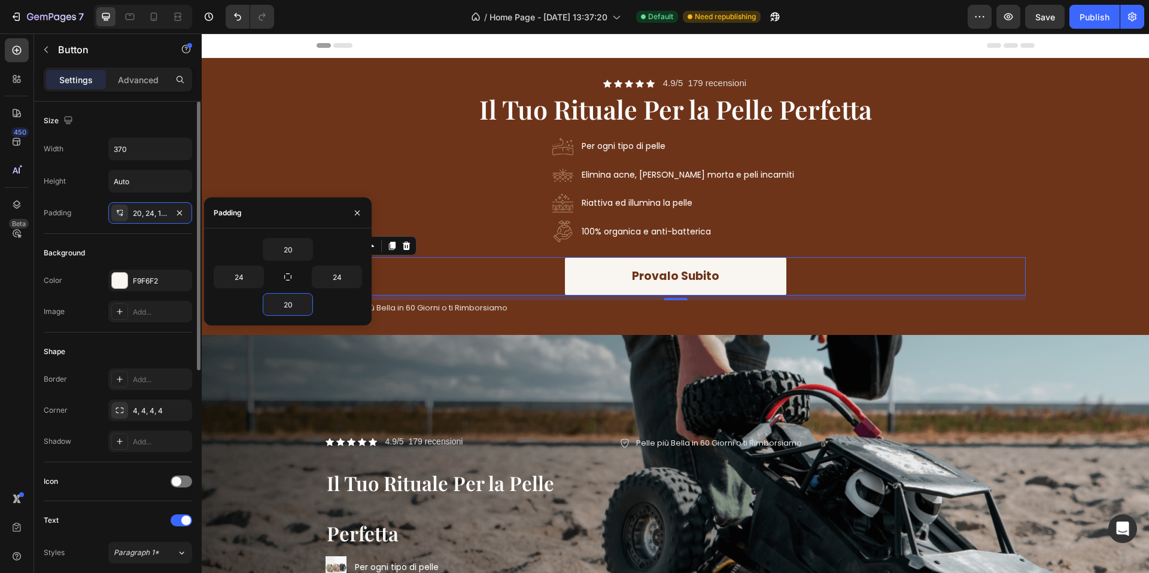
click at [138, 122] on div "Size" at bounding box center [118, 120] width 148 height 19
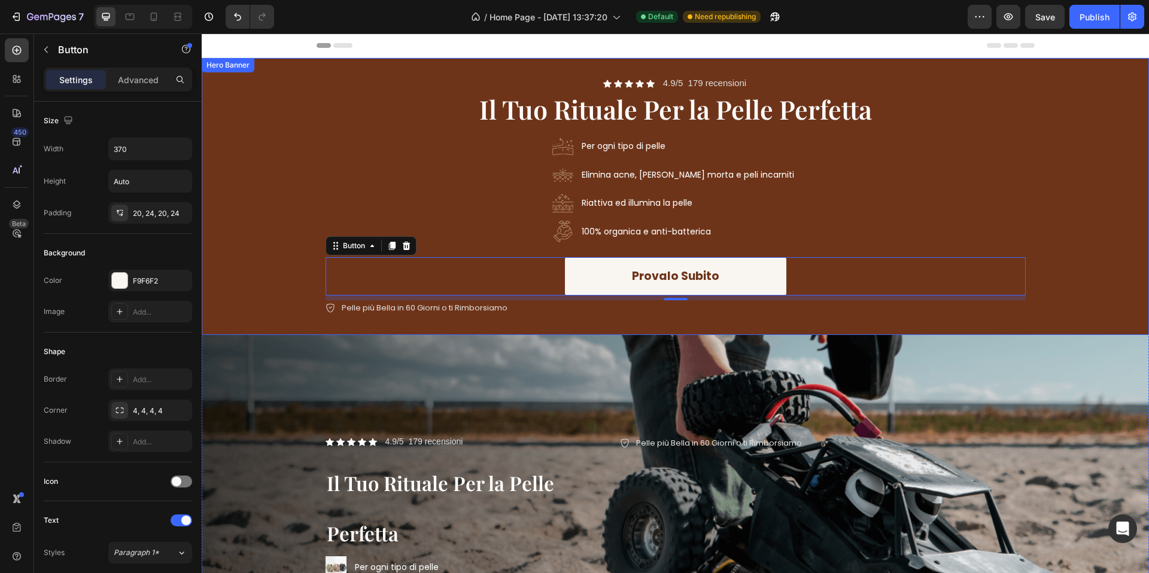
click at [302, 110] on div "Background Image" at bounding box center [675, 196] width 947 height 277
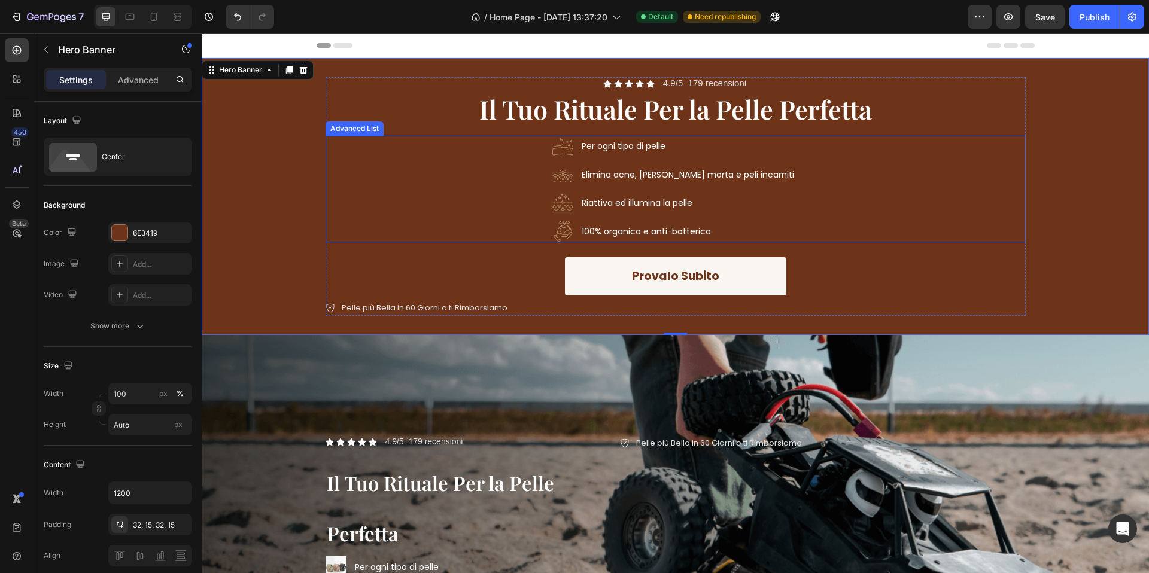
click at [790, 231] on div "Image Per ogni tipo di pelle Text Block Image Elimina acne, pelle morta e peli …" at bounding box center [675, 189] width 700 height 107
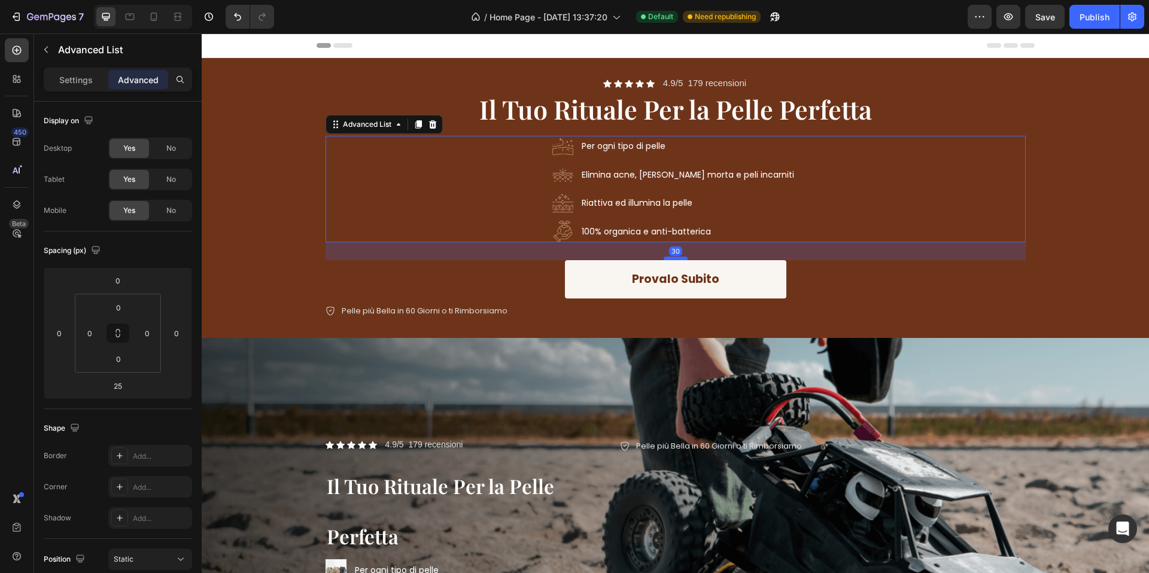
click at [685, 257] on div at bounding box center [676, 259] width 24 height 4
type input "30"
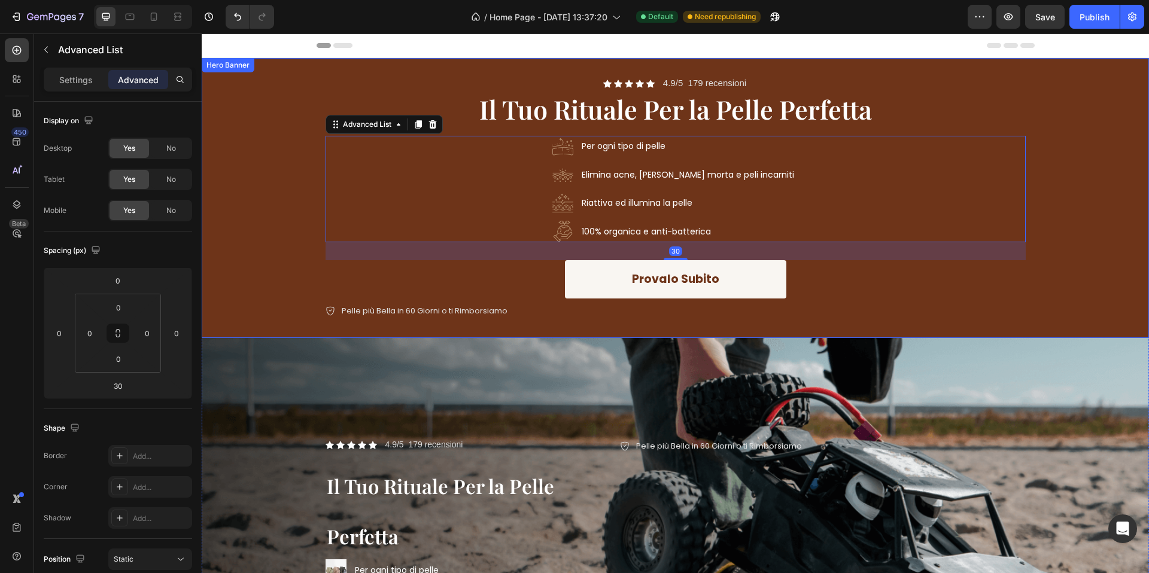
click at [257, 228] on div "Background Image" at bounding box center [675, 198] width 947 height 280
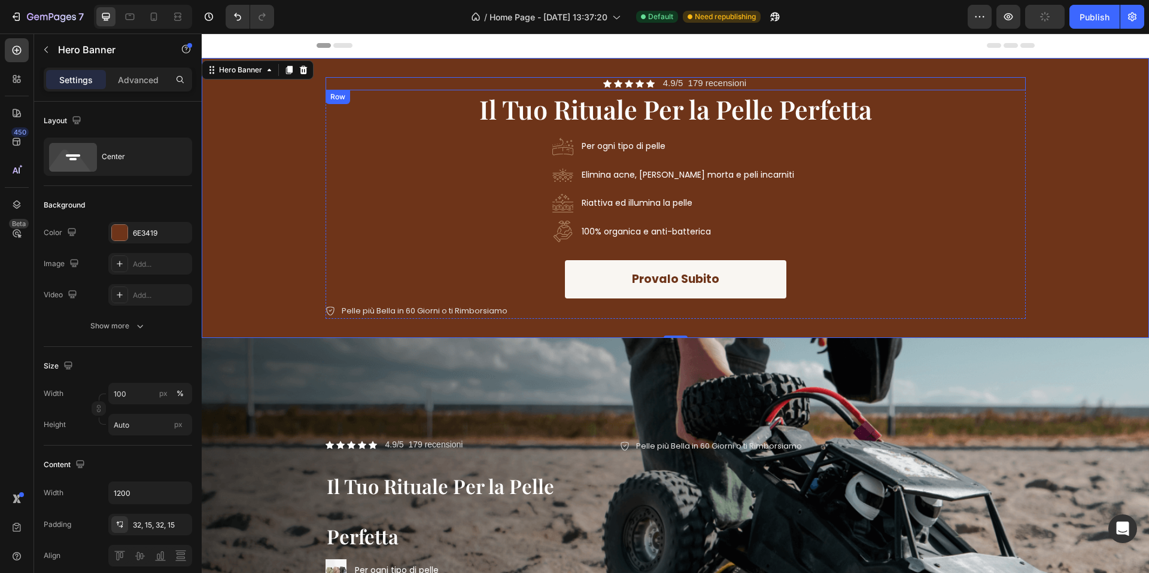
click at [809, 113] on span "Il Tuo Rituale Per la Pelle Perfetta" at bounding box center [675, 109] width 393 height 35
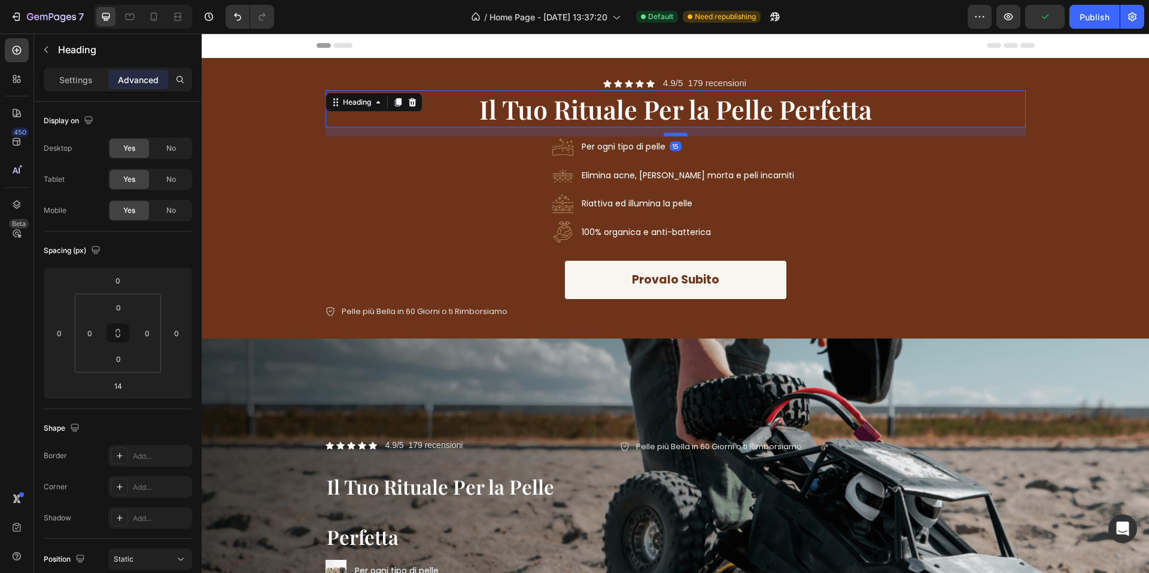
click at [676, 133] on div at bounding box center [676, 135] width 24 height 4
type input "15"
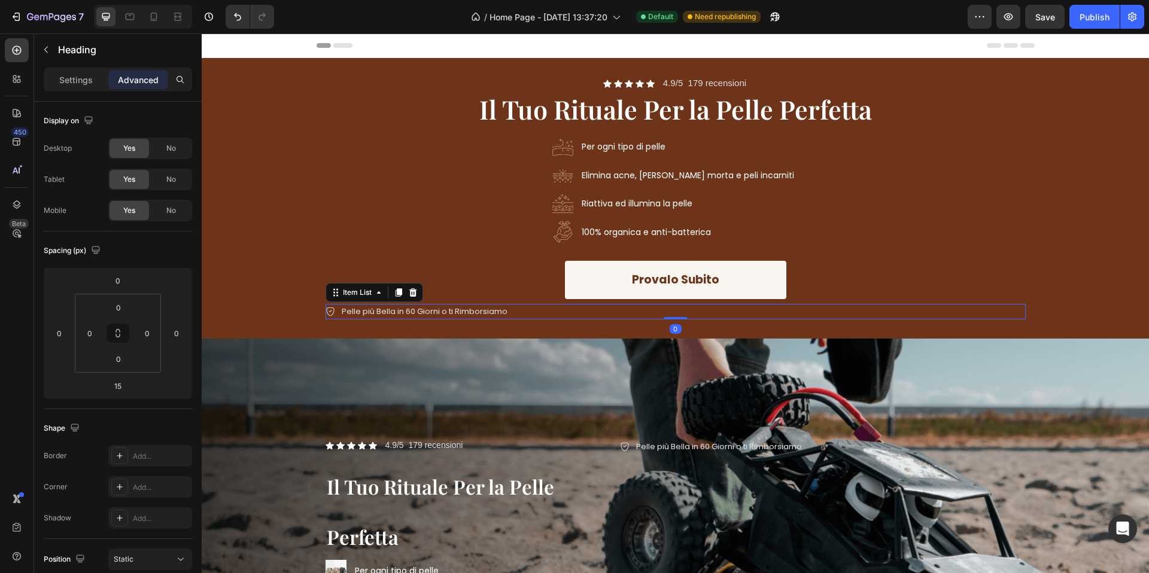
click at [340, 316] on div "Pelle più Bella in 60 Giorni o ti Rimborsiamo" at bounding box center [424, 312] width 169 height 16
click at [84, 87] on div "Settings" at bounding box center [76, 79] width 60 height 19
type input "8"
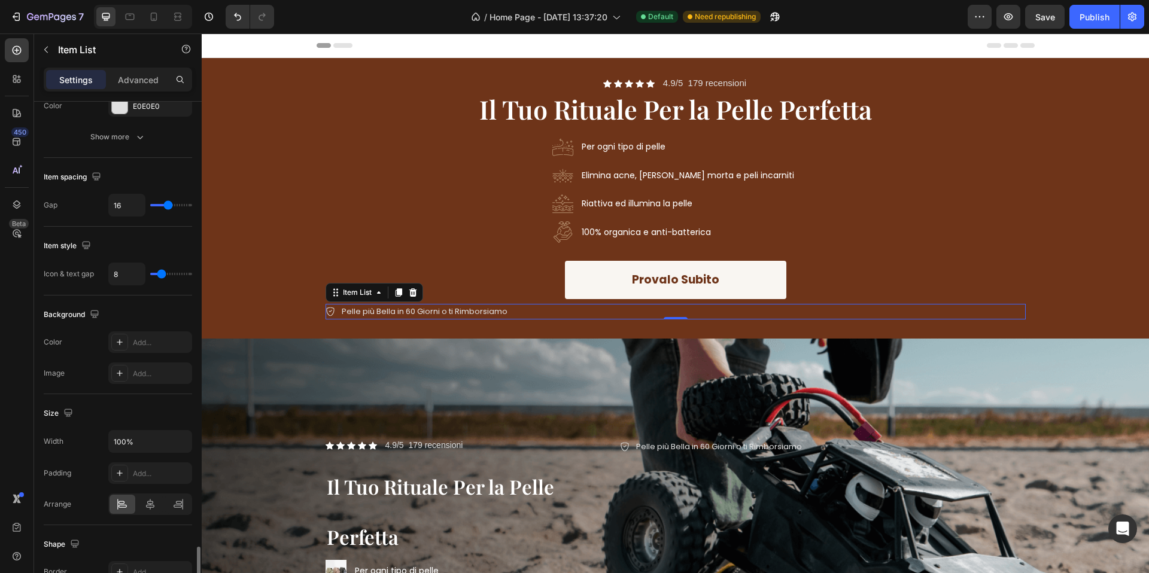
scroll to position [600, 0]
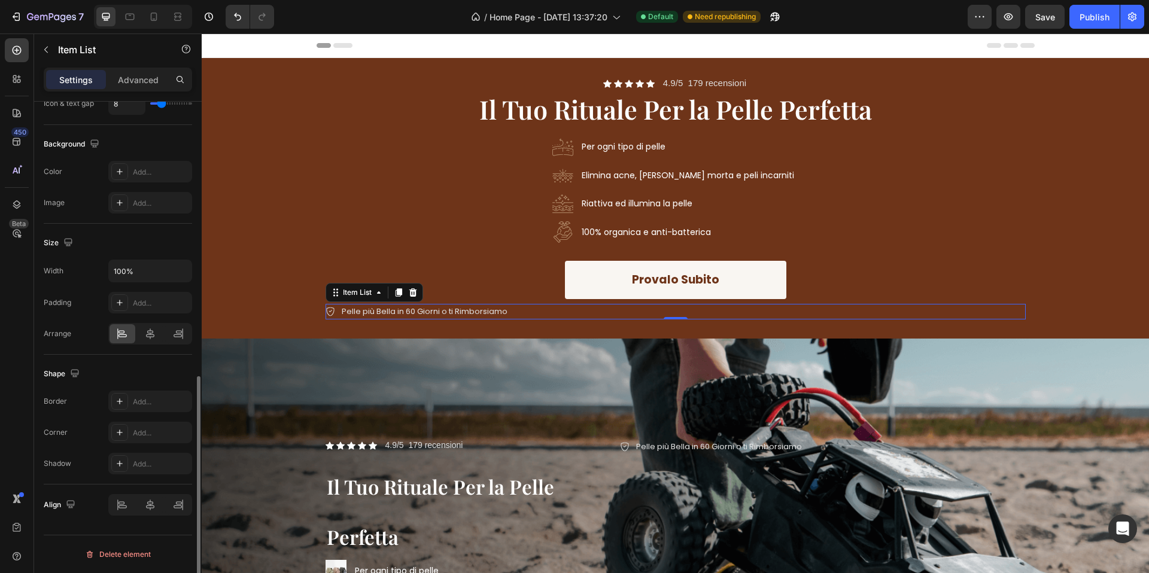
click at [157, 344] on div at bounding box center [150, 334] width 84 height 22
click at [155, 339] on icon at bounding box center [150, 334] width 12 height 12
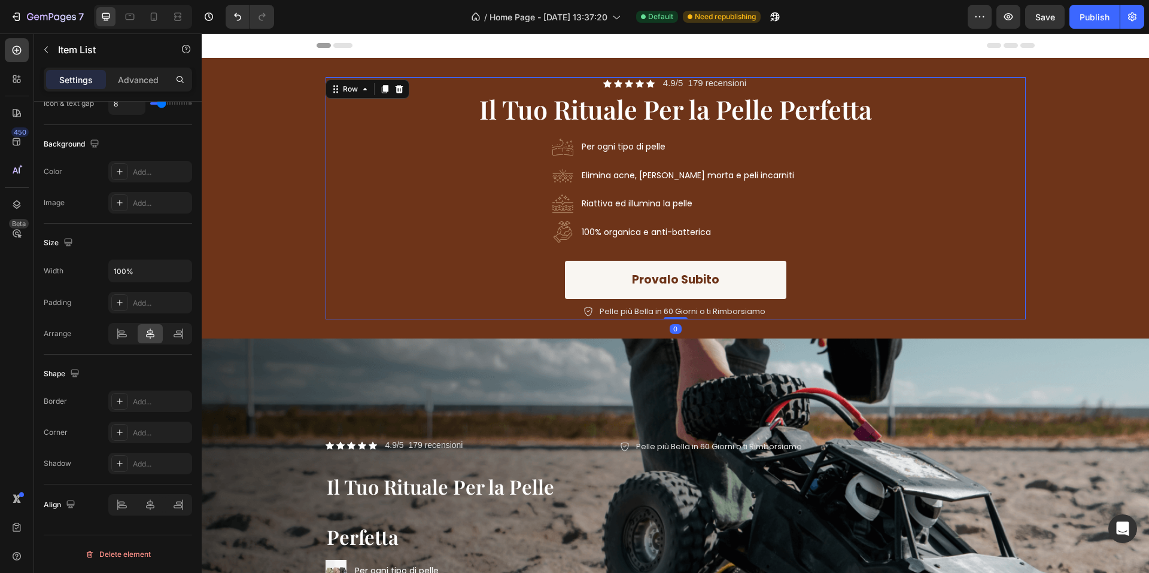
click at [340, 250] on div "Icon Icon Icon Icon Icon Icon List 4.9/5 179 recensioni Text Block Row ⁠⁠⁠⁠⁠⁠⁠ …" at bounding box center [675, 198] width 700 height 242
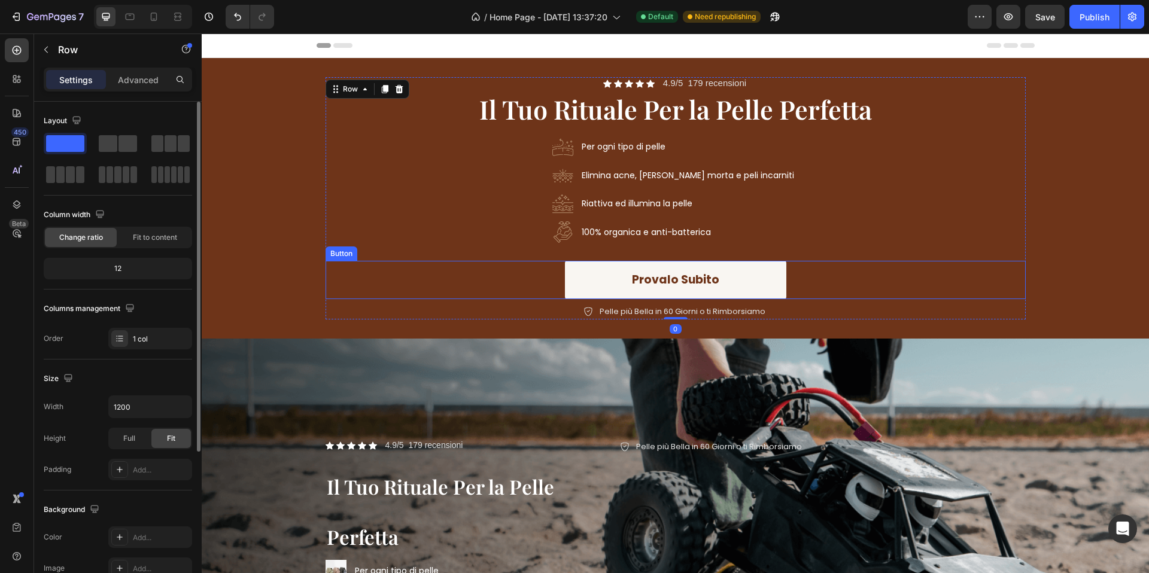
click at [760, 297] on link "Provalo Subito" at bounding box center [675, 280] width 221 height 39
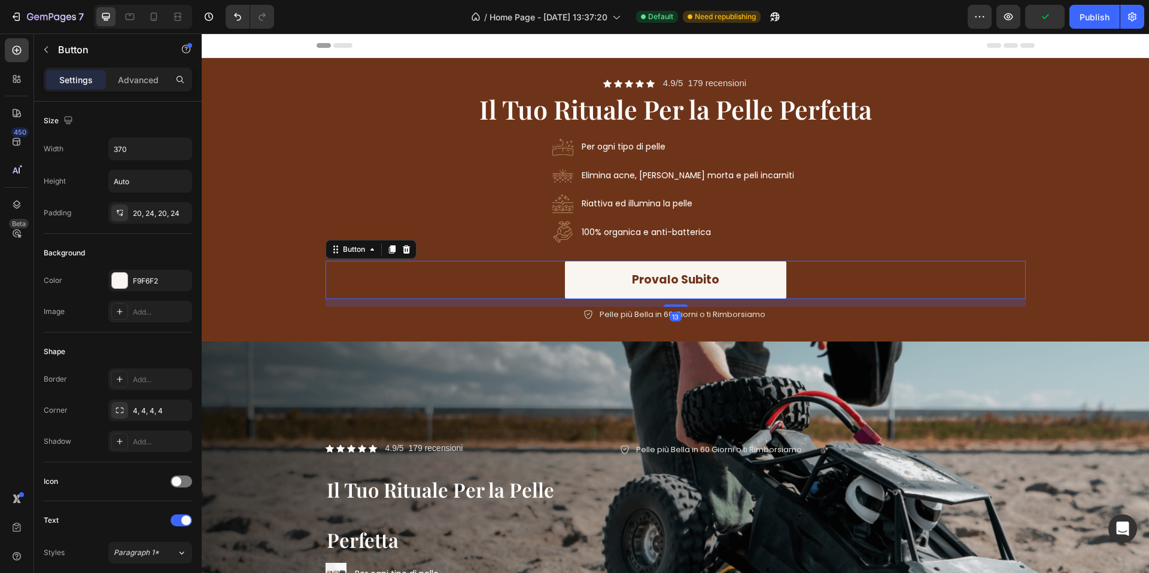
click at [680, 305] on div "Icon Icon Icon Icon Icon Icon List 4.9/5 179 recensioni Text Block Row ⁠⁠⁠⁠⁠⁠⁠ …" at bounding box center [675, 199] width 700 height 245
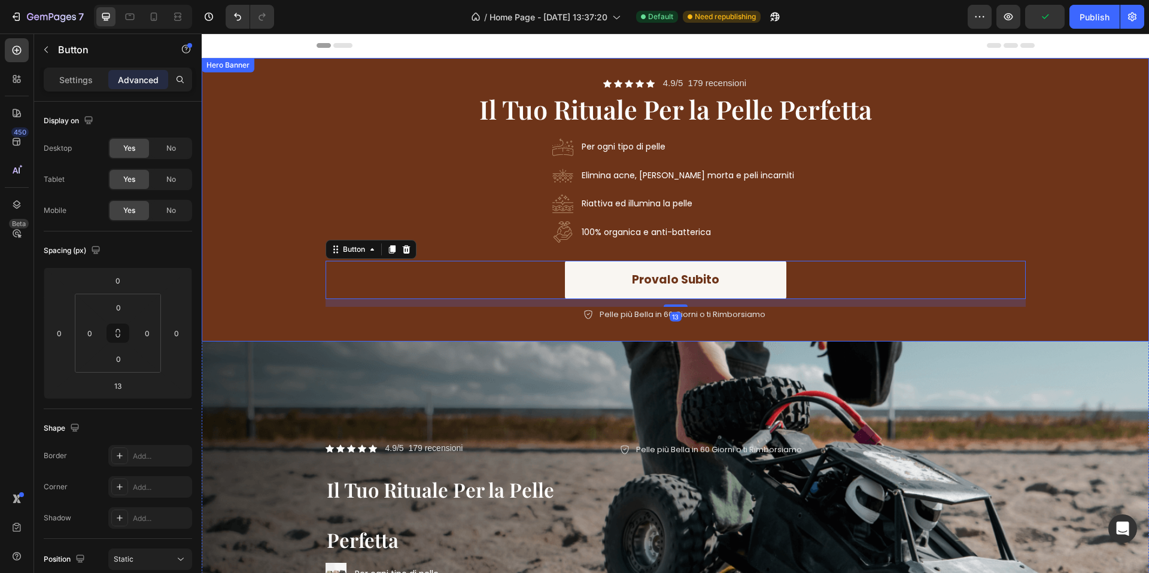
click at [1082, 244] on div "Background Image" at bounding box center [675, 200] width 947 height 284
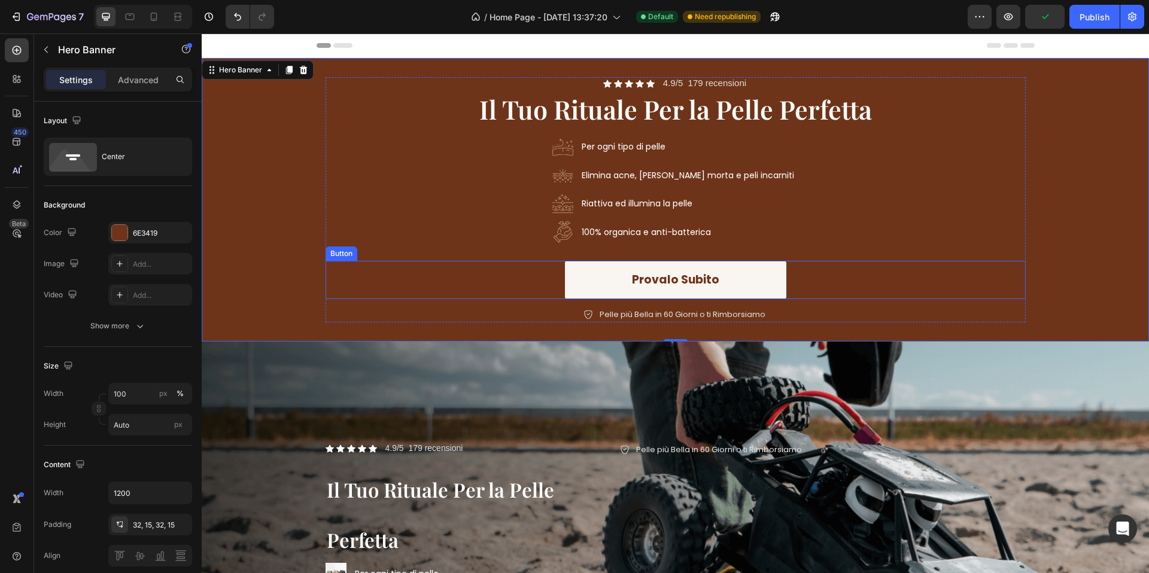
click at [788, 281] on div "Provalo Subito Button" at bounding box center [675, 280] width 700 height 39
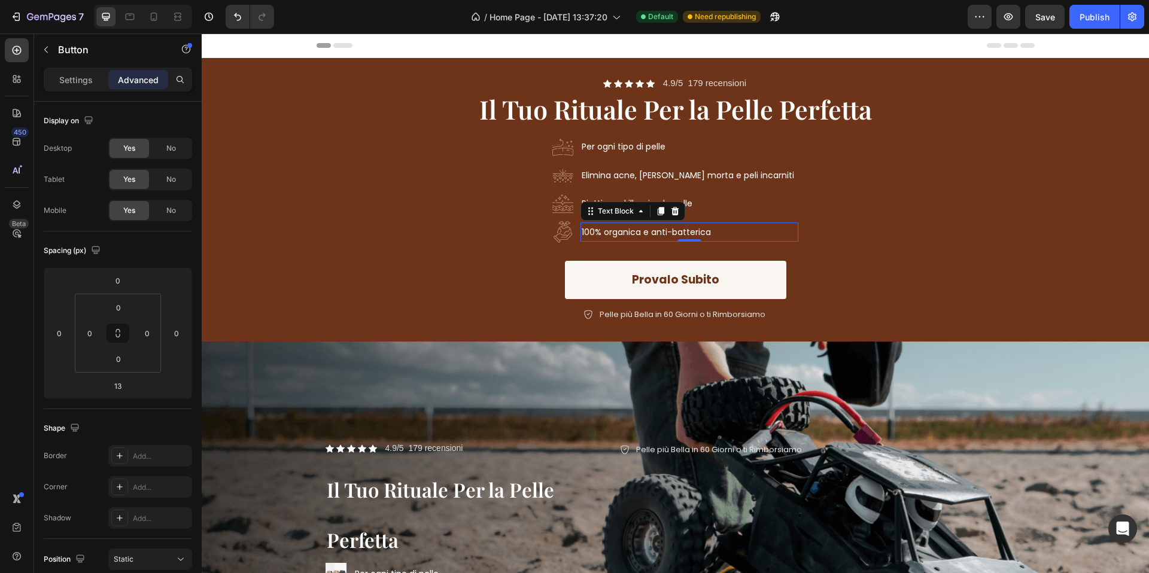
drag, startPoint x: 620, startPoint y: 220, endPoint x: 662, endPoint y: 230, distance: 42.5
click at [620, 223] on div "100% organica e anti-batterica" at bounding box center [689, 233] width 218 height 20
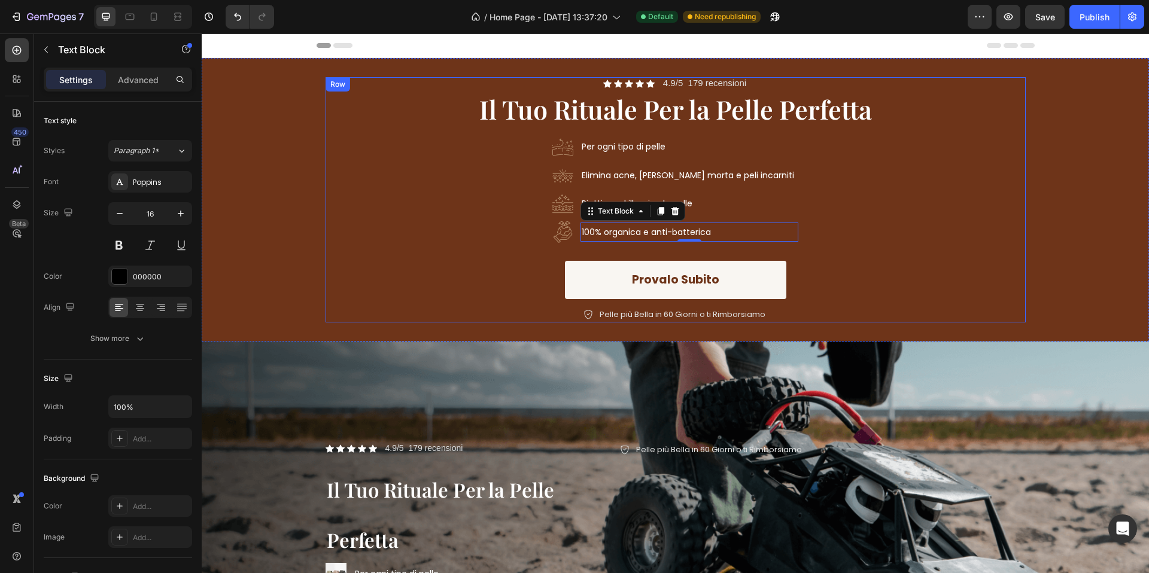
click at [811, 230] on div "Image Per ogni tipo di pelle Text Block Image Elimina acne, pelle morta e peli …" at bounding box center [675, 189] width 700 height 107
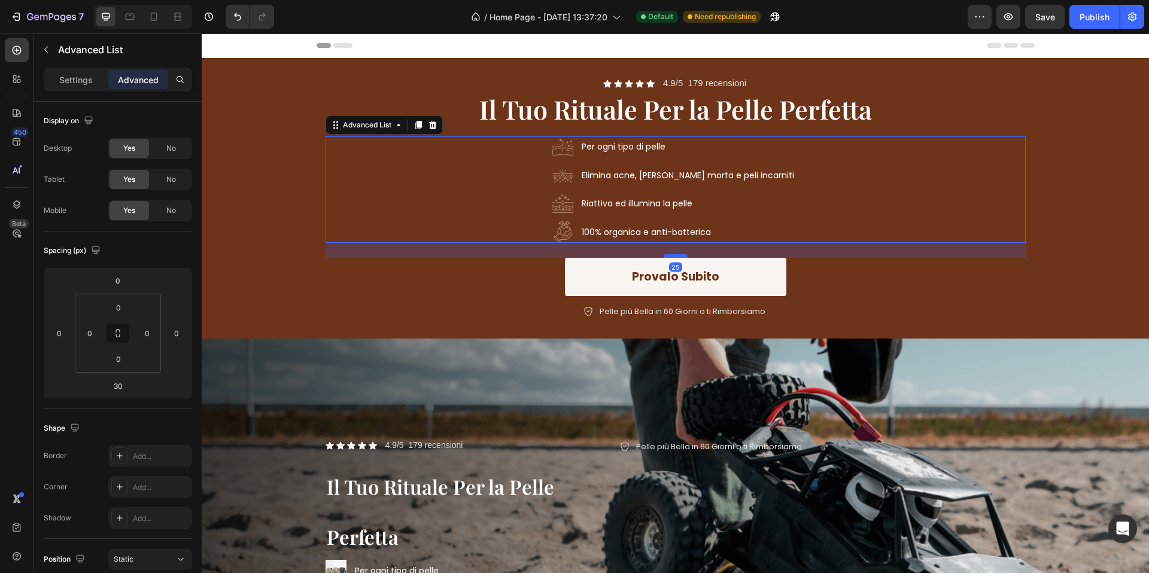
click at [676, 254] on div at bounding box center [676, 256] width 24 height 4
type input "25"
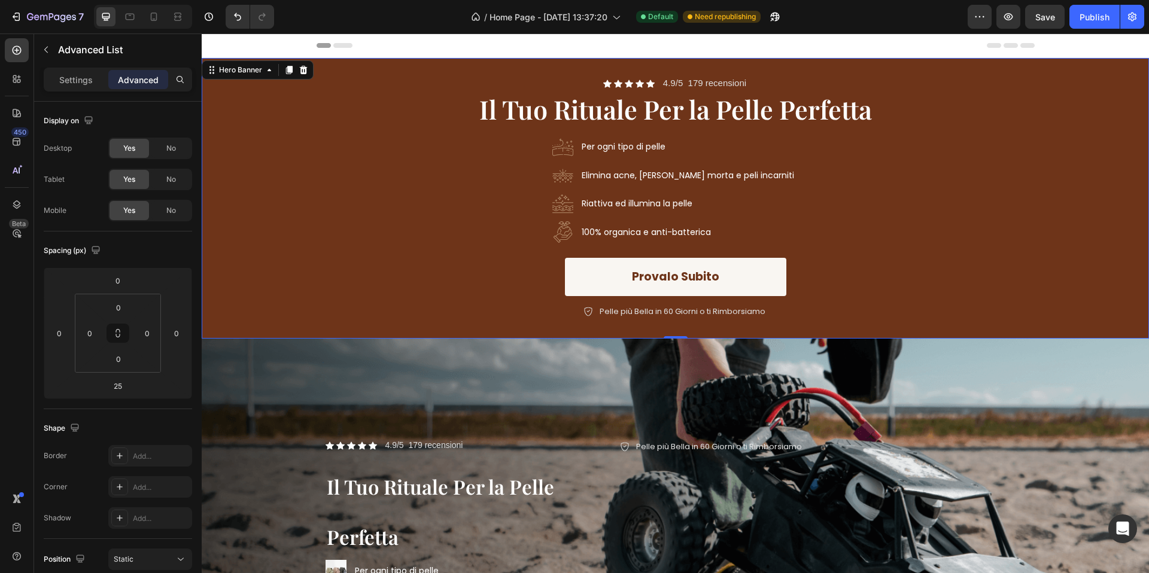
click at [1040, 205] on div "Background Image" at bounding box center [675, 198] width 947 height 281
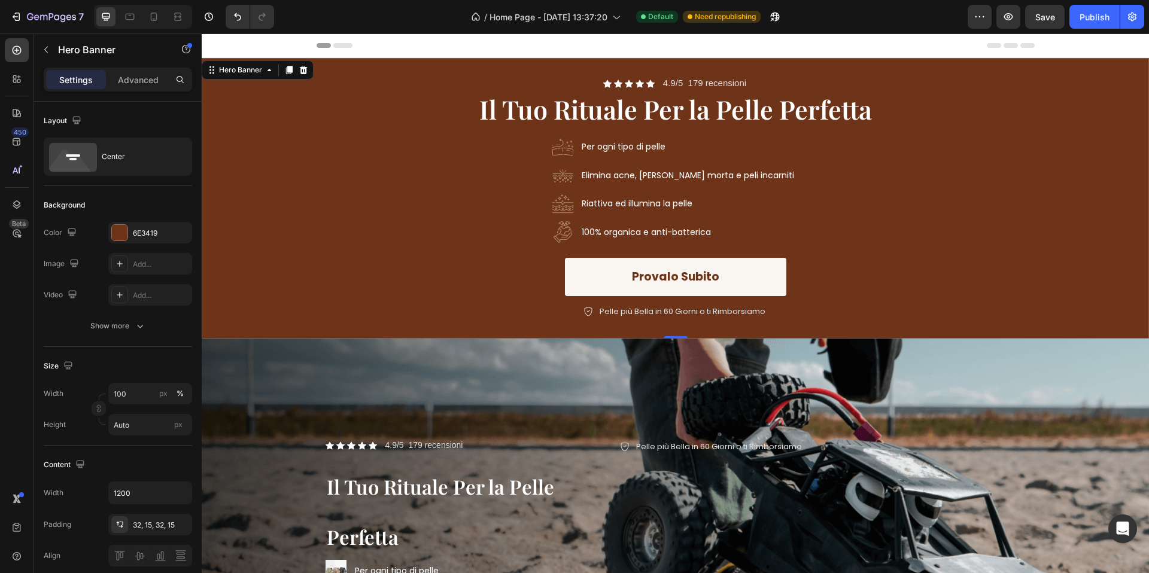
click at [857, 42] on div "Header" at bounding box center [676, 46] width 718 height 24
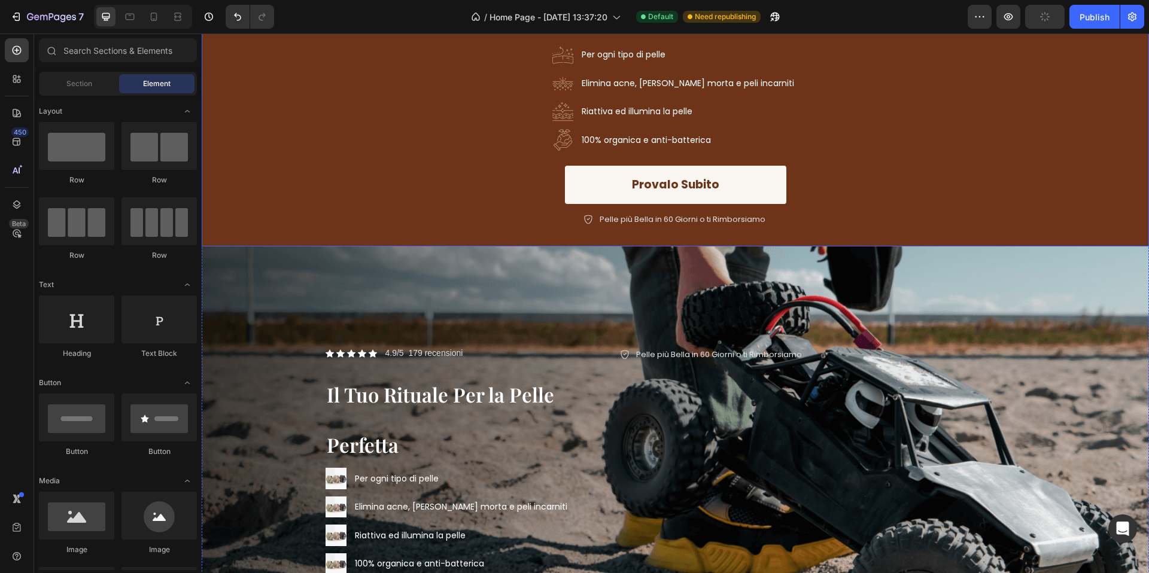
scroll to position [190, 0]
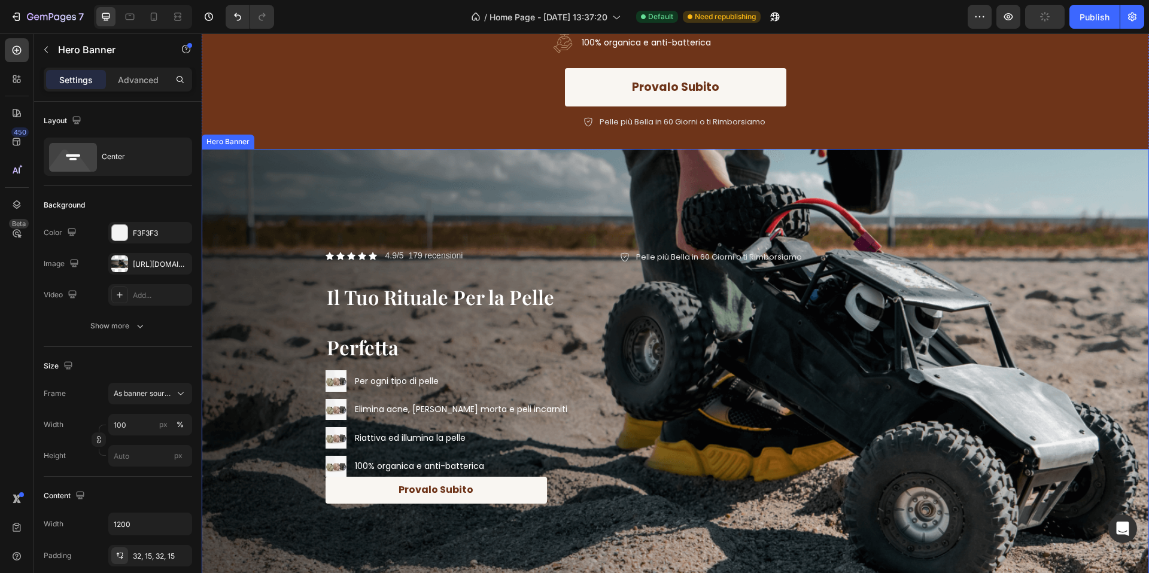
click at [985, 190] on div "Background Image" at bounding box center [675, 379] width 947 height 461
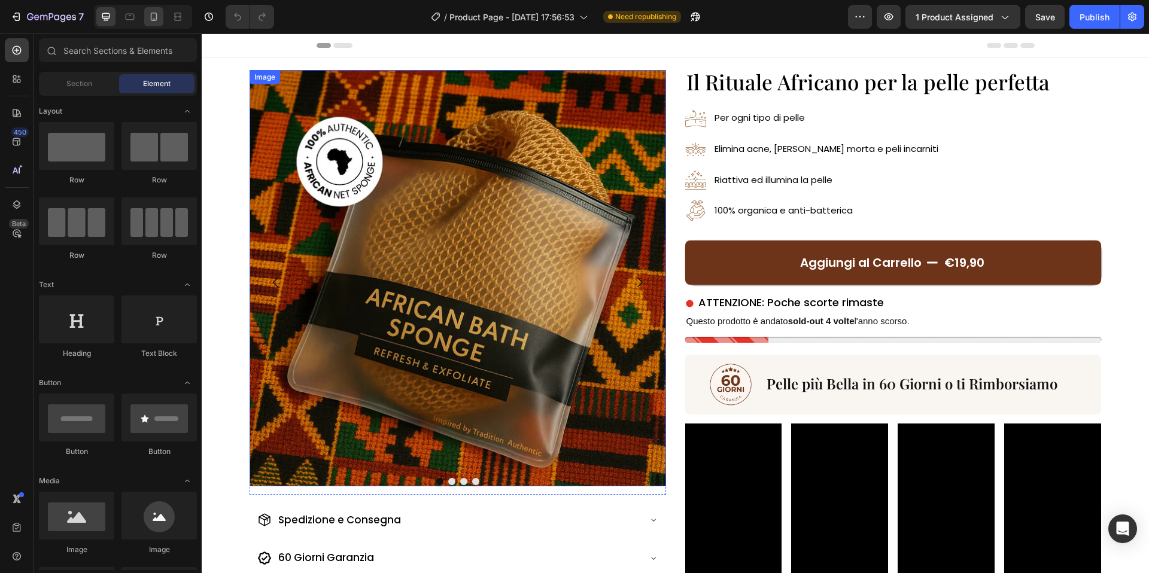
click at [157, 20] on icon at bounding box center [154, 17] width 12 height 12
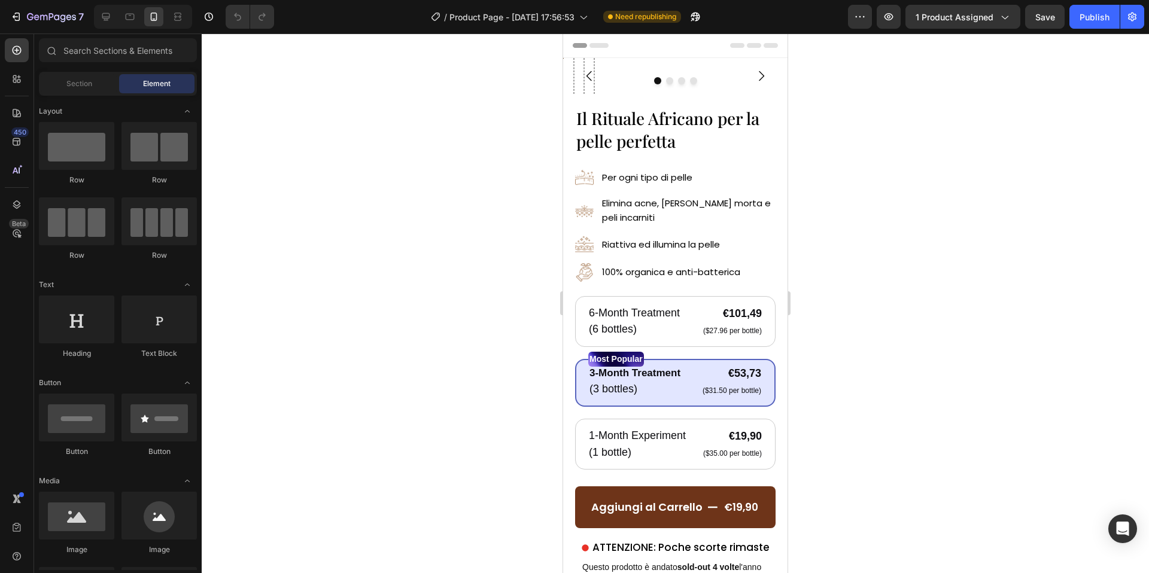
click at [152, 18] on icon at bounding box center [154, 17] width 12 height 12
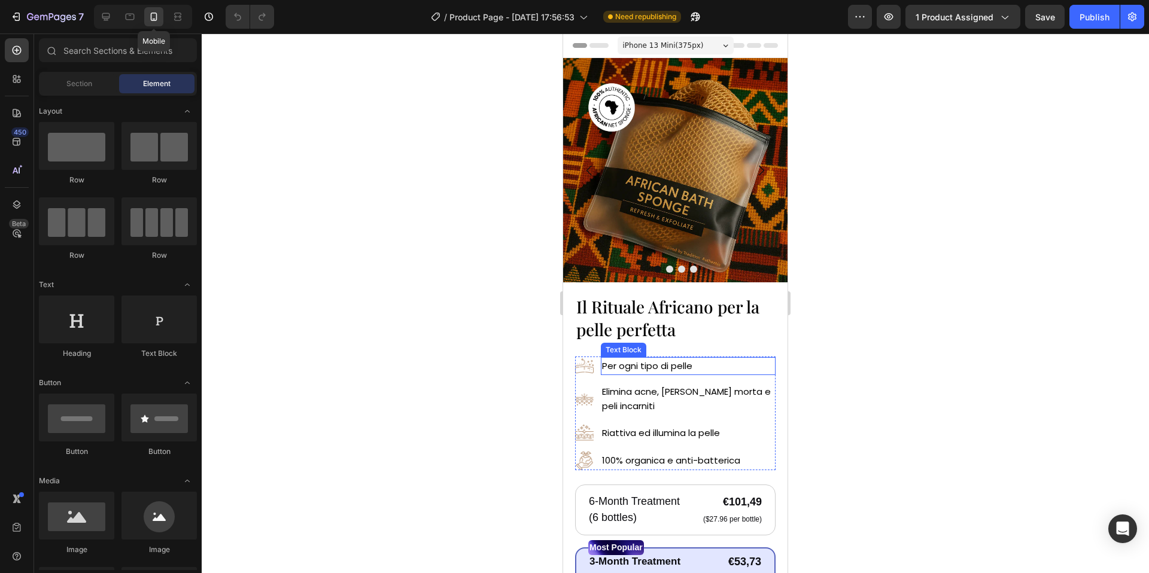
click at [757, 375] on div "Per ogni tipo di pelle" at bounding box center [688, 366] width 175 height 18
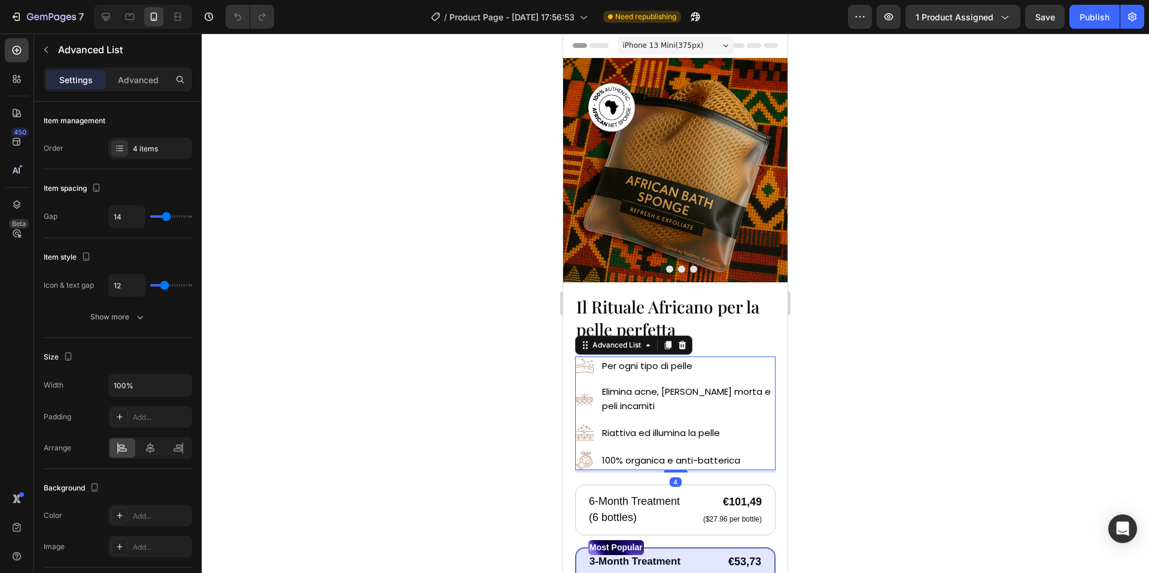
click at [763, 379] on ul "Image Per ogni tipo di pelle Text Block Image Elimina acne, pelle morta e peli …" at bounding box center [675, 413] width 200 height 113
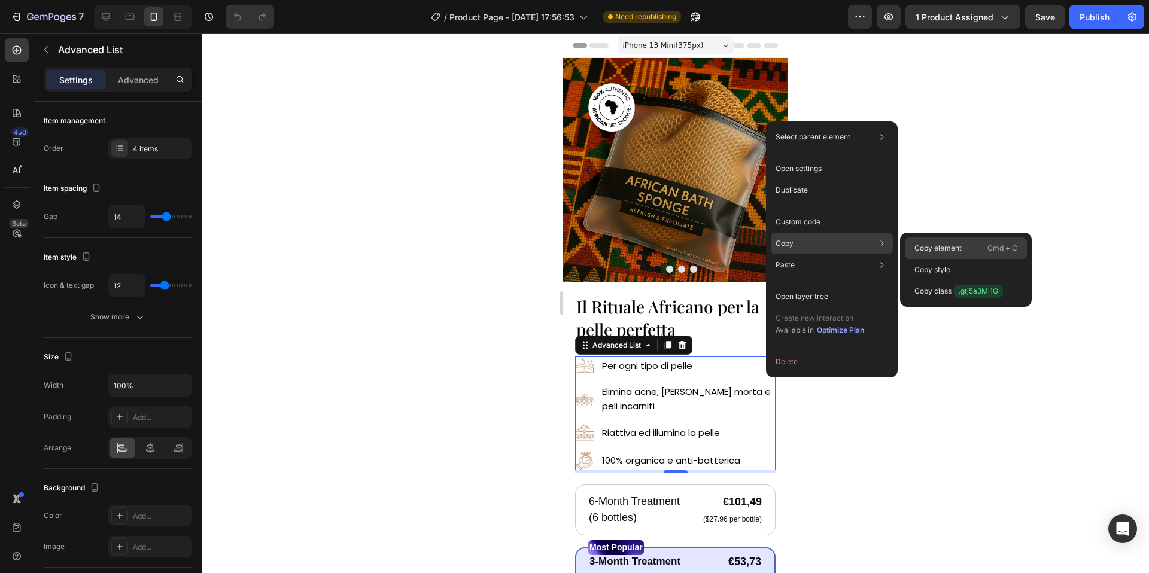
click at [936, 248] on p "Copy element" at bounding box center [937, 248] width 47 height 11
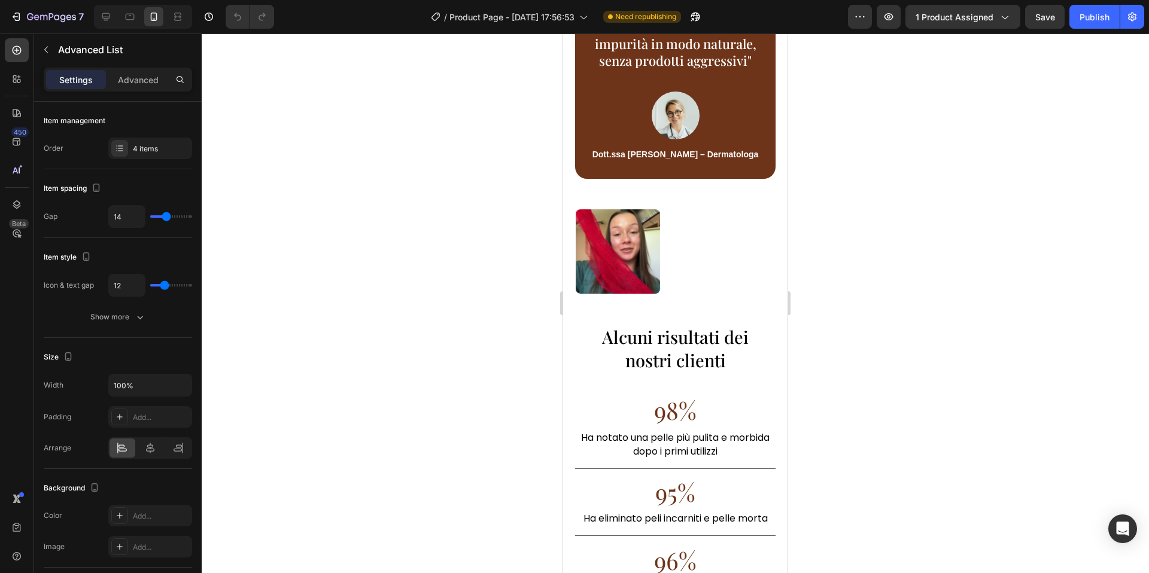
scroll to position [2797, 0]
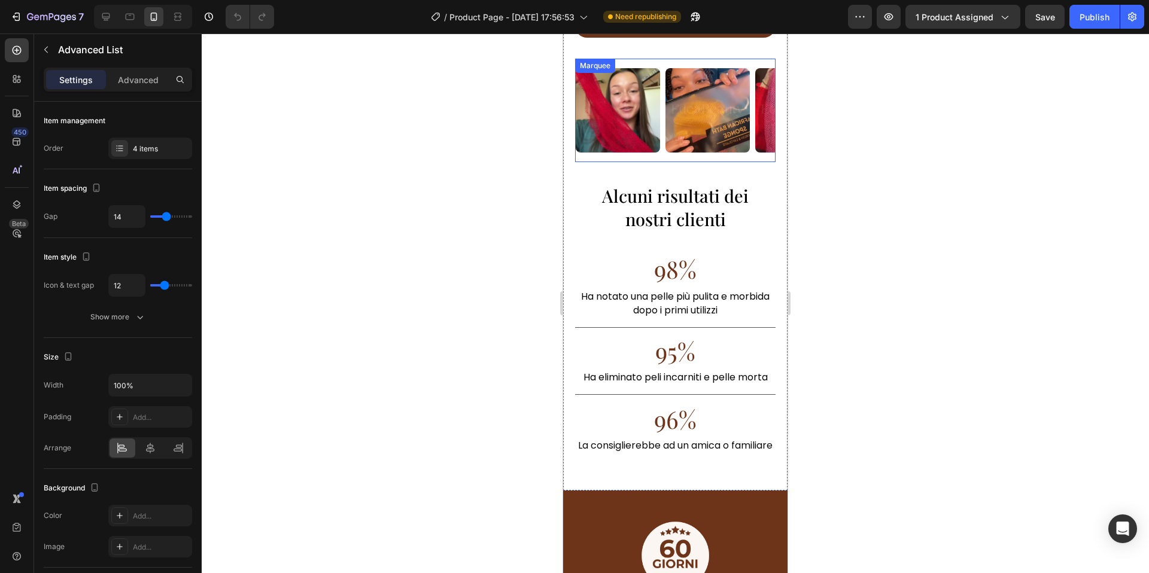
click at [662, 154] on div "Image Image Image Image Image Image Image Image Image Image Image Image Image I…" at bounding box center [675, 111] width 200 height 104
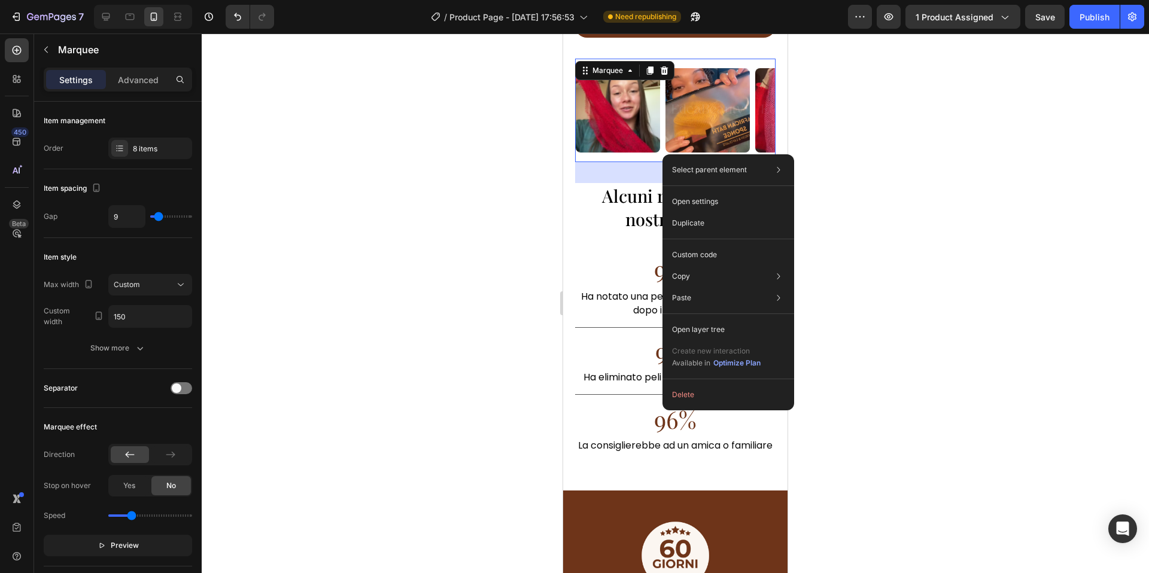
drag, startPoint x: 662, startPoint y: 154, endPoint x: 1267, endPoint y: 201, distance: 606.1
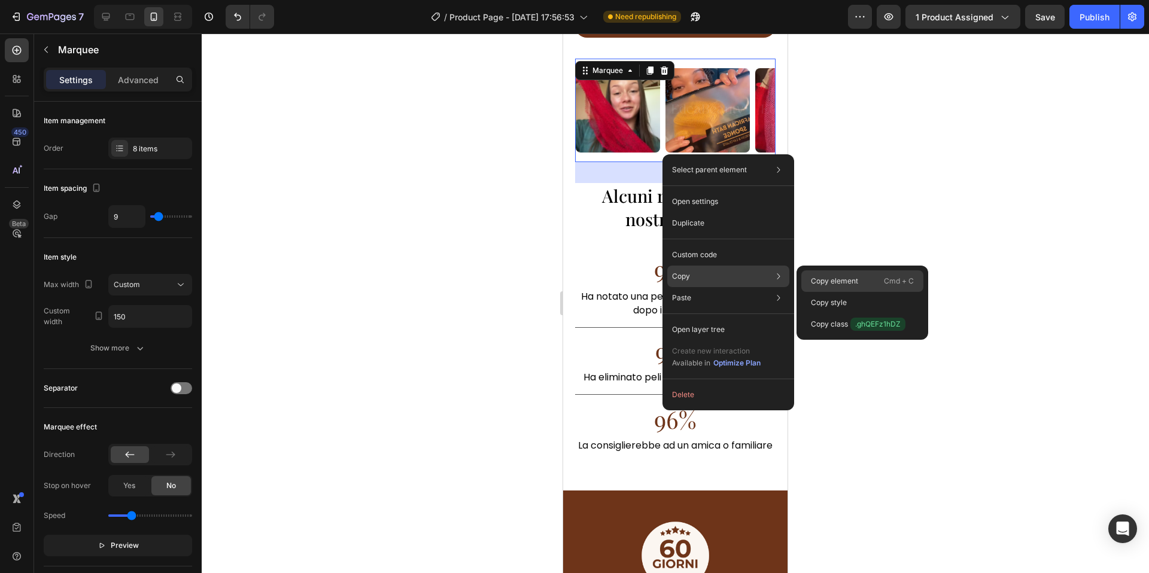
click at [823, 278] on p "Copy element" at bounding box center [834, 281] width 47 height 11
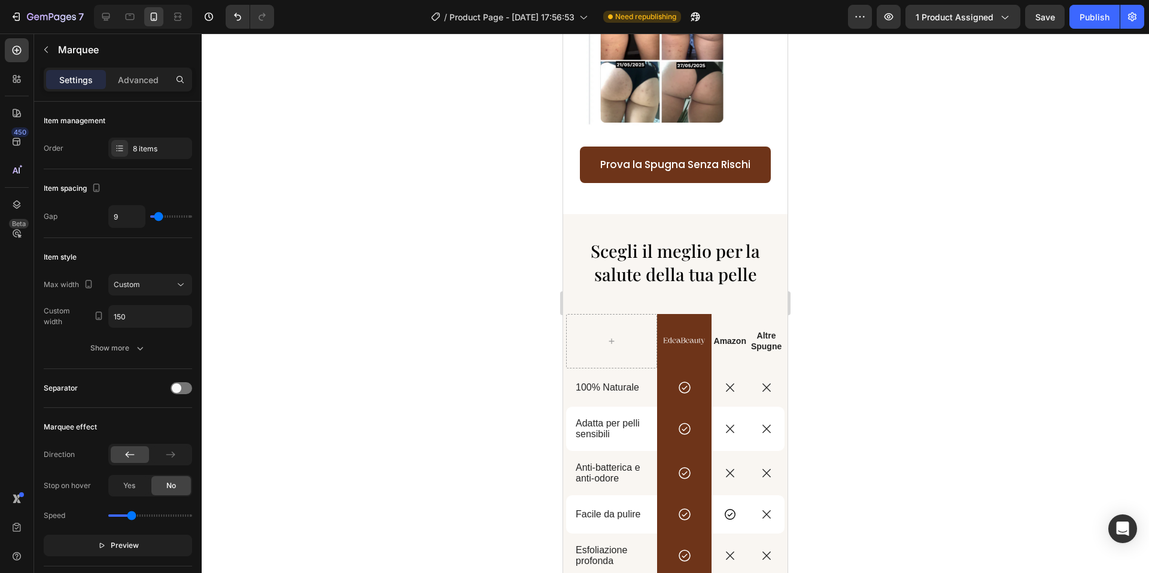
scroll to position [2001, 0]
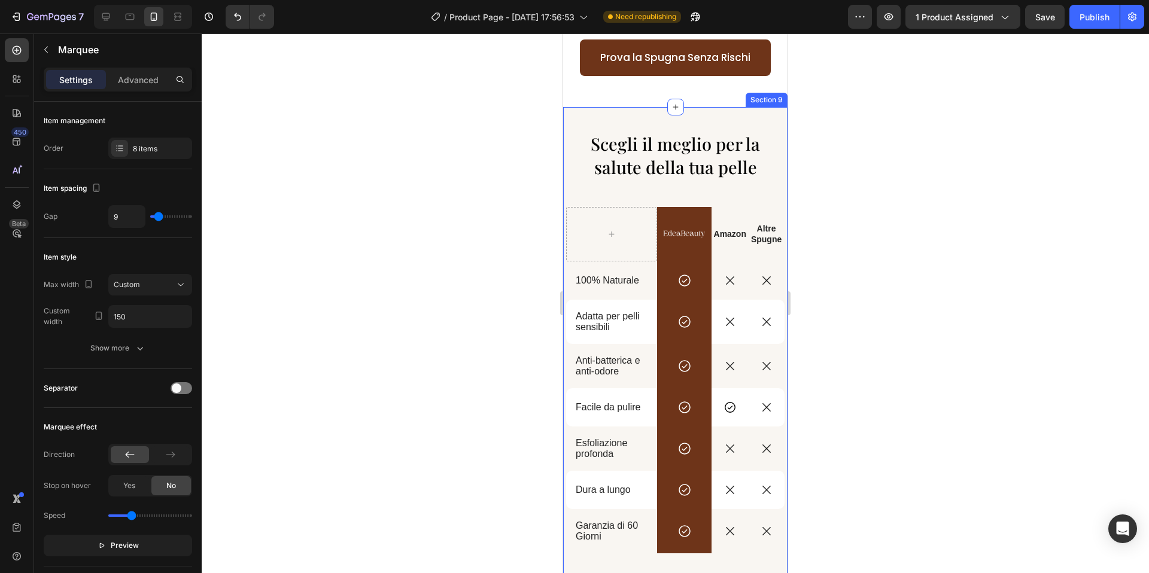
click at [716, 107] on div "Scegli il meglio per la salute della tua pelle Heading Image Amazon Text Block …" at bounding box center [675, 346] width 224 height 479
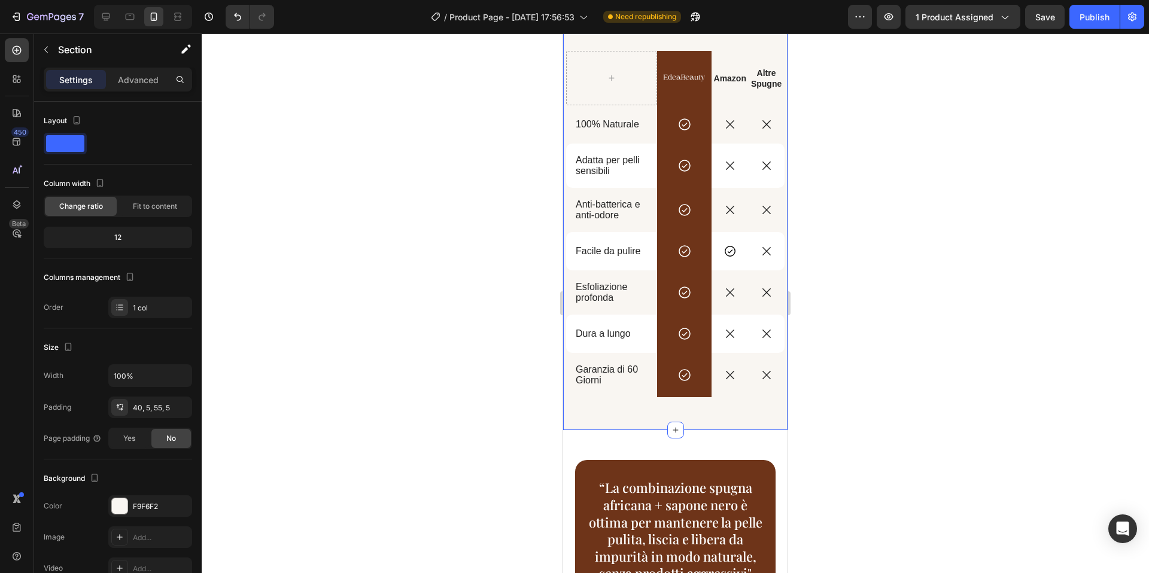
scroll to position [2168, 0]
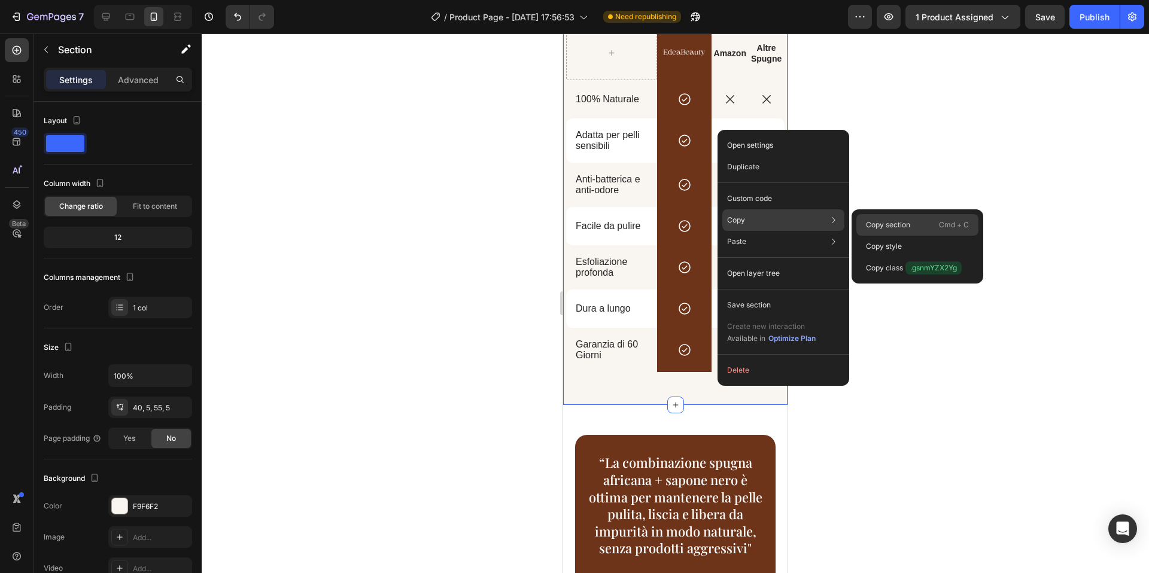
click at [908, 225] on p "Copy section" at bounding box center [888, 225] width 44 height 11
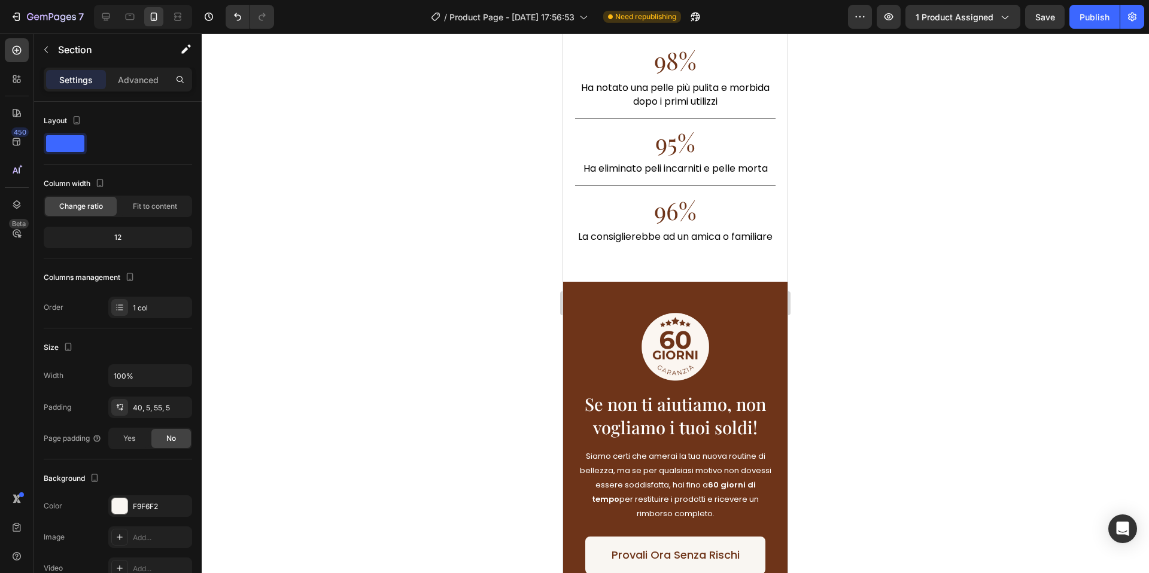
scroll to position [3006, 0]
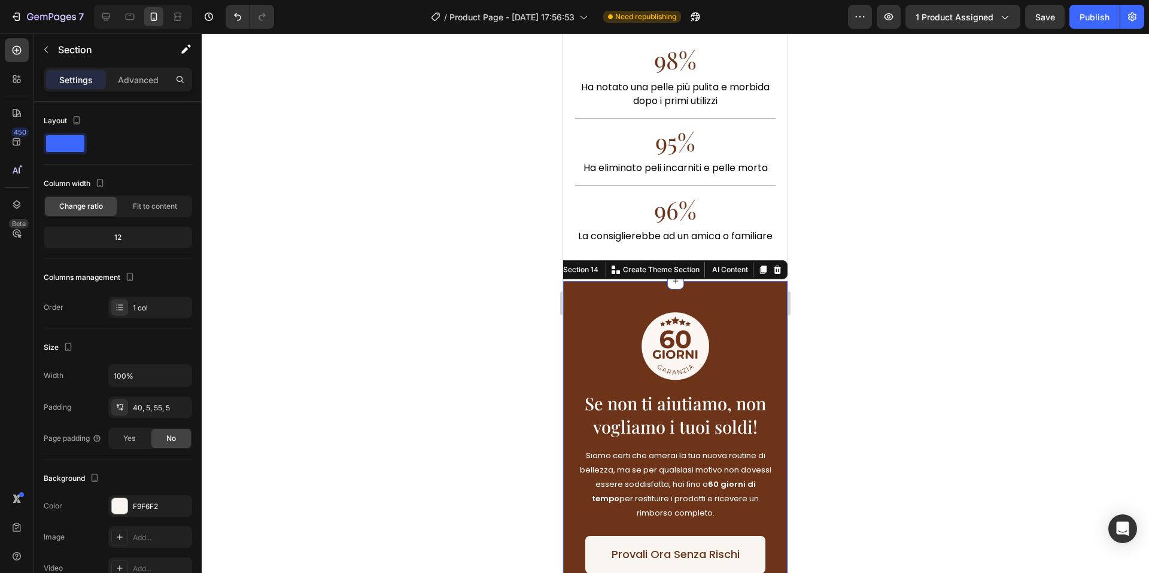
click at [741, 305] on div "Image Se non ti aiutiamo, non vogliamo i tuoi soldi! Heading Siamo certi che am…" at bounding box center [675, 446] width 224 height 331
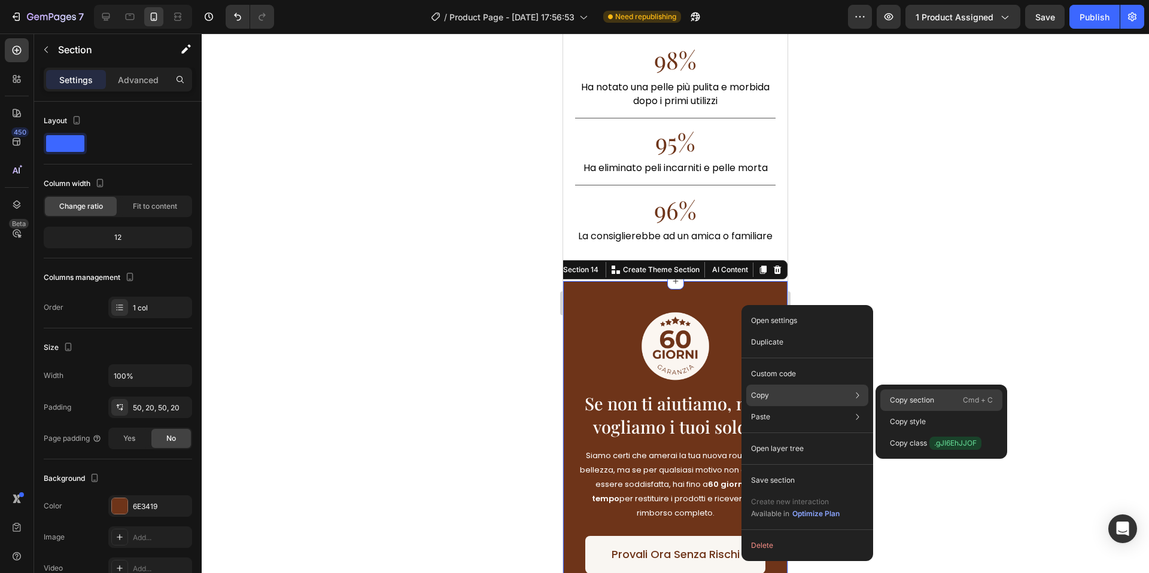
click at [914, 403] on p "Copy section" at bounding box center [912, 400] width 44 height 11
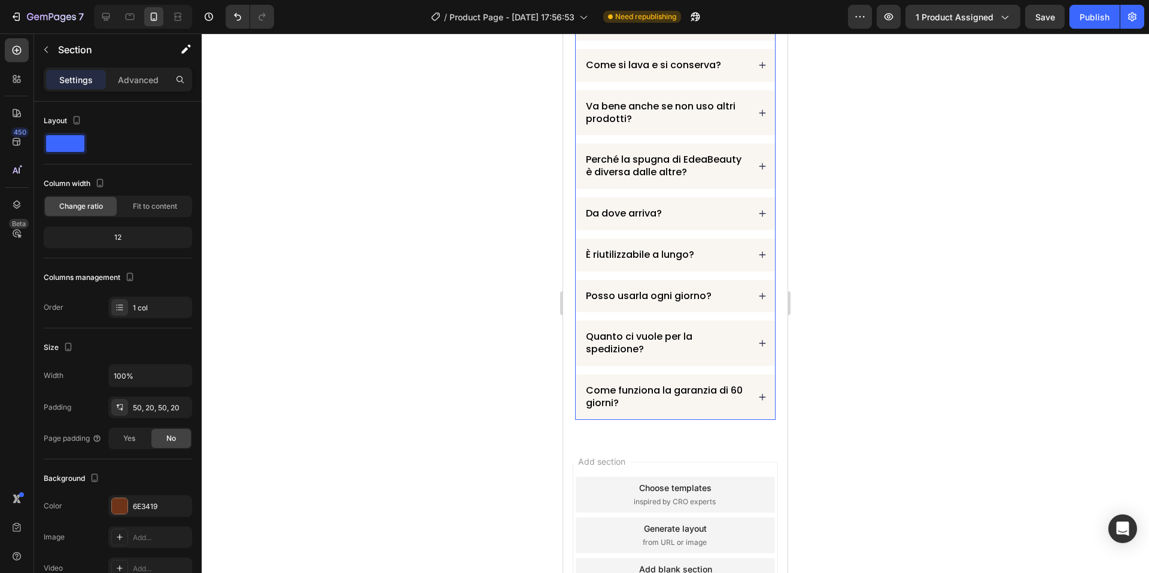
scroll to position [3907, 0]
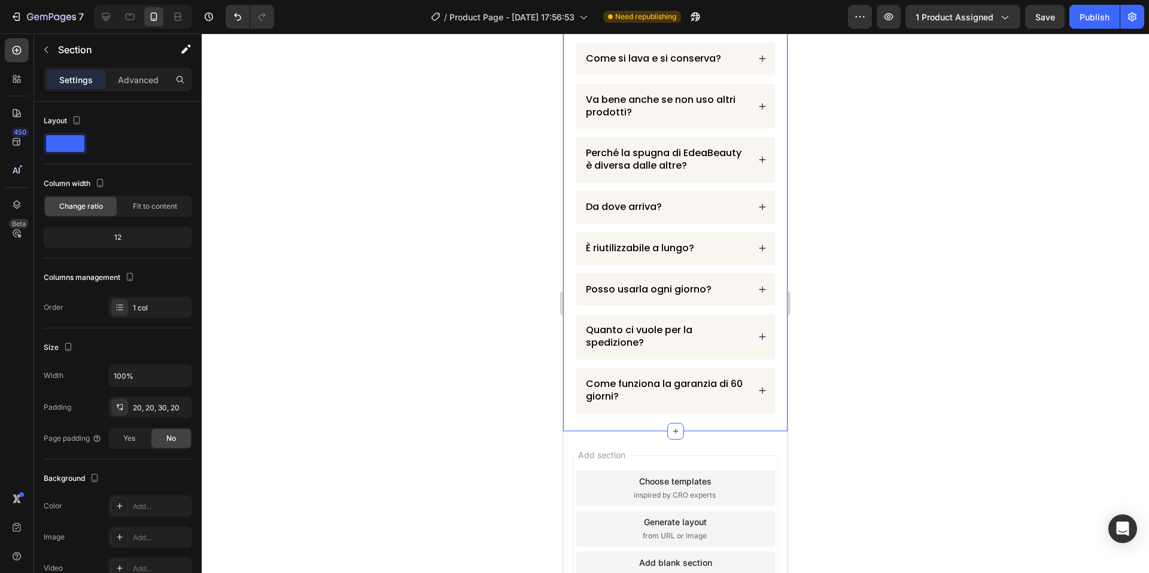
click at [572, 252] on div "Domande Frequenti Heading Quanto tempo ci vuole per vedere risultati? Come si u…" at bounding box center [675, 133] width 224 height 596
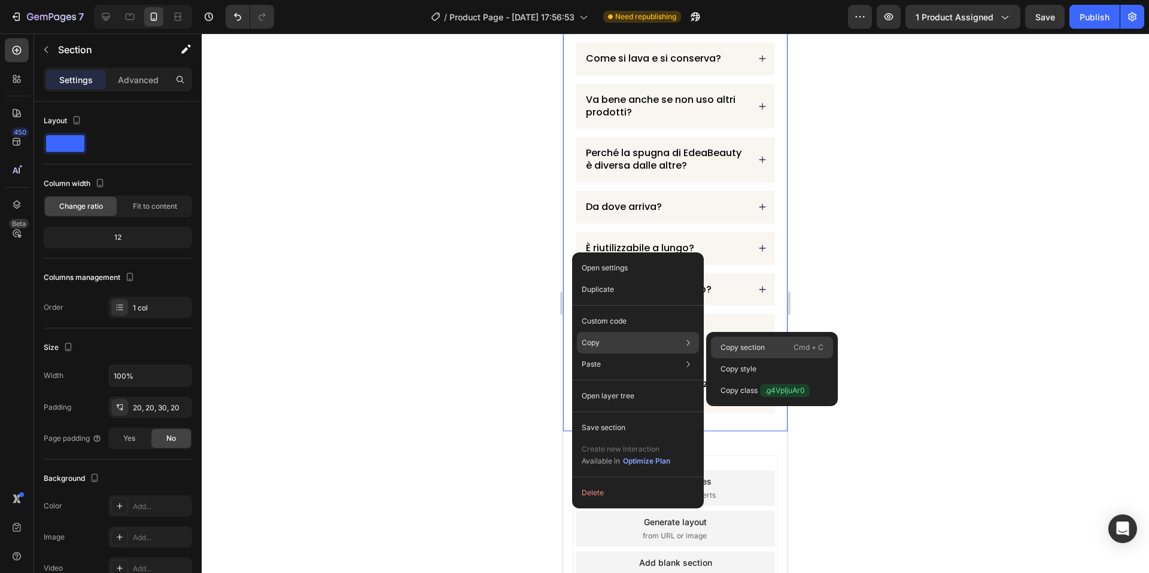
drag, startPoint x: 757, startPoint y: 347, endPoint x: 46, endPoint y: 207, distance: 724.5
click at [757, 347] on p "Copy section" at bounding box center [742, 347] width 44 height 11
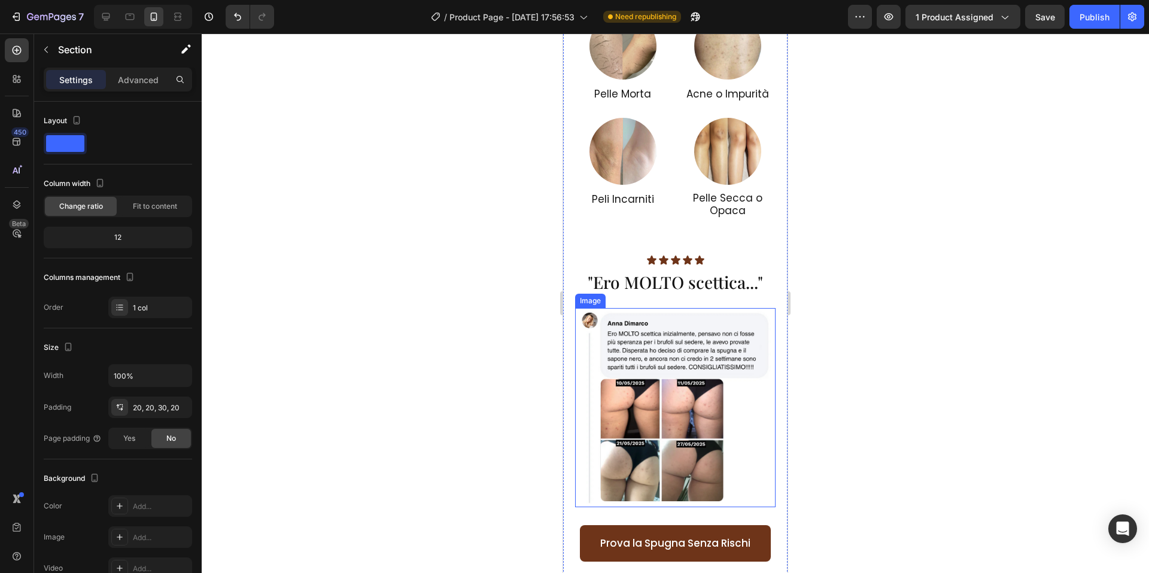
scroll to position [1715, 0]
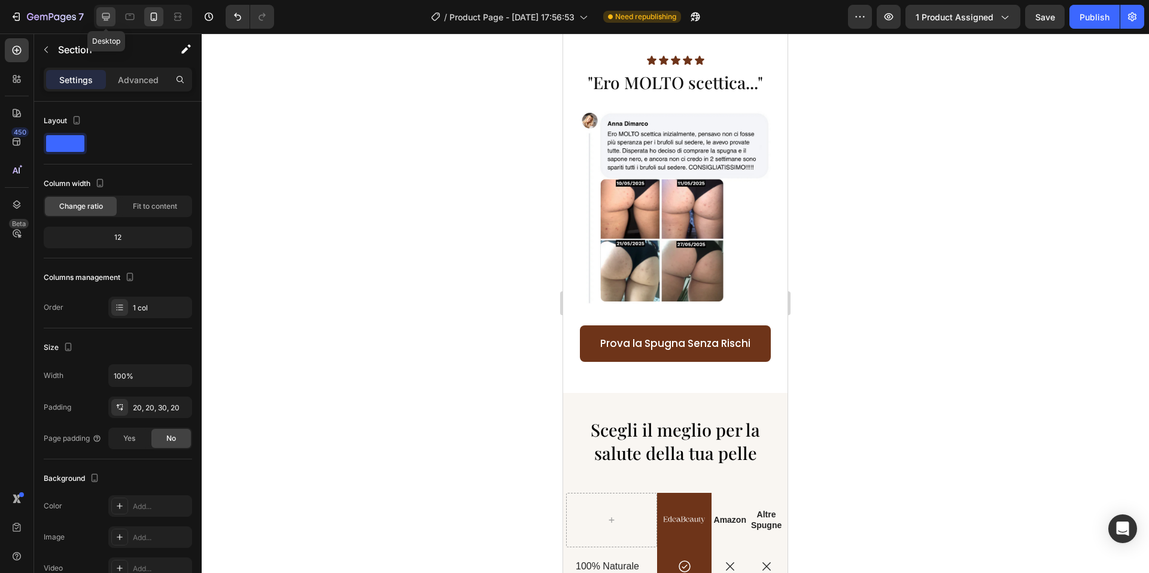
click at [115, 19] on div at bounding box center [105, 16] width 19 height 19
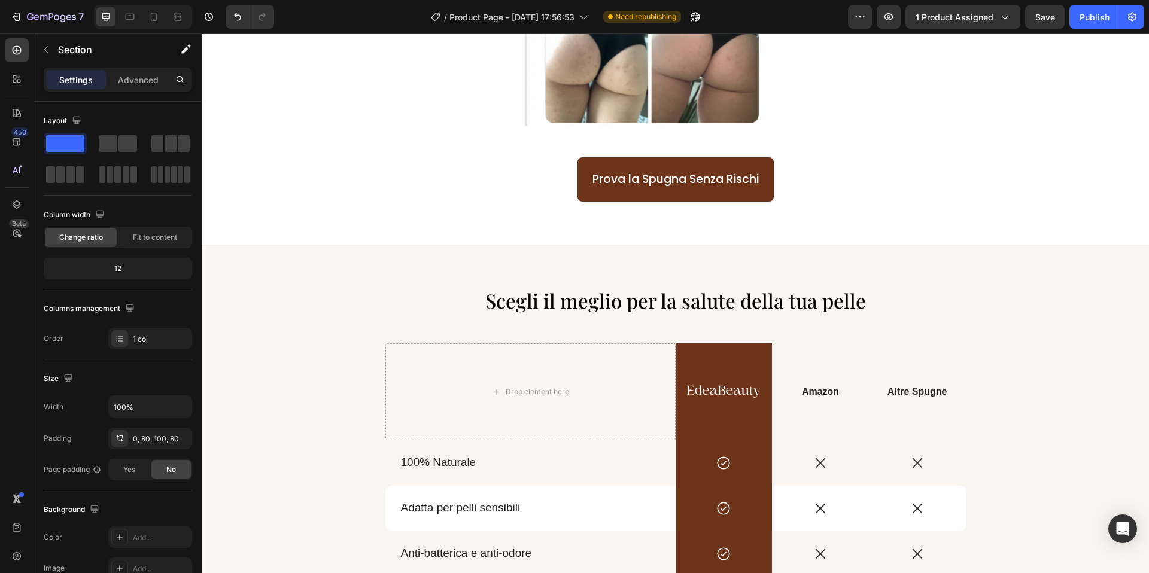
scroll to position [1445, 0]
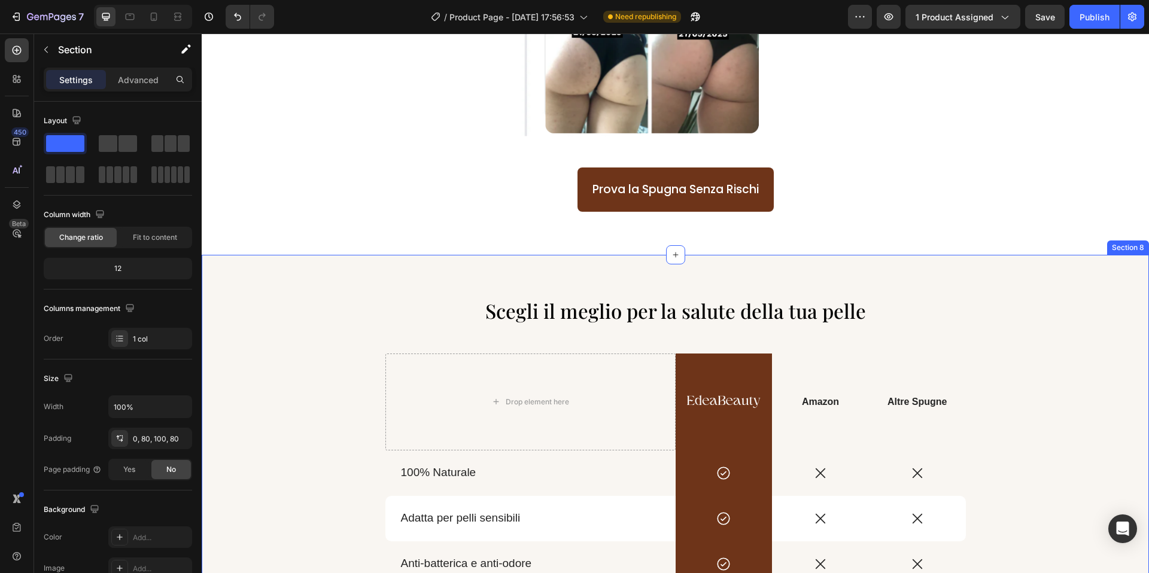
click at [581, 267] on div "Scegli il meglio per la salute della tua pelle Heading Drop element here Image …" at bounding box center [675, 539] width 947 height 568
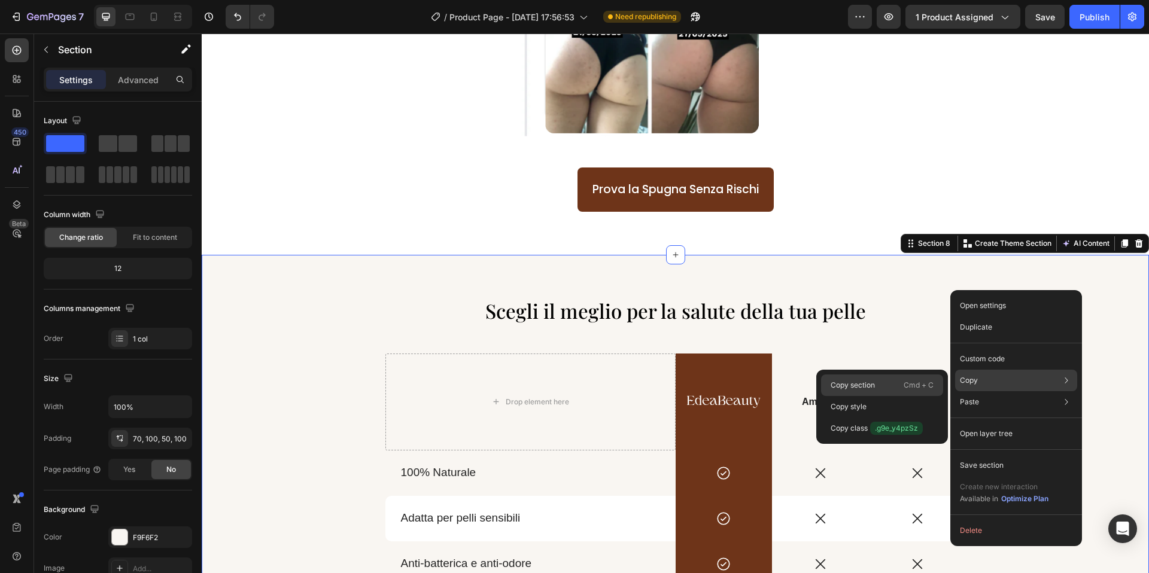
click at [906, 381] on p "Cmd + C" at bounding box center [918, 385] width 30 height 12
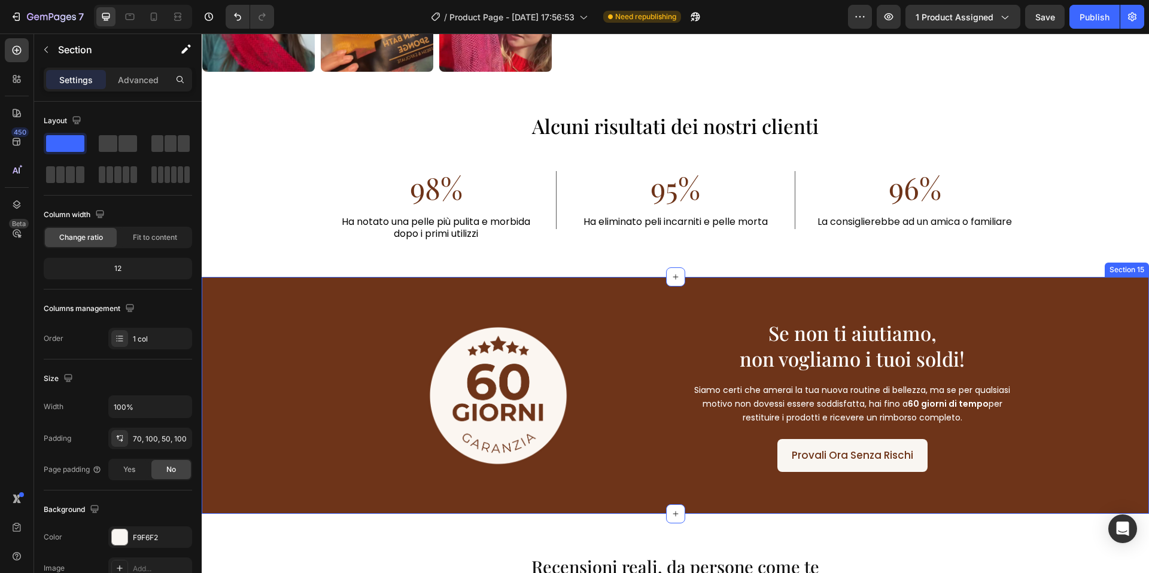
scroll to position [2587, 0]
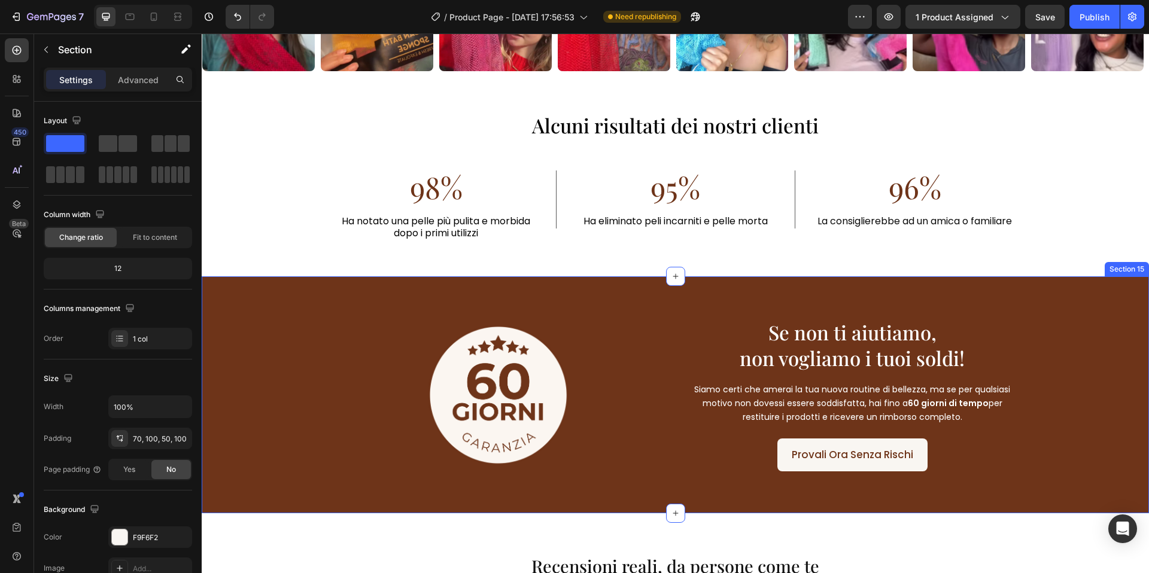
click at [704, 303] on div "Image Se non ti aiutiamo, non vogliamo i tuoi soldi! Heading Siamo certi che am…" at bounding box center [675, 394] width 947 height 237
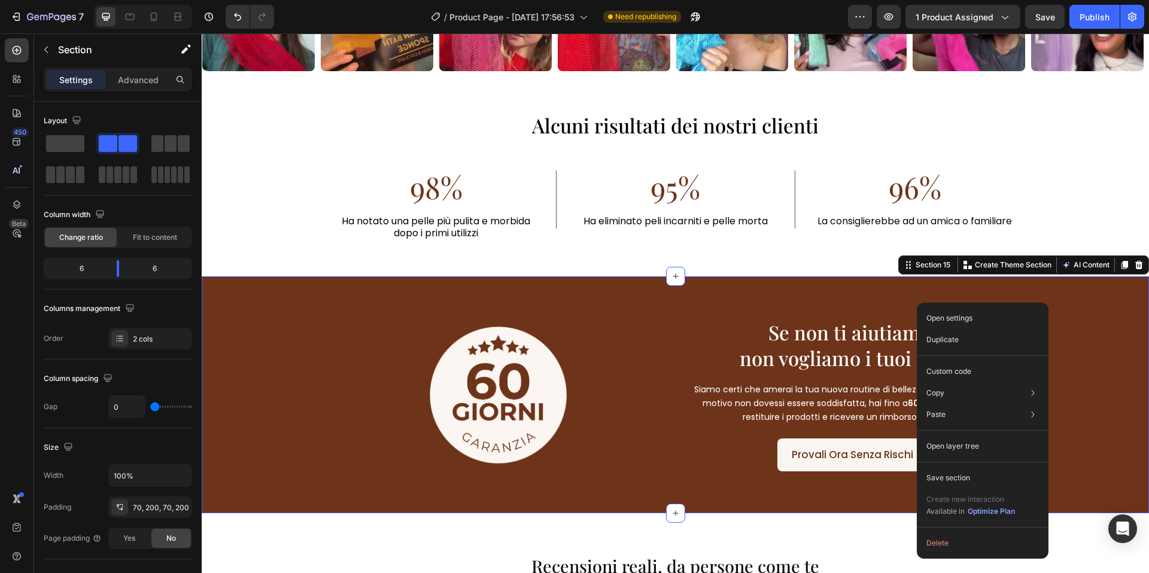
drag, startPoint x: 917, startPoint y: 303, endPoint x: 1118, endPoint y: 336, distance: 204.4
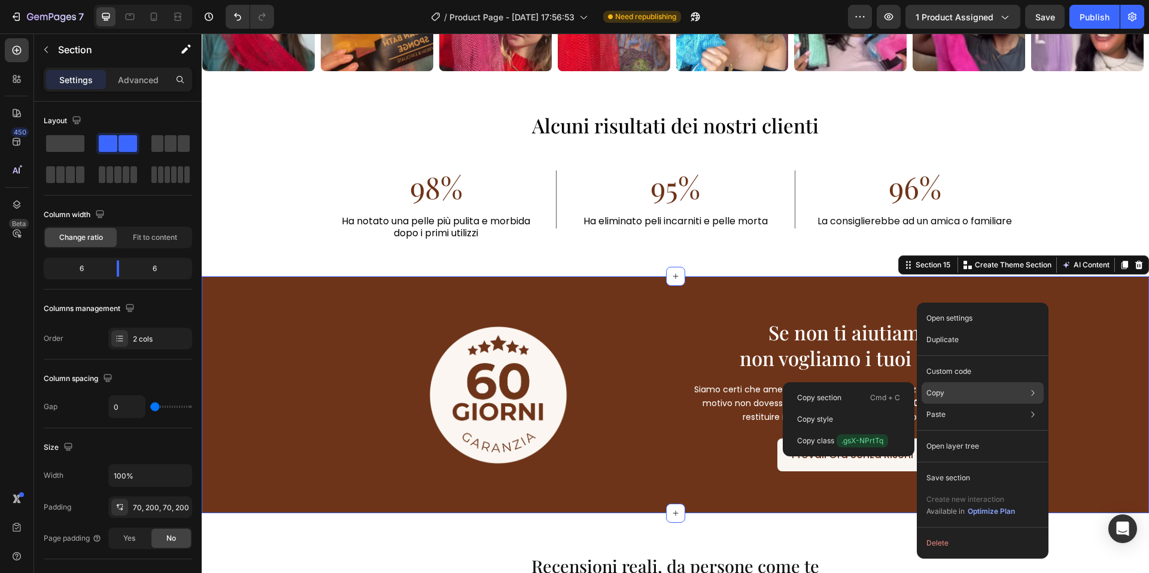
click at [947, 388] on div "Copy Copy section Cmd + C Copy style Copy class .gsX-NPrtTq" at bounding box center [982, 393] width 122 height 22
drag, startPoint x: 864, startPoint y: 395, endPoint x: 503, endPoint y: 287, distance: 376.5
click at [864, 409] on div "Copy section Cmd + C" at bounding box center [848, 420] width 122 height 22
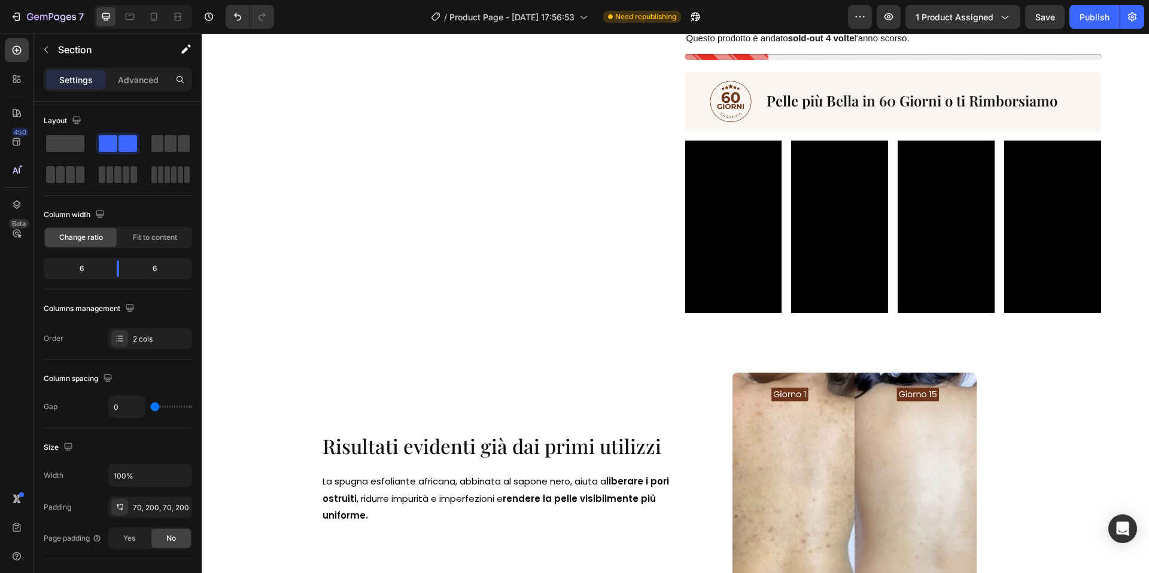
scroll to position [181, 0]
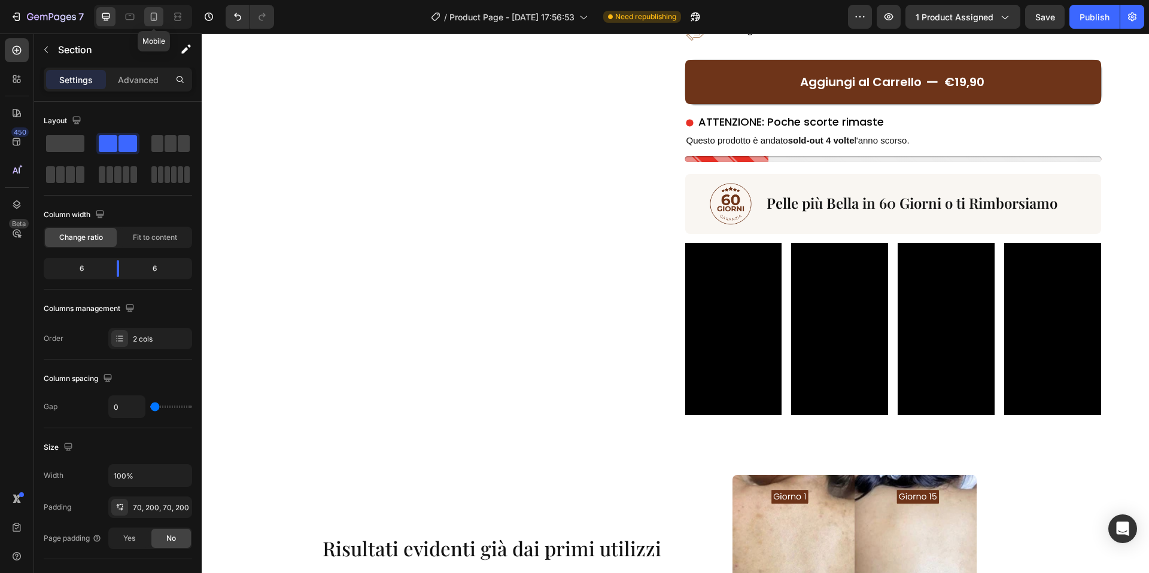
click at [159, 18] on icon at bounding box center [154, 17] width 12 height 12
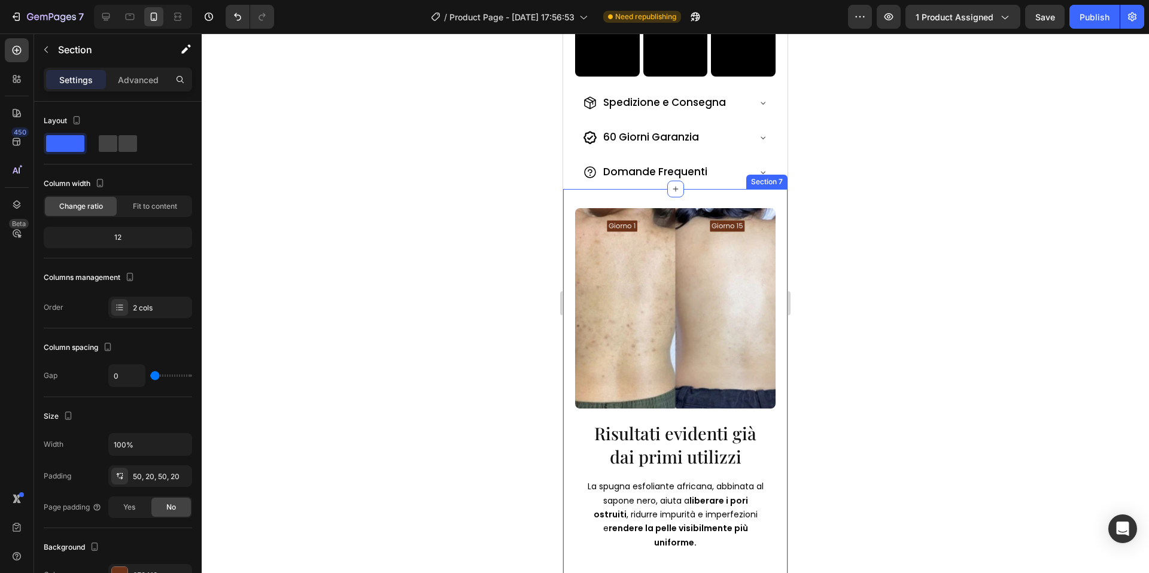
scroll to position [939, 0]
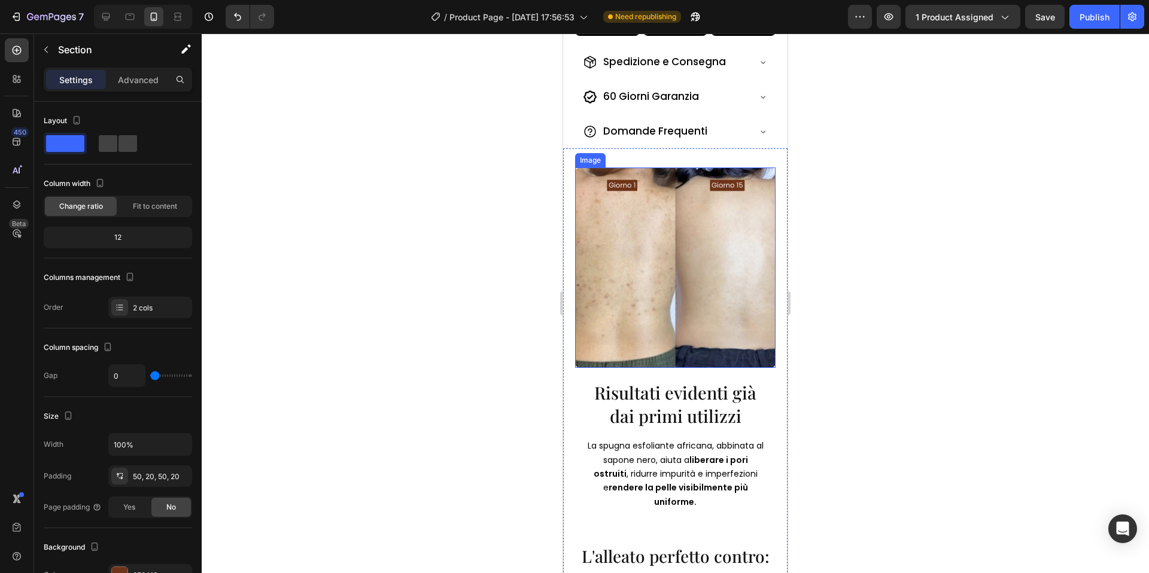
click at [656, 290] on img at bounding box center [675, 268] width 200 height 200
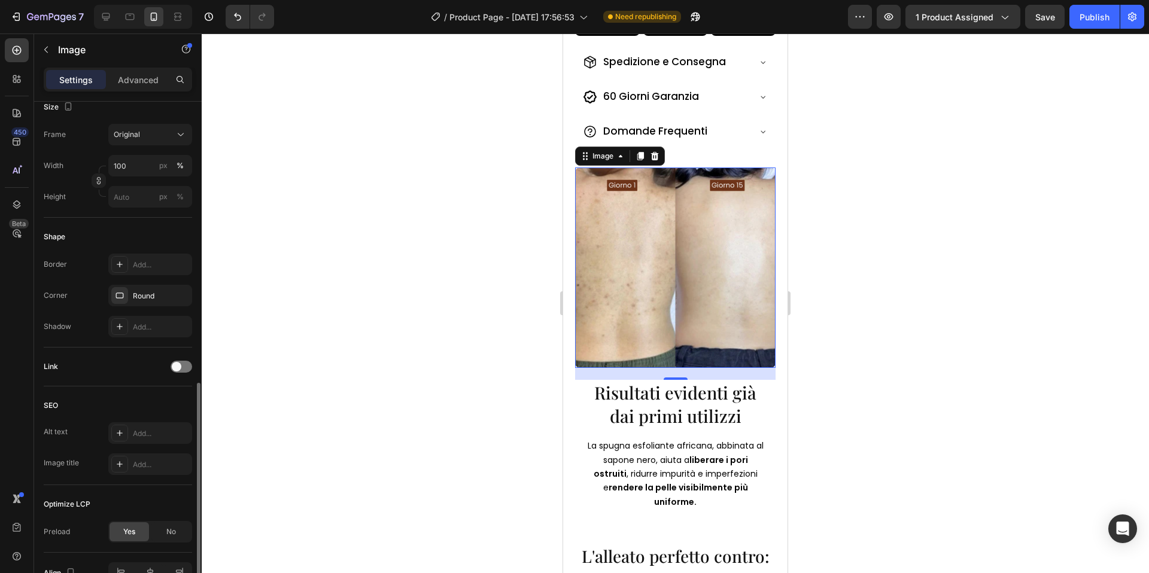
scroll to position [367, 0]
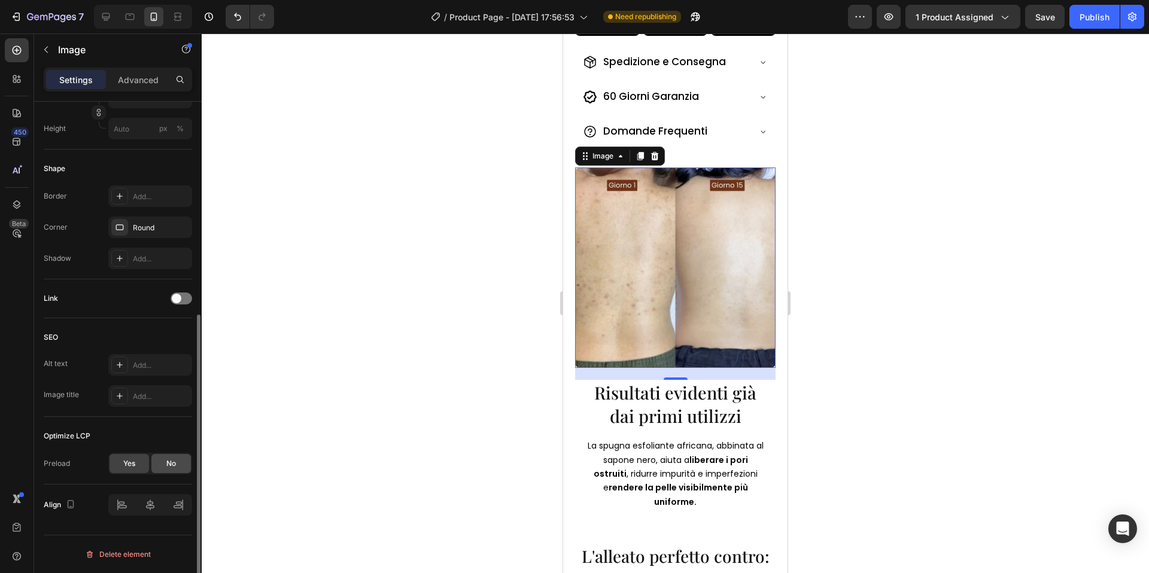
click at [166, 467] on span "No" at bounding box center [171, 463] width 10 height 11
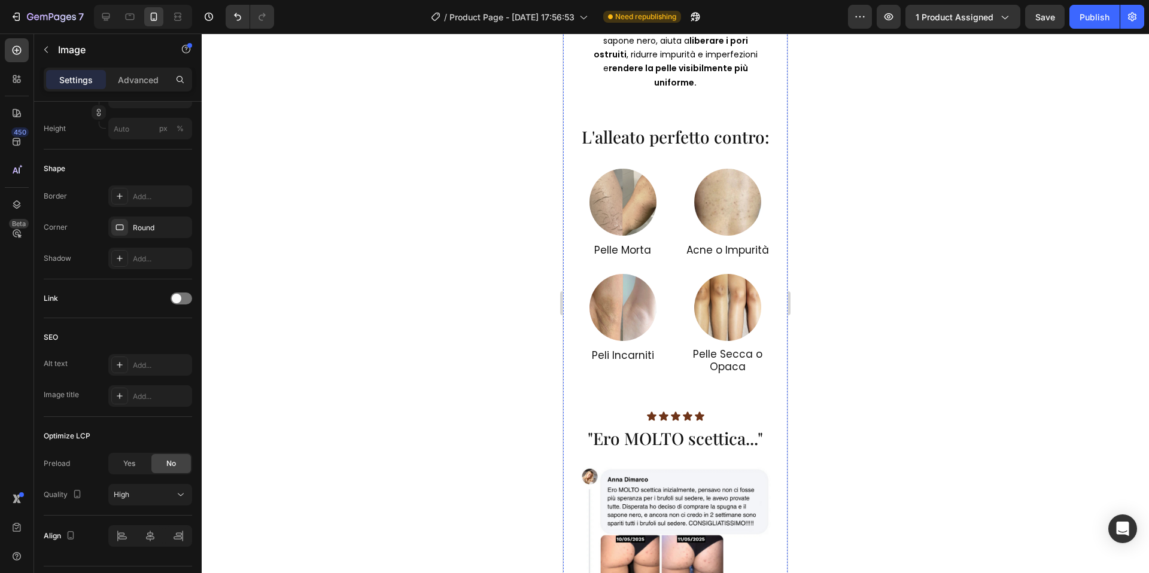
scroll to position [1383, 0]
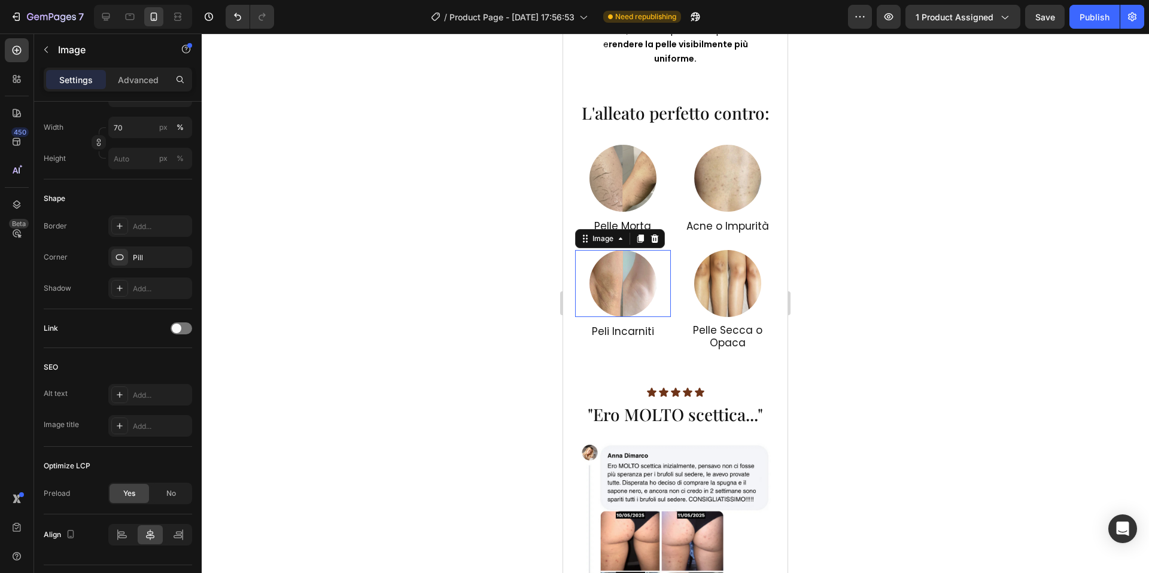
click at [629, 291] on img at bounding box center [622, 283] width 67 height 67
drag, startPoint x: 165, startPoint y: 492, endPoint x: 324, endPoint y: 410, distance: 179.3
click at [164, 492] on div "No" at bounding box center [170, 493] width 39 height 19
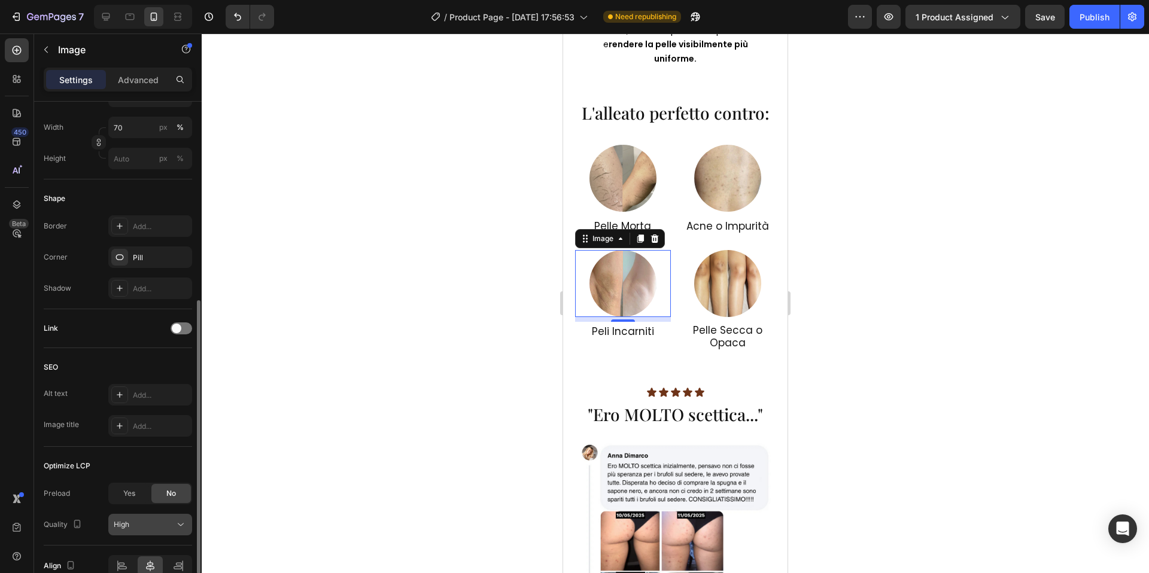
click at [129, 526] on div "High" at bounding box center [144, 524] width 61 height 11
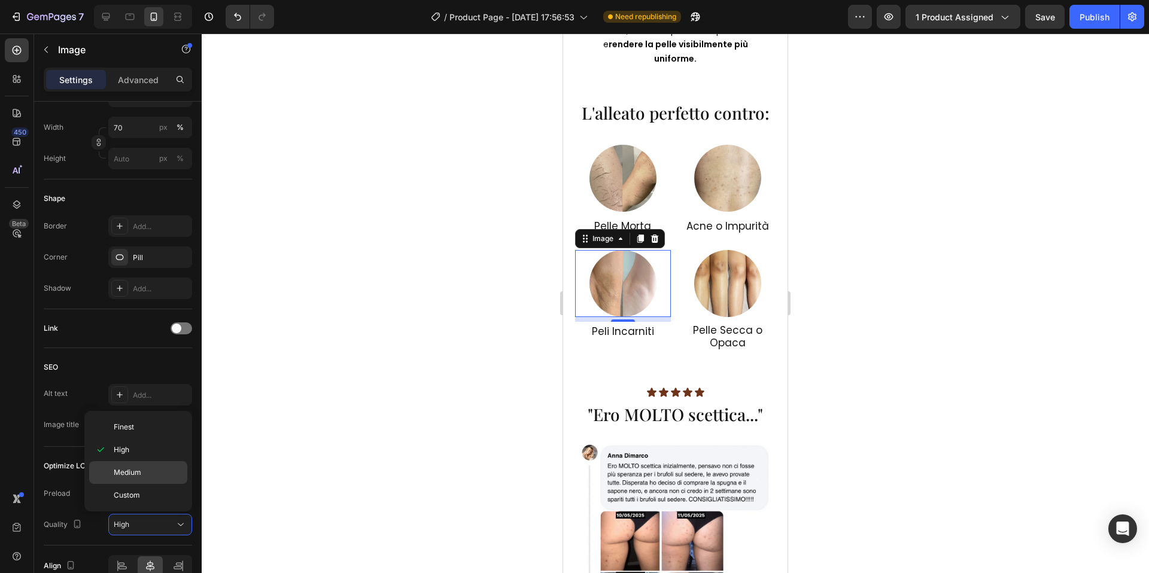
click at [136, 475] on span "Medium" at bounding box center [128, 472] width 28 height 11
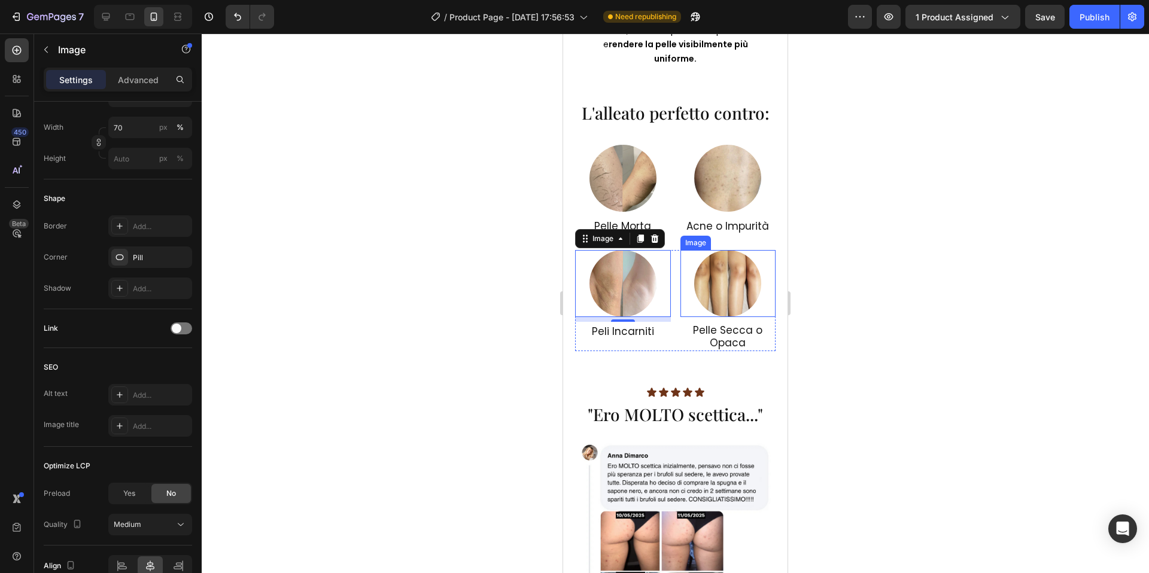
click at [725, 287] on img at bounding box center [727, 283] width 67 height 67
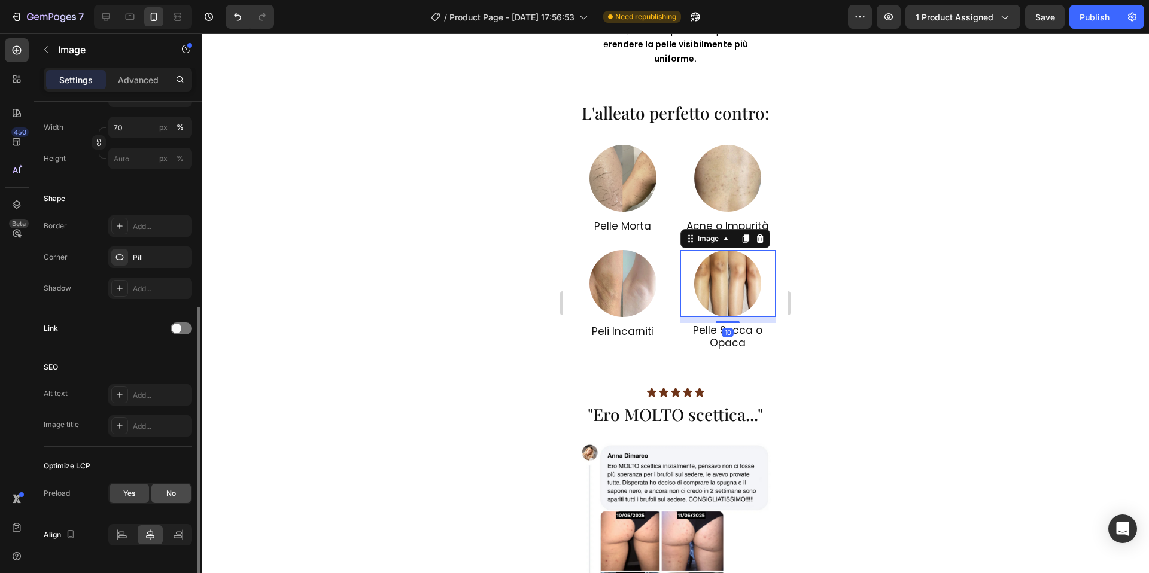
click at [177, 498] on div "No" at bounding box center [170, 493] width 39 height 19
click at [162, 528] on div "High" at bounding box center [144, 524] width 61 height 11
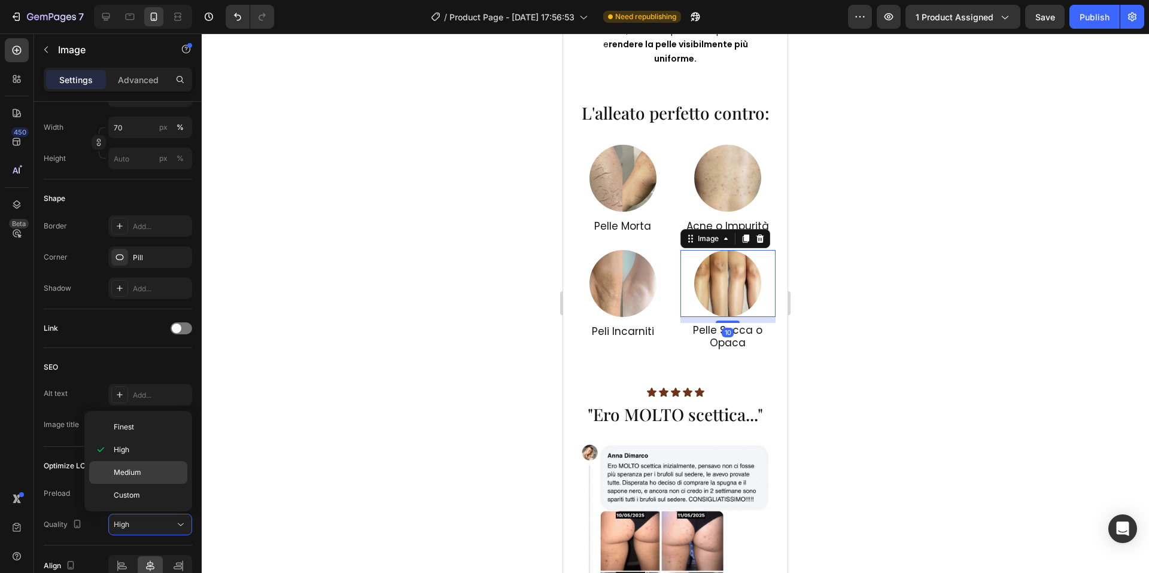
click at [142, 477] on p "Medium" at bounding box center [148, 472] width 68 height 11
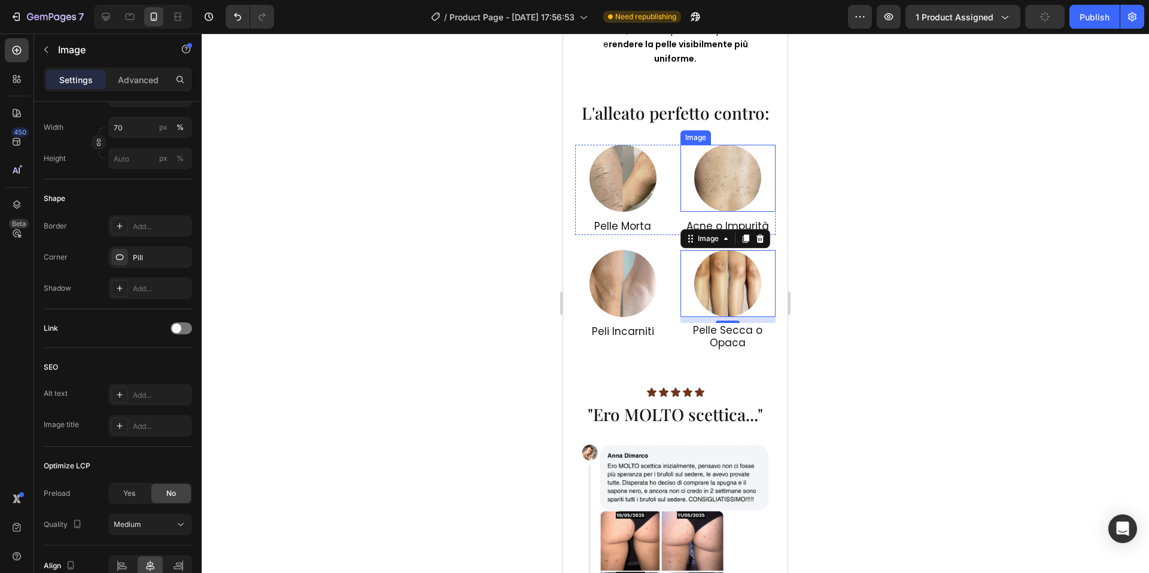
click at [754, 173] on img at bounding box center [727, 178] width 67 height 67
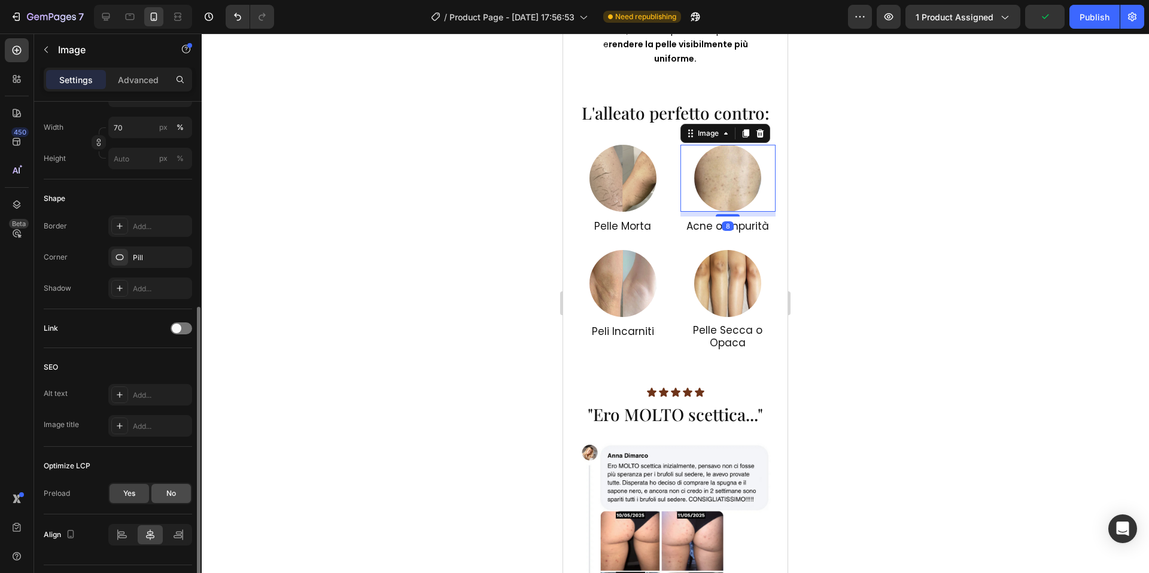
click at [166, 497] on span "No" at bounding box center [171, 493] width 10 height 11
click at [159, 524] on div "High" at bounding box center [144, 524] width 61 height 11
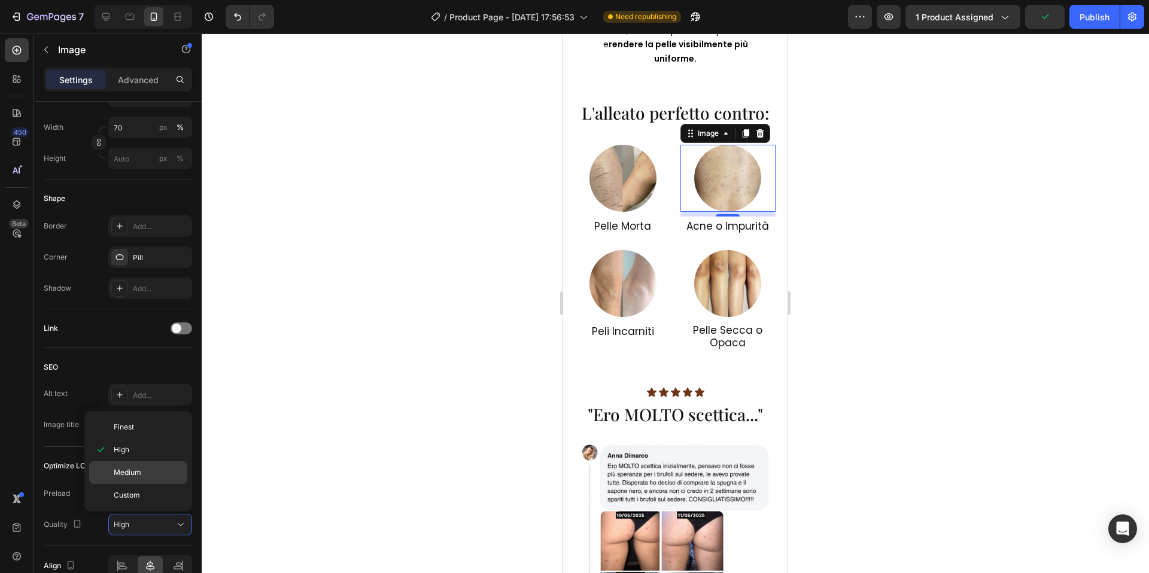
click at [138, 484] on div "Medium" at bounding box center [138, 495] width 98 height 23
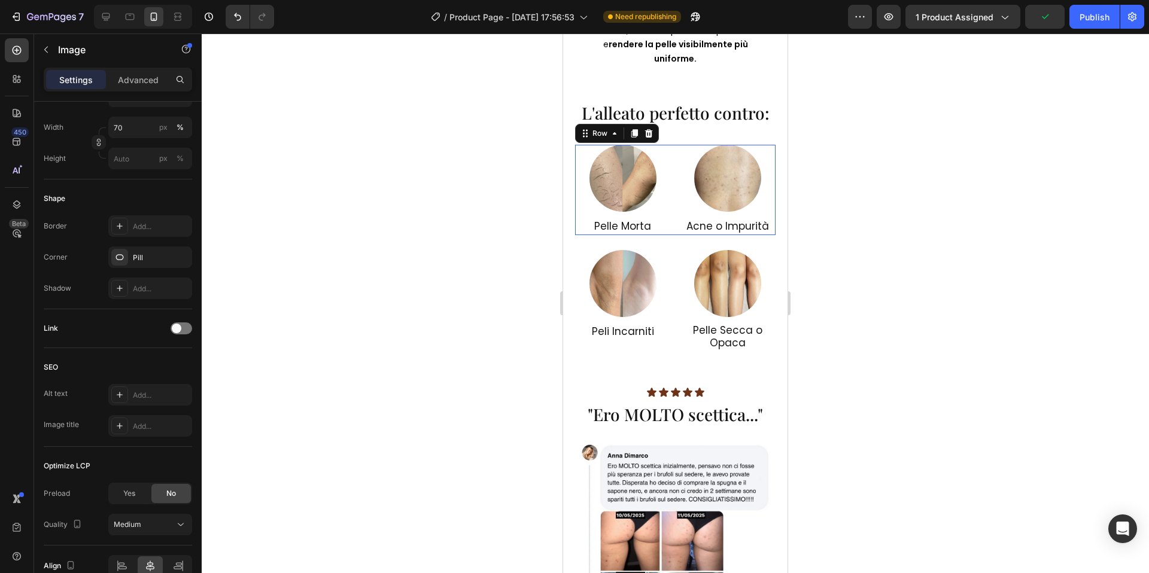
click at [622, 199] on div "Image Pelle Morta Heading" at bounding box center [623, 190] width 96 height 90
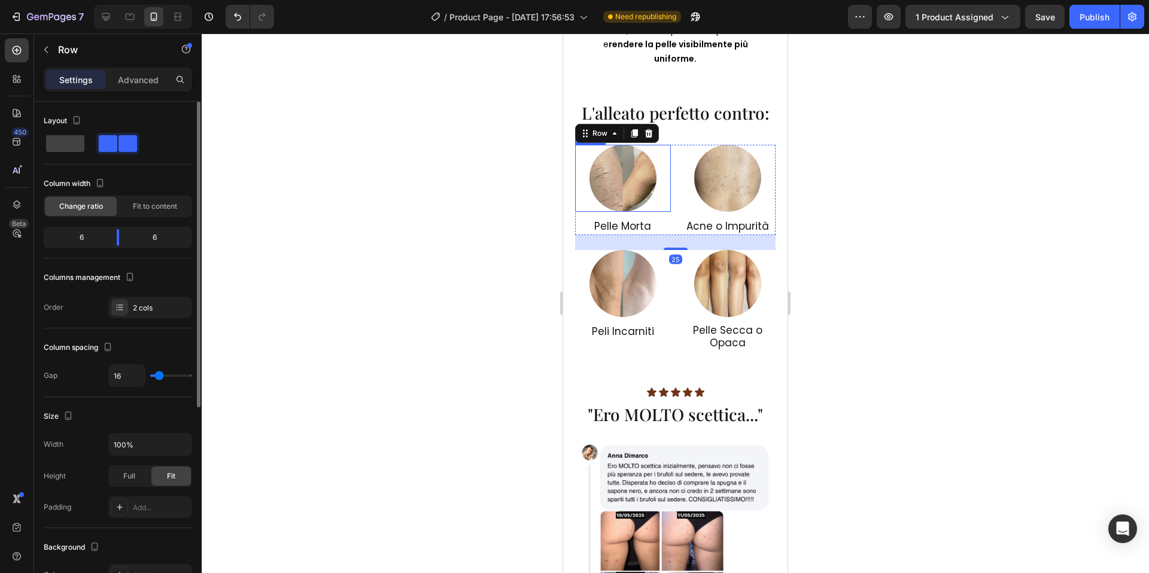
click at [628, 162] on img at bounding box center [622, 178] width 67 height 67
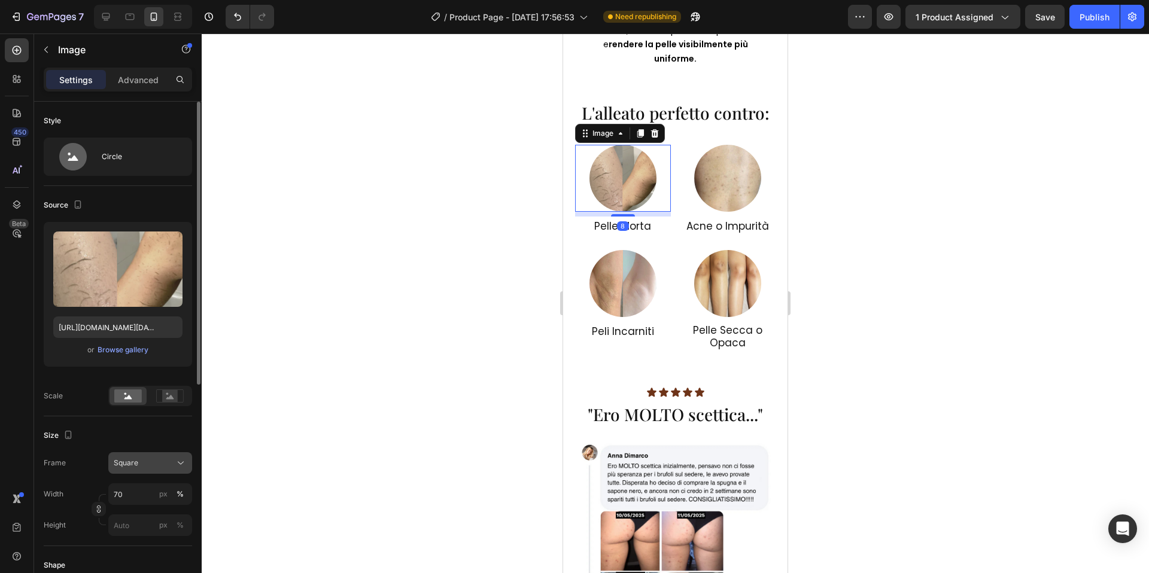
click at [150, 471] on button "Square" at bounding box center [150, 463] width 84 height 22
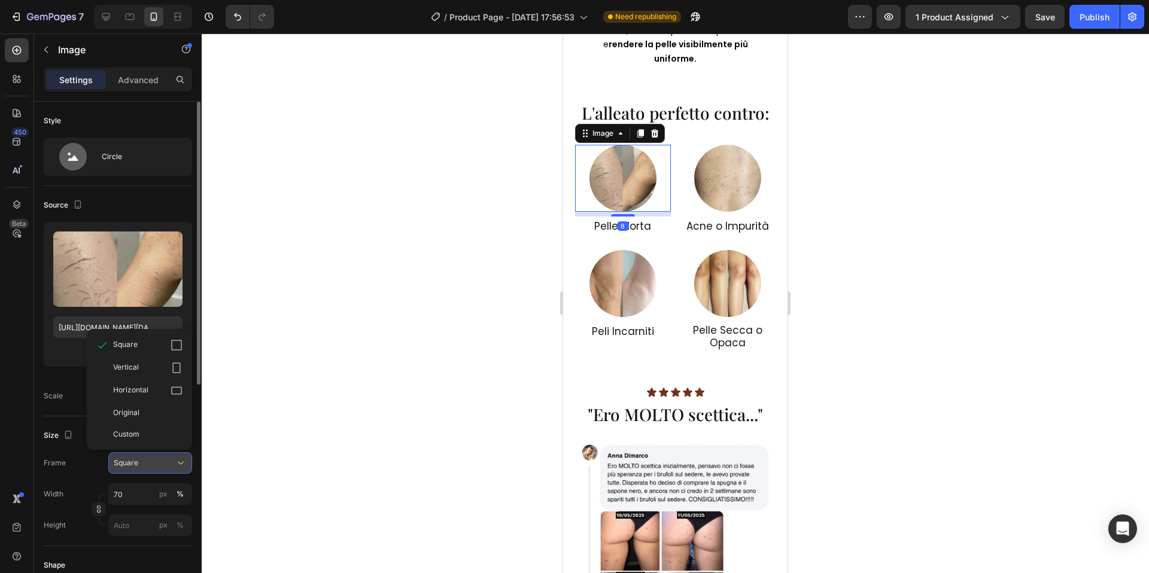
click at [151, 469] on button "Square" at bounding box center [150, 463] width 84 height 22
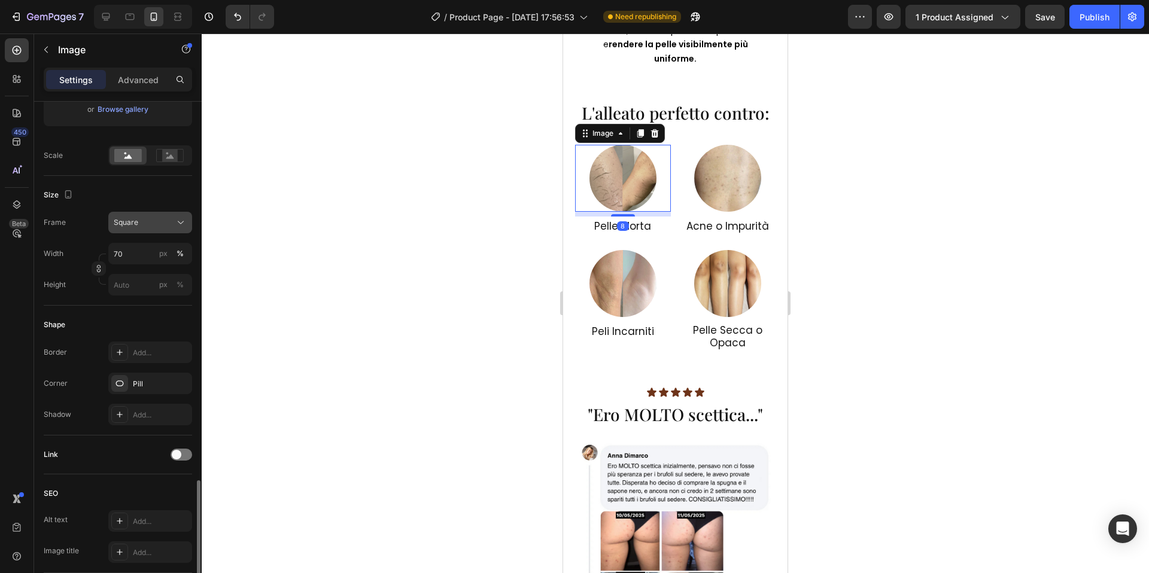
scroll to position [397, 0]
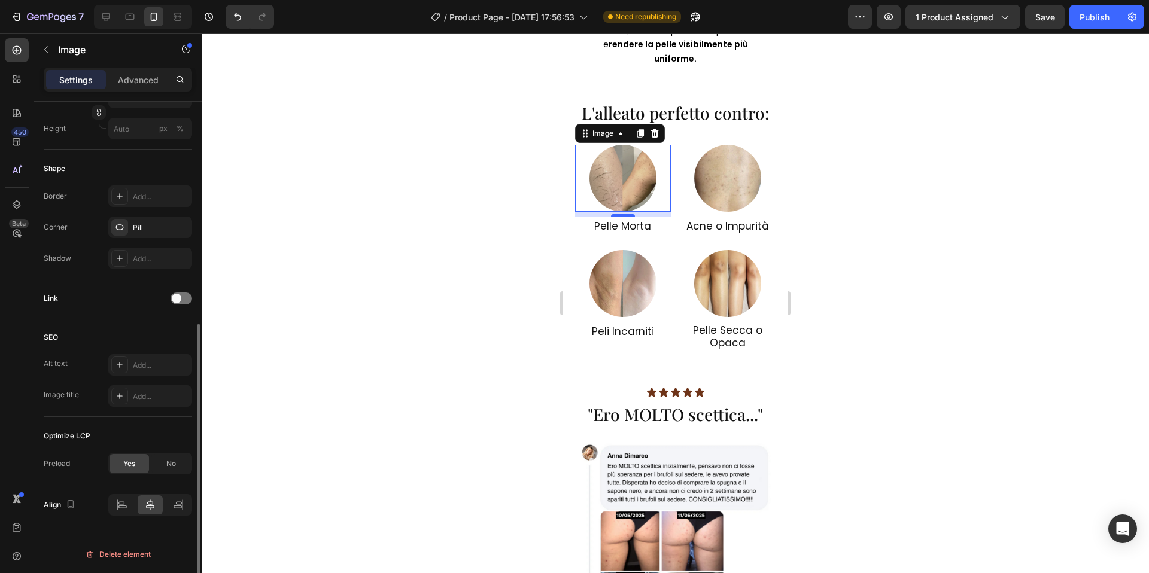
drag, startPoint x: 157, startPoint y: 464, endPoint x: 152, endPoint y: 475, distance: 12.0
click at [157, 465] on div "No" at bounding box center [170, 463] width 39 height 19
click at [159, 501] on button "High" at bounding box center [150, 495] width 84 height 22
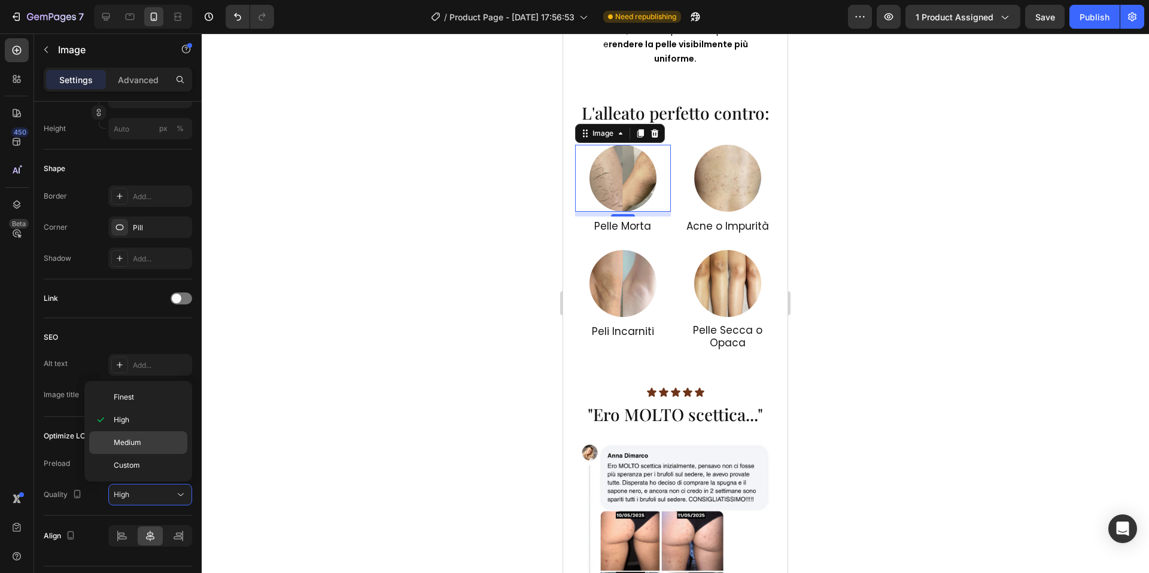
click at [138, 454] on div "Medium" at bounding box center [138, 465] width 98 height 23
click at [437, 373] on div at bounding box center [675, 304] width 947 height 540
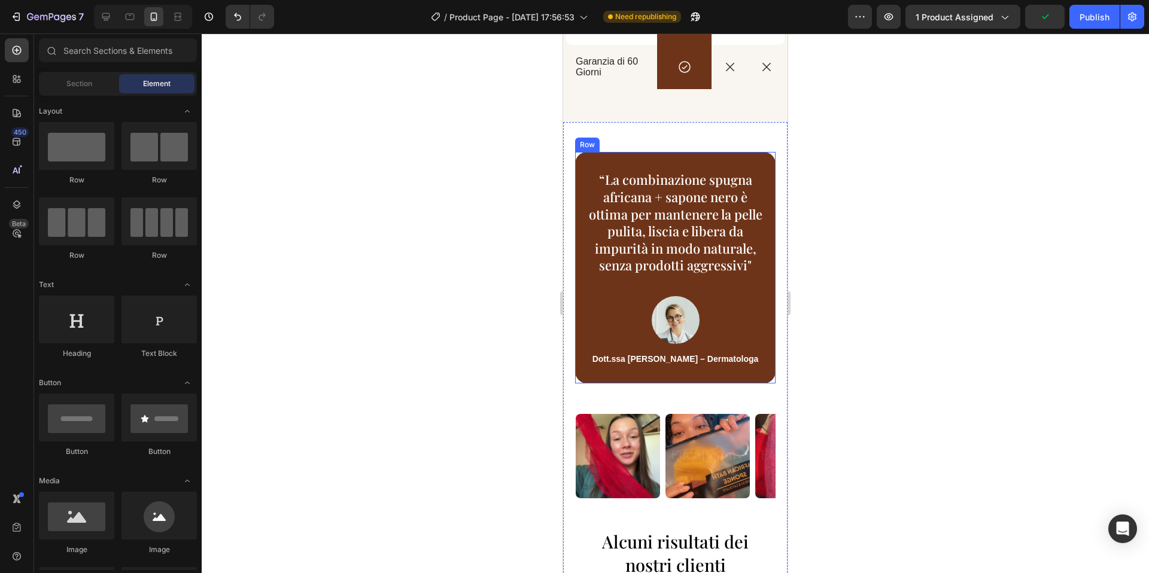
scroll to position [2593, 0]
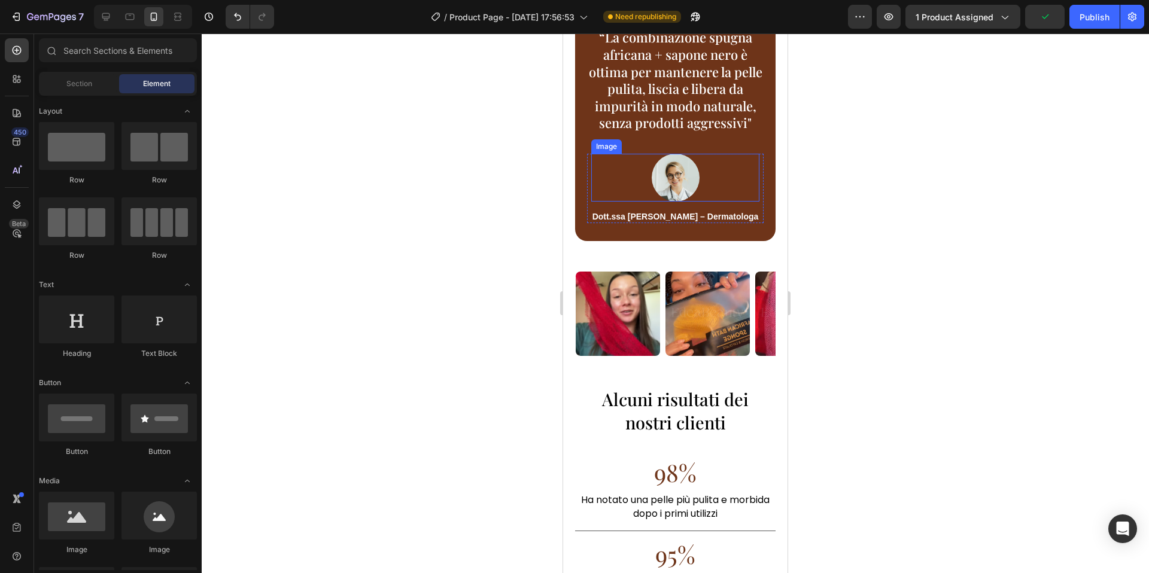
click at [686, 178] on img at bounding box center [676, 178] width 48 height 48
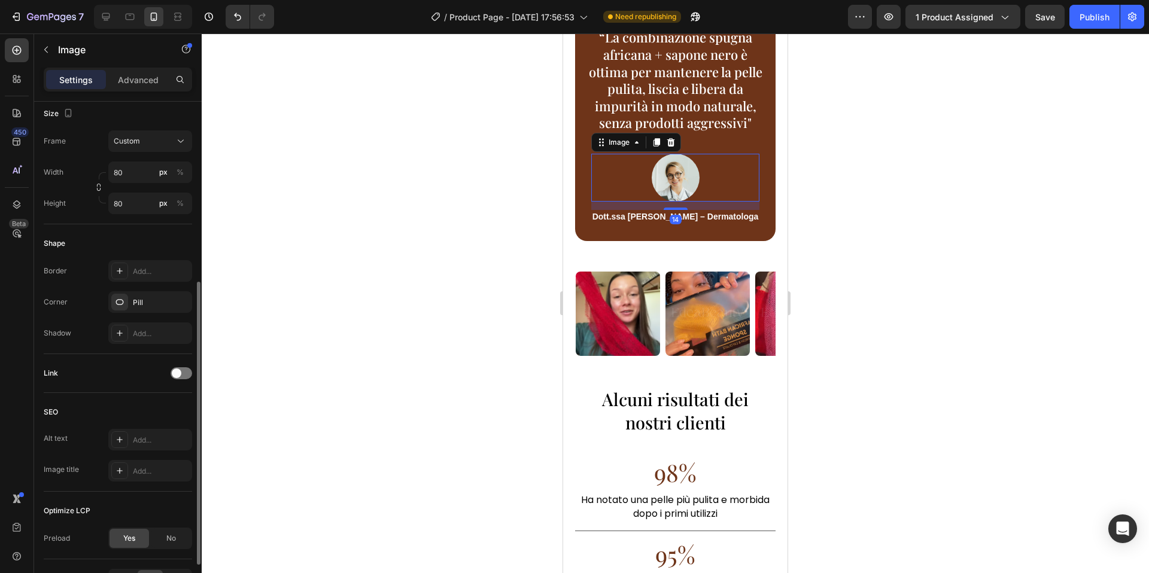
scroll to position [397, 0]
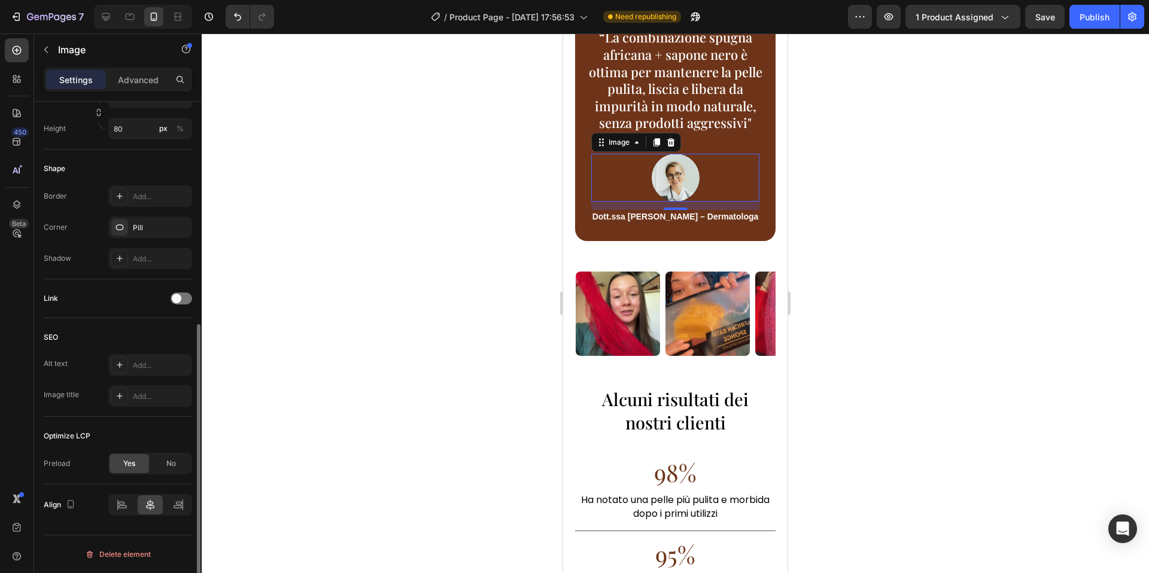
drag, startPoint x: 163, startPoint y: 455, endPoint x: 157, endPoint y: 480, distance: 25.8
click at [163, 455] on div "No" at bounding box center [170, 463] width 39 height 19
click at [153, 494] on div "High" at bounding box center [144, 494] width 61 height 11
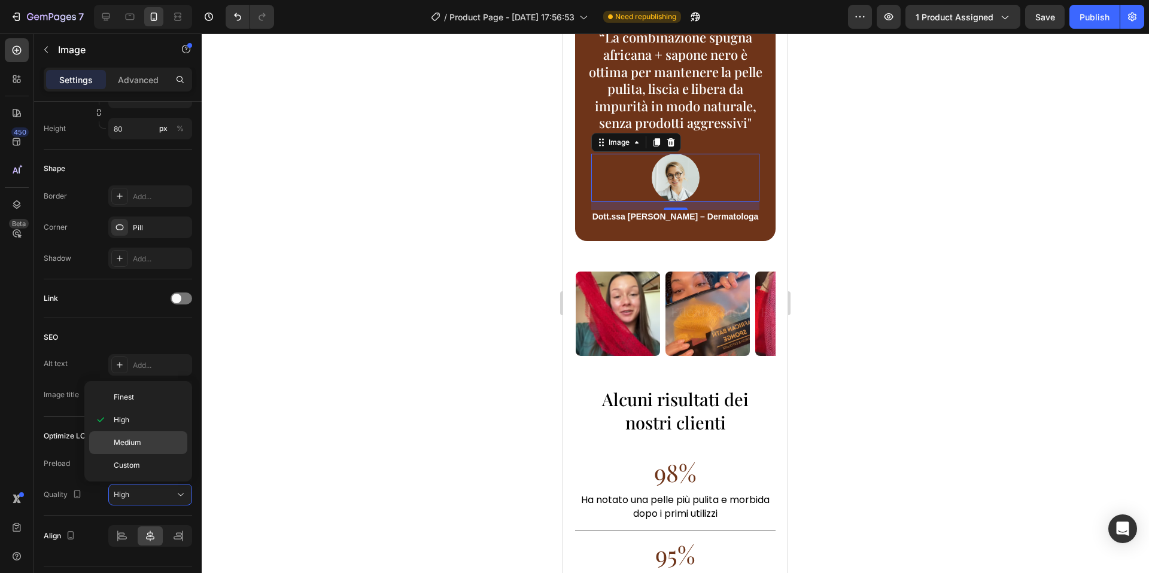
click at [157, 454] on div "Medium" at bounding box center [138, 465] width 98 height 23
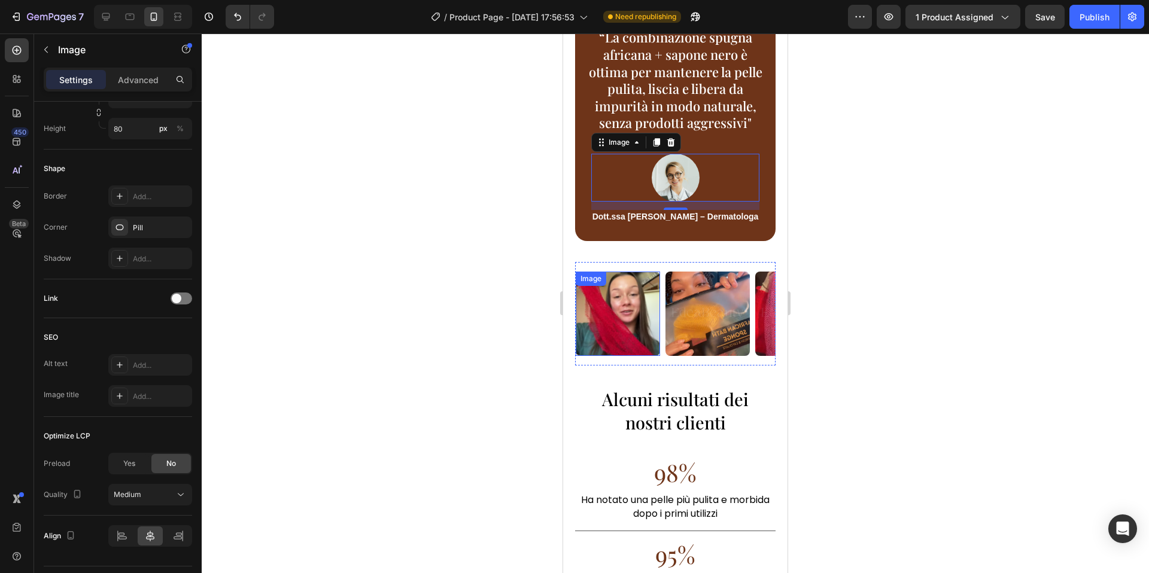
click at [595, 329] on img at bounding box center [618, 314] width 84 height 84
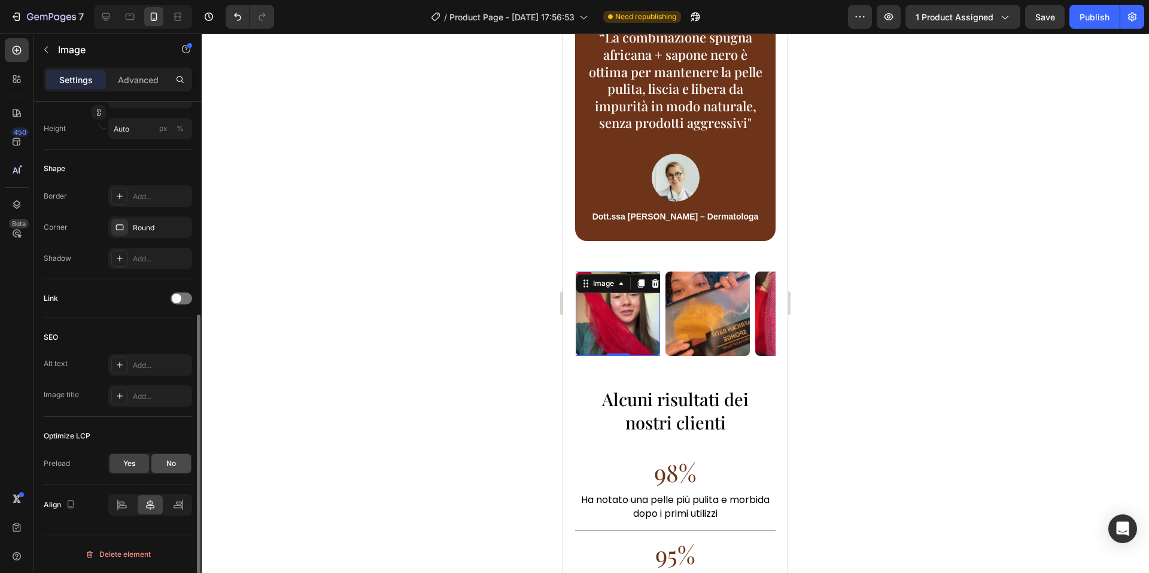
click at [162, 463] on div "No" at bounding box center [170, 463] width 39 height 19
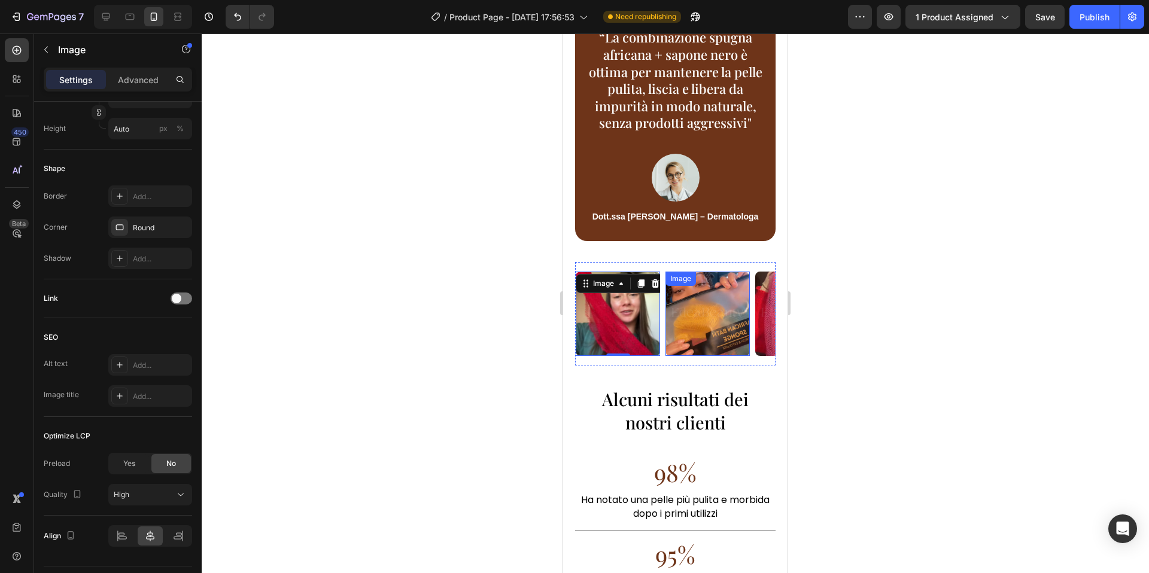
click at [682, 336] on img at bounding box center [707, 314] width 84 height 84
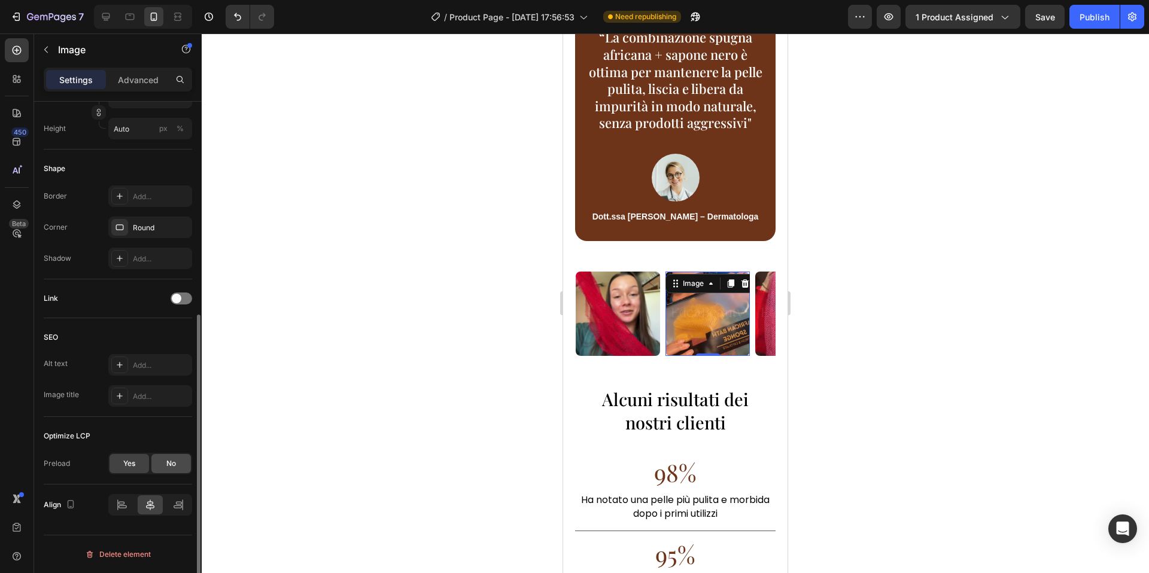
click at [174, 455] on div "No" at bounding box center [170, 463] width 39 height 19
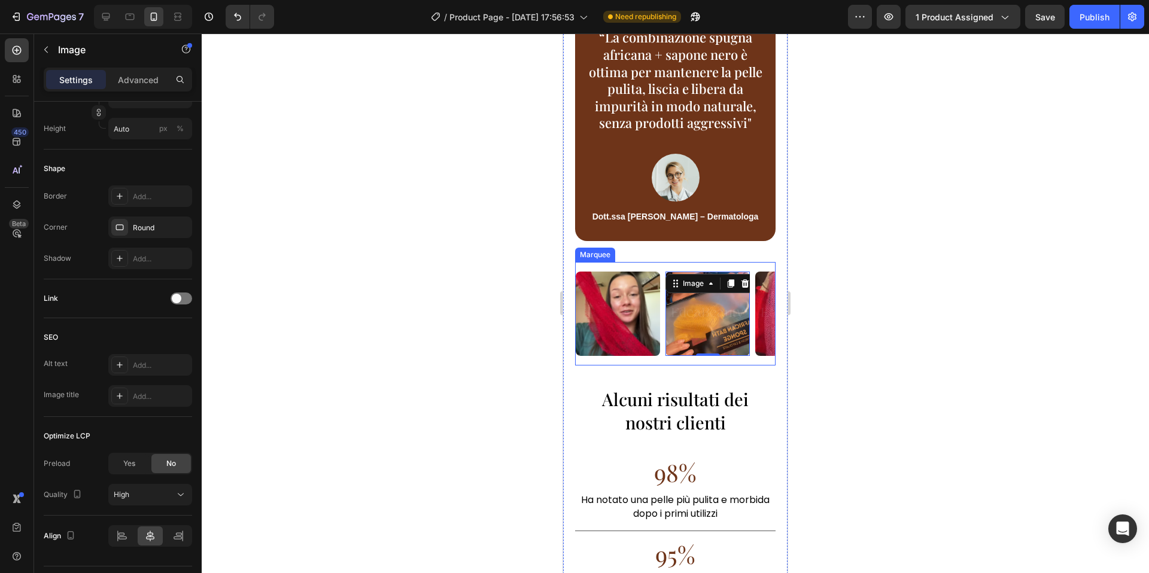
click at [662, 353] on div "Image" at bounding box center [621, 314] width 90 height 84
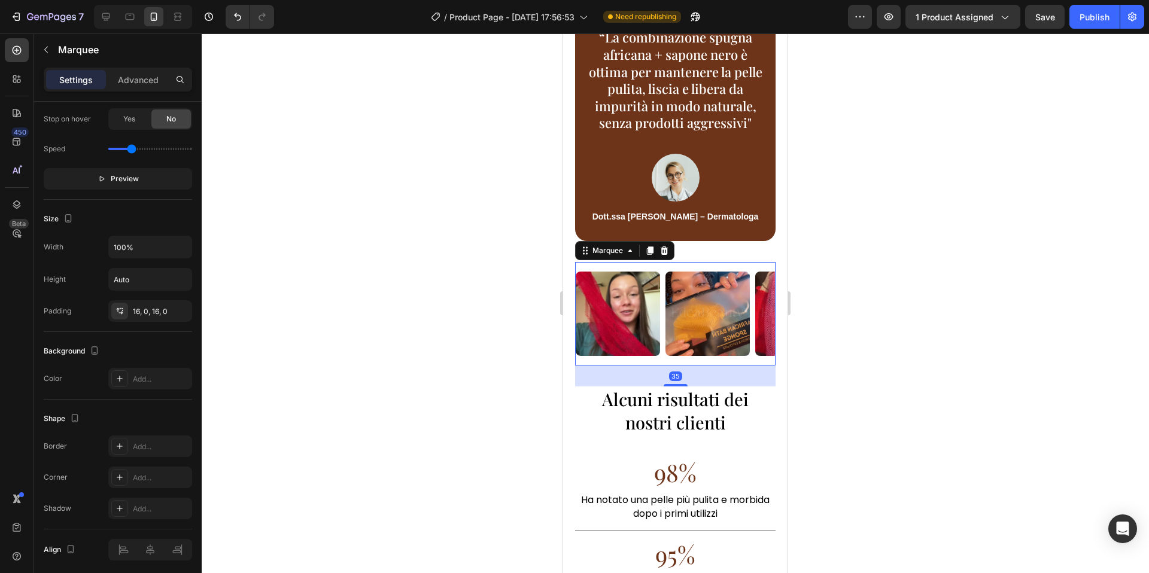
scroll to position [0, 0]
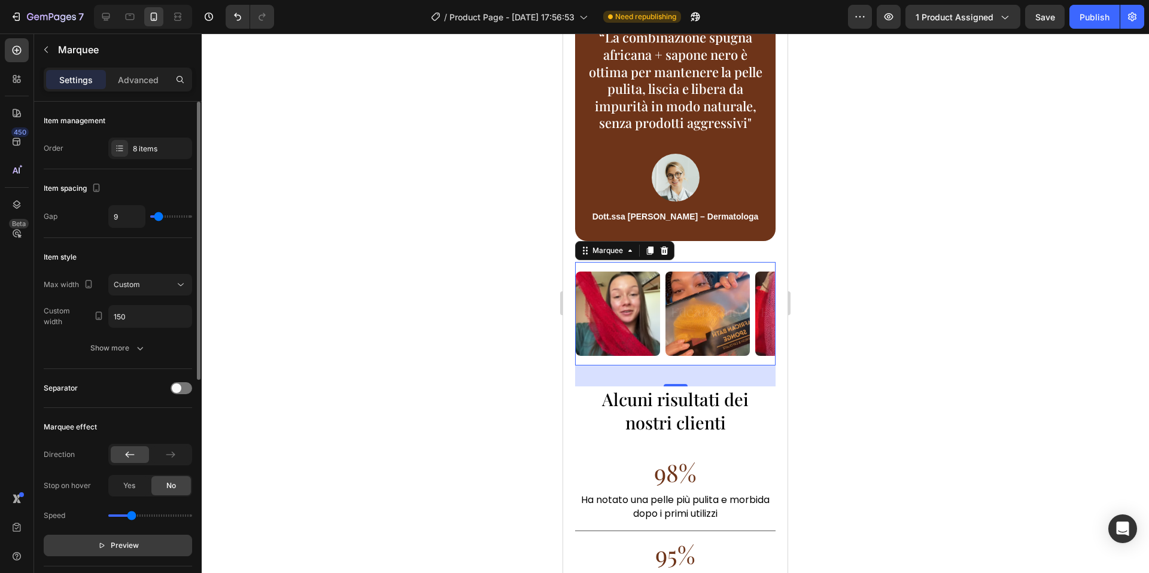
click at [132, 550] on span "Preview" at bounding box center [125, 546] width 28 height 12
click at [693, 324] on img at bounding box center [651, 314] width 84 height 84
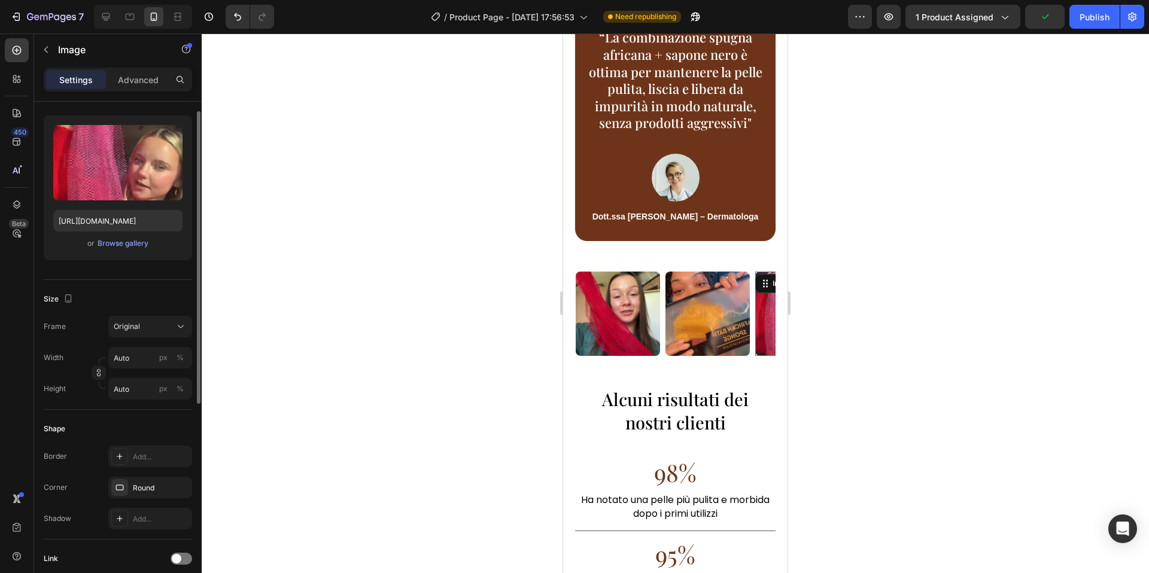
scroll to position [290, 0]
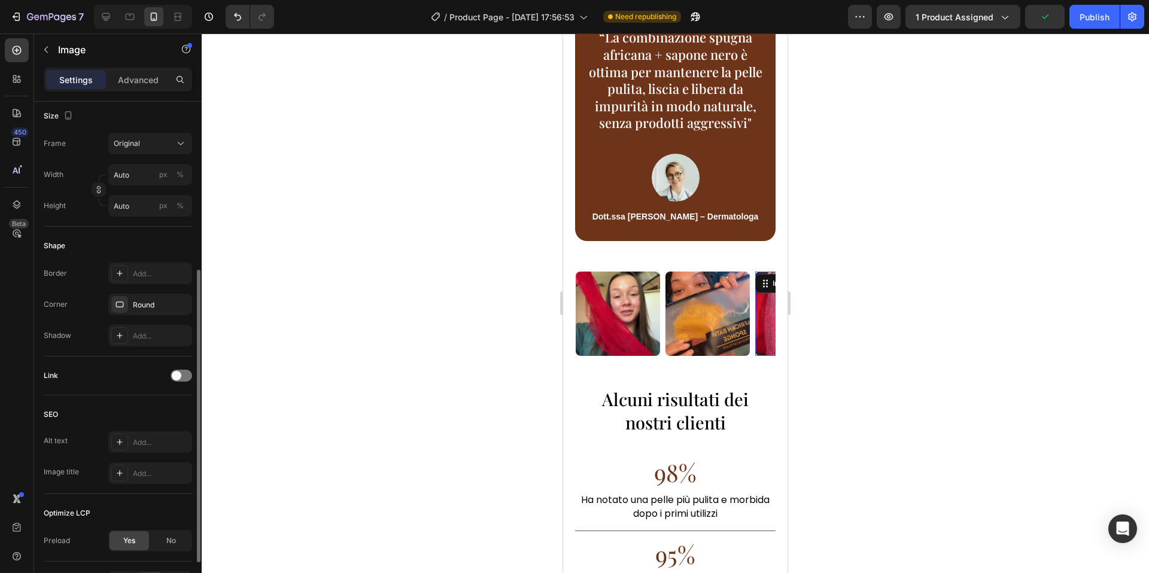
click at [179, 536] on div "No" at bounding box center [170, 540] width 39 height 19
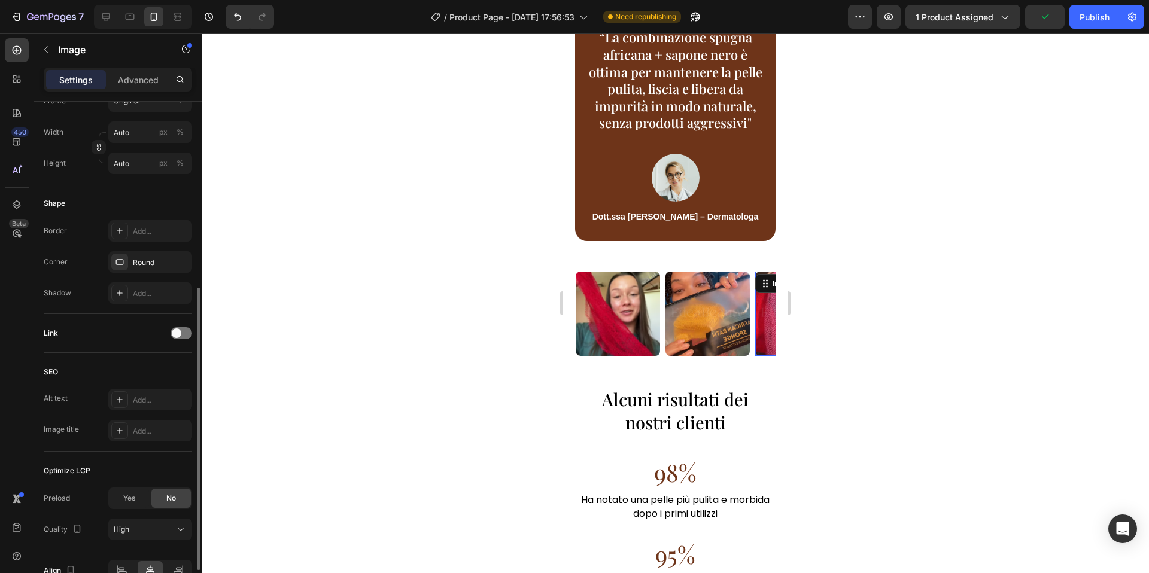
scroll to position [334, 0]
click at [836, 321] on img at bounding box center [878, 314] width 84 height 84
click at [172, 495] on span "No" at bounding box center [171, 496] width 10 height 11
click at [932, 342] on img at bounding box center [974, 314] width 84 height 84
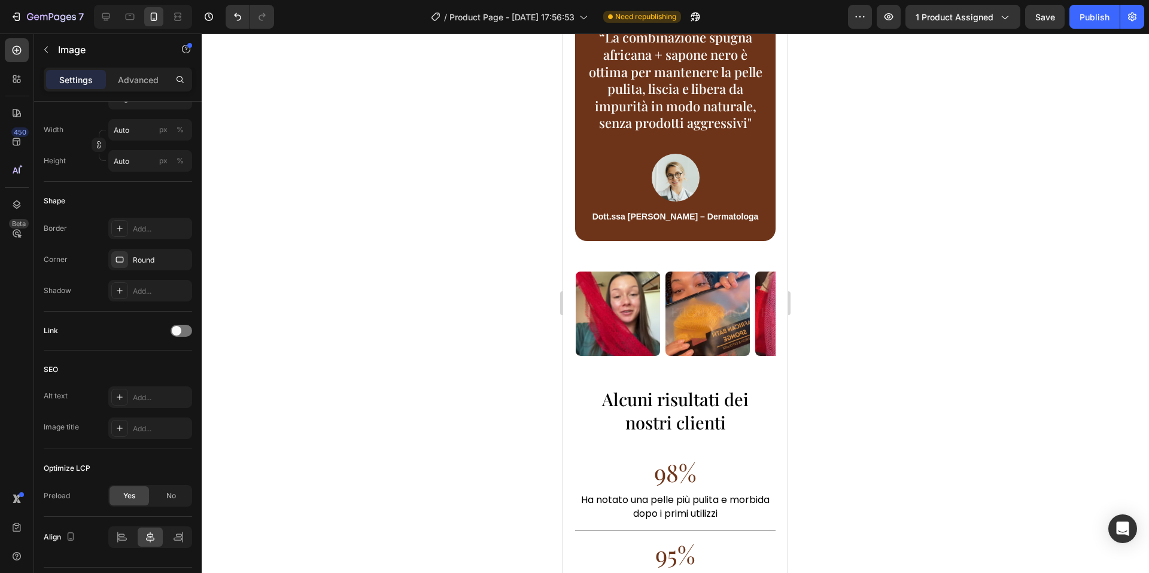
drag, startPoint x: 177, startPoint y: 494, endPoint x: 203, endPoint y: 492, distance: 27.0
click at [180, 494] on div "No" at bounding box center [170, 495] width 39 height 19
click at [1050, 338] on img at bounding box center [1092, 314] width 84 height 84
click at [176, 486] on div "No" at bounding box center [170, 495] width 39 height 19
click at [1104, 345] on img at bounding box center [1146, 314] width 84 height 84
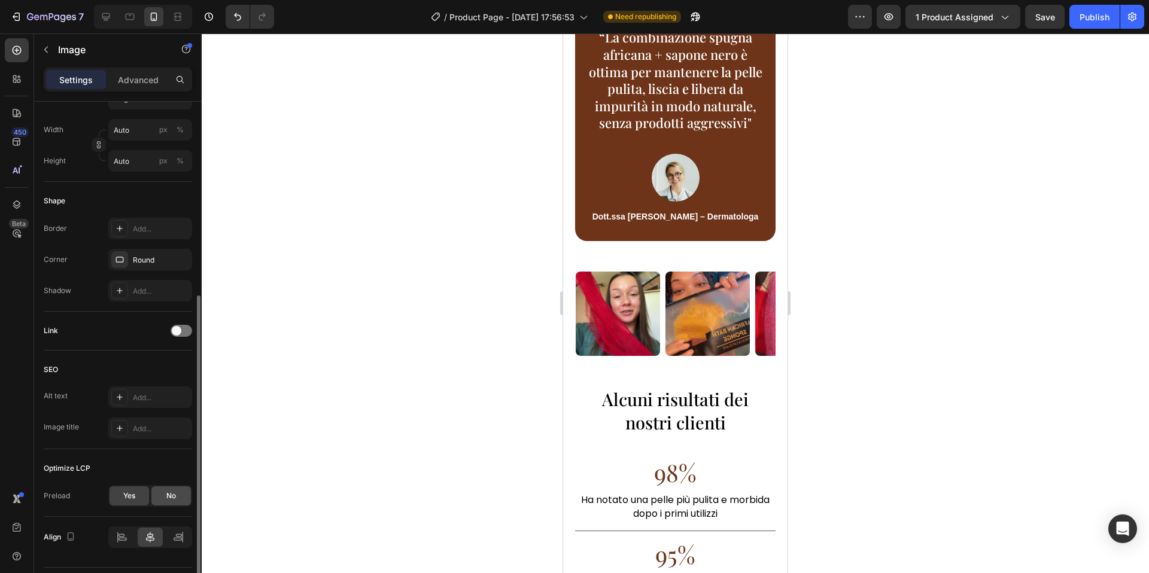
click at [165, 501] on div "No" at bounding box center [170, 495] width 39 height 19
drag, startPoint x: 646, startPoint y: 343, endPoint x: 924, endPoint y: 451, distance: 298.0
click at [658, 336] on img at bounding box center [673, 314] width 84 height 84
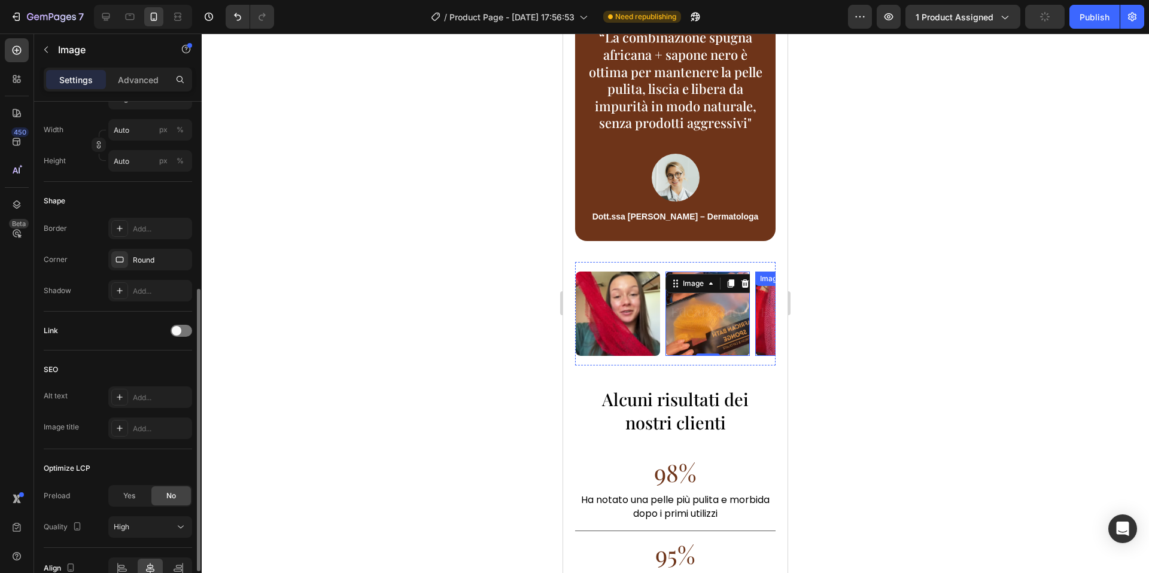
click at [755, 323] on img at bounding box center [797, 314] width 84 height 84
click at [734, 317] on img at bounding box center [760, 314] width 84 height 84
click at [906, 315] on img at bounding box center [948, 314] width 84 height 84
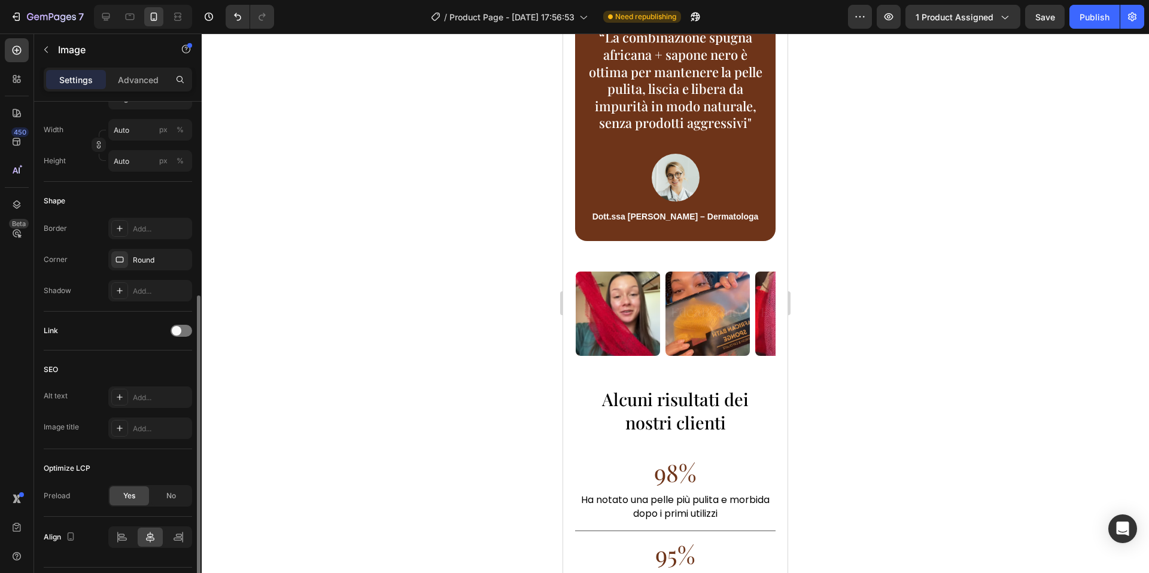
click at [1011, 318] on img at bounding box center [1053, 314] width 84 height 84
click at [178, 498] on div "No" at bounding box center [170, 495] width 39 height 19
click at [1047, 323] on img at bounding box center [1089, 314] width 84 height 84
click at [346, 425] on div at bounding box center [675, 304] width 947 height 540
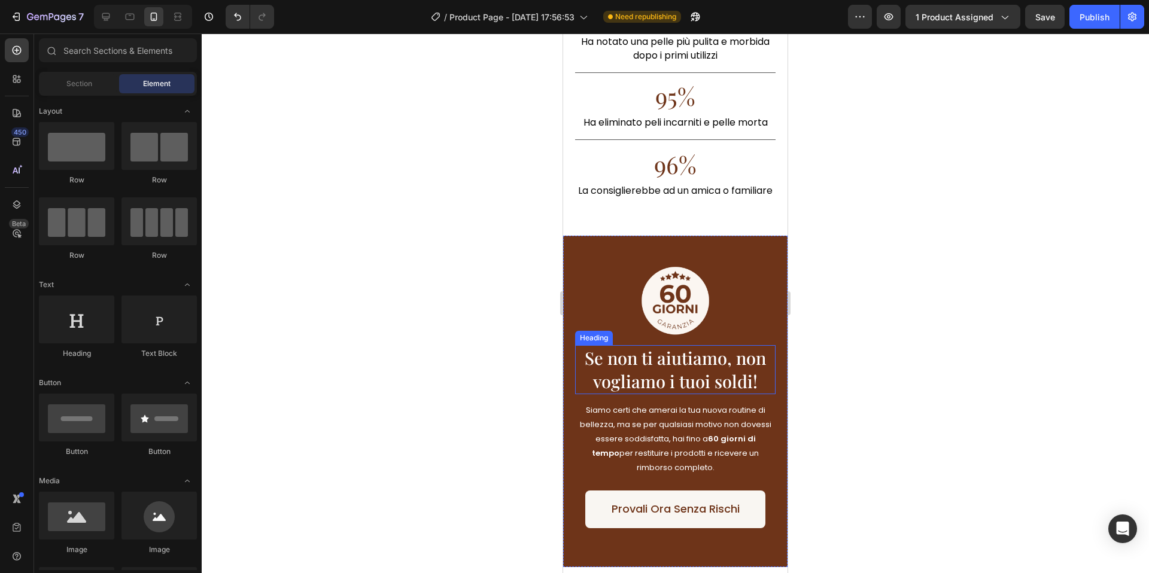
scroll to position [3028, 0]
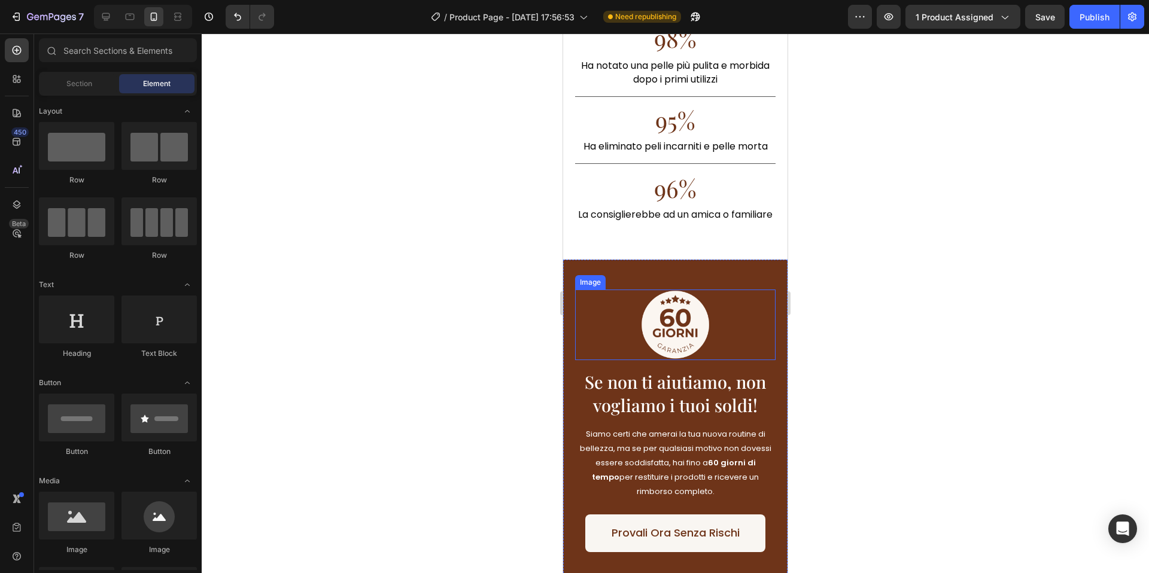
click at [664, 330] on img at bounding box center [675, 325] width 70 height 71
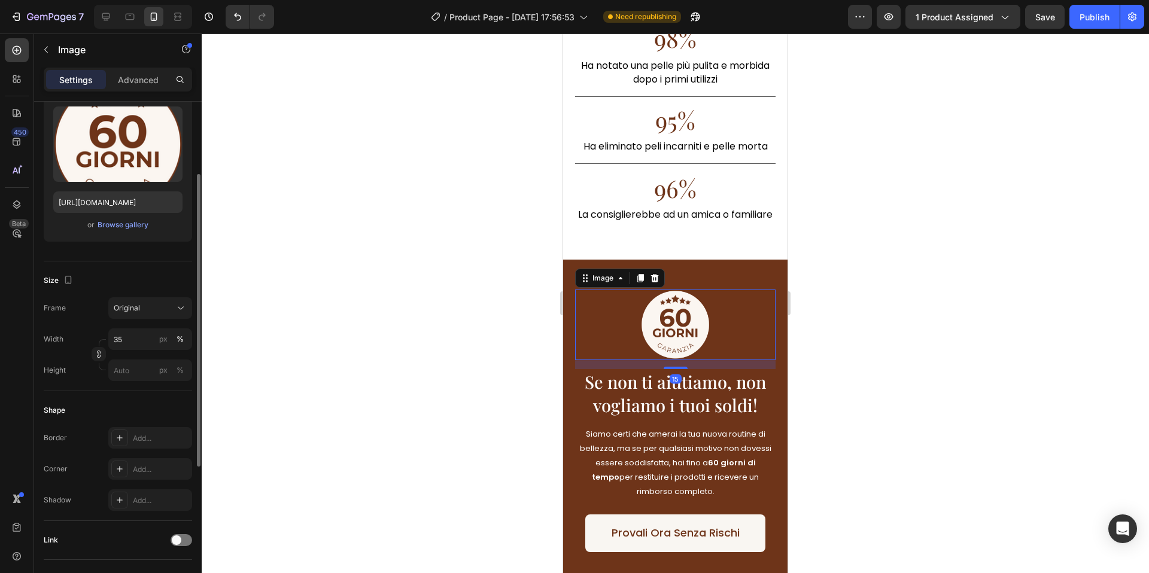
scroll to position [367, 0]
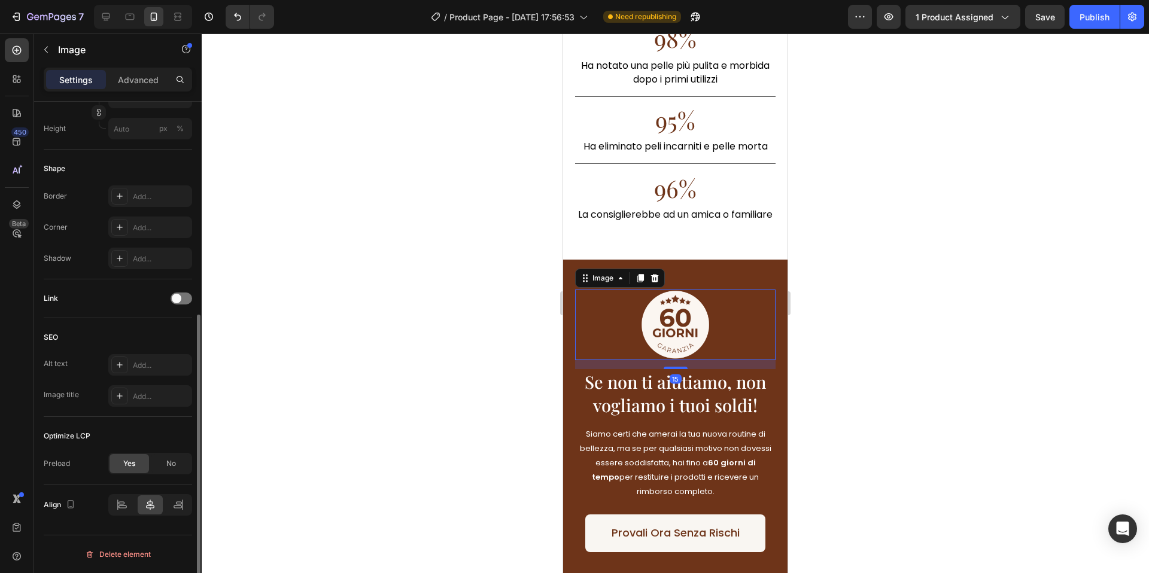
click at [166, 460] on span "No" at bounding box center [171, 463] width 10 height 11
click at [163, 491] on div "High" at bounding box center [144, 494] width 61 height 11
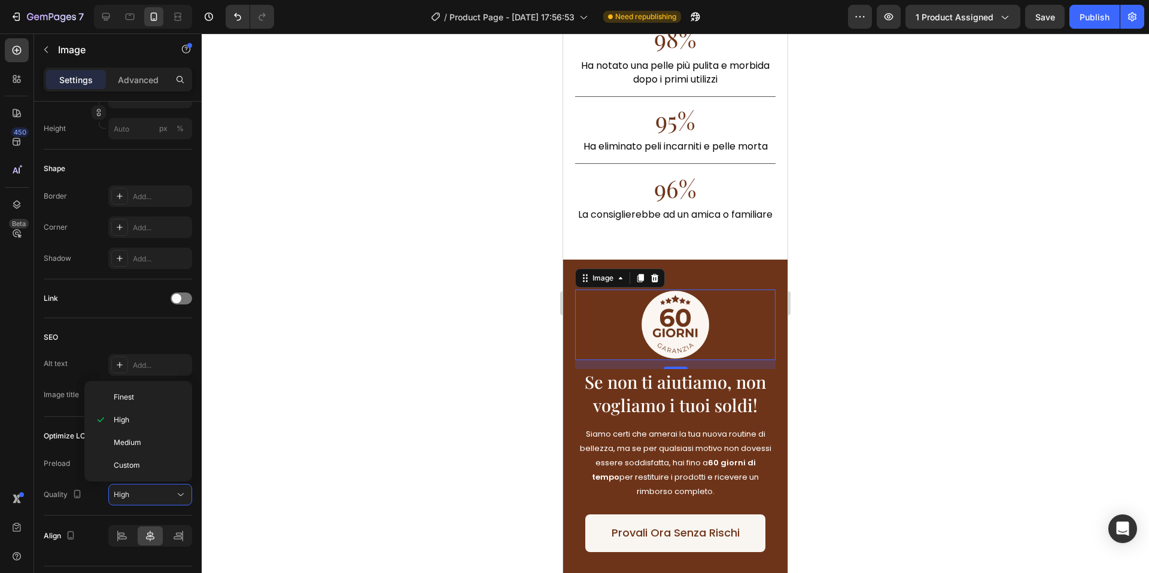
drag, startPoint x: 159, startPoint y: 444, endPoint x: 298, endPoint y: 439, distance: 139.5
click at [159, 444] on p "Medium" at bounding box center [148, 442] width 68 height 11
drag, startPoint x: 369, startPoint y: 427, endPoint x: 473, endPoint y: 424, distance: 104.2
click at [372, 427] on div at bounding box center [675, 304] width 947 height 540
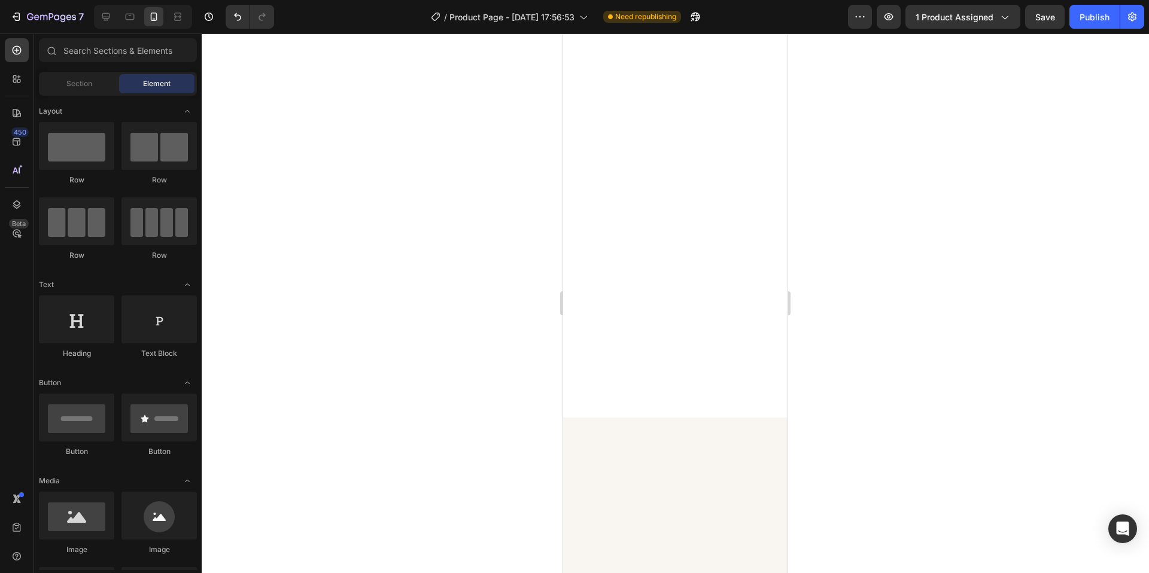
scroll to position [0, 0]
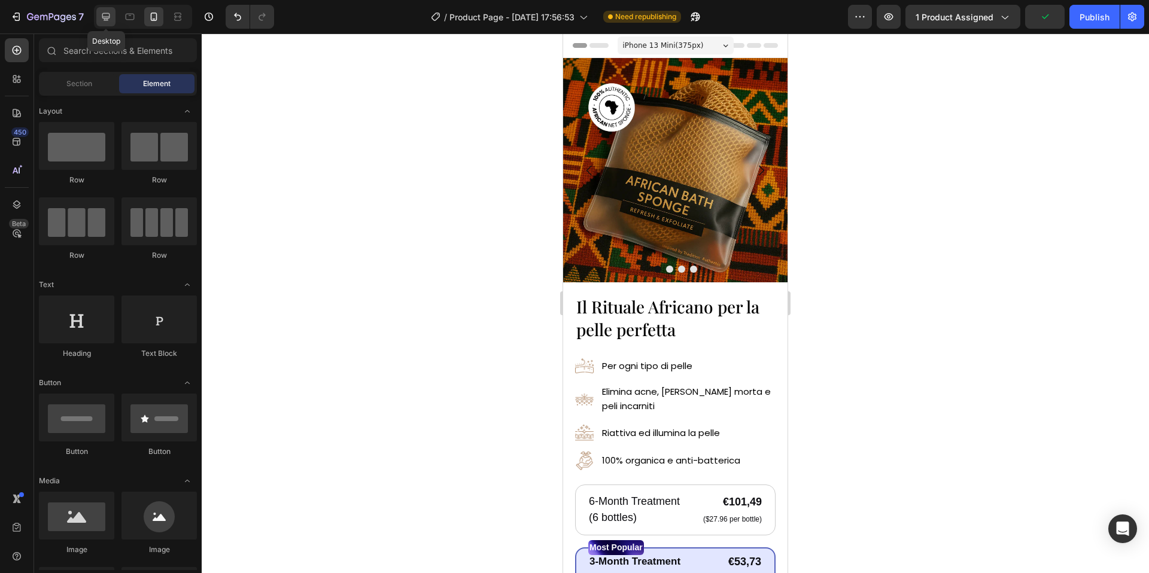
click at [107, 13] on icon at bounding box center [106, 17] width 8 height 8
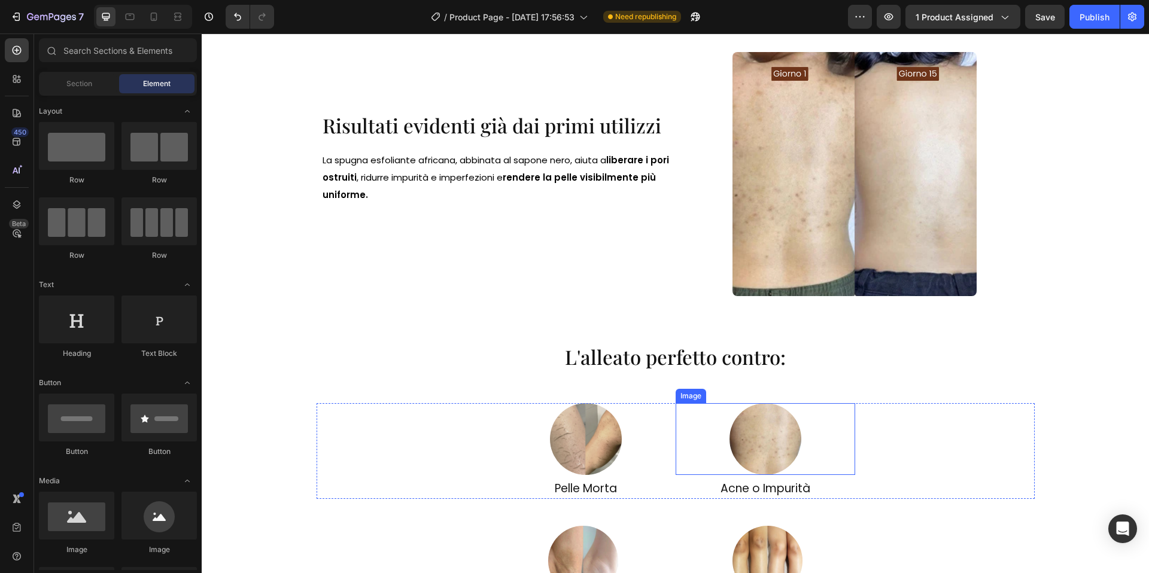
scroll to position [696, 0]
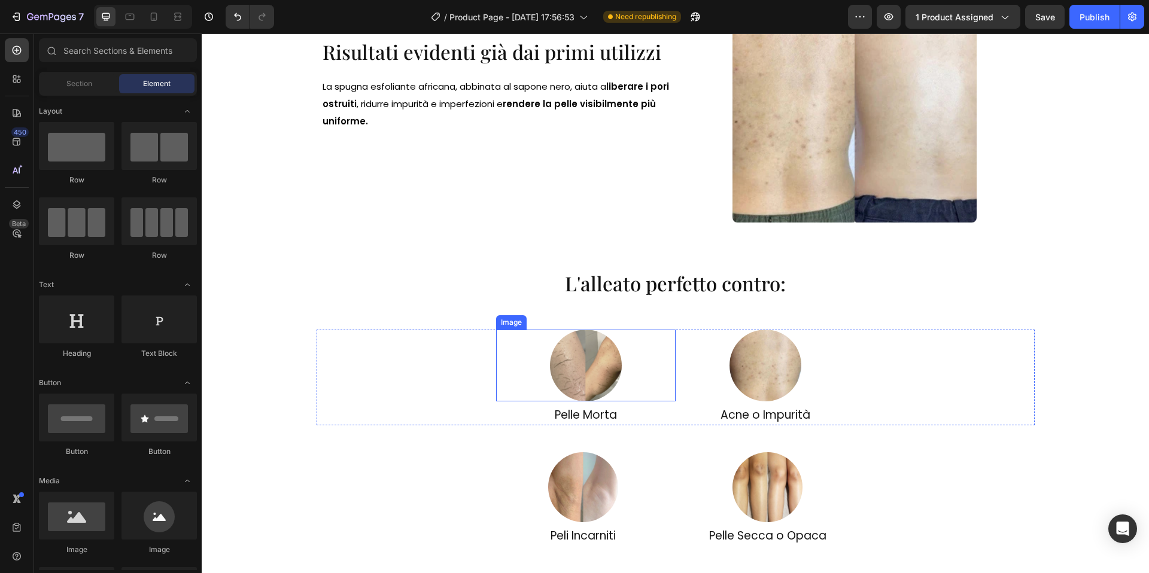
click at [619, 373] on img at bounding box center [586, 366] width 72 height 72
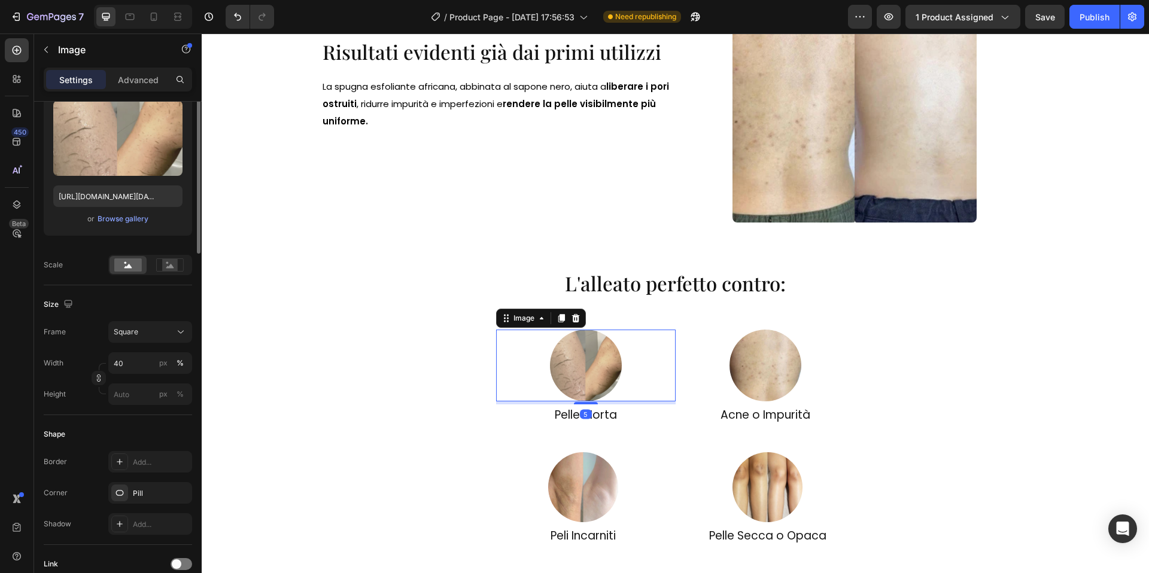
scroll to position [397, 0]
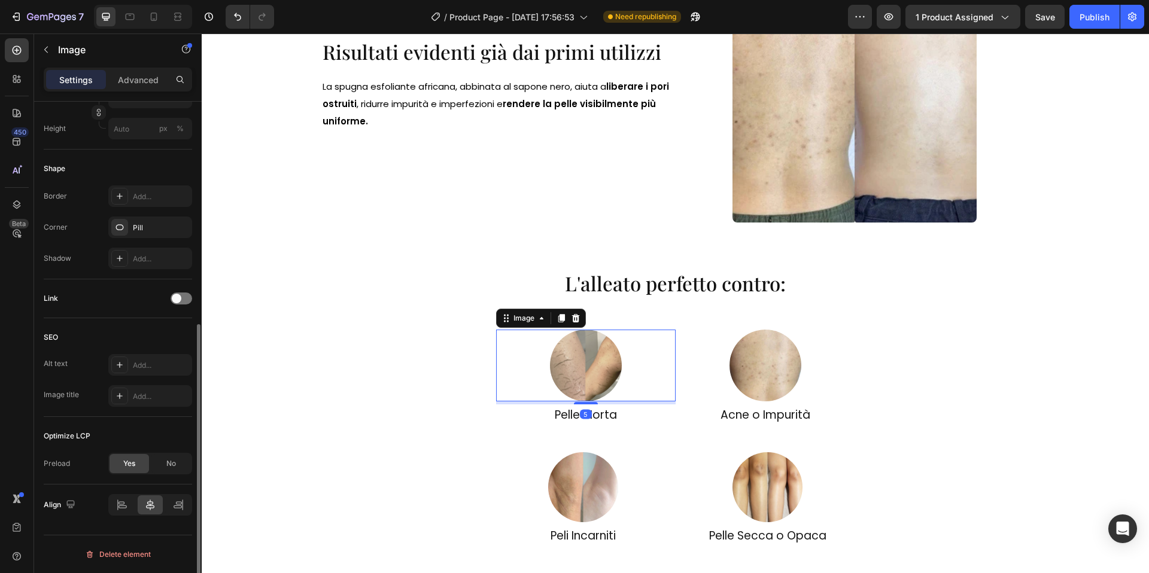
drag, startPoint x: 163, startPoint y: 463, endPoint x: 157, endPoint y: 474, distance: 12.3
click at [163, 463] on div "No" at bounding box center [170, 463] width 39 height 19
click at [147, 498] on div "High" at bounding box center [144, 494] width 61 height 11
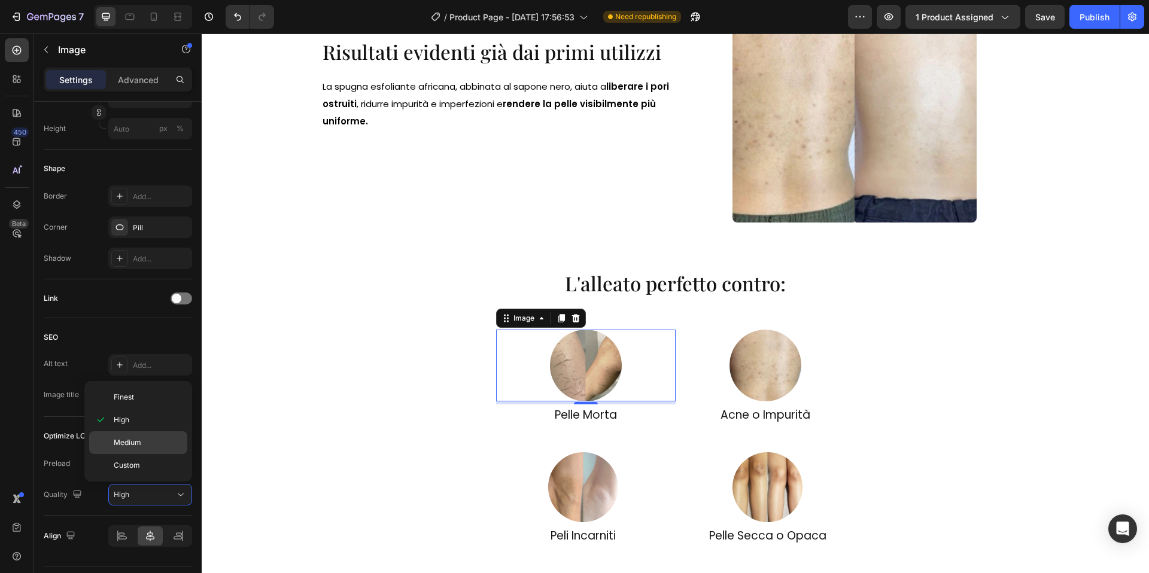
click at [144, 447] on p "Medium" at bounding box center [148, 442] width 68 height 11
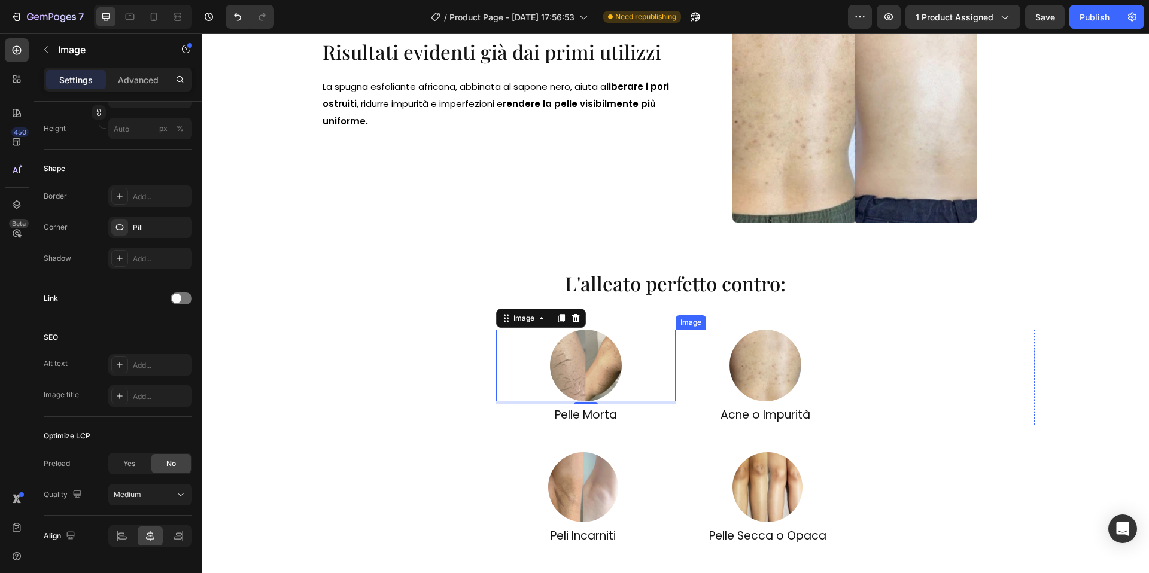
click at [725, 386] on div at bounding box center [766, 366] width 180 height 72
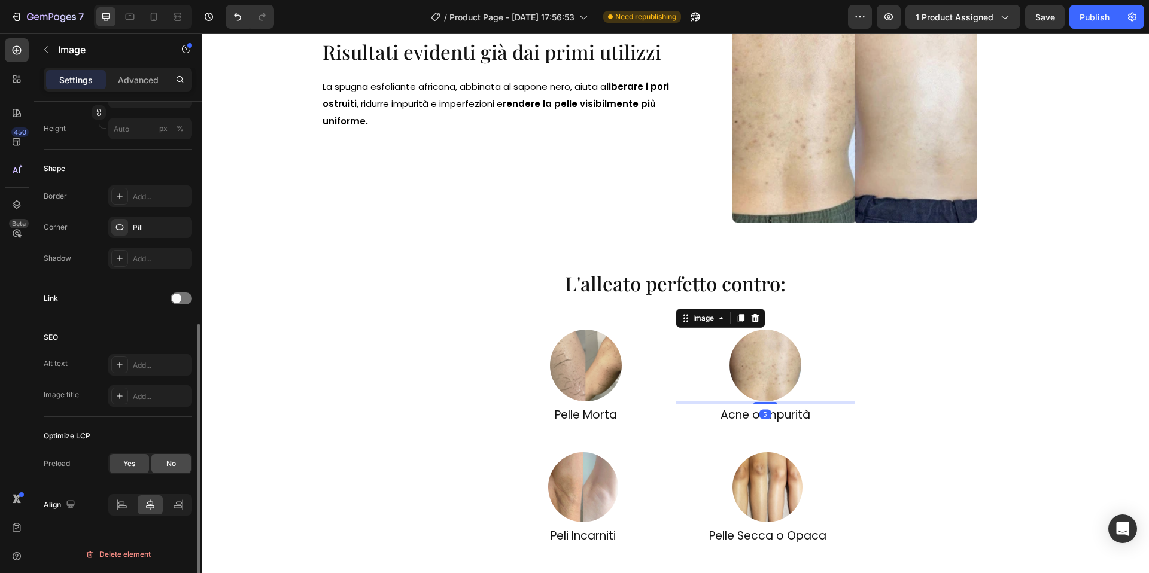
click at [167, 467] on span "No" at bounding box center [171, 463] width 10 height 11
click at [156, 500] on div "High" at bounding box center [150, 495] width 73 height 12
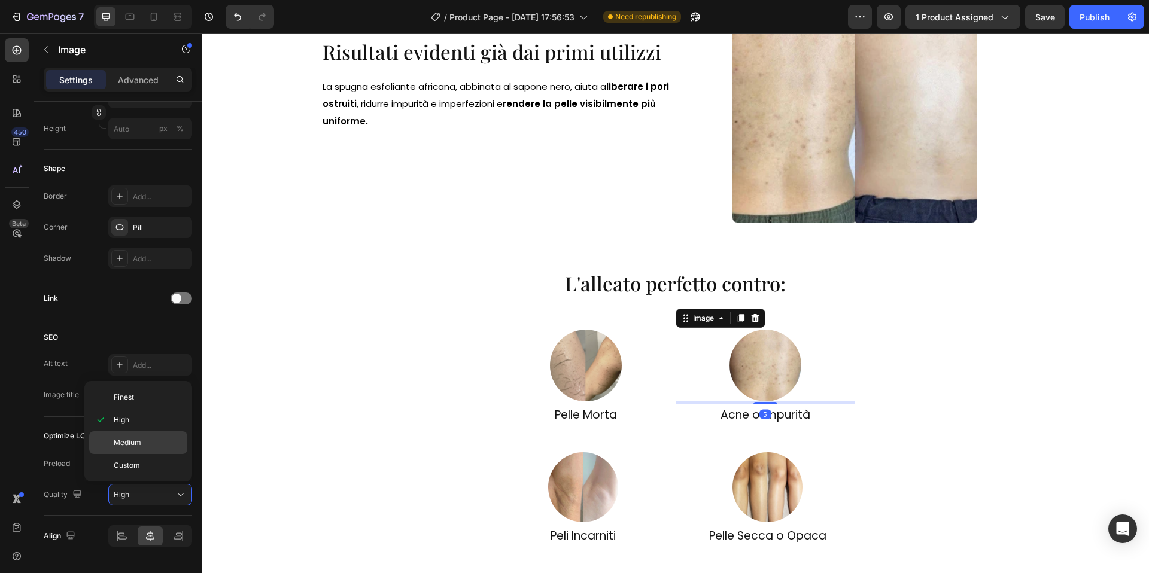
drag, startPoint x: 139, startPoint y: 437, endPoint x: 186, endPoint y: 436, distance: 47.3
click at [139, 437] on span "Medium" at bounding box center [128, 442] width 28 height 11
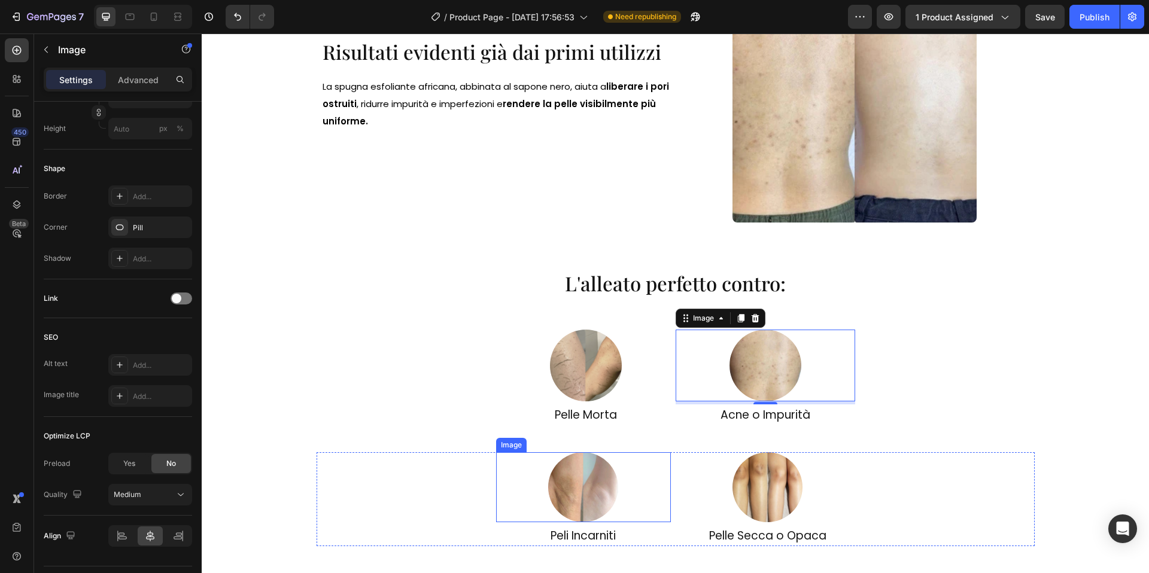
click at [582, 473] on img at bounding box center [583, 487] width 70 height 70
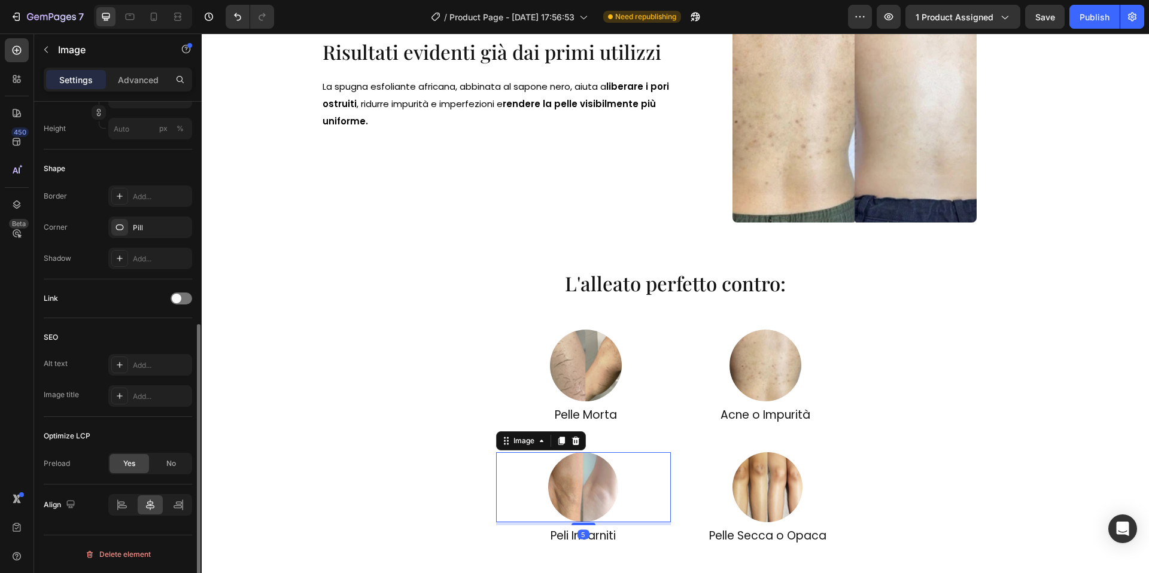
drag, startPoint x: 161, startPoint y: 466, endPoint x: 151, endPoint y: 483, distance: 19.6
click at [161, 466] on div "No" at bounding box center [170, 463] width 39 height 19
click at [150, 494] on div "High" at bounding box center [144, 494] width 61 height 11
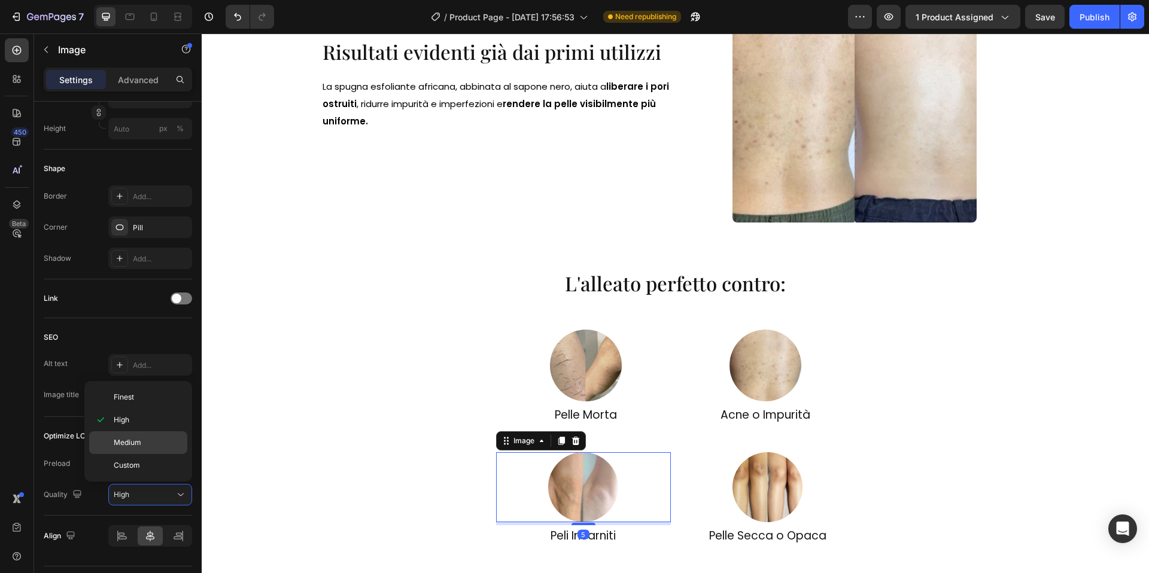
drag, startPoint x: 156, startPoint y: 439, endPoint x: 166, endPoint y: 440, distance: 10.2
click at [156, 439] on p "Medium" at bounding box center [148, 442] width 68 height 11
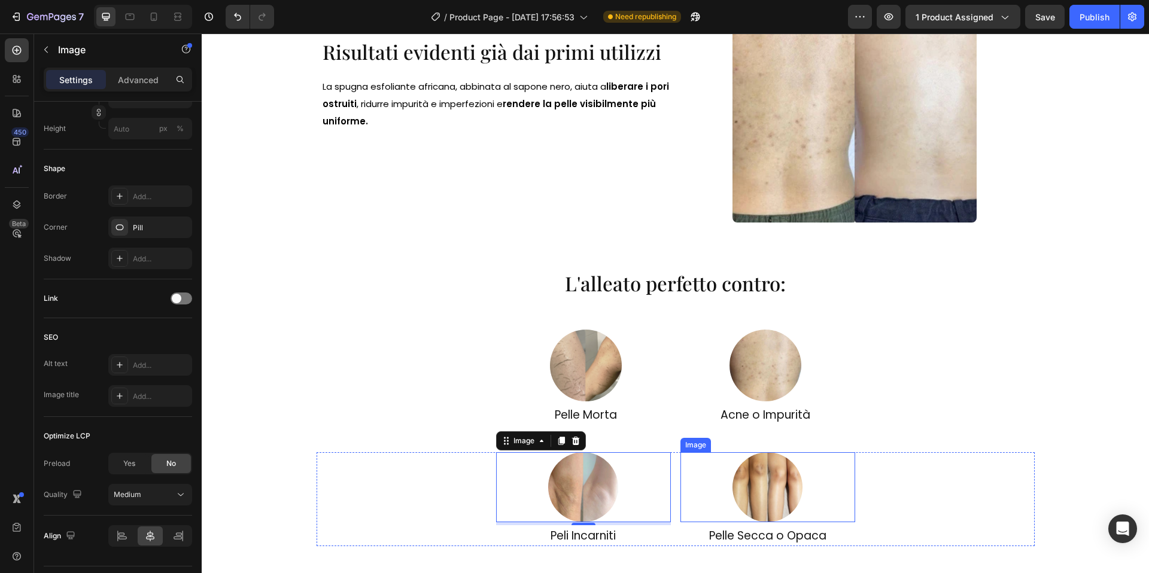
click at [775, 467] on img at bounding box center [767, 487] width 70 height 70
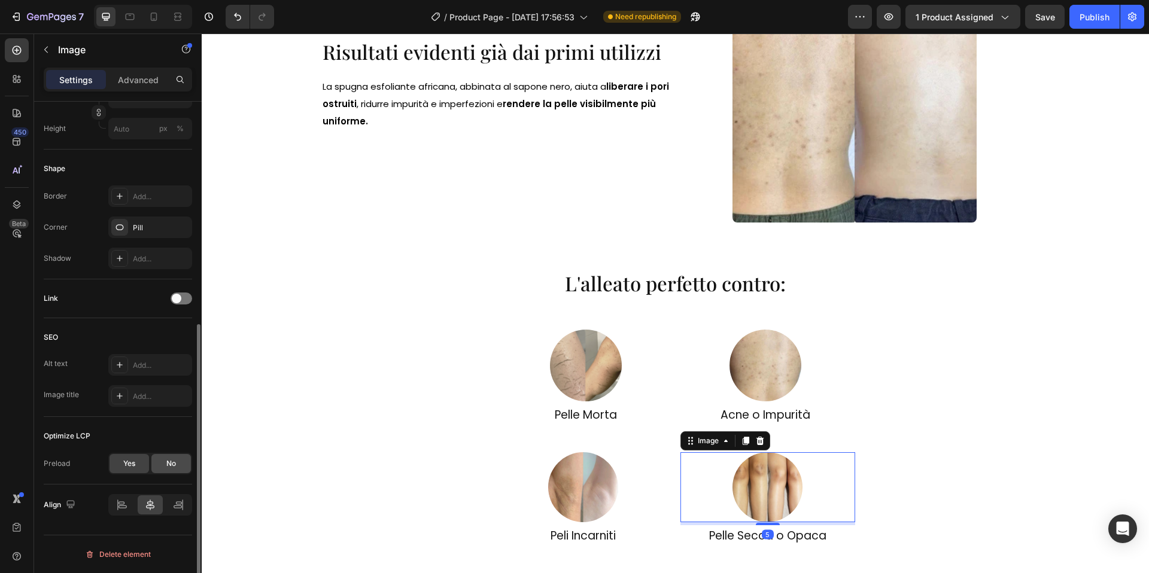
click at [172, 461] on span "No" at bounding box center [171, 463] width 10 height 11
click at [162, 494] on div "High" at bounding box center [144, 494] width 61 height 11
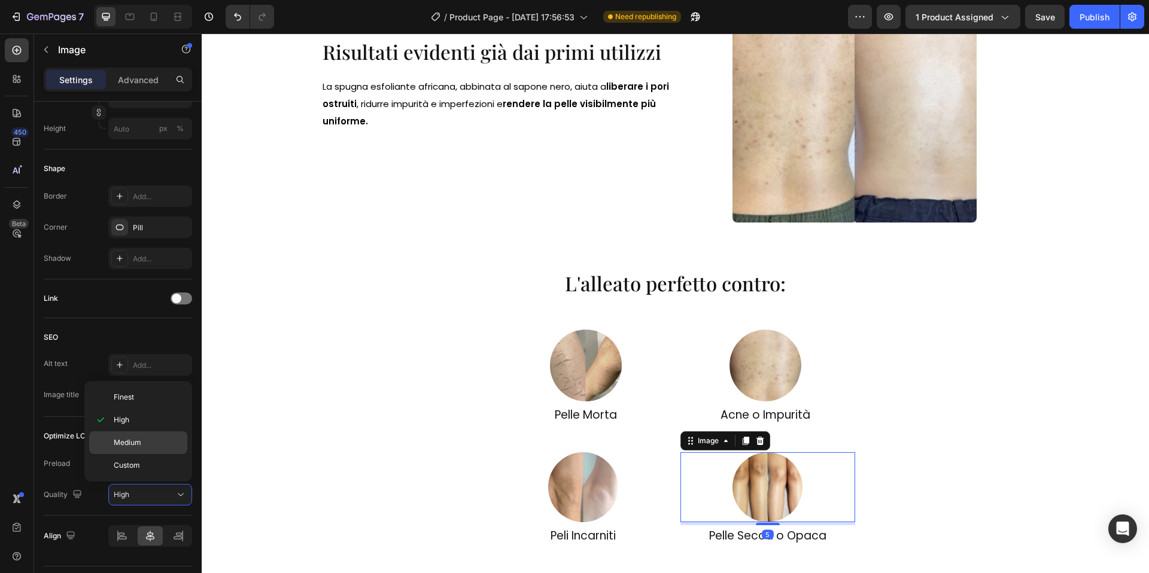
click at [142, 454] on div "Medium" at bounding box center [138, 465] width 98 height 23
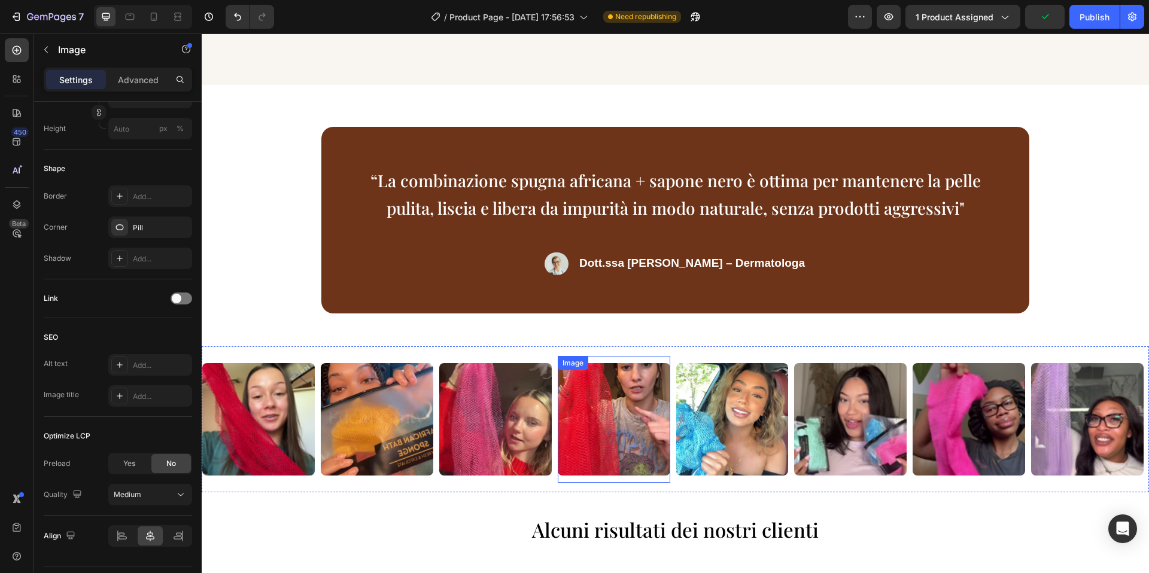
scroll to position [2303, 0]
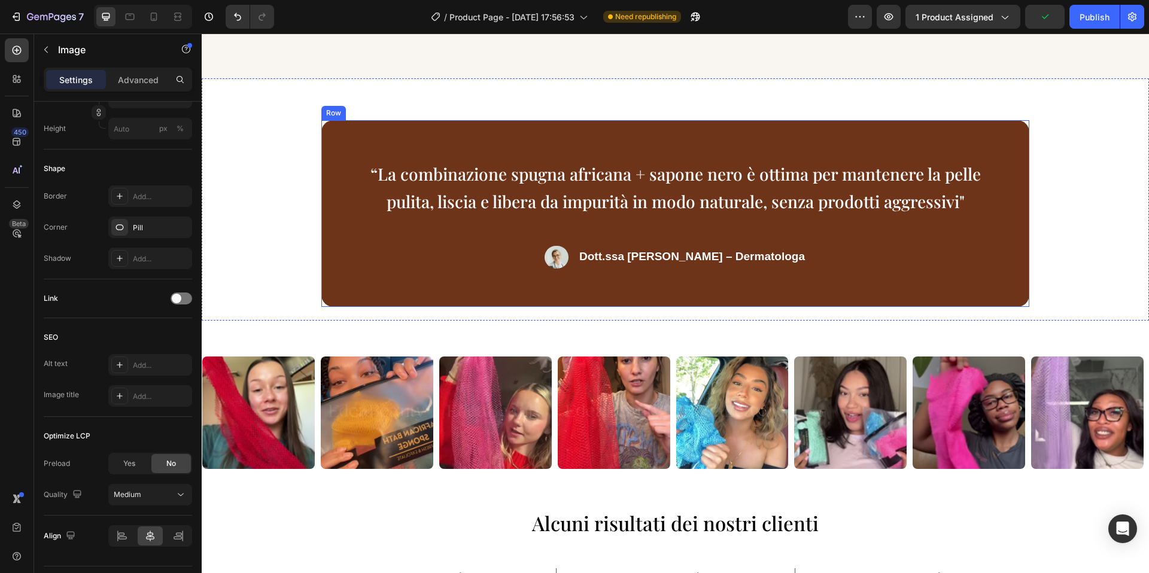
click at [567, 269] on div "“La combinazione spugna africana + sapone nero è ottima per mantenere la pelle …" at bounding box center [675, 213] width 708 height 187
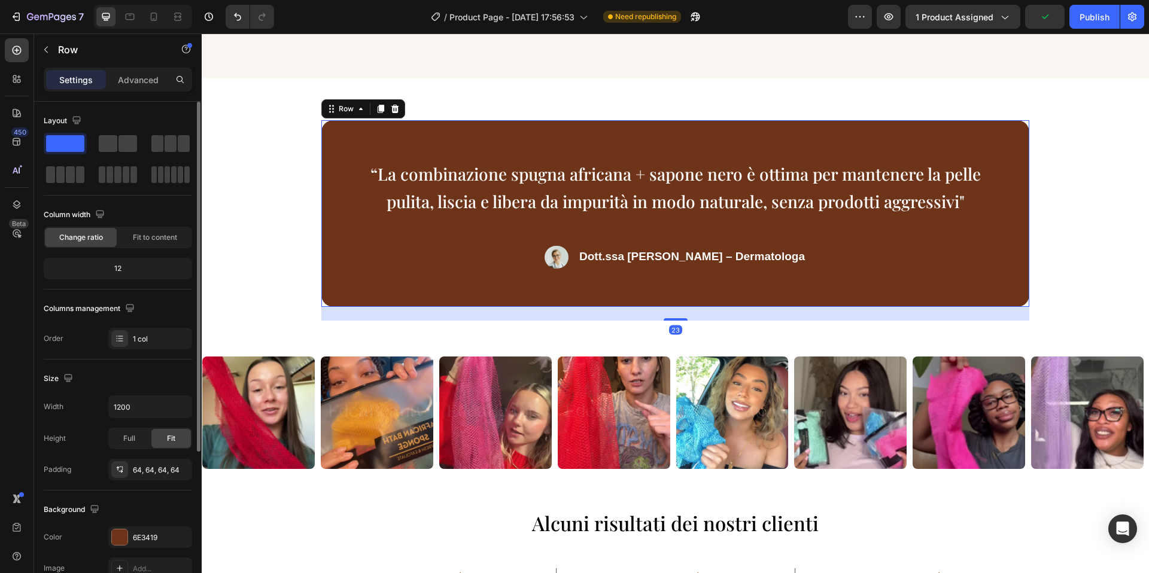
click at [568, 260] on img at bounding box center [556, 257] width 24 height 23
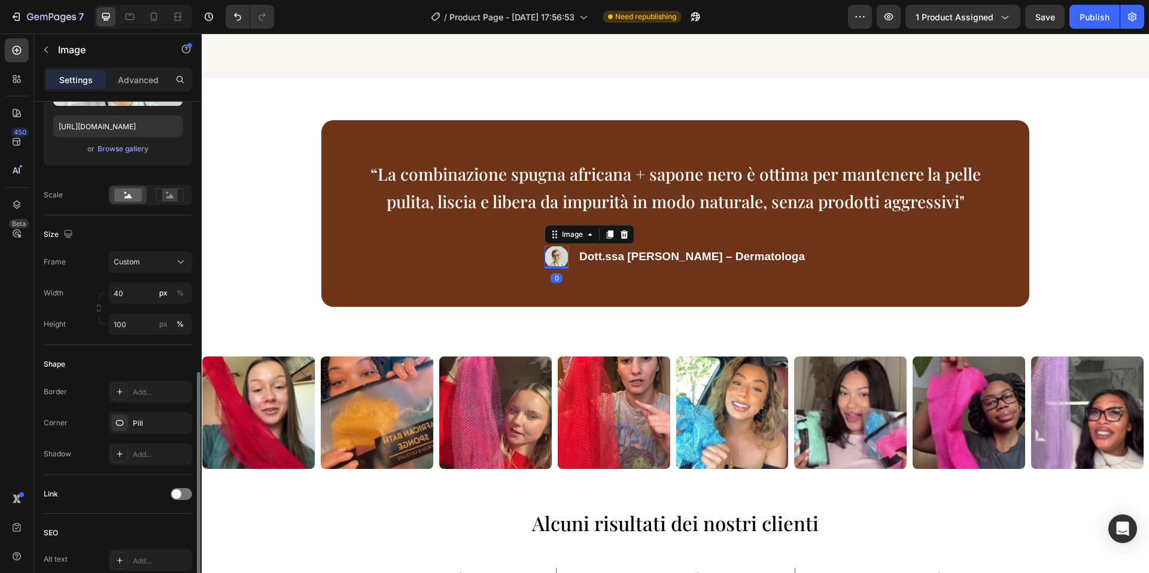
scroll to position [397, 0]
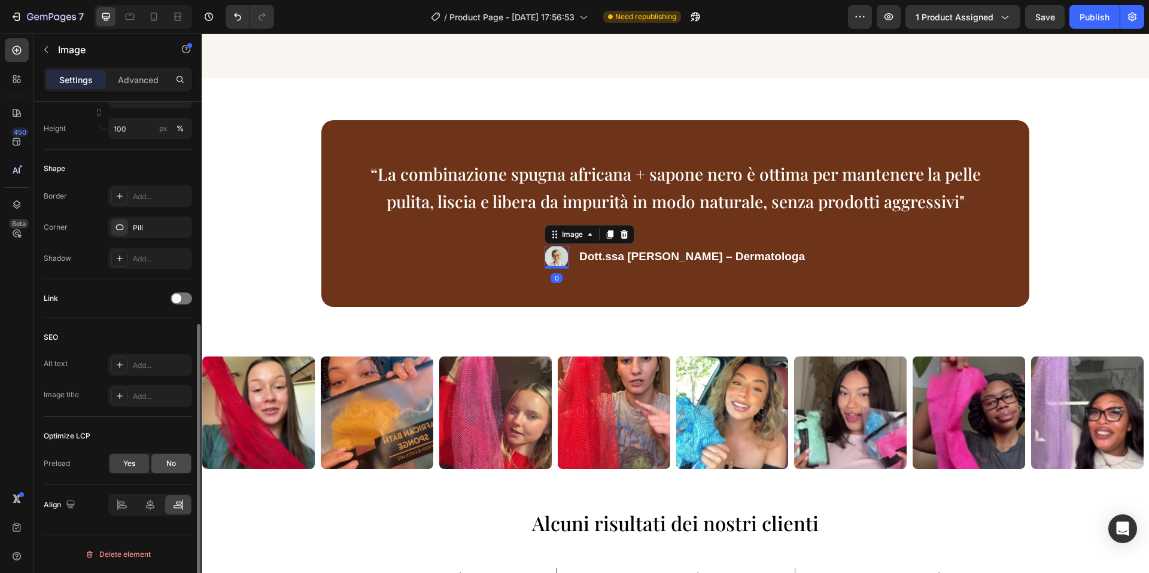
click at [165, 471] on div "No" at bounding box center [170, 463] width 39 height 19
click at [163, 493] on div "High" at bounding box center [144, 494] width 61 height 11
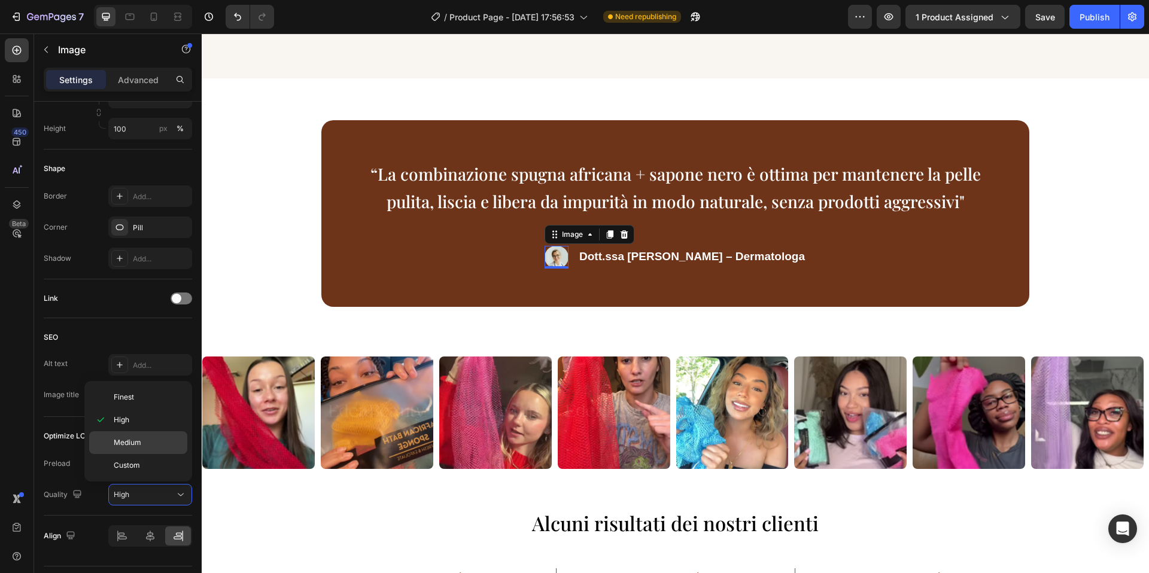
click at [154, 443] on p "Medium" at bounding box center [148, 442] width 68 height 11
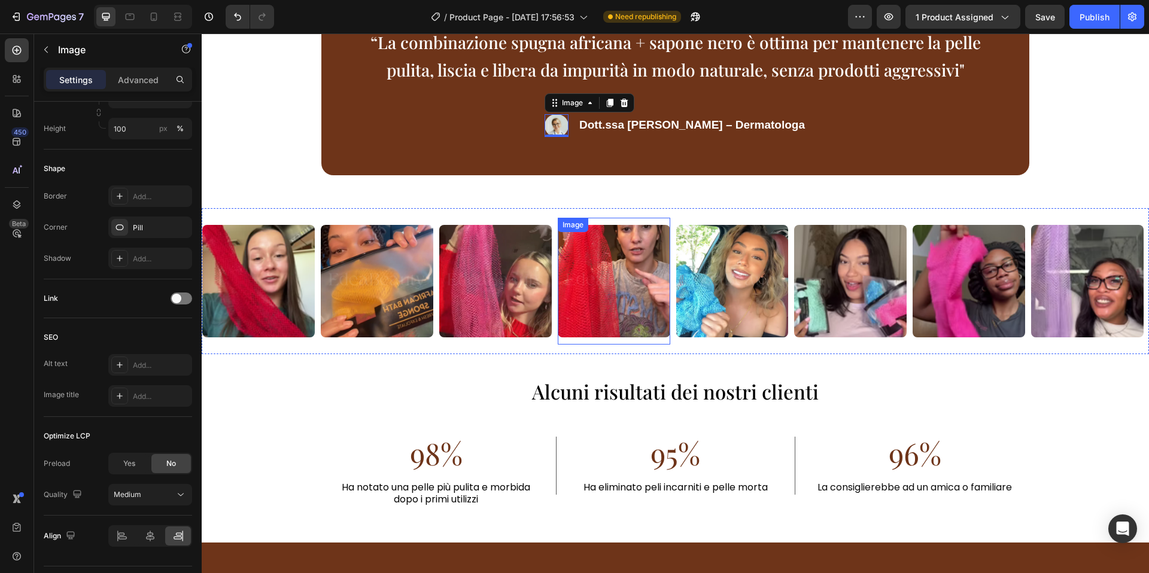
scroll to position [2476, 0]
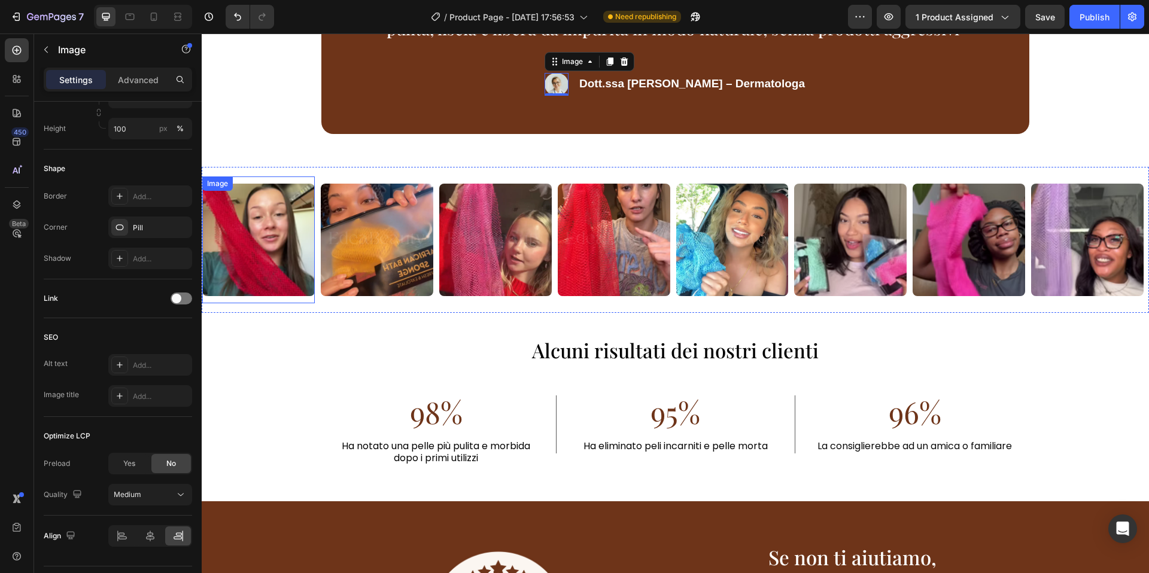
click at [294, 235] on img at bounding box center [258, 240] width 112 height 112
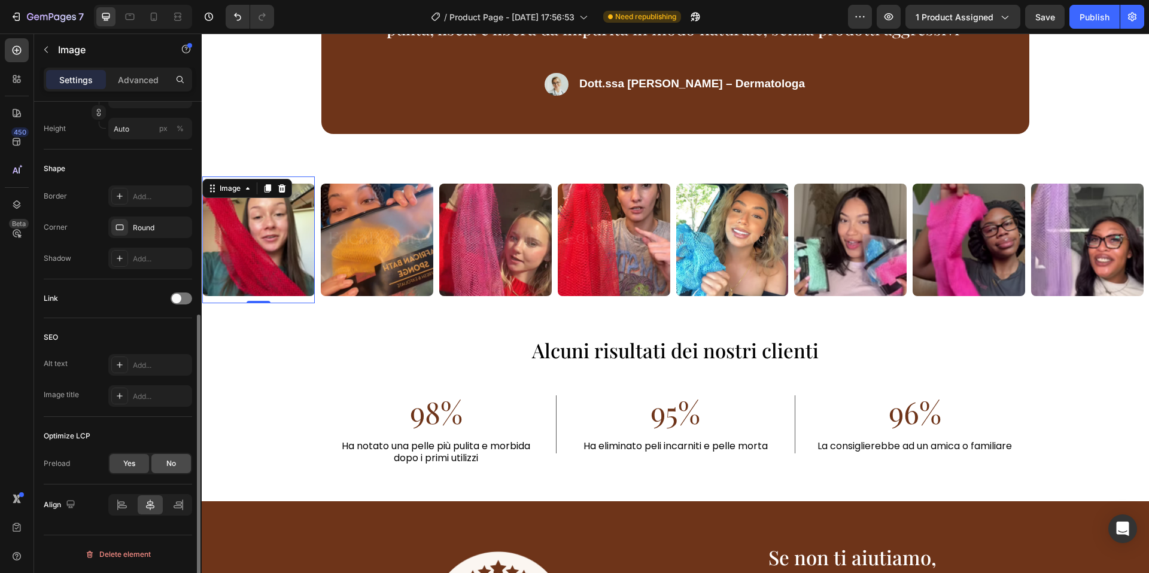
drag, startPoint x: 165, startPoint y: 466, endPoint x: 159, endPoint y: 464, distance: 7.0
click at [165, 466] on div "No" at bounding box center [170, 463] width 39 height 19
click at [147, 494] on div "High" at bounding box center [144, 494] width 61 height 11
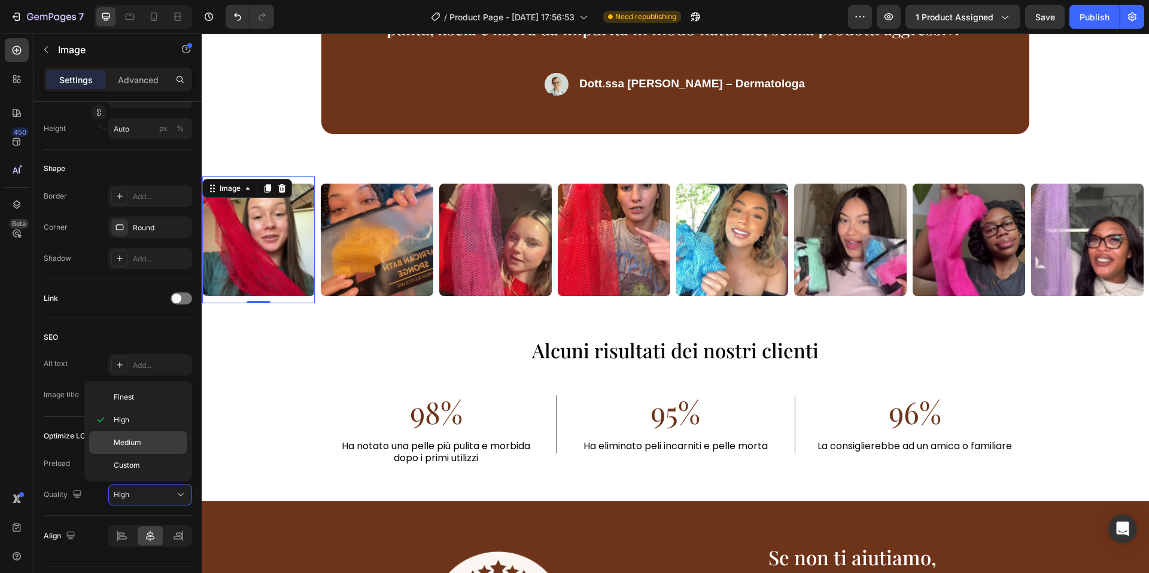
click at [140, 443] on span "Medium" at bounding box center [128, 442] width 28 height 11
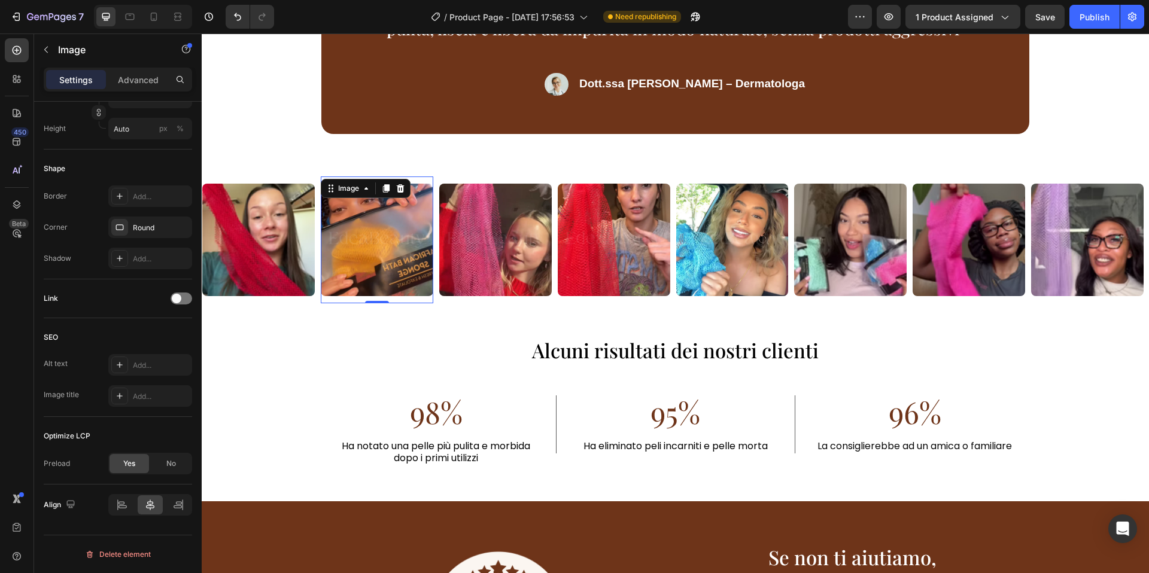
click at [348, 278] on img at bounding box center [377, 240] width 112 height 112
click at [162, 463] on div "No" at bounding box center [170, 463] width 39 height 19
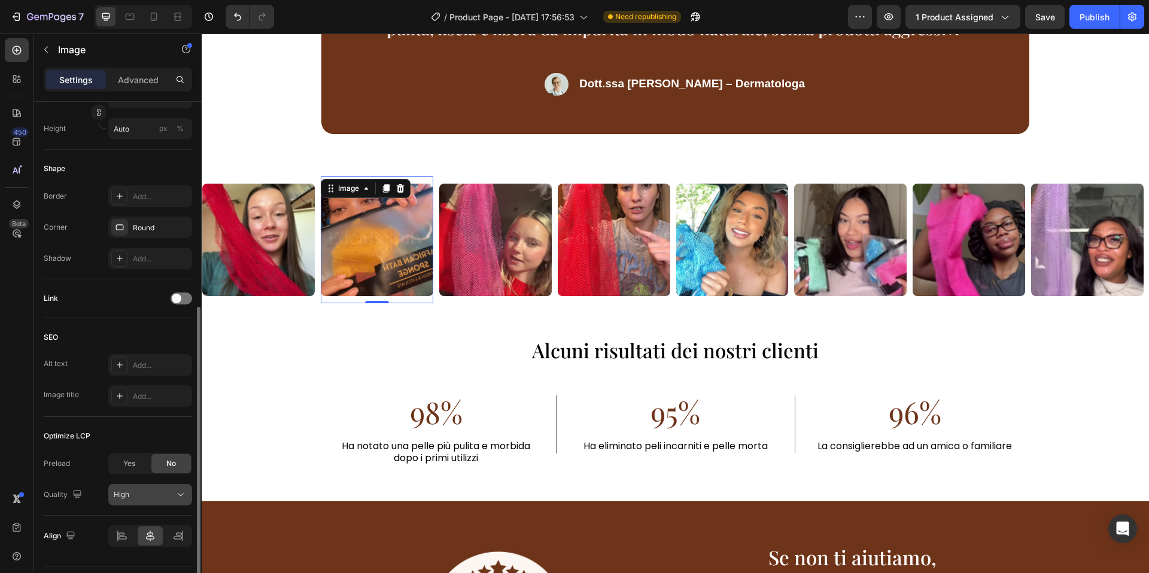
click at [156, 489] on div "High" at bounding box center [144, 494] width 61 height 11
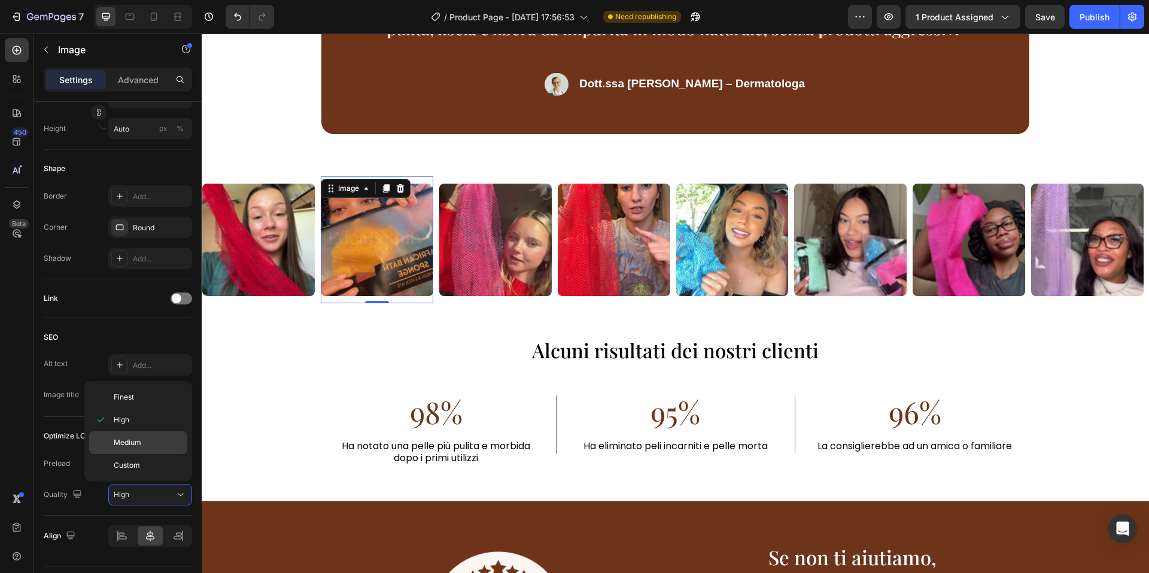
click at [148, 441] on p "Medium" at bounding box center [148, 442] width 68 height 11
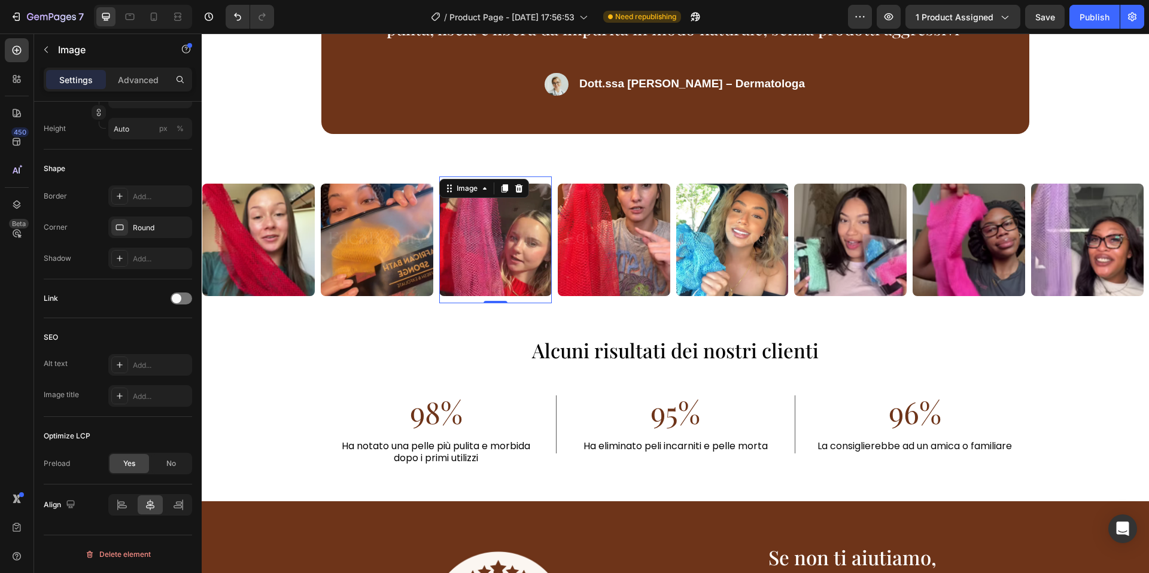
click at [466, 273] on img at bounding box center [495, 240] width 112 height 112
click at [166, 459] on span "No" at bounding box center [171, 463] width 10 height 11
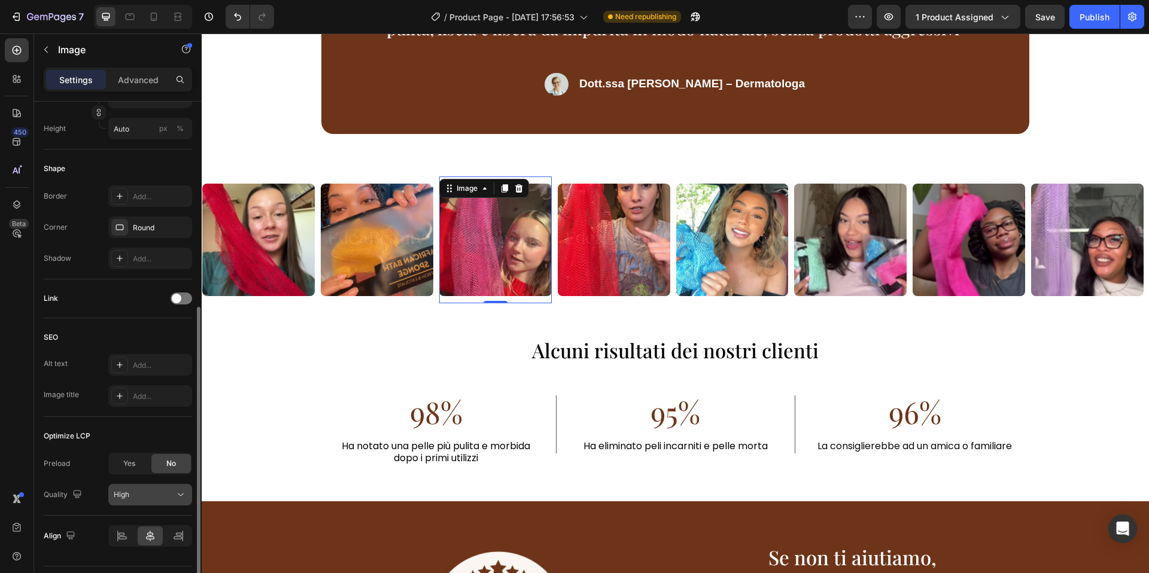
click at [158, 489] on div "High" at bounding box center [144, 494] width 61 height 11
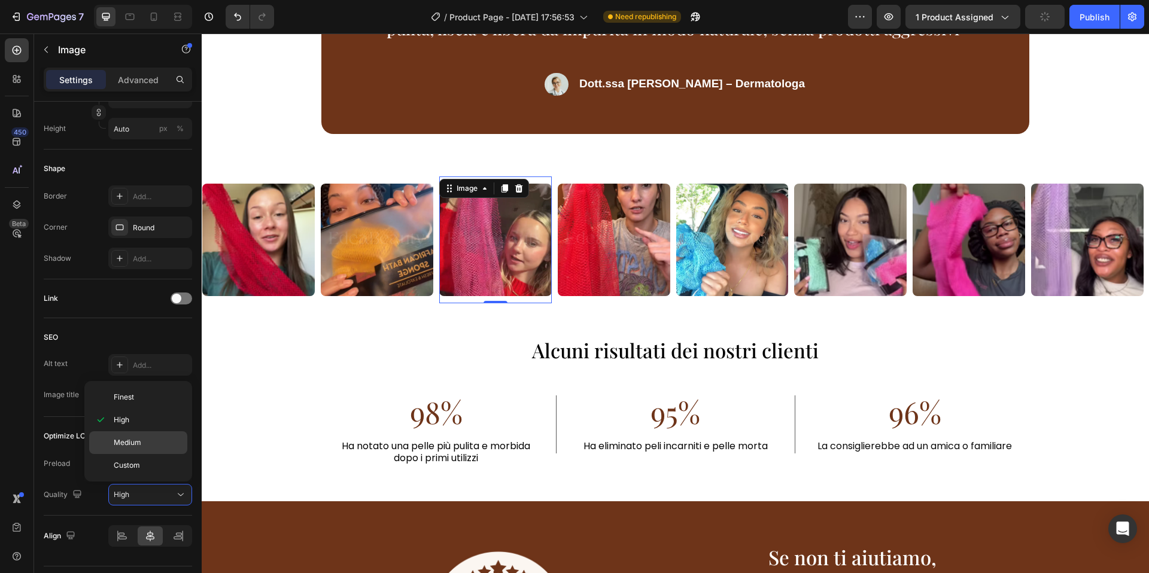
click at [148, 441] on p "Medium" at bounding box center [148, 442] width 68 height 11
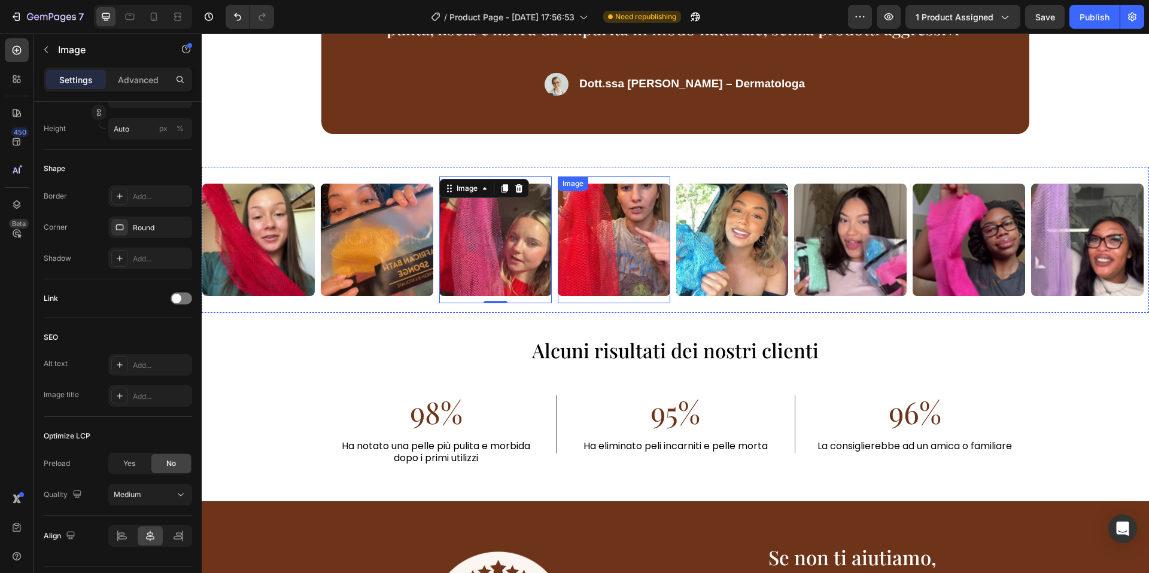
click at [647, 261] on img at bounding box center [614, 240] width 112 height 112
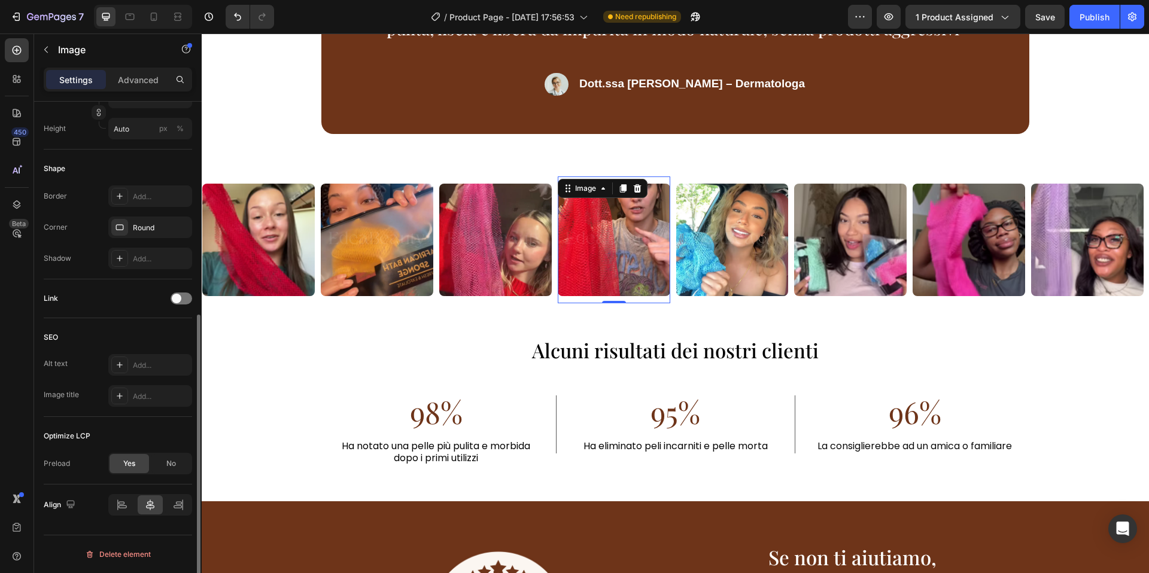
drag, startPoint x: 166, startPoint y: 464, endPoint x: 153, endPoint y: 483, distance: 23.6
click at [166, 464] on span "No" at bounding box center [171, 463] width 10 height 11
click at [151, 489] on div "High" at bounding box center [150, 495] width 73 height 12
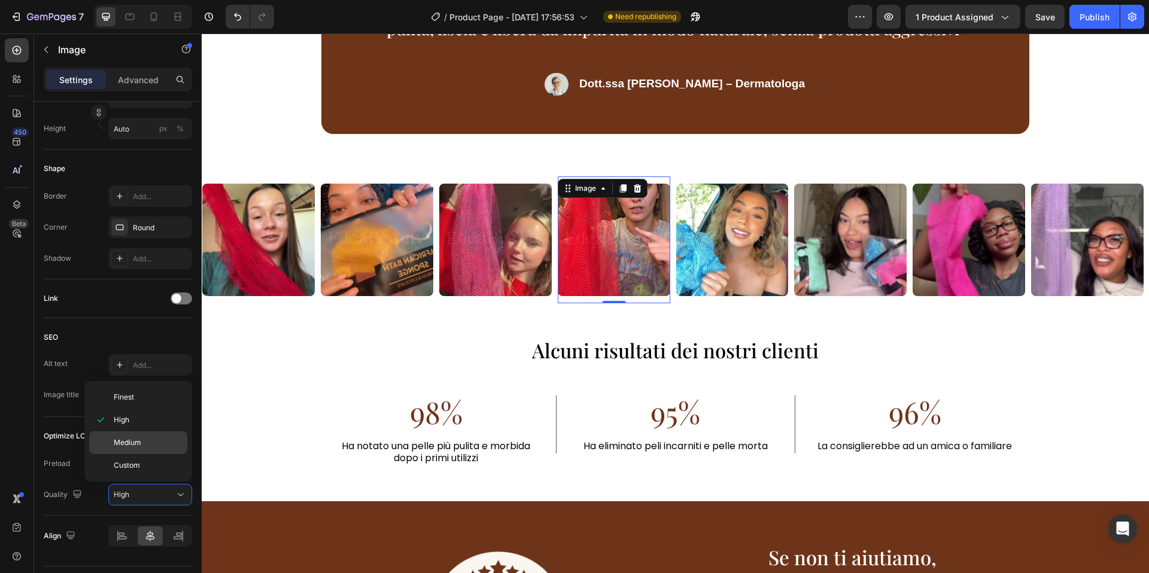
click at [151, 443] on p "Medium" at bounding box center [148, 442] width 68 height 11
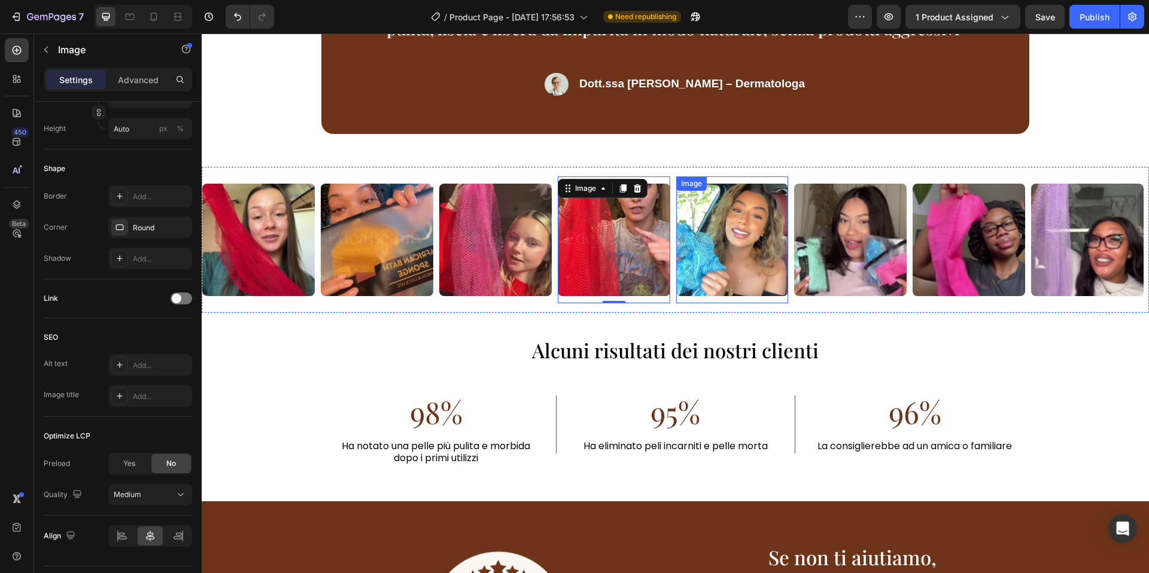
click at [728, 226] on img at bounding box center [732, 240] width 112 height 112
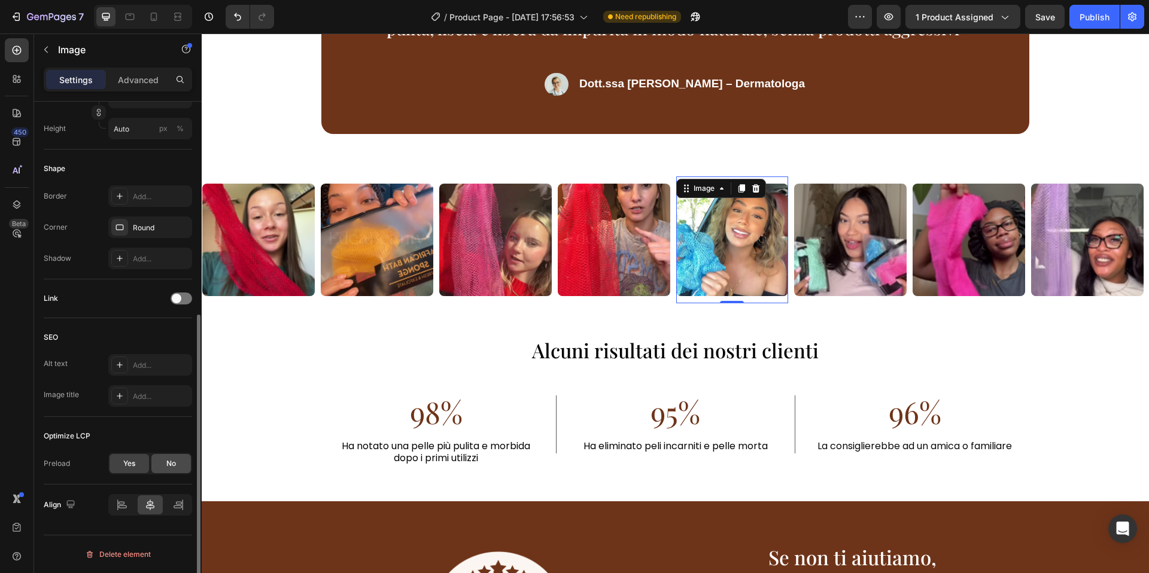
drag, startPoint x: 166, startPoint y: 463, endPoint x: 163, endPoint y: 471, distance: 9.5
click at [166, 463] on span "No" at bounding box center [171, 463] width 10 height 11
click at [165, 491] on div "High" at bounding box center [144, 494] width 61 height 11
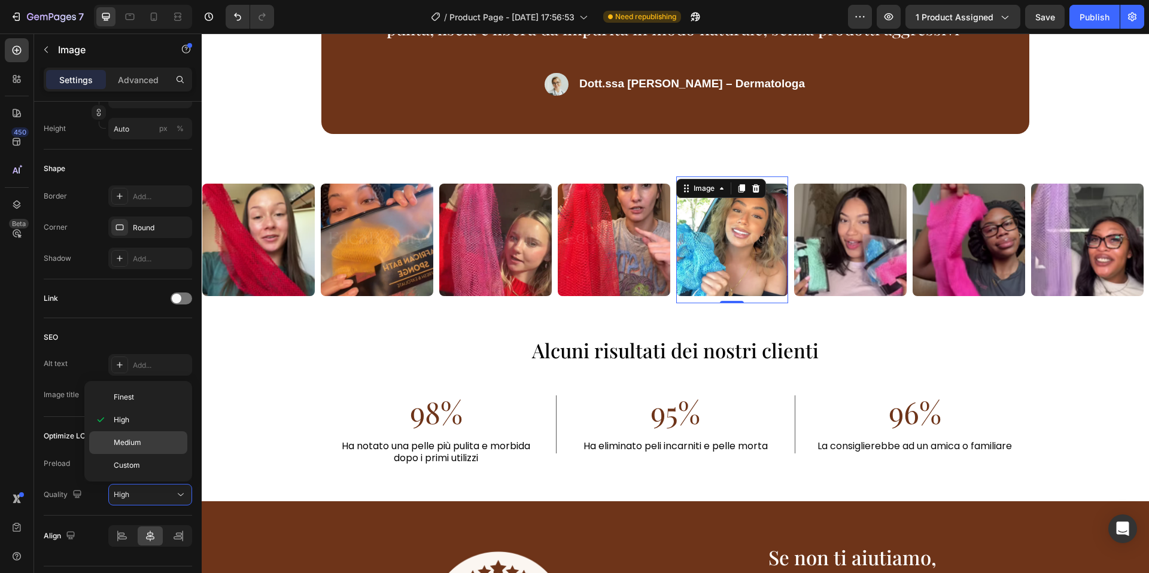
click at [173, 445] on p "Medium" at bounding box center [148, 442] width 68 height 11
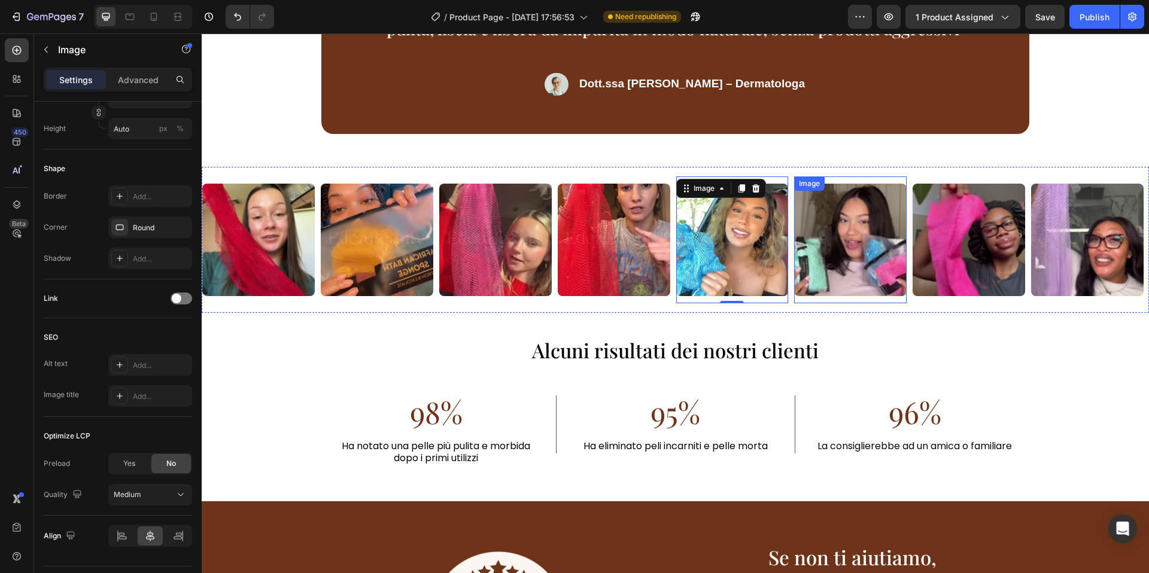
click at [869, 244] on img at bounding box center [850, 240] width 112 height 112
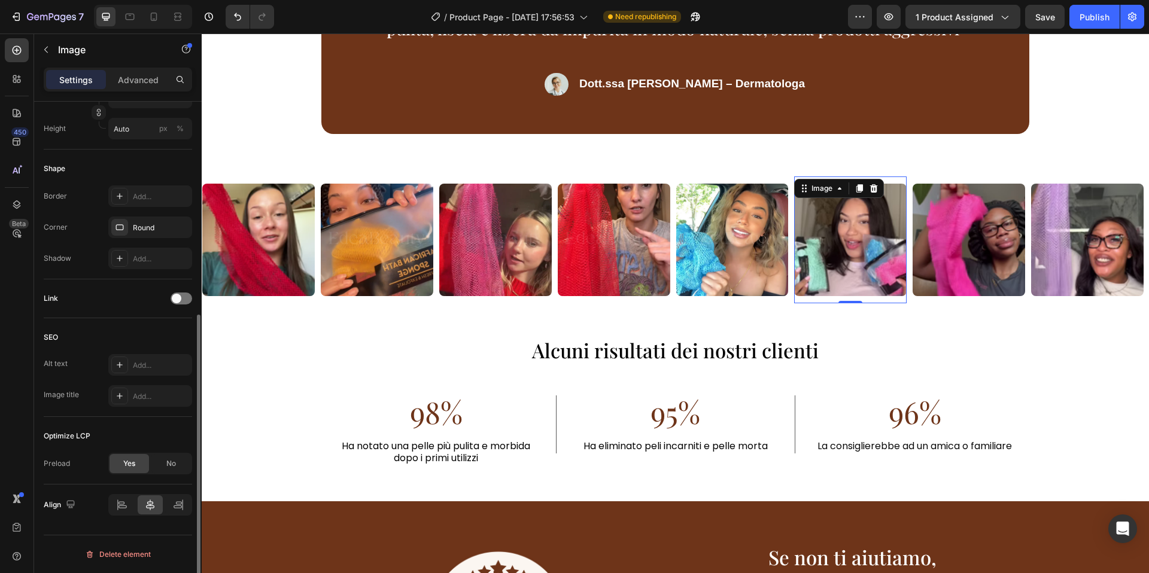
drag, startPoint x: 180, startPoint y: 466, endPoint x: 166, endPoint y: 482, distance: 20.8
click at [179, 466] on div "No" at bounding box center [170, 463] width 39 height 19
click at [159, 497] on div "High" at bounding box center [144, 494] width 61 height 11
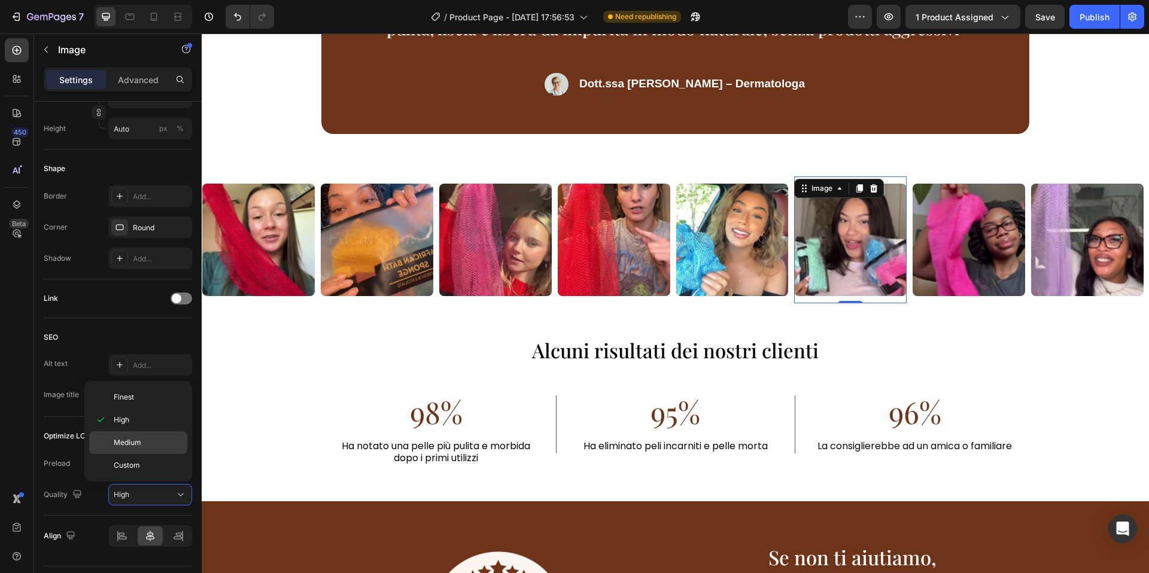
click at [126, 454] on div "Medium" at bounding box center [138, 465] width 98 height 23
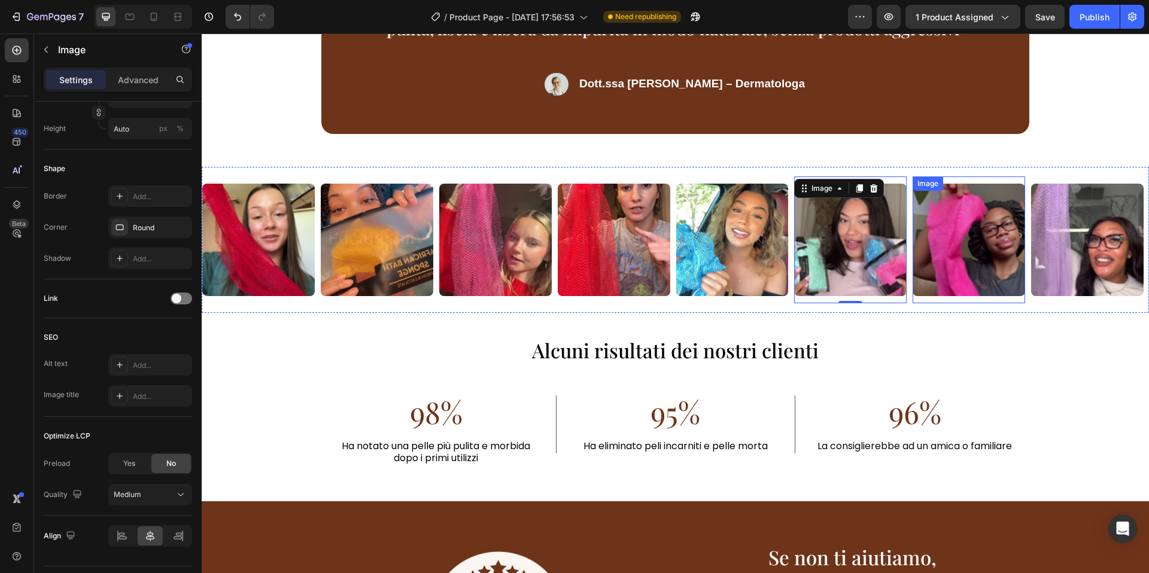
click at [960, 264] on img at bounding box center [968, 240] width 112 height 112
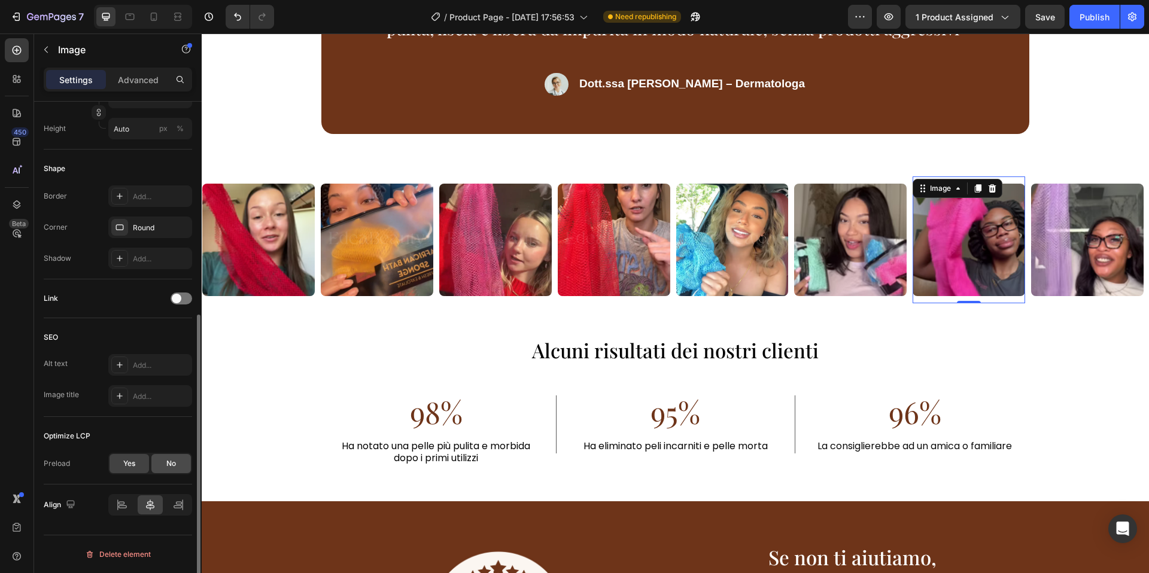
click at [181, 463] on div "No" at bounding box center [170, 463] width 39 height 19
click at [146, 493] on div "High" at bounding box center [144, 494] width 61 height 11
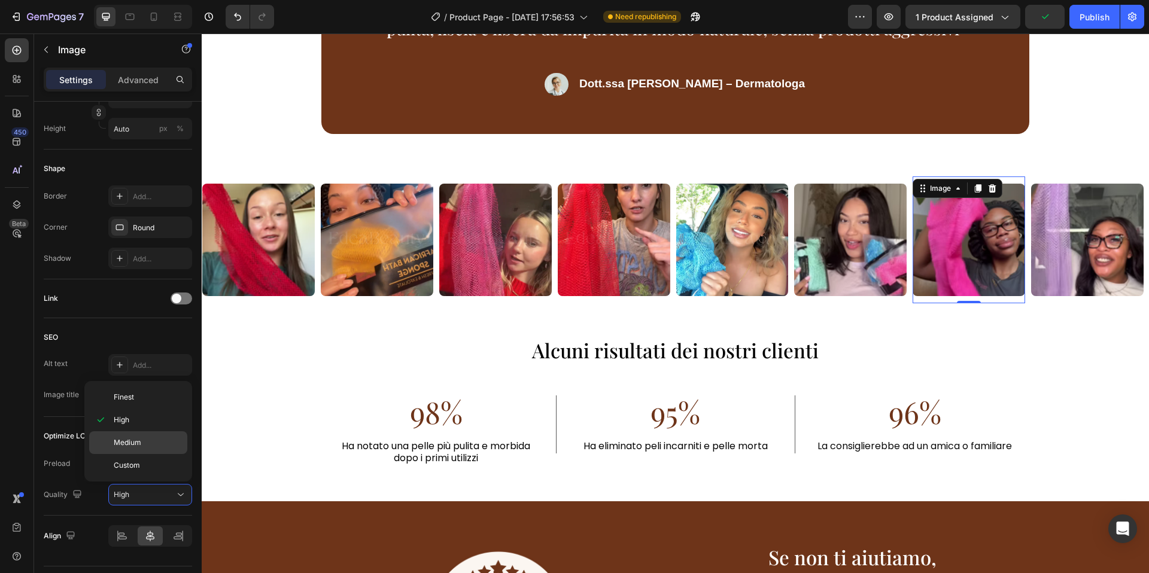
click at [132, 442] on span "Medium" at bounding box center [128, 442] width 28 height 11
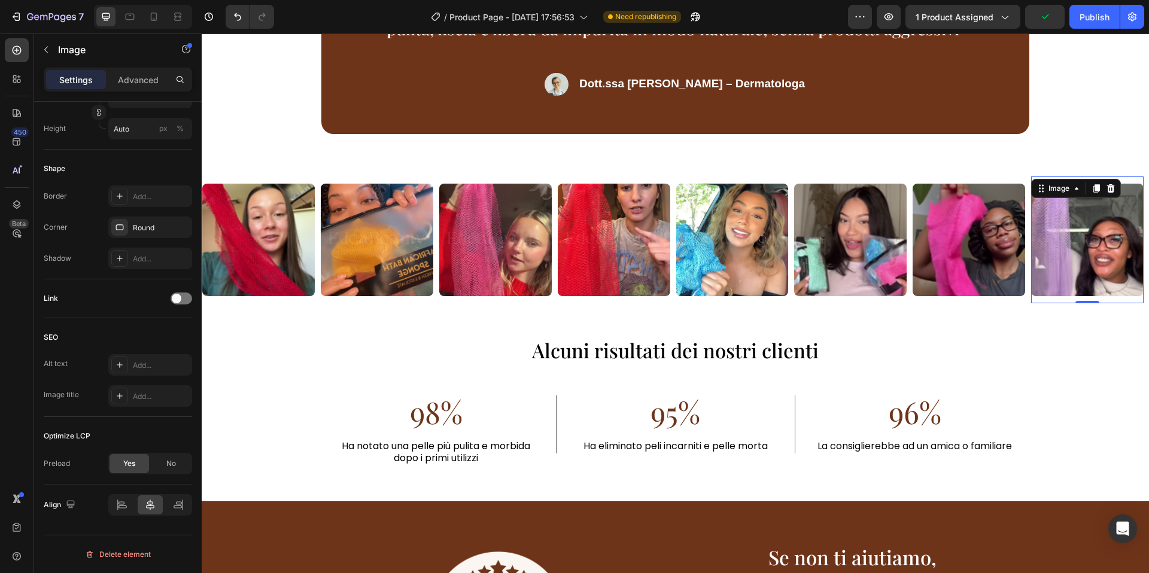
click at [1043, 274] on img at bounding box center [1087, 240] width 112 height 112
click at [160, 463] on div "No" at bounding box center [170, 463] width 39 height 19
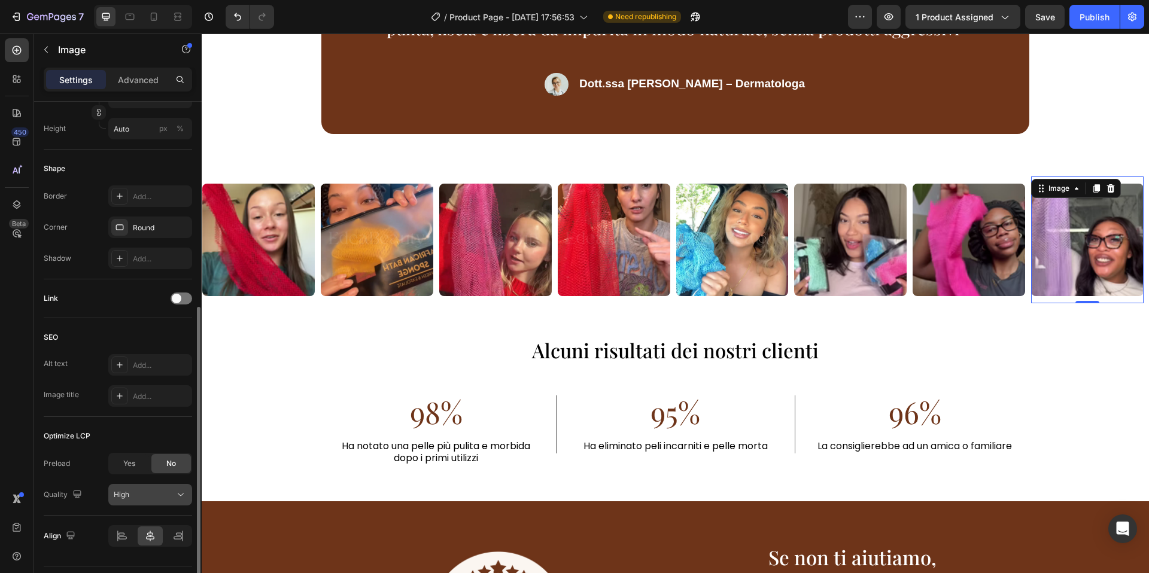
click at [141, 495] on div "High" at bounding box center [144, 494] width 61 height 11
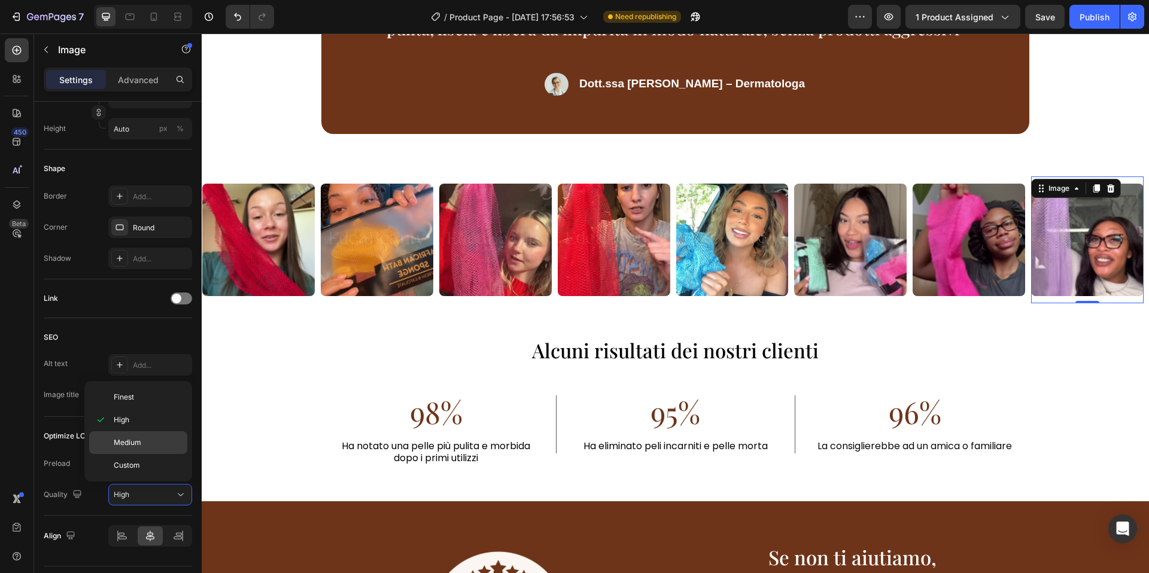
click at [128, 454] on div "Medium" at bounding box center [138, 465] width 98 height 23
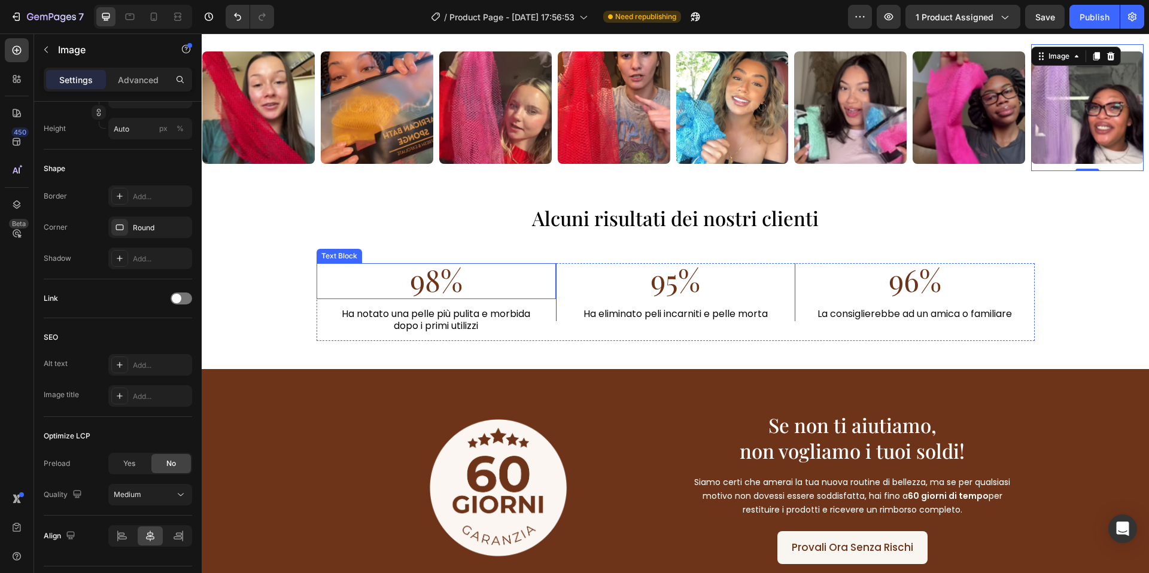
scroll to position [2728, 0]
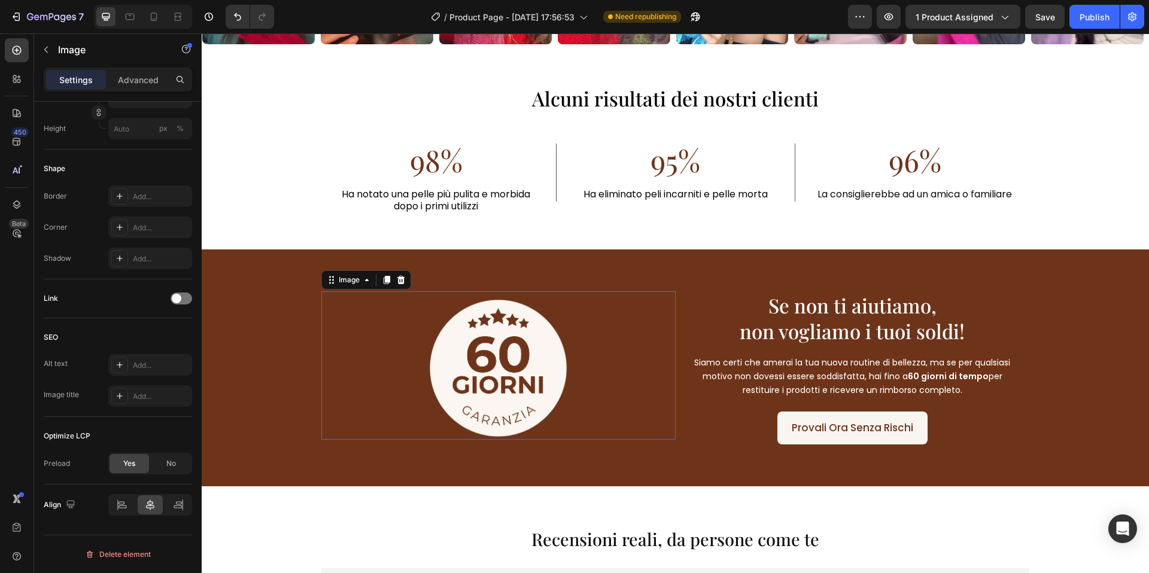
click at [513, 357] on img at bounding box center [498, 368] width 142 height 142
click at [197, 455] on div at bounding box center [197, 461] width 7 height 293
click at [165, 464] on div "No" at bounding box center [170, 463] width 39 height 19
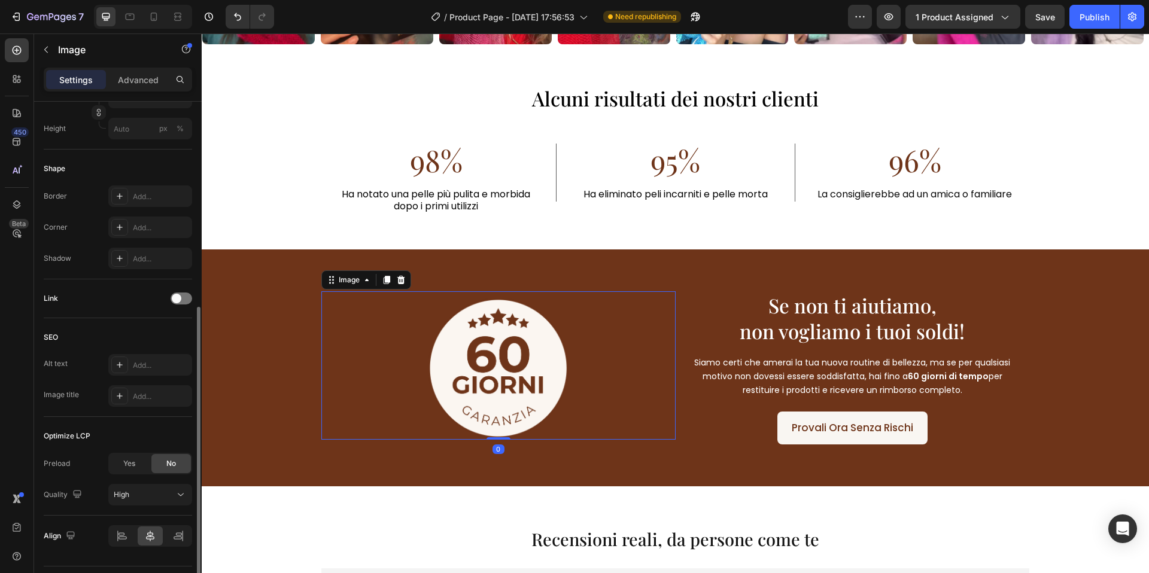
drag, startPoint x: 163, startPoint y: 480, endPoint x: 154, endPoint y: 509, distance: 30.3
click at [163, 492] on div "High" at bounding box center [144, 494] width 61 height 11
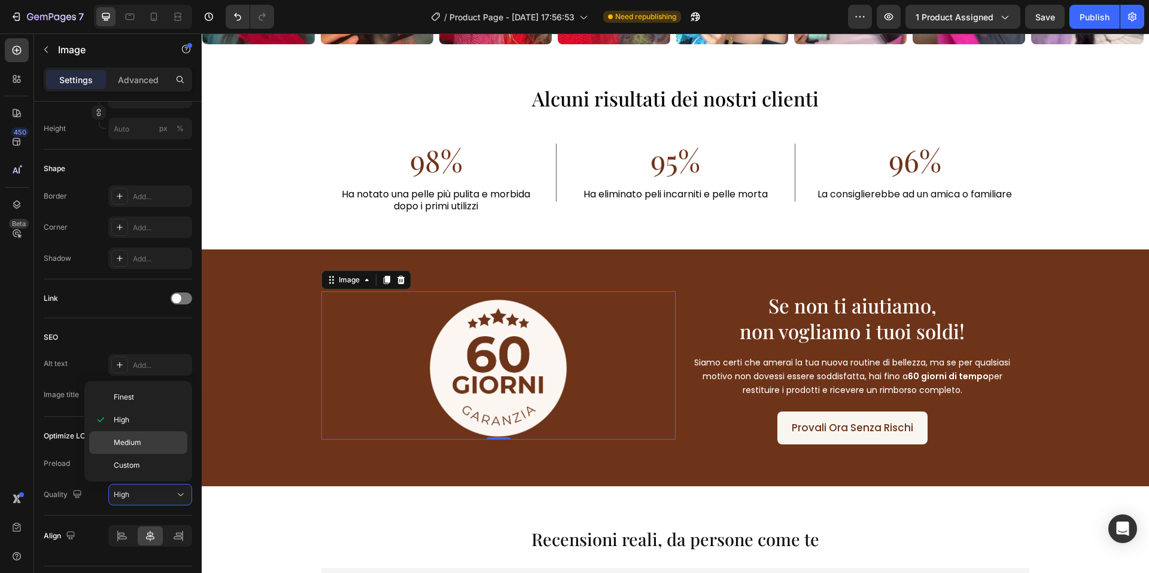
click at [141, 454] on div "Medium" at bounding box center [138, 465] width 98 height 23
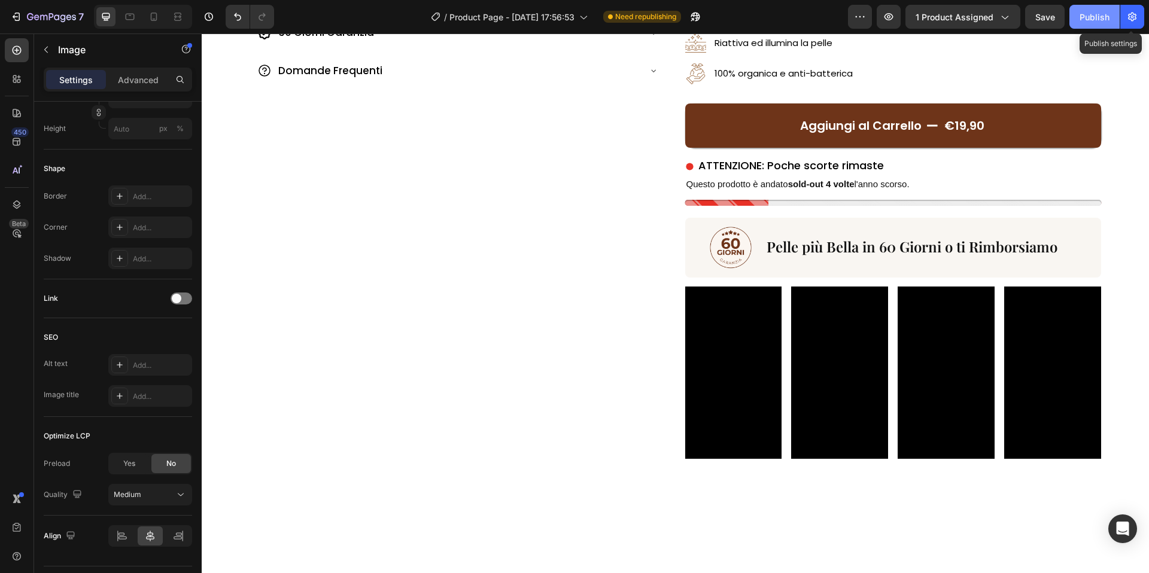
scroll to position [0, 0]
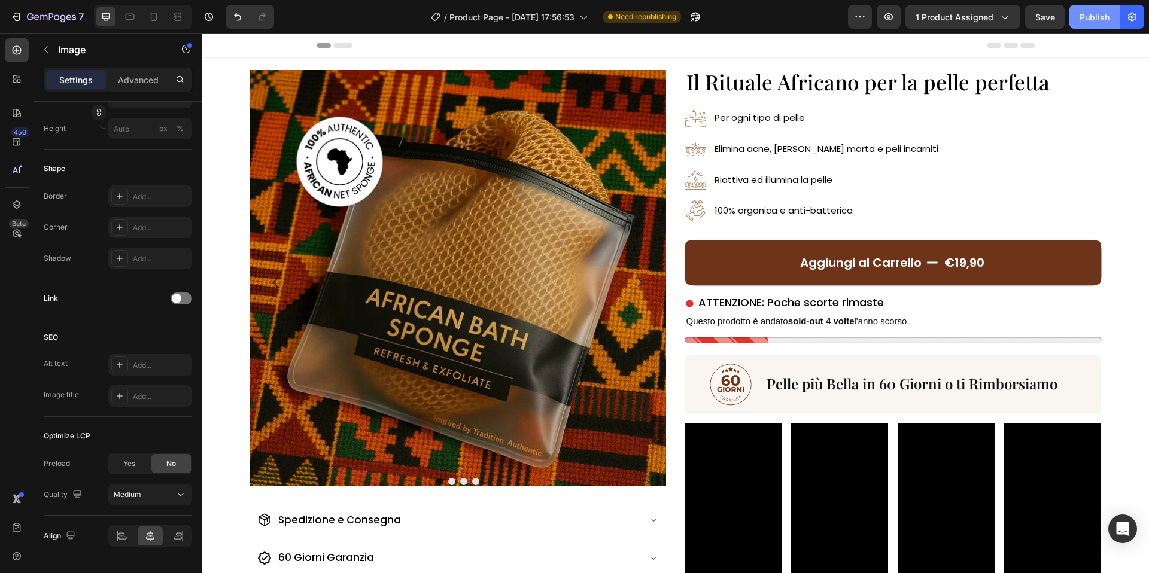
click at [1085, 17] on div "Publish" at bounding box center [1094, 17] width 30 height 13
click at [148, 16] on icon at bounding box center [154, 17] width 12 height 12
type input "35"
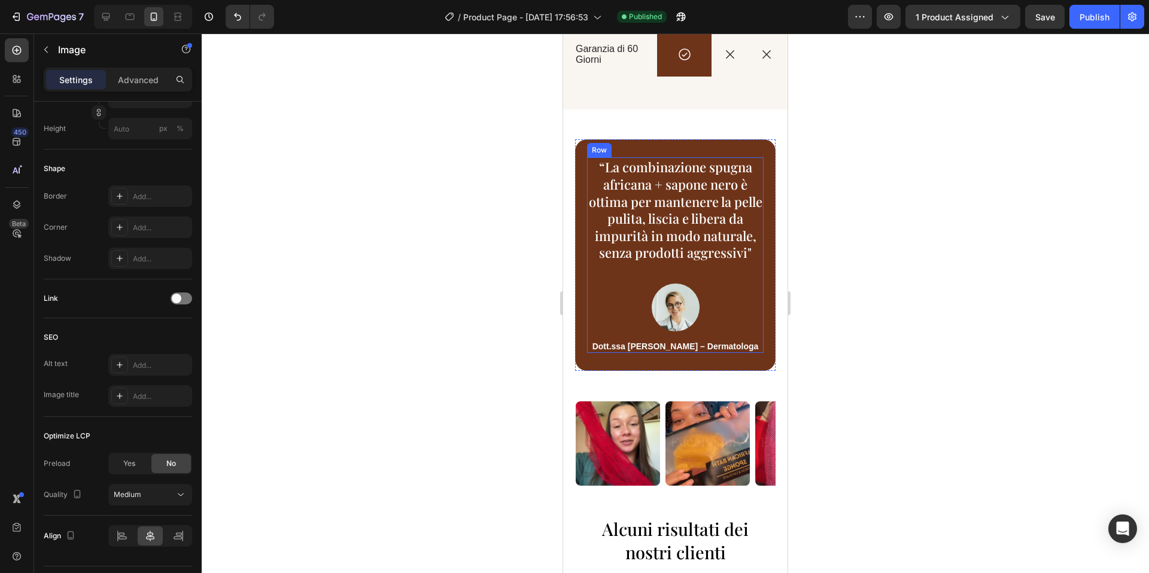
scroll to position [2809, 0]
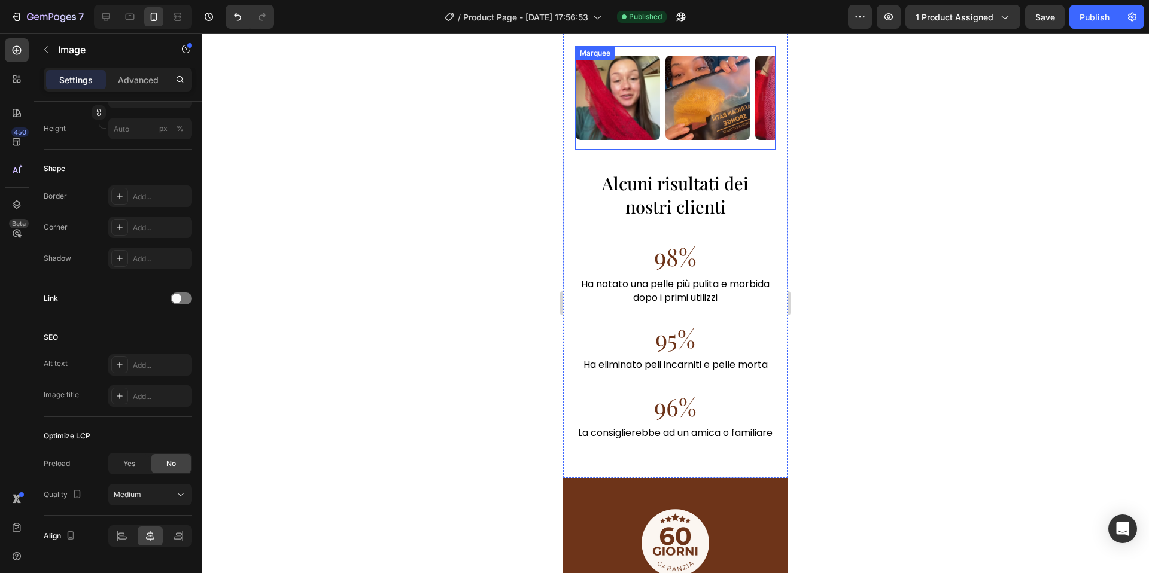
click at [752, 138] on div "Image" at bounding box center [710, 98] width 90 height 84
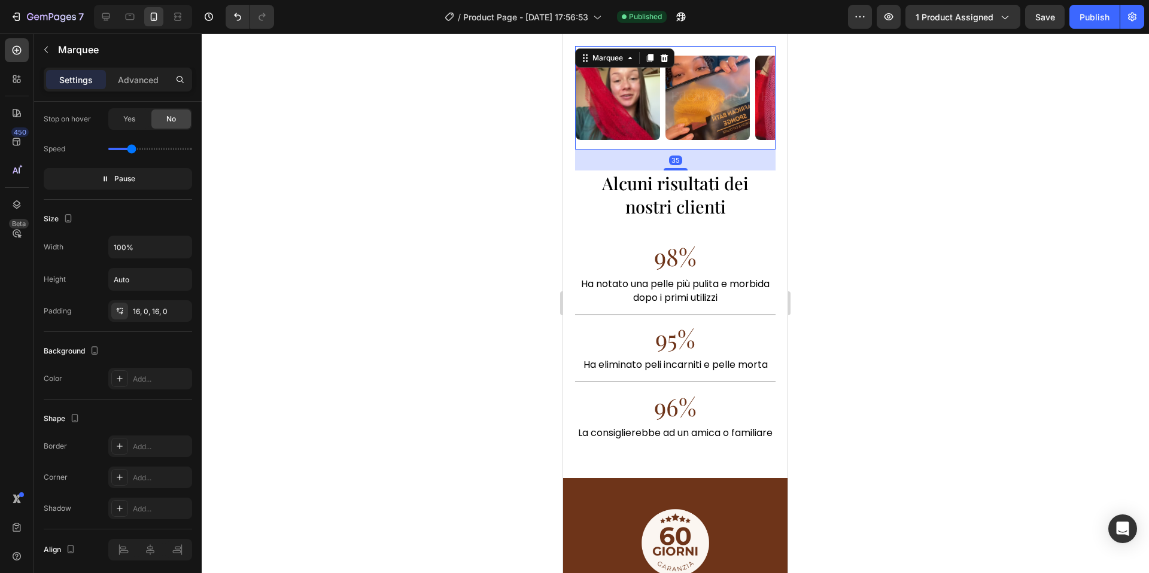
scroll to position [0, 0]
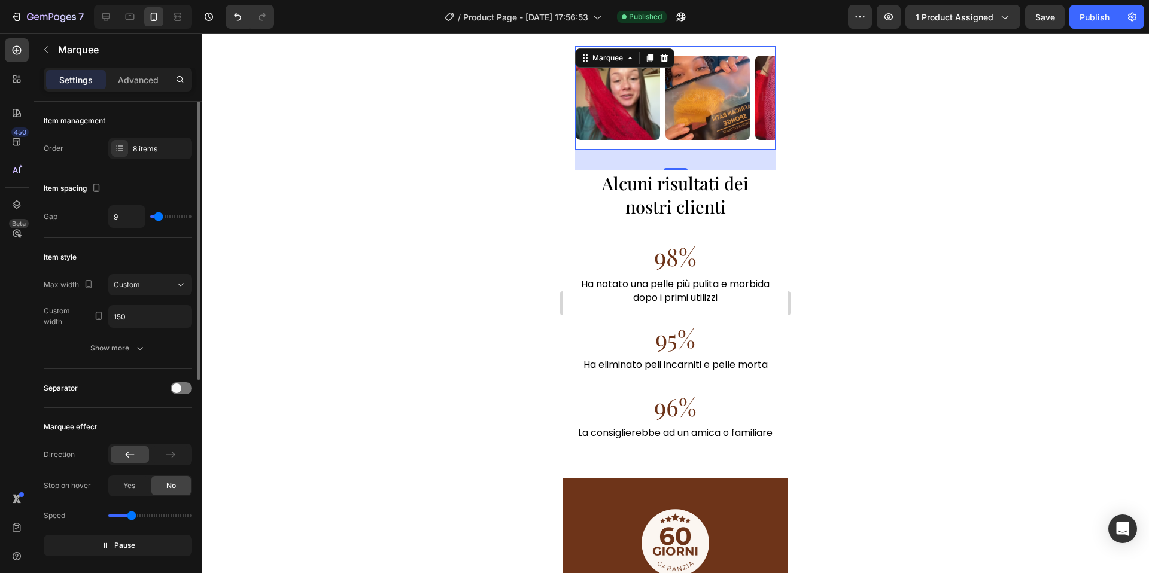
type input "10"
type input "9"
click at [159, 216] on input "range" at bounding box center [171, 216] width 42 height 2
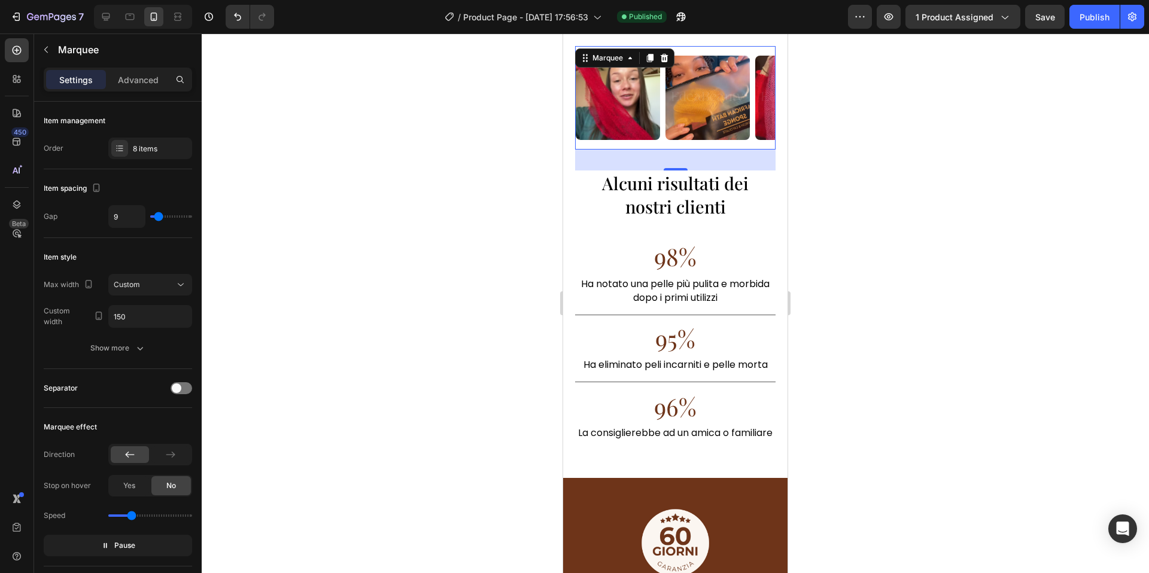
click at [324, 239] on div at bounding box center [675, 304] width 947 height 540
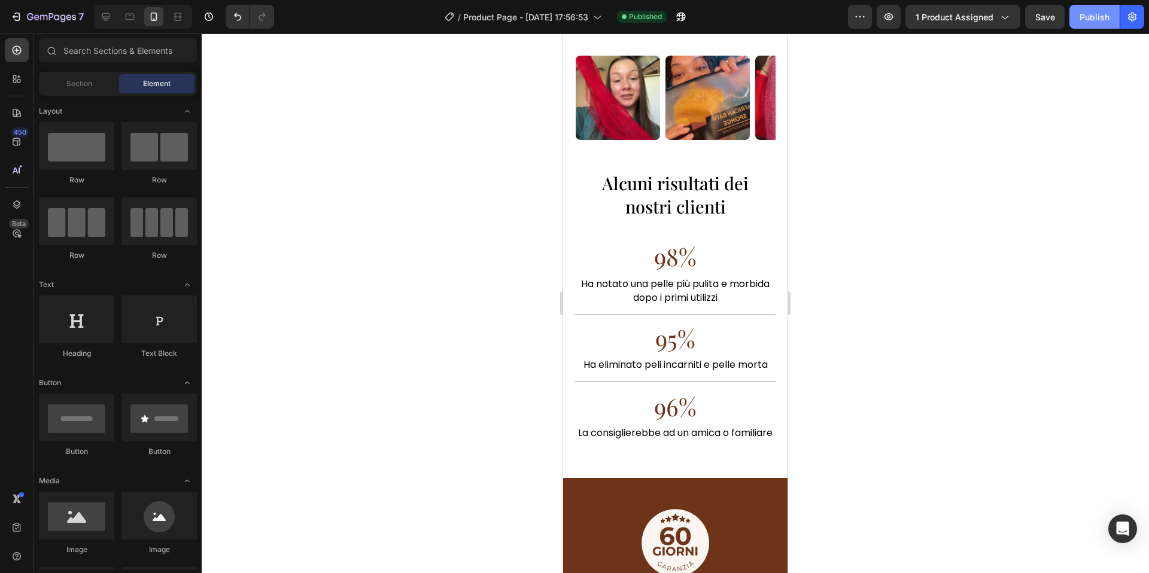
click at [1109, 14] on div "Publish" at bounding box center [1094, 17] width 30 height 13
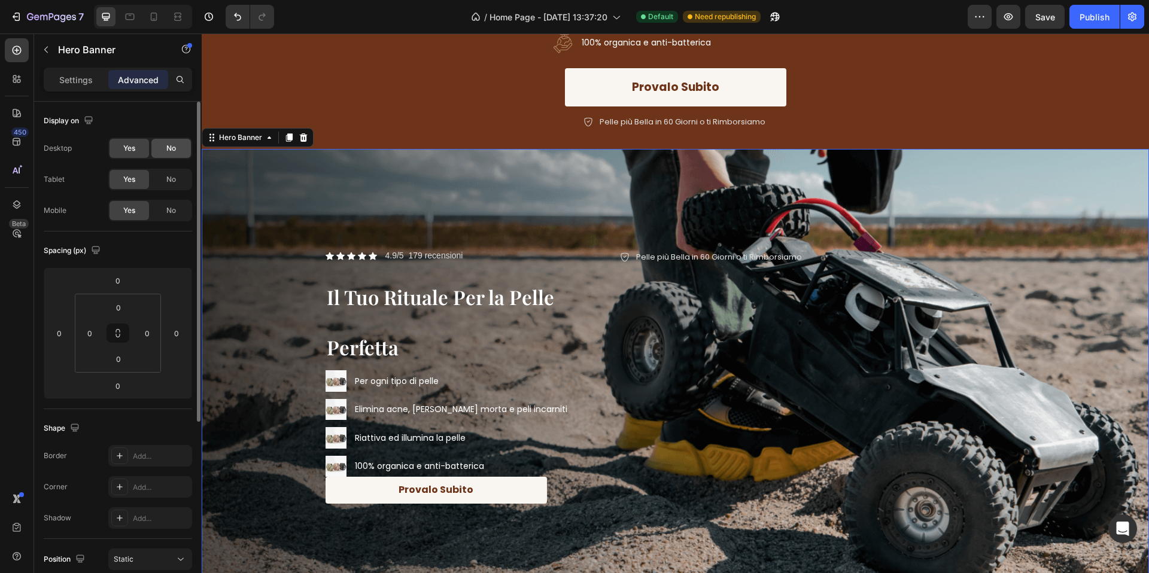
click at [172, 154] on div "No" at bounding box center [170, 148] width 39 height 19
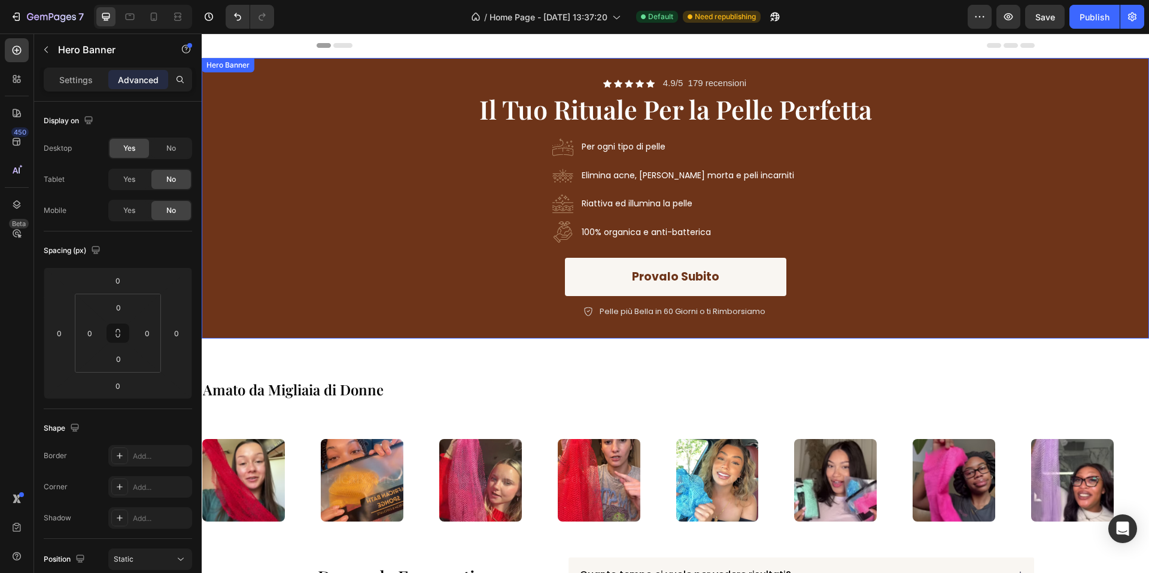
click at [238, 261] on div "Background Image" at bounding box center [675, 198] width 947 height 281
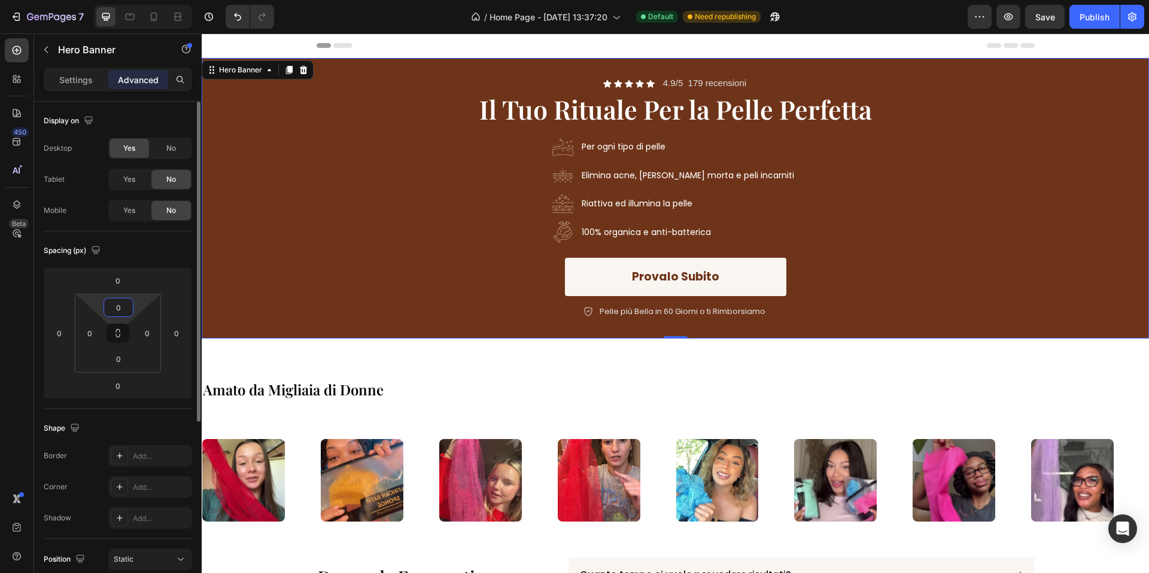
click at [123, 312] on input "0" at bounding box center [119, 308] width 24 height 18
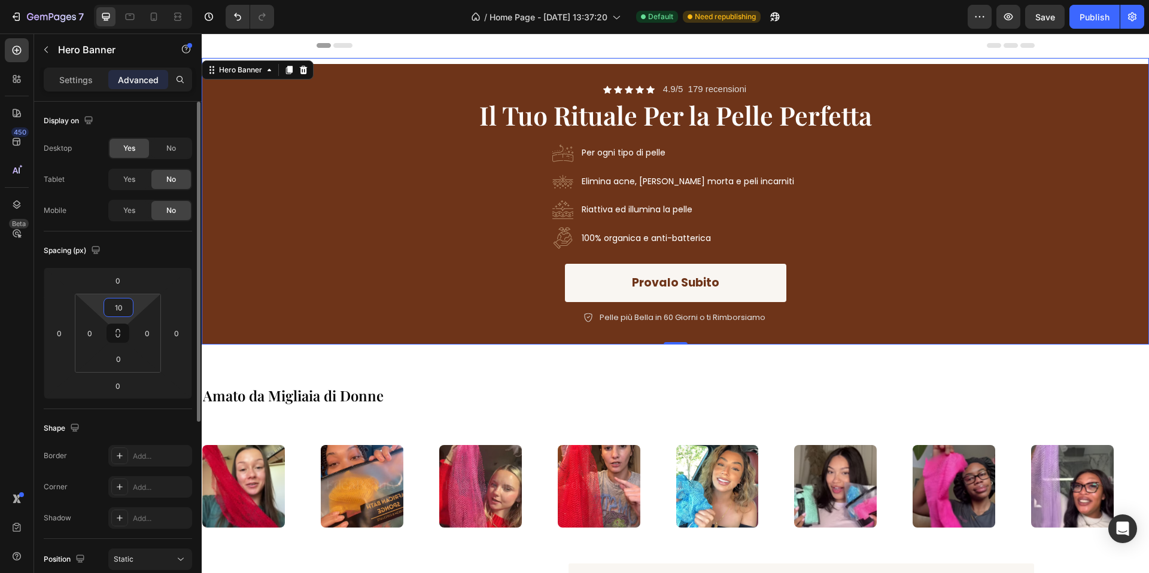
type input "1"
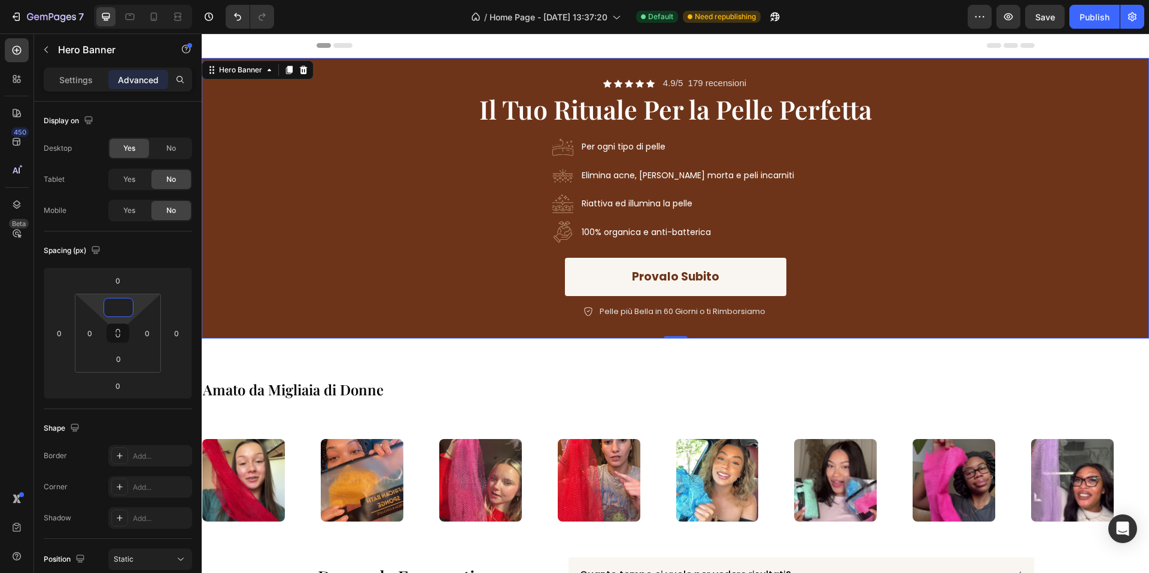
click at [387, 161] on div "Image Per ogni tipo di pelle Text Block Image Elimina acne, pelle morta e peli …" at bounding box center [675, 189] width 700 height 107
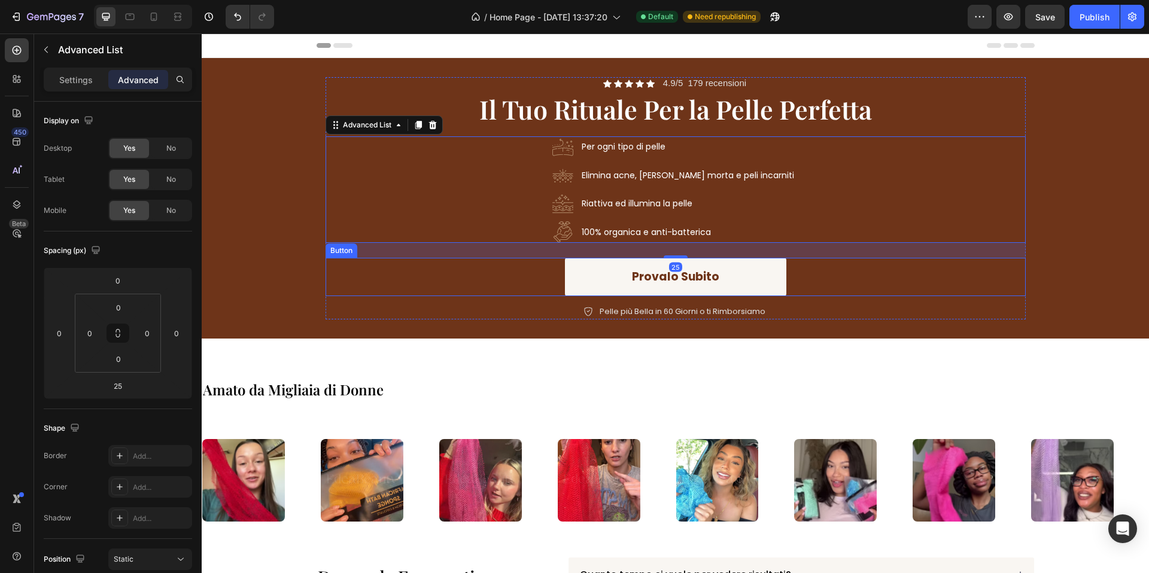
click at [350, 266] on div "Provalo Subito Button" at bounding box center [675, 277] width 700 height 39
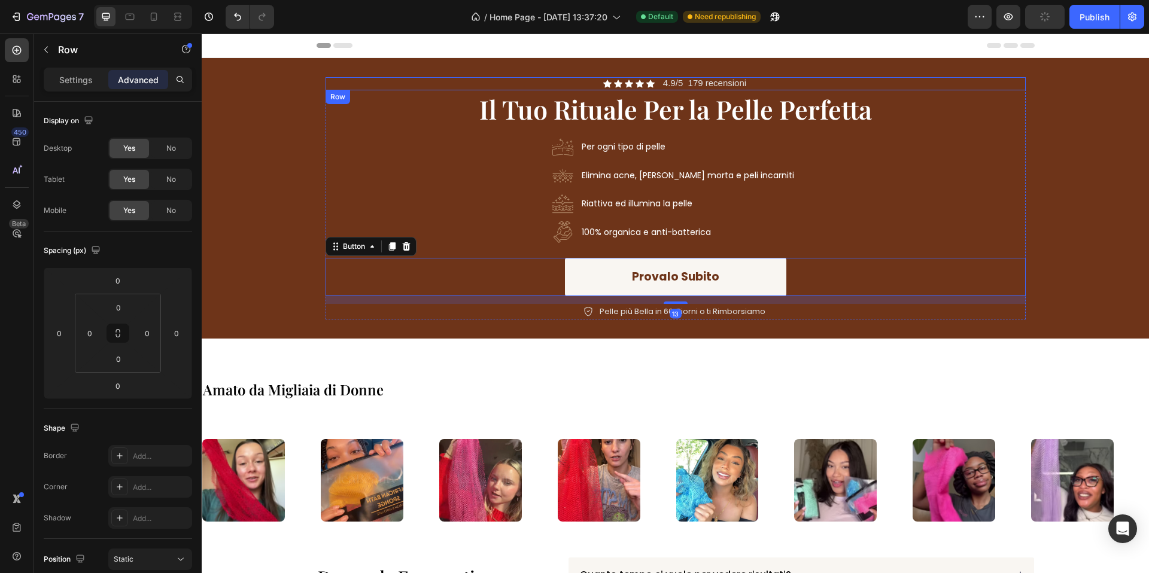
click at [346, 82] on div "Icon Icon Icon Icon Icon Icon List 4.9/5 179 recensioni Text Block Row" at bounding box center [675, 83] width 700 height 13
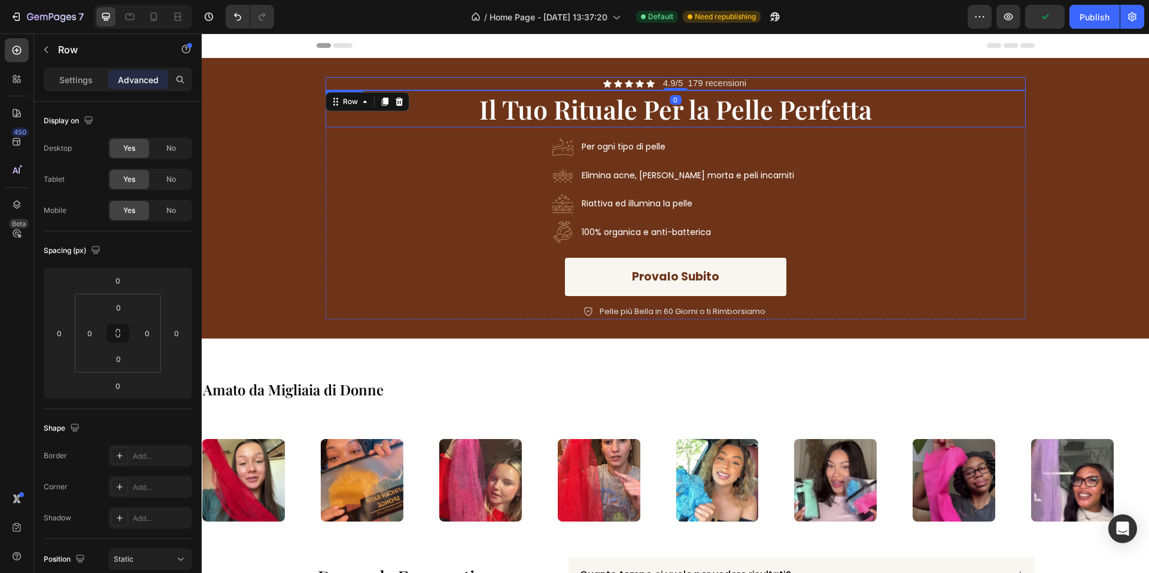
click at [421, 93] on div "⁠⁠⁠⁠⁠⁠⁠ Il Tuo Rituale Per la Pelle Perfetta Heading" at bounding box center [675, 108] width 700 height 37
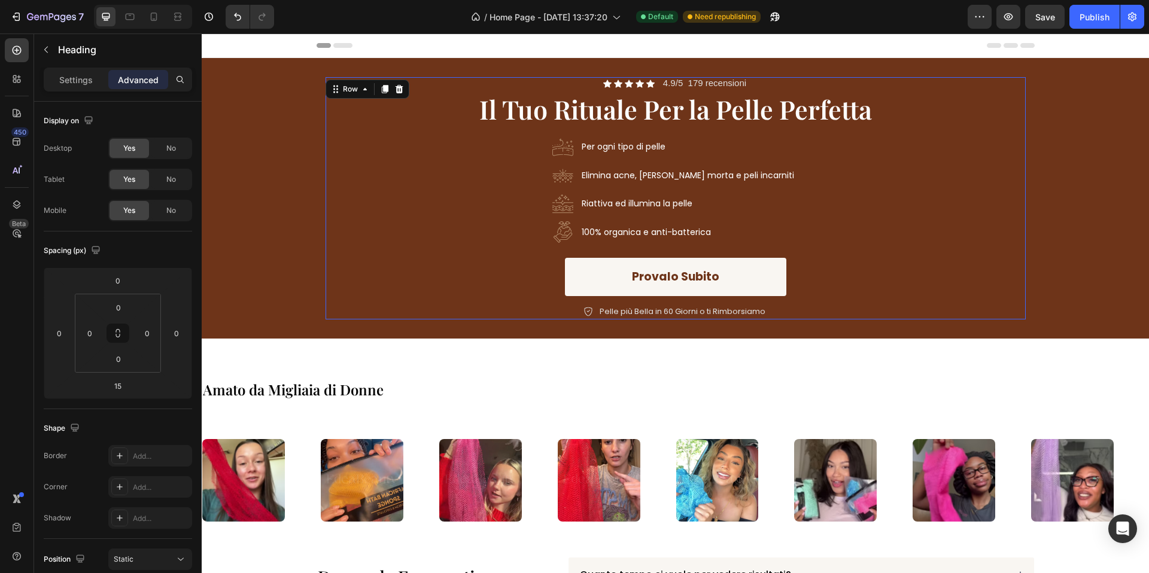
click at [1018, 300] on div "Provalo Subito Button" at bounding box center [675, 281] width 700 height 47
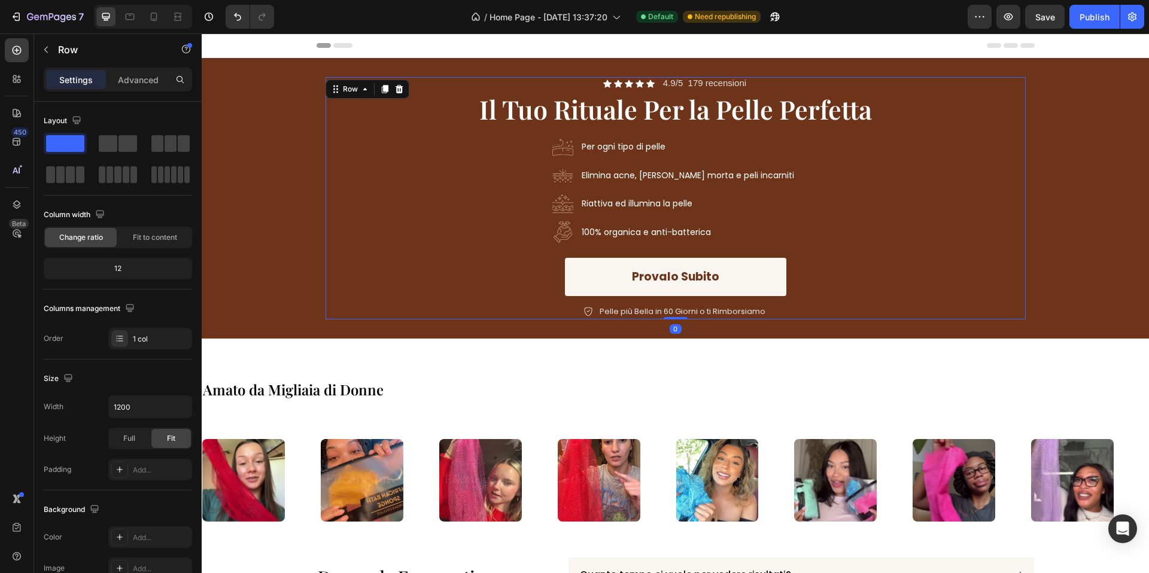
click at [136, 92] on div "Settings Advanced" at bounding box center [118, 85] width 168 height 34
click at [136, 89] on div "Settings Advanced" at bounding box center [118, 80] width 148 height 24
click at [138, 82] on p "Advanced" at bounding box center [138, 80] width 41 height 13
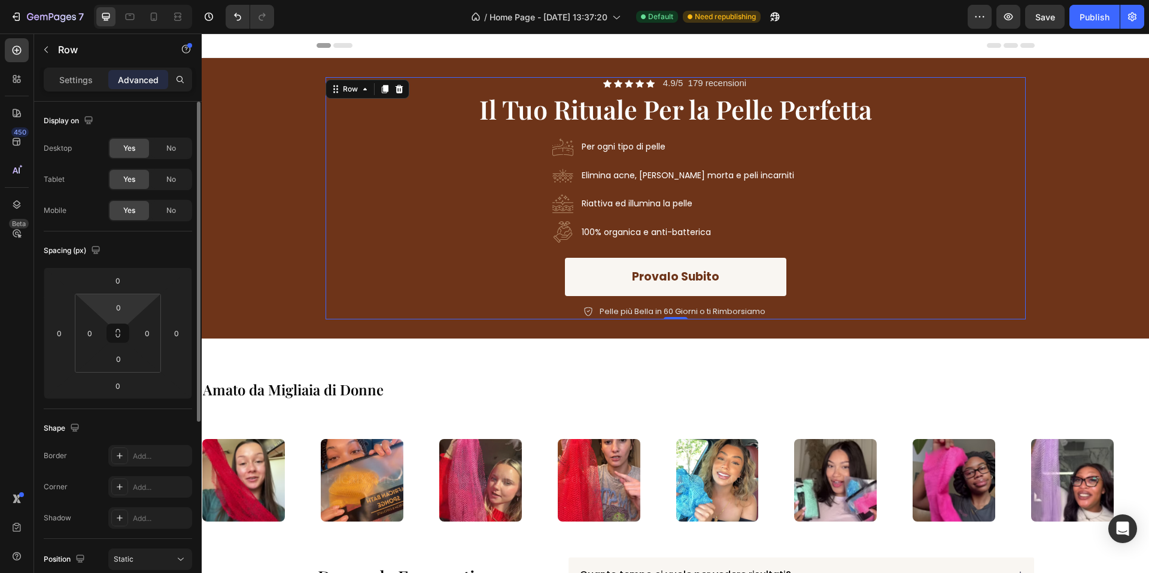
click at [125, 0] on html "7 Version history / Home Page - [DATE] 13:37:20 Default Need republishing Previ…" at bounding box center [574, 0] width 1149 height 0
click at [124, 313] on input "0" at bounding box center [119, 308] width 24 height 18
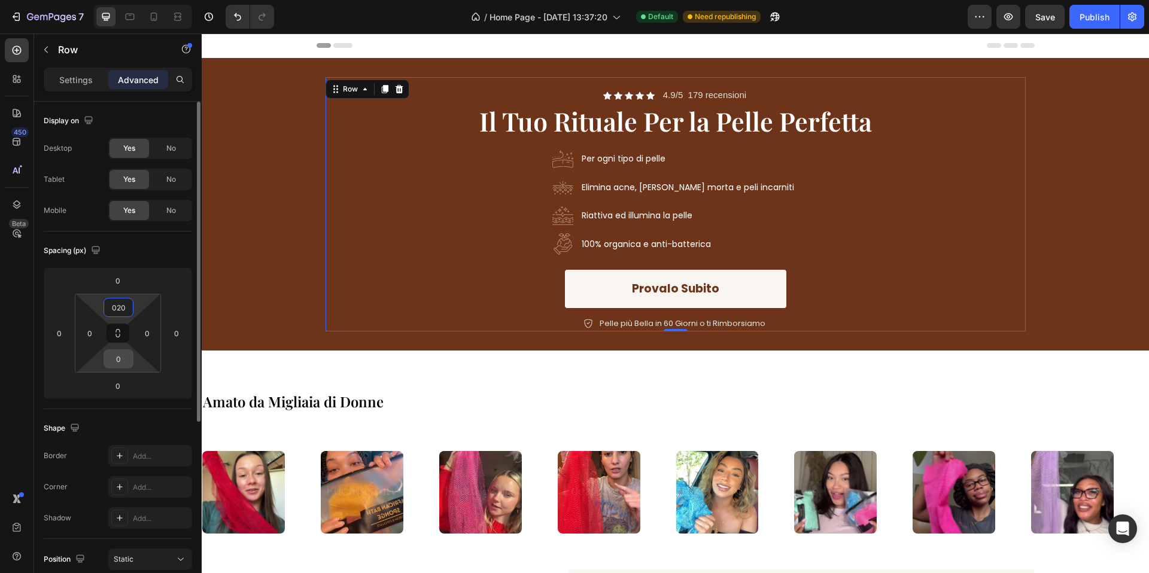
type input "20"
click at [128, 356] on input "0" at bounding box center [119, 359] width 24 height 18
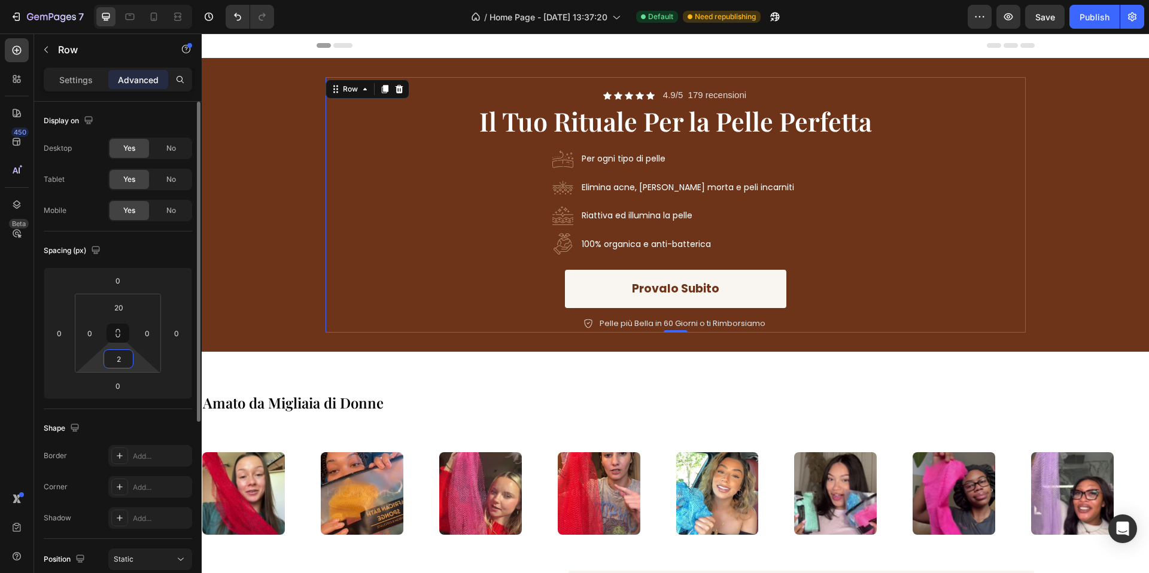
type input "20"
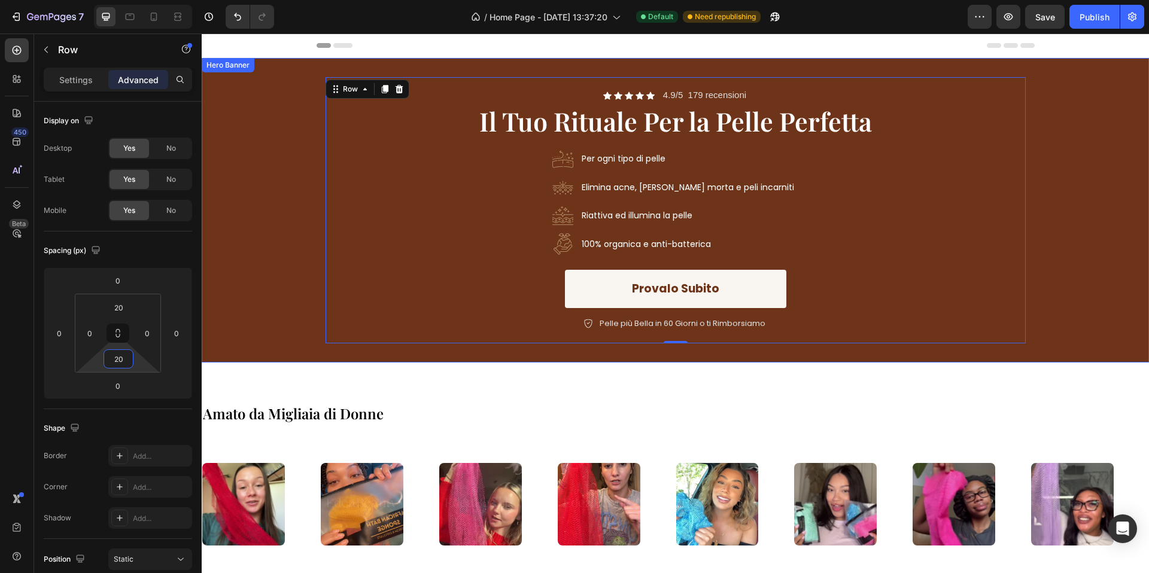
click at [1112, 179] on div "Background Image" at bounding box center [675, 210] width 947 height 305
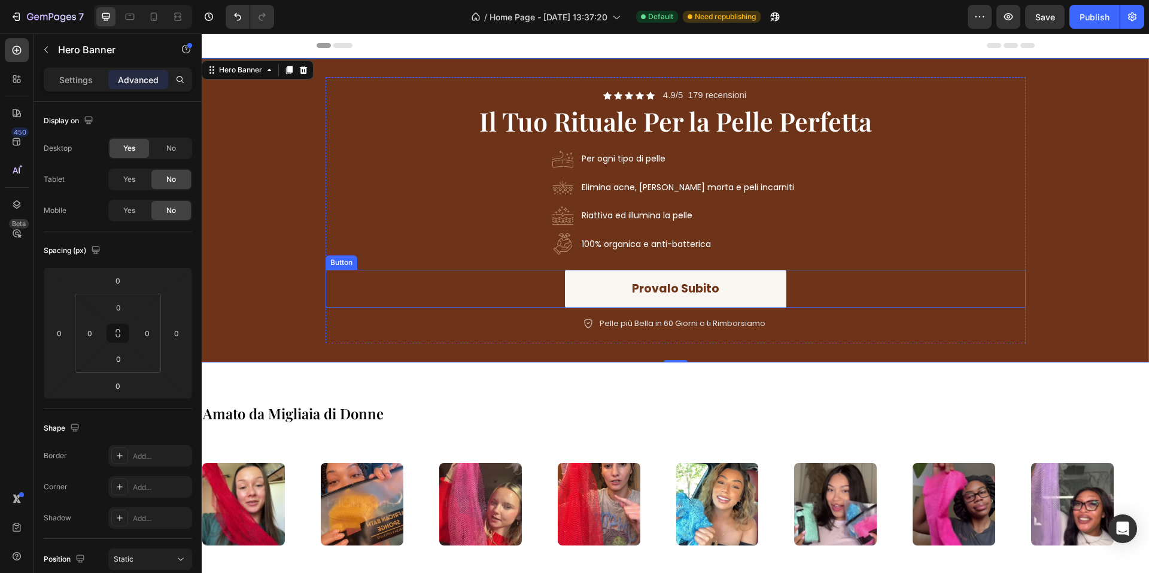
scroll to position [248, 0]
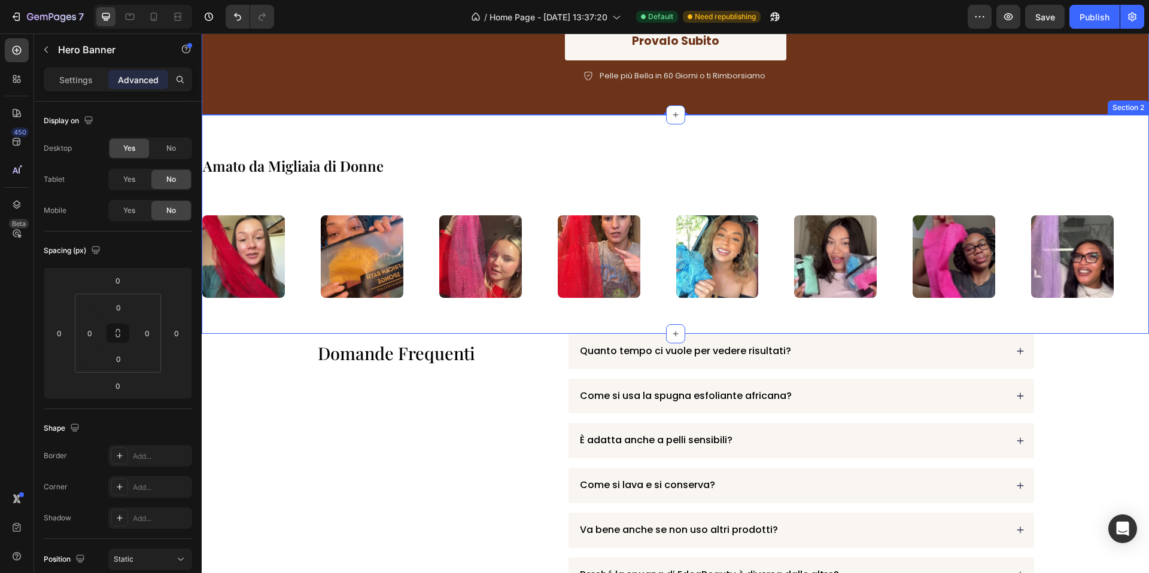
click at [405, 123] on div "Amato da Migliaia di Donne Heading Image Image Image Image Image Image Image Im…" at bounding box center [675, 224] width 947 height 219
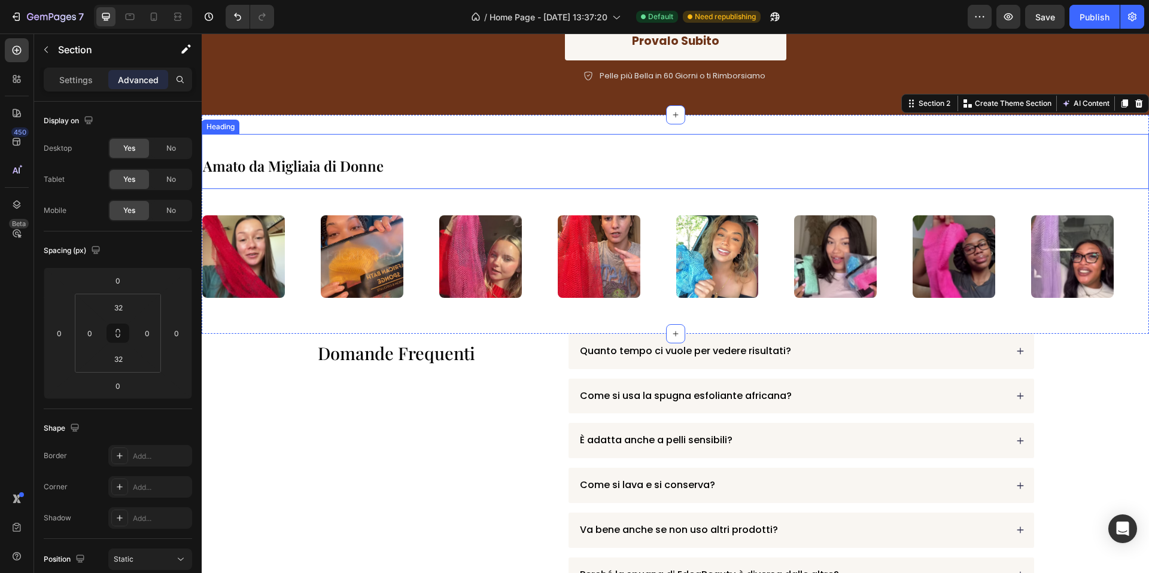
click at [320, 169] on span "Amato da Migliaia di Donne" at bounding box center [293, 165] width 181 height 19
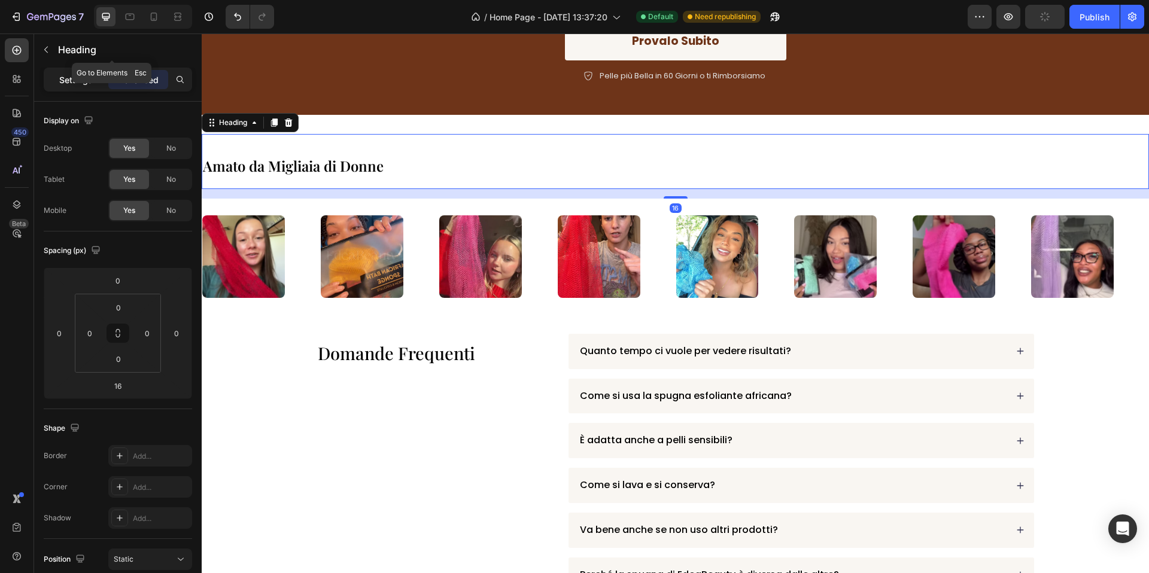
click at [78, 86] on div "Settings" at bounding box center [76, 79] width 60 height 19
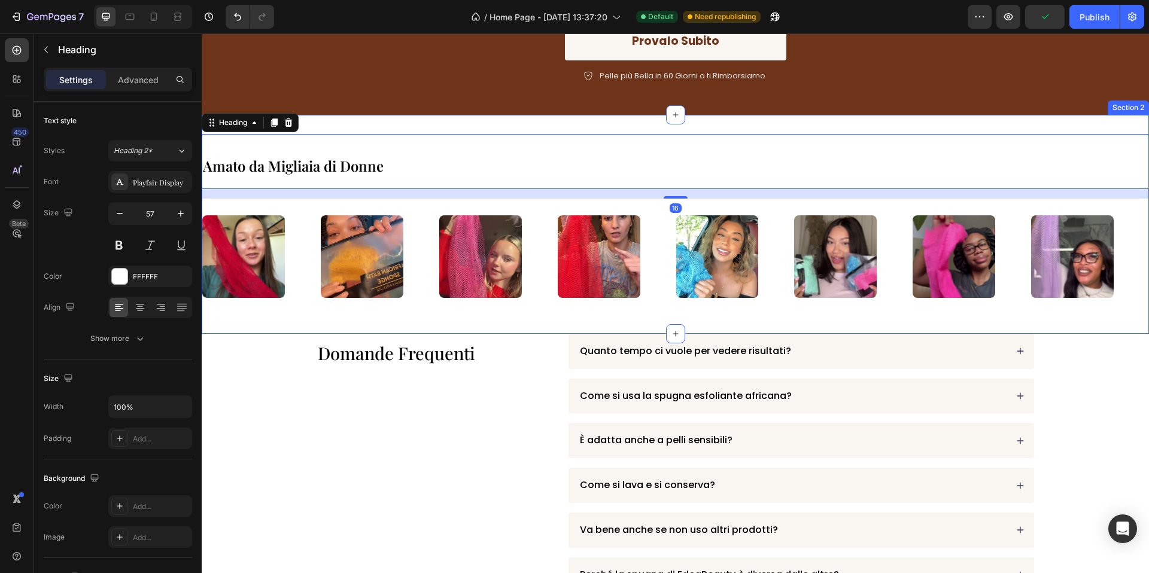
click at [334, 122] on div "Amato da Migliaia di Donne Heading 16 Image Image Image Image Image Image Image…" at bounding box center [675, 224] width 947 height 219
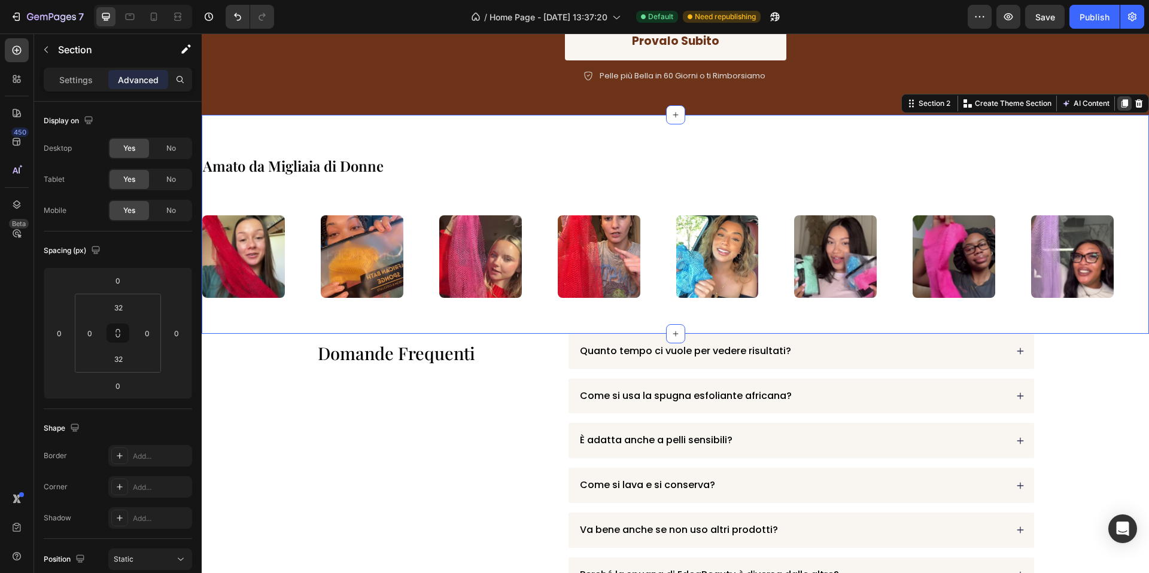
click at [1122, 99] on icon at bounding box center [1124, 103] width 7 height 8
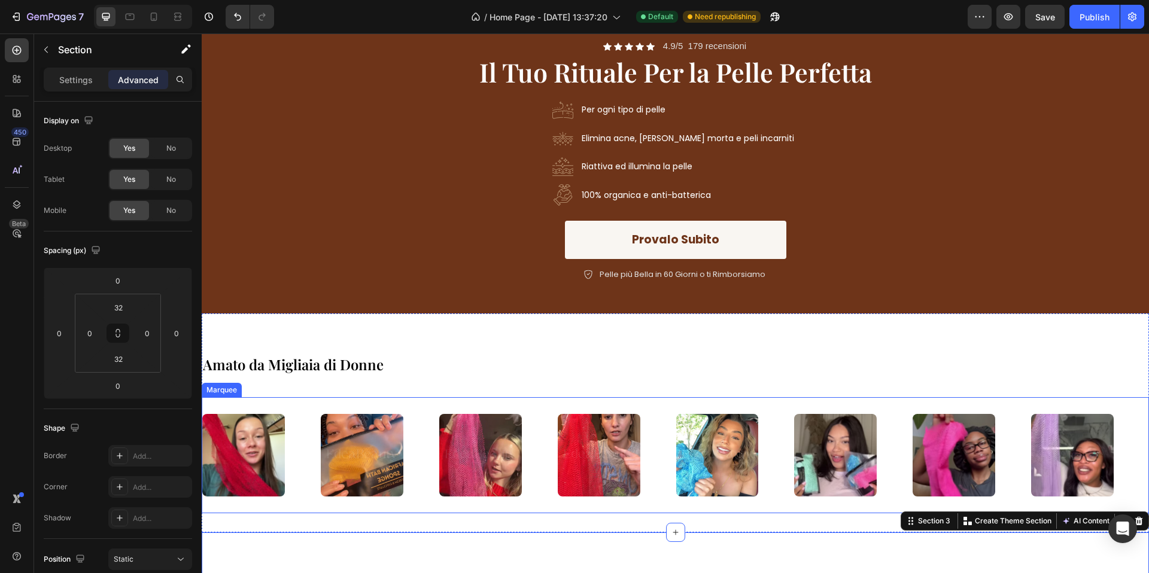
scroll to position [0, 0]
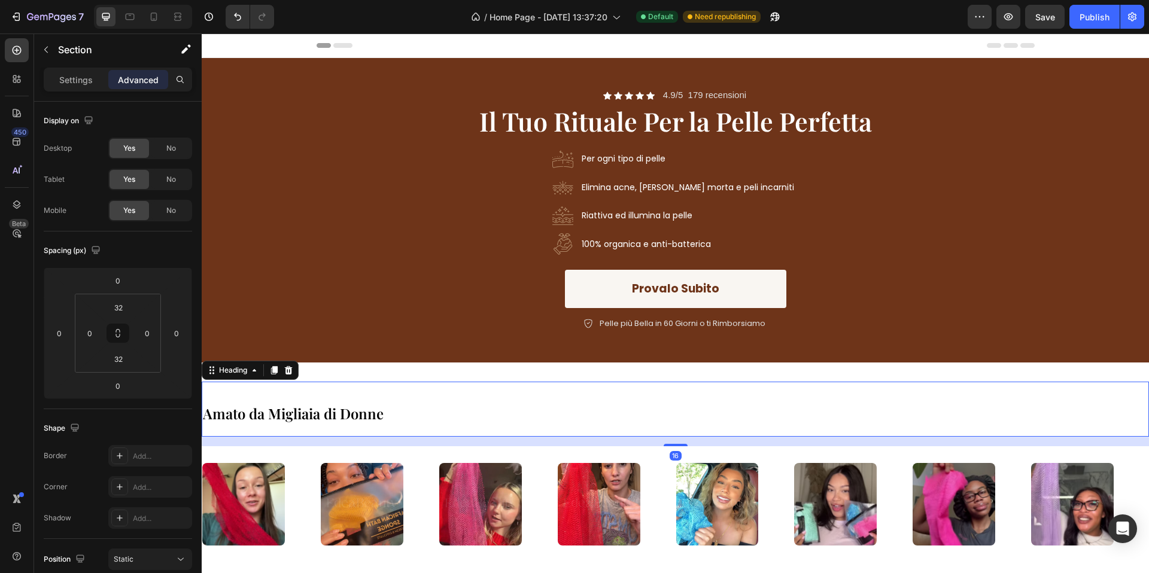
click at [512, 388] on h2 "Amato da Migliaia di Donne" at bounding box center [675, 409] width 947 height 55
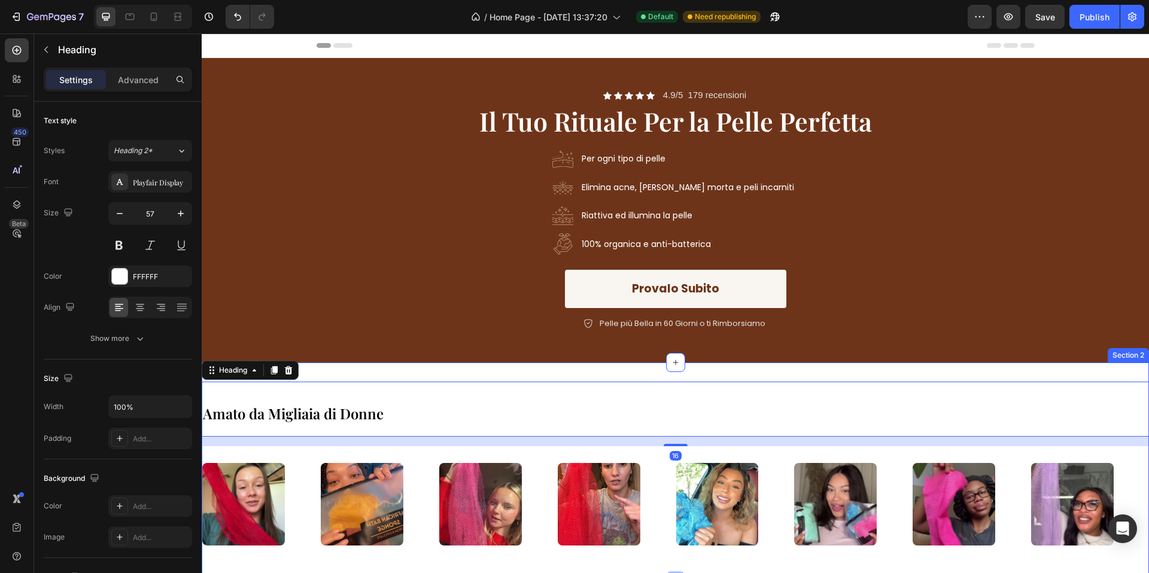
click at [486, 368] on div "Amato da Migliaia di Donne Heading 16 Image Image Image Image Image Image Image…" at bounding box center [675, 472] width 947 height 219
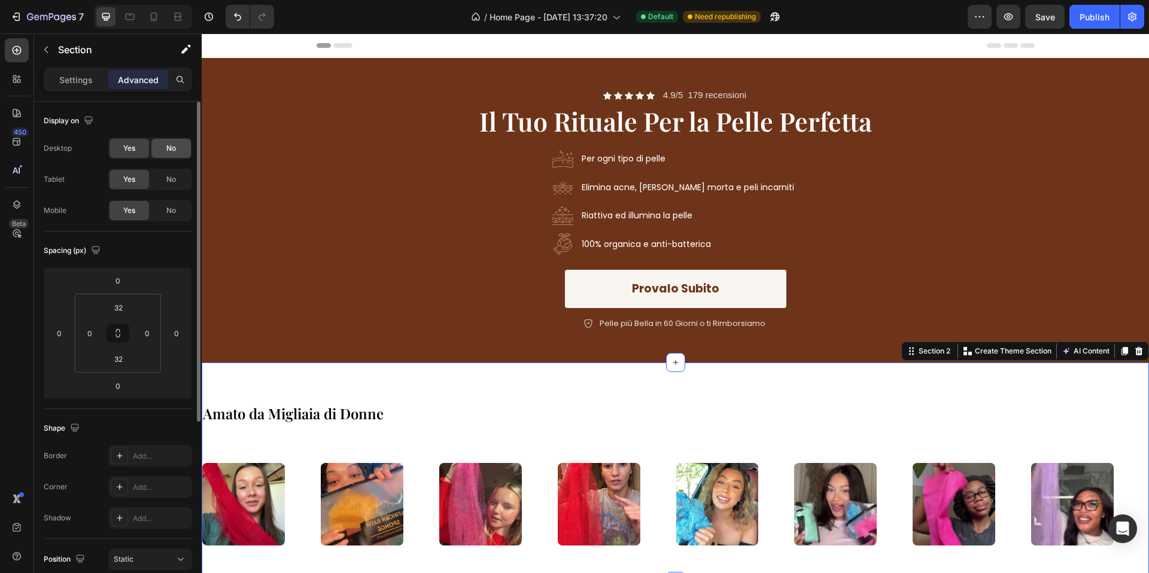
click at [171, 153] on span "No" at bounding box center [171, 148] width 10 height 11
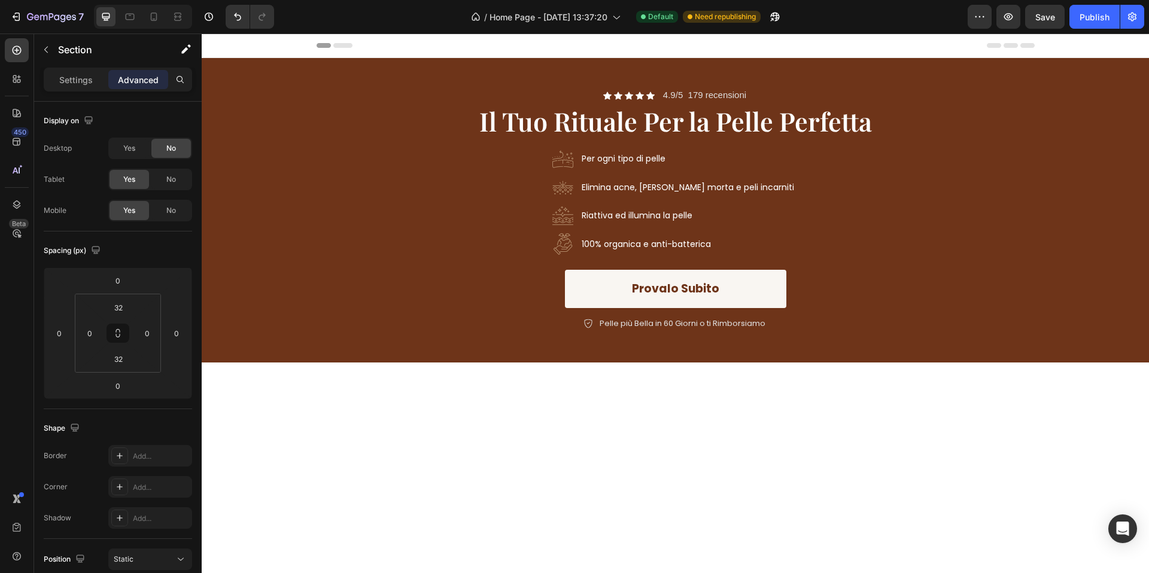
click at [309, 373] on div at bounding box center [675, 472] width 947 height 219
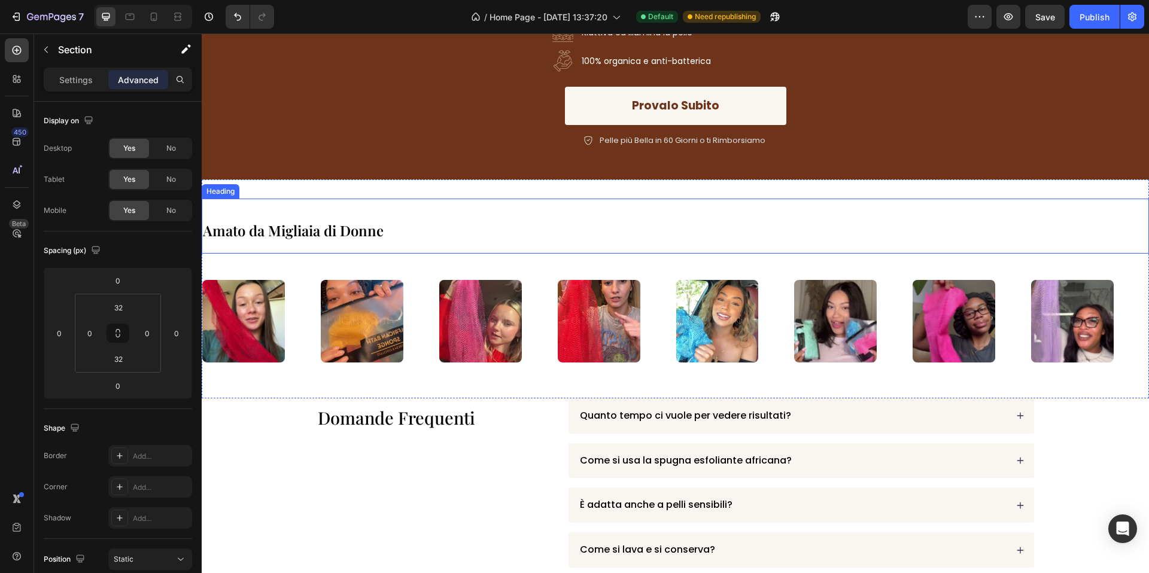
scroll to position [203, 0]
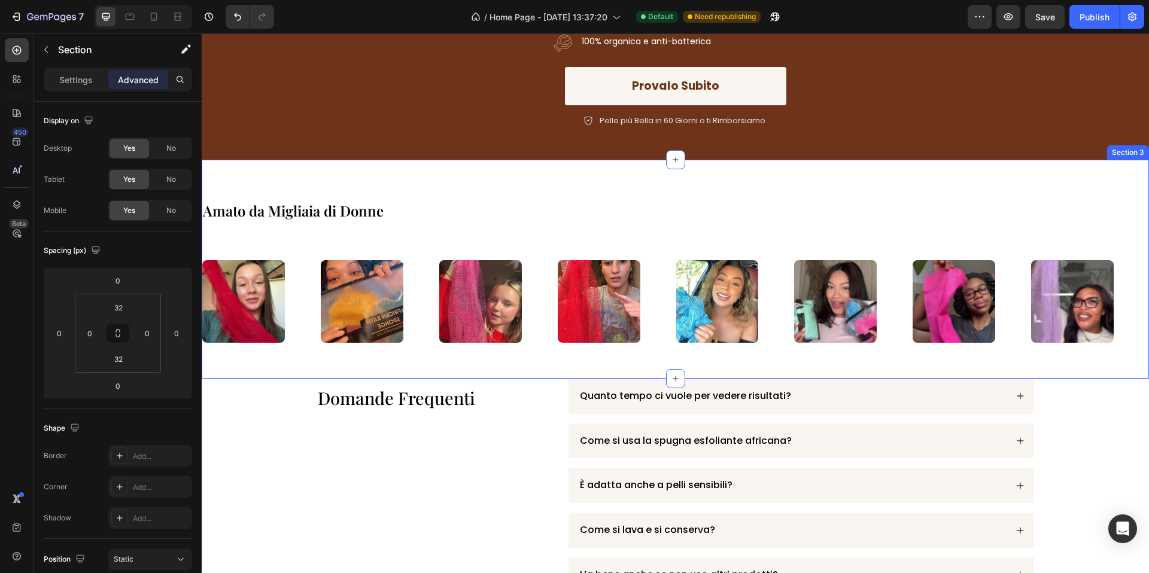
click at [324, 168] on div "Amato da Migliaia di Donne Heading Image Image Image Image Image Image Image Im…" at bounding box center [675, 269] width 947 height 219
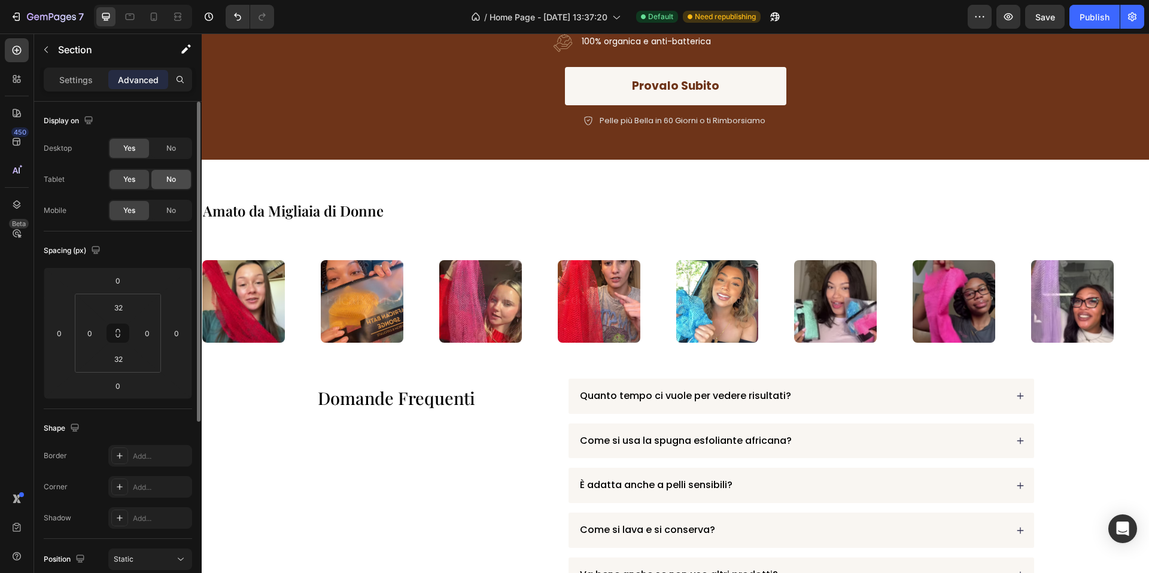
click at [177, 182] on div "No" at bounding box center [170, 179] width 39 height 19
click at [172, 206] on span "No" at bounding box center [171, 210] width 10 height 11
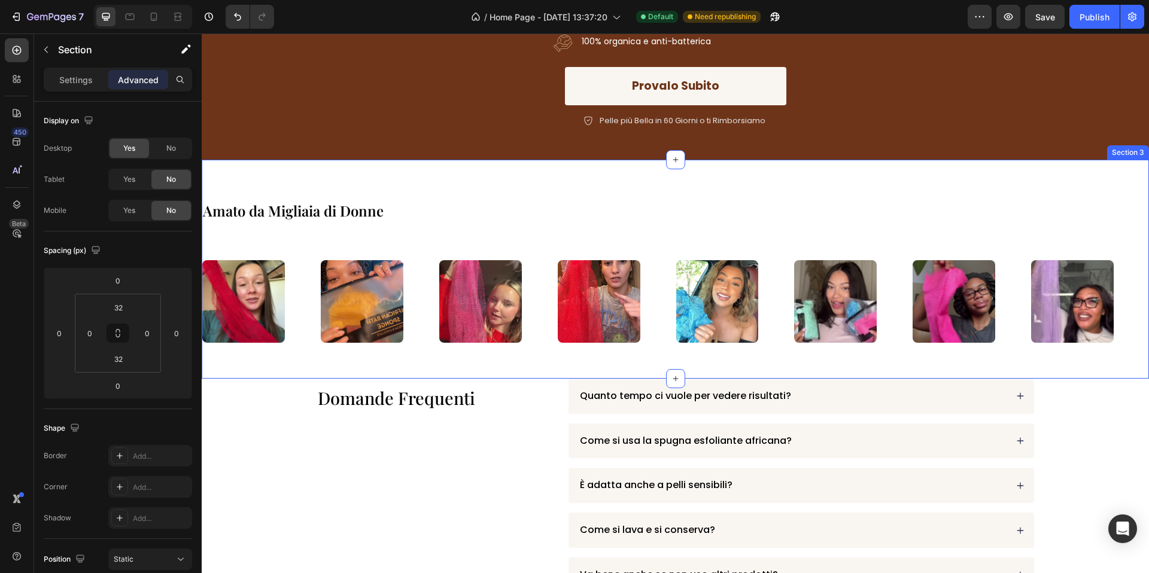
click at [273, 175] on div "Amato da Migliaia di Donne Heading Image Image Image Image Image Image Image Im…" at bounding box center [675, 269] width 947 height 219
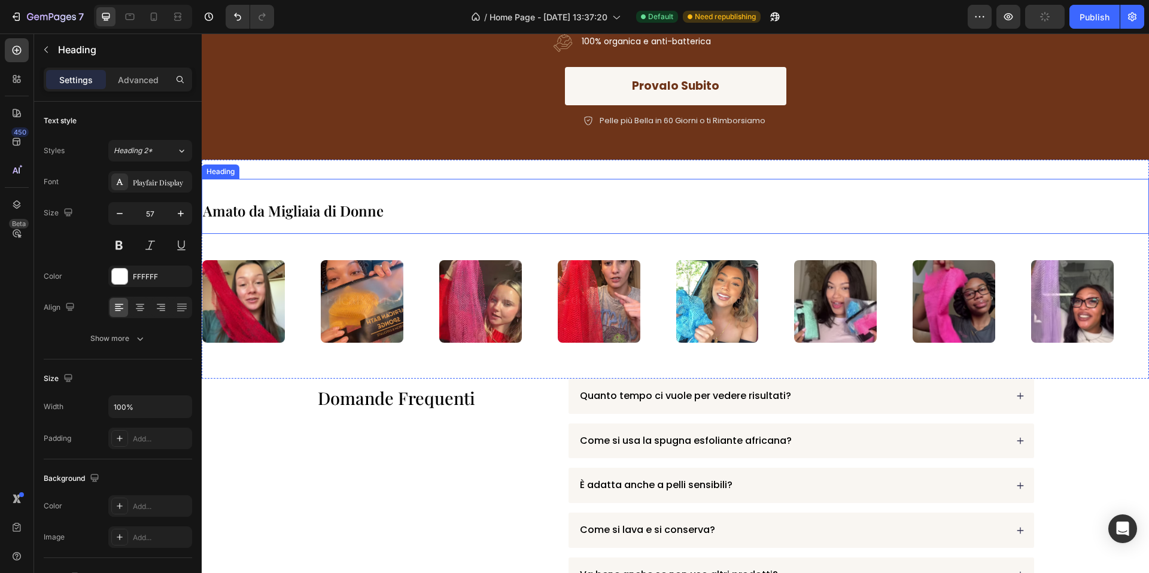
click at [267, 190] on h2 "Amato da Migliaia di Donne" at bounding box center [675, 206] width 947 height 55
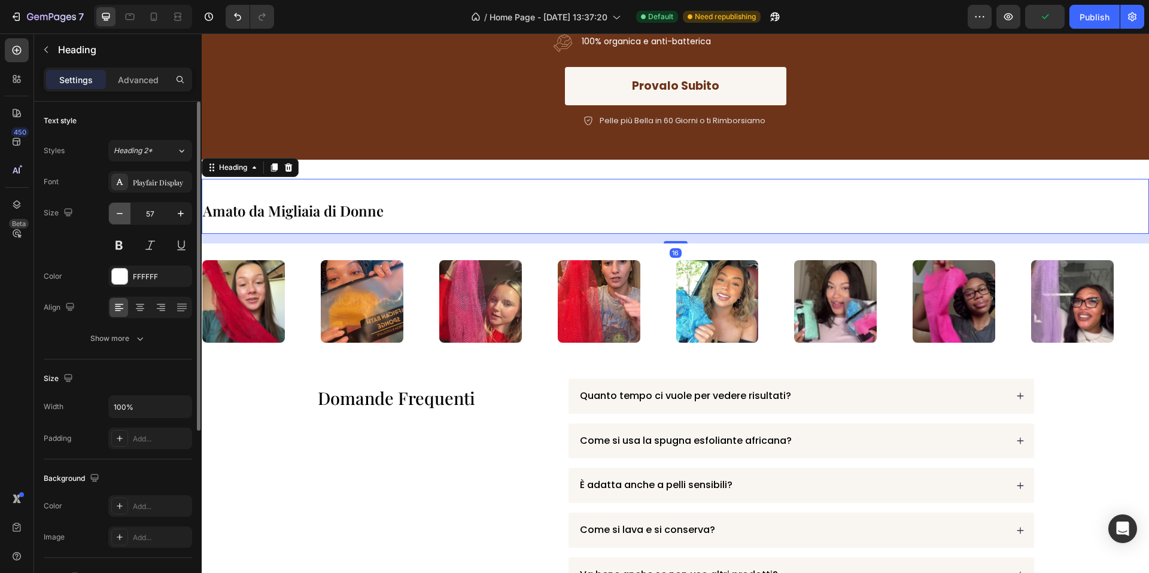
click at [126, 210] on button "button" at bounding box center [120, 214] width 22 height 22
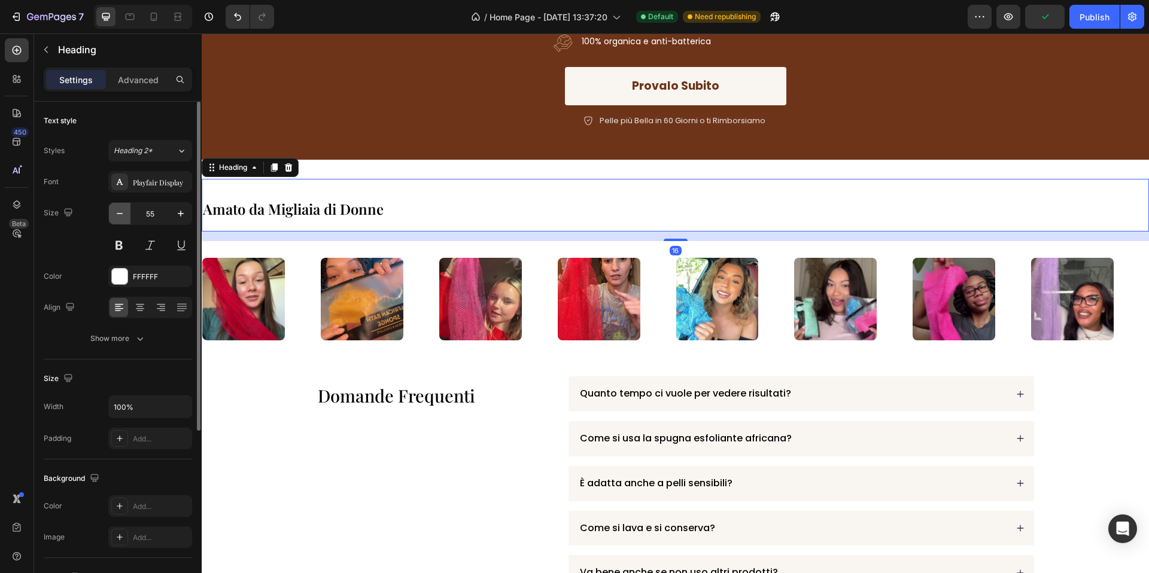
click at [126, 210] on button "button" at bounding box center [120, 214] width 22 height 22
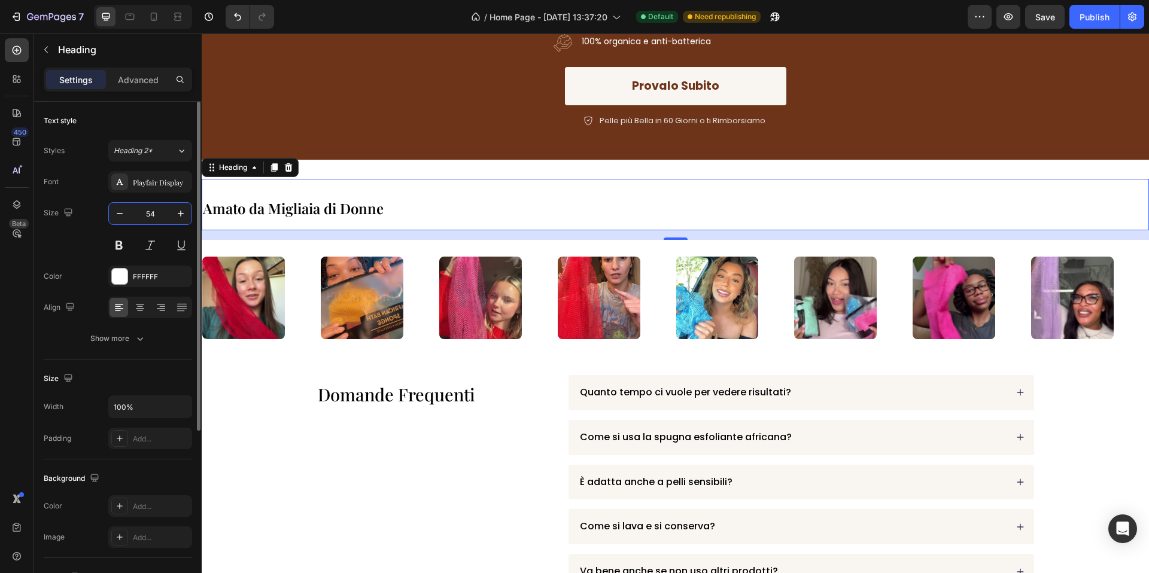
click at [156, 209] on input "54" at bounding box center [149, 214] width 39 height 22
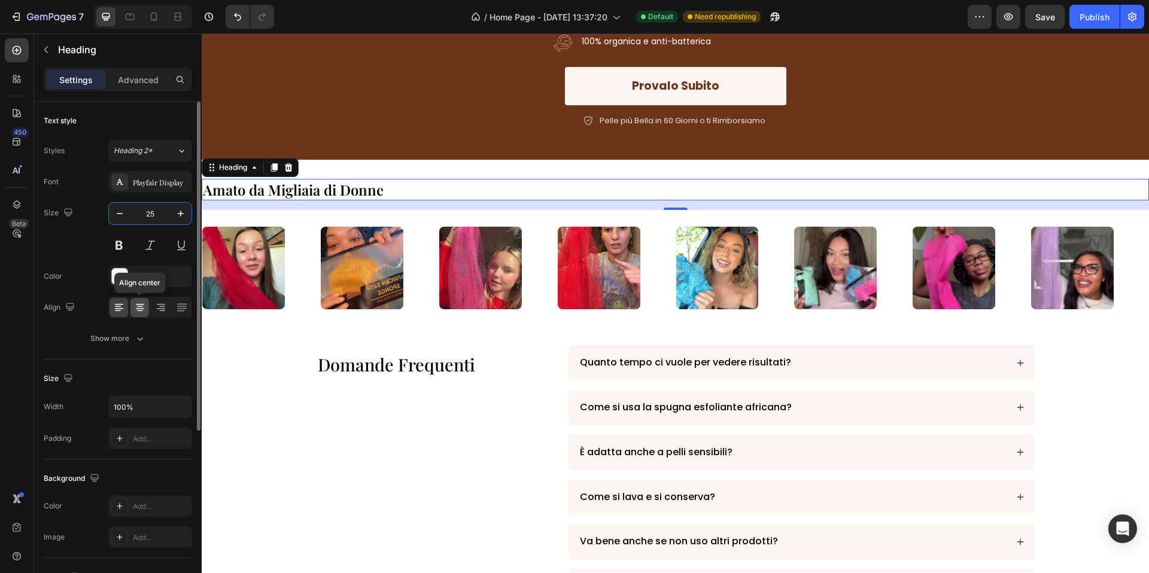
type input "25"
click at [134, 305] on icon at bounding box center [140, 308] width 12 height 12
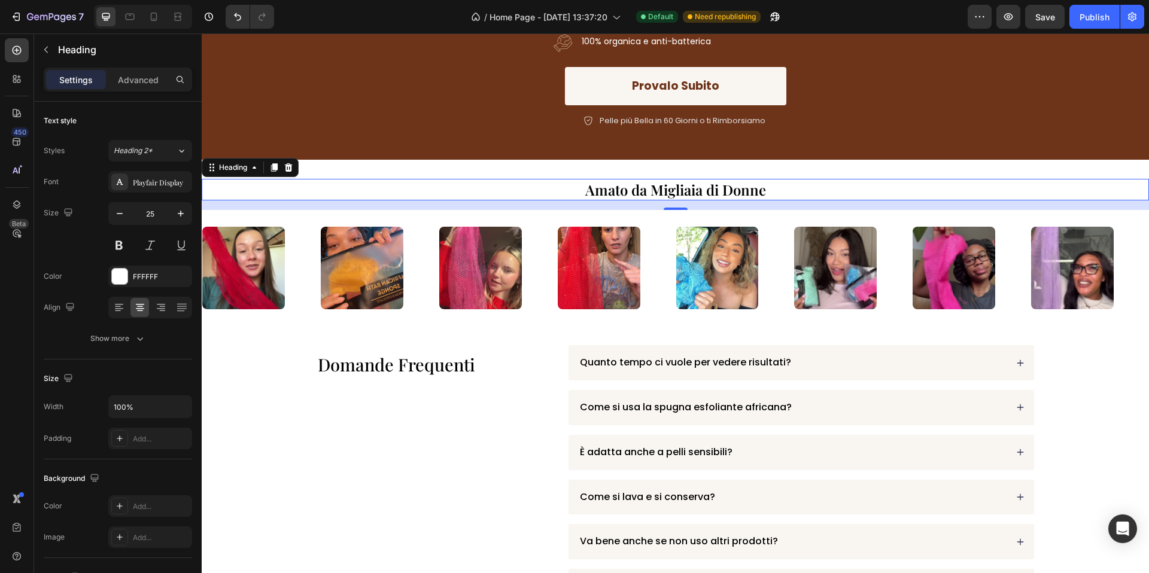
click at [540, 185] on h2 "Amato da Migliaia di Donne" at bounding box center [675, 190] width 947 height 22
click at [540, 185] on p "Amato da Migliaia di Donne" at bounding box center [675, 190] width 945 height 20
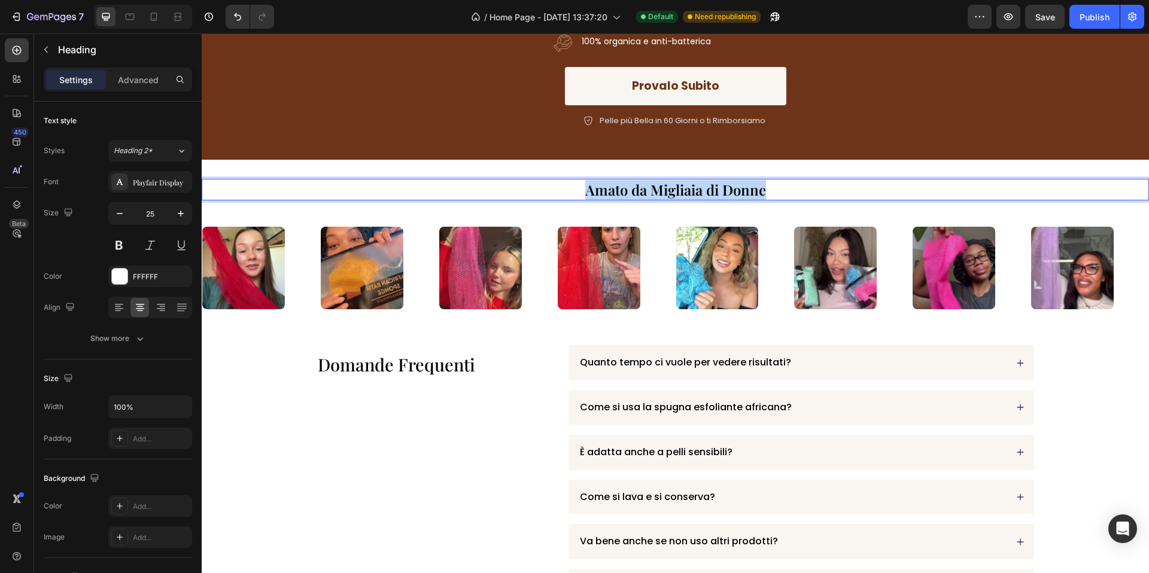
click at [540, 185] on p "Amato da Migliaia di Donne" at bounding box center [675, 190] width 945 height 20
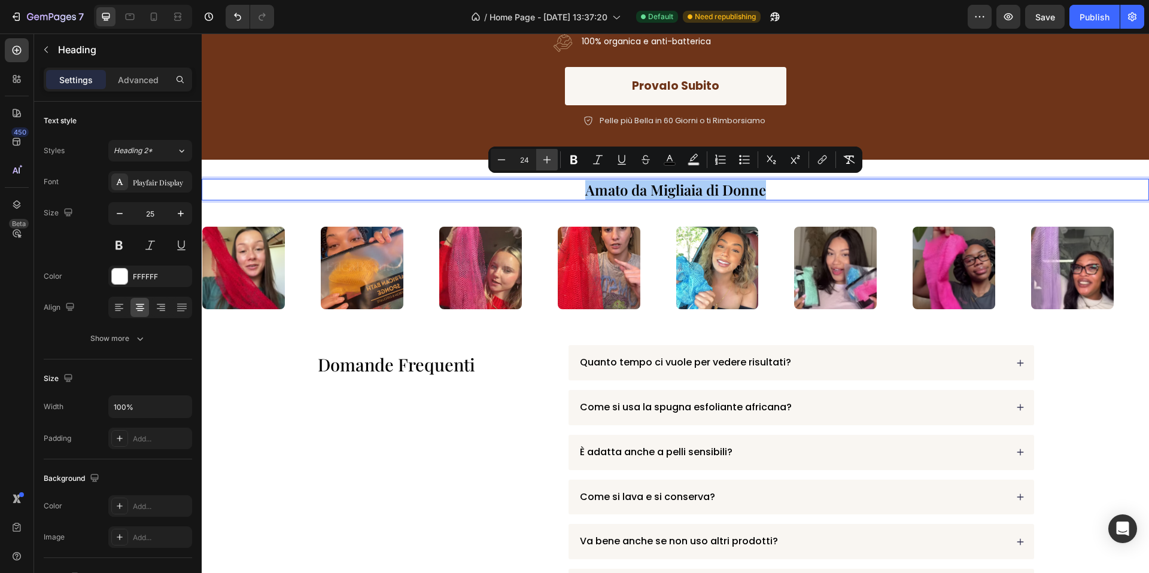
click at [555, 159] on button "Plus" at bounding box center [547, 160] width 22 height 22
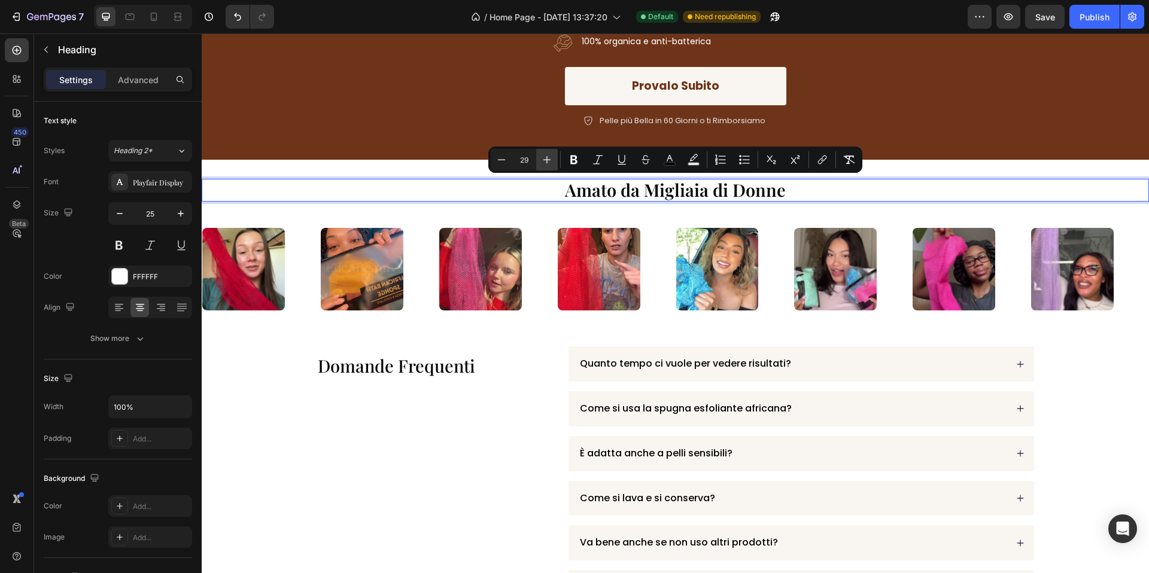
click at [552, 159] on icon "Editor contextual toolbar" at bounding box center [547, 160] width 12 height 12
click at [544, 160] on icon "Editor contextual toolbar" at bounding box center [547, 160] width 8 height 8
type input "32"
click at [437, 167] on div "Amato da Migliaia di Donne Heading 16 Image Image Image Image Image Image Image…" at bounding box center [675, 253] width 947 height 187
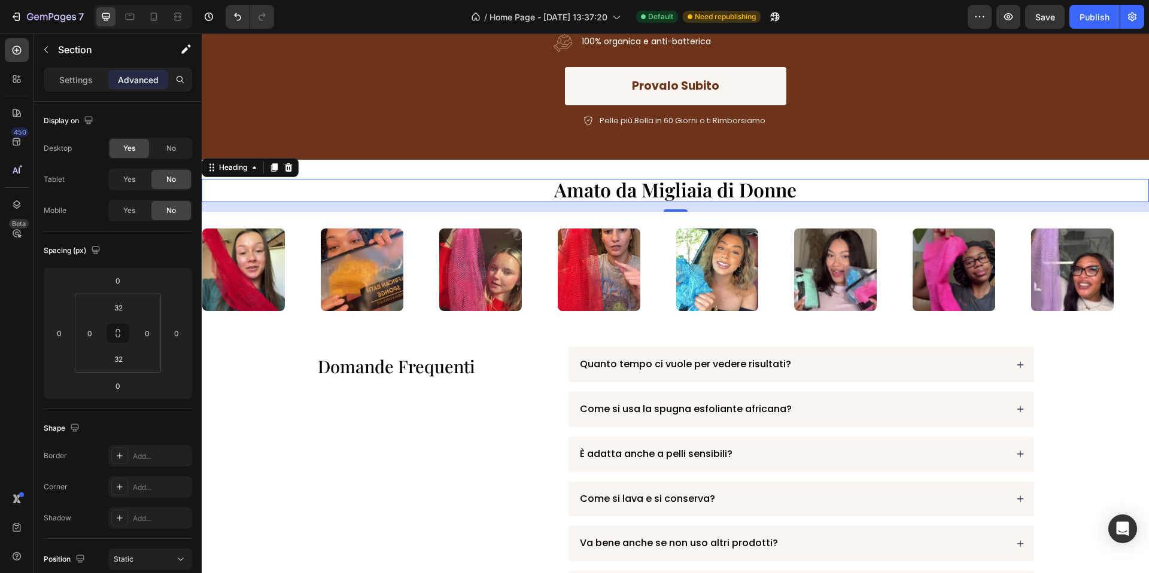
drag, startPoint x: 617, startPoint y: 199, endPoint x: 634, endPoint y: 203, distance: 17.9
click at [619, 199] on span "Amato da Migliaia di Donne" at bounding box center [675, 190] width 242 height 26
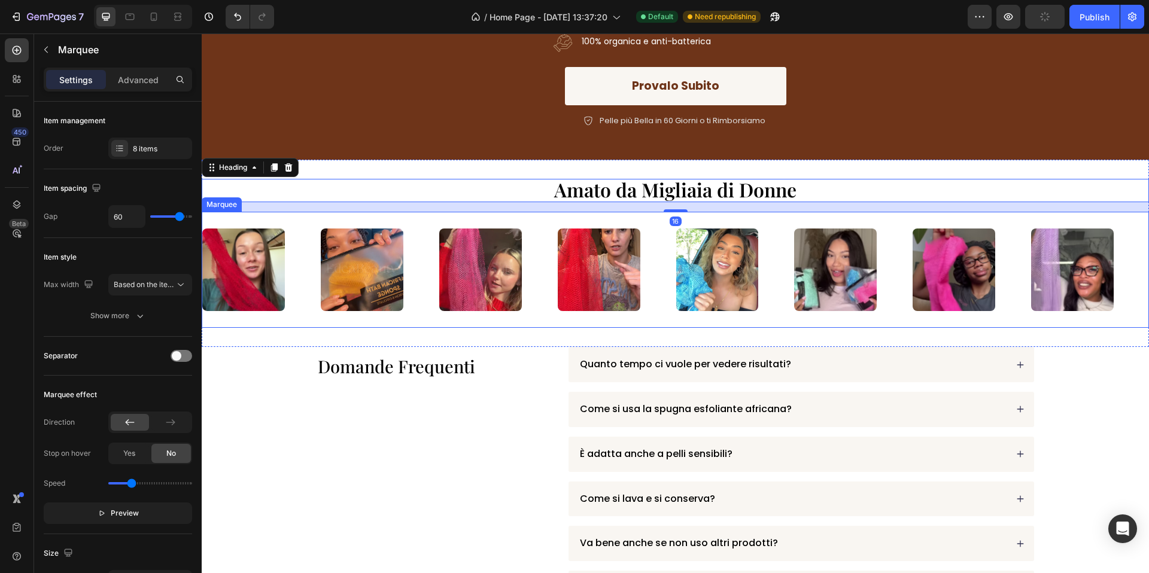
click at [679, 212] on div "Image Image Image Image Image Image Image Image Image Image Image Image Image I…" at bounding box center [675, 270] width 947 height 116
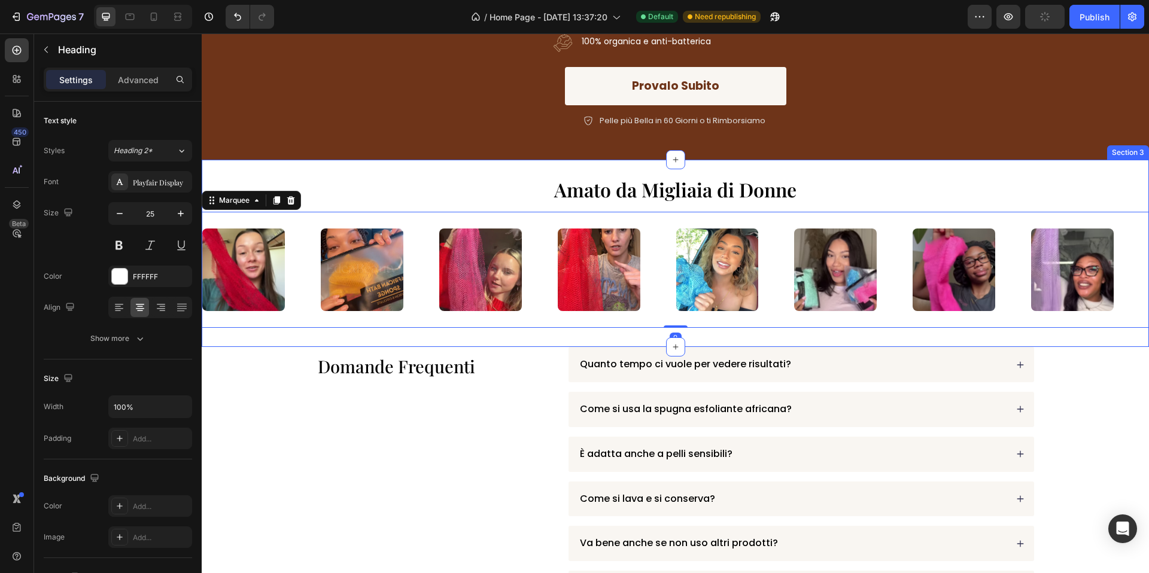
click at [680, 199] on div "⁠⁠⁠⁠⁠⁠⁠ Amato da Migliaia di Donne Heading" at bounding box center [675, 191] width 947 height 24
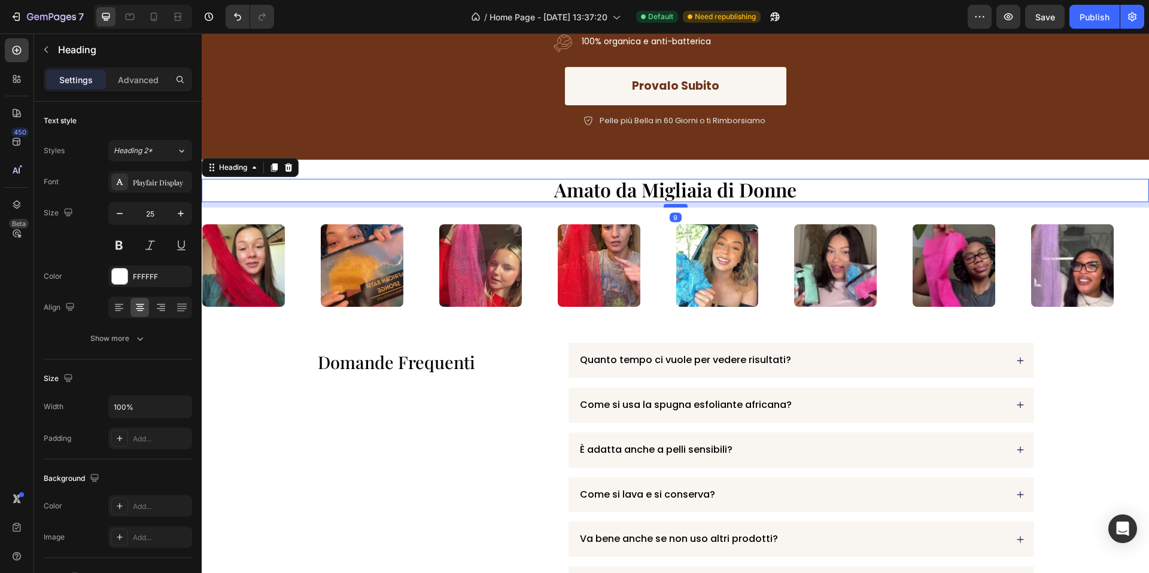
drag, startPoint x: 679, startPoint y: 209, endPoint x: 681, endPoint y: 203, distance: 6.2
click at [681, 204] on div at bounding box center [676, 206] width 24 height 4
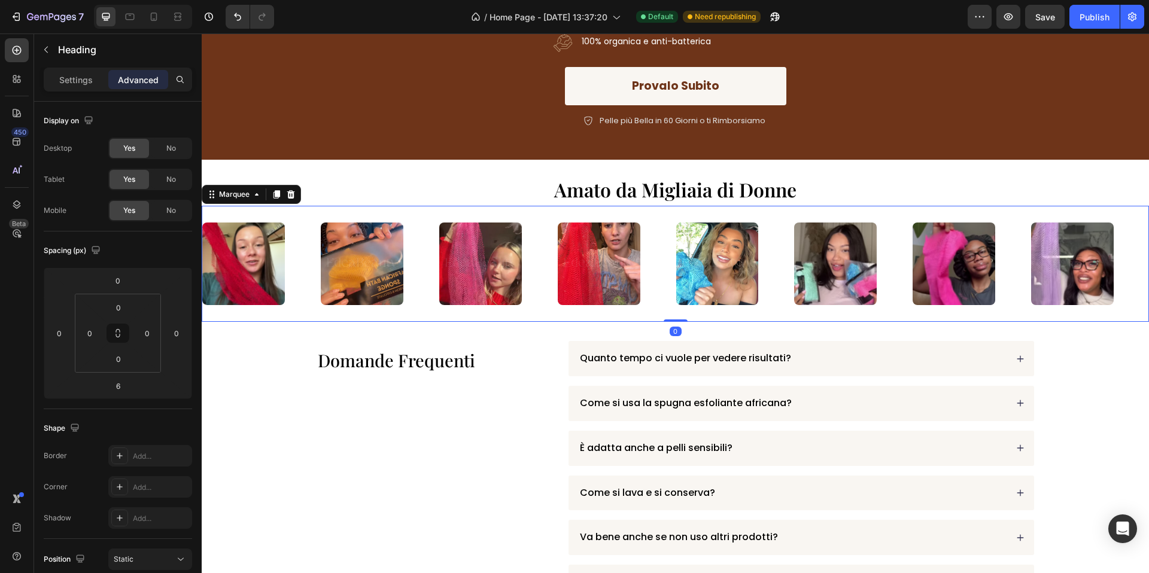
click at [655, 224] on div "Image" at bounding box center [617, 263] width 118 height 97
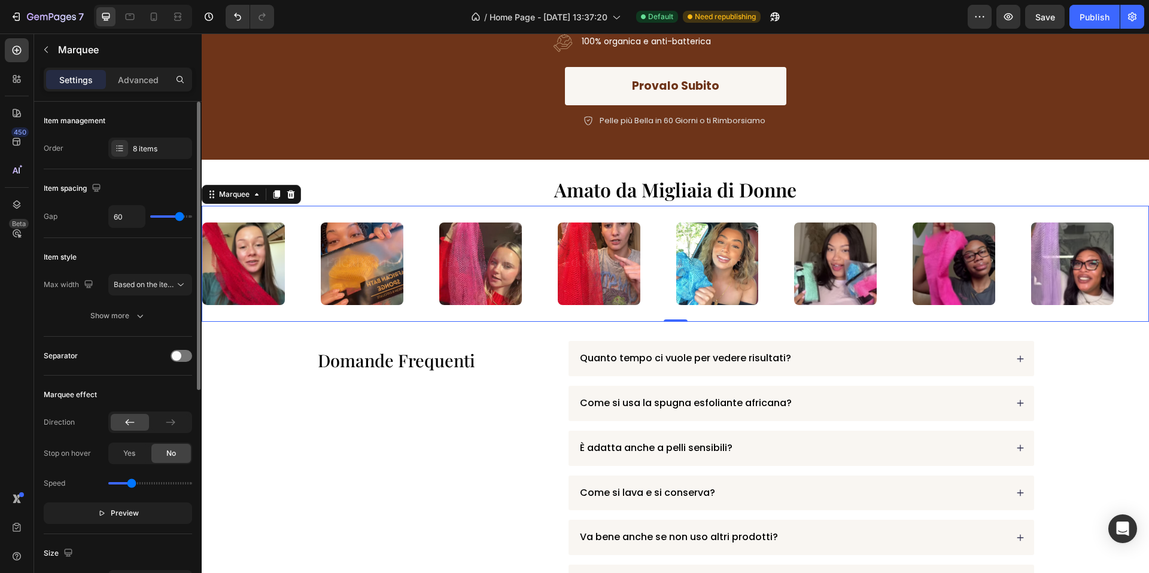
drag, startPoint x: 182, startPoint y: 220, endPoint x: 161, endPoint y: 220, distance: 20.9
click at [161, 220] on div "60" at bounding box center [150, 216] width 84 height 23
type input "41"
type input "34"
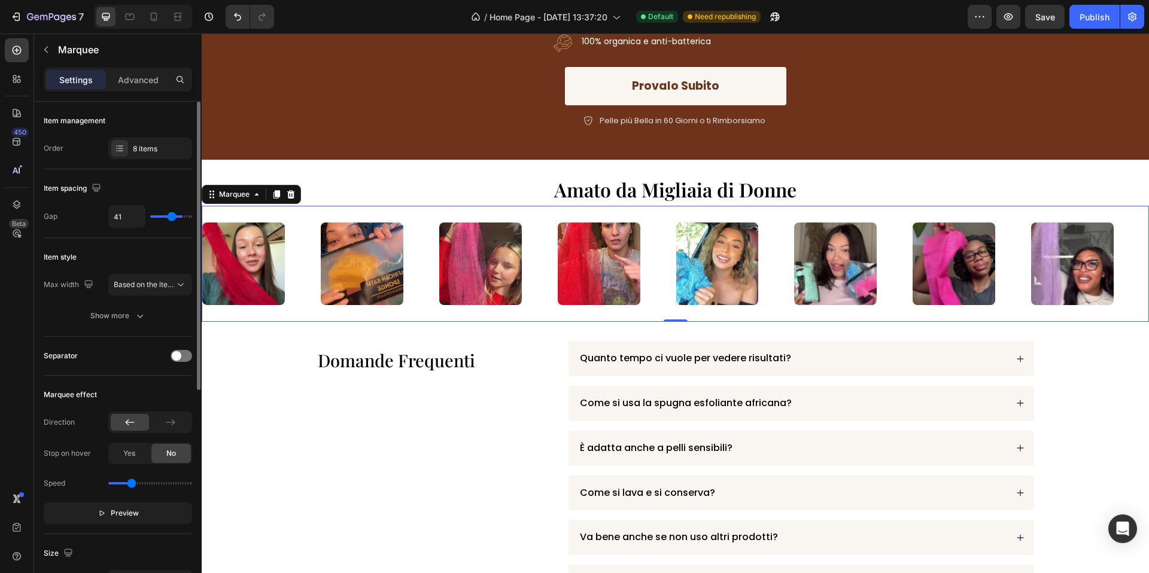
type input "34"
type input "33"
type input "32"
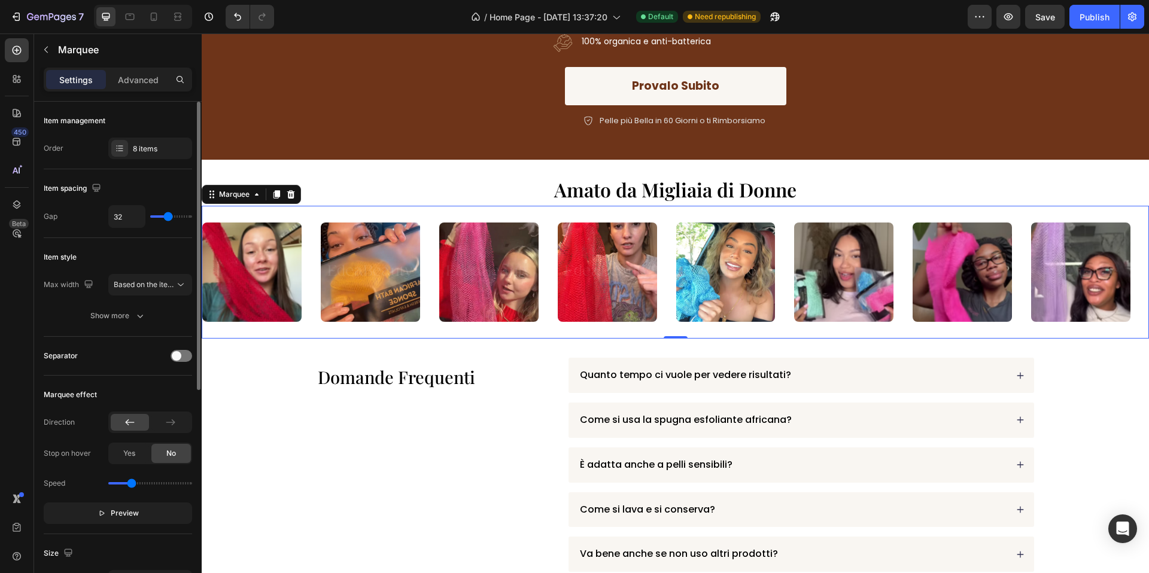
type input "31"
type input "30"
type input "29"
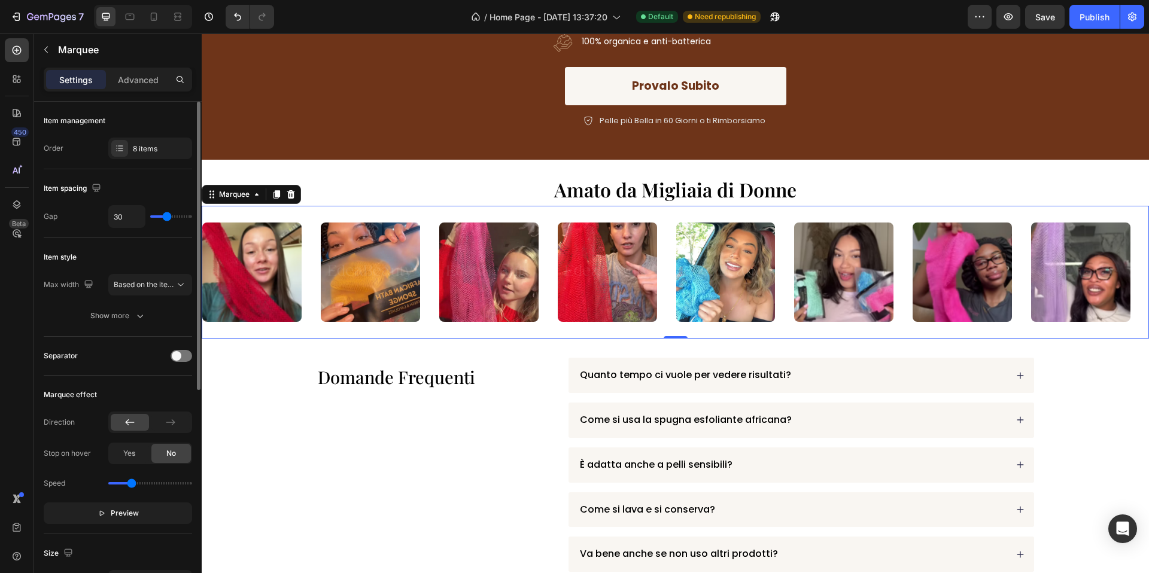
type input "29"
type input "28"
type input "25"
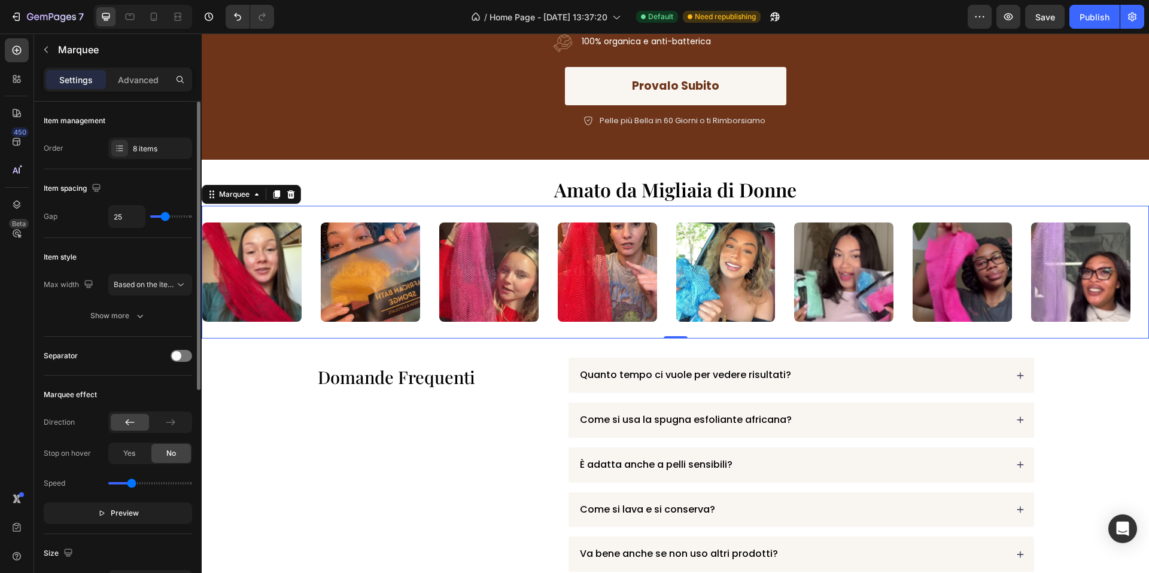
type input "24"
type input "22"
type input "20"
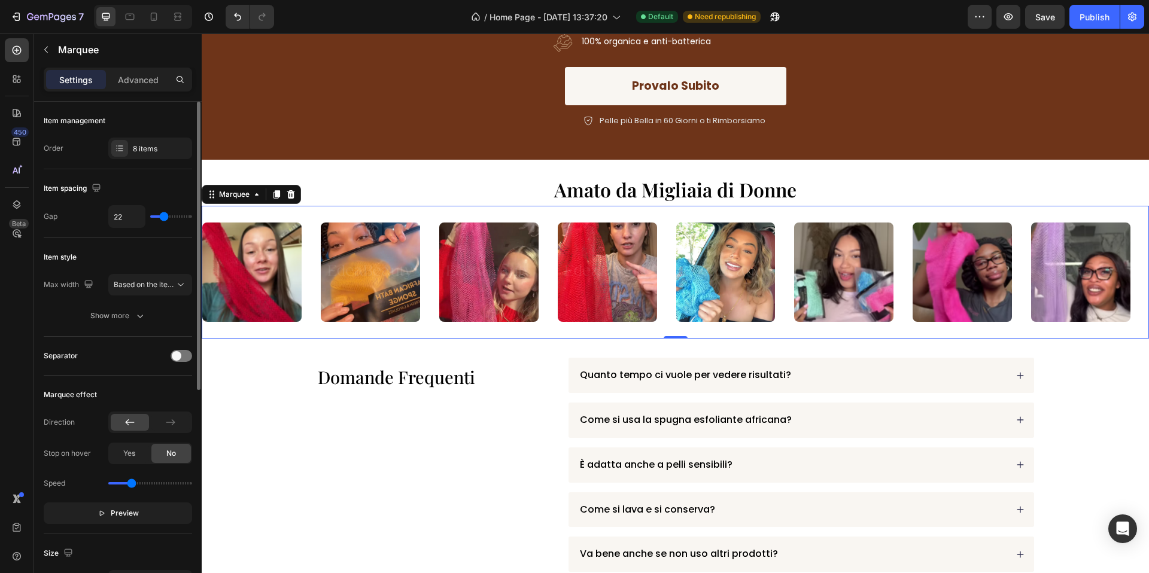
type input "20"
type input "19"
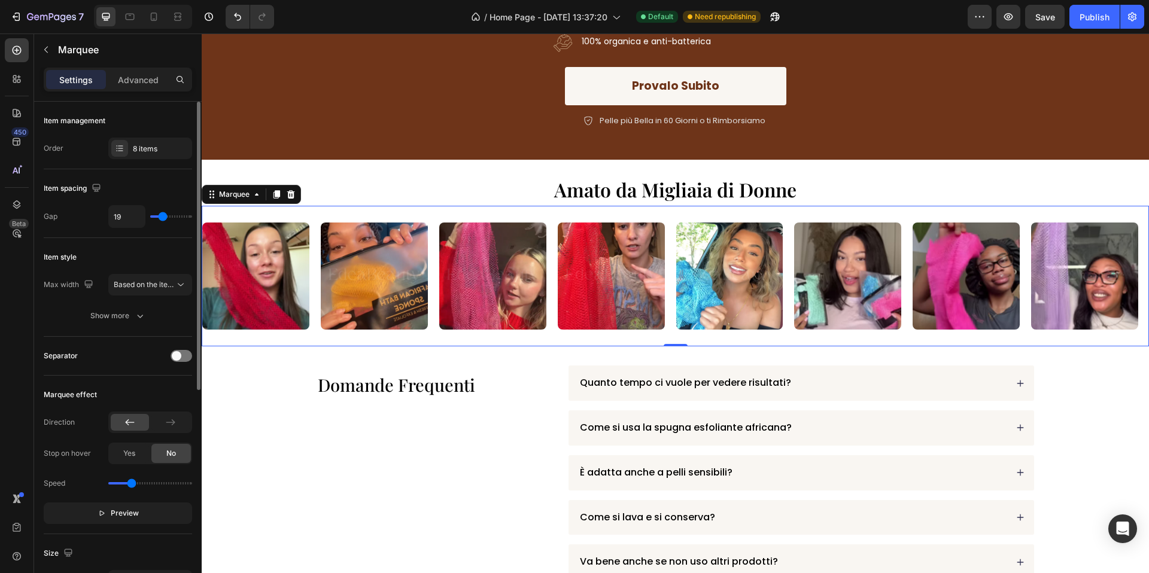
type input "18"
type input "17"
type input "13"
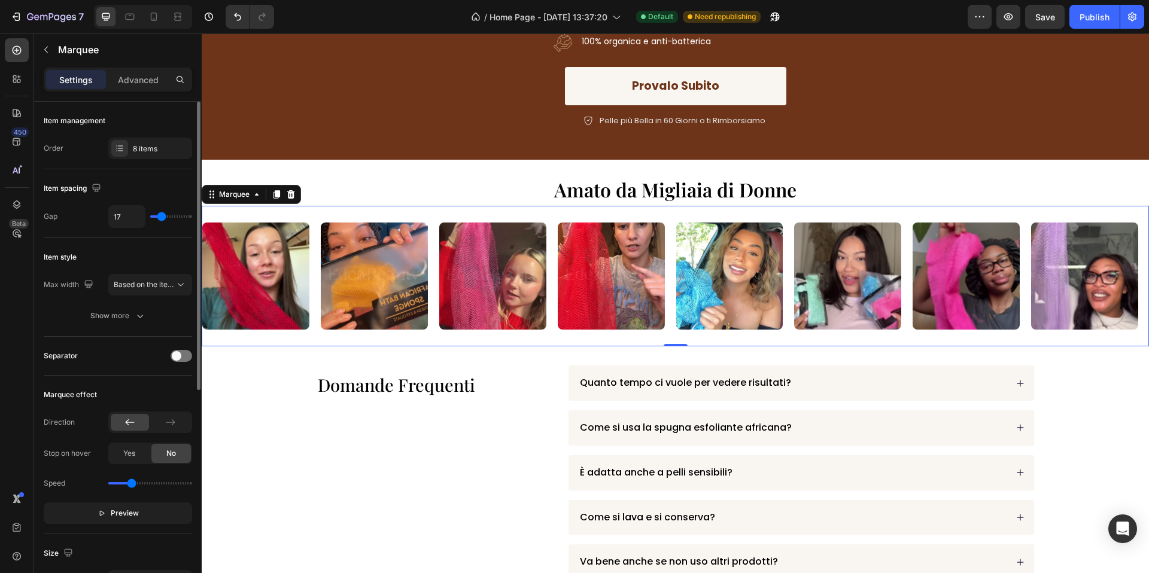
type input "13"
type input "11"
type input "8"
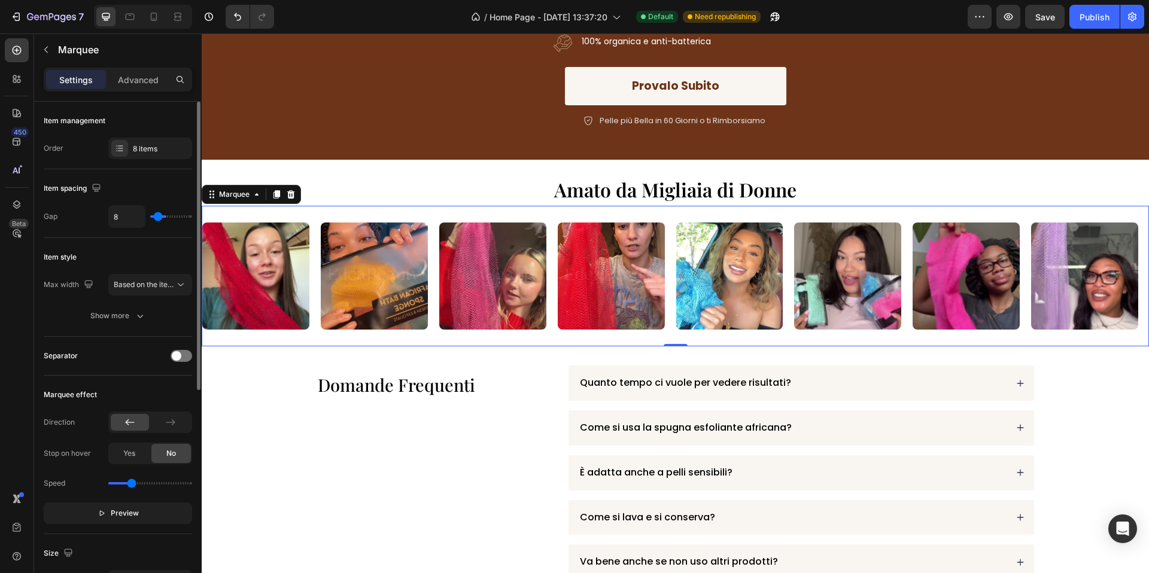
type input "7"
type input "6"
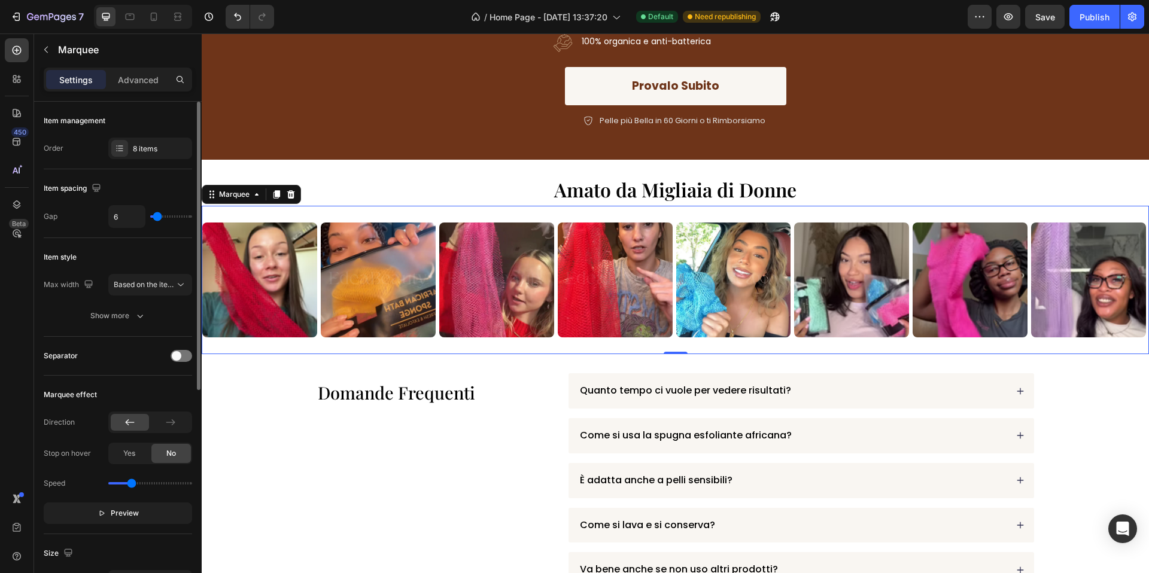
type input "5"
type input "6"
type input "7"
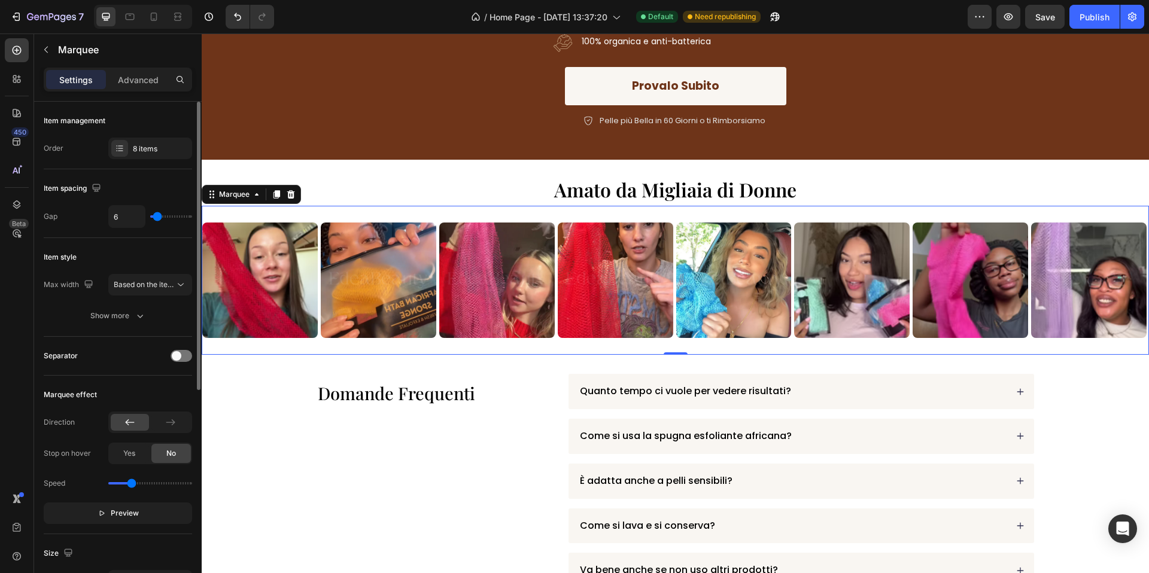
type input "7"
type input "8"
type input "9"
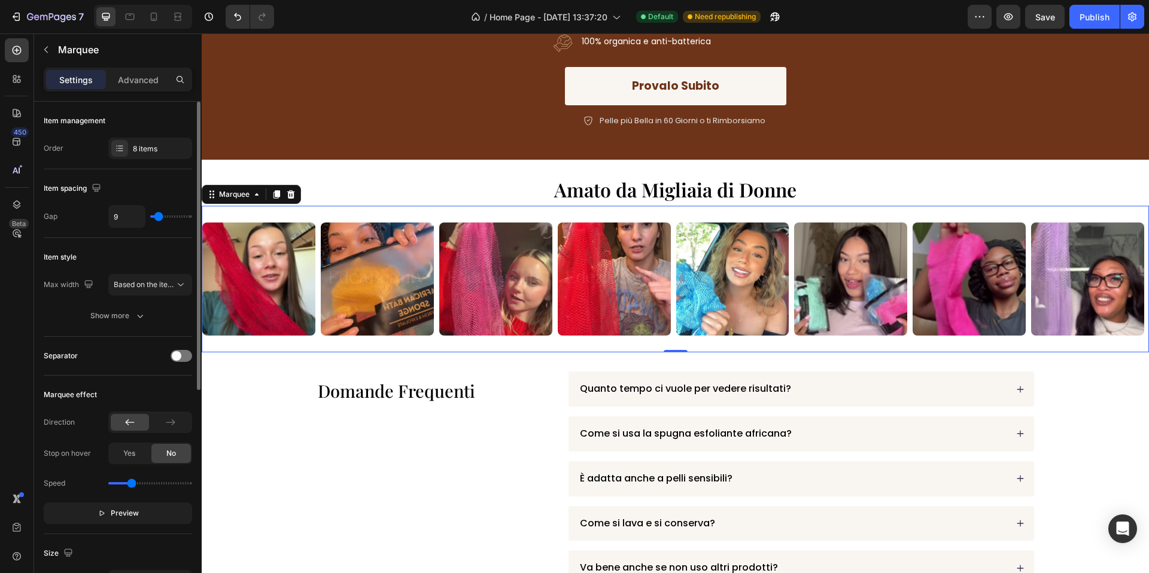
type input "10"
drag, startPoint x: 171, startPoint y: 217, endPoint x: 159, endPoint y: 218, distance: 12.6
type input "10"
click at [159, 218] on input "range" at bounding box center [171, 216] width 42 height 2
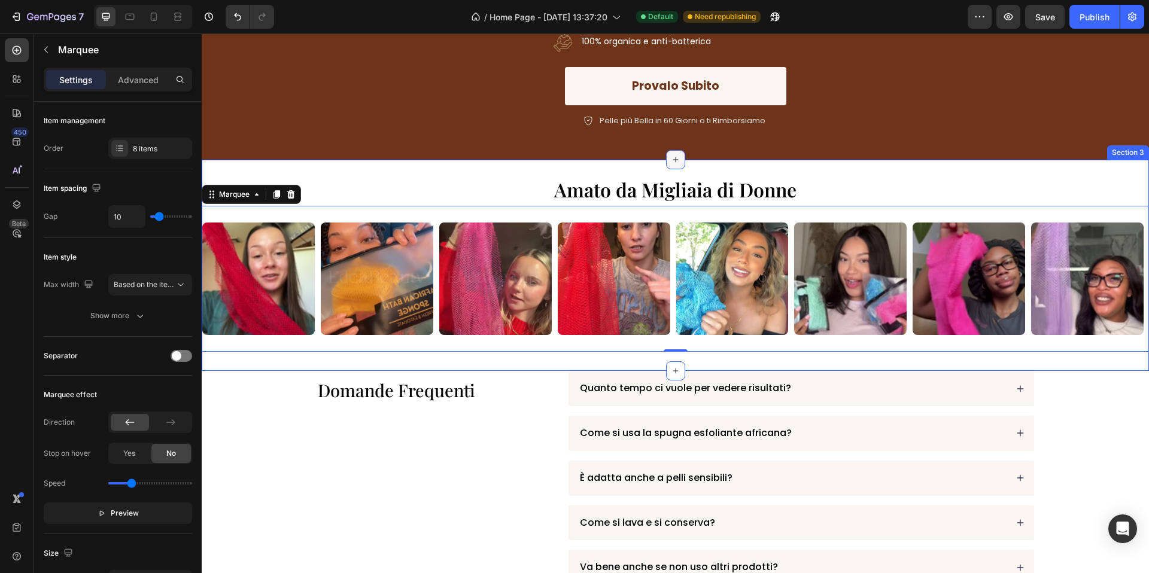
click at [673, 164] on div at bounding box center [675, 159] width 19 height 19
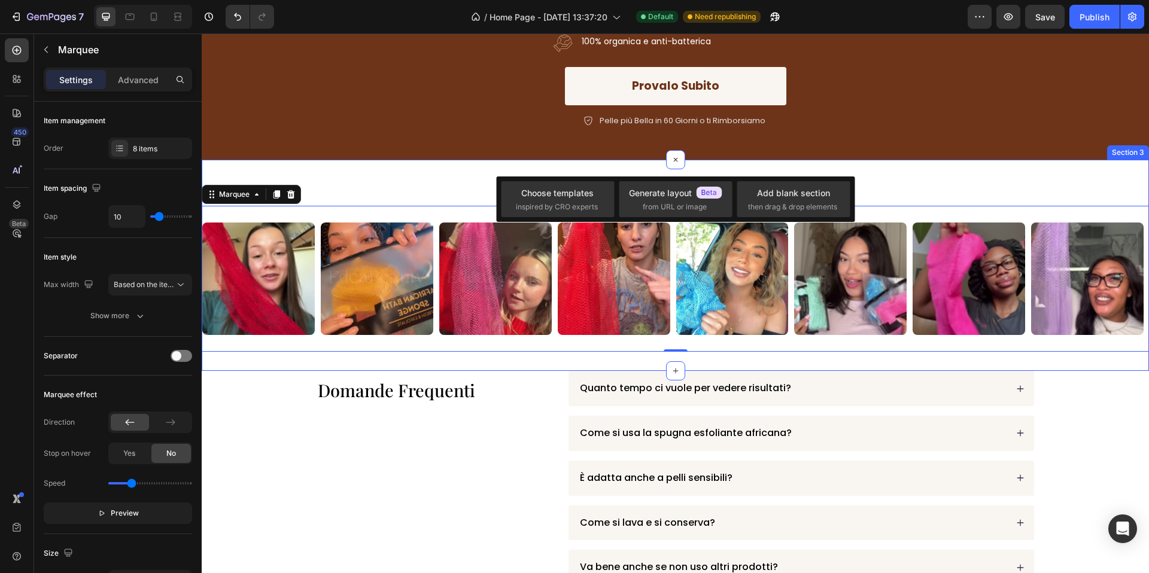
click at [620, 162] on div "⁠⁠⁠⁠⁠⁠⁠ Amato da Migliaia di Donne Heading Image Image Image Image Image Image …" at bounding box center [675, 265] width 947 height 211
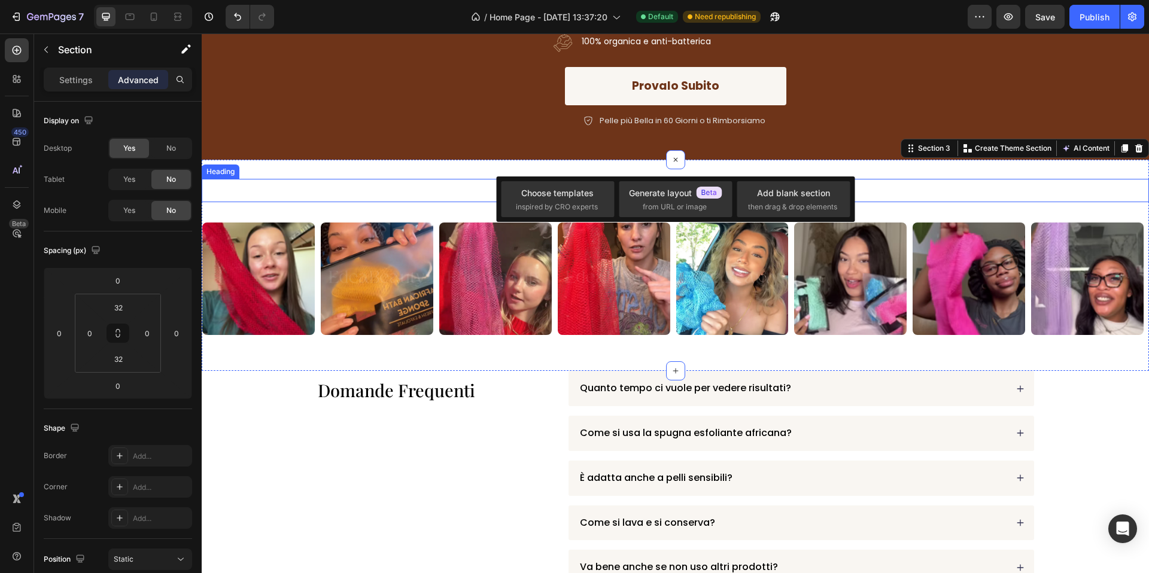
click at [896, 187] on p "⁠⁠⁠⁠⁠⁠⁠ Amato da Migliaia di Donne" at bounding box center [675, 191] width 945 height 22
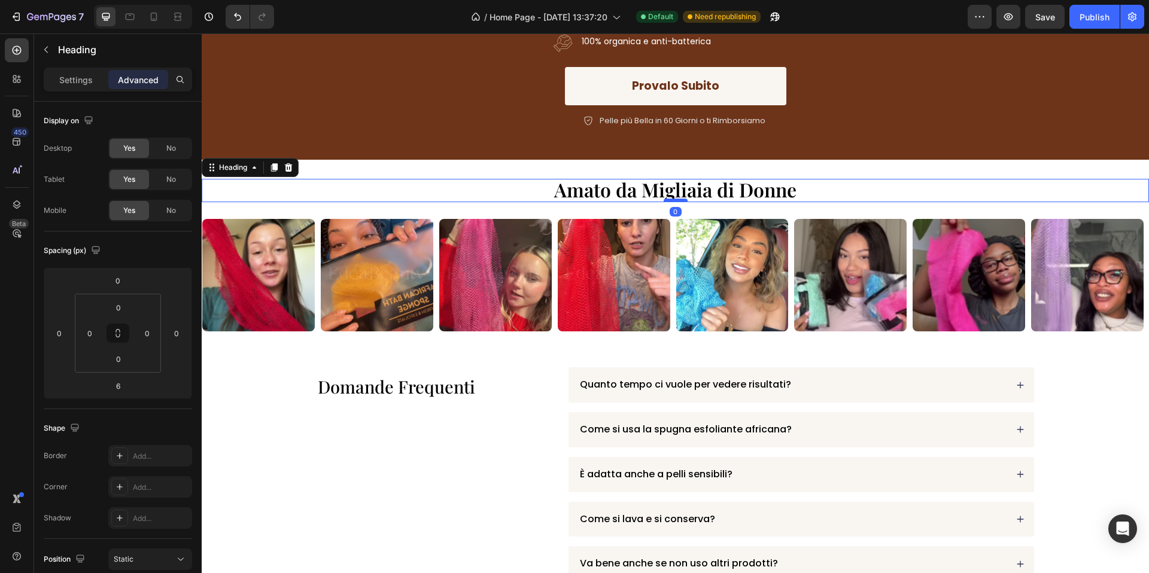
click at [677, 199] on div at bounding box center [676, 201] width 24 height 4
type input "0"
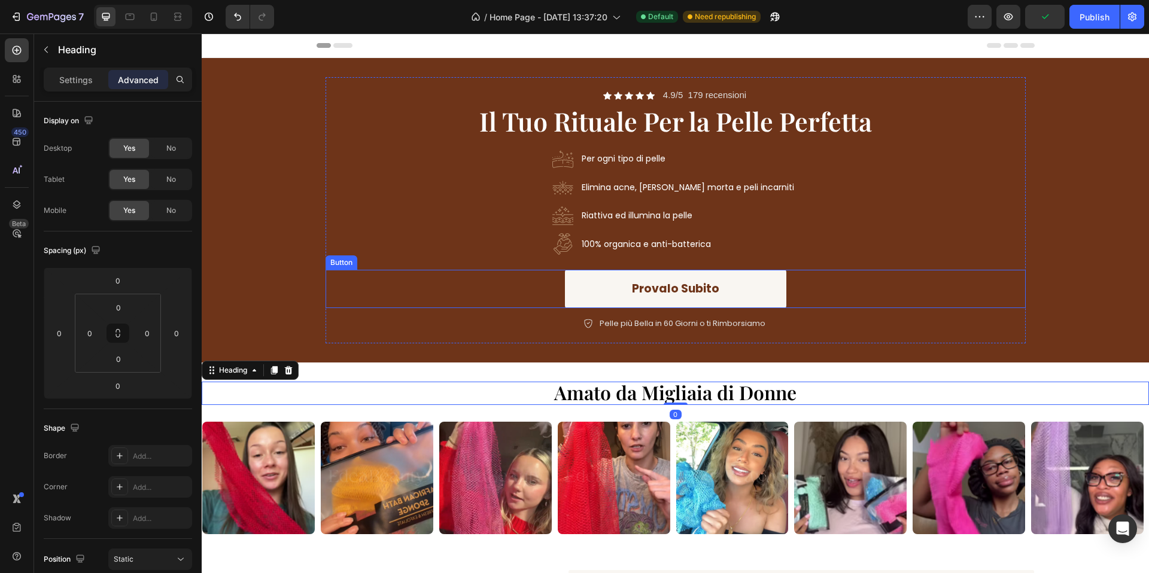
click at [502, 299] on div "Provalo Subito Button" at bounding box center [675, 289] width 700 height 39
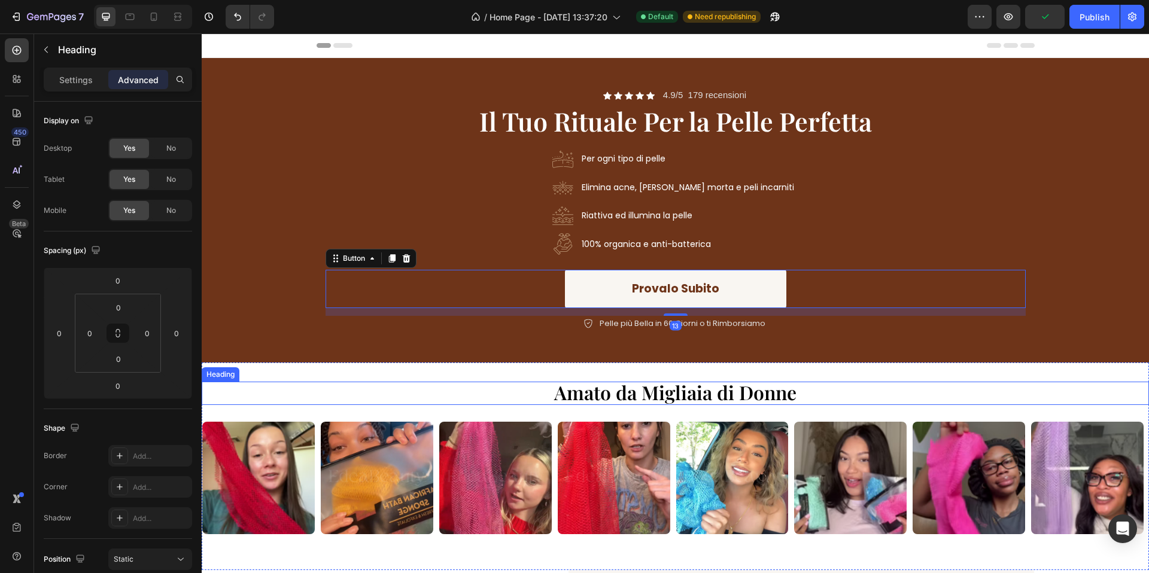
click at [600, 393] on span "Amato da Migliaia di Donne" at bounding box center [675, 392] width 242 height 26
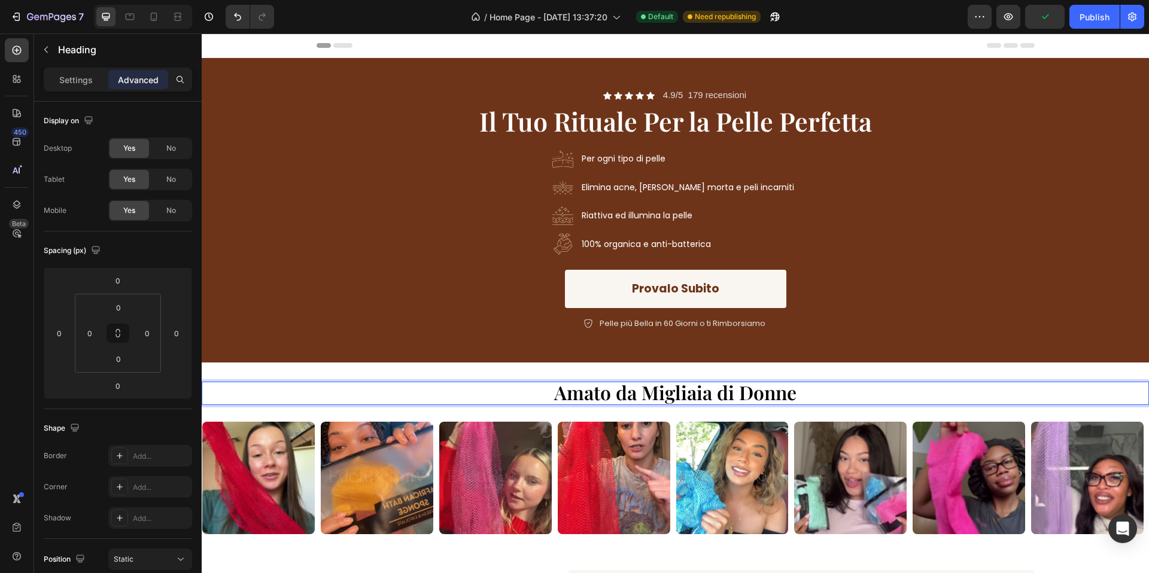
click at [600, 393] on span "Amato da Migliaia di Donne" at bounding box center [675, 392] width 242 height 26
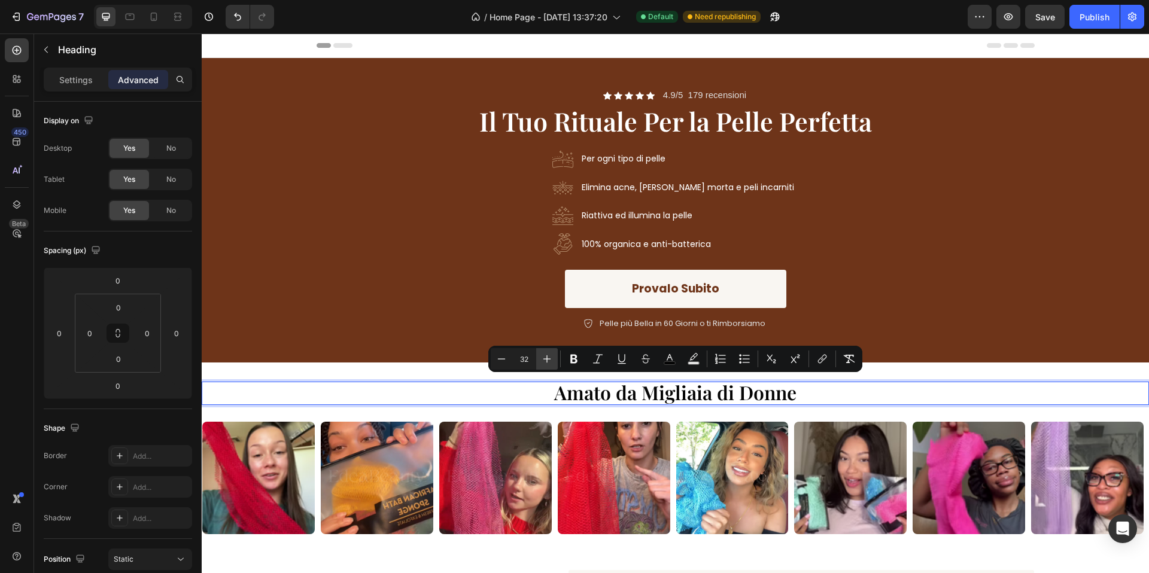
click at [539, 360] on button "Plus" at bounding box center [547, 359] width 22 height 22
type input "34"
click at [498, 319] on div "Pelle più Bella in 60 Giorni o ti Rimborsiamo" at bounding box center [675, 324] width 700 height 16
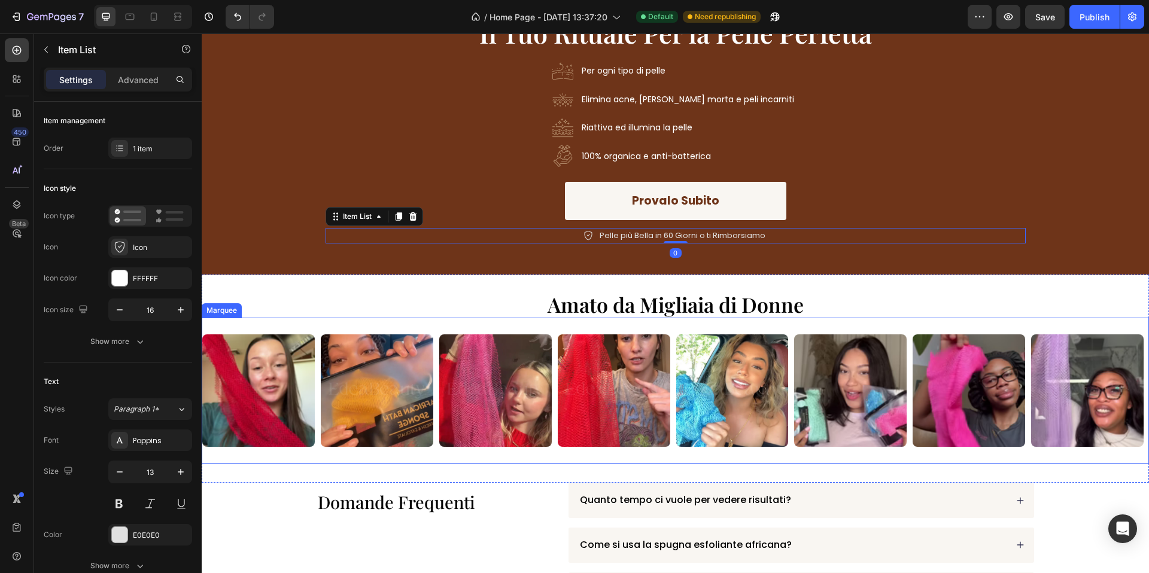
scroll to position [251, 0]
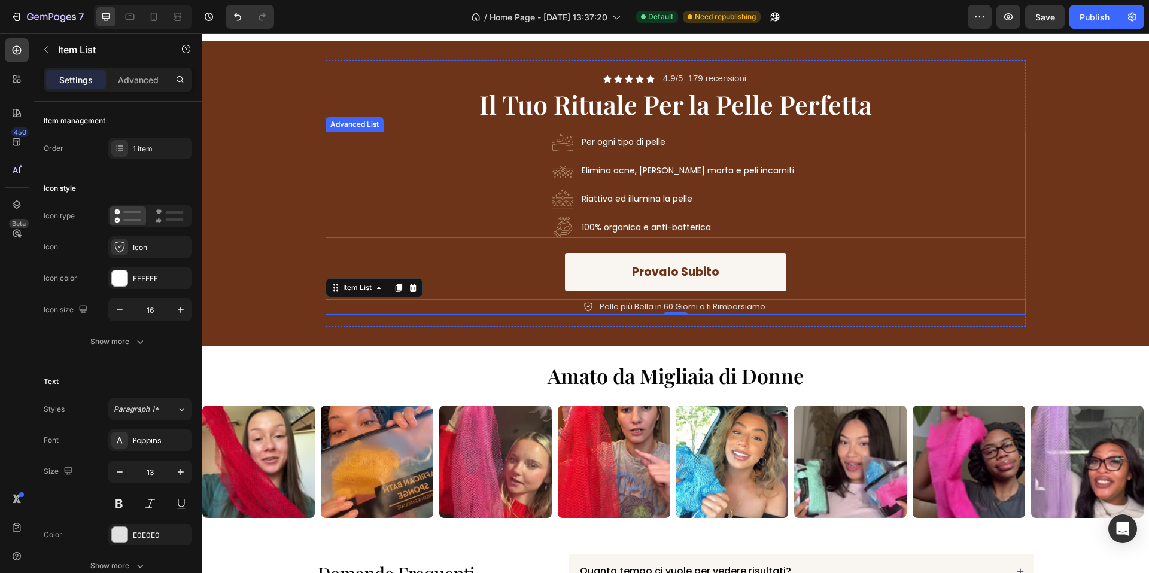
click at [463, 165] on div "Image Per ogni tipo di pelle Text Block Image Elimina acne, pelle morta e peli …" at bounding box center [675, 185] width 700 height 107
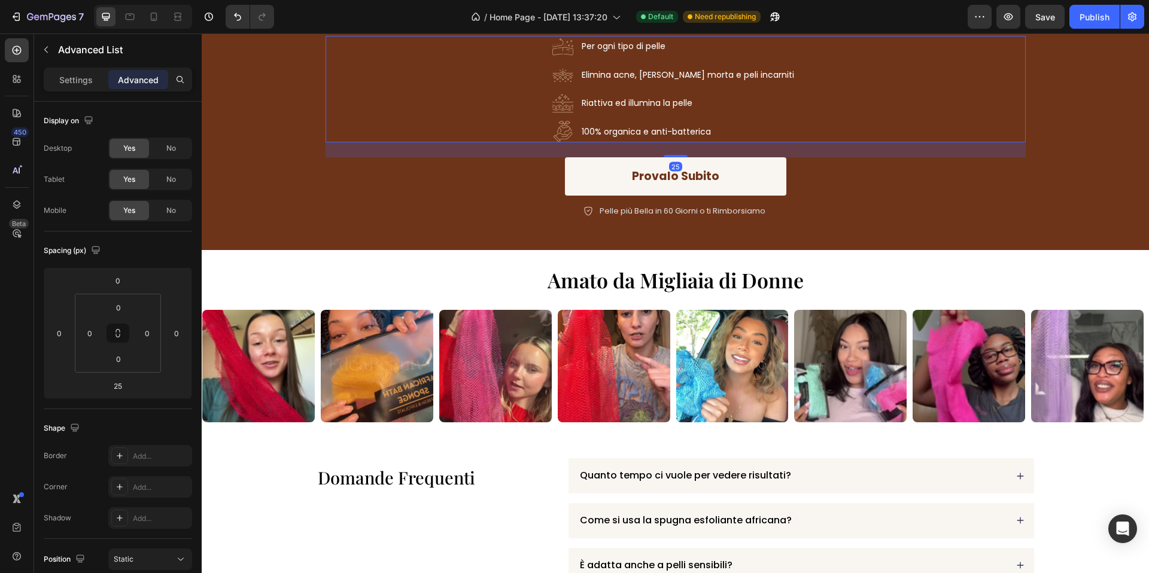
scroll to position [239, 0]
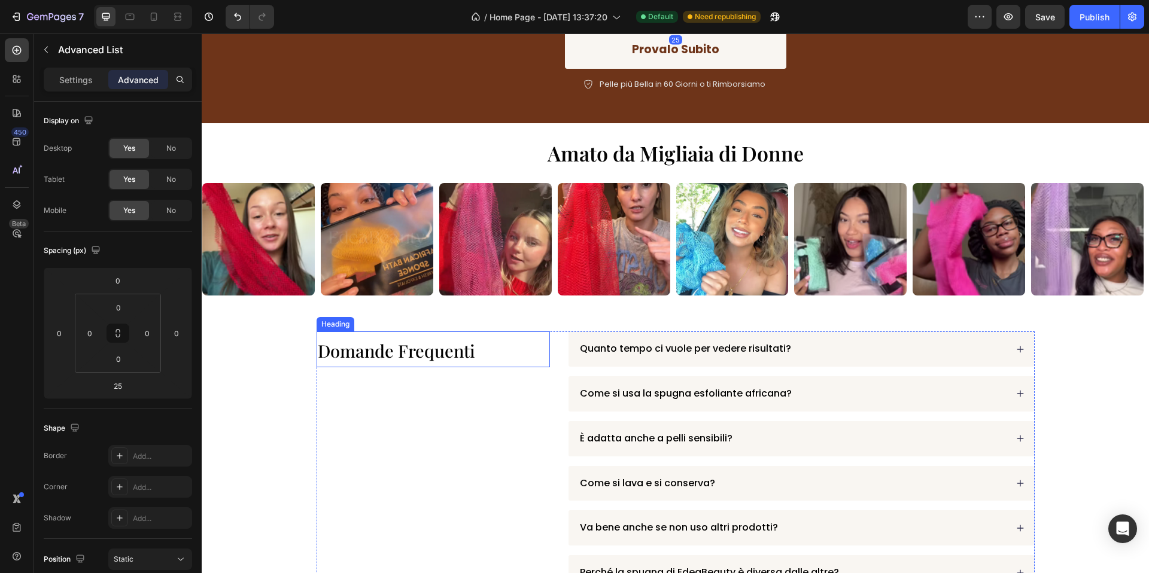
click at [429, 346] on span "Domande Frequenti" at bounding box center [396, 350] width 157 height 23
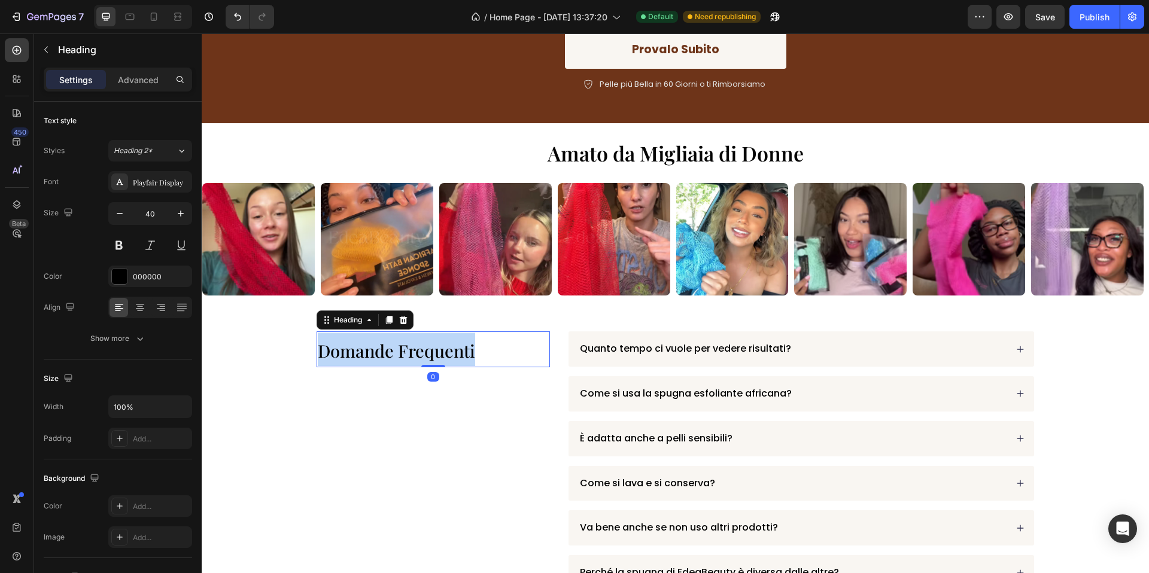
click at [429, 346] on span "Domande Frequenti" at bounding box center [396, 350] width 157 height 23
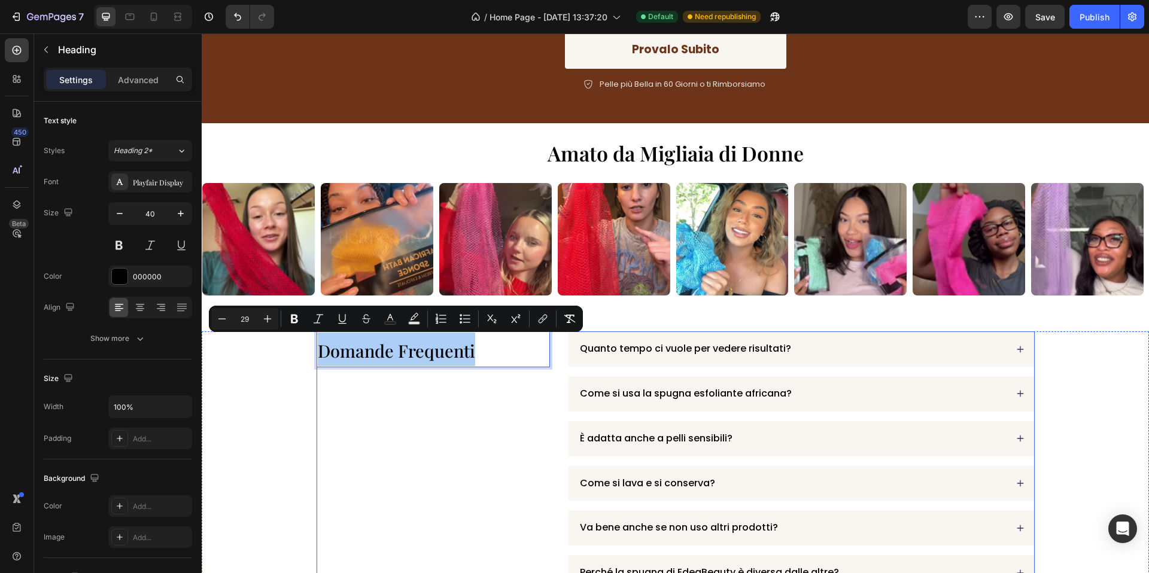
click at [500, 426] on div "Domande Frequenti Heading 0" at bounding box center [433, 572] width 233 height 483
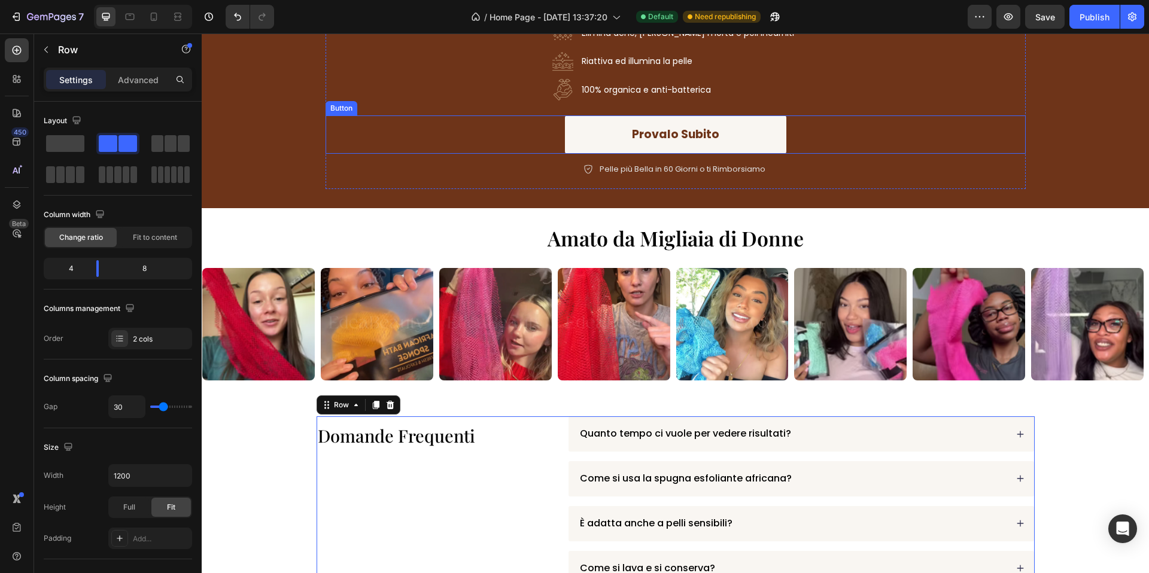
scroll to position [224, 0]
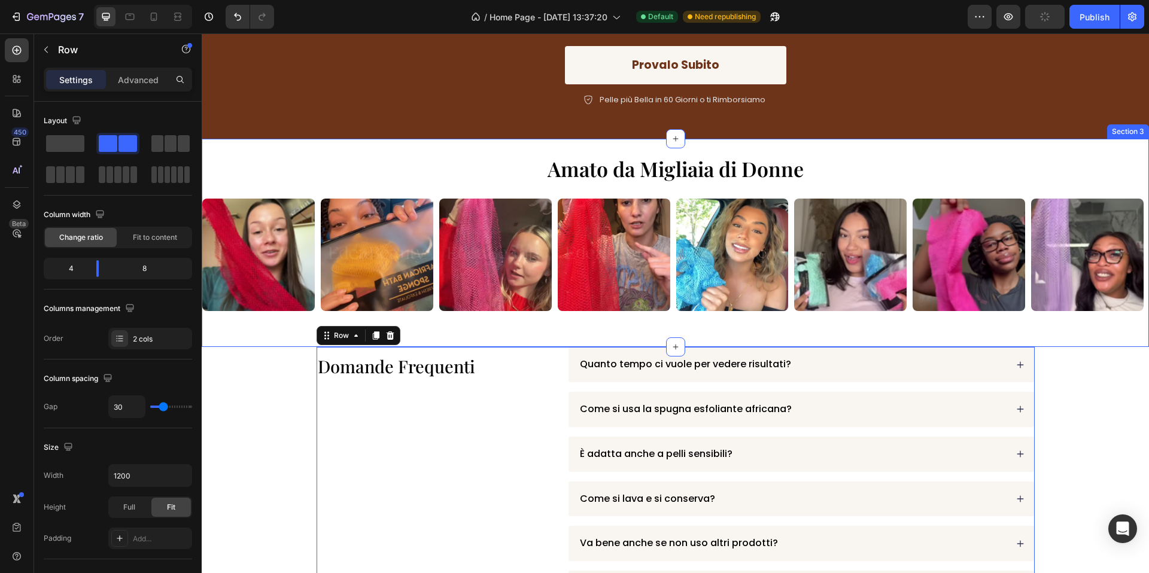
click at [561, 336] on div "Amato da Migliaia di Donne Heading Image Image Image Image Image Image Image Im…" at bounding box center [675, 243] width 947 height 208
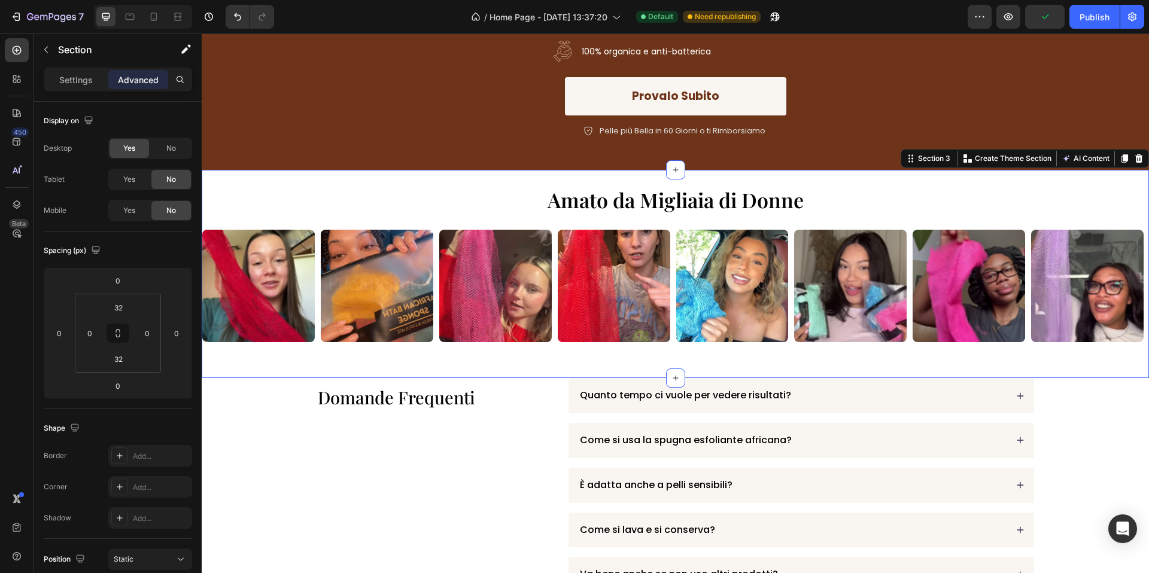
scroll to position [175, 0]
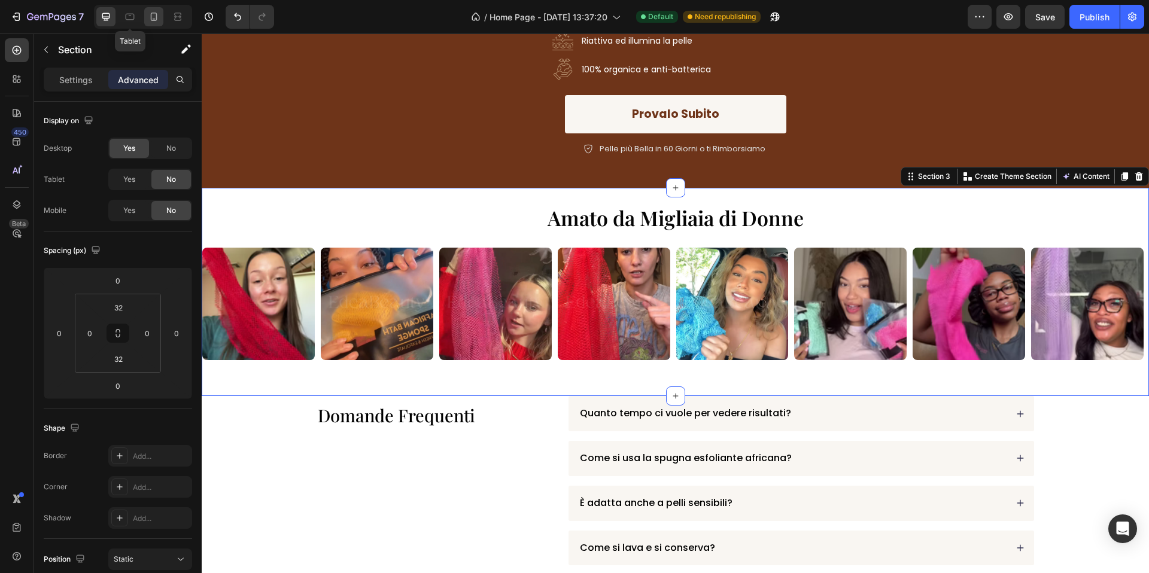
click at [145, 15] on div at bounding box center [153, 16] width 19 height 19
type input "25"
type input "10"
type input "0"
type input "10"
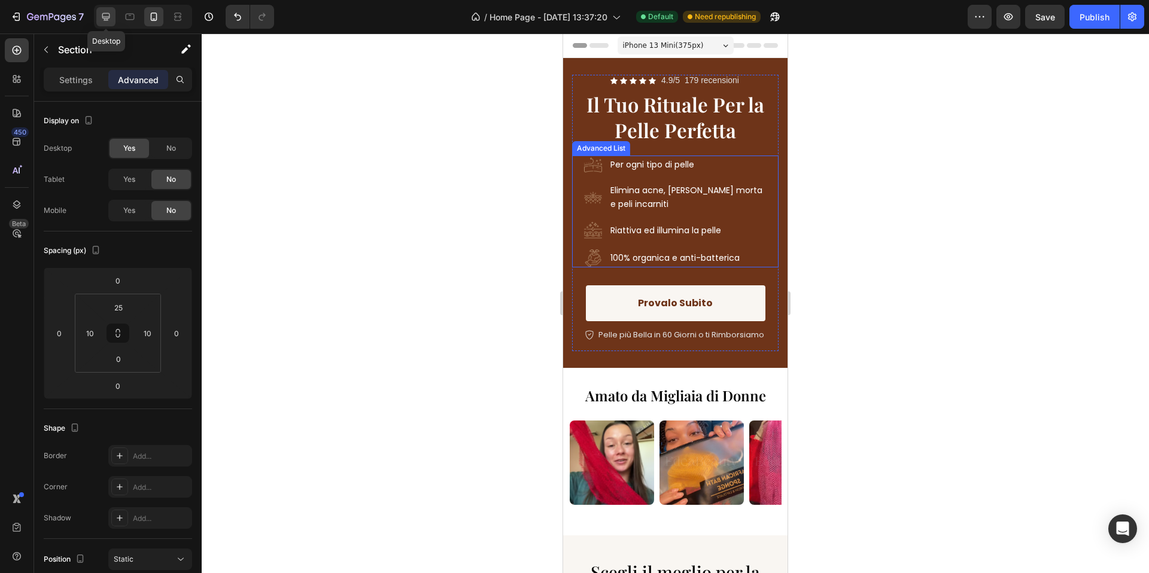
click at [106, 19] on icon at bounding box center [106, 17] width 12 height 12
type input "32"
type input "0"
type input "32"
type input "0"
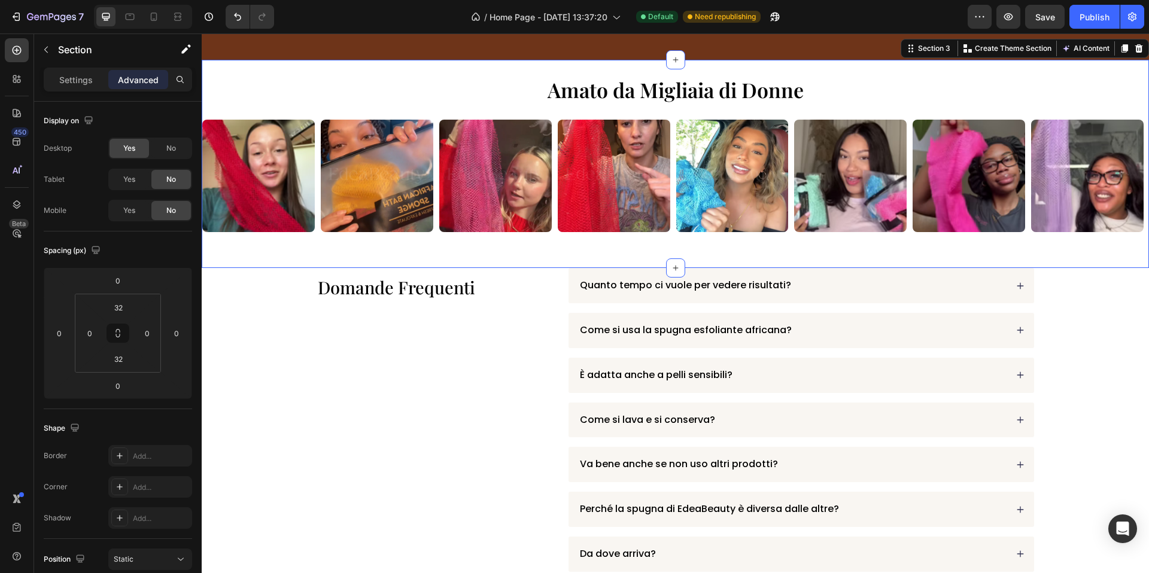
scroll to position [310, 0]
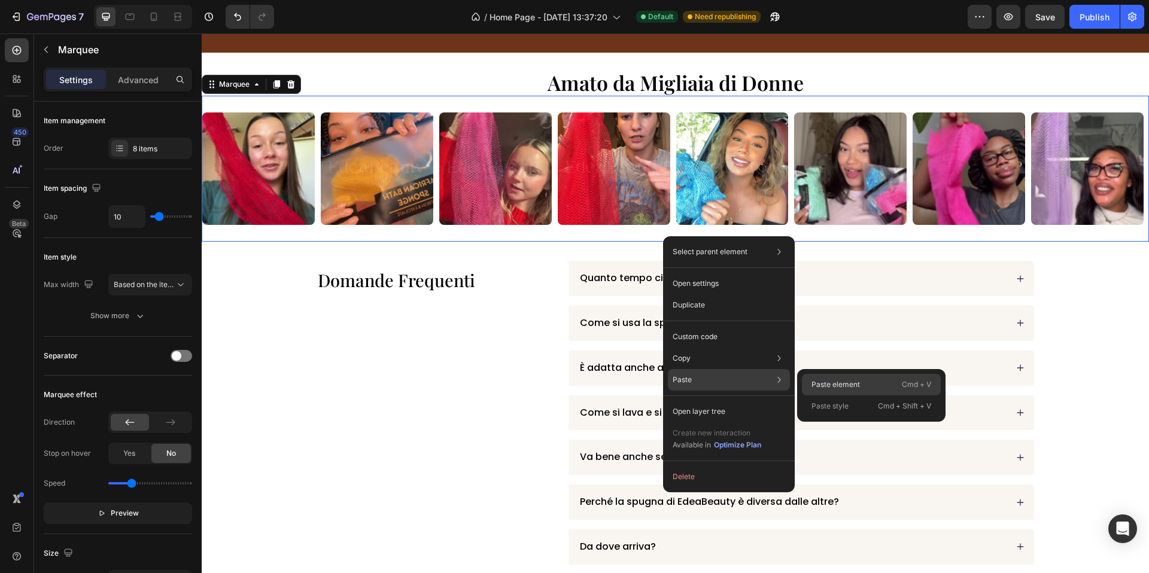
click at [839, 387] on p "Paste element" at bounding box center [835, 384] width 48 height 11
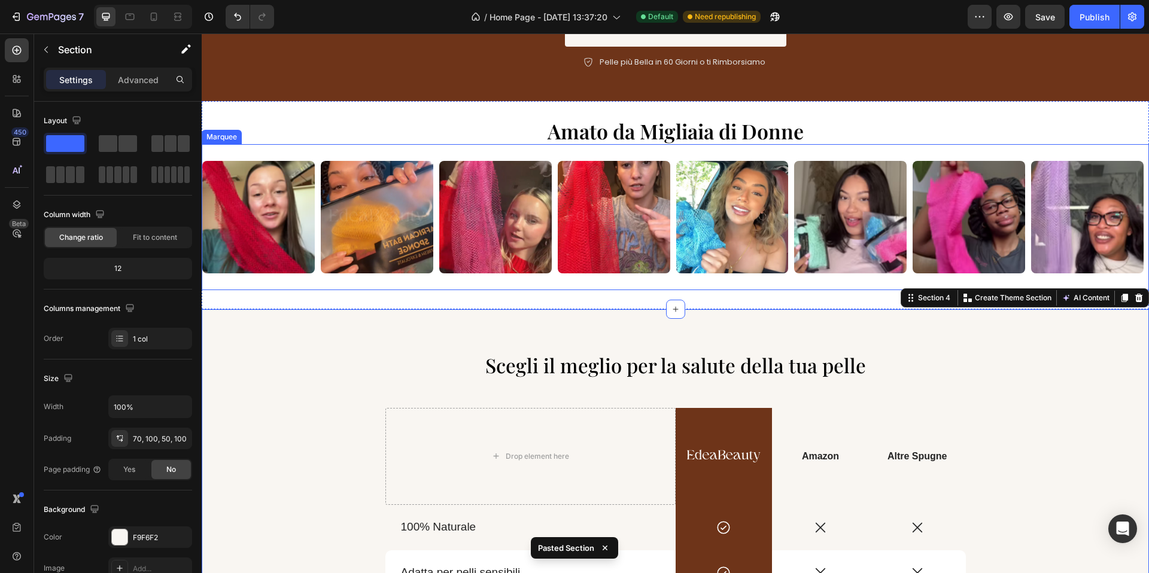
scroll to position [214, 0]
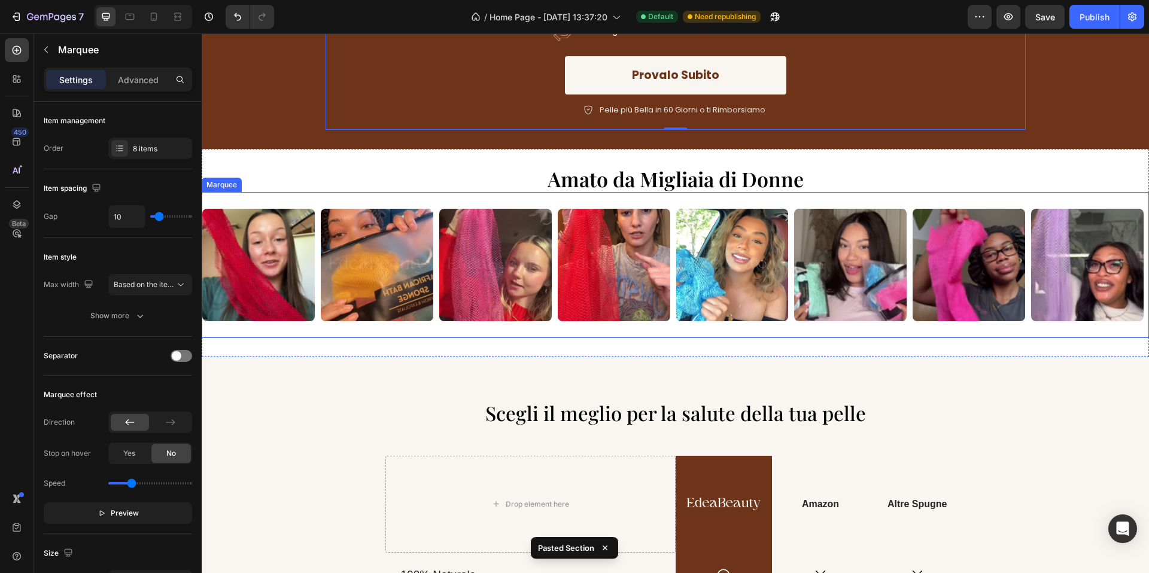
click at [743, 327] on div "Image Image Image Image Image Image Image Image Image Image Image Image Image I…" at bounding box center [675, 265] width 947 height 146
click at [672, 318] on div "Image" at bounding box center [617, 265] width 118 height 127
click at [673, 315] on div "Image" at bounding box center [617, 265] width 118 height 127
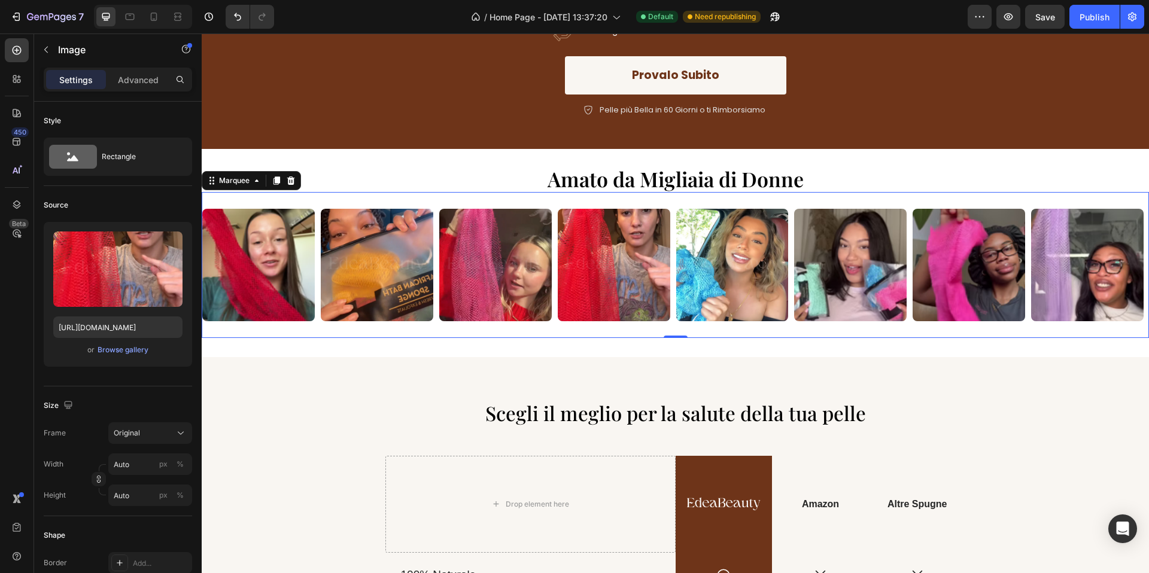
click at [668, 314] on img at bounding box center [614, 265] width 112 height 112
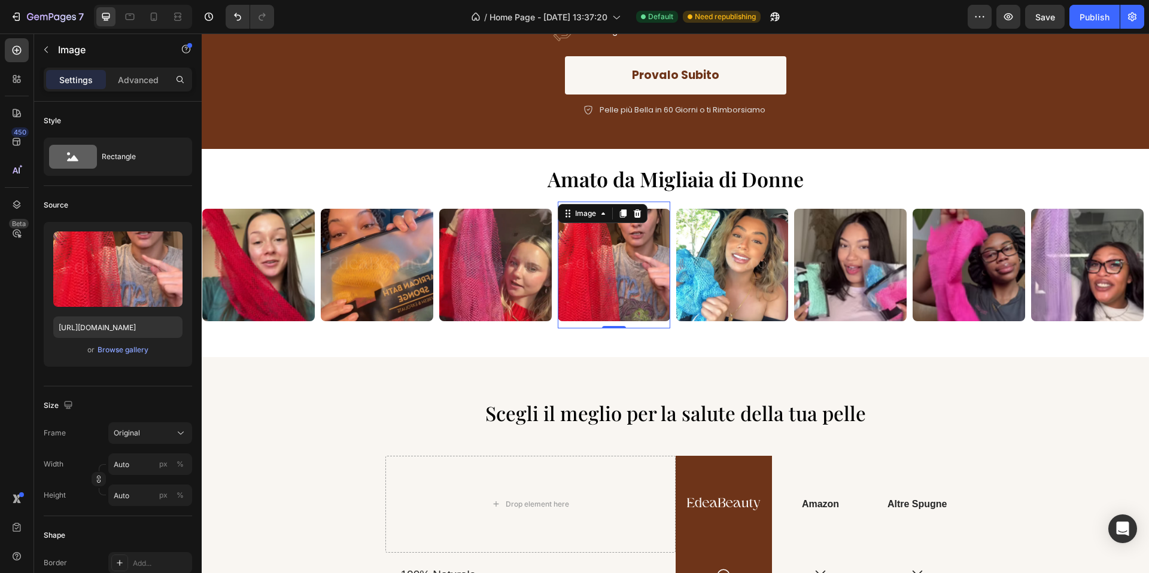
click at [657, 312] on img at bounding box center [614, 265] width 112 height 112
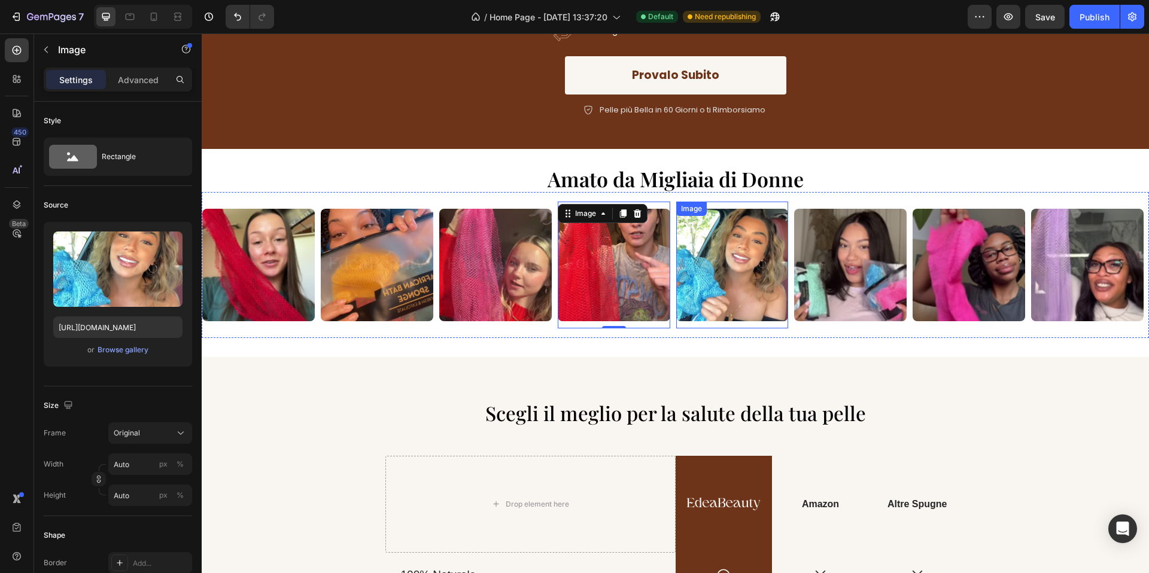
click at [694, 324] on div "Image" at bounding box center [732, 265] width 112 height 127
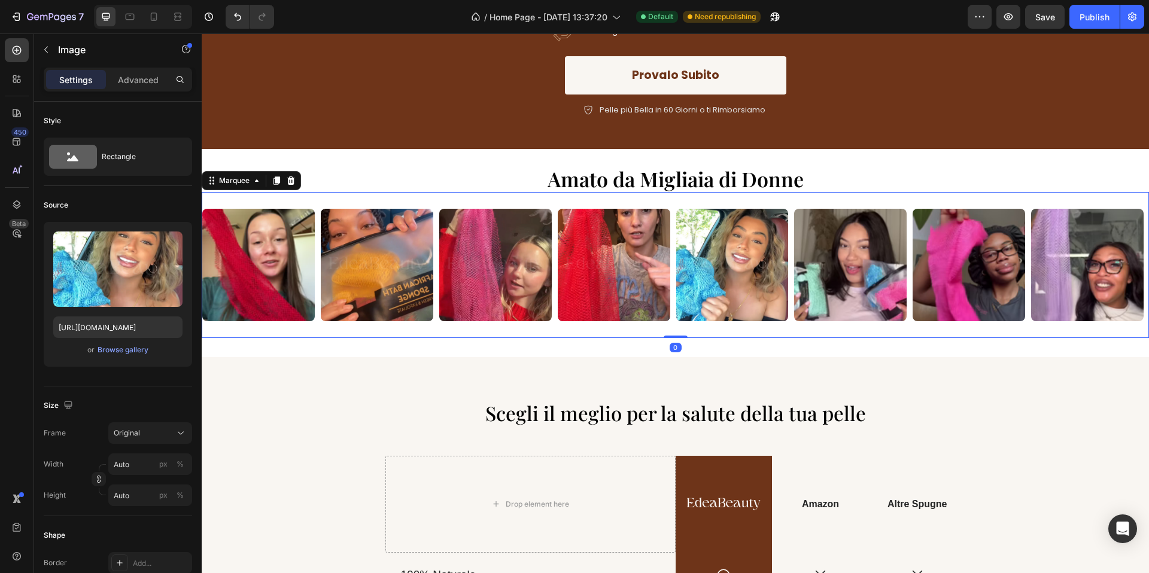
click at [675, 328] on div "Image Image Image Image Image Image Image Image Image Image Image Image Image I…" at bounding box center [675, 265] width 947 height 146
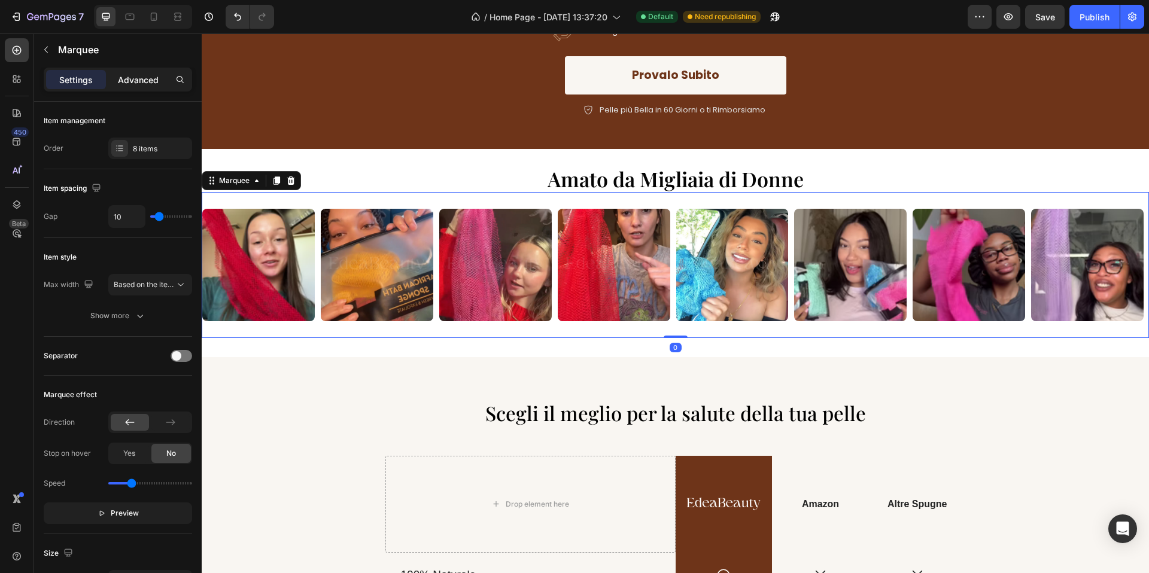
click at [144, 87] on div "Advanced" at bounding box center [138, 79] width 60 height 19
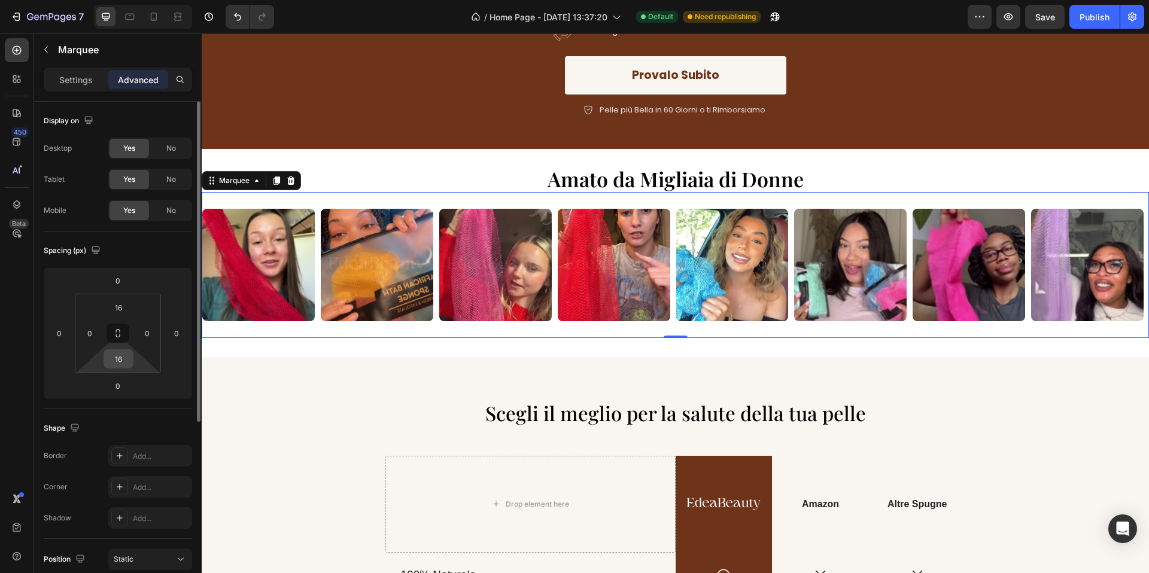
click at [120, 355] on input "16" at bounding box center [119, 359] width 24 height 18
type input "10"
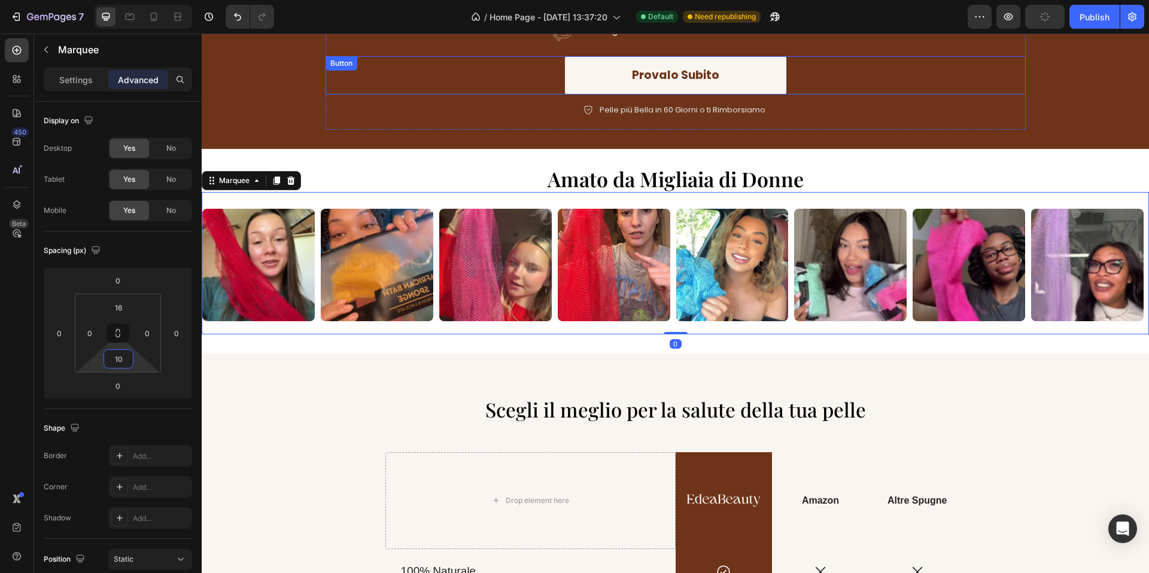
click at [454, 75] on div "Provalo Subito Button" at bounding box center [675, 75] width 700 height 39
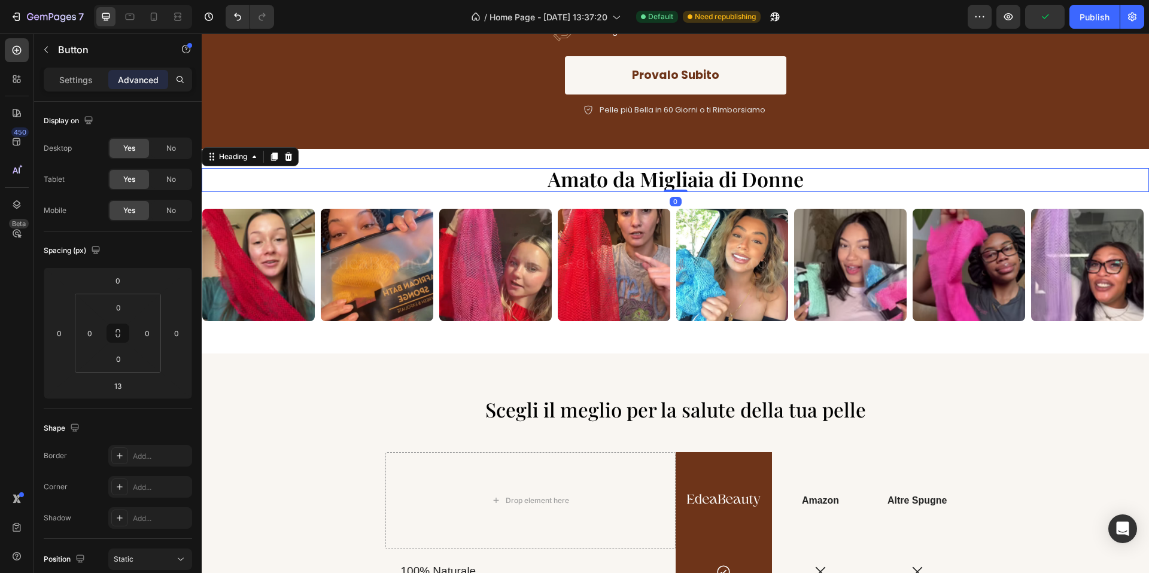
click at [616, 171] on span "Amato da Migliaia di Donne" at bounding box center [675, 179] width 256 height 28
click at [121, 315] on input "0" at bounding box center [119, 308] width 24 height 18
type input "10"
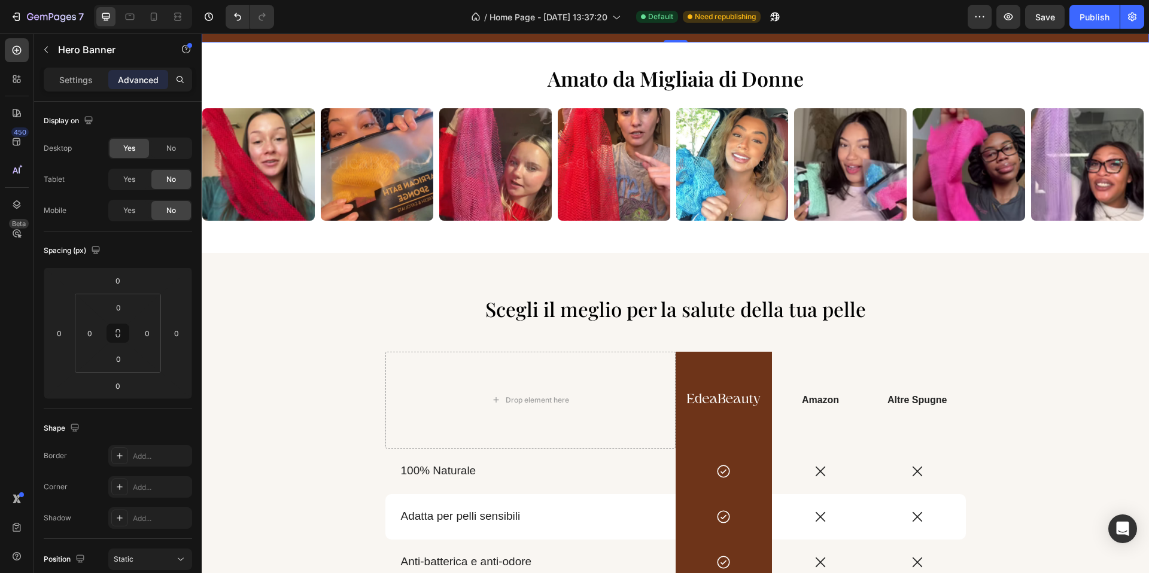
scroll to position [385, 0]
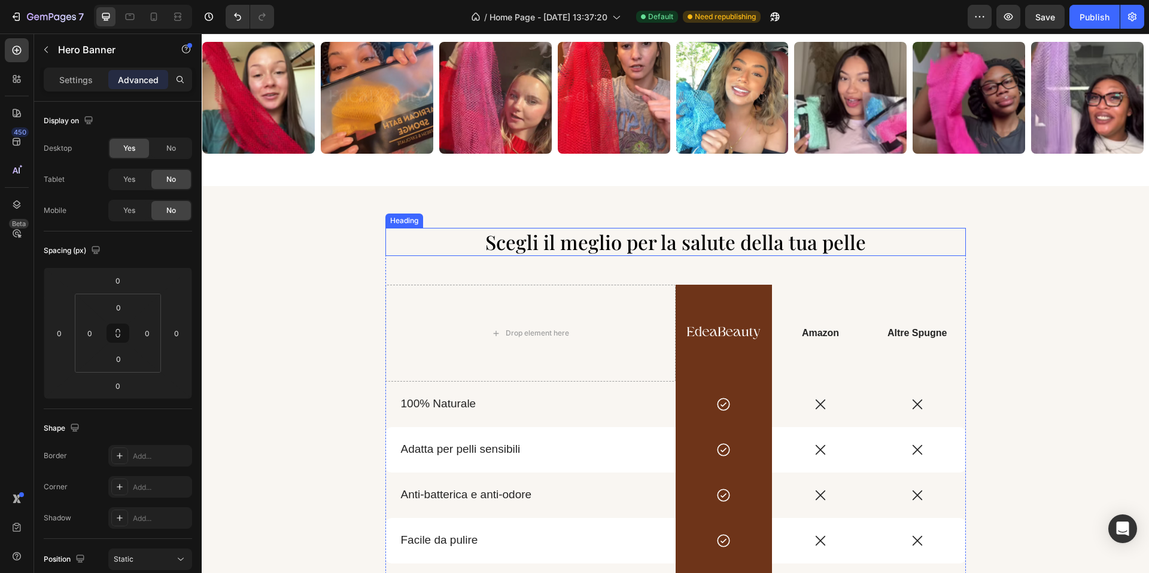
click at [512, 242] on span "Scegli il meglio per la salute della tua pelle" at bounding box center [675, 242] width 381 height 26
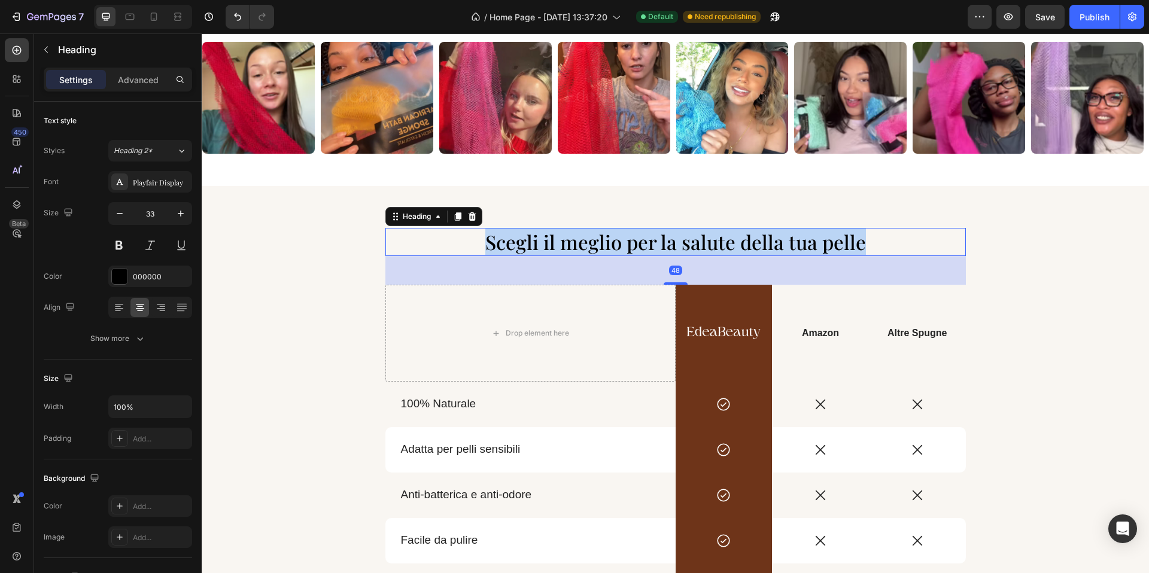
click at [512, 242] on span "Scegli il meglio per la salute della tua pelle" at bounding box center [675, 242] width 381 height 26
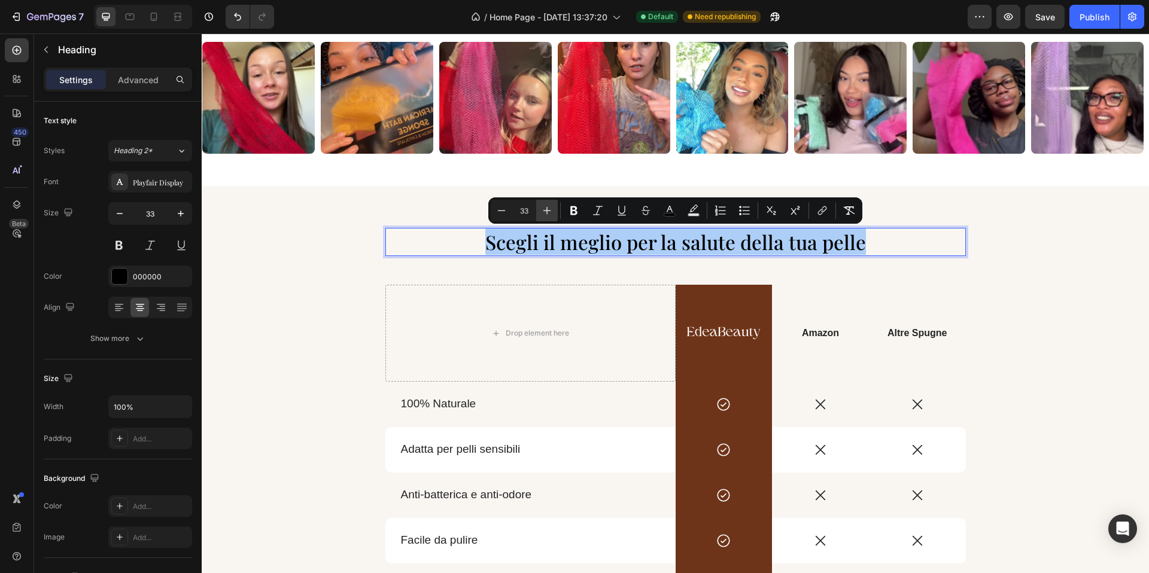
click at [544, 209] on icon "Editor contextual toolbar" at bounding box center [547, 211] width 12 height 12
type input "34"
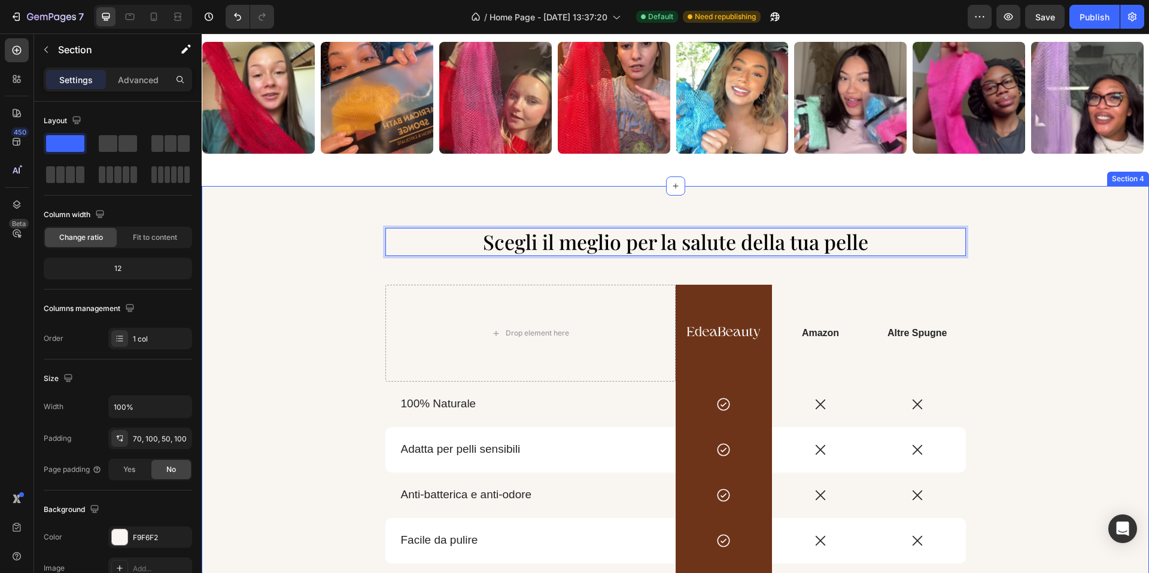
click at [462, 201] on div "Scegli il meglio per la salute della tua pelle Heading 48 Drop element here Ima…" at bounding box center [675, 470] width 947 height 568
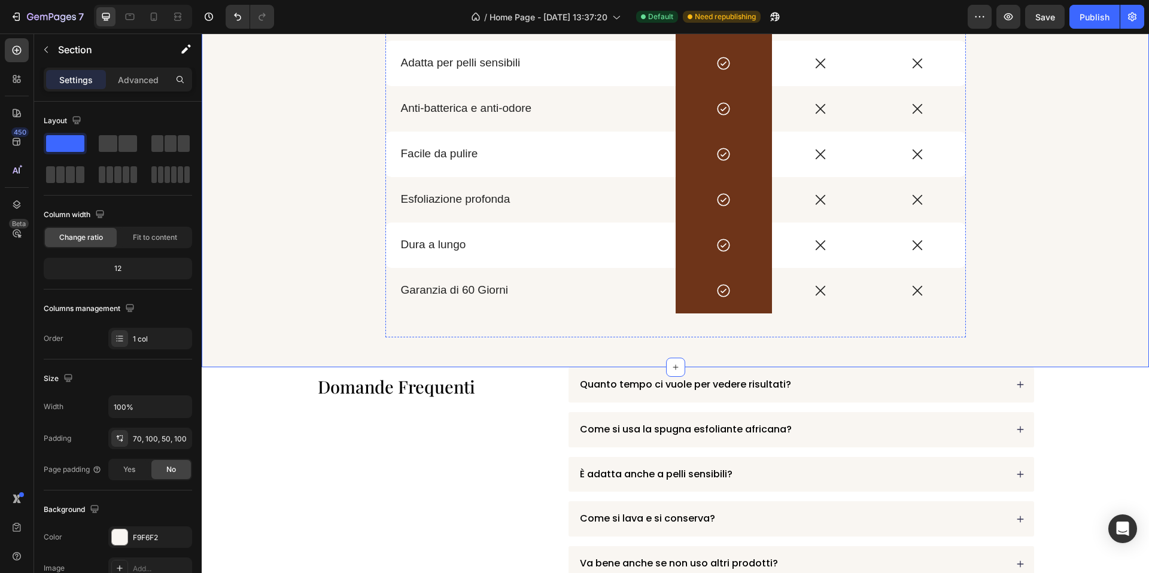
scroll to position [769, 0]
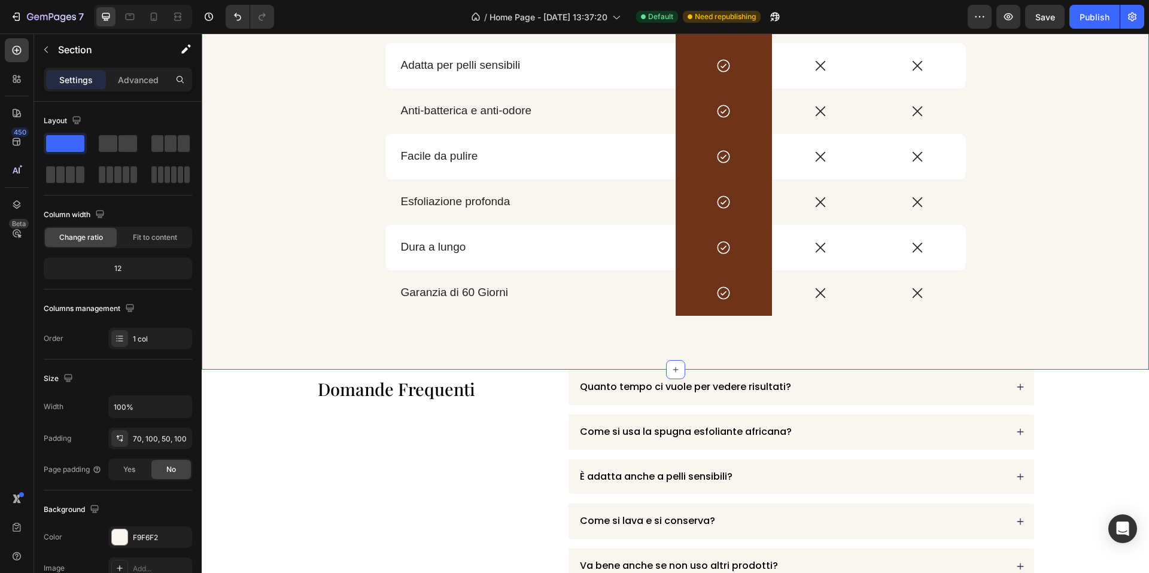
click at [516, 341] on div "⁠⁠⁠⁠⁠⁠⁠ Scegli il meglio per la salute della tua pelle Heading Drop element her…" at bounding box center [675, 86] width 947 height 568
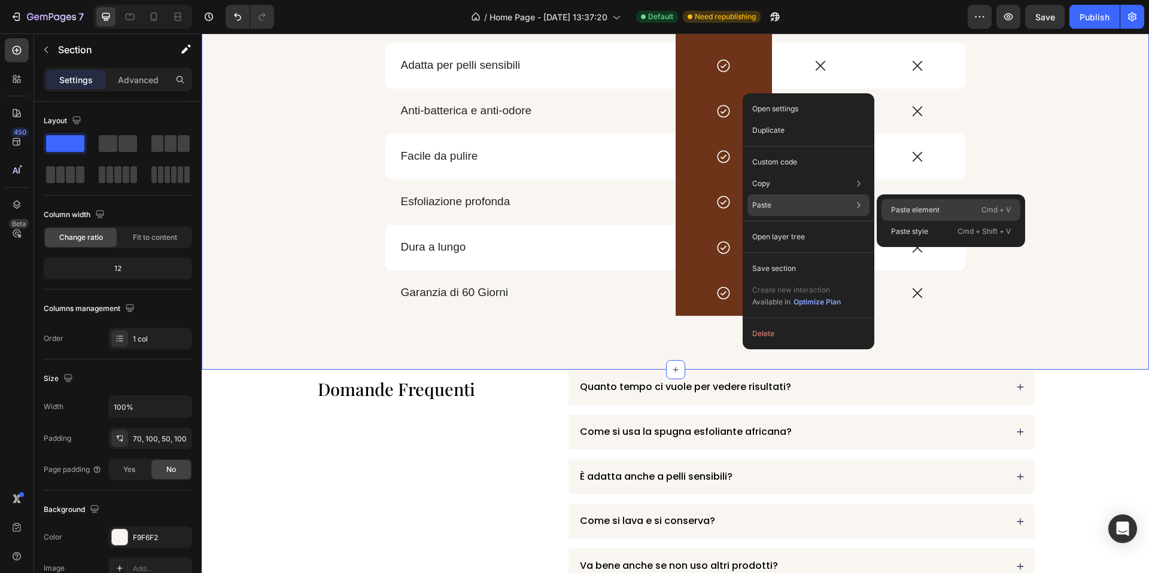
click at [901, 221] on div "Paste element Cmd + V" at bounding box center [950, 232] width 139 height 22
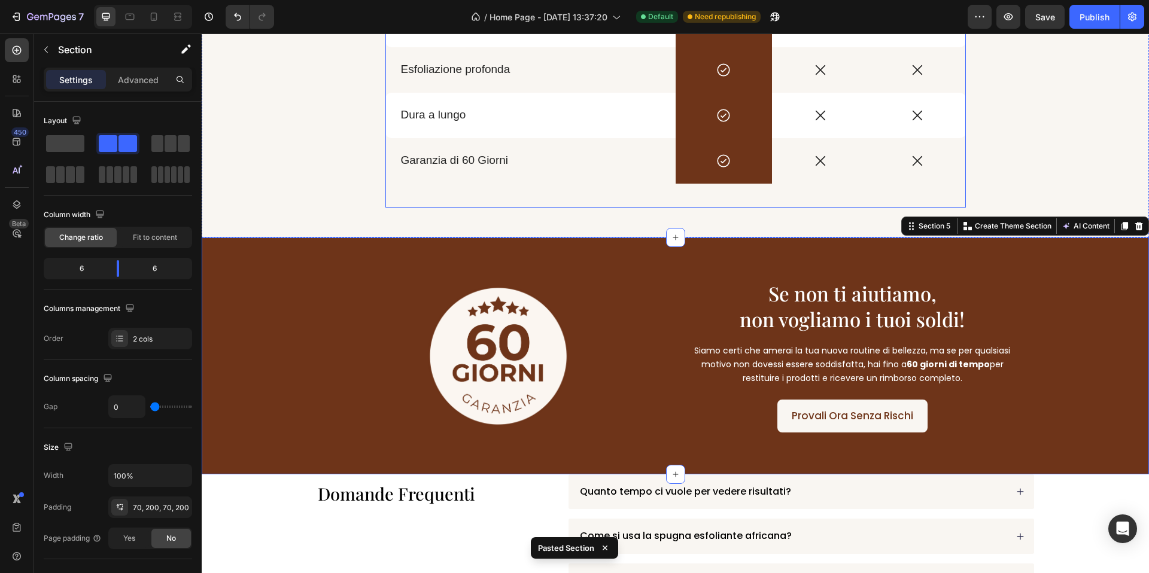
scroll to position [997, 0]
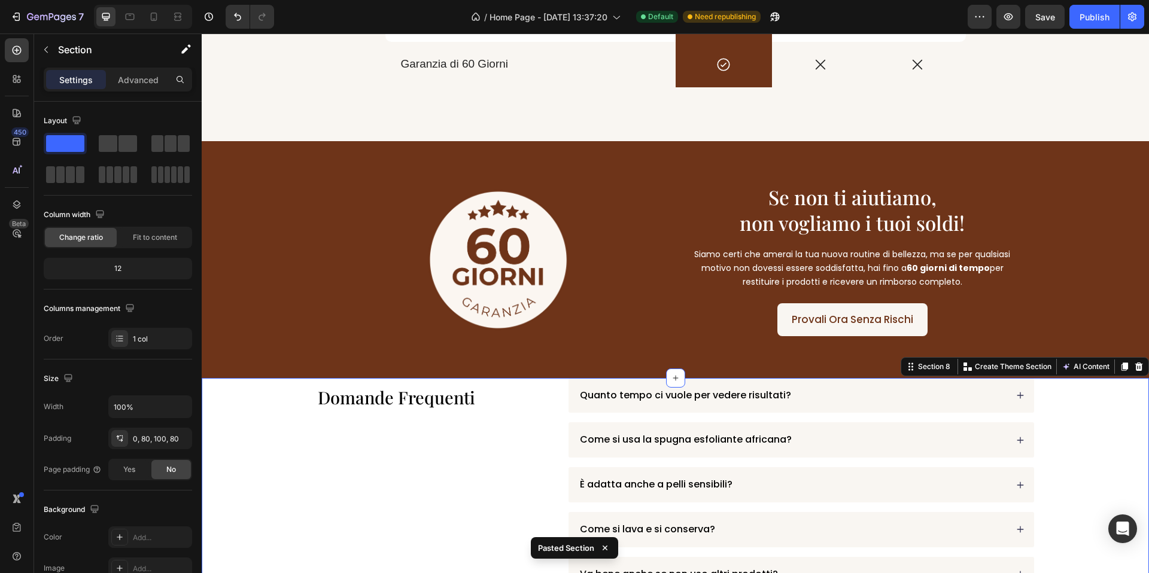
click at [141, 91] on div "Settings Advanced" at bounding box center [118, 80] width 148 height 24
click at [135, 77] on p "Advanced" at bounding box center [138, 80] width 41 height 13
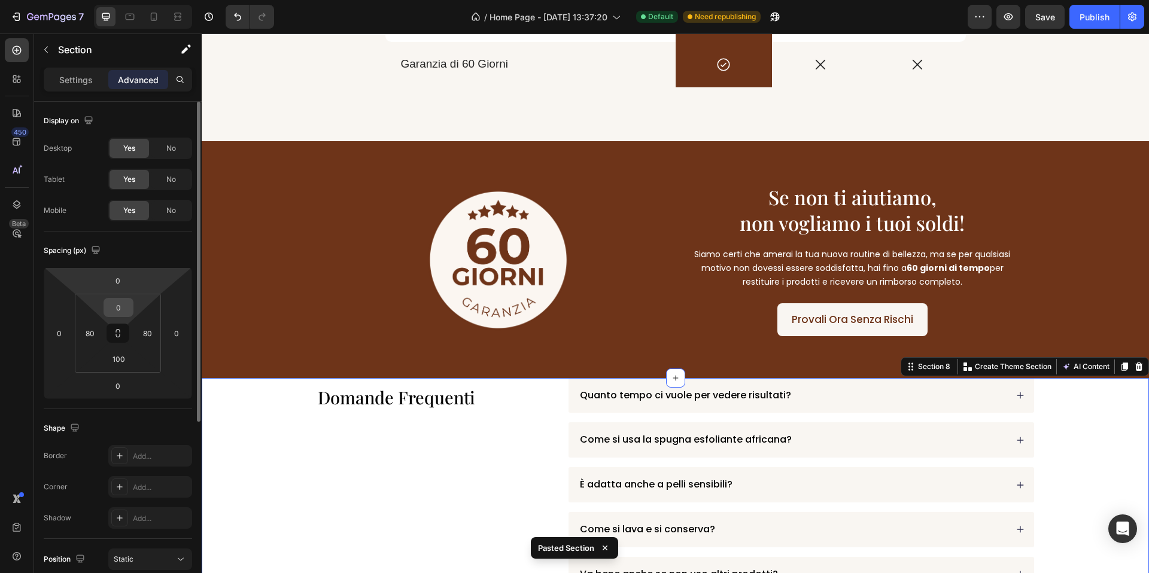
click at [124, 302] on input "0" at bounding box center [119, 308] width 24 height 18
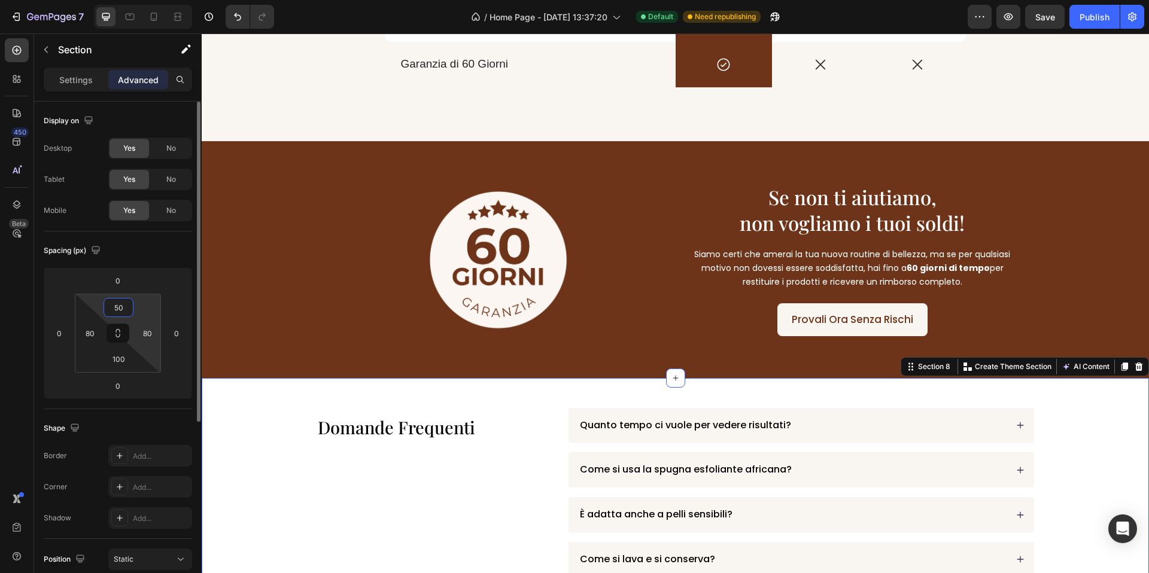
type input "5"
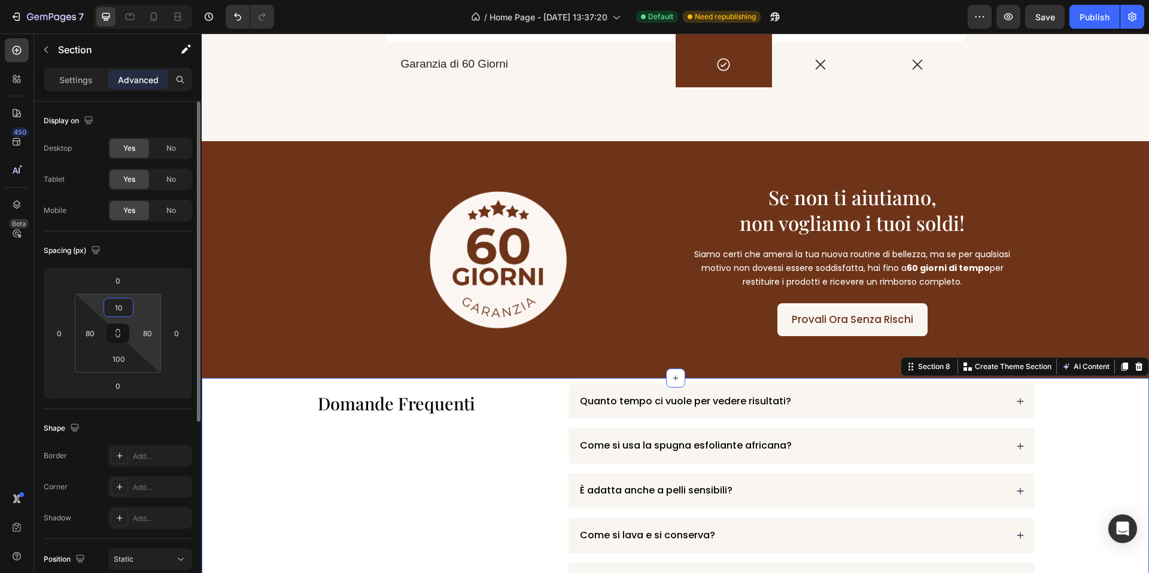
type input "1"
type input "70"
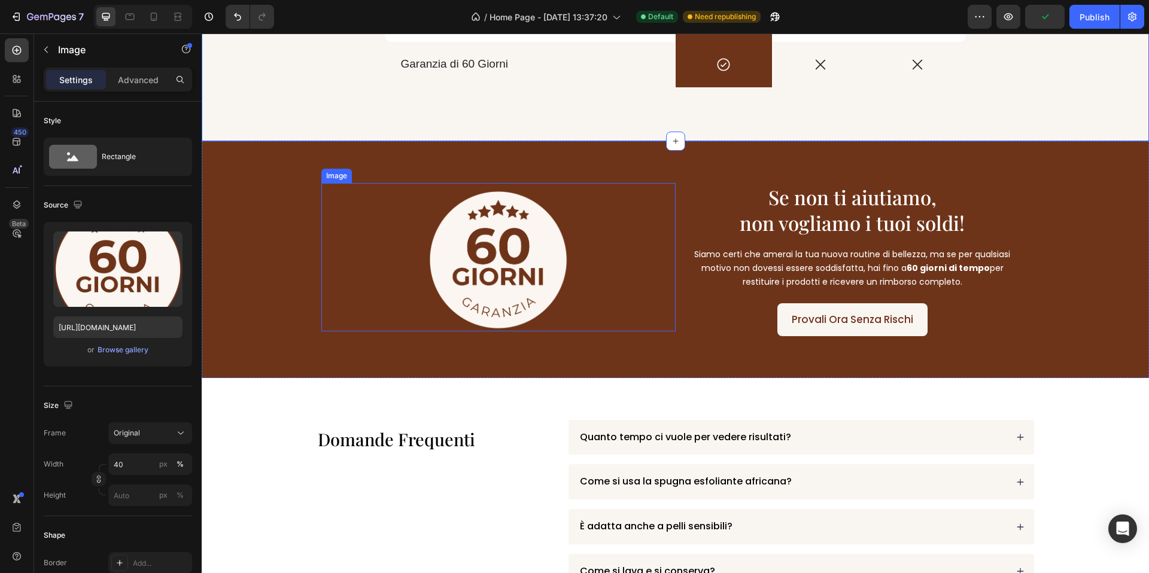
click at [413, 191] on div at bounding box center [498, 260] width 354 height 142
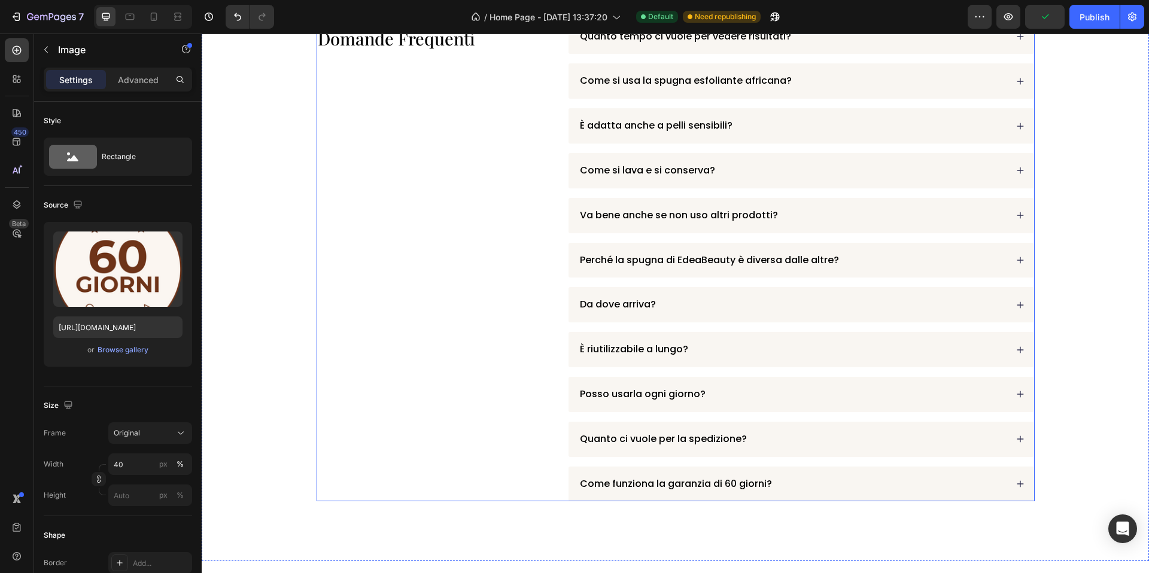
scroll to position [1559, 0]
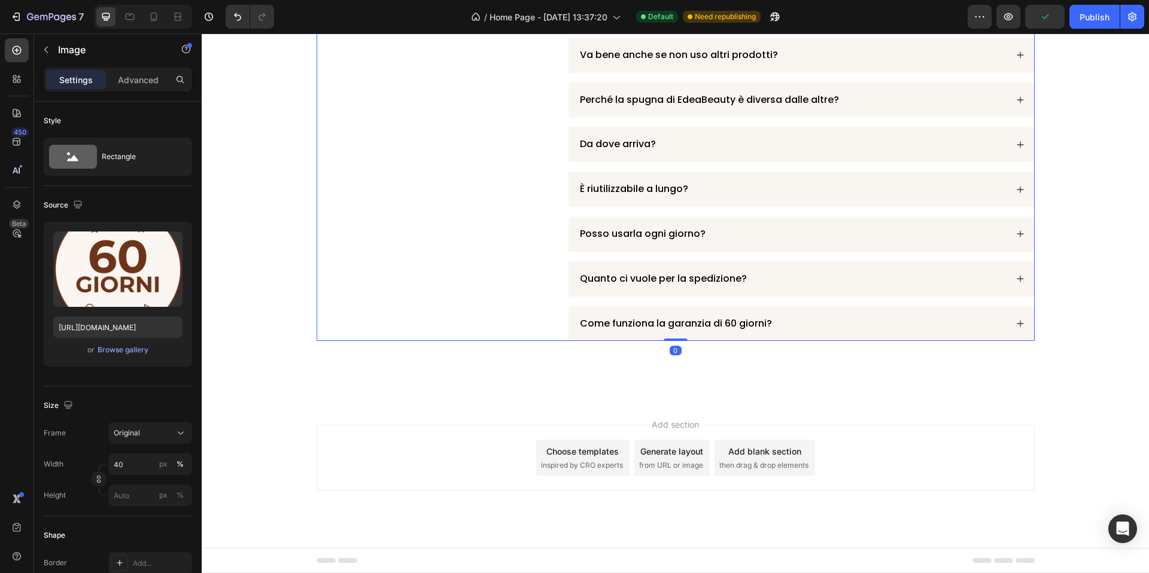
click at [412, 191] on div "Domande Frequenti Heading" at bounding box center [433, 100] width 233 height 483
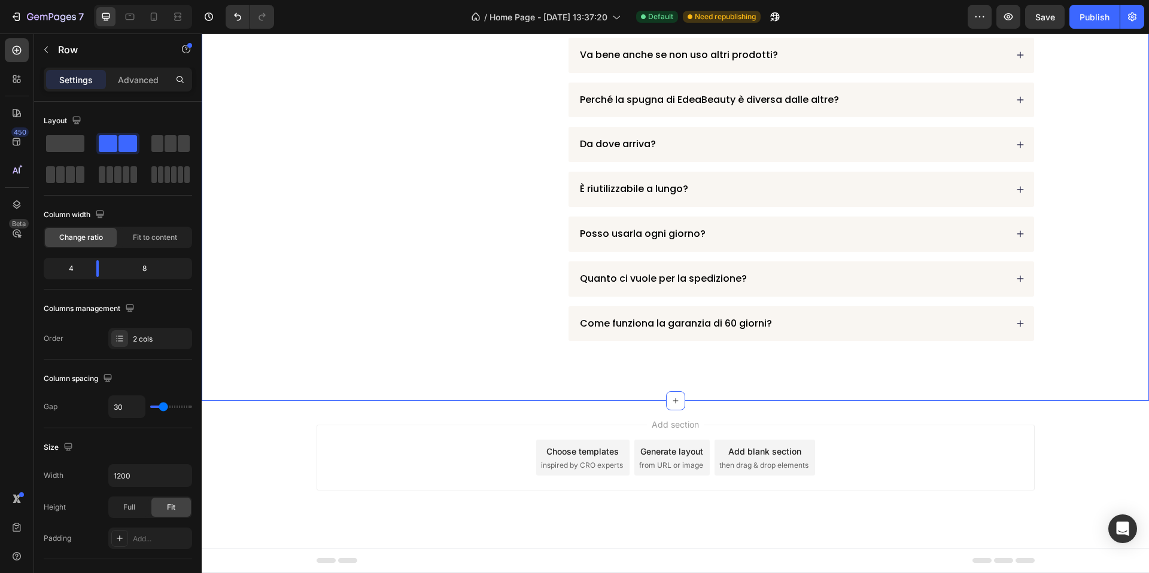
click at [262, 238] on div "Domande Frequenti Heading Quanto tempo ci vuole per vedere risultati? Come si u…" at bounding box center [675, 100] width 851 height 483
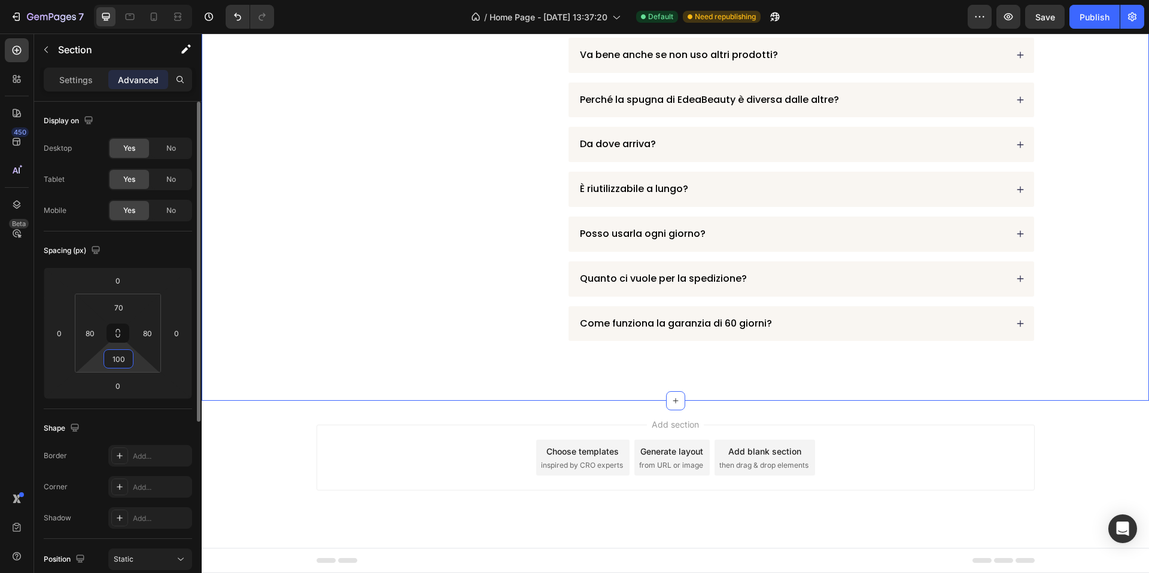
click at [118, 364] on input "100" at bounding box center [119, 359] width 24 height 18
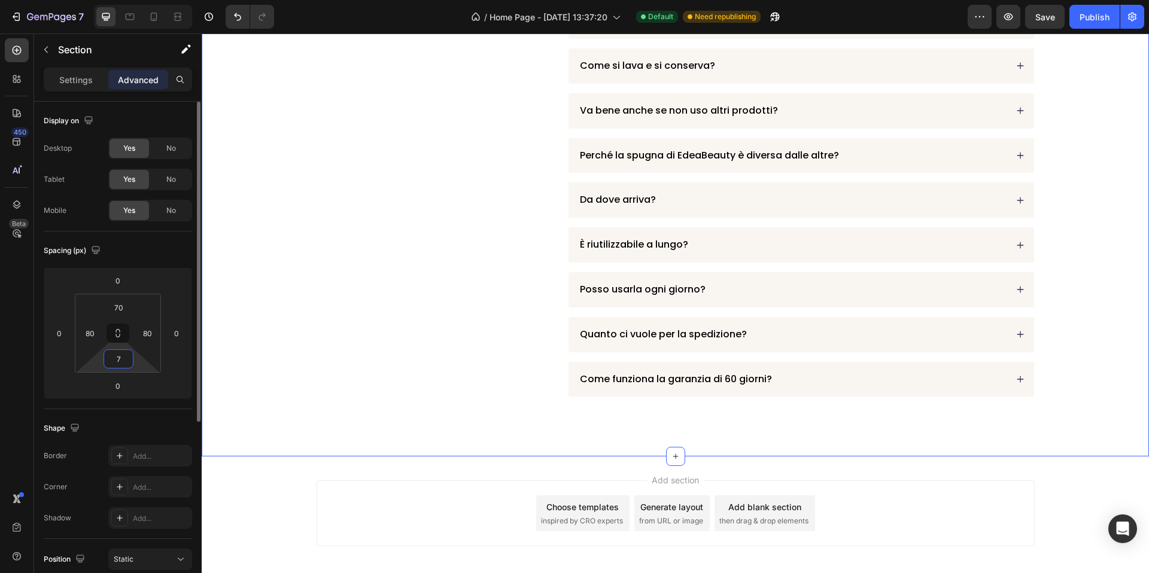
type input "70"
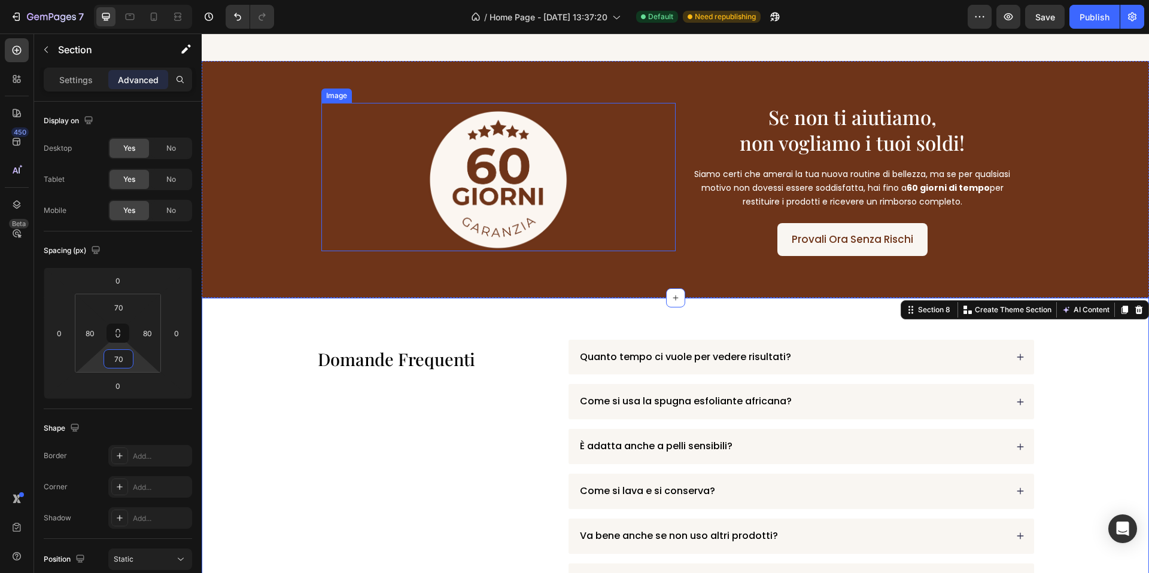
scroll to position [834, 0]
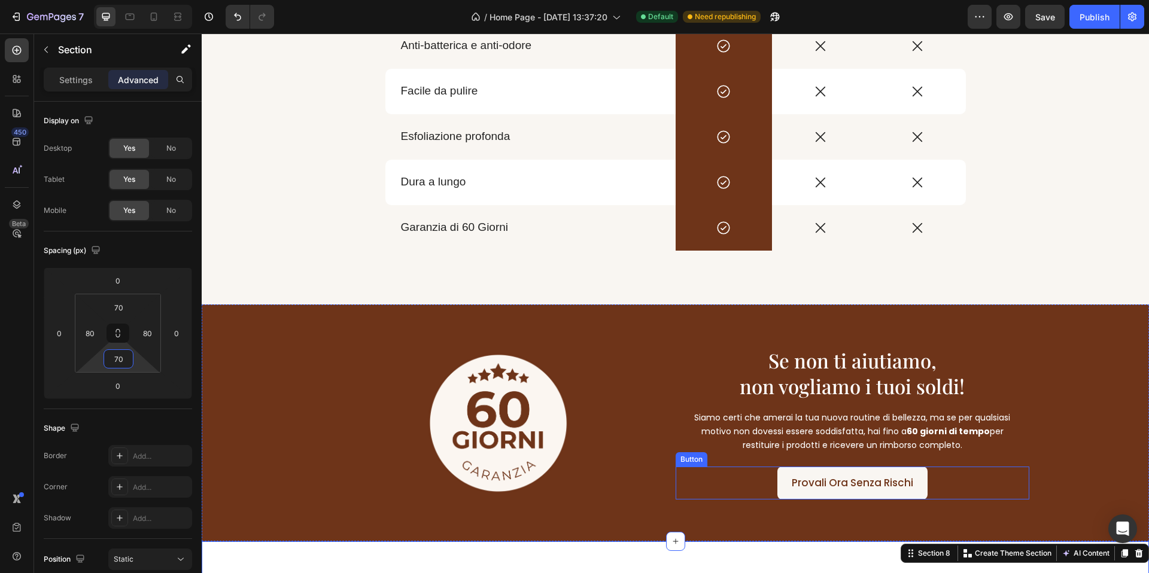
click at [795, 495] on link "Provali Ora Senza Rischi" at bounding box center [852, 483] width 150 height 33
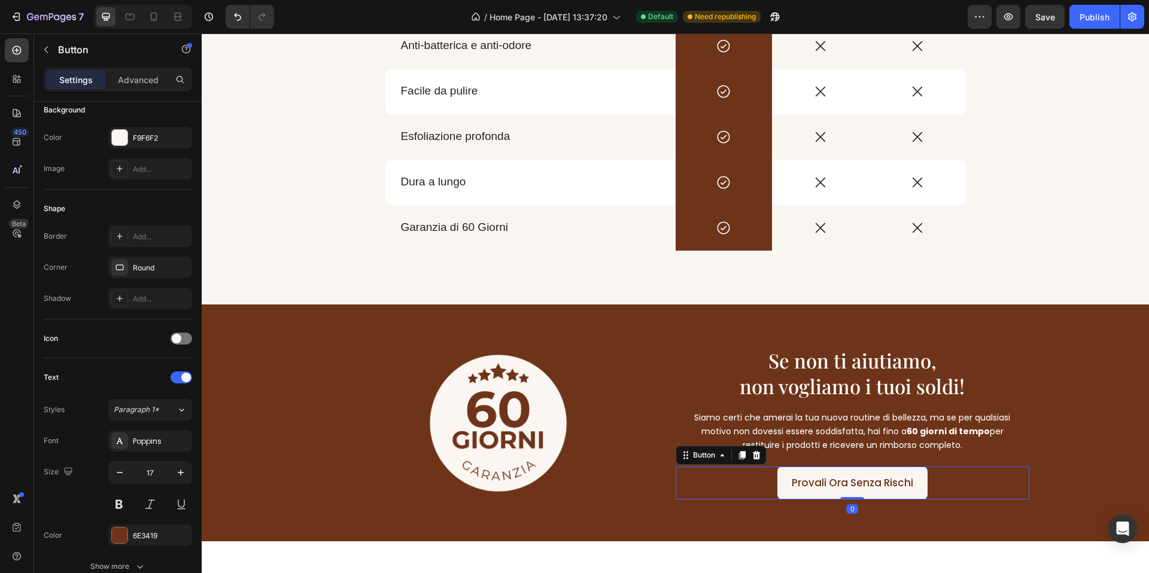
scroll to position [415, 0]
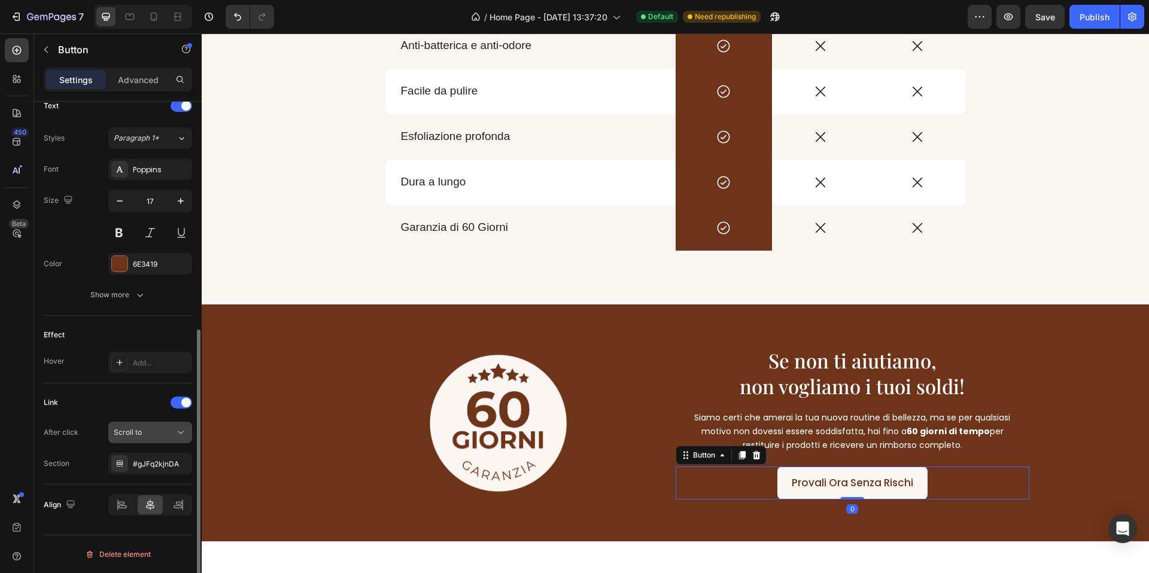
click at [151, 430] on div "Scroll to" at bounding box center [144, 432] width 61 height 11
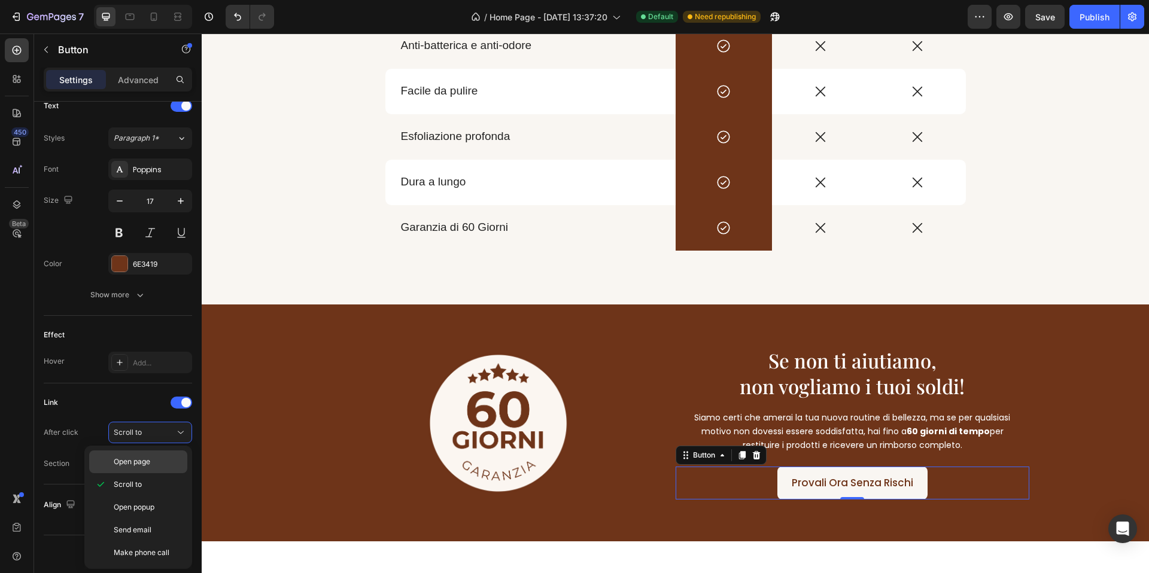
click at [146, 470] on div "Open page" at bounding box center [138, 462] width 98 height 23
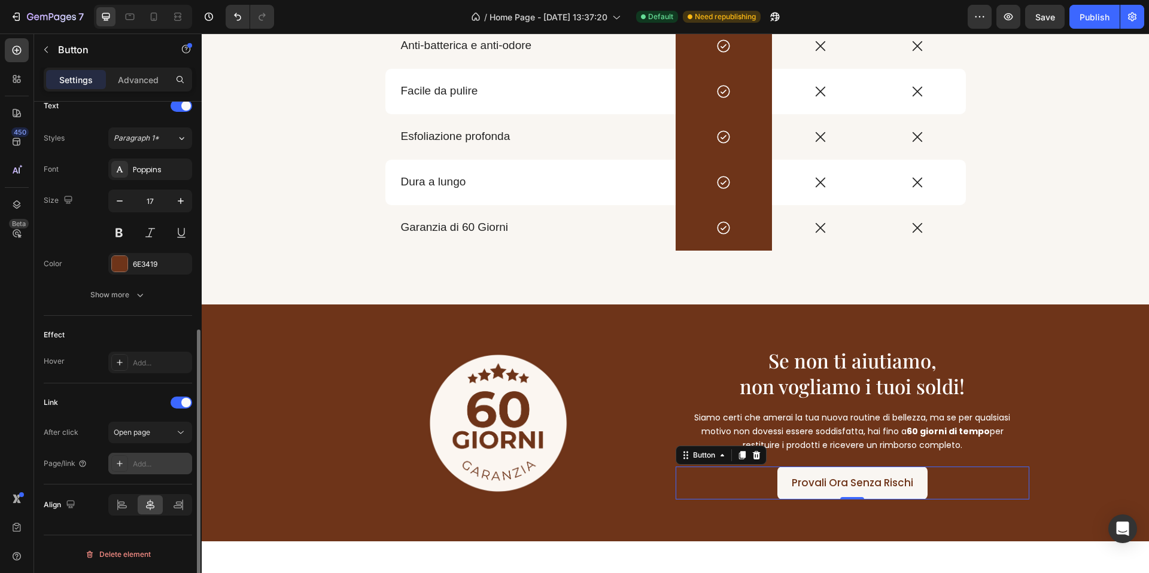
click at [145, 470] on div "Add..." at bounding box center [150, 464] width 84 height 22
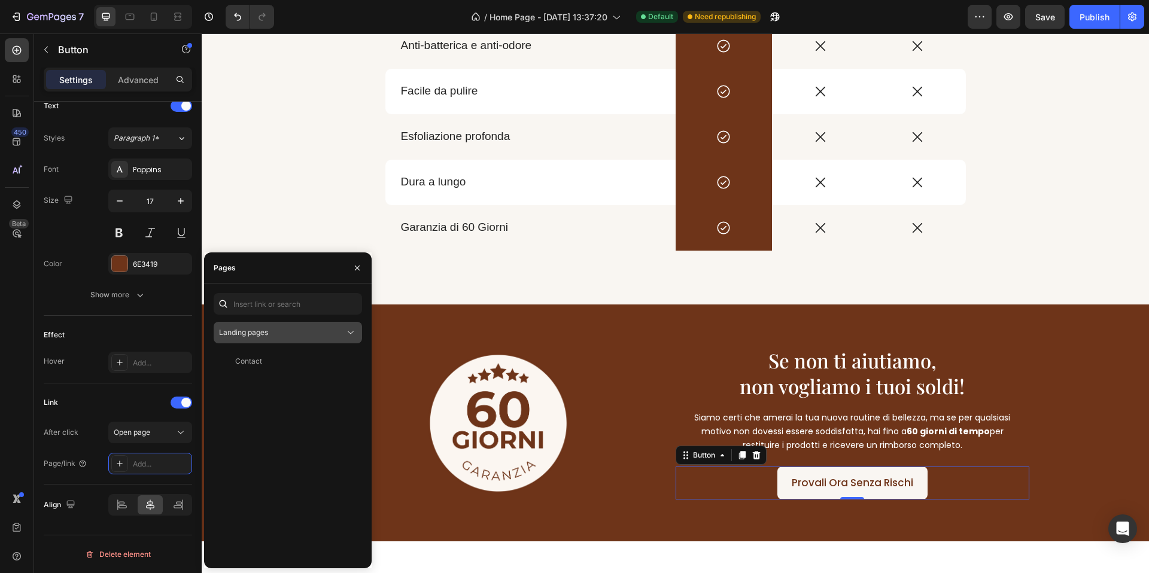
click at [266, 339] on button "Landing pages" at bounding box center [288, 333] width 148 height 22
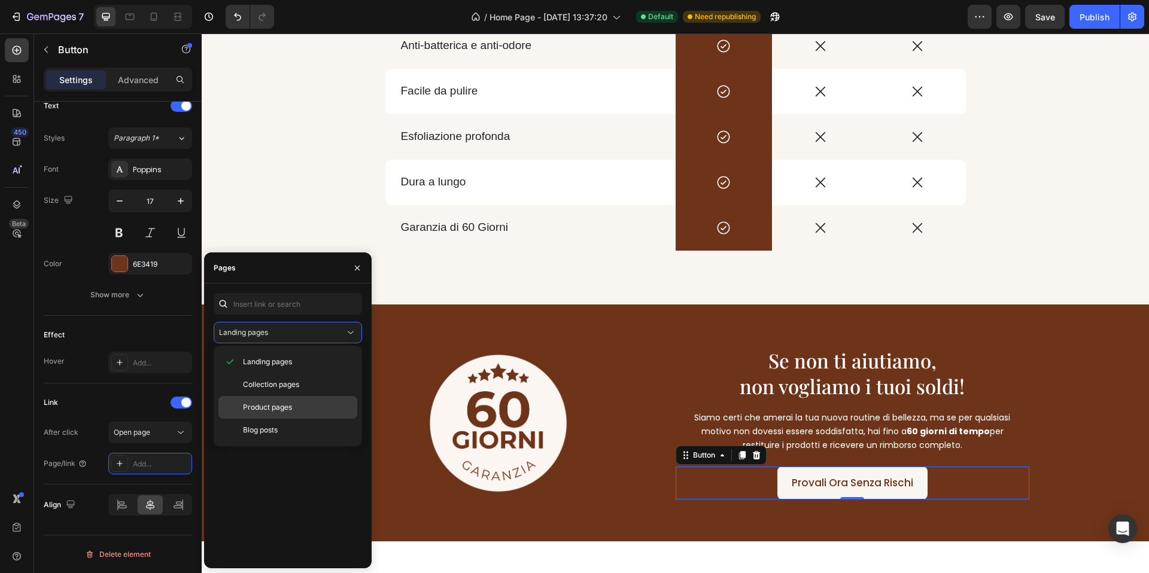
click at [266, 419] on div "Product pages" at bounding box center [287, 430] width 139 height 23
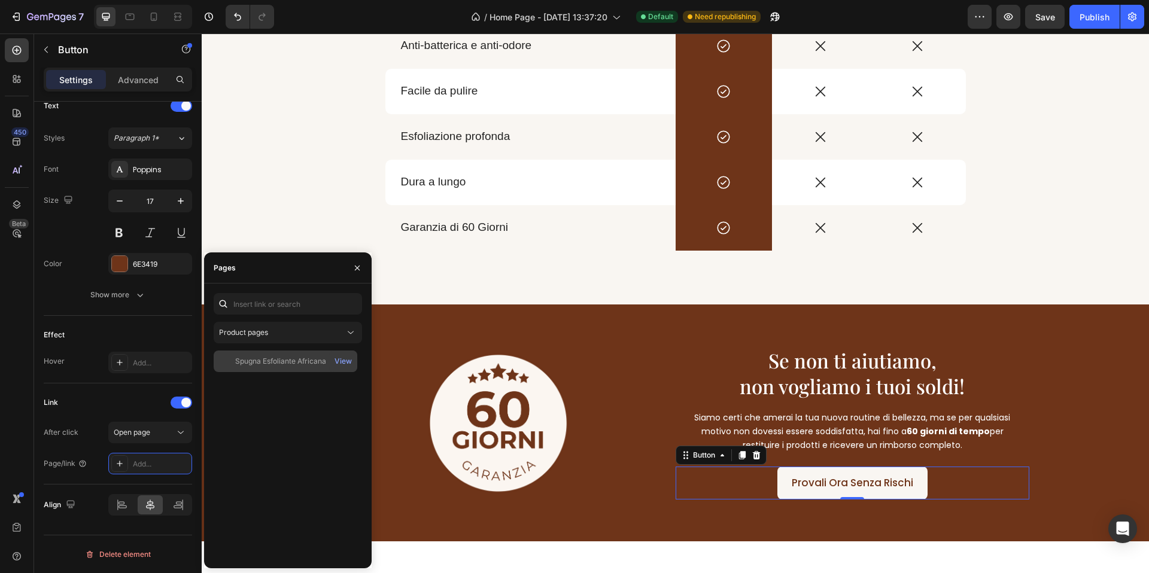
click at [240, 364] on div "Spugna Esfoliante Africana" at bounding box center [280, 361] width 91 height 11
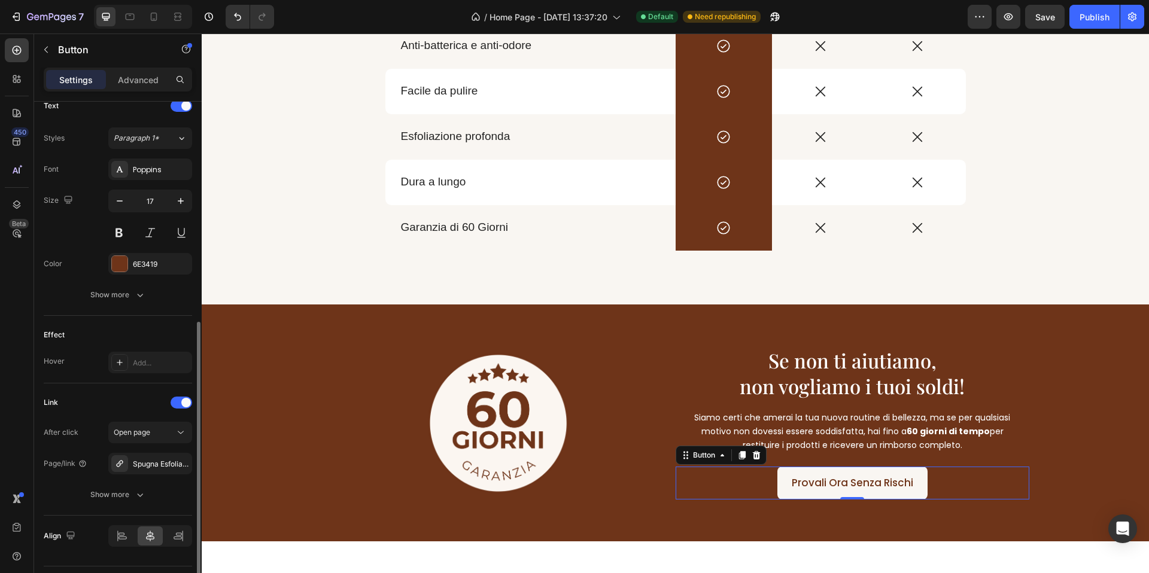
click at [124, 413] on div "Link After click Open page Page/link Spugna Esfoliante Africana Show more" at bounding box center [118, 449] width 148 height 112
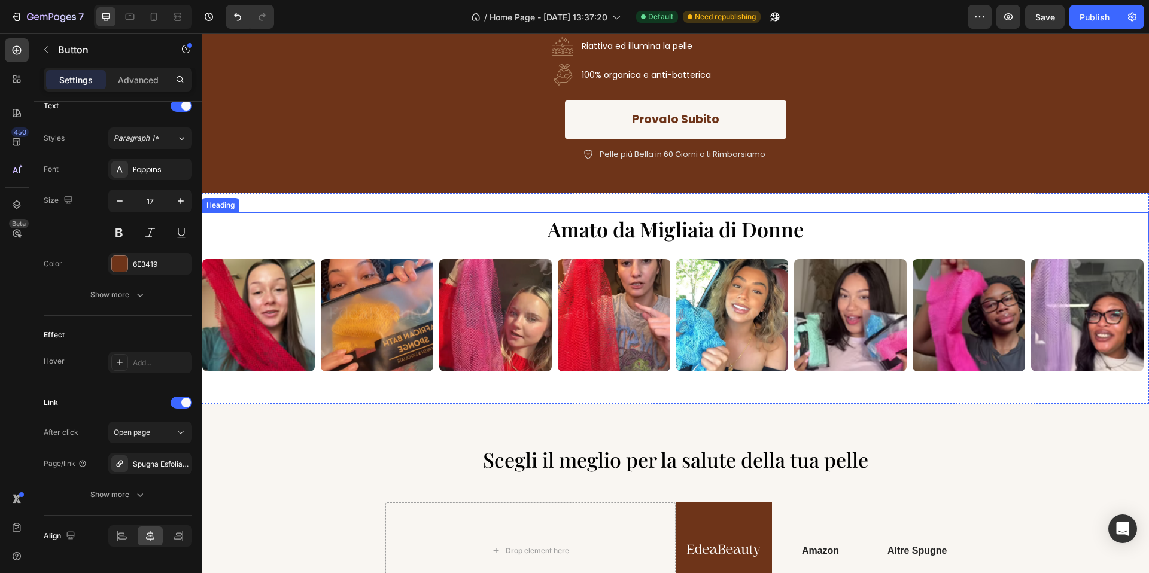
scroll to position [0, 0]
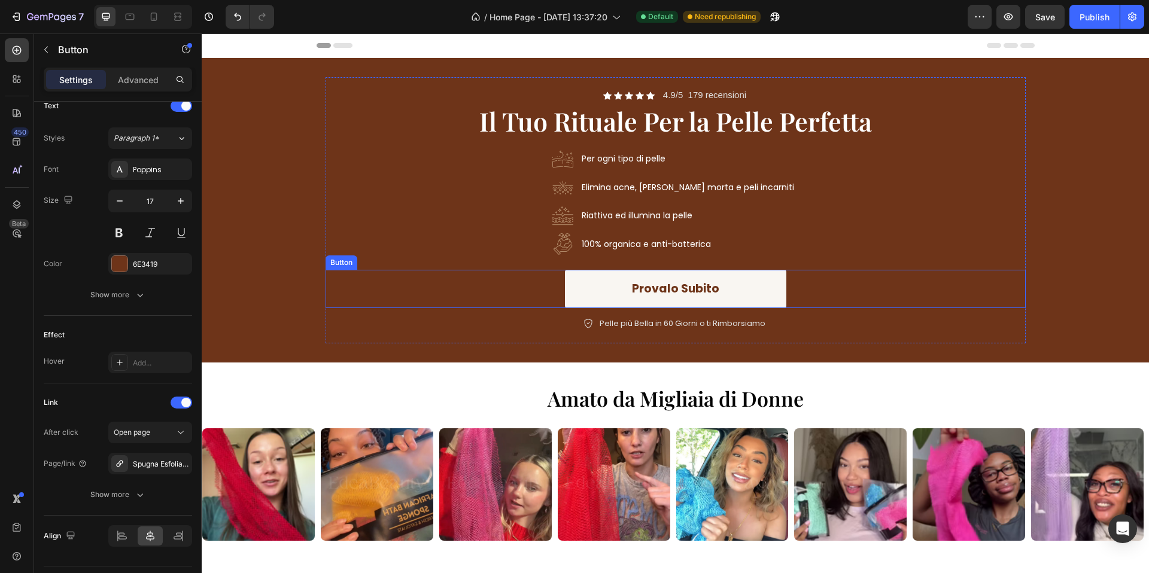
click at [611, 291] on link "Provalo Subito" at bounding box center [675, 289] width 221 height 39
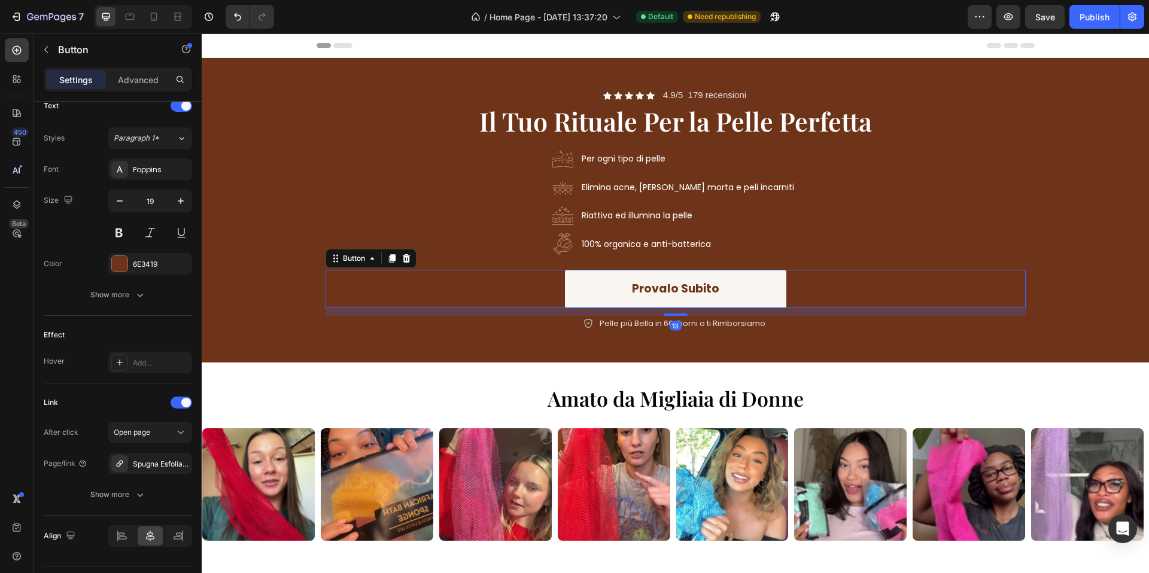
click at [346, 310] on div "13" at bounding box center [675, 312] width 700 height 8
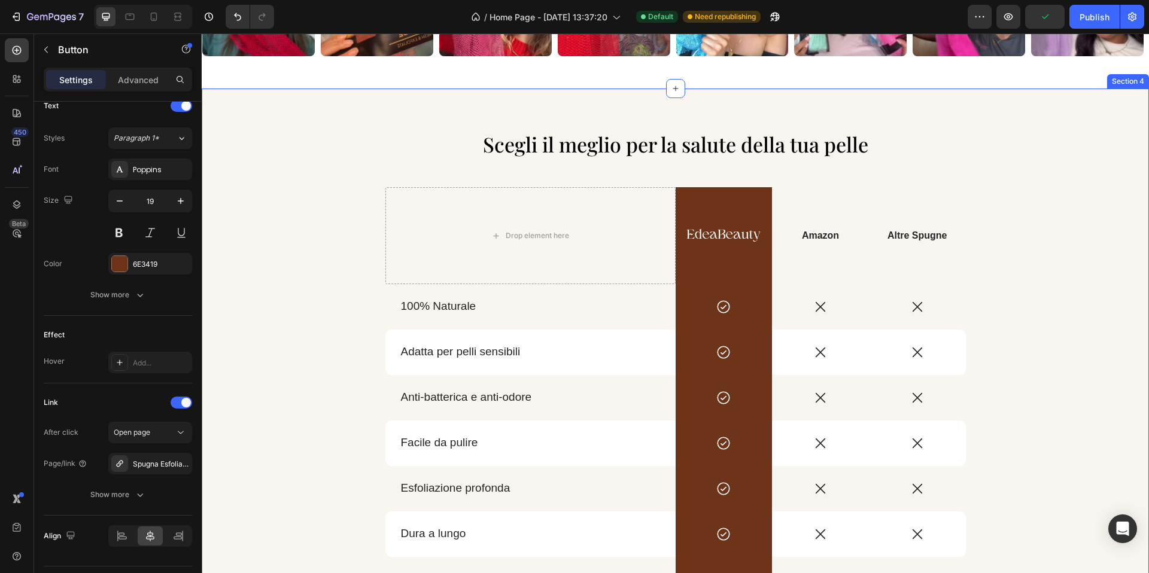
scroll to position [433, 0]
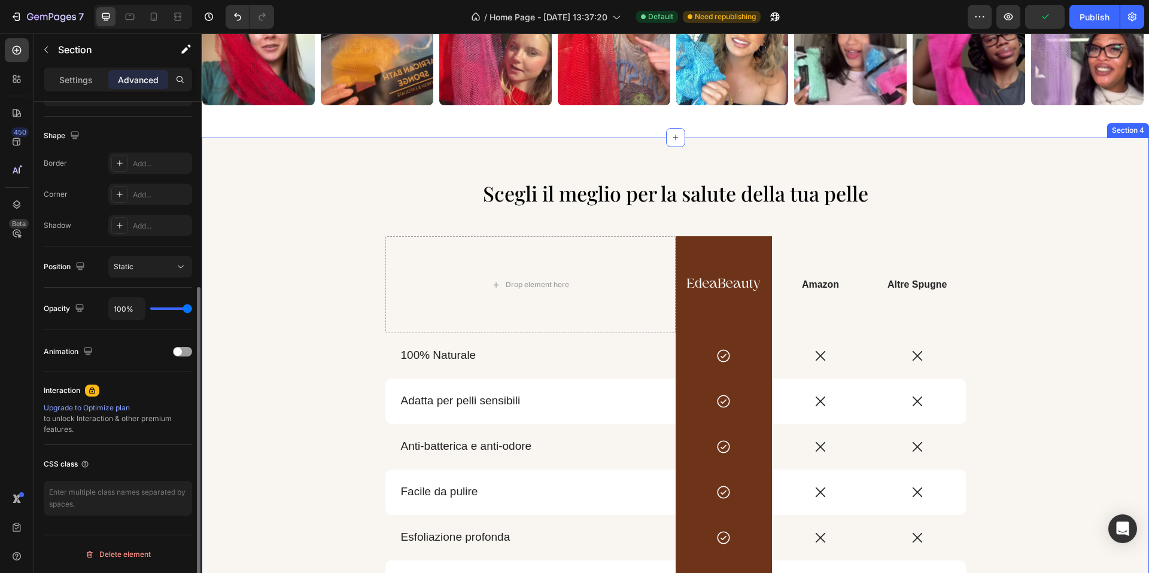
click at [338, 311] on div "Scegli il meglio per la salute della tua pelle Heading Drop element here Image …" at bounding box center [674, 428] width 827 height 496
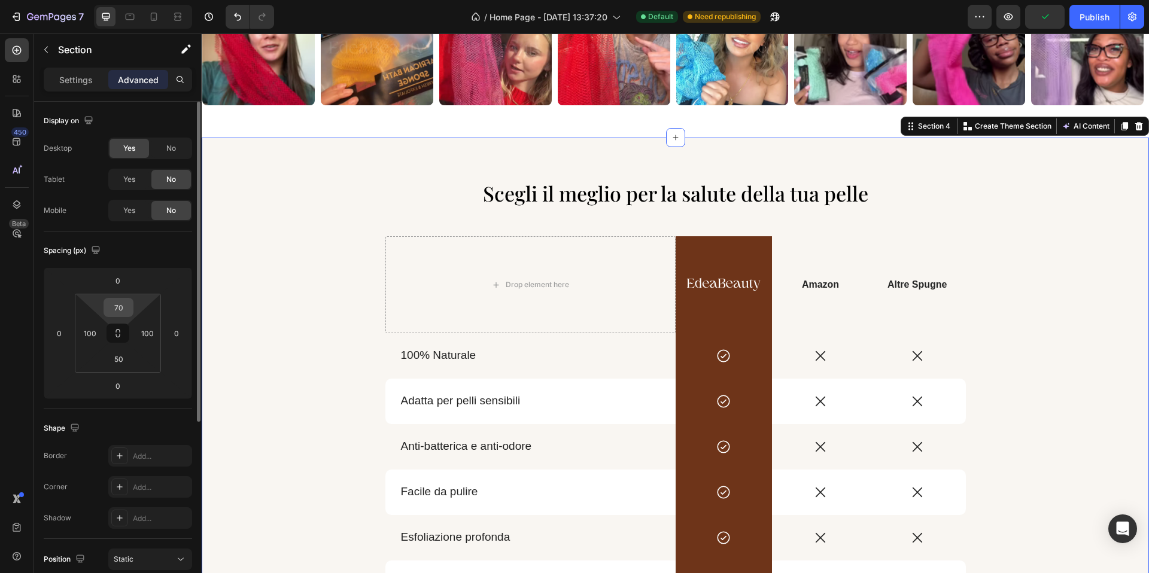
click at [129, 308] on input "70" at bounding box center [119, 308] width 24 height 18
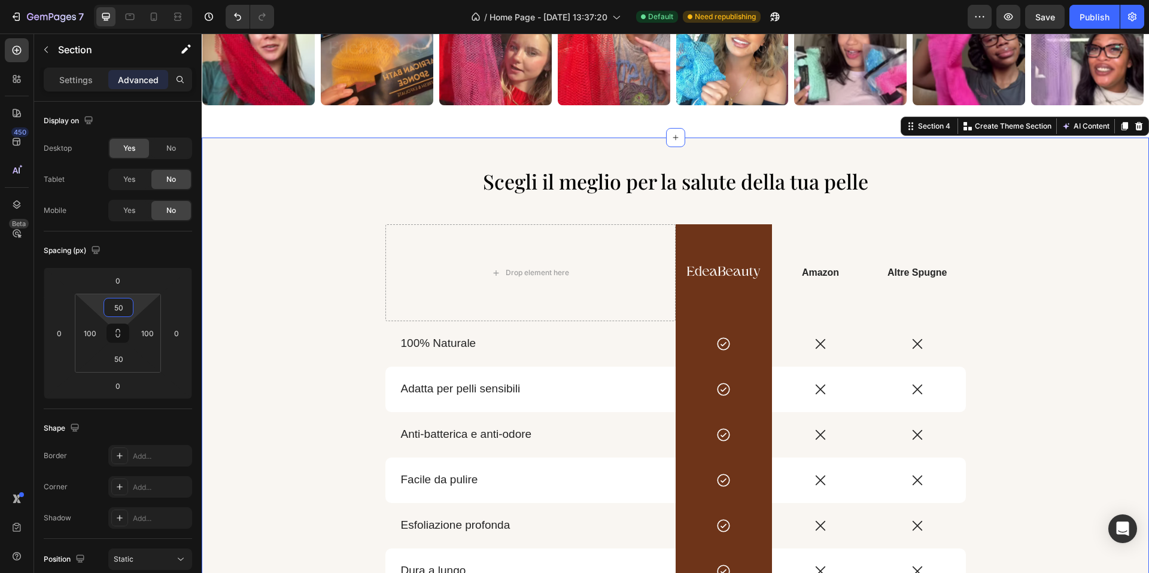
click at [410, 138] on div "Scegli il meglio per la salute della tua pelle Heading Drop element here Image …" at bounding box center [675, 416] width 947 height 556
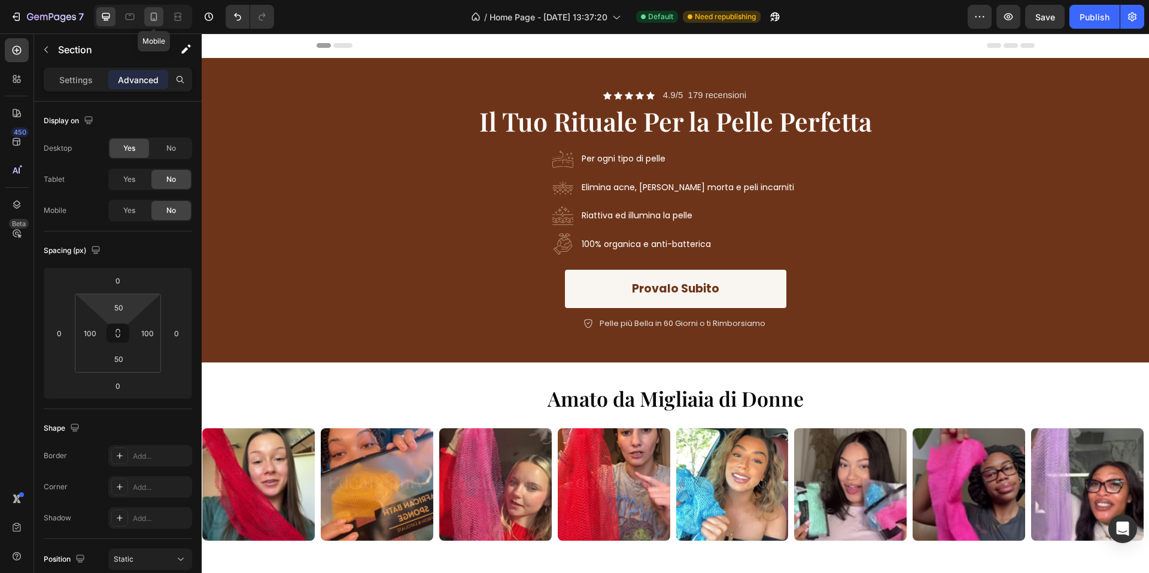
click at [153, 24] on div at bounding box center [153, 16] width 19 height 19
type input "40"
type input "5"
type input "55"
type input "5"
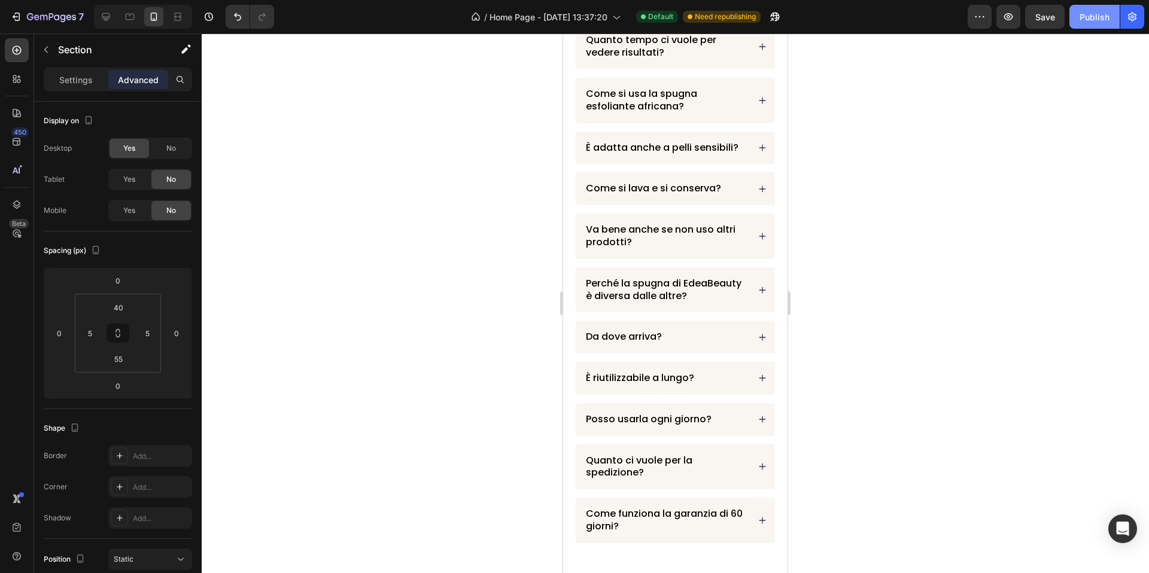
scroll to position [1397, 0]
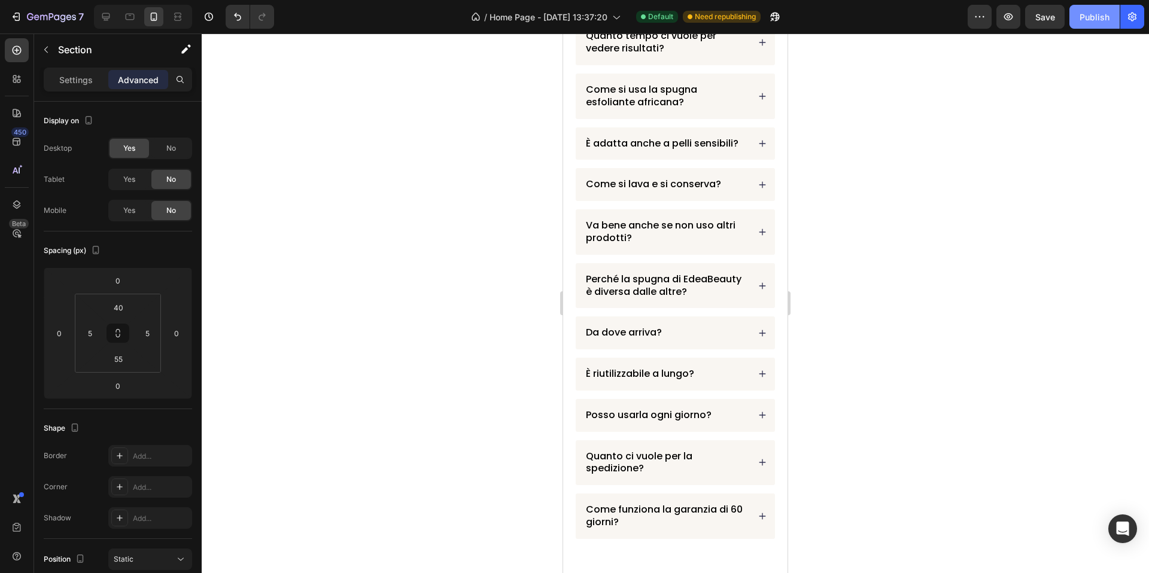
click at [1091, 25] on button "Publish" at bounding box center [1094, 17] width 50 height 24
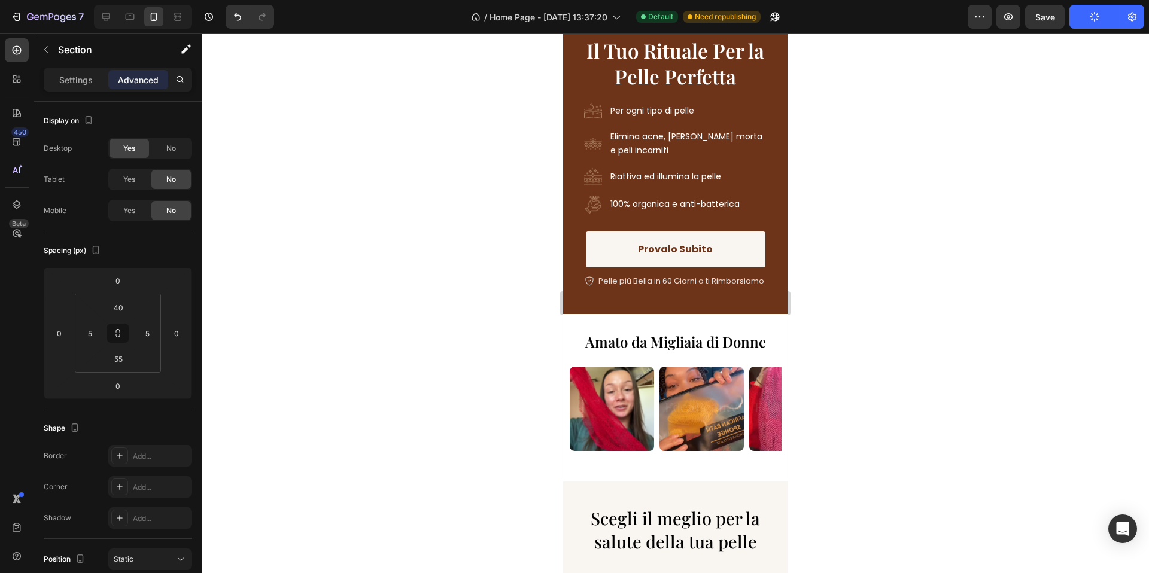
scroll to position [0, 0]
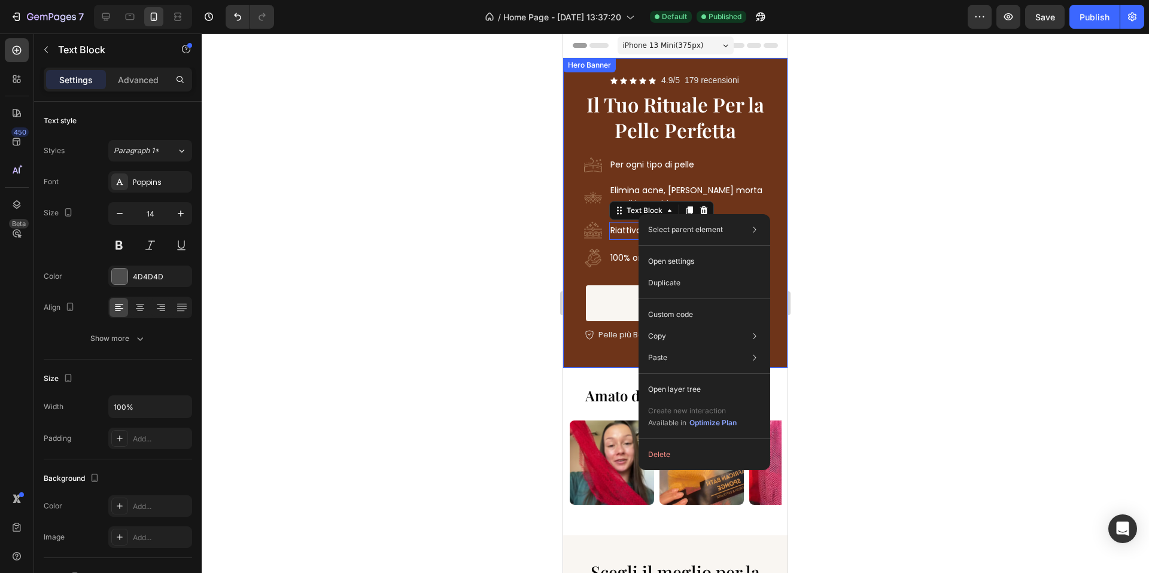
click at [544, 147] on div at bounding box center [675, 304] width 947 height 540
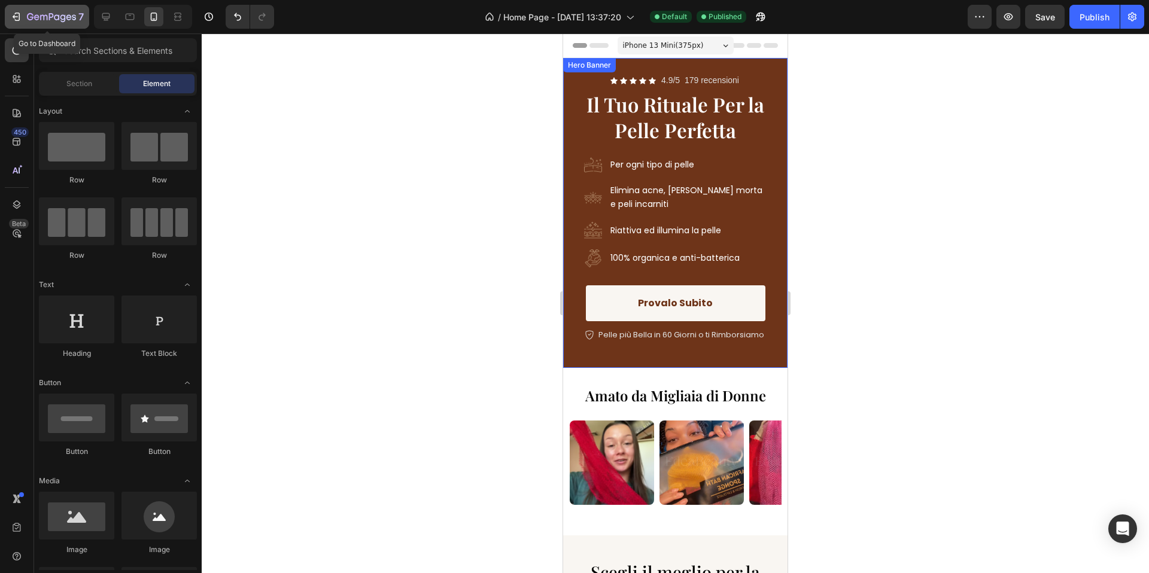
click at [34, 20] on icon "button" at bounding box center [51, 18] width 49 height 10
